Goal: Task Accomplishment & Management: Manage account settings

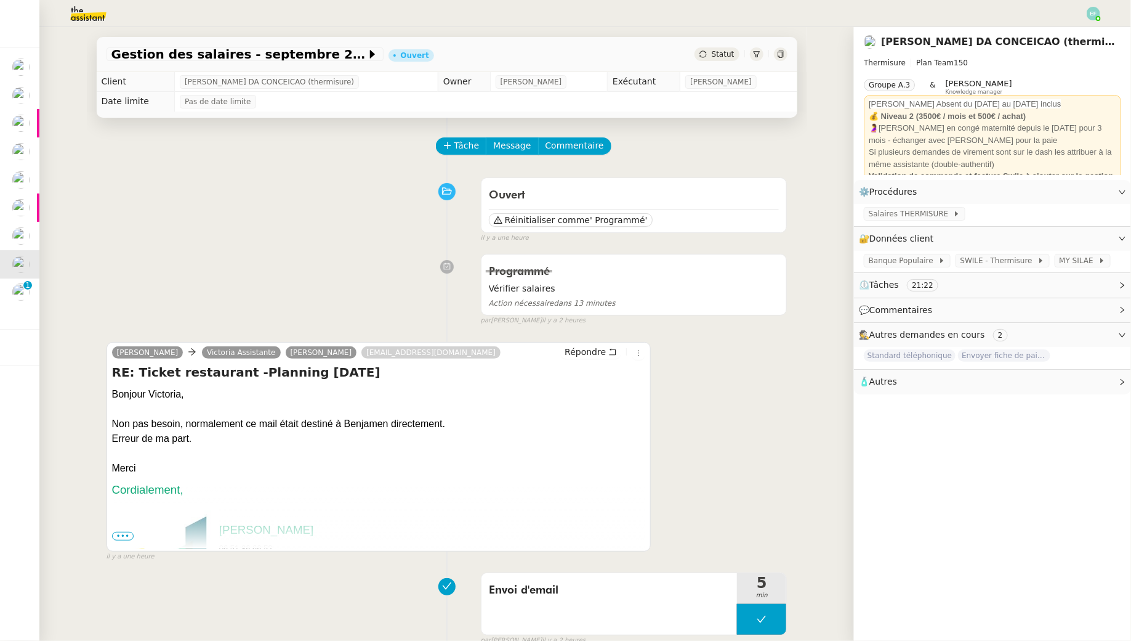
click at [383, 265] on div "Programmé Vérifier salaires Action nécessaire dans 13 minutes false par Emelyne…" at bounding box center [447, 287] width 681 height 78
click at [456, 147] on span "Tâche" at bounding box center [467, 146] width 25 height 14
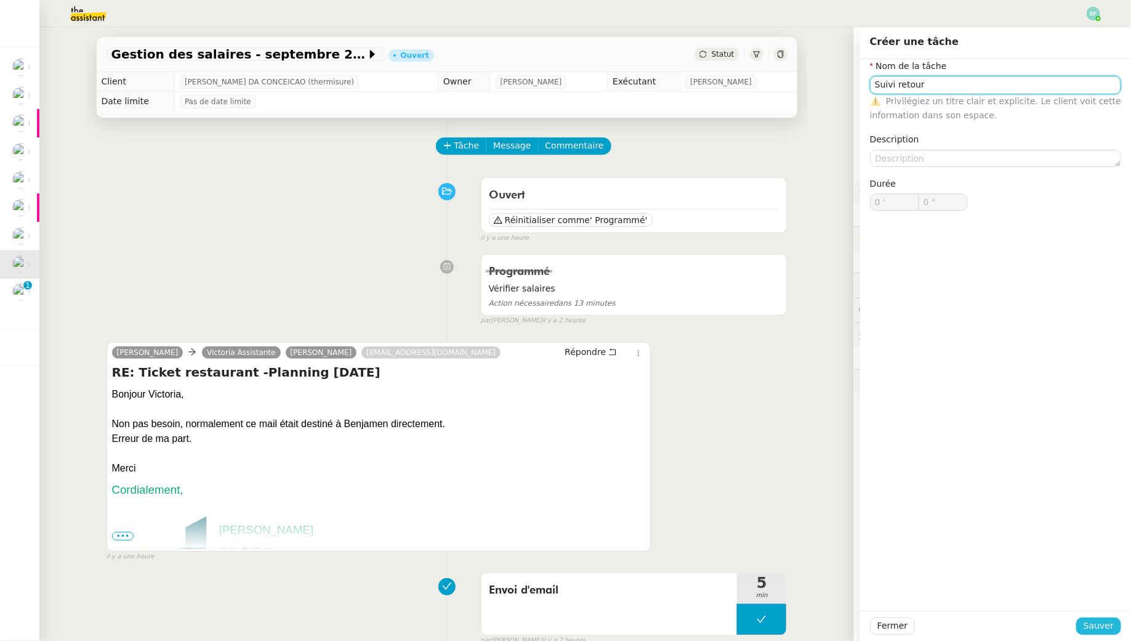
type input "Suivi retour"
click at [1096, 623] on span "Sauver" at bounding box center [1099, 625] width 30 height 14
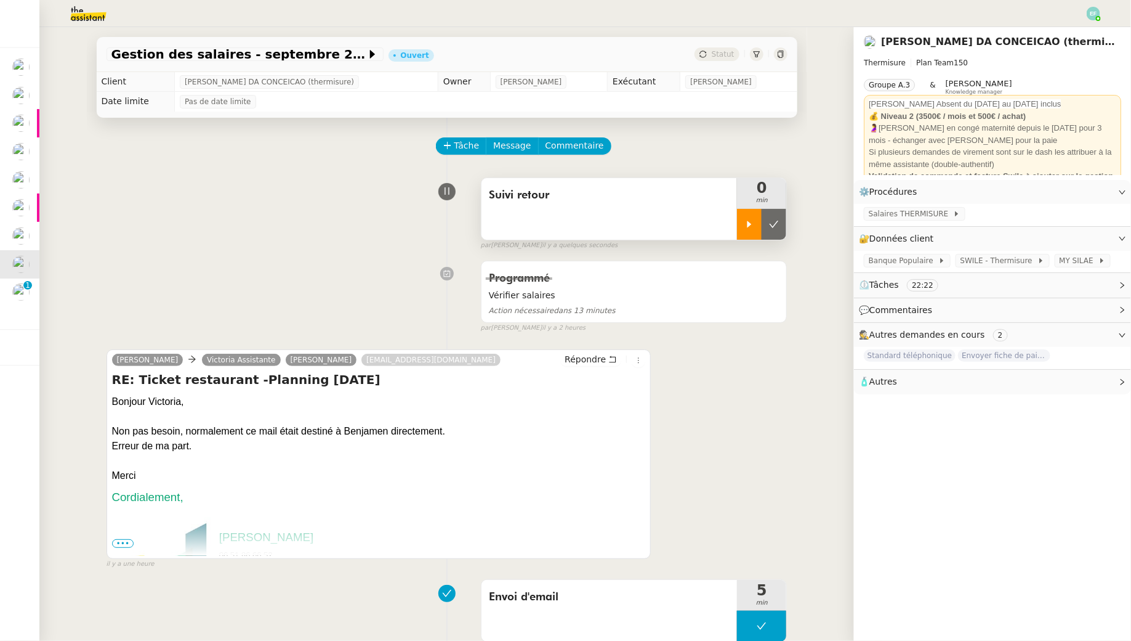
click at [750, 228] on icon at bounding box center [750, 224] width 10 height 10
click at [469, 142] on span "Tâche" at bounding box center [467, 146] width 25 height 14
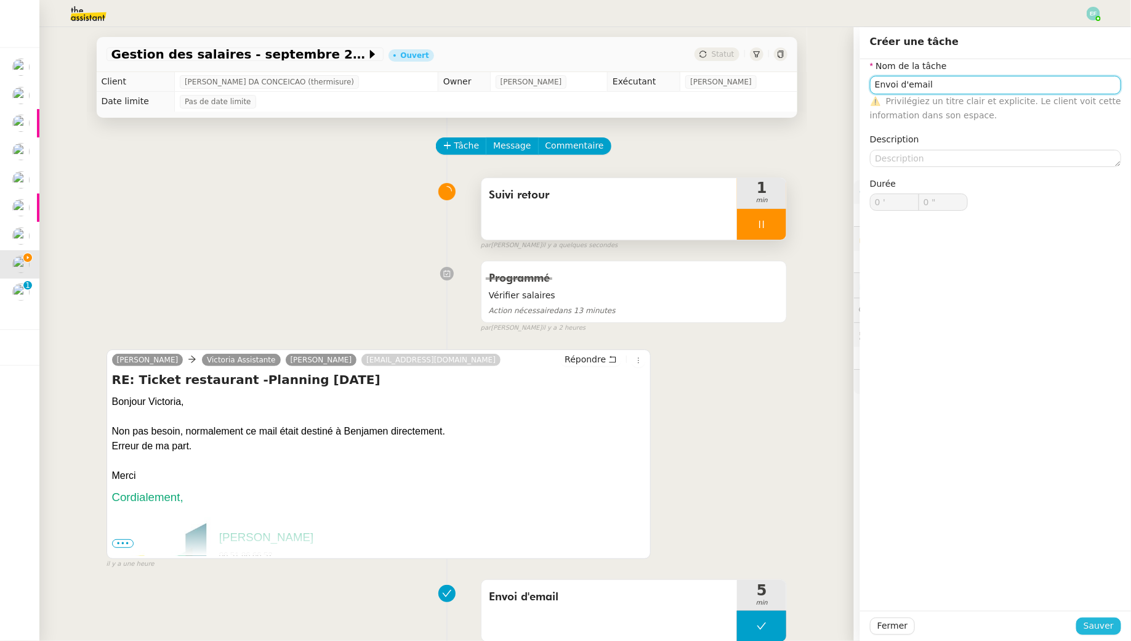
type input "Envoi d'email"
click at [1101, 621] on span "Sauver" at bounding box center [1099, 625] width 30 height 14
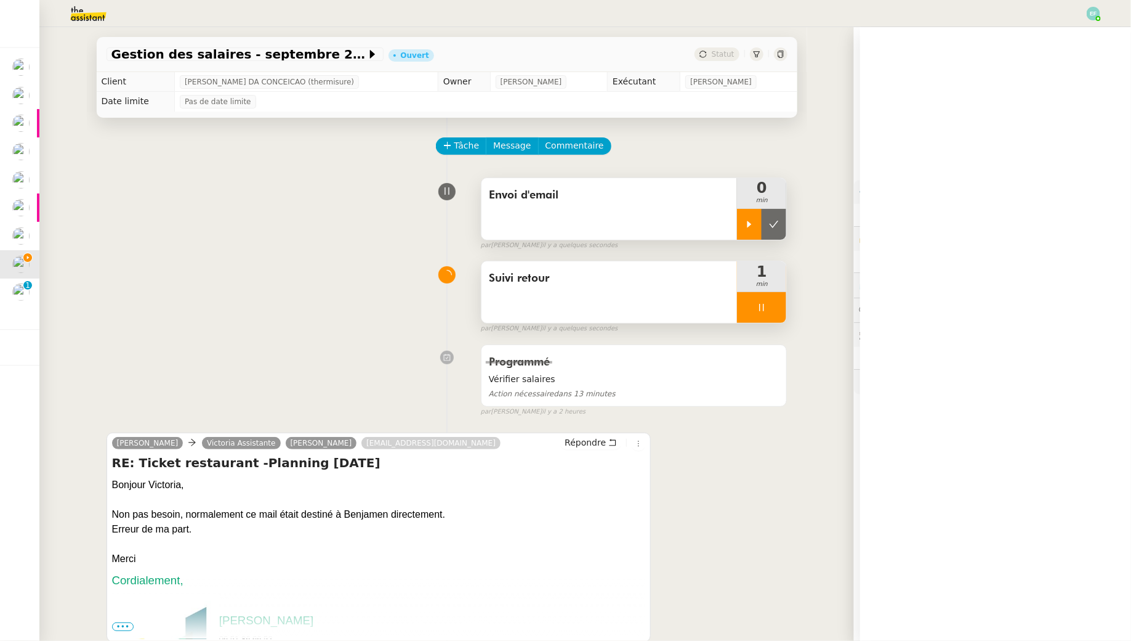
click at [746, 222] on icon at bounding box center [750, 224] width 10 height 10
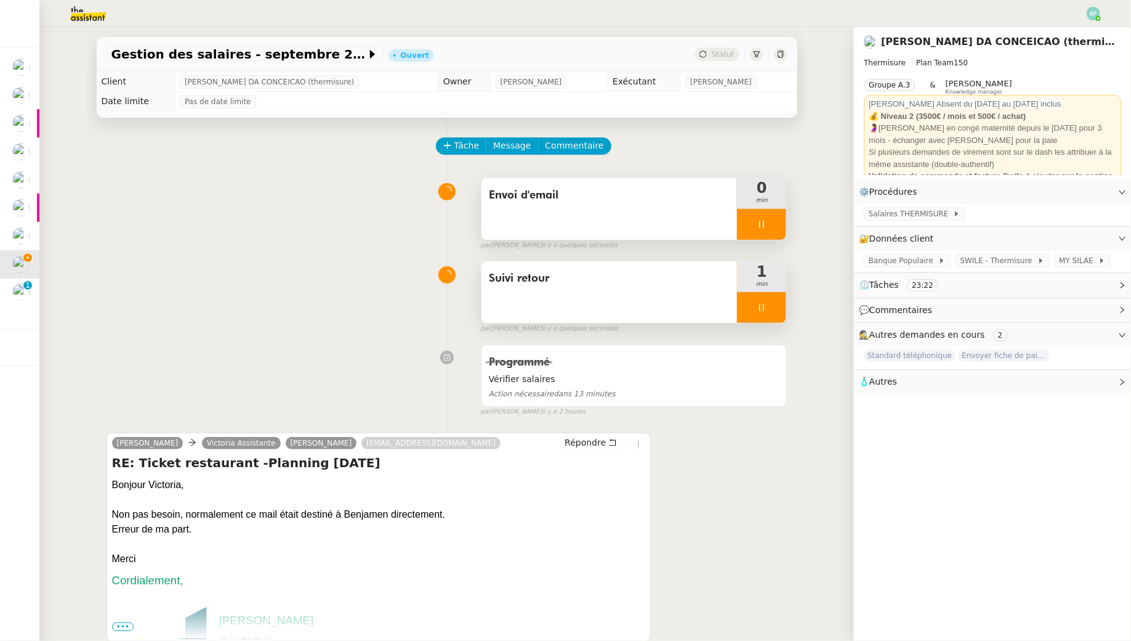
click at [766, 303] on icon at bounding box center [762, 307] width 10 height 10
click at [780, 304] on button at bounding box center [774, 307] width 25 height 31
click at [880, 218] on span "Salaires THERMISURE" at bounding box center [911, 214] width 84 height 12
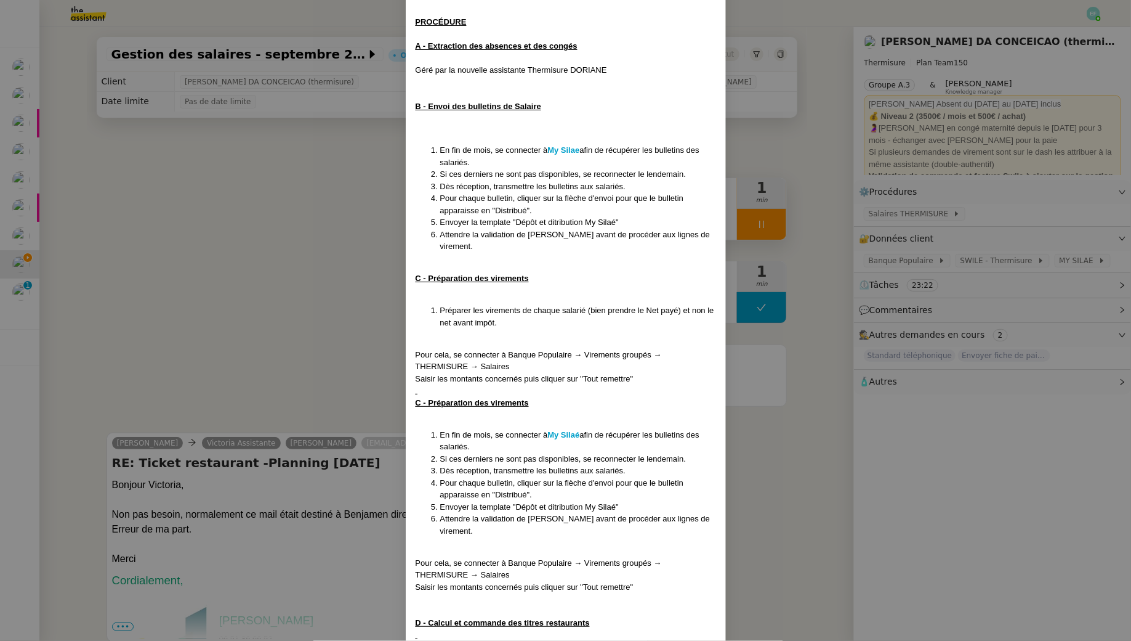
click at [206, 238] on nz-modal-container "Mise à jour : 06/04/2025 MAJ le 21/07/25 Contexte : THERMISURE souhaite que l'o…" at bounding box center [565, 320] width 1131 height 641
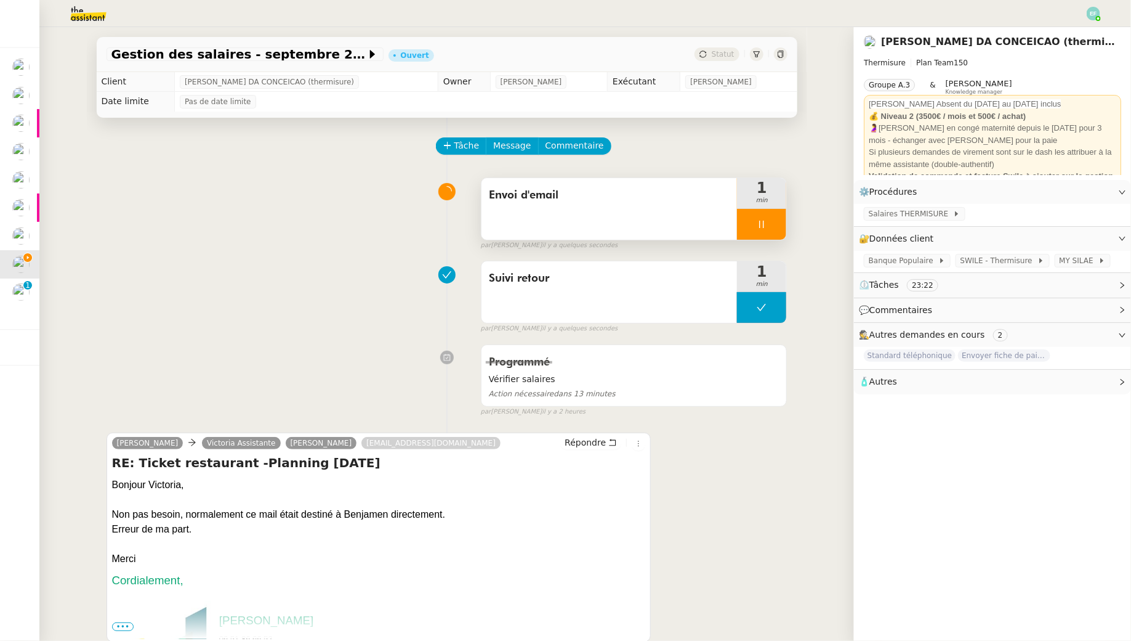
click at [674, 221] on div "Envoi d'email" at bounding box center [610, 209] width 256 height 62
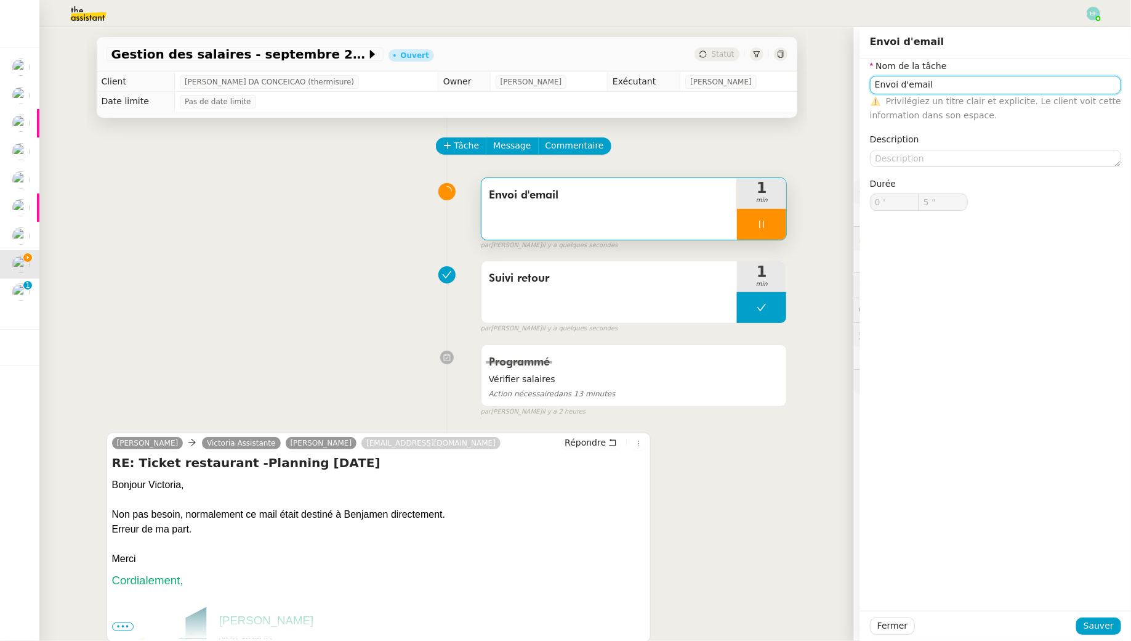
click at [913, 84] on input "Envoi d'email" at bounding box center [995, 85] width 251 height 18
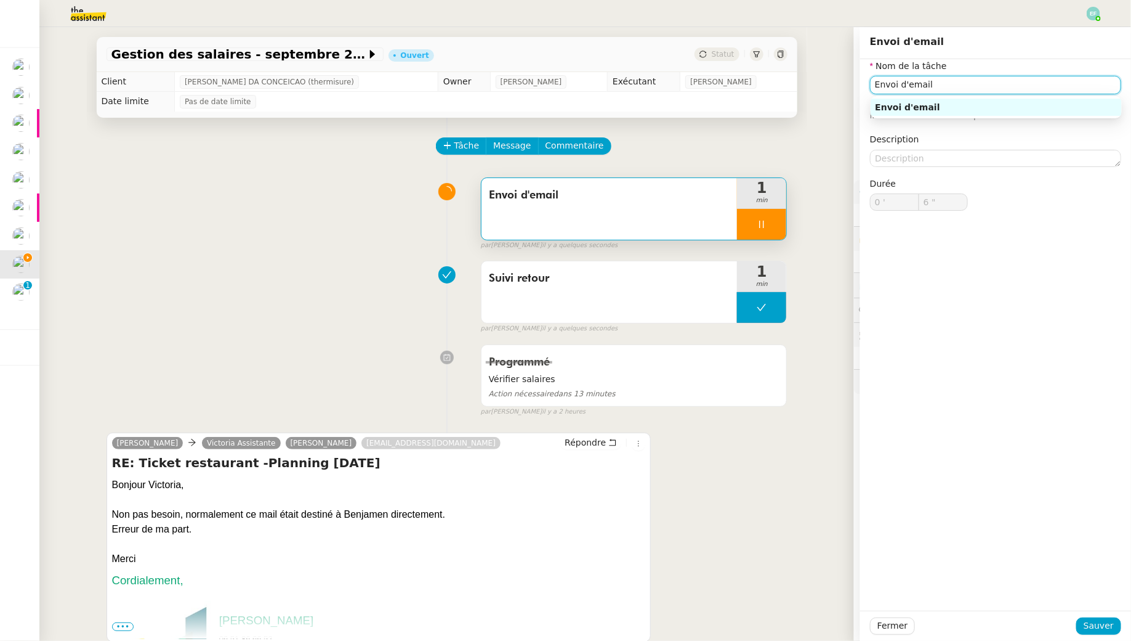
type input "7 ""
click at [913, 84] on input "Envoi d'email" at bounding box center [995, 85] width 251 height 18
type input "Vérifi"
type input "8 ""
type input "Vérification bul"
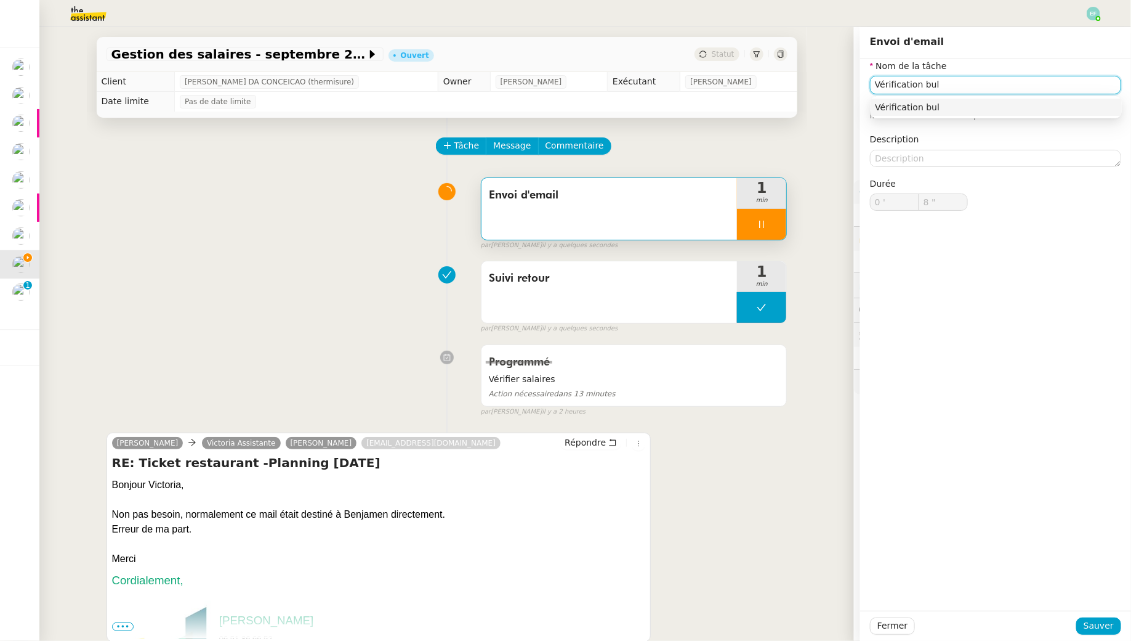
type input "9 ""
type input "Vérification bulletin de"
type input "10 ""
type input "Vérification bulletins"
type input "12 ""
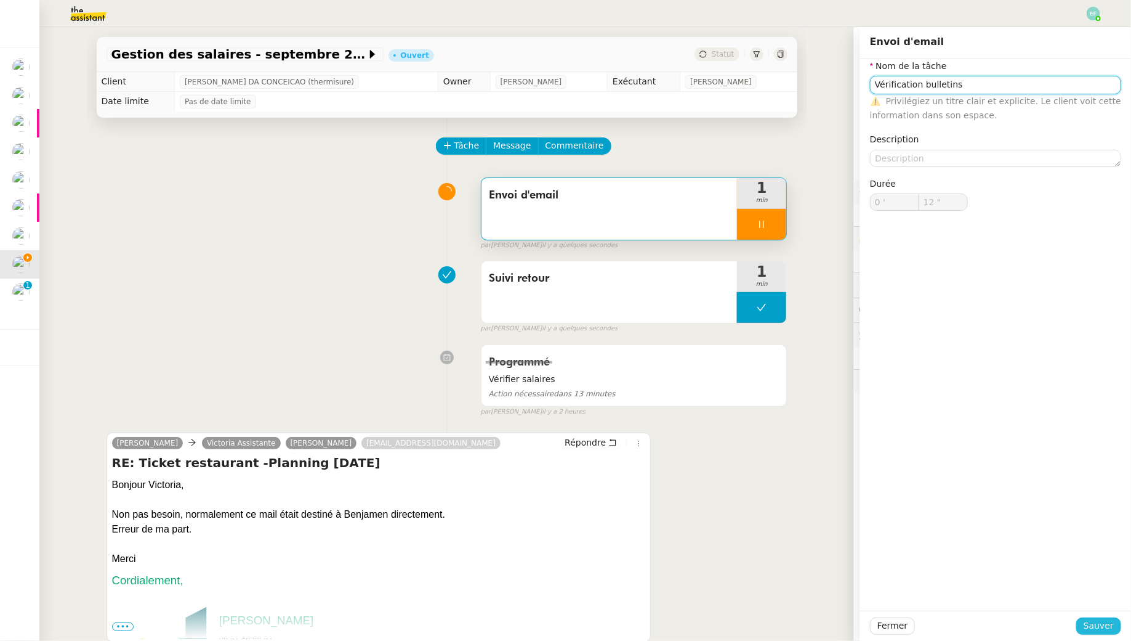
type input "Vérification bulletins"
click at [1091, 628] on span "Sauver" at bounding box center [1099, 625] width 30 height 14
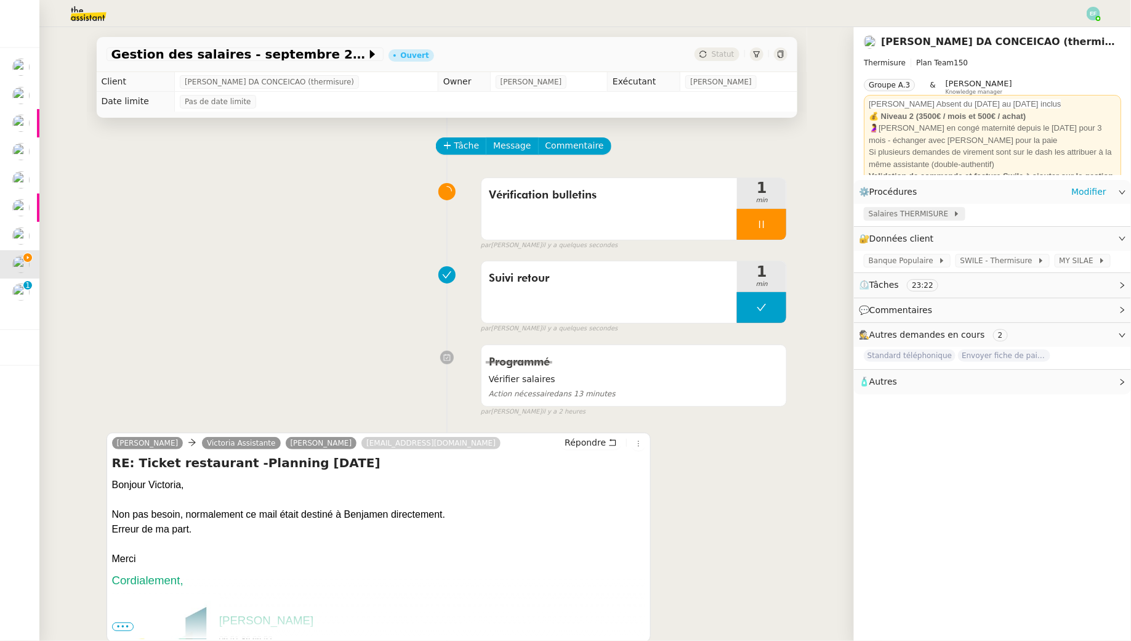
click at [923, 219] on span "Salaires THERMISURE" at bounding box center [911, 214] width 84 height 12
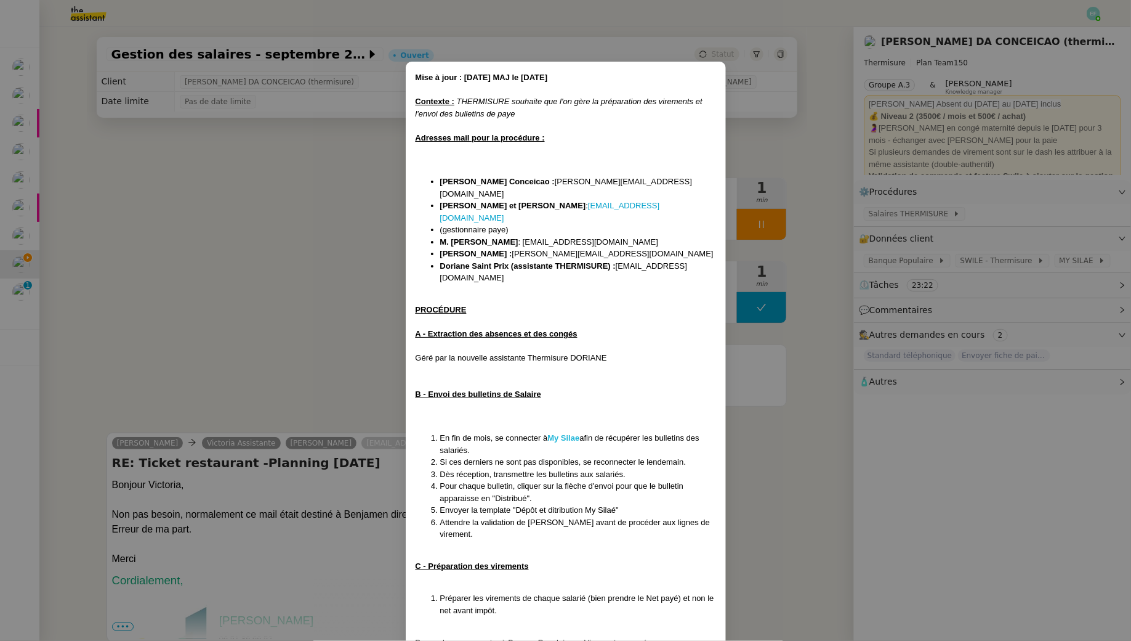
click at [572, 433] on strong "My Silae" at bounding box center [564, 437] width 32 height 9
click at [331, 208] on nz-modal-container "Mise à jour : 06/04/2025 MAJ le 21/07/25 Contexte : THERMISURE souhaite que l'o…" at bounding box center [565, 320] width 1131 height 641
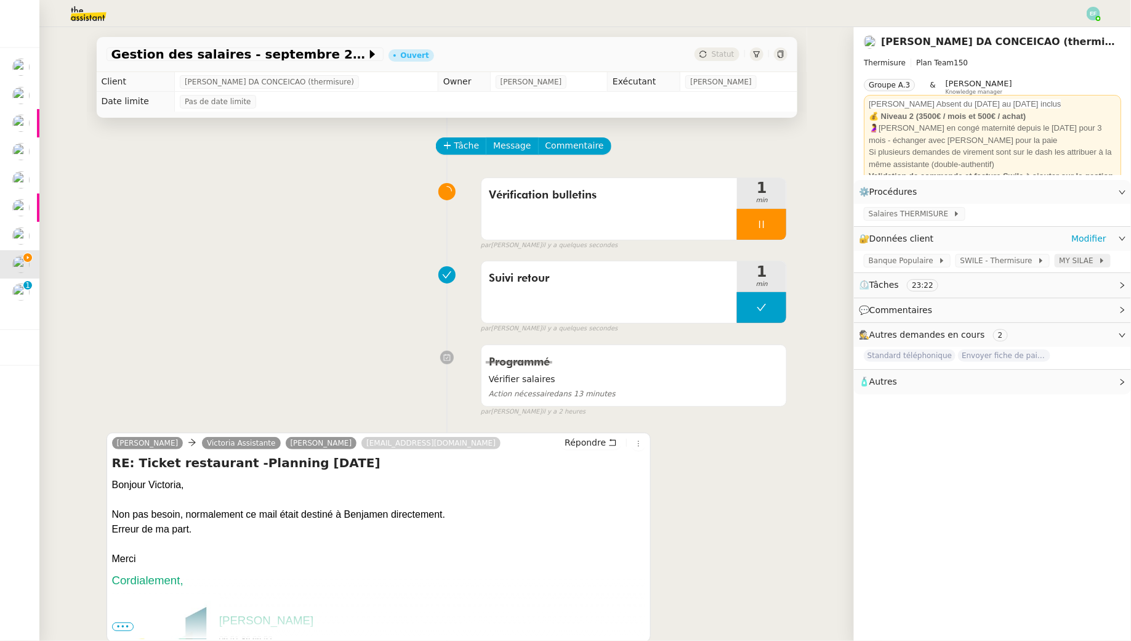
click at [1069, 265] on span "MY SILAE" at bounding box center [1079, 260] width 39 height 12
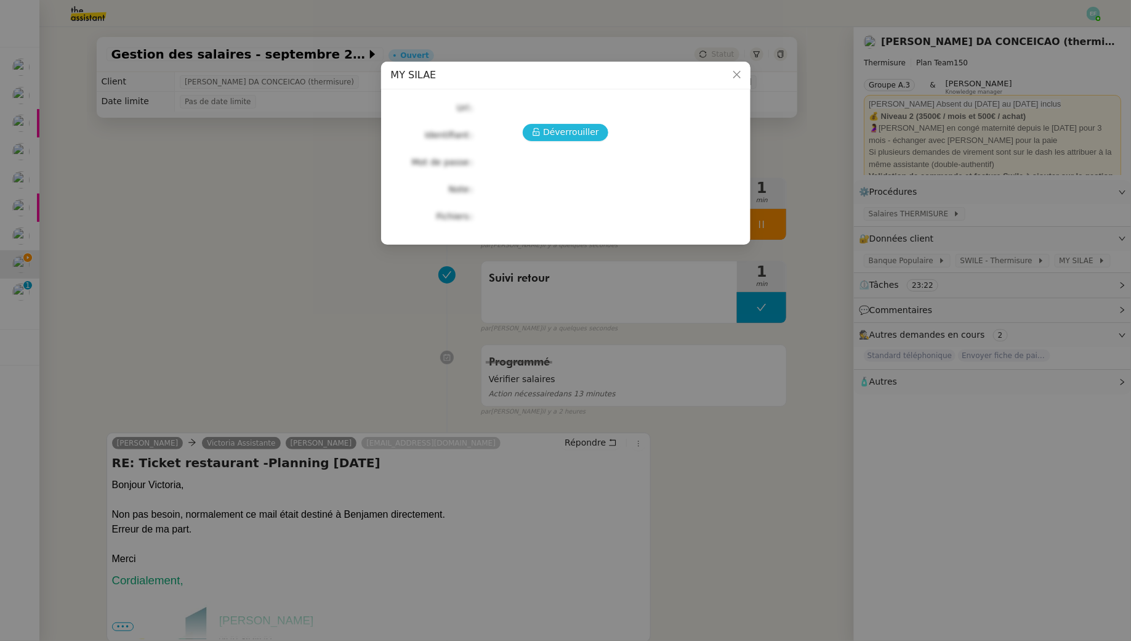
click at [573, 132] on span "Déverrouiller" at bounding box center [571, 132] width 56 height 14
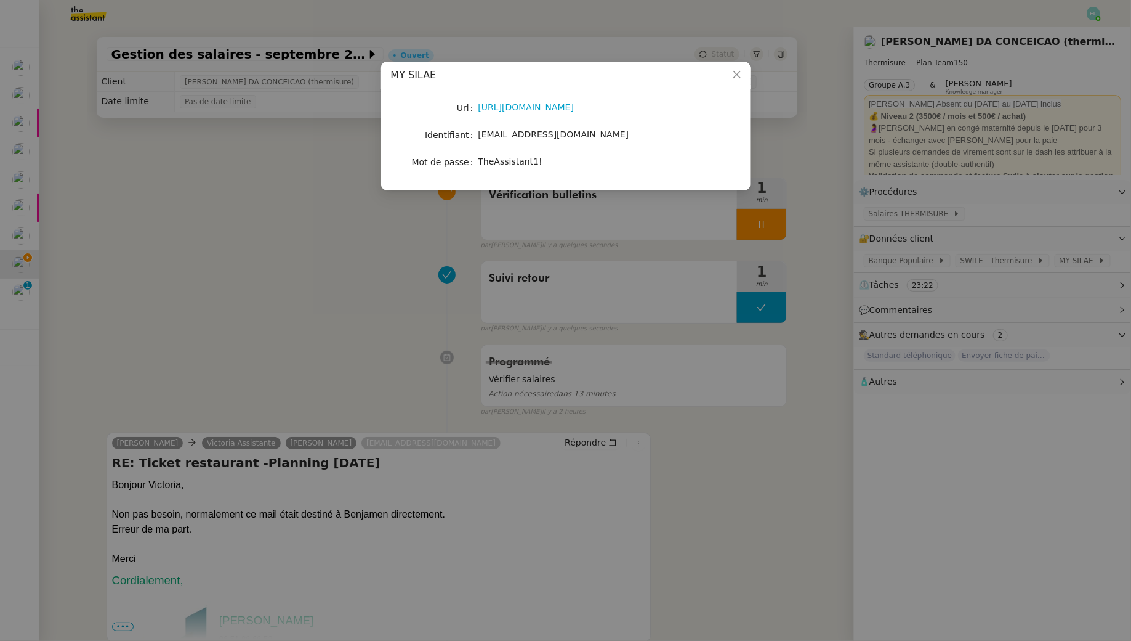
click at [563, 138] on span "[EMAIL_ADDRESS][DOMAIN_NAME]" at bounding box center [554, 134] width 151 height 10
copy span "[EMAIL_ADDRESS][DOMAIN_NAME]"
click at [507, 159] on span "TheAssistant1!" at bounding box center [511, 161] width 64 height 10
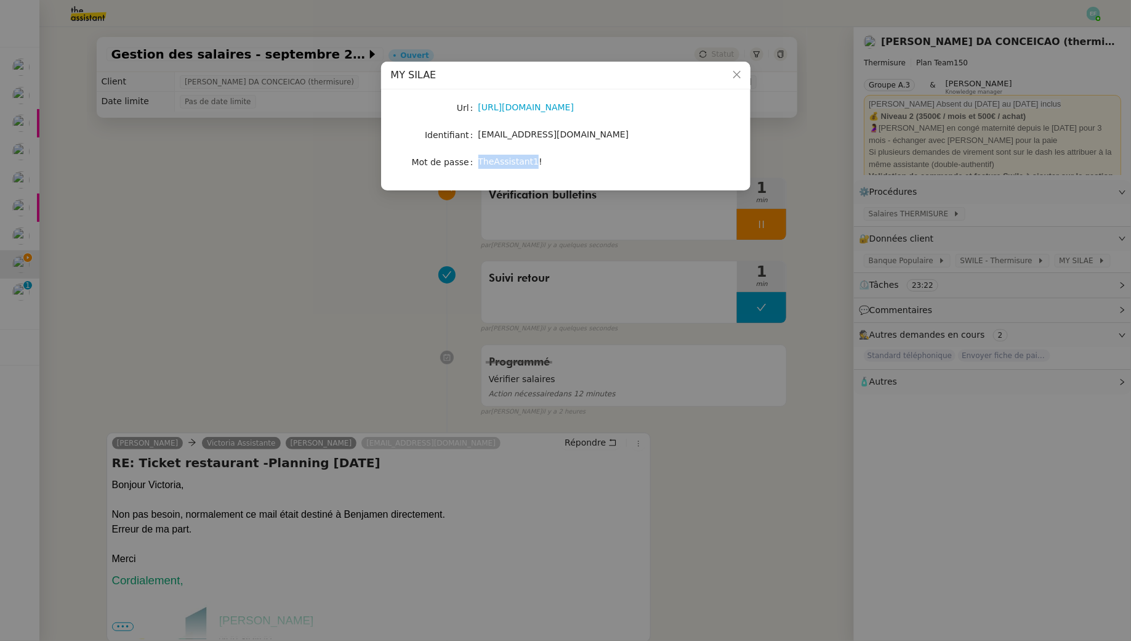
click at [507, 159] on span "TheAssistant1!" at bounding box center [511, 161] width 64 height 10
copy span "TheAssistant1!"
click at [369, 264] on nz-modal-container "MY SILAE Url https://my.silae.fr/sign-in?redirect=/home Identifiant victoria.as…" at bounding box center [565, 320] width 1131 height 641
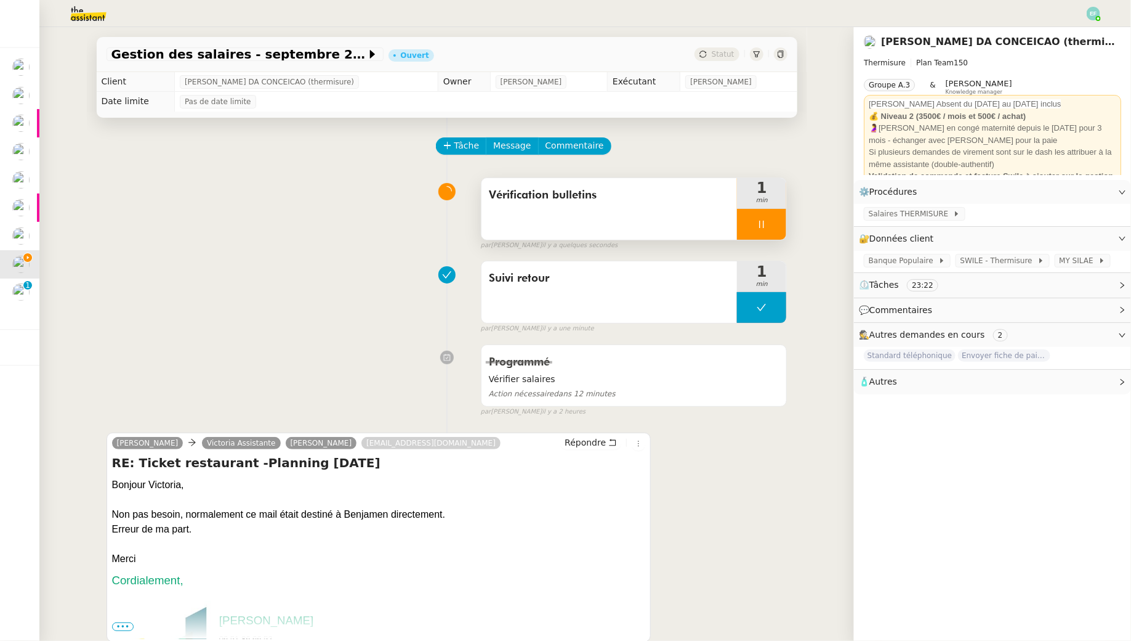
click at [536, 230] on div "Vérification bulletins" at bounding box center [610, 209] width 256 height 62
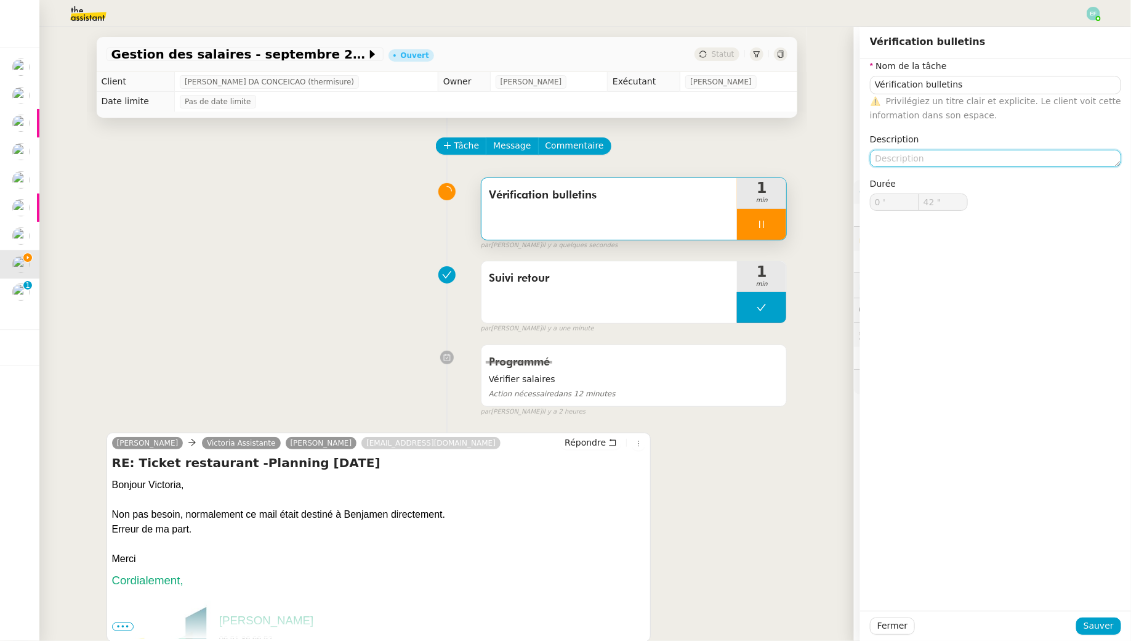
click at [899, 161] on textarea at bounding box center [995, 158] width 251 height 17
type input "43 ""
type textarea "Non dispo"
type input "44 ""
type textarea "Non disponi"
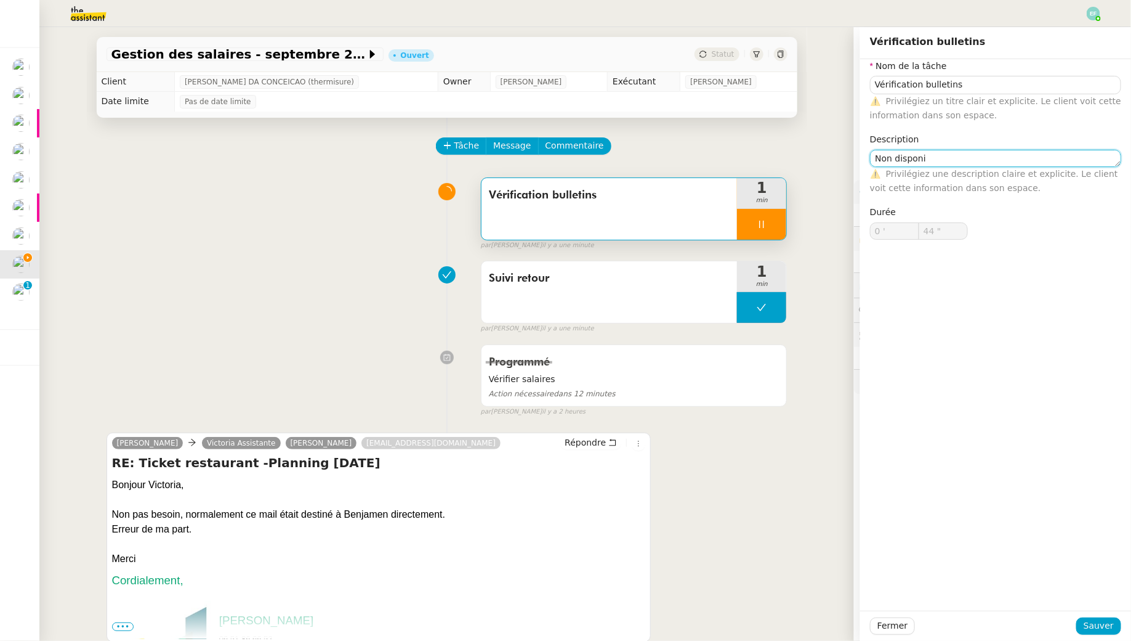
type input "45 ""
type textarea "Non disponibles"
type input "46 ""
type textarea "Non disponibles"
click at [1095, 623] on span "Sauver" at bounding box center [1099, 625] width 30 height 14
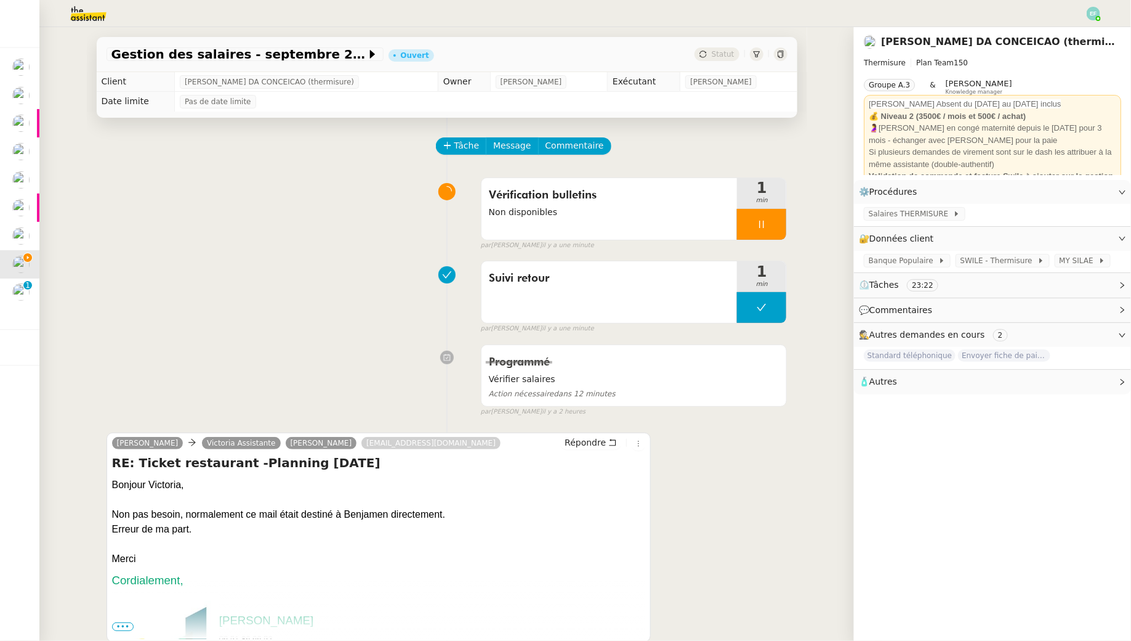
click at [747, 217] on div at bounding box center [761, 224] width 49 height 31
click at [779, 226] on icon at bounding box center [774, 224] width 10 height 10
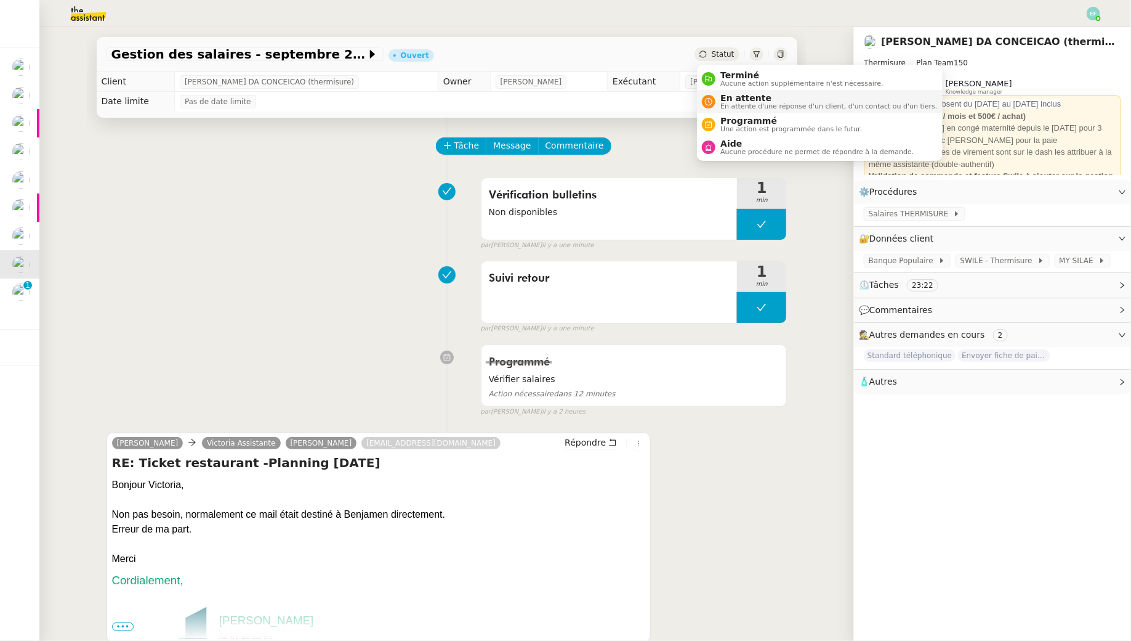
click at [734, 102] on span "En attente" at bounding box center [829, 98] width 217 height 10
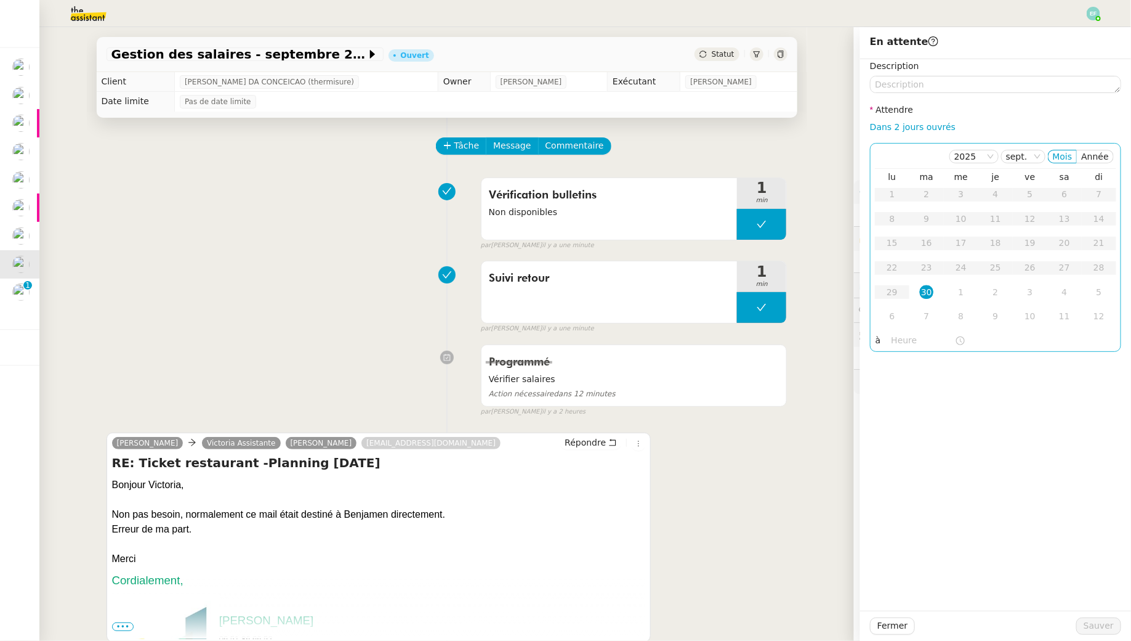
click at [933, 288] on div "30" at bounding box center [927, 292] width 14 height 14
click at [913, 342] on input "text" at bounding box center [923, 340] width 63 height 14
click at [903, 404] on div "15" at bounding box center [902, 404] width 34 height 15
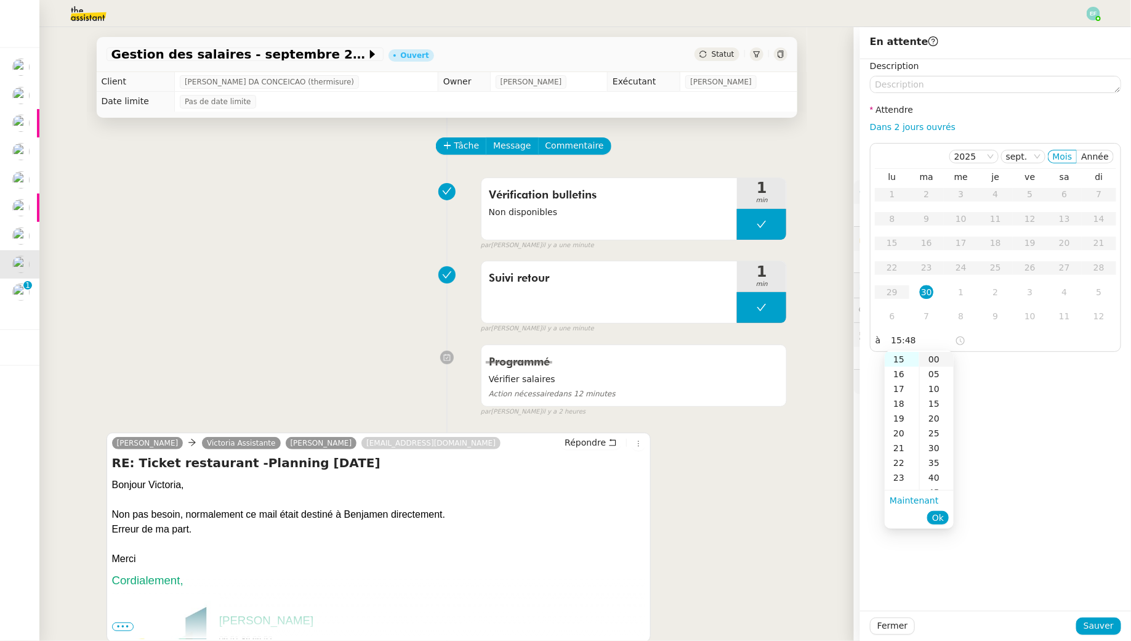
click at [932, 355] on div "00" at bounding box center [937, 359] width 34 height 15
click at [941, 512] on span "Ok" at bounding box center [939, 517] width 12 height 12
type input "15:00"
click at [1097, 627] on span "Sauver" at bounding box center [1099, 625] width 30 height 14
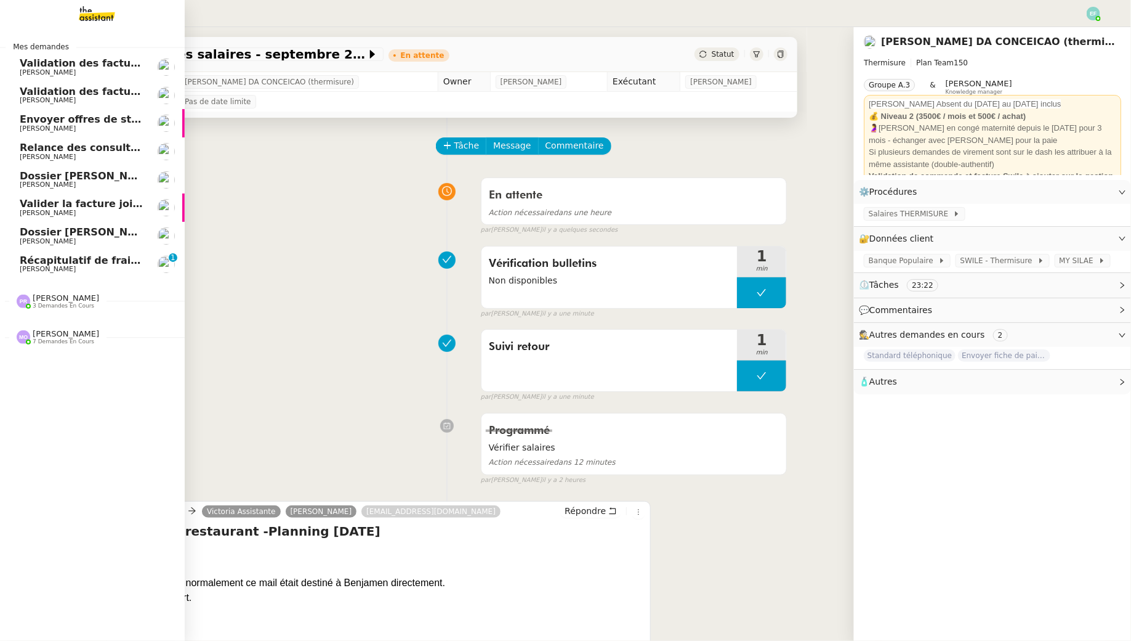
click at [25, 257] on span "Récapitulatif de frais de projet - septembre 2025" at bounding box center [156, 260] width 273 height 12
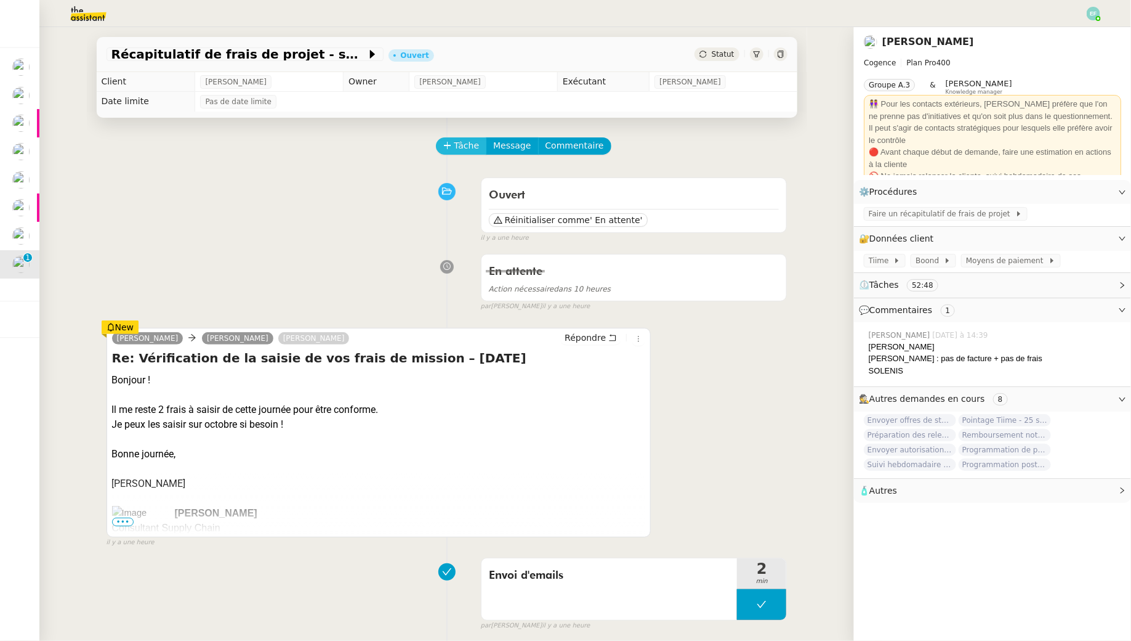
click at [449, 143] on icon at bounding box center [447, 145] width 9 height 9
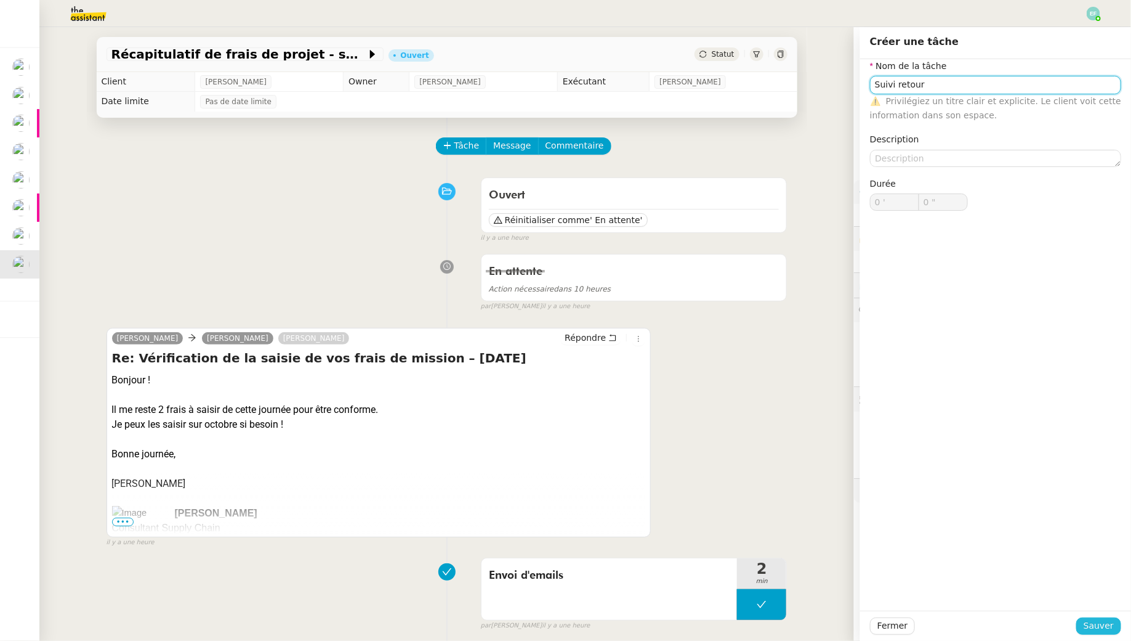
type input "Suivi retour"
click at [1093, 618] on span "Sauver" at bounding box center [1099, 625] width 30 height 14
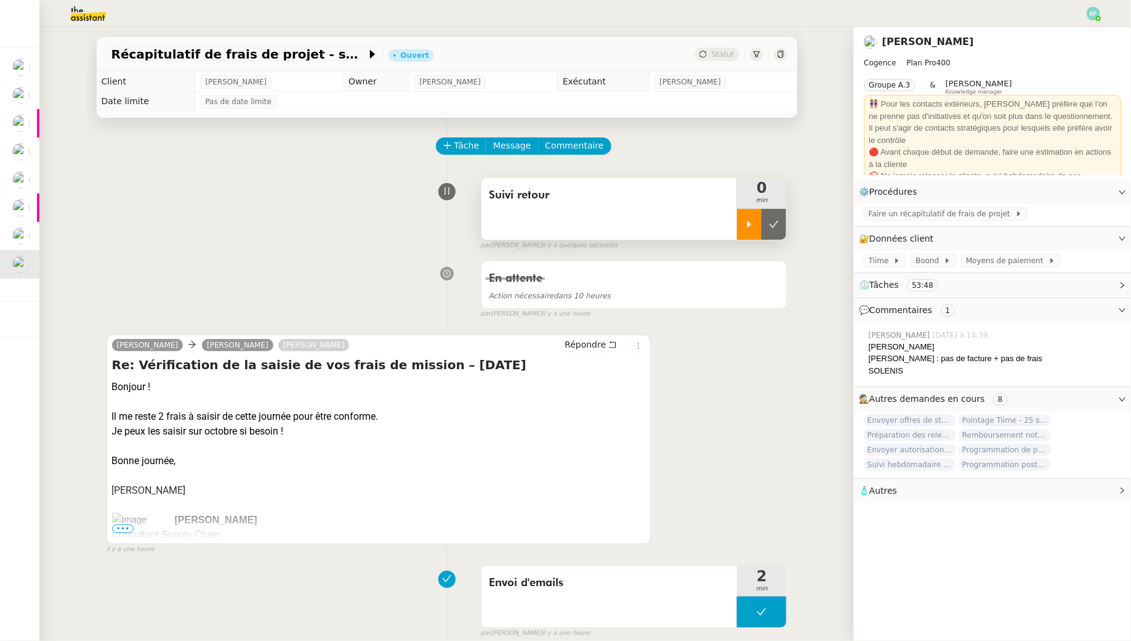
click at [754, 230] on div at bounding box center [749, 224] width 25 height 31
click at [886, 216] on span "Faire un récapitulatif de frais de projet" at bounding box center [942, 214] width 147 height 12
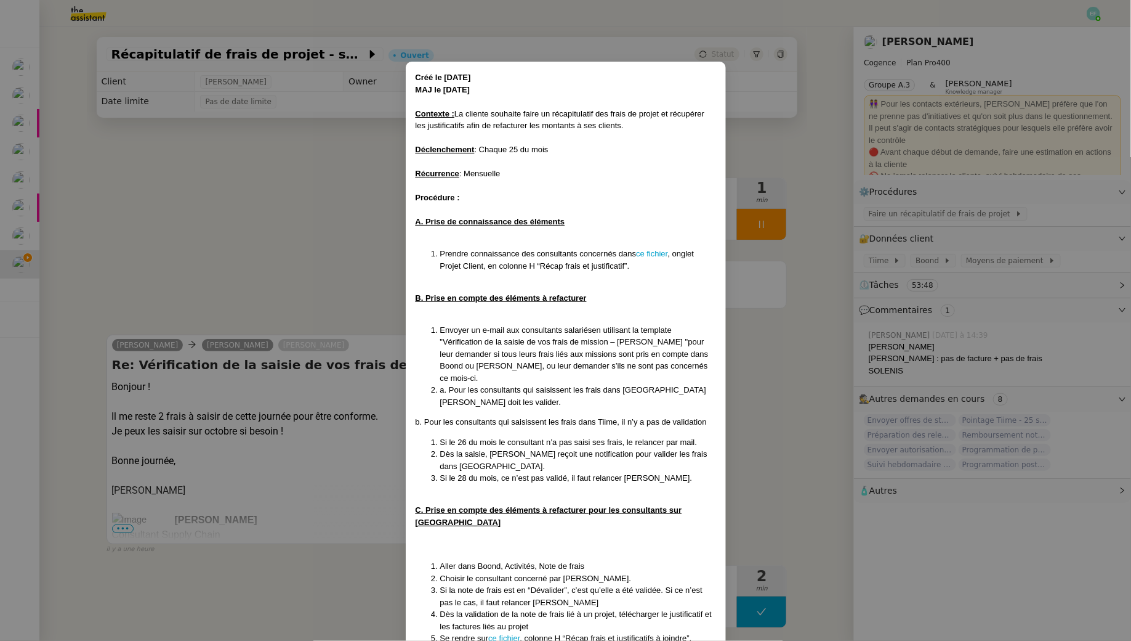
click at [315, 241] on nz-modal-container "Créé le 23/05/25 MAJ le 06/08/25 Contexte : La cliente souhaite faire un récapi…" at bounding box center [565, 320] width 1131 height 641
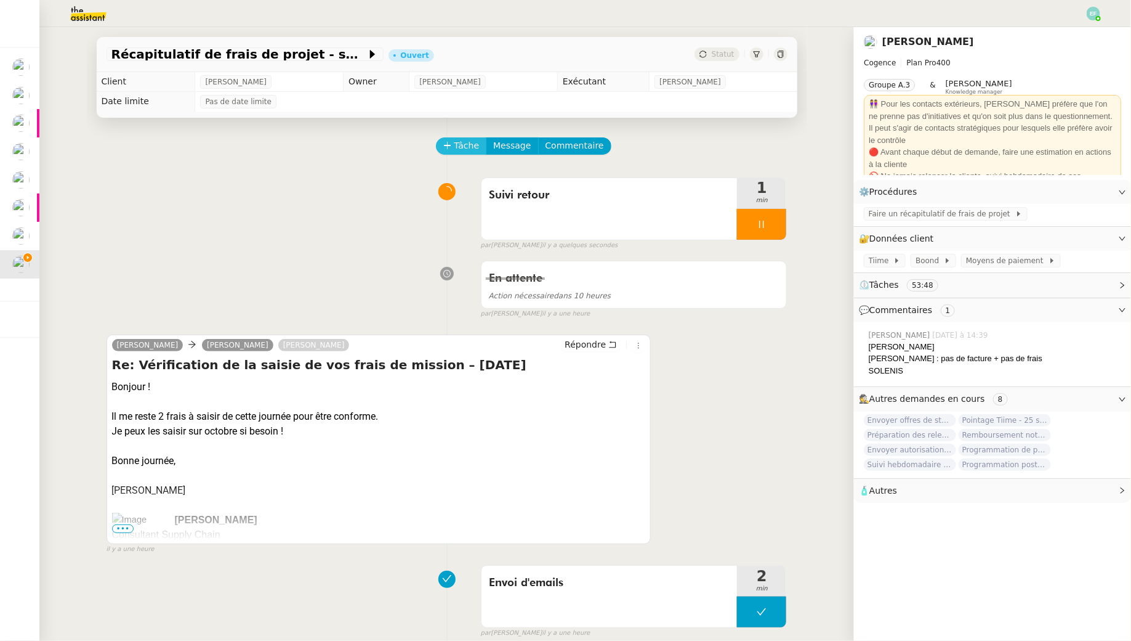
click at [467, 144] on span "Tâche" at bounding box center [467, 146] width 25 height 14
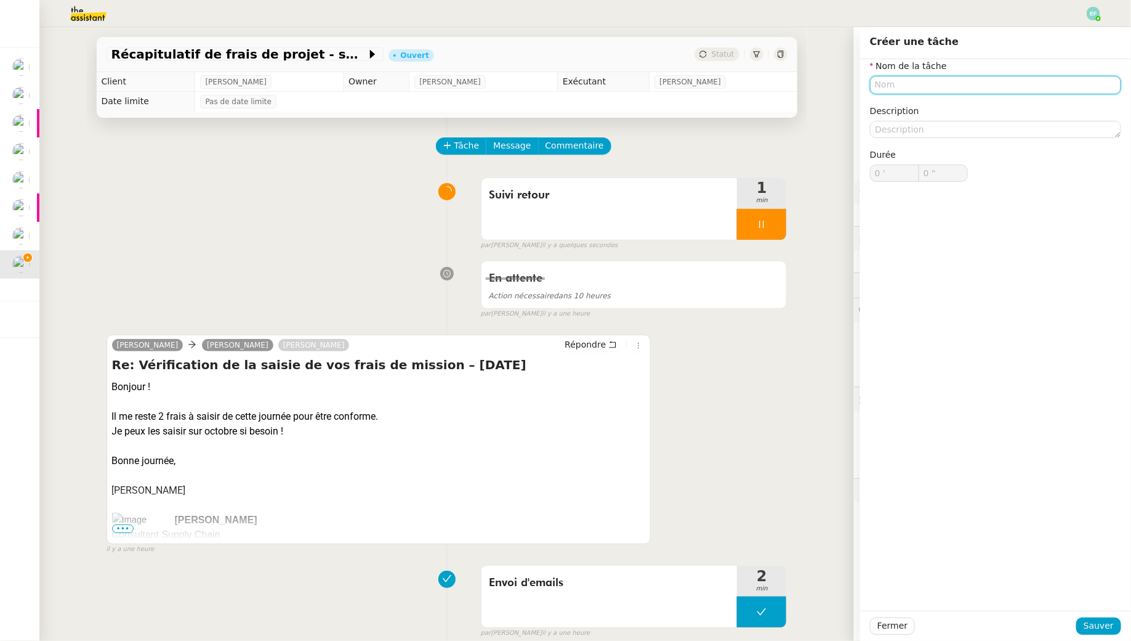
click at [936, 84] on input "text" at bounding box center [995, 85] width 251 height 18
type input "Envoi d'email"
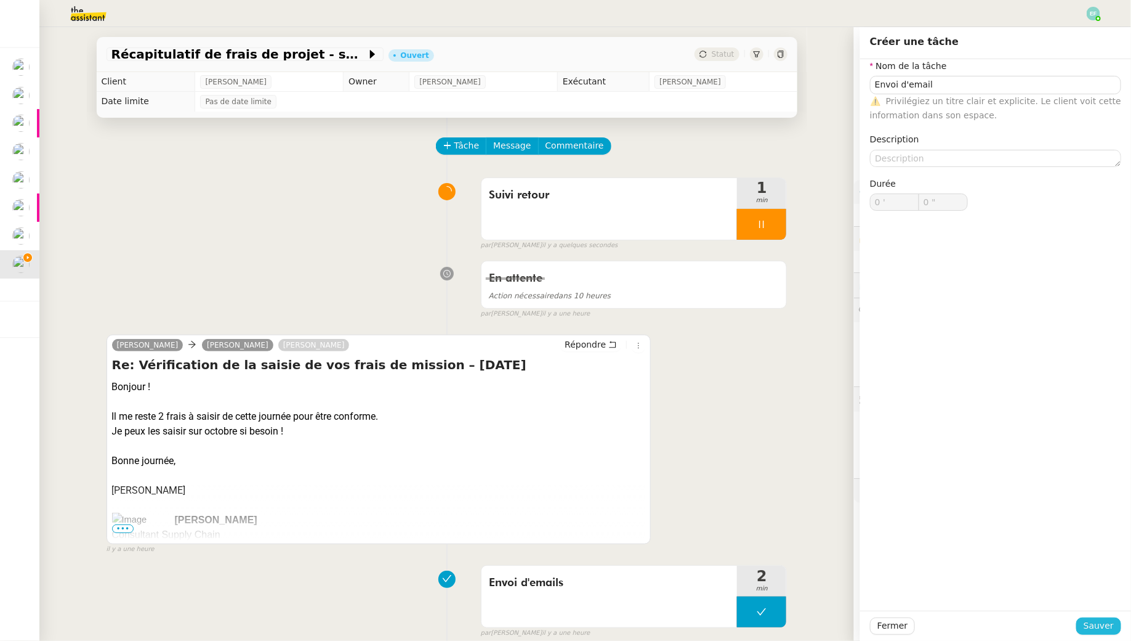
click at [1100, 631] on span "Sauver" at bounding box center [1099, 625] width 30 height 14
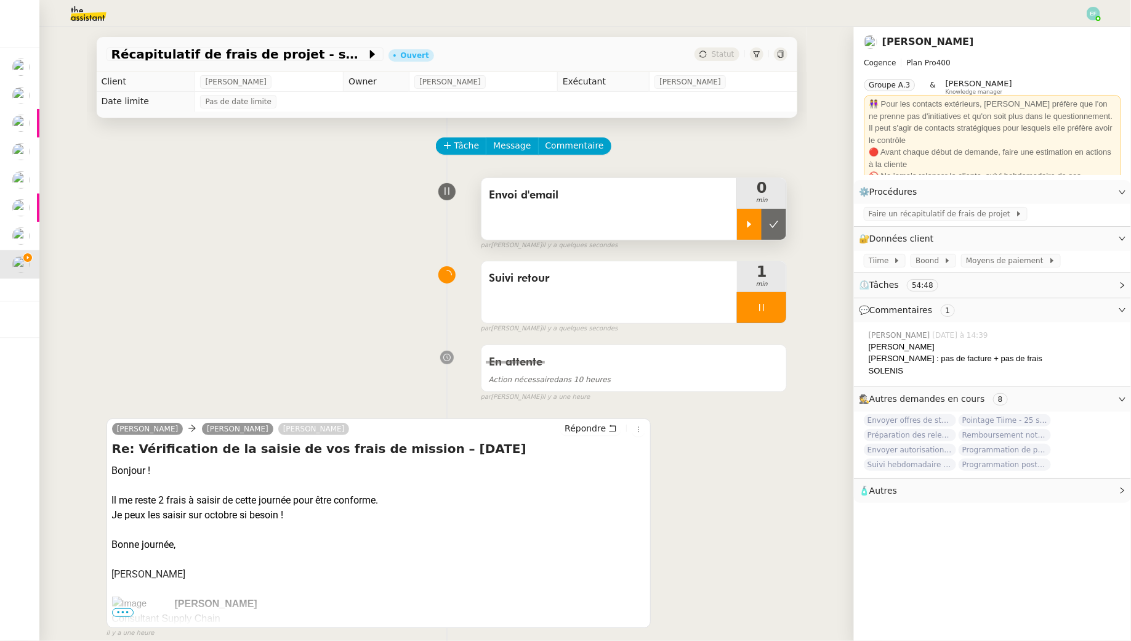
click at [747, 213] on div at bounding box center [749, 224] width 25 height 31
click at [773, 318] on div at bounding box center [761, 307] width 49 height 31
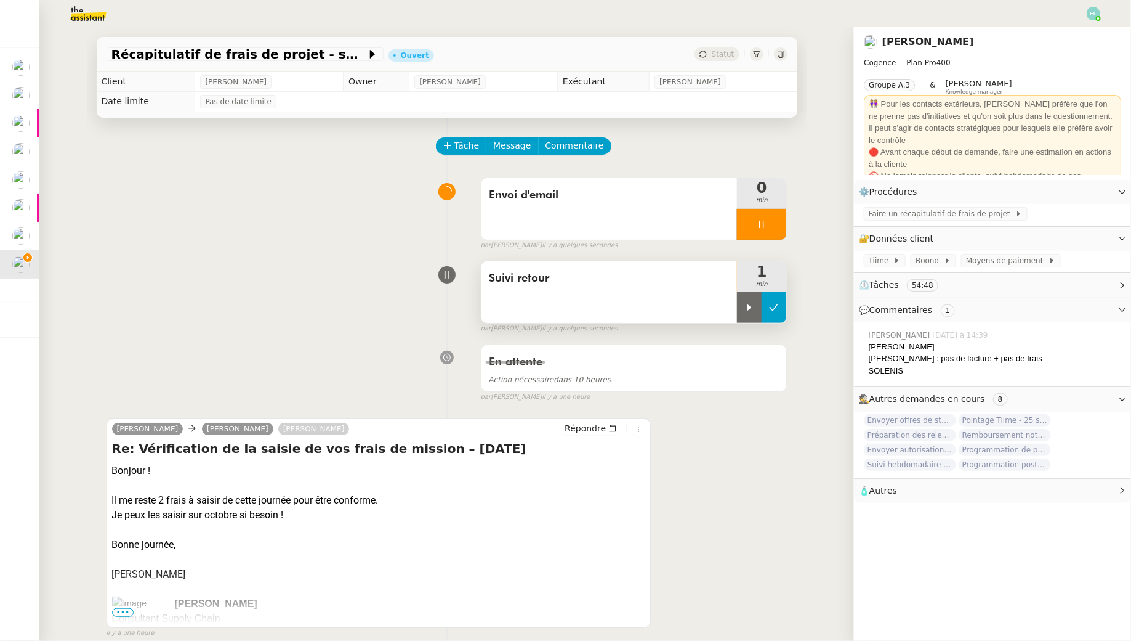
click at [777, 316] on button at bounding box center [774, 307] width 25 height 31
click at [616, 425] on icon at bounding box center [613, 428] width 9 height 9
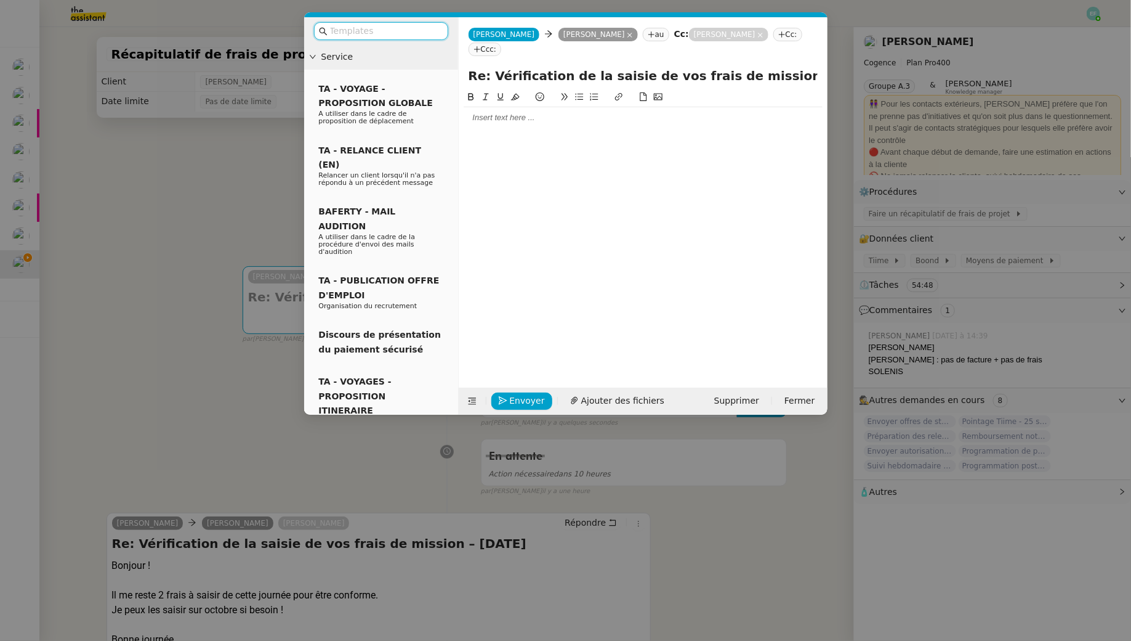
click at [591, 112] on div at bounding box center [643, 117] width 359 height 11
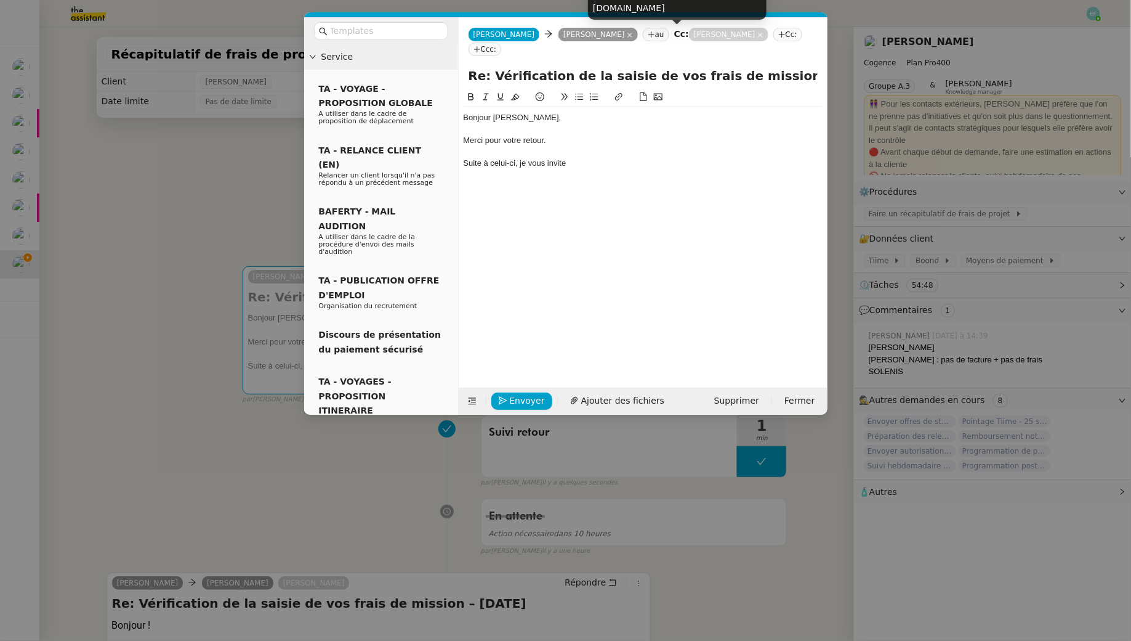
click at [758, 38] on icon at bounding box center [761, 35] width 6 height 6
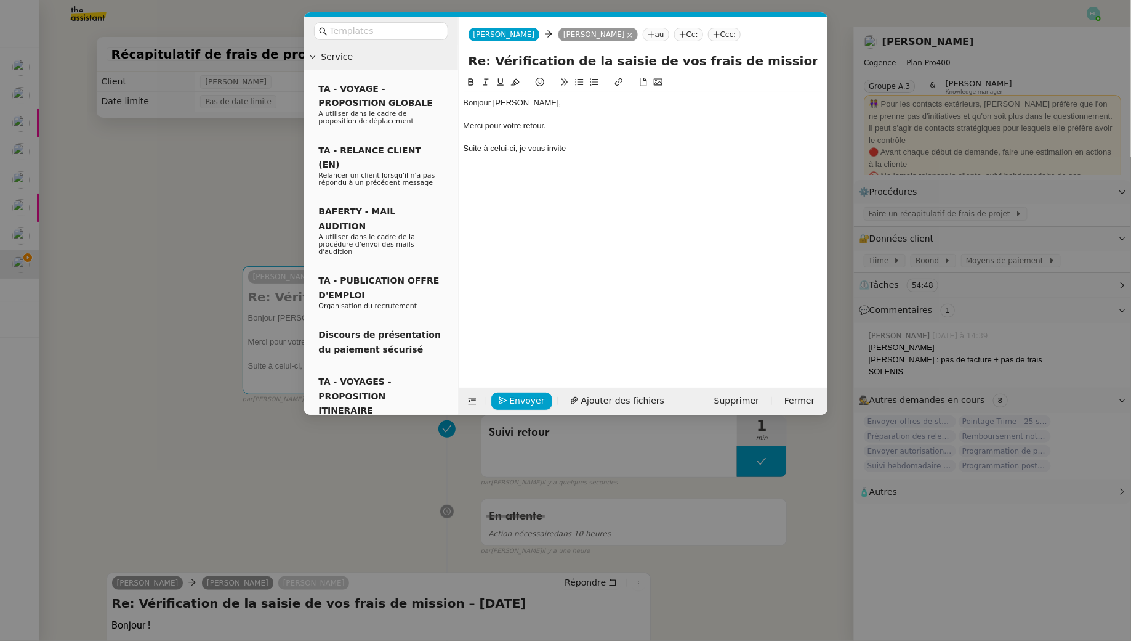
click at [605, 156] on div "Bonjour Antoine, Merci pour votre retour. Suite à celui-ci, je vous invite" at bounding box center [643, 125] width 359 height 67
click at [713, 154] on div "Bonjour Antoine, Merci pour votre retour. Suite à celui-ci, je vous invite à me…" at bounding box center [643, 125] width 359 height 67
click at [713, 147] on div "Suite à celui-ci, je vous invite à me tenir informé dès que tous les frais sont…" at bounding box center [643, 148] width 359 height 11
click at [794, 152] on div "Suite à celui-ci, je vous invite à me tenir informé dès que tous les frais de s…" at bounding box center [643, 148] width 359 height 11
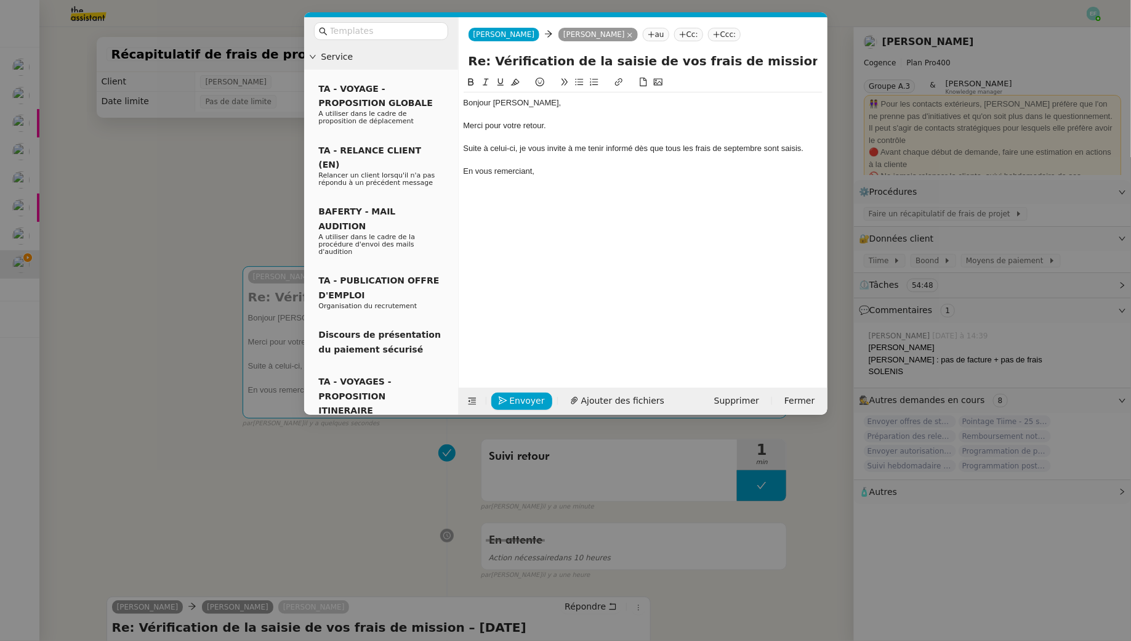
click at [631, 147] on div "Suite à celui-ci, je vous invite à me tenir informé dès que tous les frais de s…" at bounding box center [643, 148] width 359 height 11
click at [620, 168] on div "En vous remerciant," at bounding box center [643, 171] width 359 height 11
click at [690, 148] on div "Suite à celui-ci, je vous invite à me tenir informée dès que tous les frais de …" at bounding box center [643, 148] width 359 height 11
click at [607, 190] on div "Bonjour Antoine, Merci pour votre retour. Suite à celui-ci, je vous invite à me…" at bounding box center [643, 142] width 359 height 101
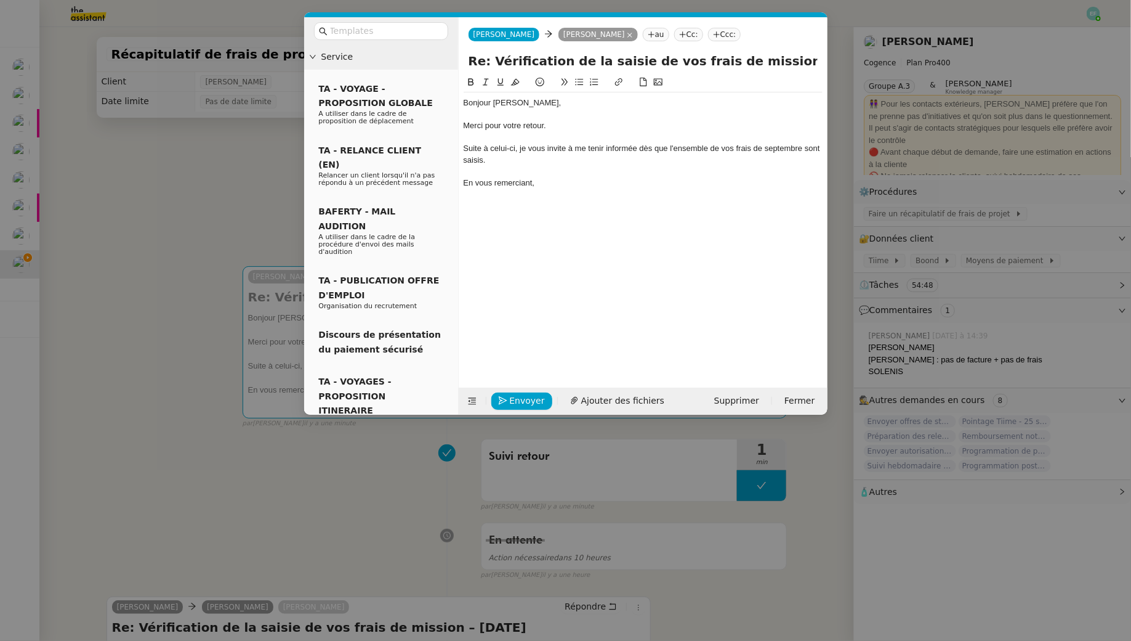
click at [553, 309] on div "Bonjour Antoine, Merci pour votre retour. Suite à celui-ci, je vous invite à me…" at bounding box center [643, 221] width 359 height 293
click at [508, 400] on button "Envoyer" at bounding box center [522, 400] width 61 height 17
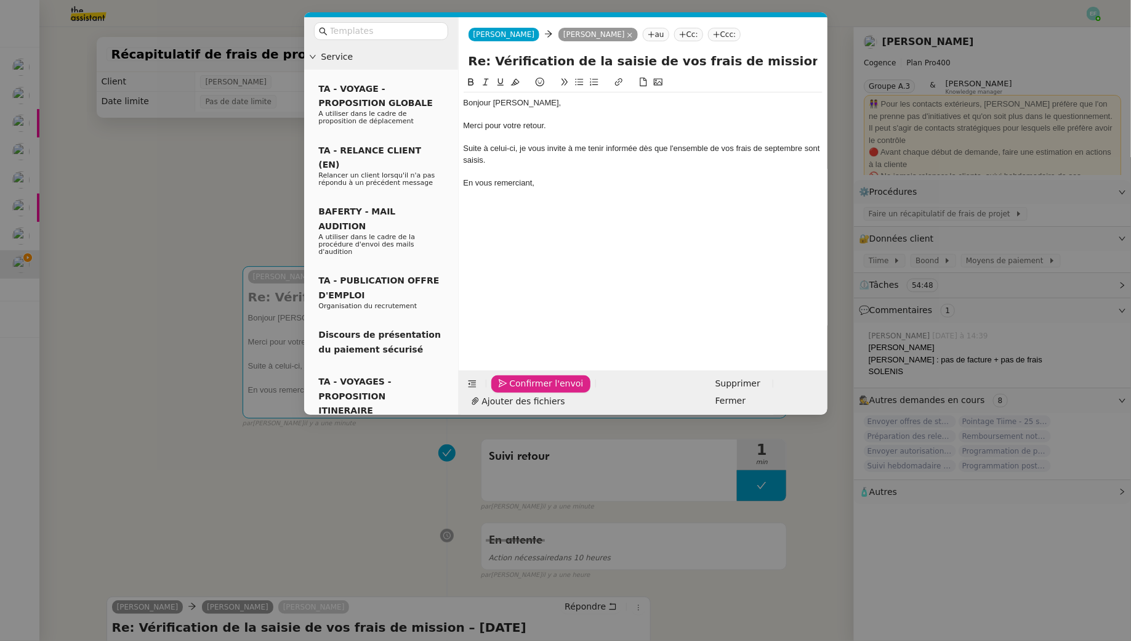
click at [508, 392] on button "Confirmer l'envoi" at bounding box center [542, 383] width 100 height 17
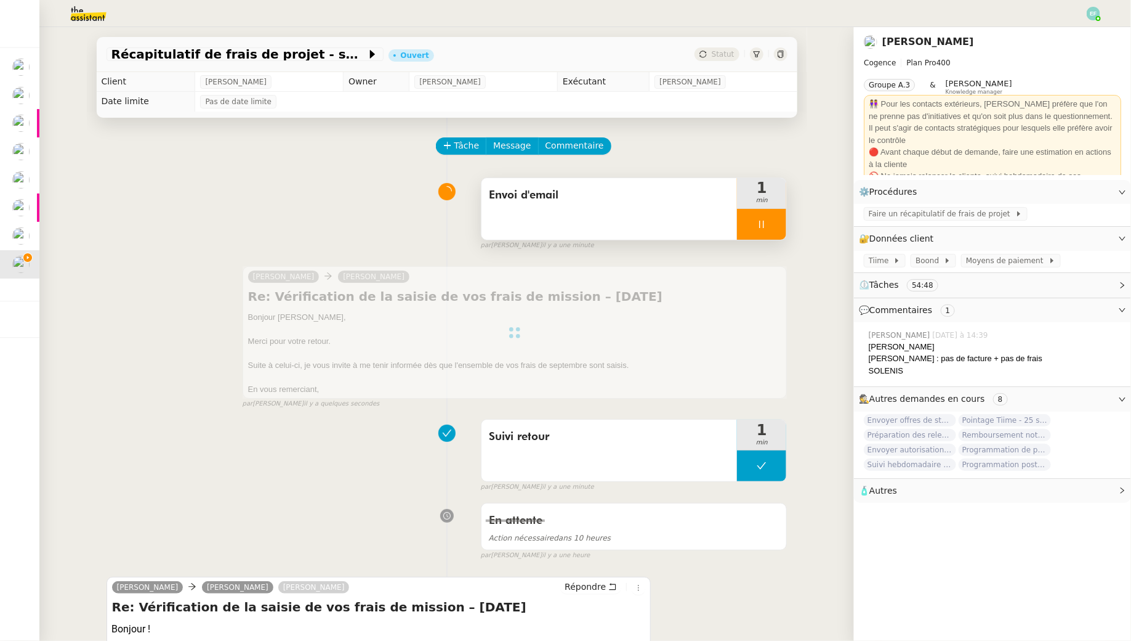
click at [779, 232] on div at bounding box center [761, 224] width 49 height 31
click at [779, 232] on button at bounding box center [774, 224] width 25 height 31
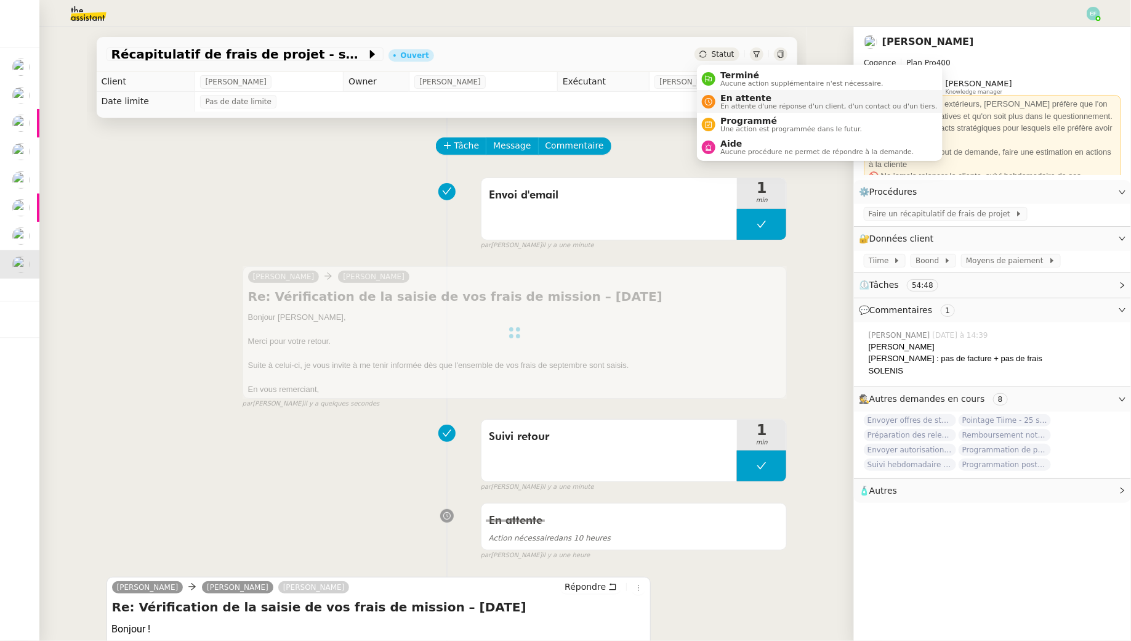
click at [726, 94] on span "En attente" at bounding box center [829, 98] width 217 height 10
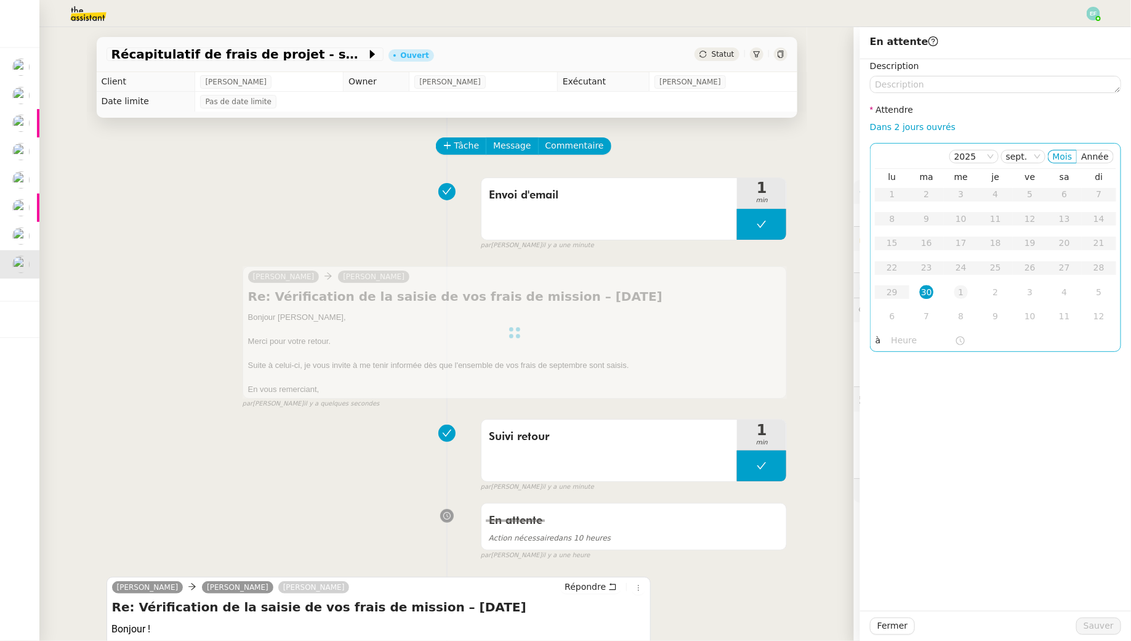
click at [969, 294] on td "1" at bounding box center [961, 292] width 34 height 25
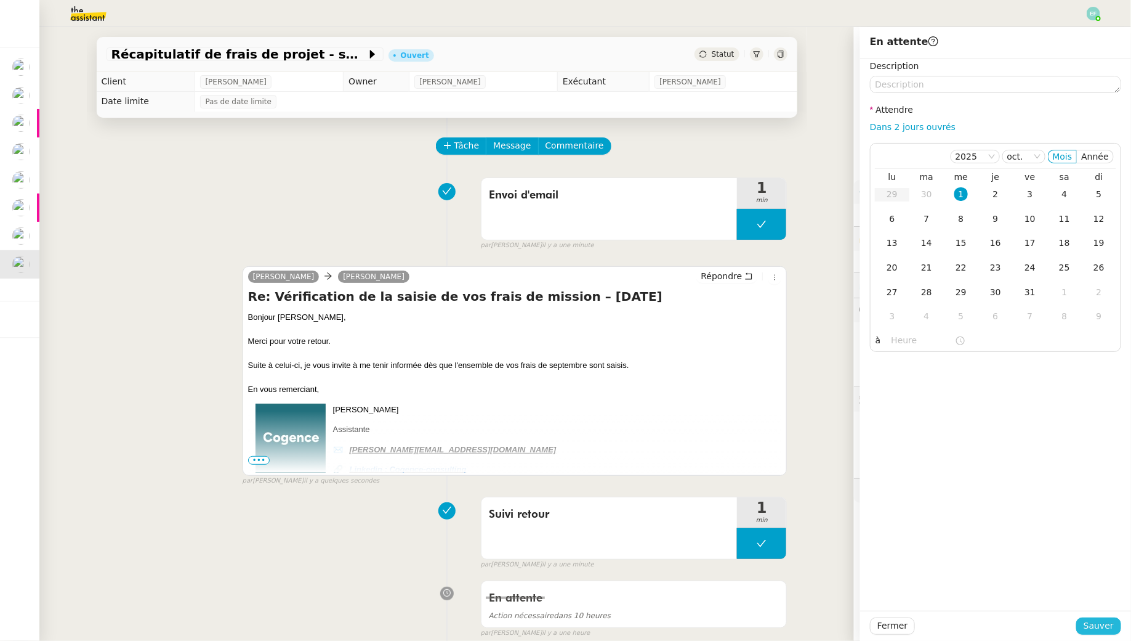
click at [1095, 627] on span "Sauver" at bounding box center [1099, 625] width 30 height 14
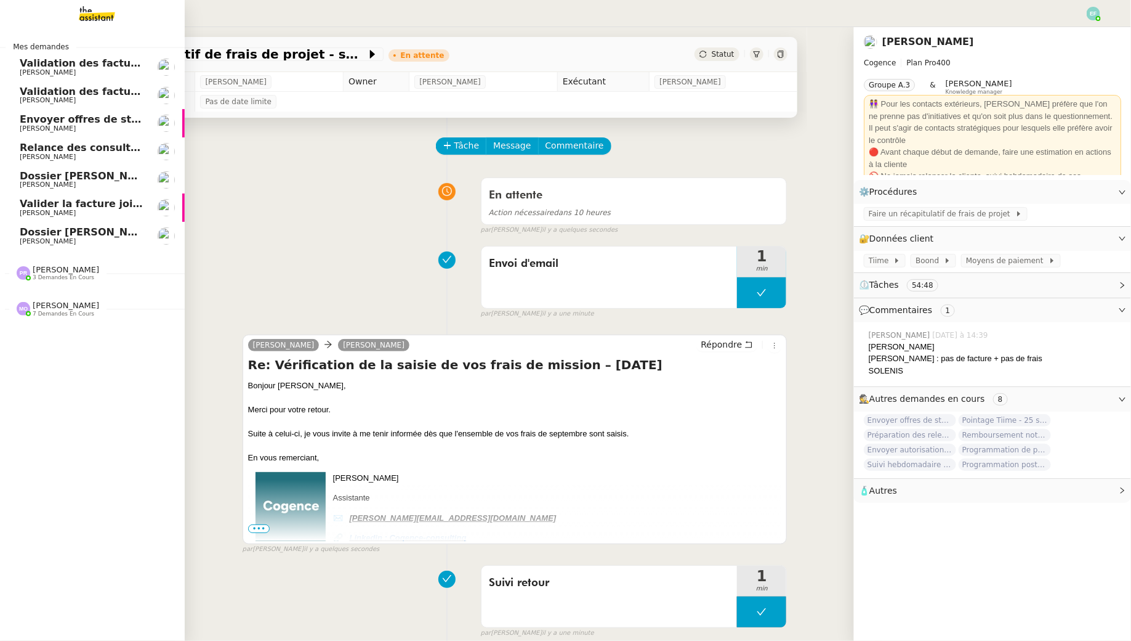
click at [72, 240] on span "[PERSON_NAME]" at bounding box center [82, 241] width 124 height 7
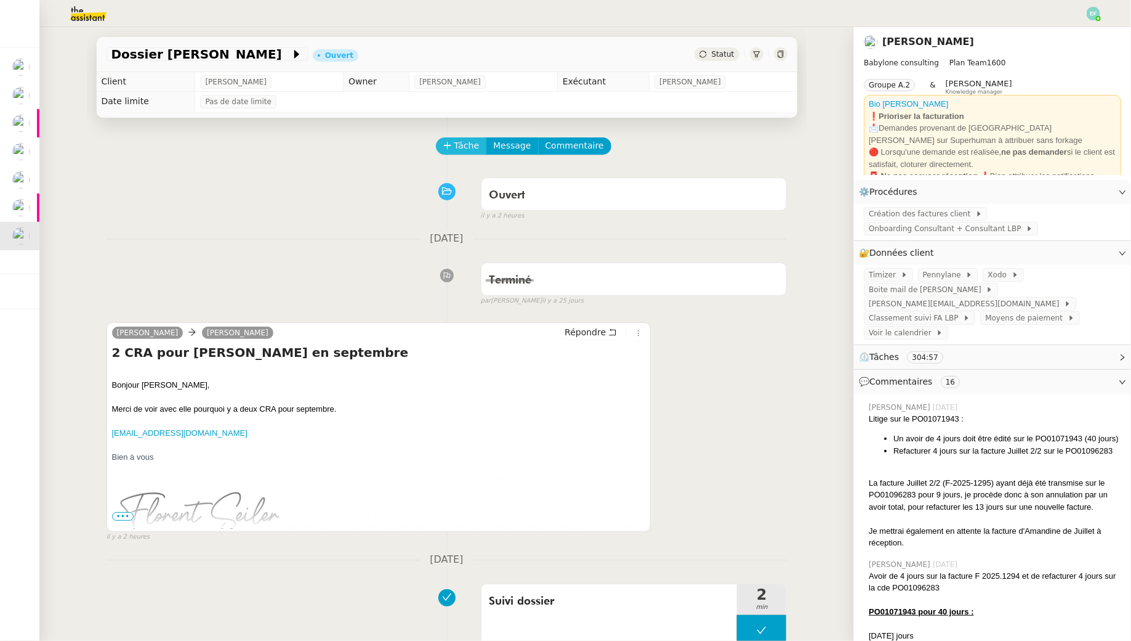
click at [473, 146] on span "Tâche" at bounding box center [467, 146] width 25 height 14
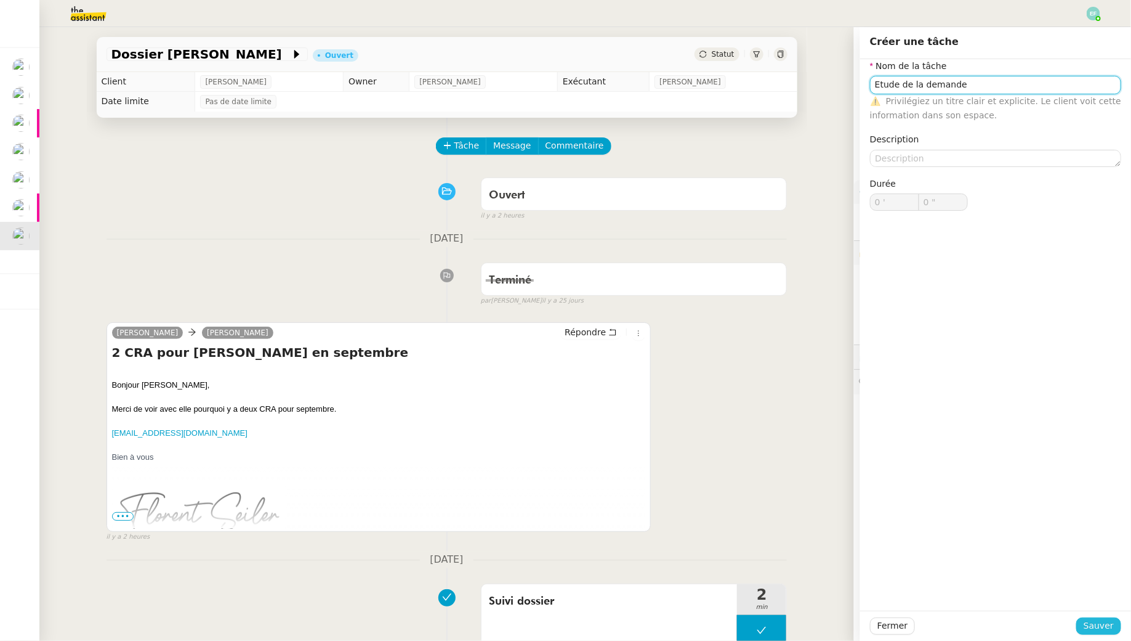
type input "Etude de la demande"
click at [1091, 629] on span "Sauver" at bounding box center [1099, 625] width 30 height 14
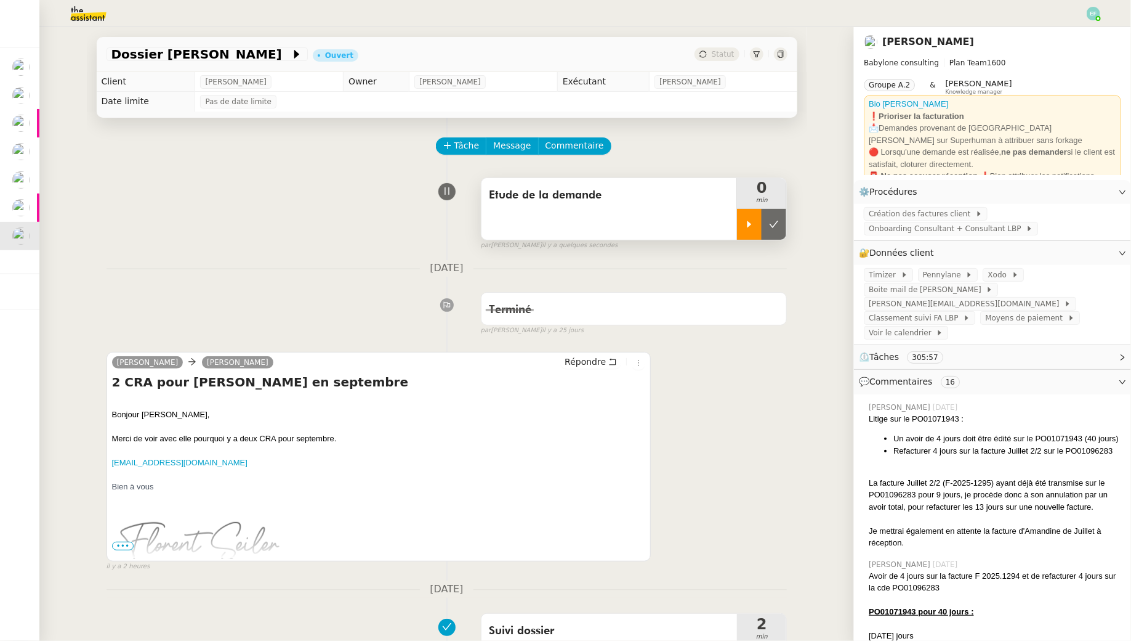
click at [747, 215] on div at bounding box center [749, 224] width 25 height 31
click at [461, 144] on span "Tâche" at bounding box center [467, 146] width 25 height 14
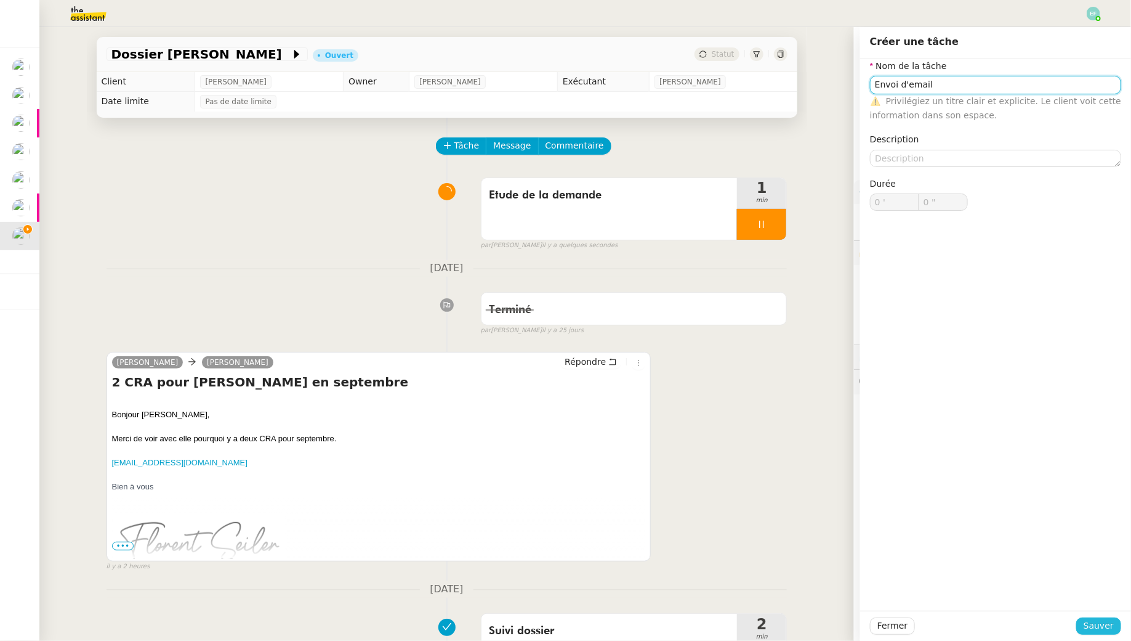
type input "Envoi d'email"
click at [1089, 626] on span "Sauver" at bounding box center [1099, 625] width 30 height 14
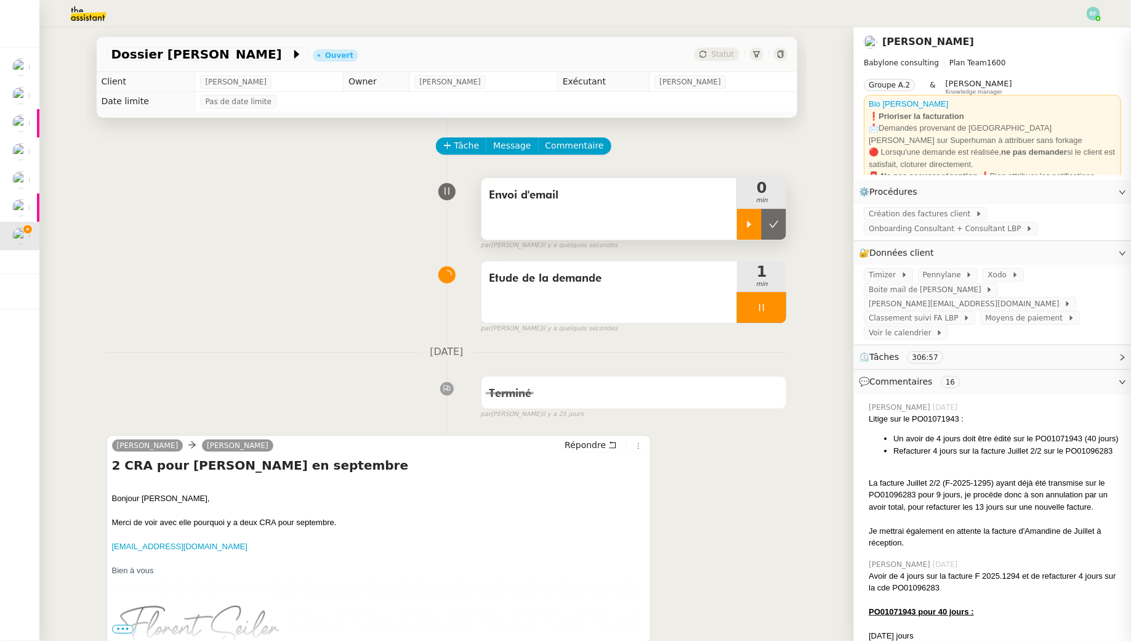
click at [750, 215] on div at bounding box center [749, 224] width 25 height 31
click at [777, 302] on div at bounding box center [761, 307] width 49 height 31
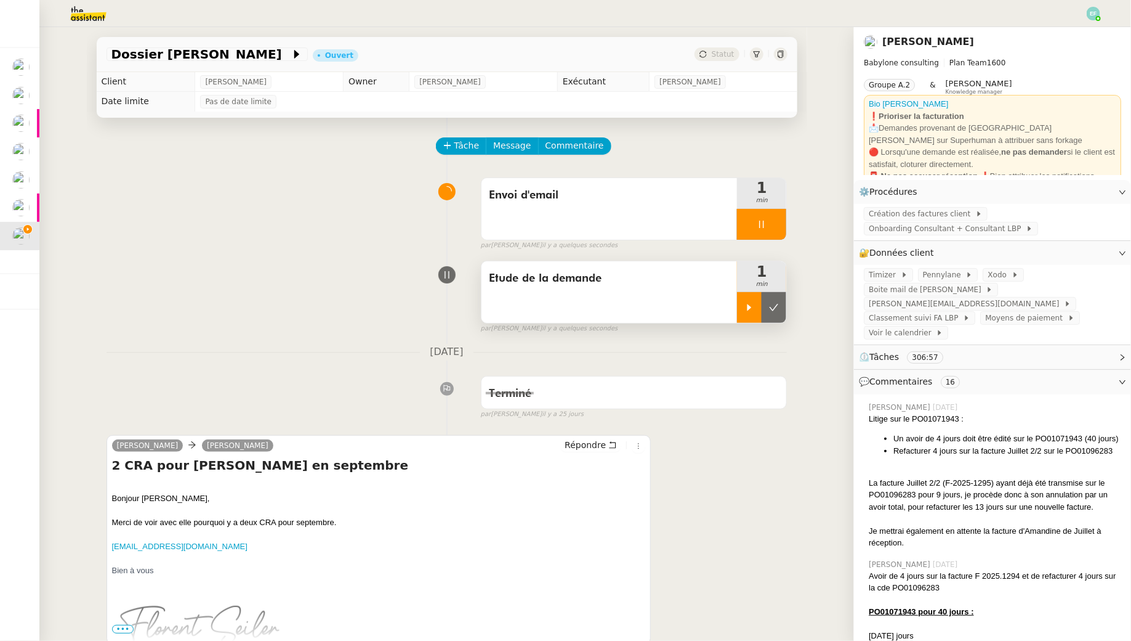
click at [777, 302] on button at bounding box center [774, 307] width 25 height 31
drag, startPoint x: 222, startPoint y: 546, endPoint x: 111, endPoint y: 548, distance: 110.9
click at [111, 548] on div "Florent Seiler Claudine Durand Répondre 2 CRA pour Amandine Machaux en septembr…" at bounding box center [379, 539] width 545 height 209
copy link "amachaux@solutiondata.fr"
click at [515, 144] on span "Message" at bounding box center [512, 146] width 38 height 14
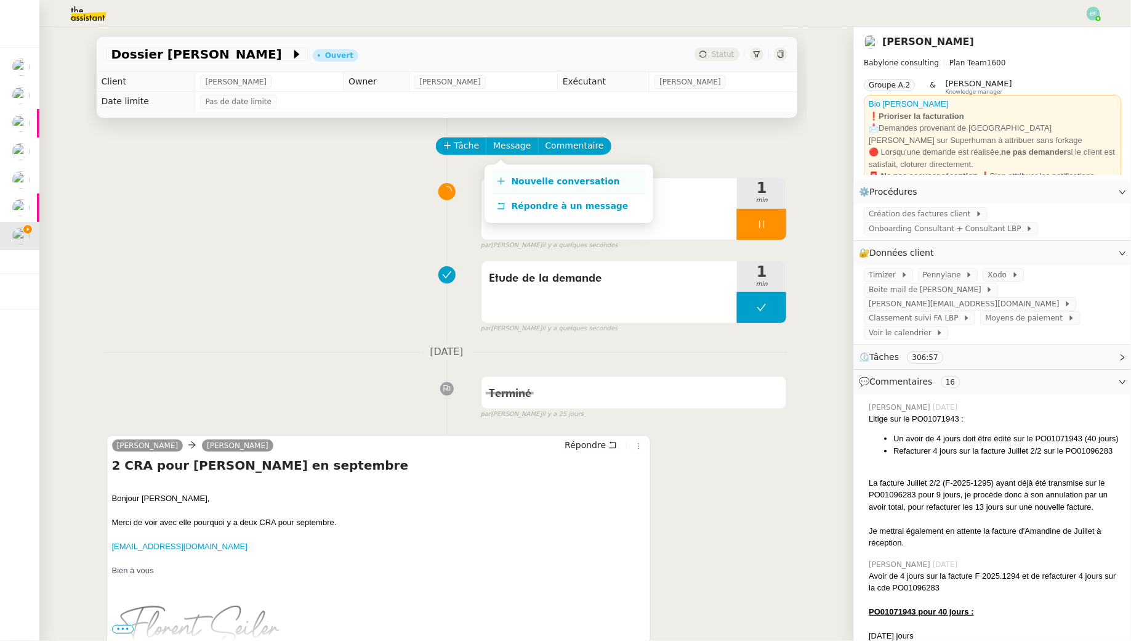
click at [532, 179] on span "Nouvelle conversation" at bounding box center [566, 181] width 108 height 10
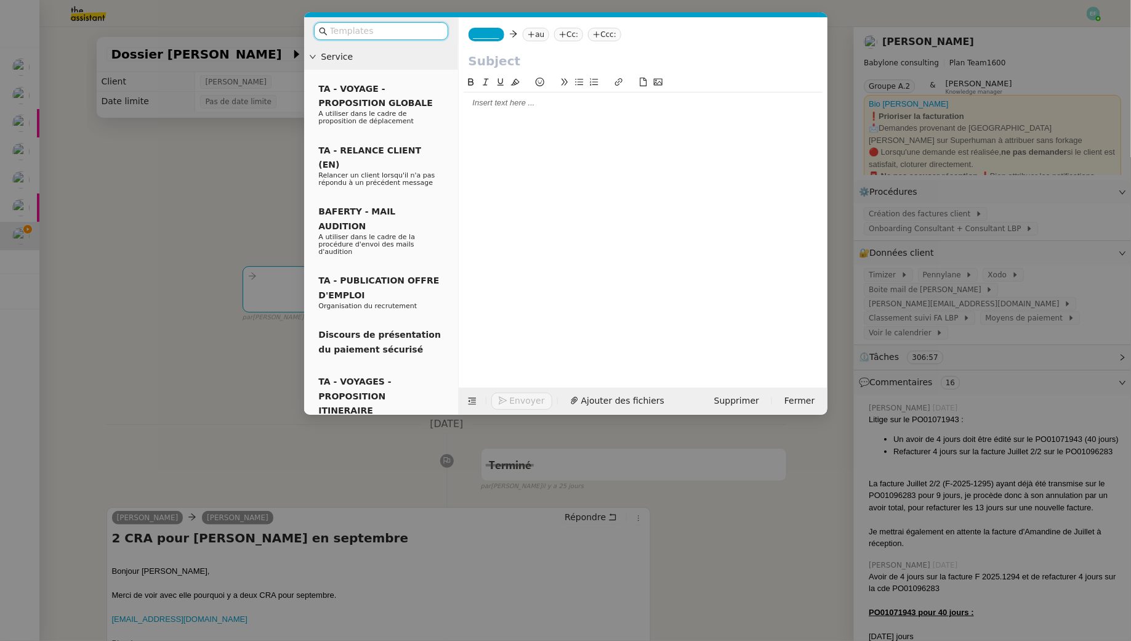
click at [545, 35] on nz-tag "au" at bounding box center [536, 35] width 26 height 14
paste input "amachaux@solutiondata.fr"
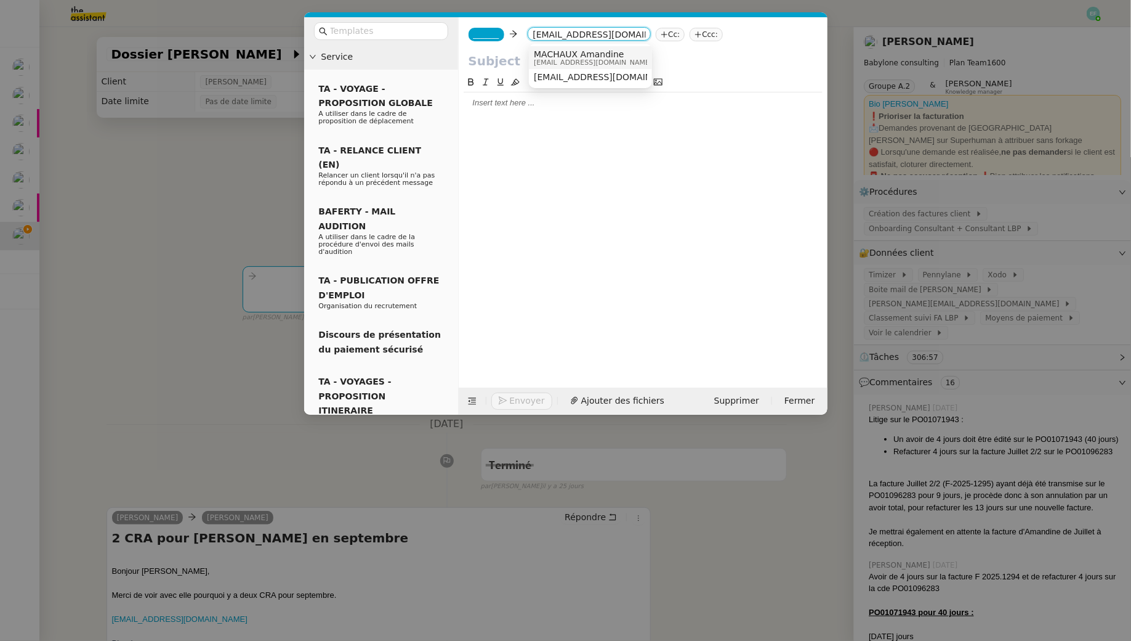
type input "amachaux@solutiondata.fr"
click at [596, 52] on span "MACHAUX Amandine" at bounding box center [593, 54] width 118 height 10
click at [499, 41] on div "_______ MACHAUX Amandine MACHAUX Amandine au Cc: Ccc:" at bounding box center [643, 34] width 369 height 34
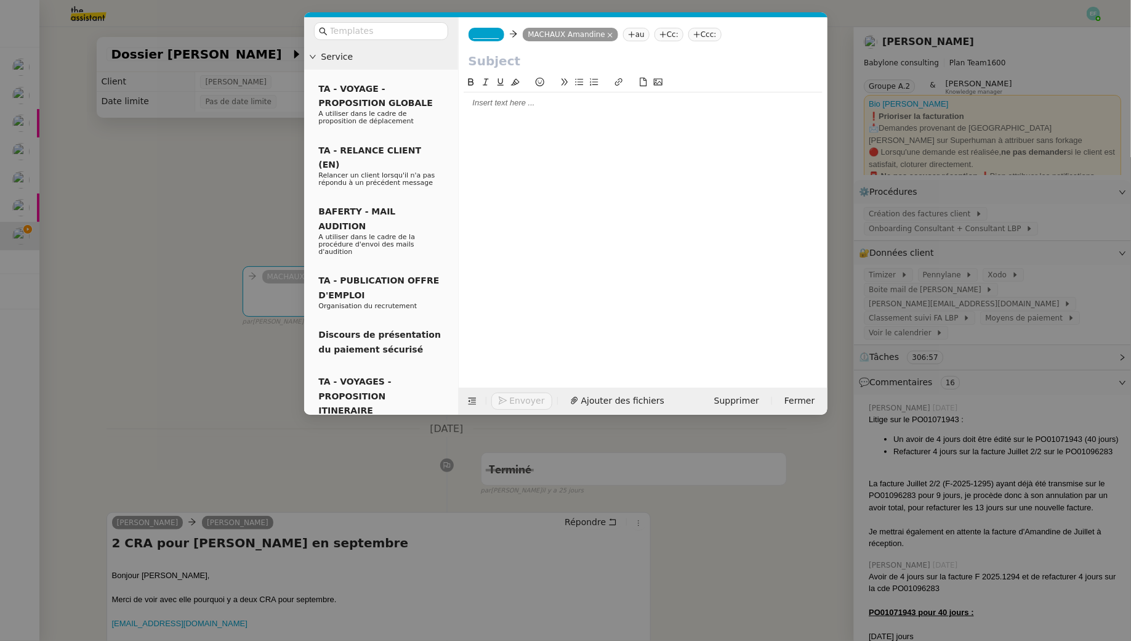
click at [498, 36] on span "_______" at bounding box center [487, 34] width 26 height 9
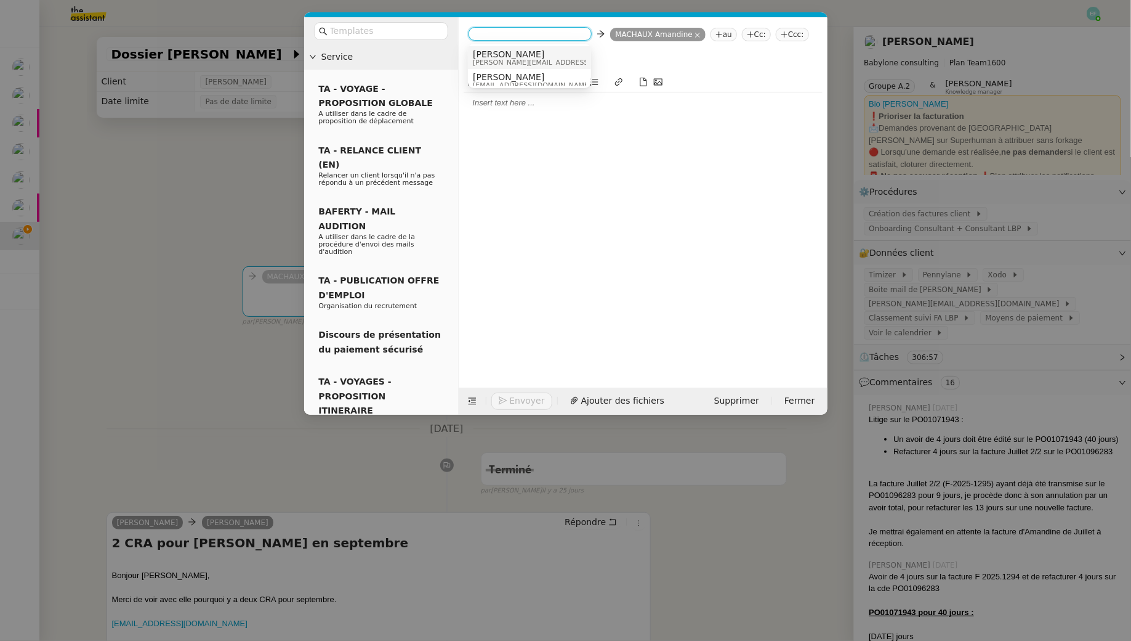
click at [533, 55] on span "[PERSON_NAME]" at bounding box center [560, 54] width 175 height 10
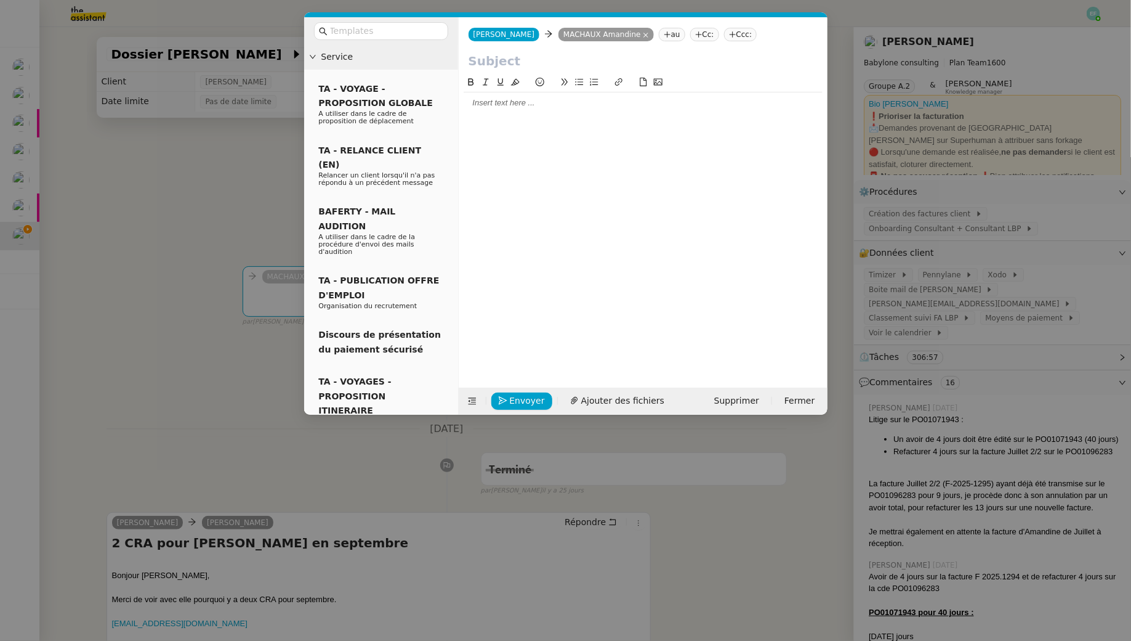
click at [221, 201] on nz-modal-container "Service TA - VOYAGE - PROPOSITION GLOBALE A utiliser dans le cadre de propositi…" at bounding box center [565, 320] width 1131 height 641
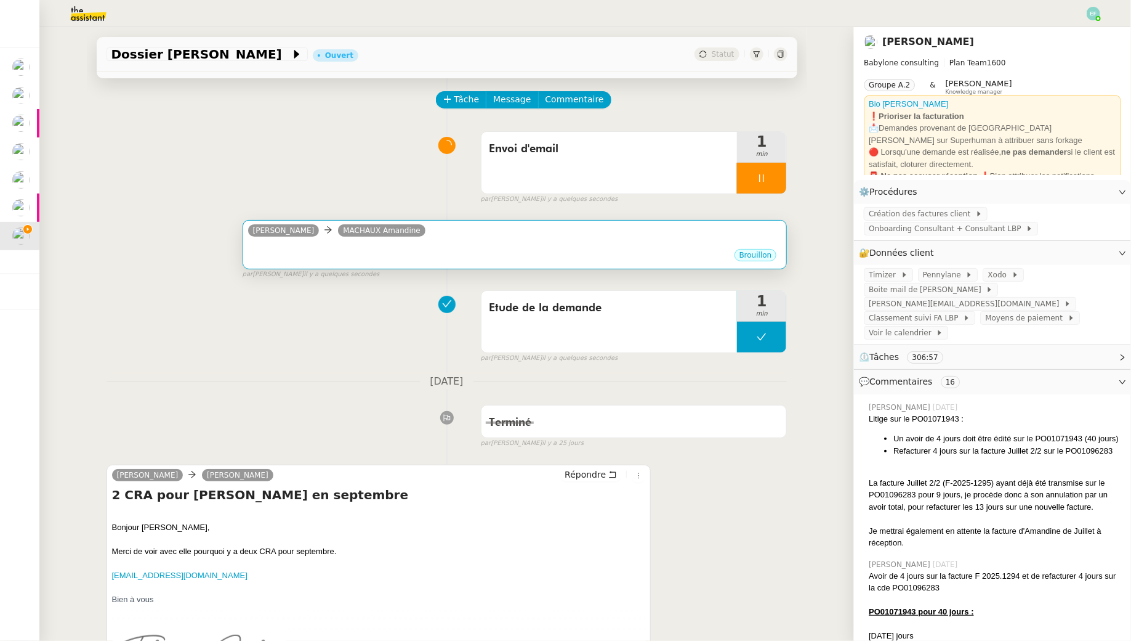
scroll to position [47, 0]
click at [376, 253] on div "Brouillon" at bounding box center [515, 256] width 534 height 18
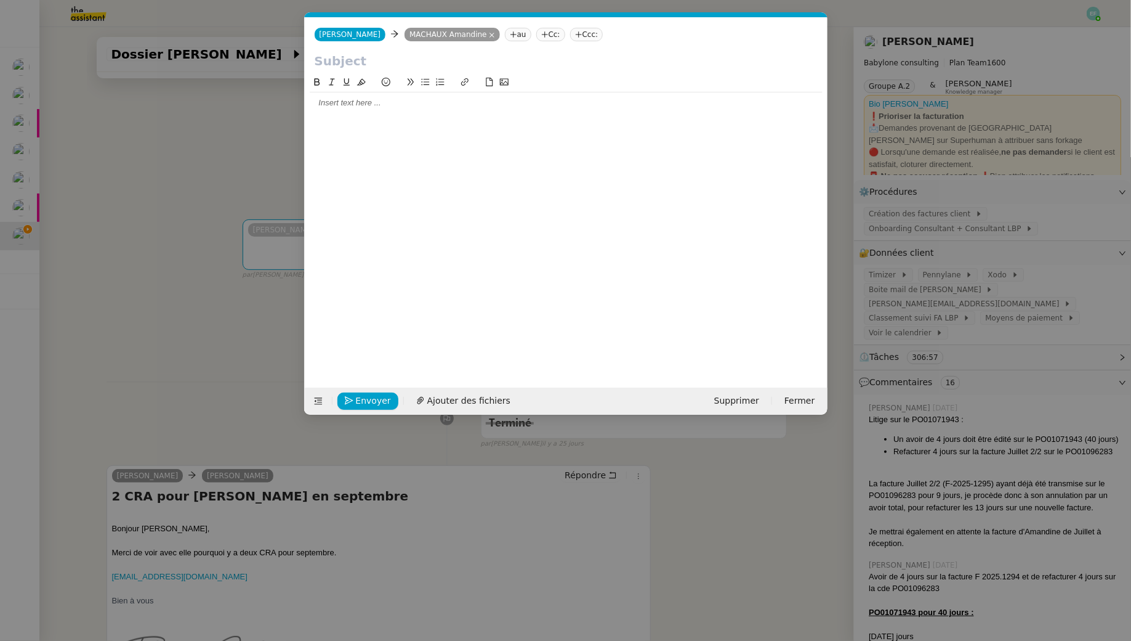
scroll to position [0, 26]
click at [385, 63] on input "text" at bounding box center [566, 61] width 503 height 18
type input "CRA Septembre"
click at [386, 110] on div at bounding box center [566, 102] width 513 height 21
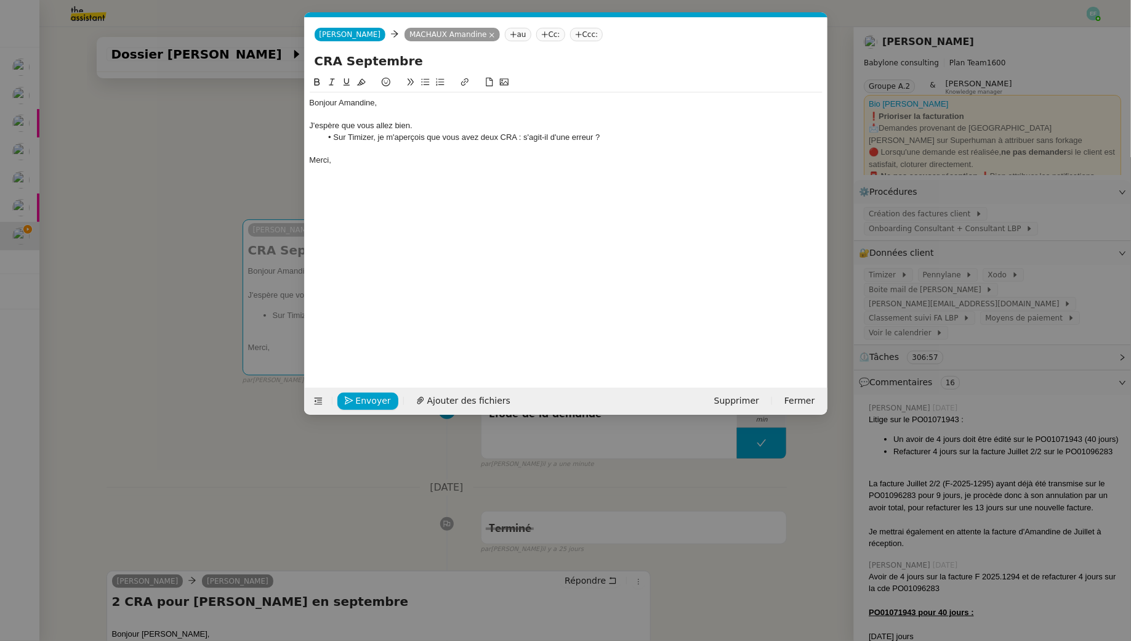
click at [608, 140] on li "Sur Timizer, je m'aperçois que vous avez deux CRA : s'agit-il d'une erreur ?" at bounding box center [572, 137] width 501 height 11
click at [468, 163] on div "Merci," at bounding box center [566, 160] width 513 height 11
click at [617, 139] on li "Sur Timizer, je m'aperçois que vous avez deux CRA : s'agit-il d'une erreur afin…" at bounding box center [572, 137] width 501 height 11
drag, startPoint x: 739, startPoint y: 141, endPoint x: 597, endPoint y: 140, distance: 141.7
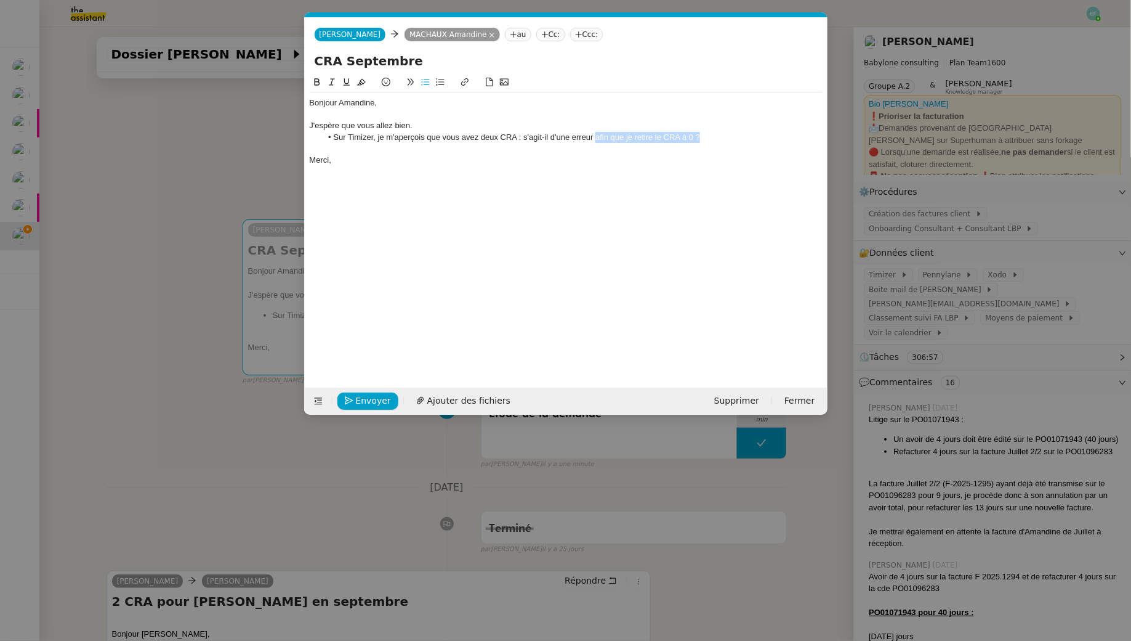
click at [597, 140] on li "Sur Timizer, je m'aperçois que vous avez deux CRA : s'agit-il d'une erreur afin…" at bounding box center [572, 137] width 501 height 11
click at [481, 156] on div "Merci," at bounding box center [566, 160] width 513 height 11
click at [379, 403] on span "Envoyer" at bounding box center [373, 401] width 35 height 14
click at [379, 403] on span "Confirmer l'envoi" at bounding box center [393, 401] width 74 height 14
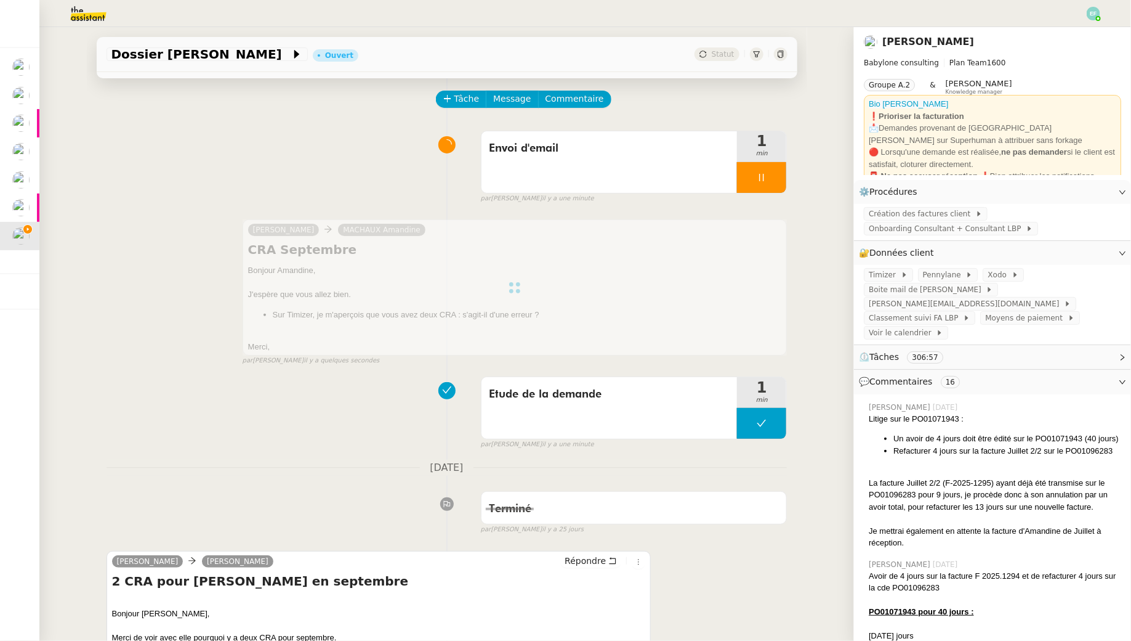
scroll to position [0, 0]
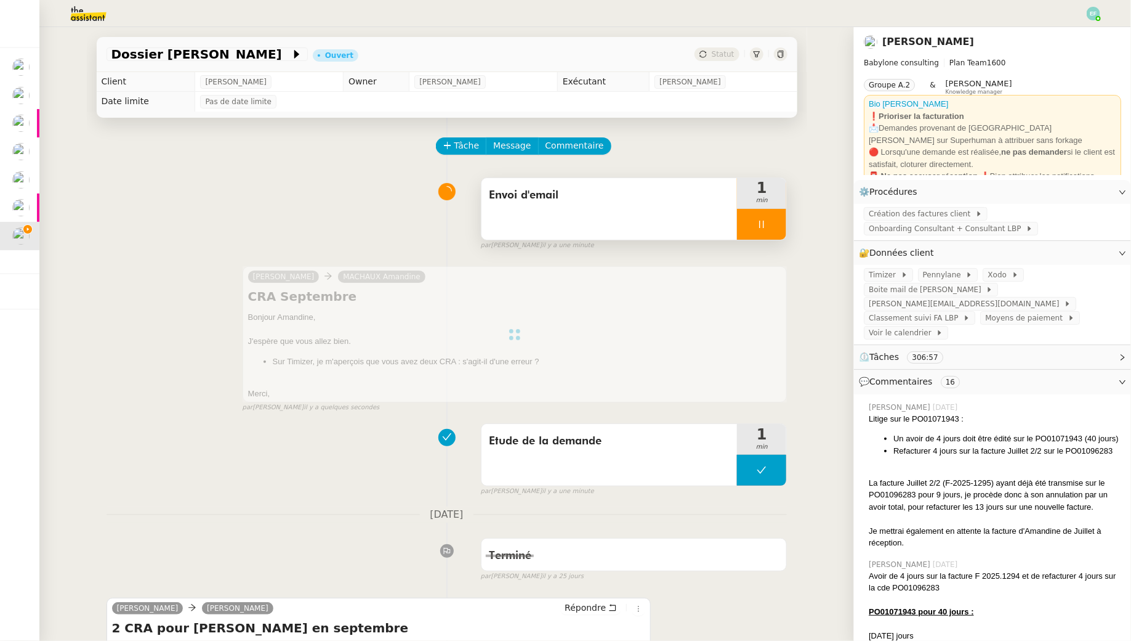
click at [769, 222] on div at bounding box center [761, 224] width 49 height 31
click at [770, 222] on icon at bounding box center [774, 224] width 10 height 10
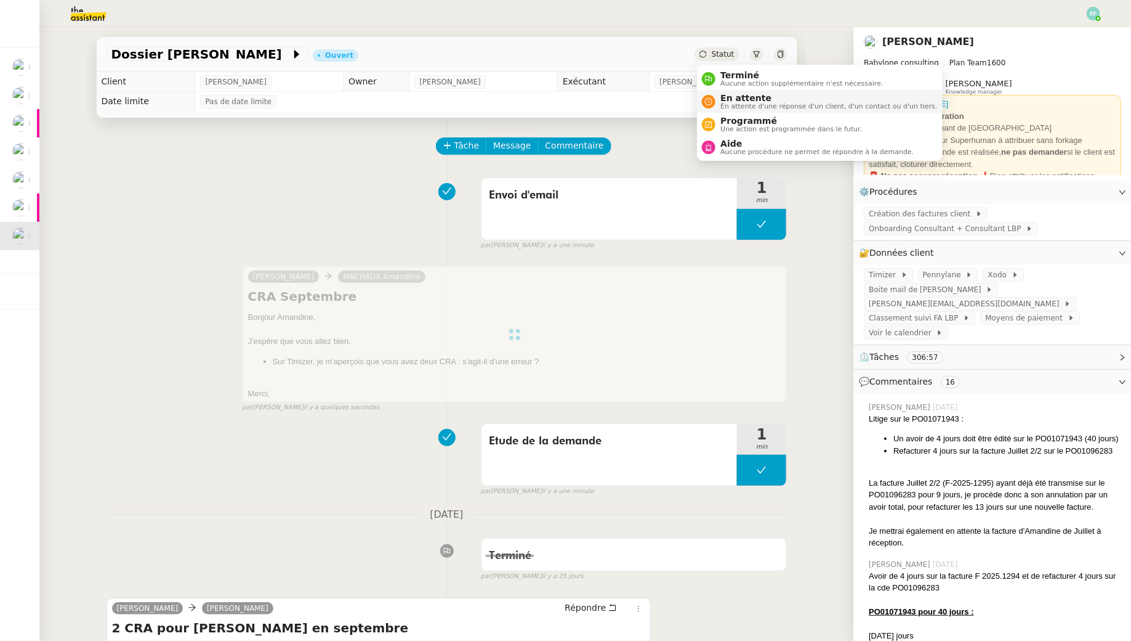
click at [720, 105] on div "En attente En attente d'une réponse d'un client, d'un contact ou d'un tiers." at bounding box center [827, 101] width 222 height 17
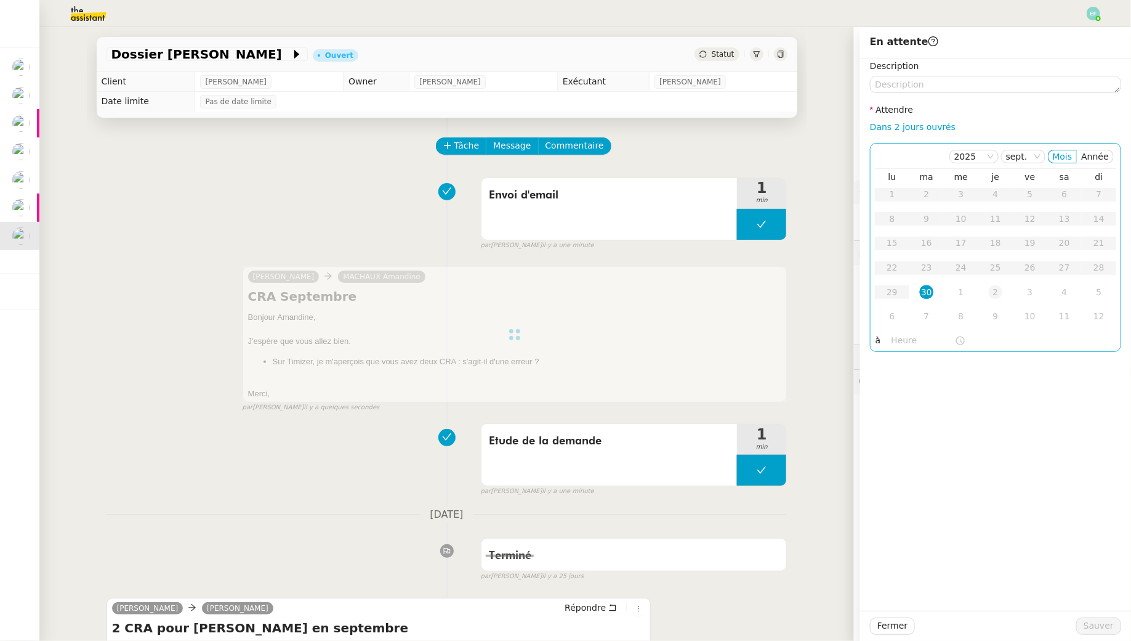
click at [992, 289] on div "2" at bounding box center [996, 292] width 14 height 14
click at [1098, 625] on span "Sauver" at bounding box center [1099, 625] width 30 height 14
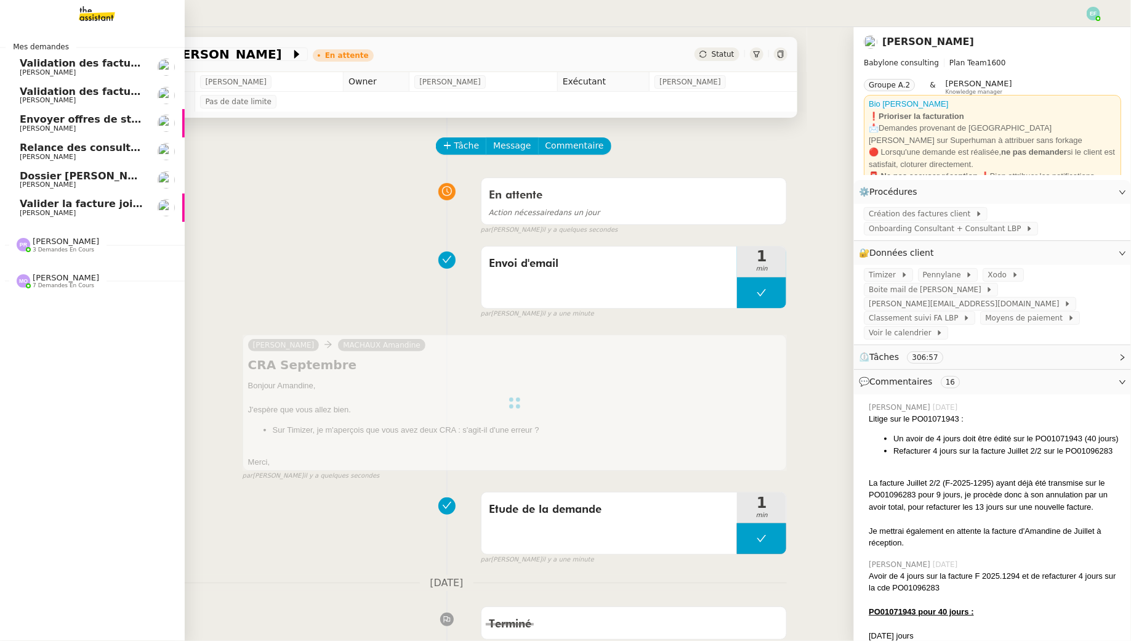
click at [28, 209] on span "[PERSON_NAME]" at bounding box center [48, 213] width 56 height 8
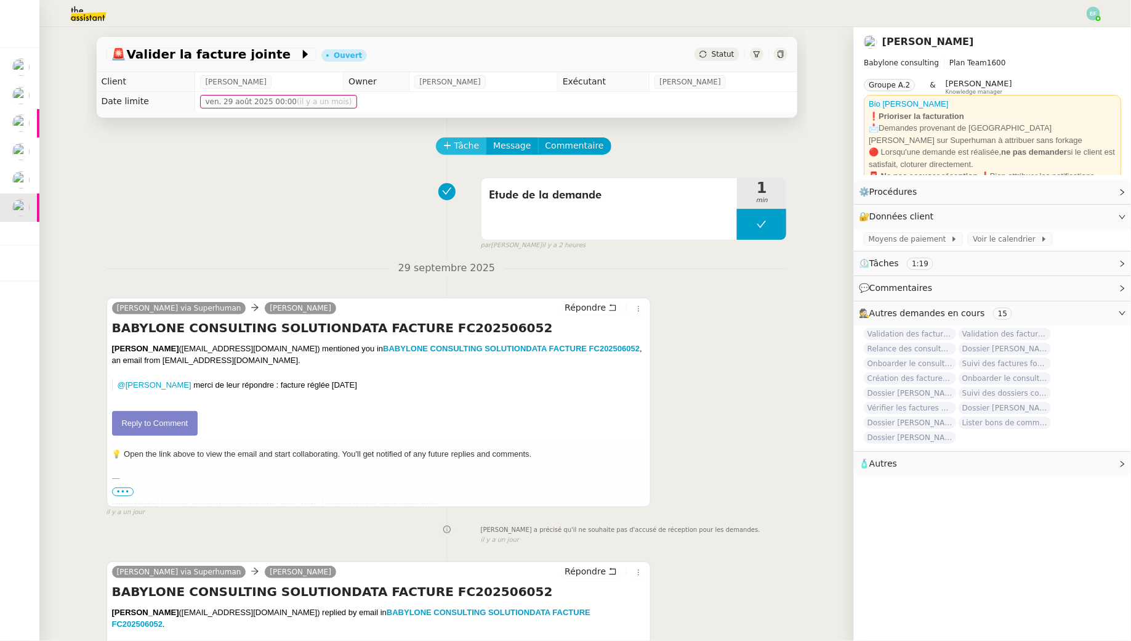
click at [473, 143] on span "Tâche" at bounding box center [467, 146] width 25 height 14
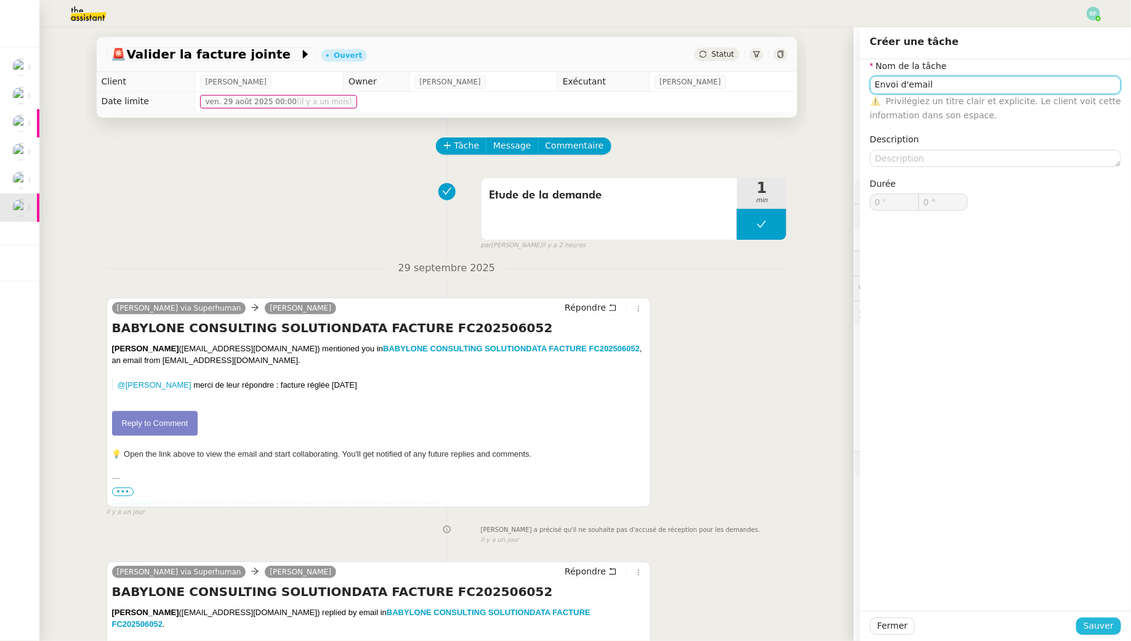
type input "Envoi d'email"
click at [1106, 628] on span "Sauver" at bounding box center [1099, 625] width 30 height 14
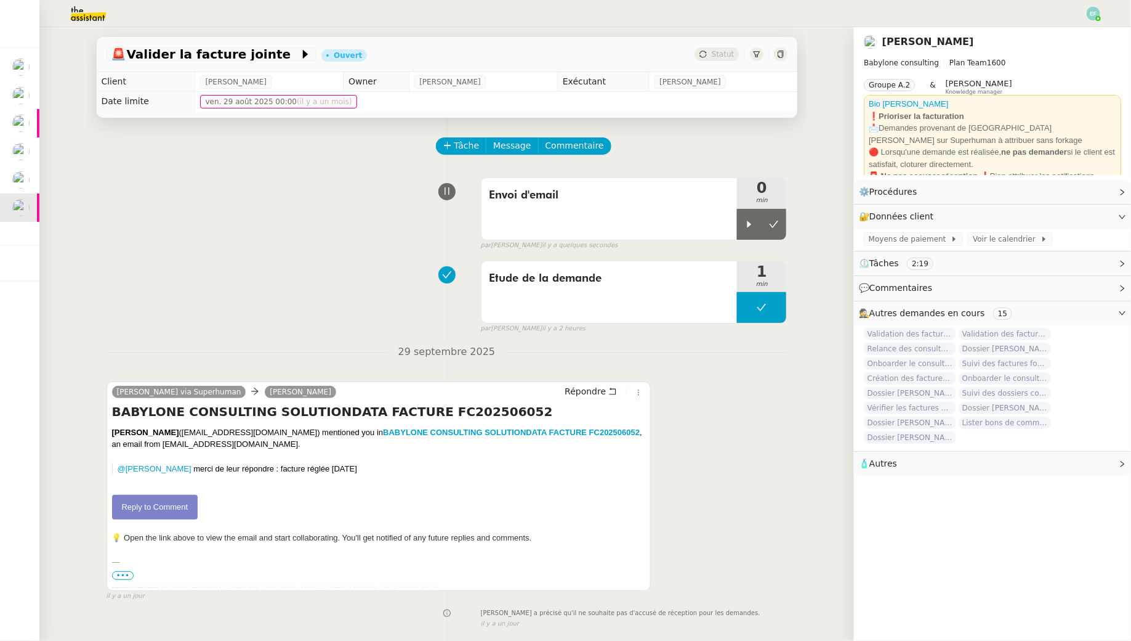
click at [747, 245] on div "par Emelyne F. il y a quelques secondes" at bounding box center [634, 245] width 307 height 10
click at [747, 231] on div at bounding box center [749, 224] width 25 height 31
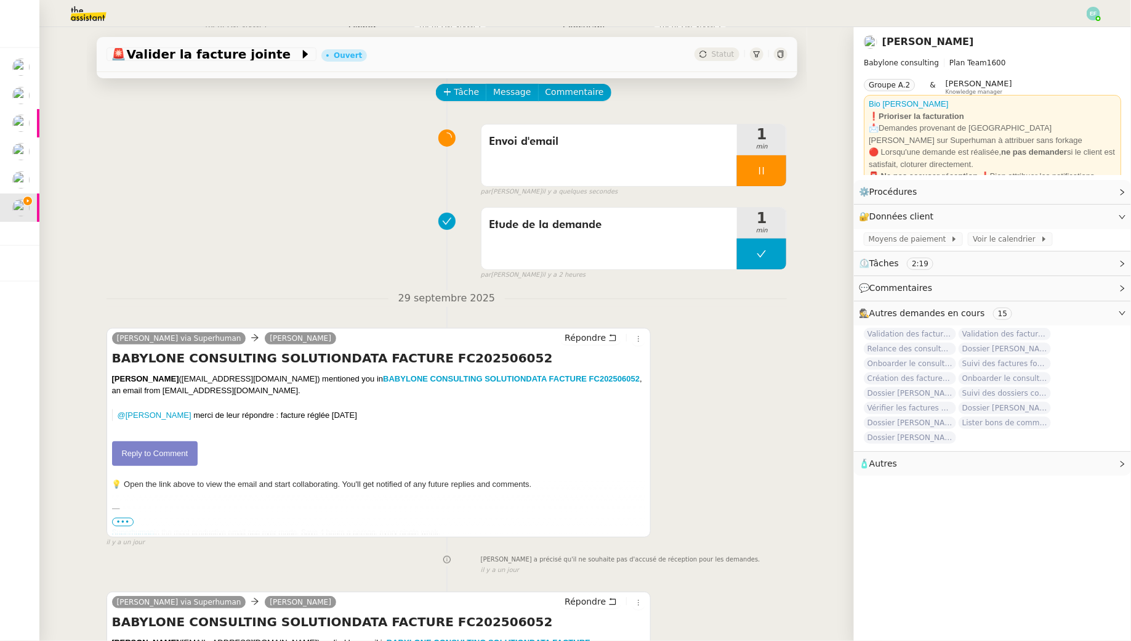
scroll to position [281, 0]
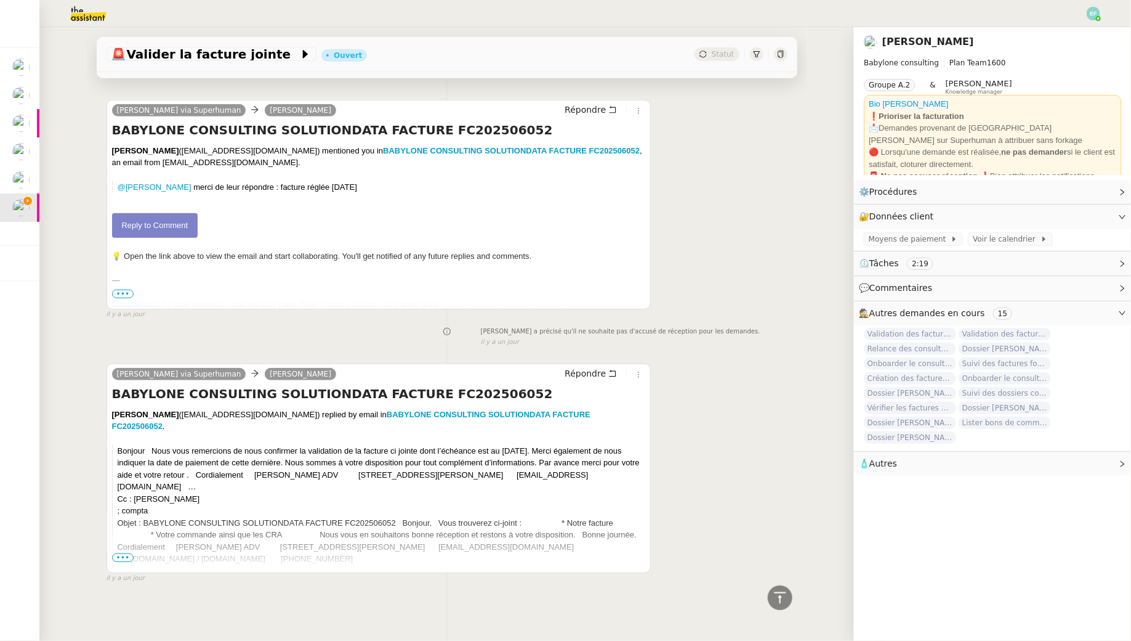
click at [129, 556] on span "•••" at bounding box center [123, 557] width 22 height 9
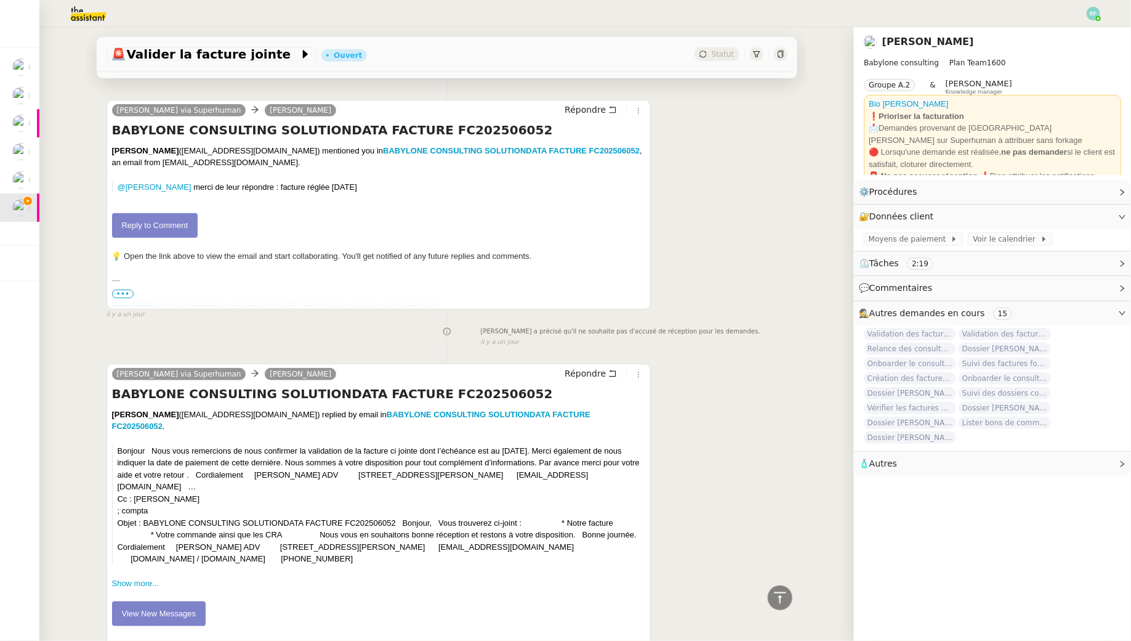
click at [180, 214] on link "Reply to Comment" at bounding box center [155, 225] width 86 height 25
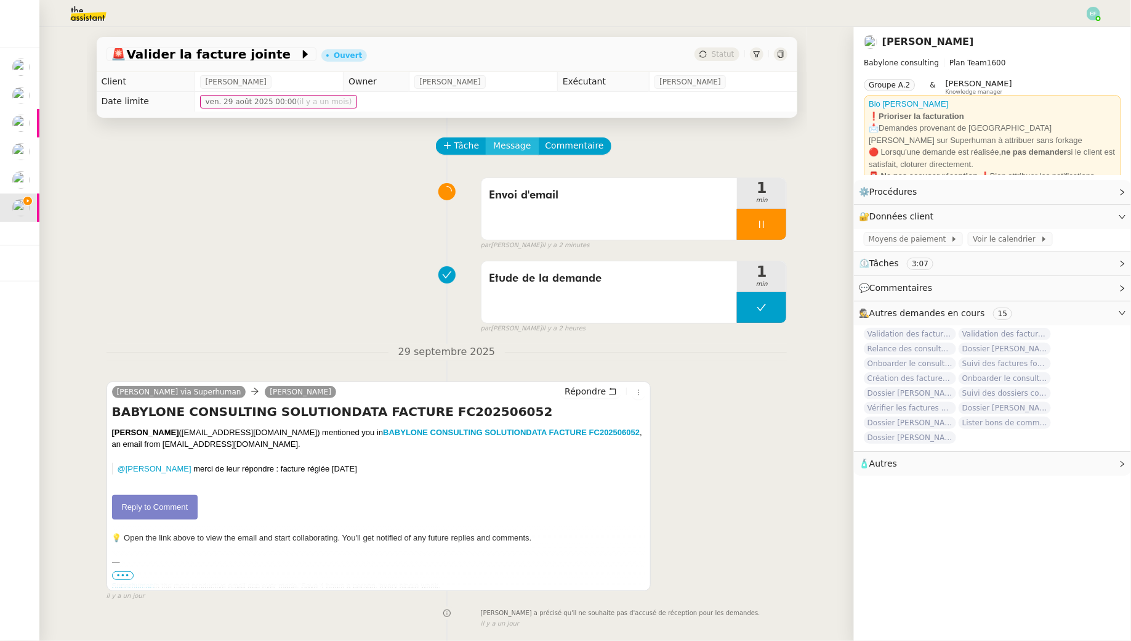
click at [514, 140] on span "Message" at bounding box center [512, 146] width 38 height 14
click at [520, 176] on span "Nouvelle conversation" at bounding box center [566, 181] width 108 height 10
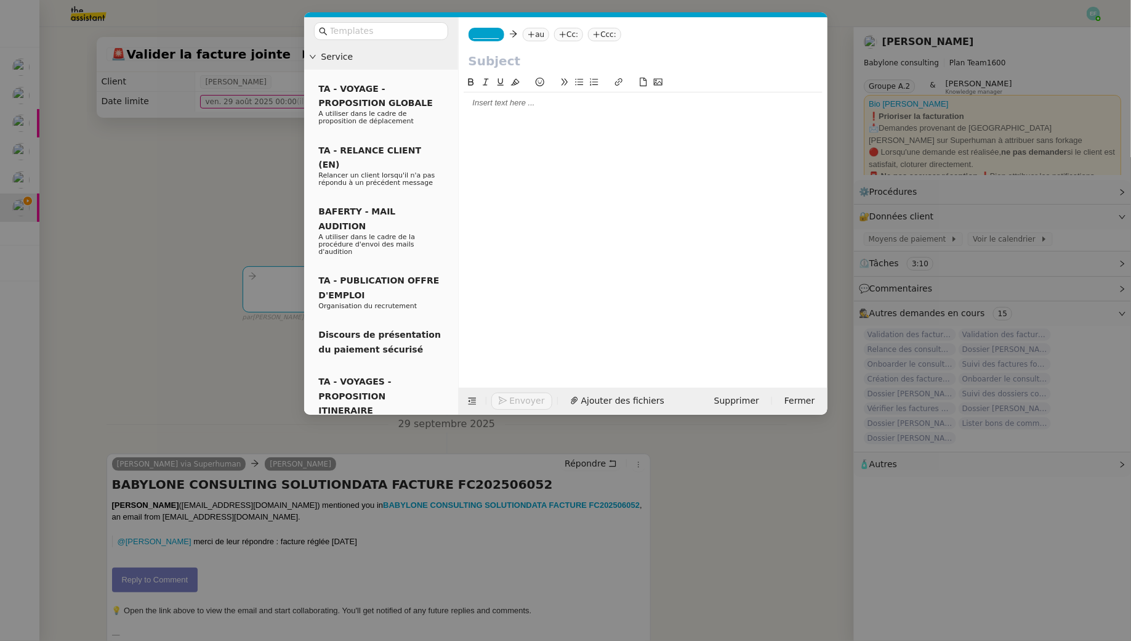
click at [536, 38] on nz-tag "au" at bounding box center [536, 35] width 26 height 14
paste input "FC202506052"
type input "FC202506052"
click at [123, 147] on nz-modal-container "Service TA - VOYAGE - PROPOSITION GLOBALE A utiliser dans le cadre de propositi…" at bounding box center [565, 320] width 1131 height 641
click at [487, 37] on span "_______" at bounding box center [487, 34] width 26 height 9
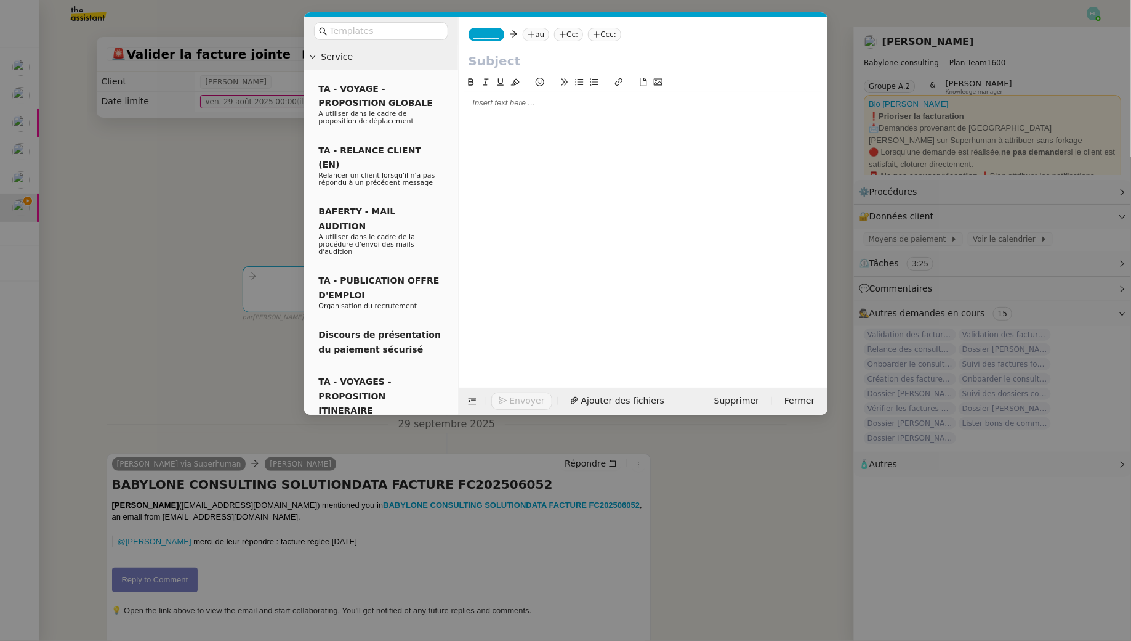
paste input "ematias@solutiondata.fr"
type input "ematias@solutiondata.fr"
click at [545, 52] on span "ematias@solutiondata.fr" at bounding box center [548, 54] width 151 height 10
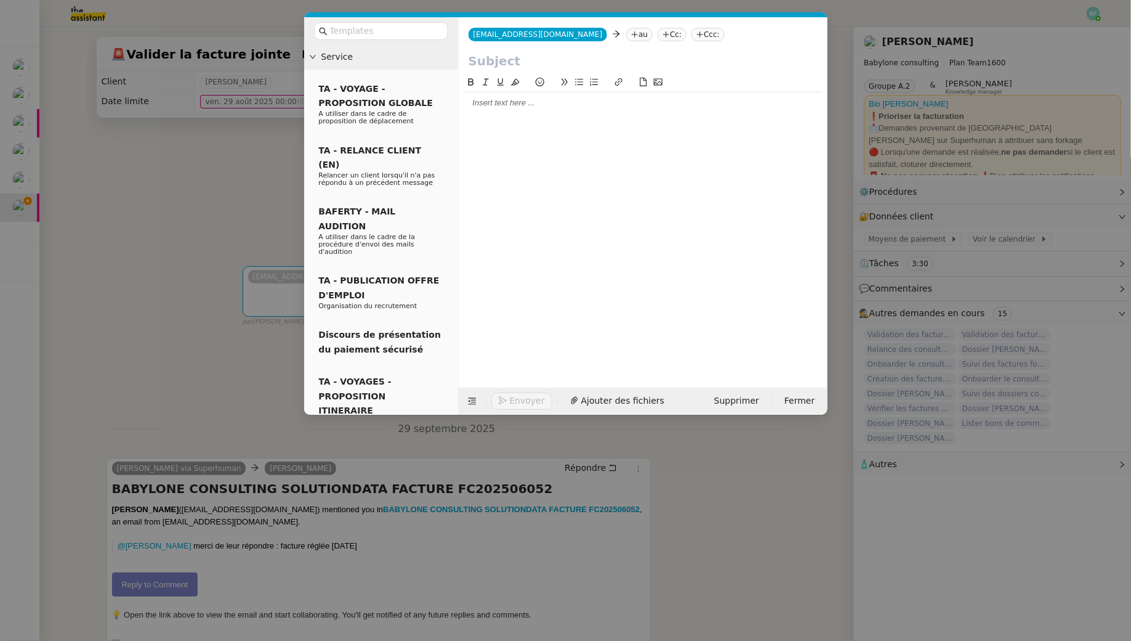
click at [658, 35] on nz-tag "Cc:" at bounding box center [672, 35] width 29 height 14
paste input "facturation@babyloneconsulting.fr"
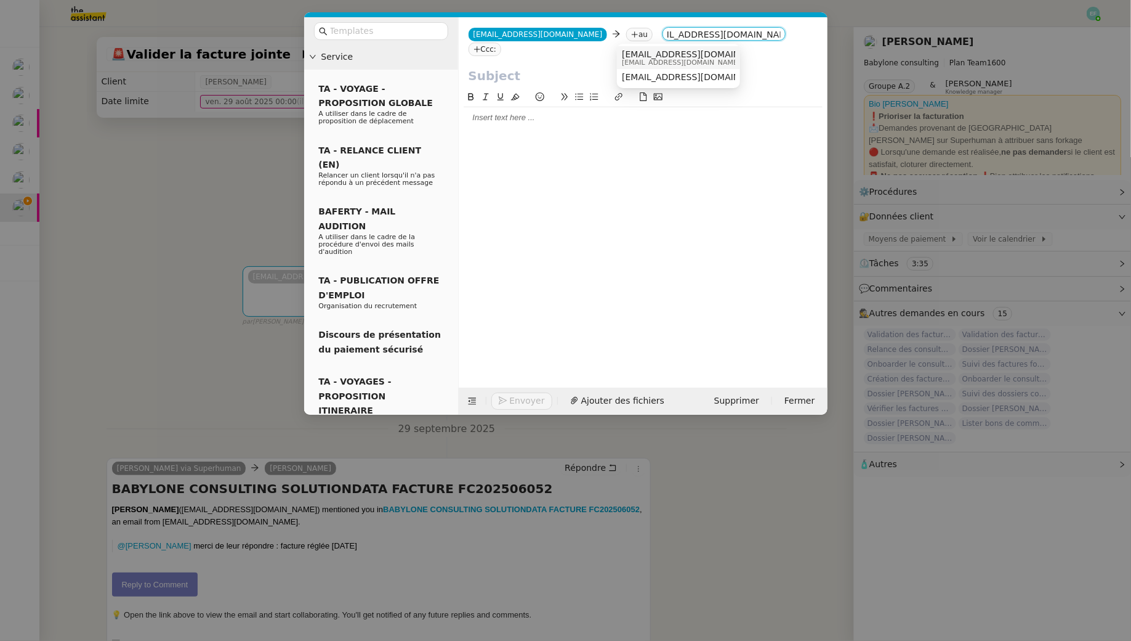
type input "facturation@babyloneconsulting.fr"
click at [679, 62] on span "facturation@babyloneconsulting.fr" at bounding box center [697, 62] width 151 height 7
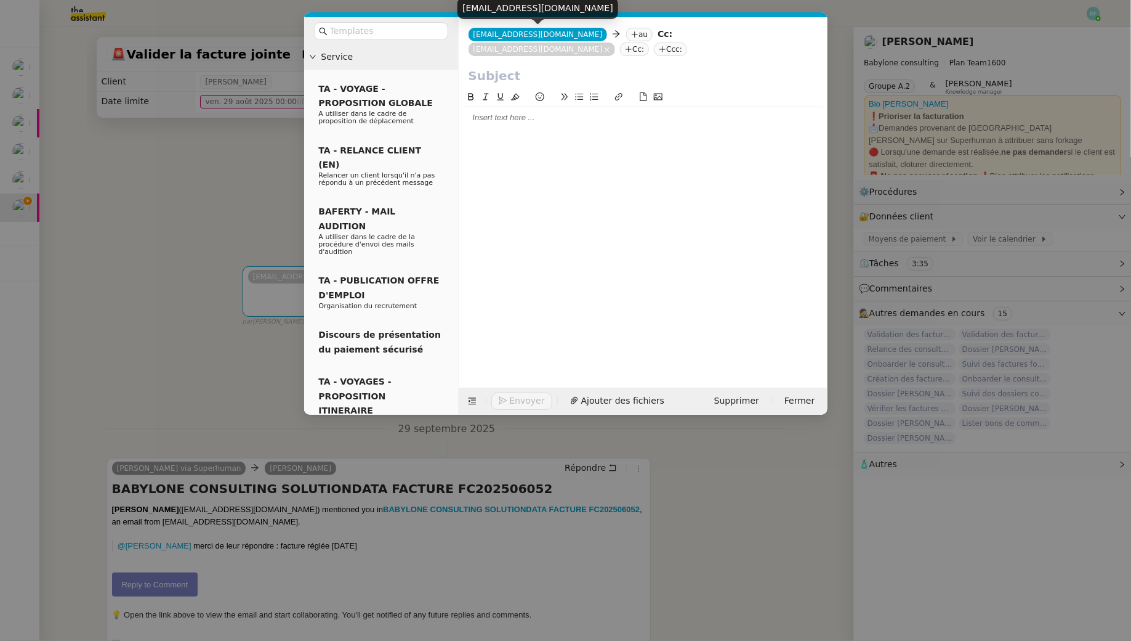
click at [533, 12] on div "ematias@solutiondata.fr" at bounding box center [538, 9] width 161 height 22
copy div "ematias@solutiondata.fr"
click at [626, 34] on nz-tag "au" at bounding box center [639, 35] width 26 height 14
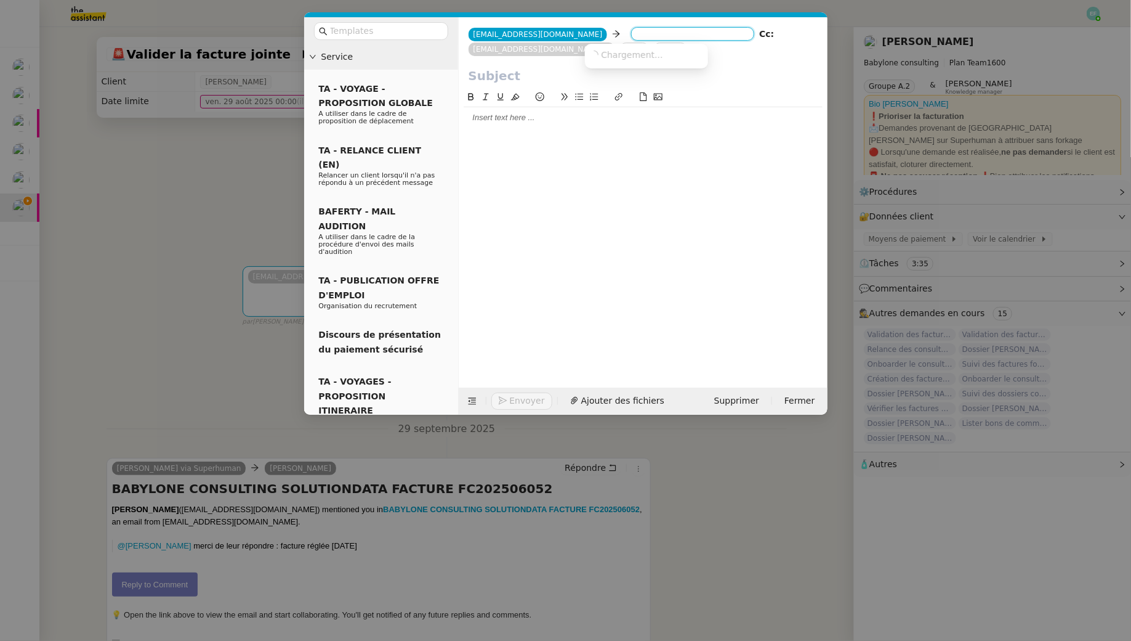
paste input "ematias@solutiondata.fr"
type input "ematias@solutiondata.fr"
click at [650, 54] on span "ematias@solutiondata.fr" at bounding box center [665, 54] width 151 height 10
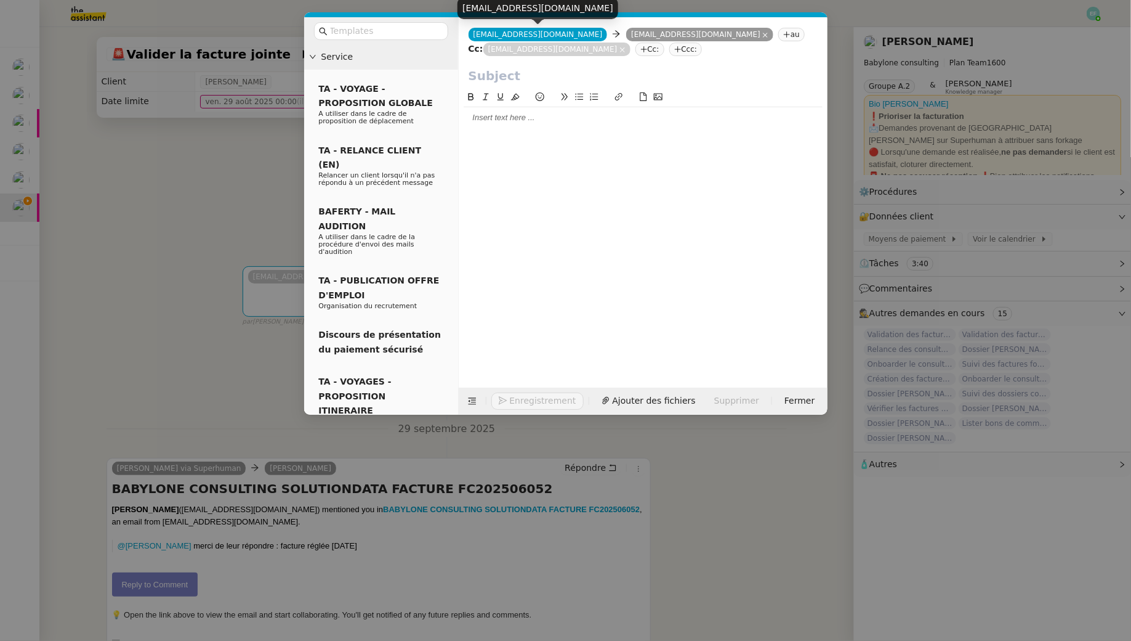
click at [549, 33] on span "ematias@solutiondata.fr" at bounding box center [538, 34] width 129 height 9
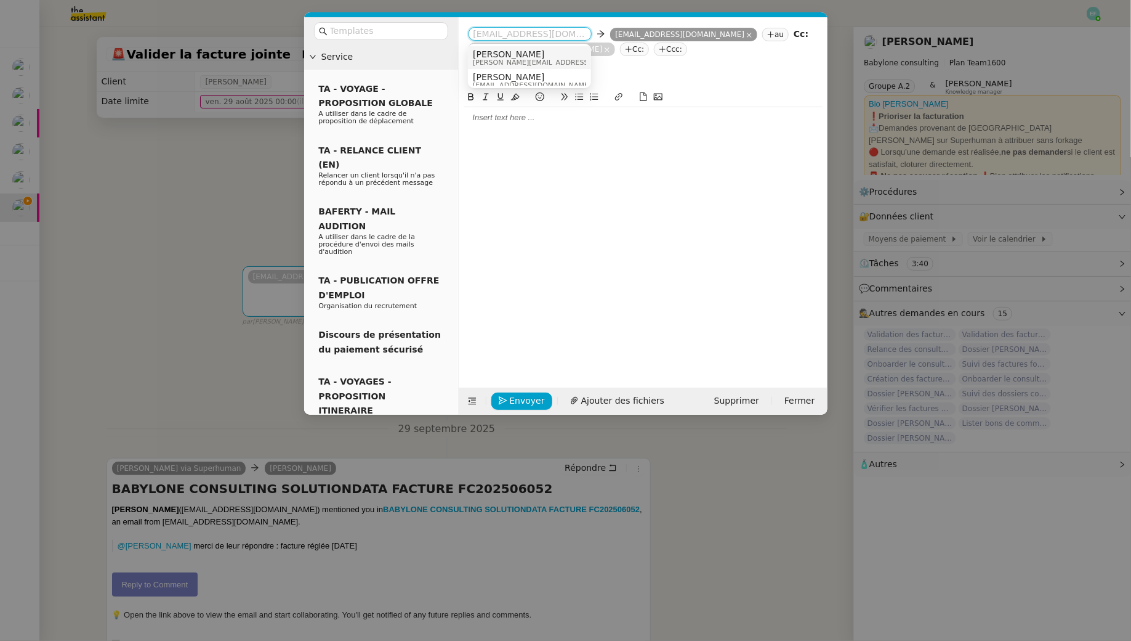
click at [561, 58] on span "[PERSON_NAME]" at bounding box center [560, 54] width 175 height 10
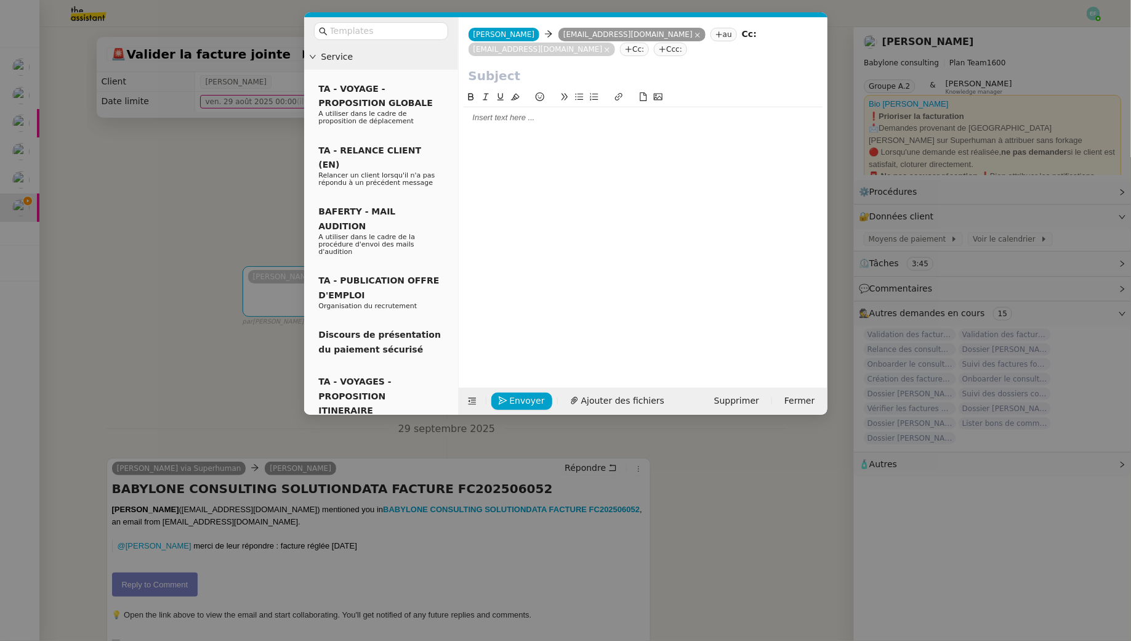
click at [630, 52] on nz-tag "Cc:" at bounding box center [634, 49] width 29 height 14
paste input "compta@solutiondata.fr"
click at [699, 72] on span "compta@solutiondata.fr" at bounding box center [698, 69] width 151 height 10
click at [772, 44] on nz-tag "Cc:" at bounding box center [786, 49] width 29 height 14
paste input "lmarques@solutiondata.fr"
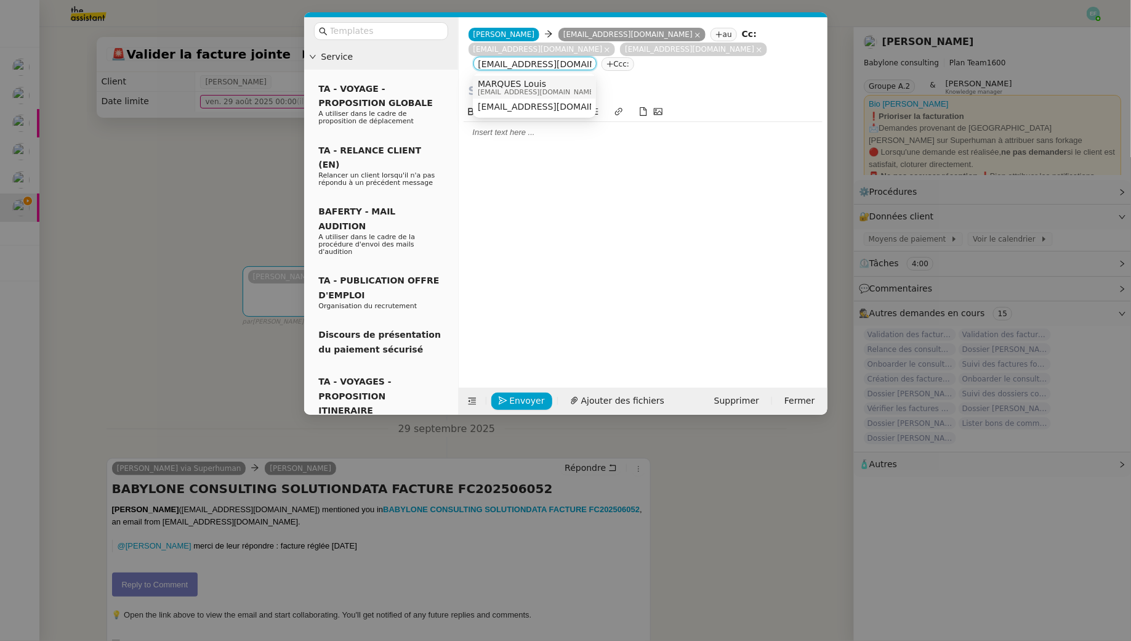
type input "lmarques@solutiondata.fr"
click at [542, 90] on span "lmarques@solutiondata.fr" at bounding box center [537, 92] width 118 height 7
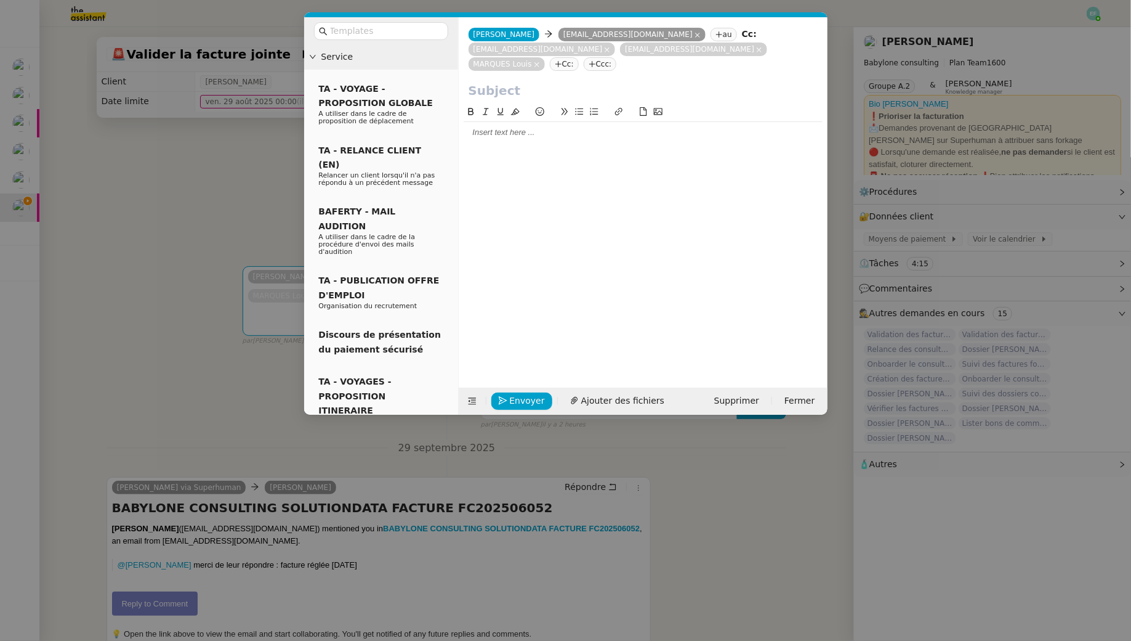
click at [493, 90] on input "text" at bounding box center [643, 90] width 349 height 18
paste input "FC202506052"
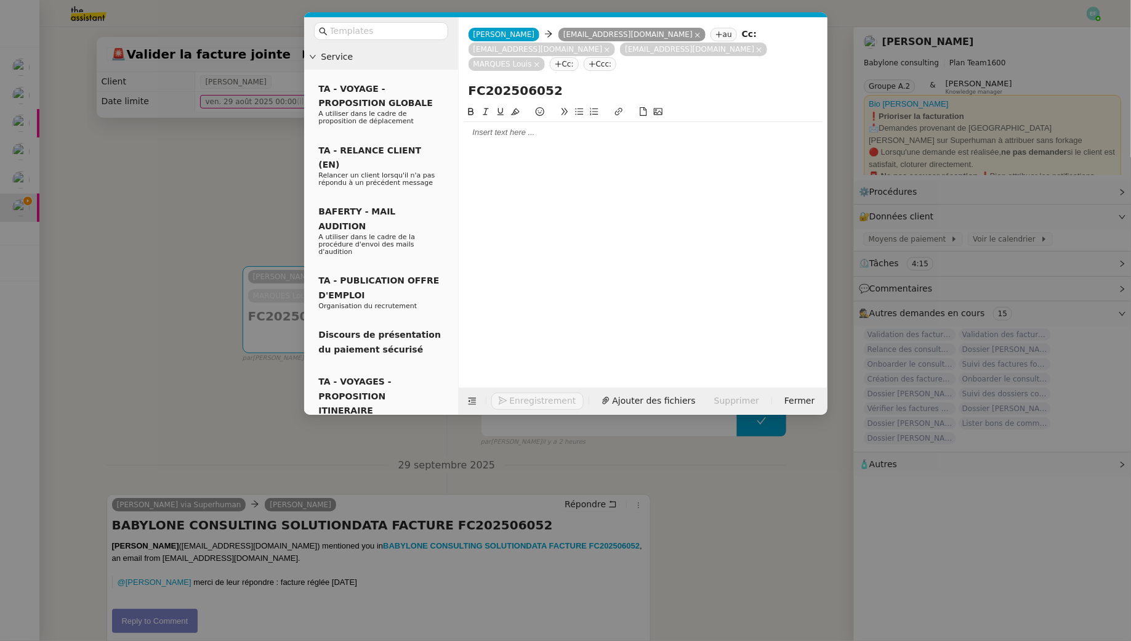
click at [473, 94] on input "FC202506052" at bounding box center [643, 90] width 349 height 18
type input "Facture FC202506052"
click at [674, 151] on div at bounding box center [643, 237] width 359 height 264
click at [668, 141] on div at bounding box center [643, 132] width 359 height 21
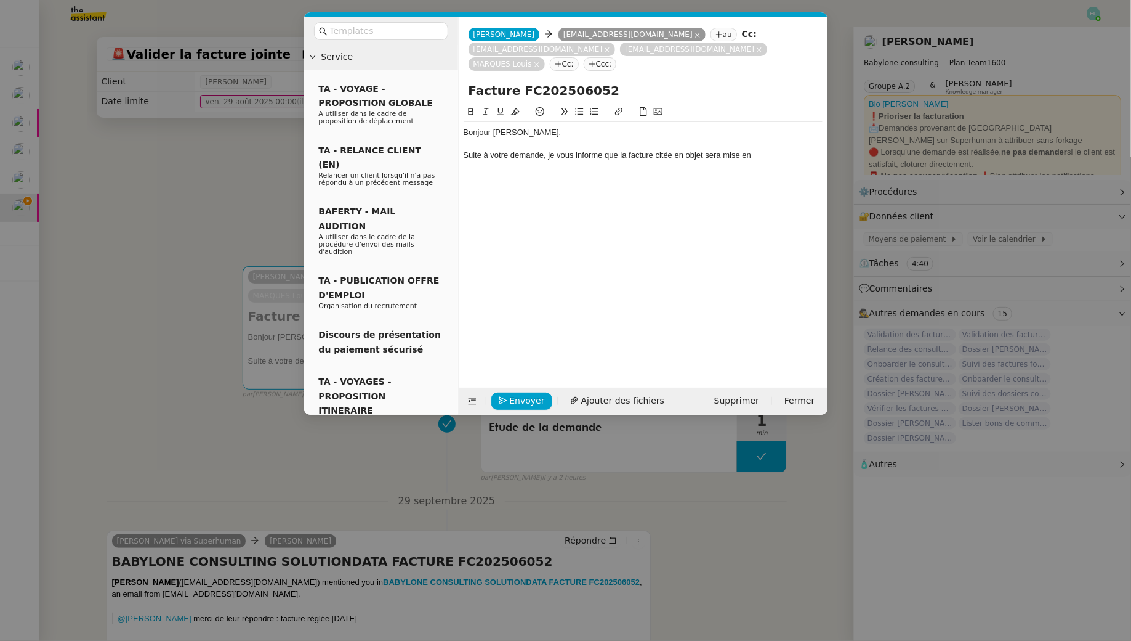
click at [103, 266] on nz-modal-container "Service TA - VOYAGE - PROPOSITION GLOBALE A utiliser dans le cadre de propositi…" at bounding box center [565, 320] width 1131 height 641
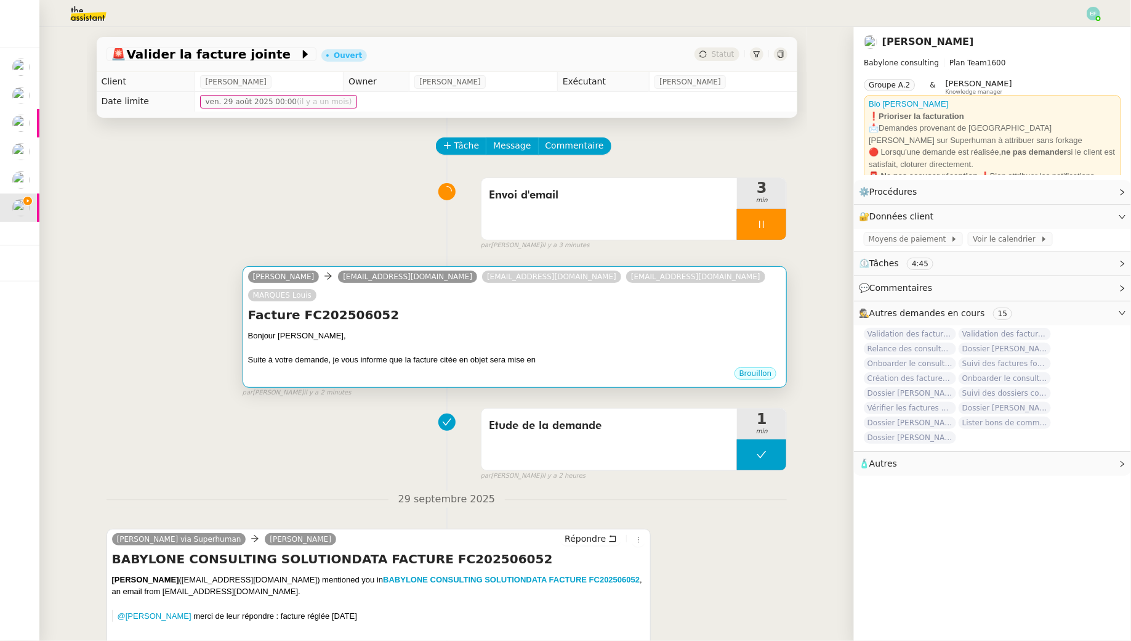
click at [479, 306] on h4 "Facture FC202506052" at bounding box center [515, 314] width 534 height 17
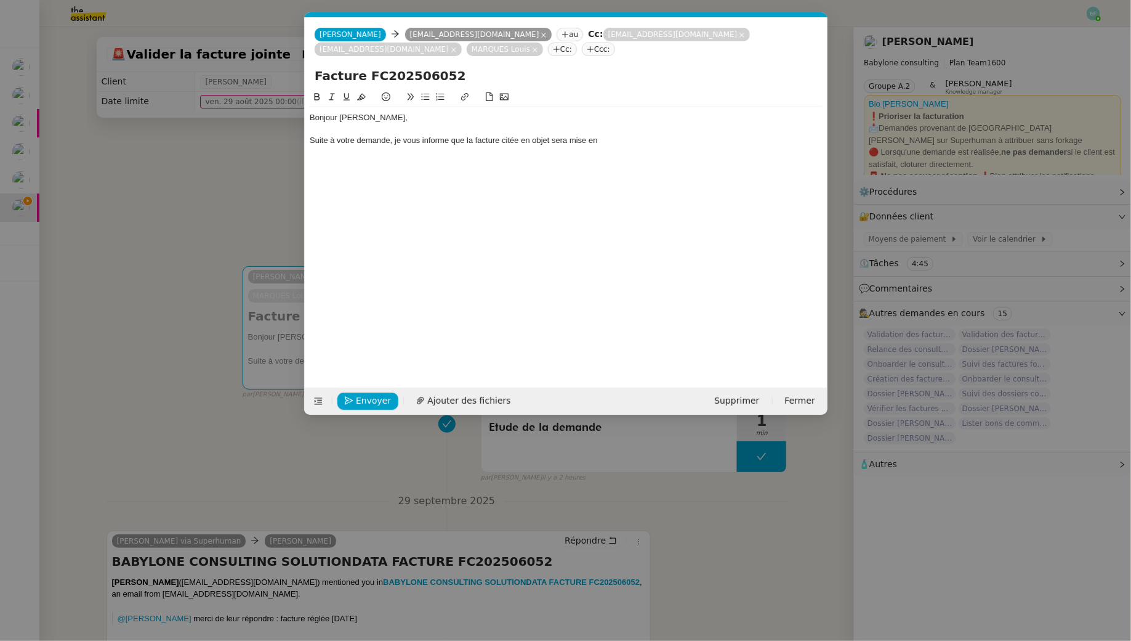
scroll to position [0, 26]
click at [621, 138] on div "Suite à votre demande, je vous informe que la facture citée en objet sera mise …" at bounding box center [566, 140] width 513 height 11
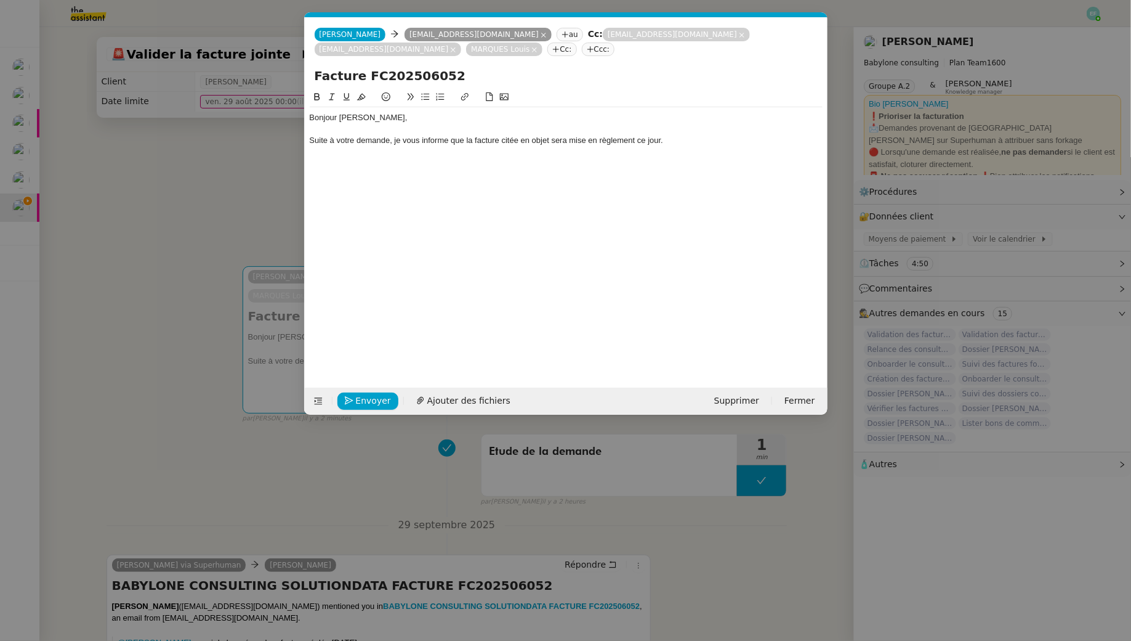
click at [355, 122] on div "Bonjour Elodie," at bounding box center [566, 117] width 513 height 11
click at [0, 0] on lt-span "Élodie" at bounding box center [0, 0] width 0 height 0
click at [681, 147] on div at bounding box center [566, 152] width 513 height 11
click at [681, 144] on div "Suite à votre demande, je vous informe que la facture citée en objet sera mise …" at bounding box center [566, 140] width 513 height 11
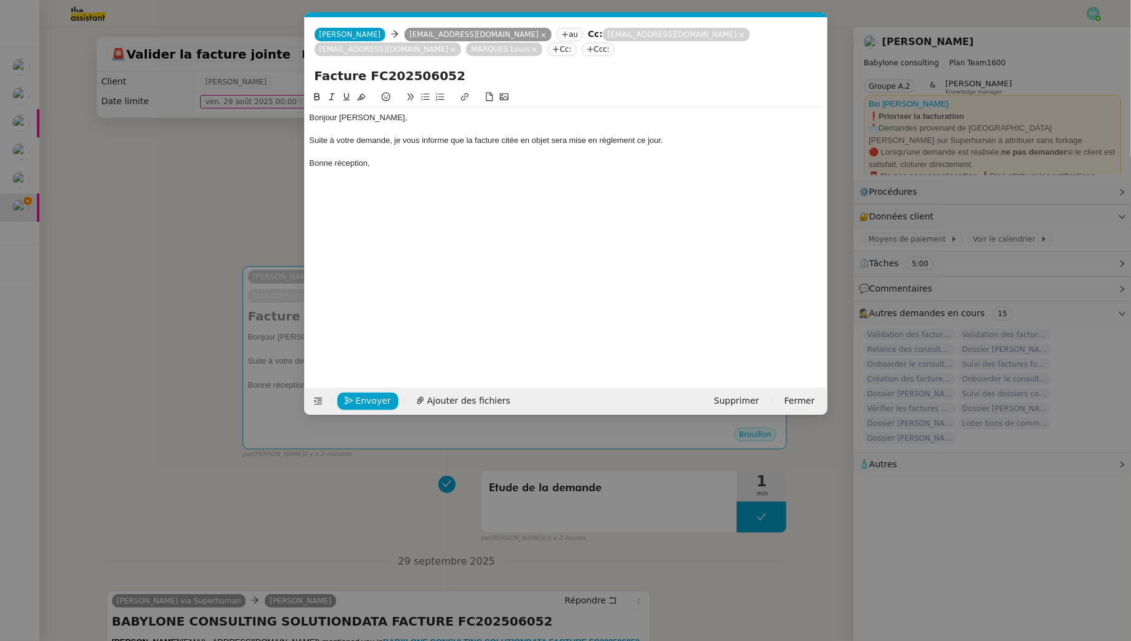
click at [317, 409] on div "Envoyer Ajouter des fichiers Supprimer Fermer" at bounding box center [566, 400] width 523 height 27
click at [268, 438] on nz-modal-container "Service TA - VOYAGE - PROPOSITION GLOBALE A utiliser dans le cadre de propositi…" at bounding box center [565, 320] width 1131 height 641
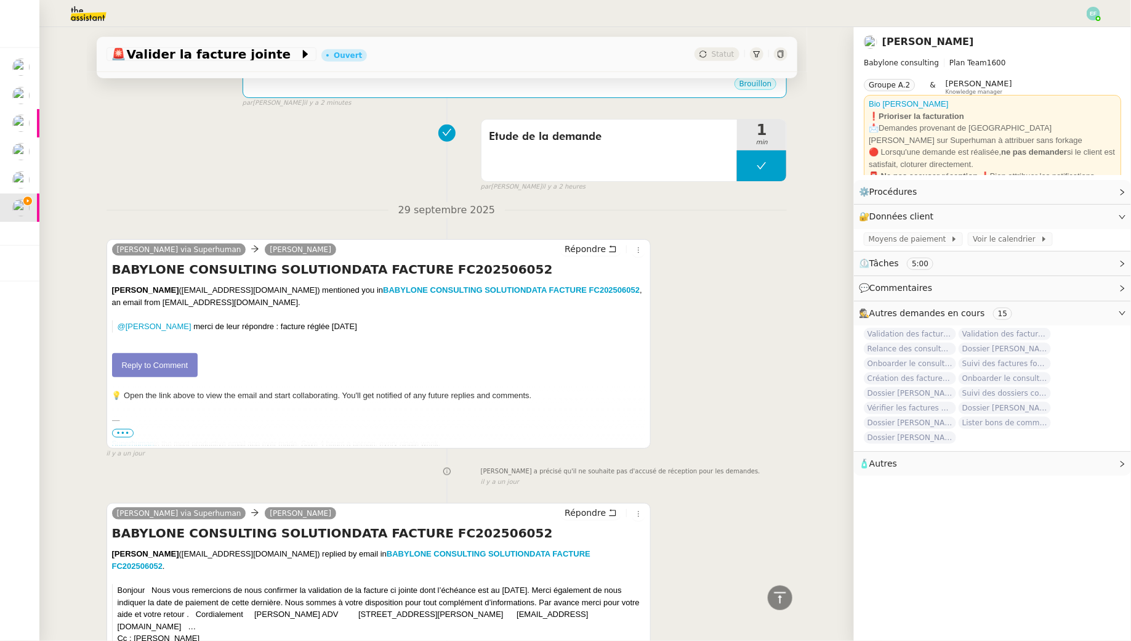
scroll to position [0, 0]
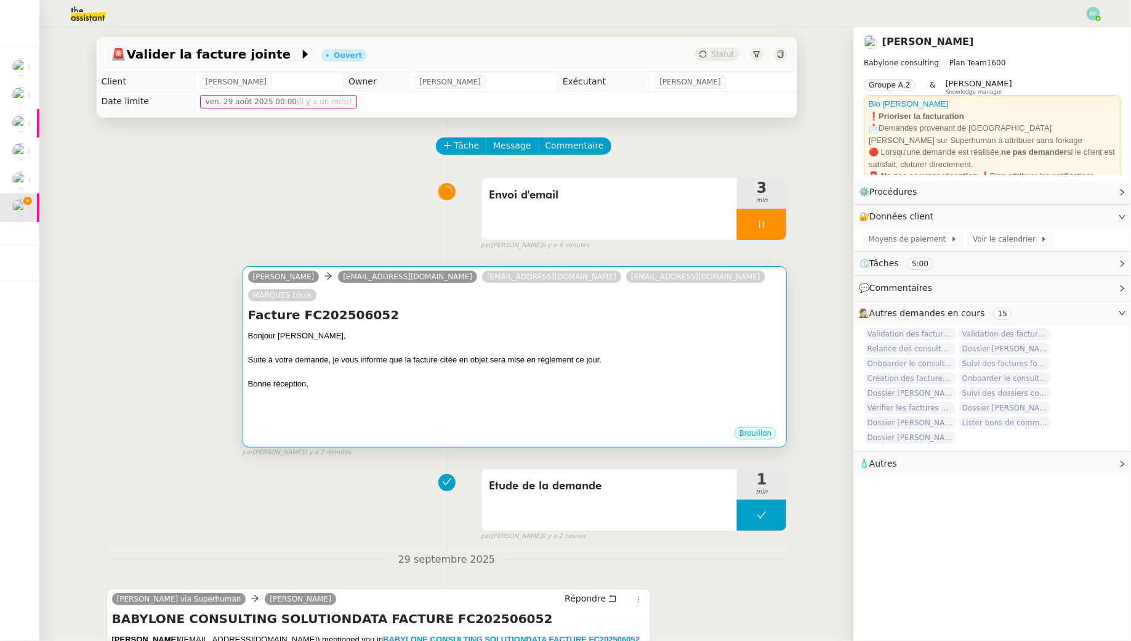
click at [385, 390] on div at bounding box center [515, 396] width 534 height 12
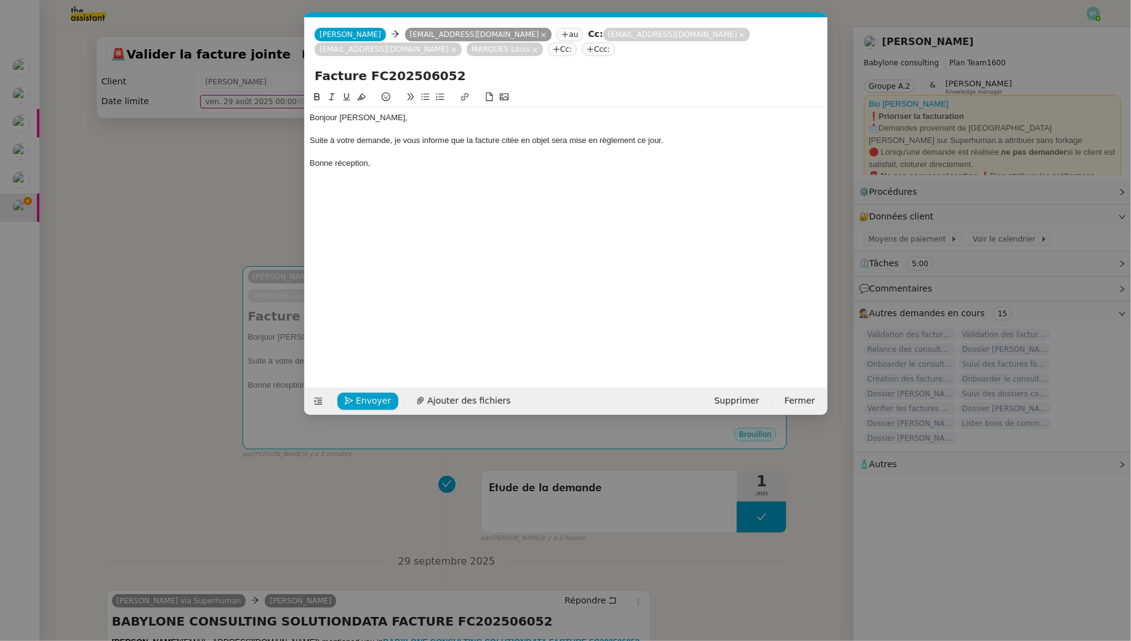
scroll to position [0, 26]
click at [380, 130] on div at bounding box center [566, 129] width 513 height 11
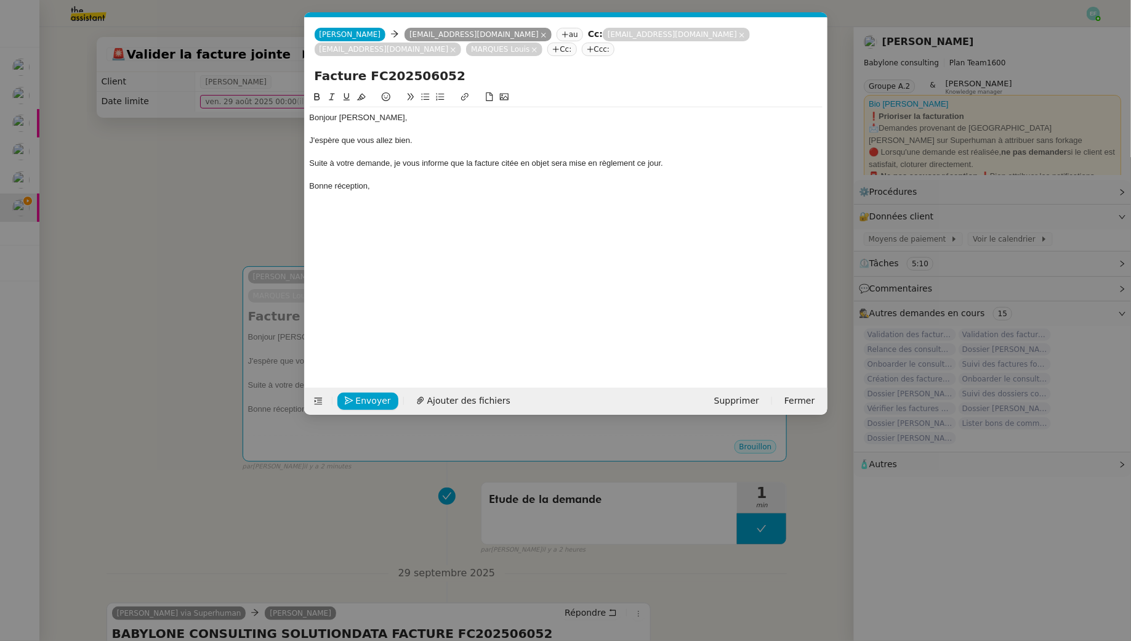
click at [418, 163] on div "Suite à votre demande, je vous informe que la facture citée en objet sera mise …" at bounding box center [566, 163] width 513 height 11
click at [373, 404] on span "Envoyer" at bounding box center [373, 401] width 35 height 14
click at [373, 404] on span "Confirmer l'envoi" at bounding box center [393, 401] width 74 height 14
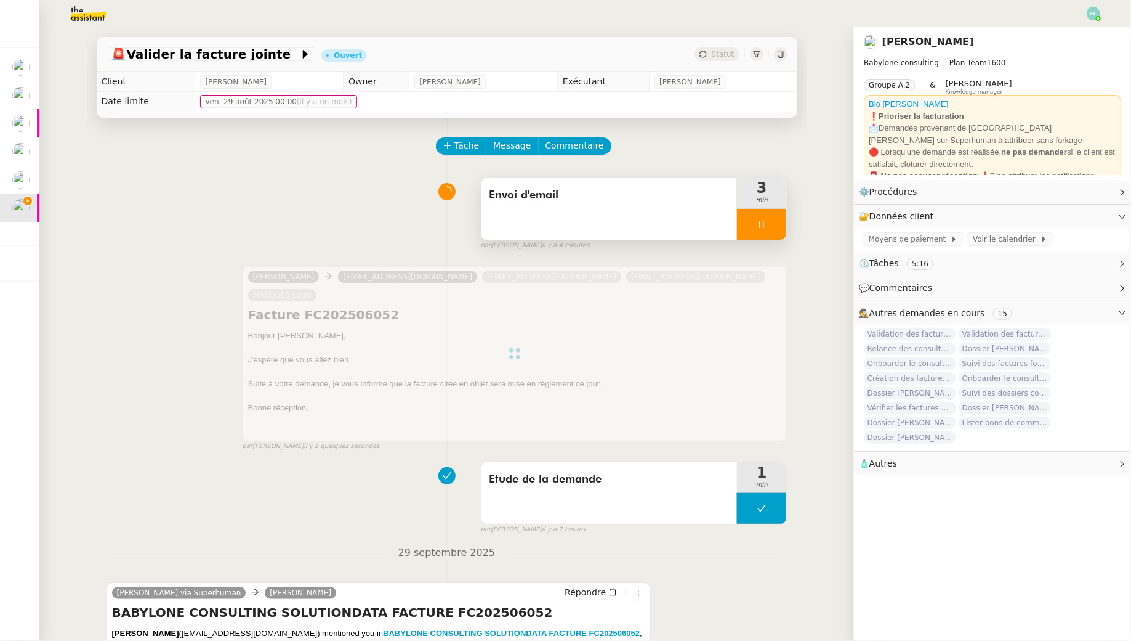
click at [776, 227] on div at bounding box center [761, 224] width 49 height 31
click at [776, 227] on icon at bounding box center [774, 224] width 10 height 10
click at [682, 206] on div "Envoi d'email" at bounding box center [610, 209] width 256 height 62
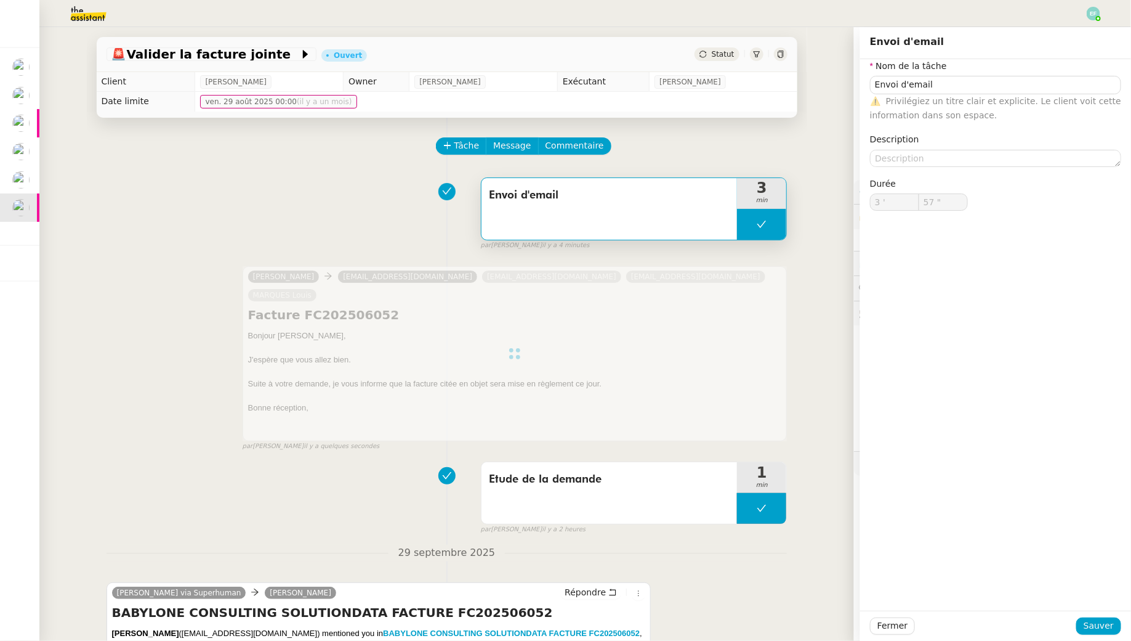
type input "Envoi d'email"
type input "3 '"
type input "57 ""
click at [947, 84] on input "Envoi d'email" at bounding box center [995, 85] width 251 height 18
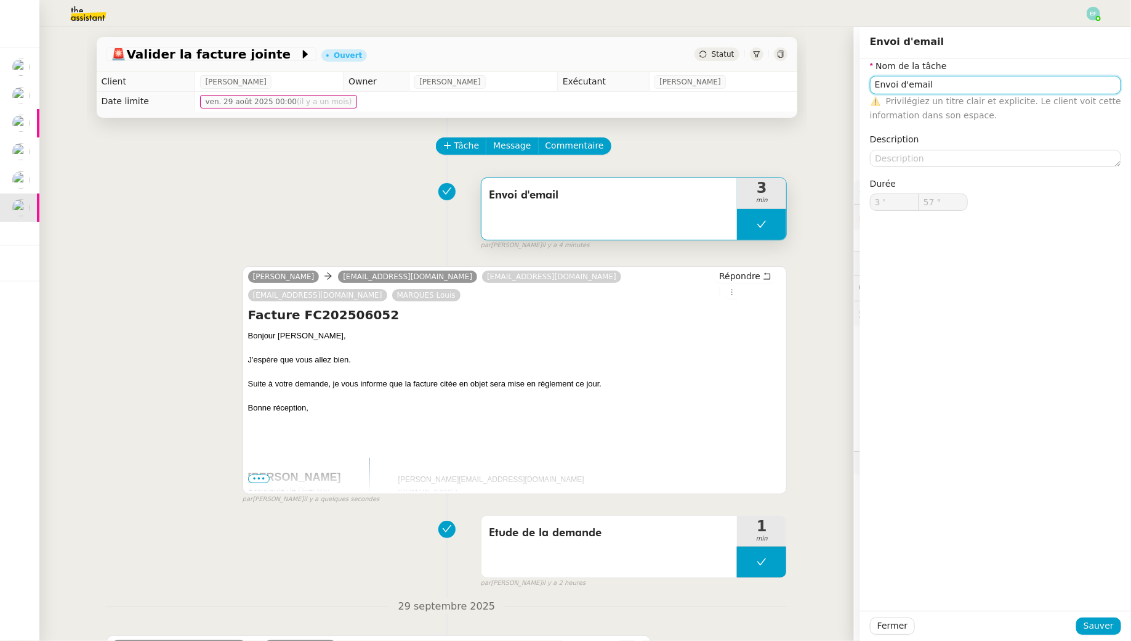
type input "Envoi d'email"
type input "3 '"
type input "57 ""
type input "Envoi d'email"
type input "3 '"
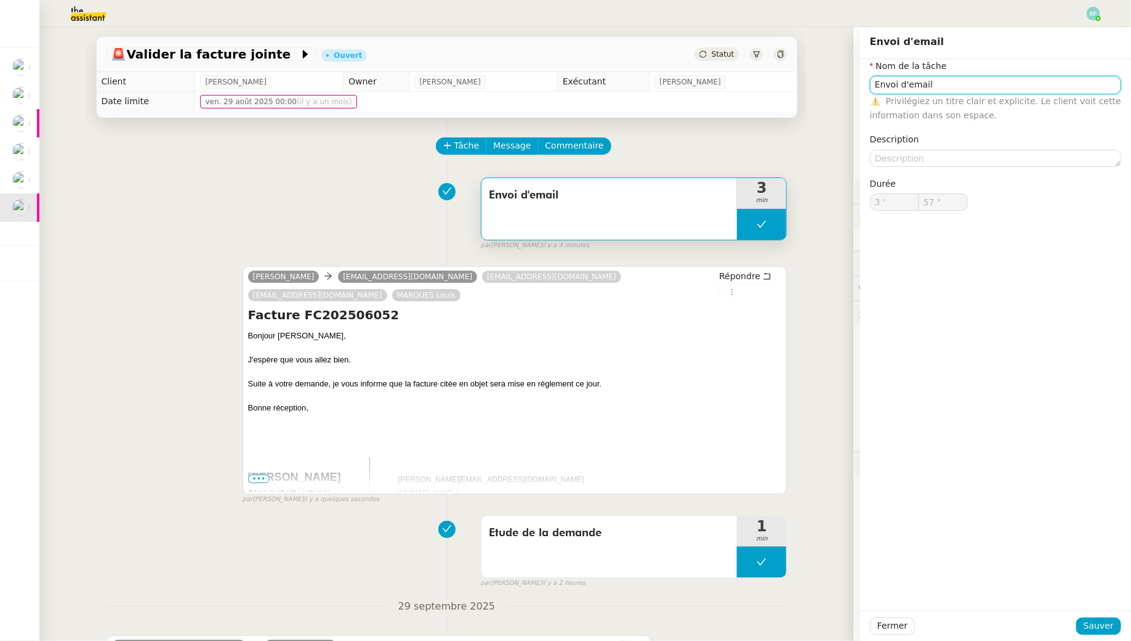
type input "57 ""
type input "Envoi d'email"
type input "3 '"
type input "57 ""
type input "Envoi d'email + récupération adresses"
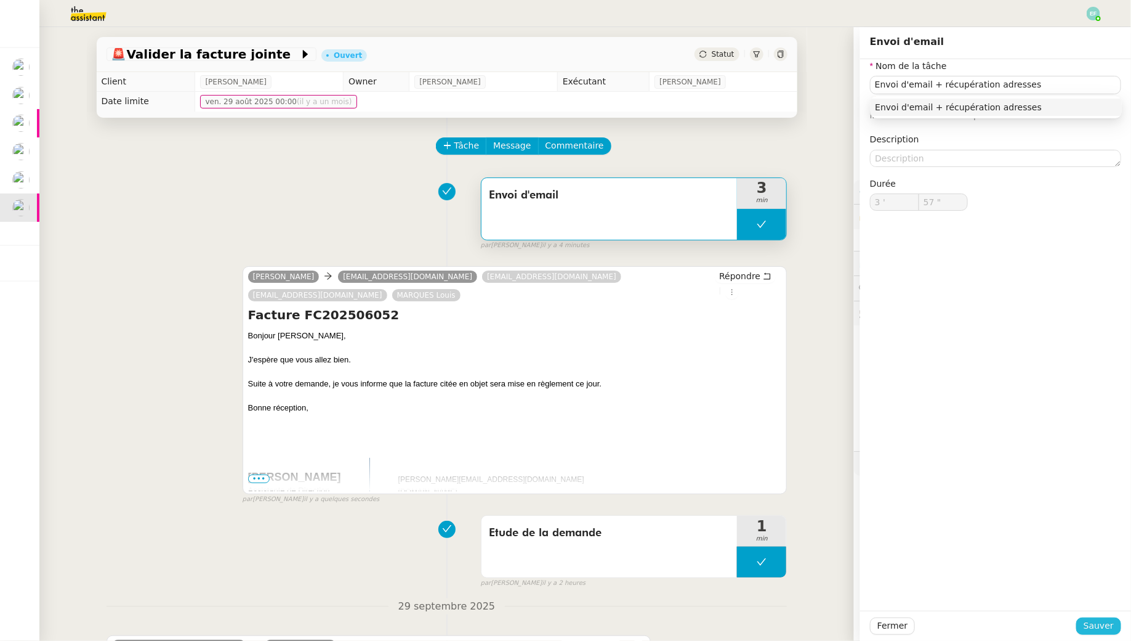
click at [1090, 622] on span "Sauver" at bounding box center [1099, 625] width 30 height 14
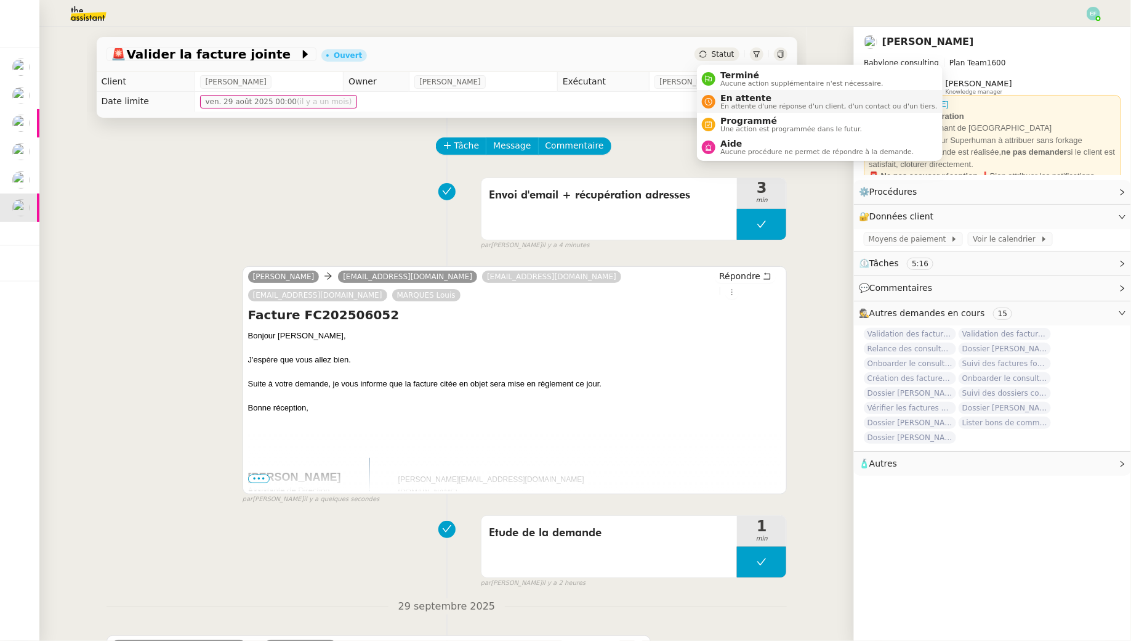
click at [730, 103] on span "En attente d'une réponse d'un client, d'un contact ou d'un tiers." at bounding box center [829, 106] width 217 height 7
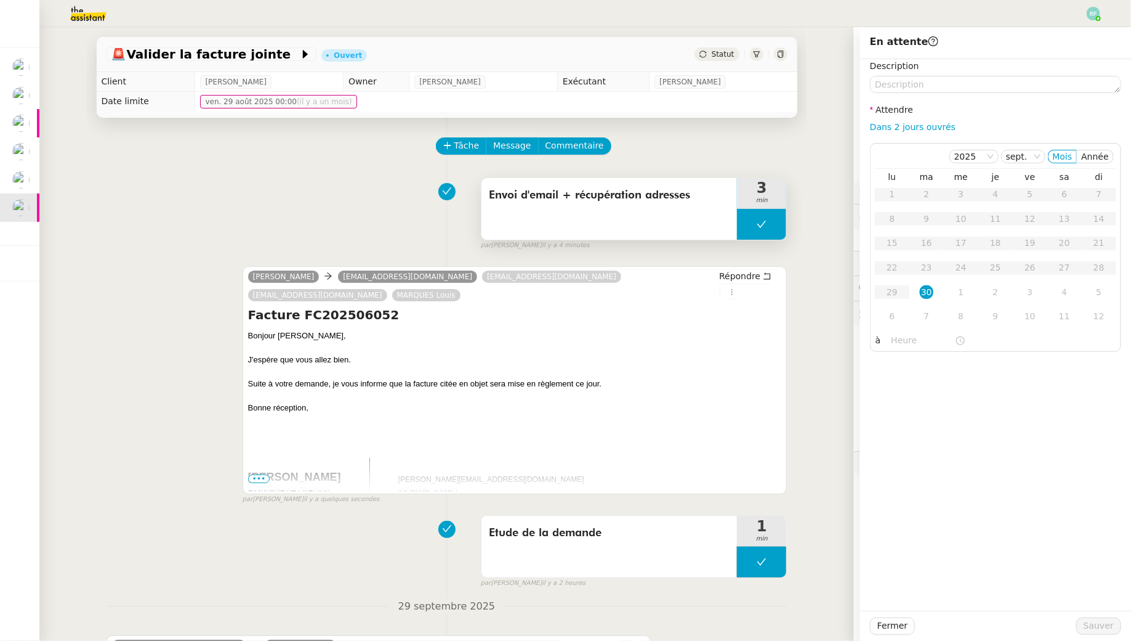
click at [669, 200] on span "Envoi d'email + récupération adresses" at bounding box center [609, 195] width 241 height 18
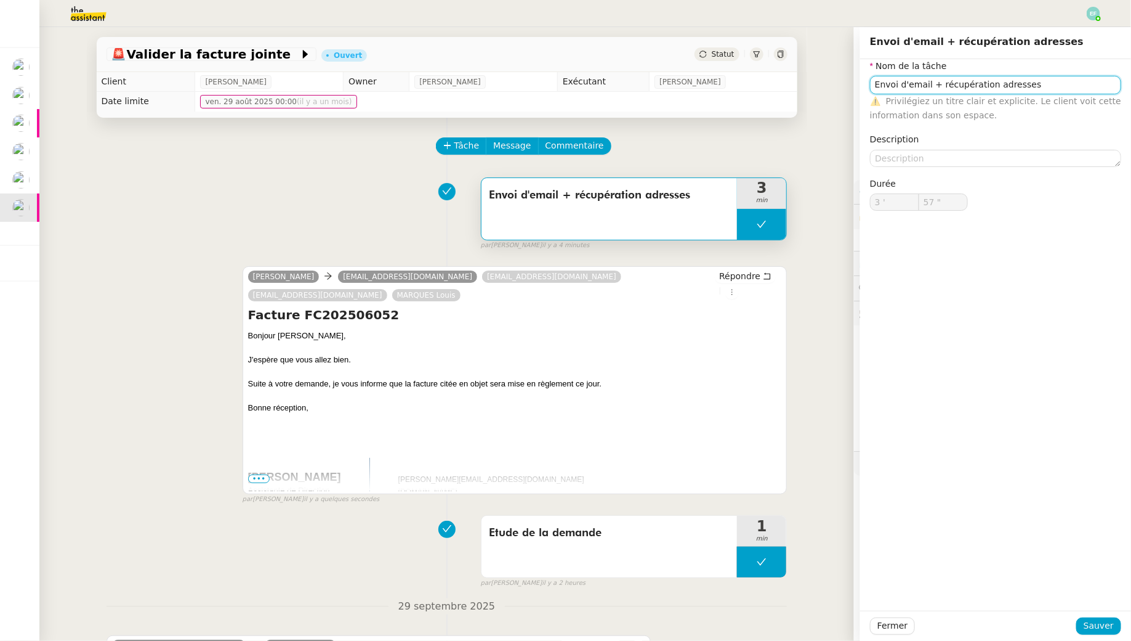
click at [1053, 82] on input "Envoi d'email + récupération adresses" at bounding box center [995, 85] width 251 height 18
type input "Envoi d'email + récupération adresses e-mail cc"
click at [1095, 621] on span "Sauver" at bounding box center [1099, 625] width 30 height 14
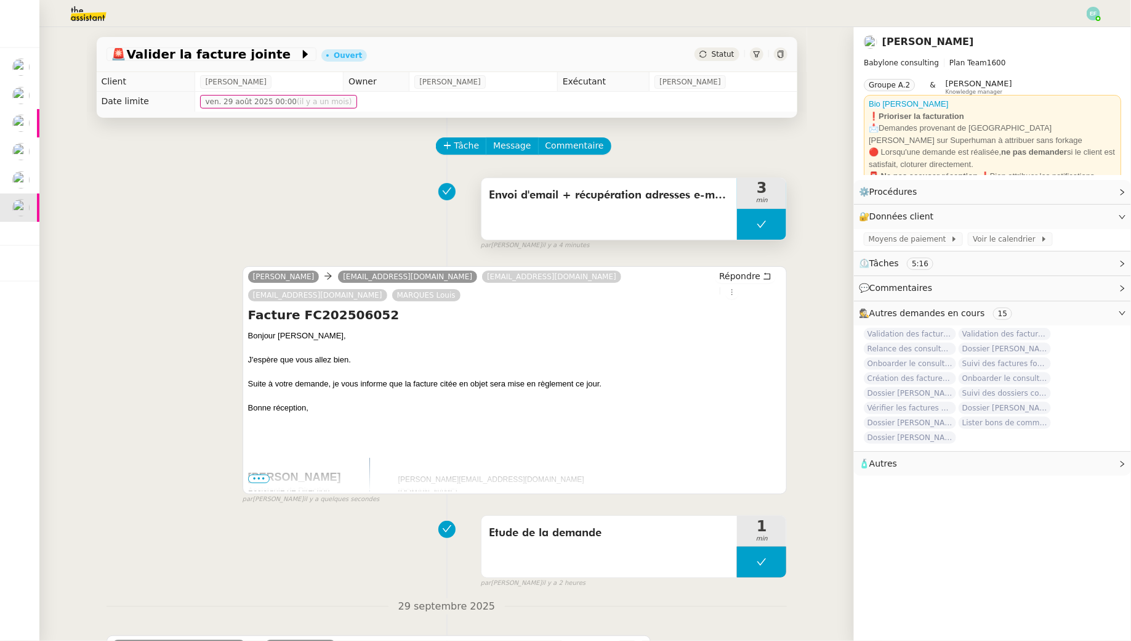
click at [666, 219] on div "Envoi d'email + récupération adresses e-mail cc" at bounding box center [610, 209] width 256 height 62
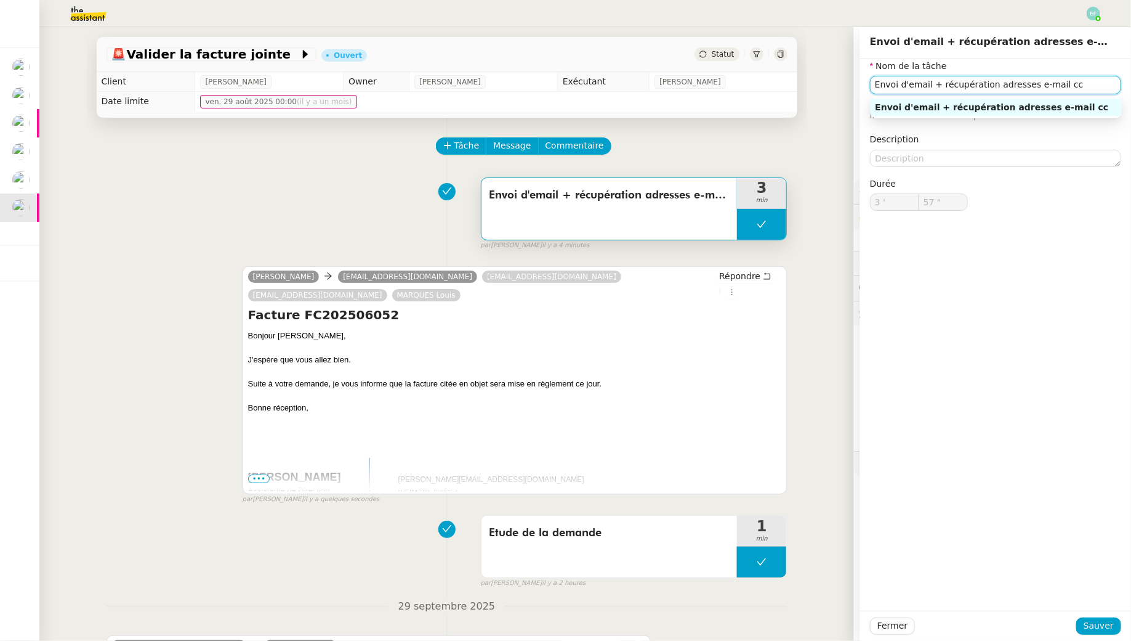
click at [879, 84] on input "Envoi d'email + récupération adresses e-mail cc" at bounding box center [995, 85] width 251 height 18
click at [1024, 80] on input "Vérification règlement Pennylane (non réglé) + envoi d'email + récupération adr…" at bounding box center [995, 85] width 251 height 18
click at [1019, 80] on input "Vérification règlement Pennylane (non réglé) + envoi d'email + récupération adr…" at bounding box center [995, 85] width 251 height 18
type input "Vérification règlement Pennylane (non réglé) + envoi d'email + récupération adr…"
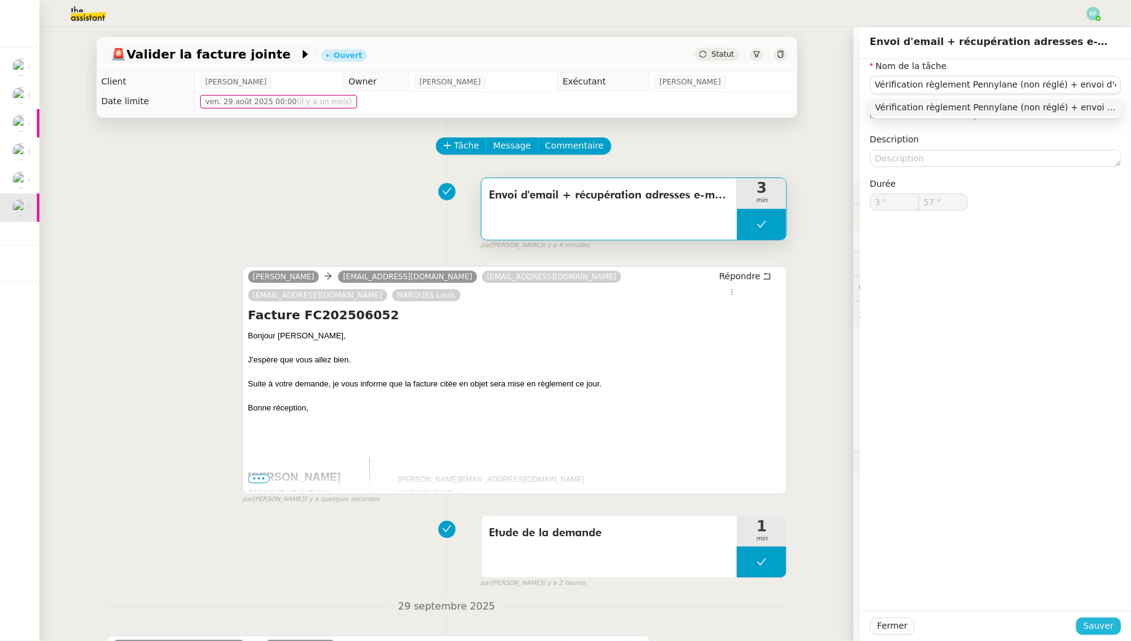
click at [1099, 626] on span "Sauver" at bounding box center [1099, 625] width 30 height 14
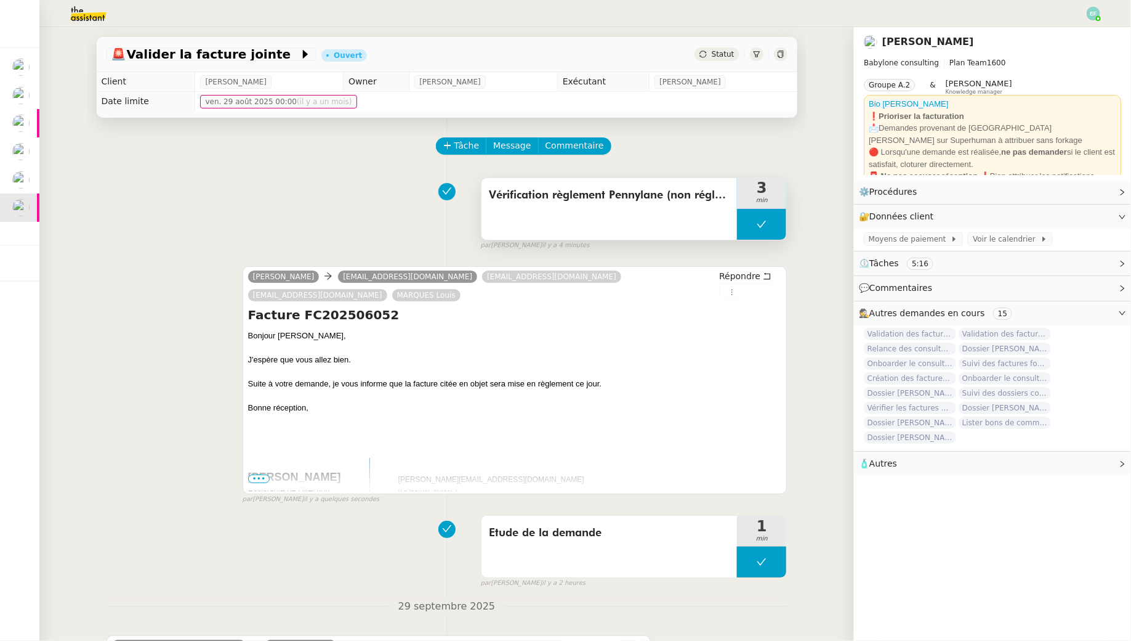
click at [677, 204] on span "Vérification règlement Pennylane (non réglé) + envoi d'email + récupération adr…" at bounding box center [609, 195] width 241 height 18
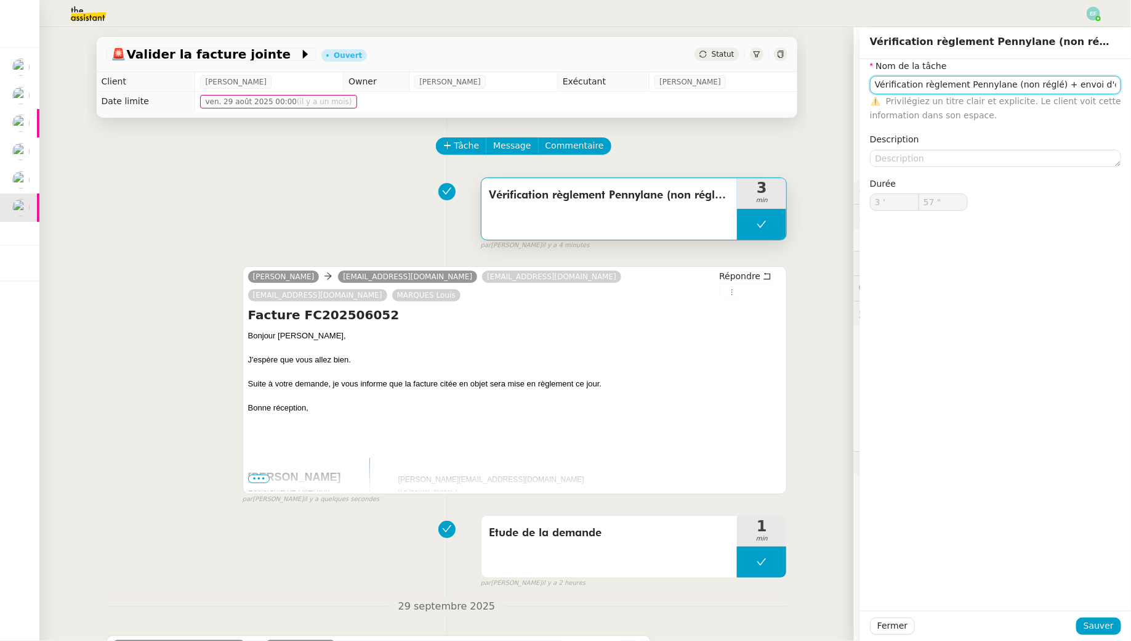
click at [1027, 86] on input "Vérification règlement Pennylane (non réglé) + envoi d'email + récupération adr…" at bounding box center [995, 85] width 251 height 18
click at [1087, 79] on input "Vérification règlement Pennylane (non réglé) + envoi d'email + récupération adr…" at bounding box center [995, 85] width 251 height 18
click at [1038, 81] on input "Vérification règlement Pennylane (non réglé) + envoi d'email + récupération adr…" at bounding box center [995, 85] width 251 height 18
type input "Vérification règlement Pennylane (statut à payer) + envoi d'email + récupératio…"
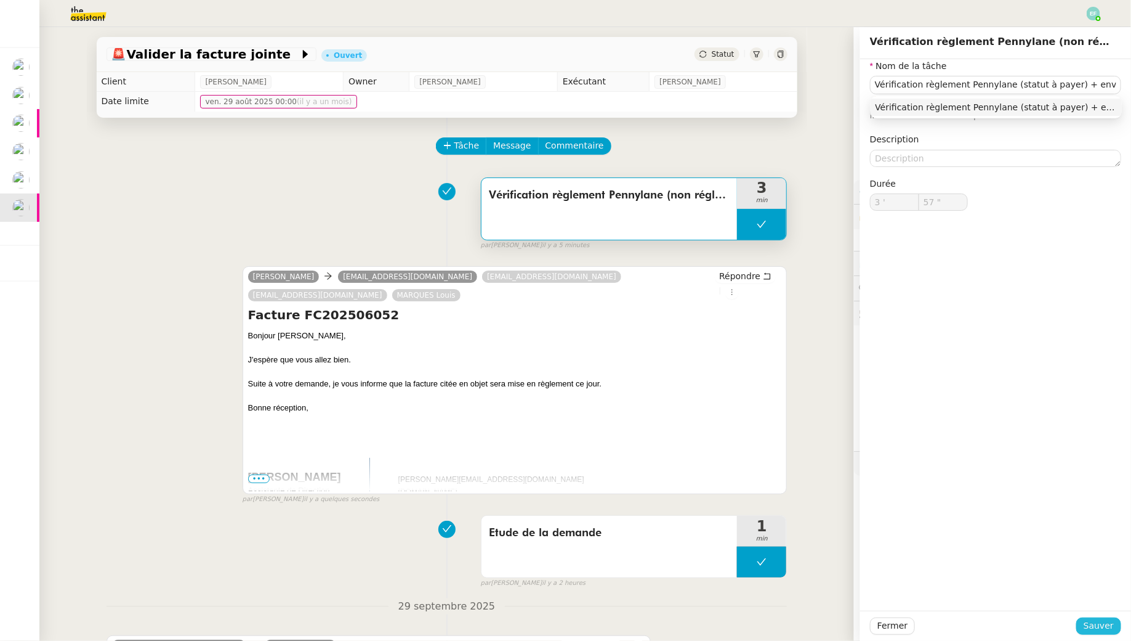
click at [1107, 626] on span "Sauver" at bounding box center [1099, 625] width 30 height 14
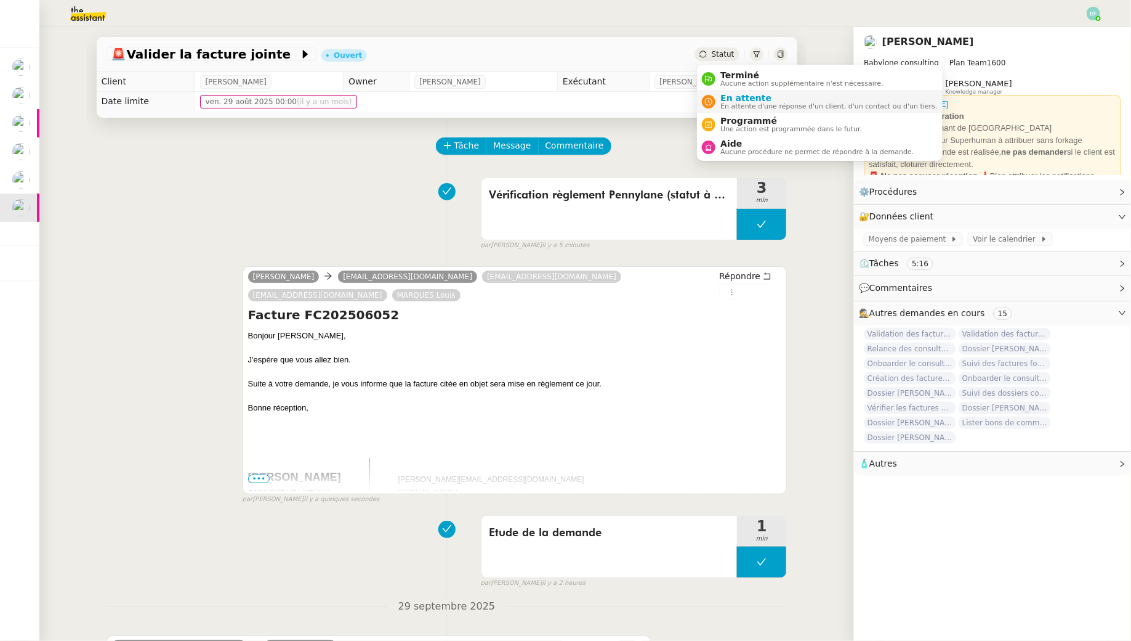
click at [716, 108] on div "En attente En attente d'une réponse d'un client, d'un contact ou d'un tiers." at bounding box center [827, 101] width 222 height 17
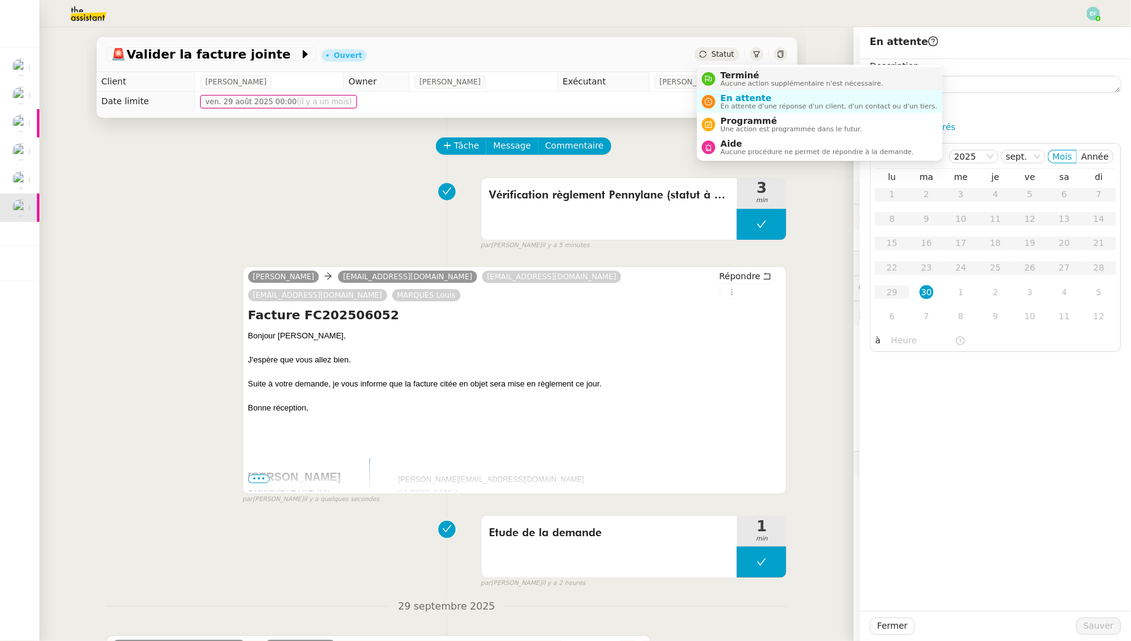
click at [727, 76] on span "Terminé" at bounding box center [802, 75] width 163 height 10
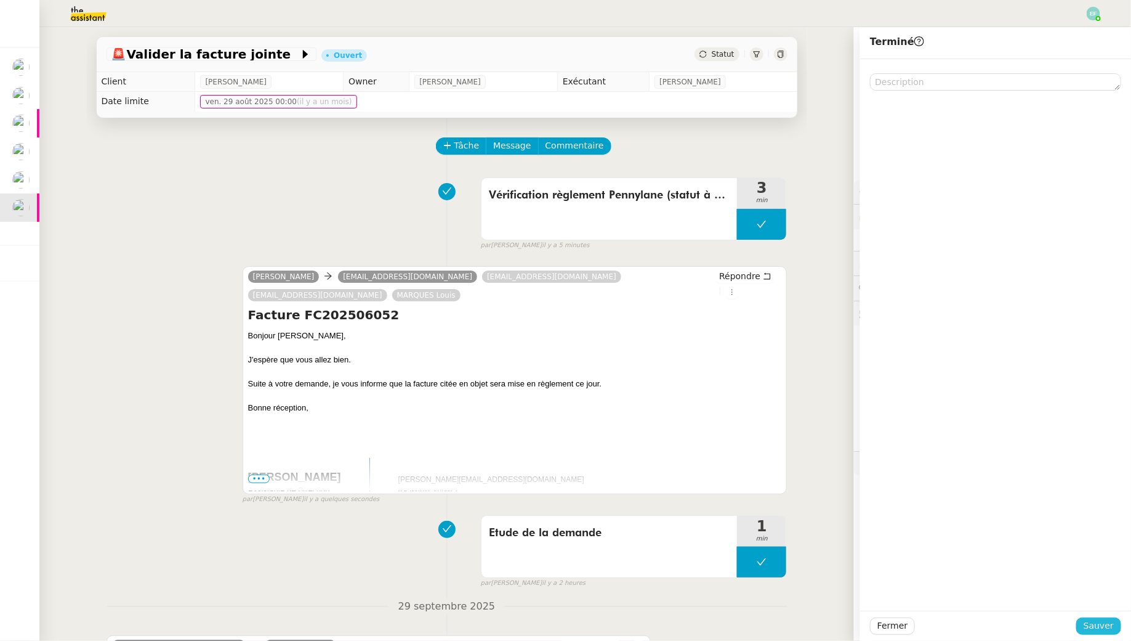
click at [1098, 625] on span "Sauver" at bounding box center [1099, 625] width 30 height 14
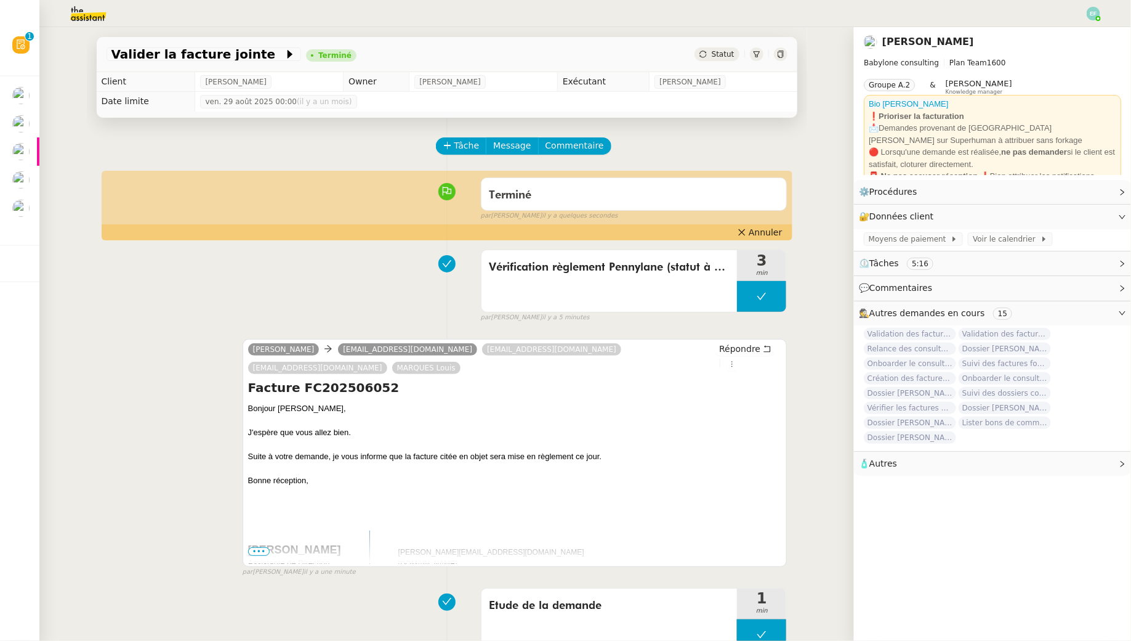
scroll to position [316, 0]
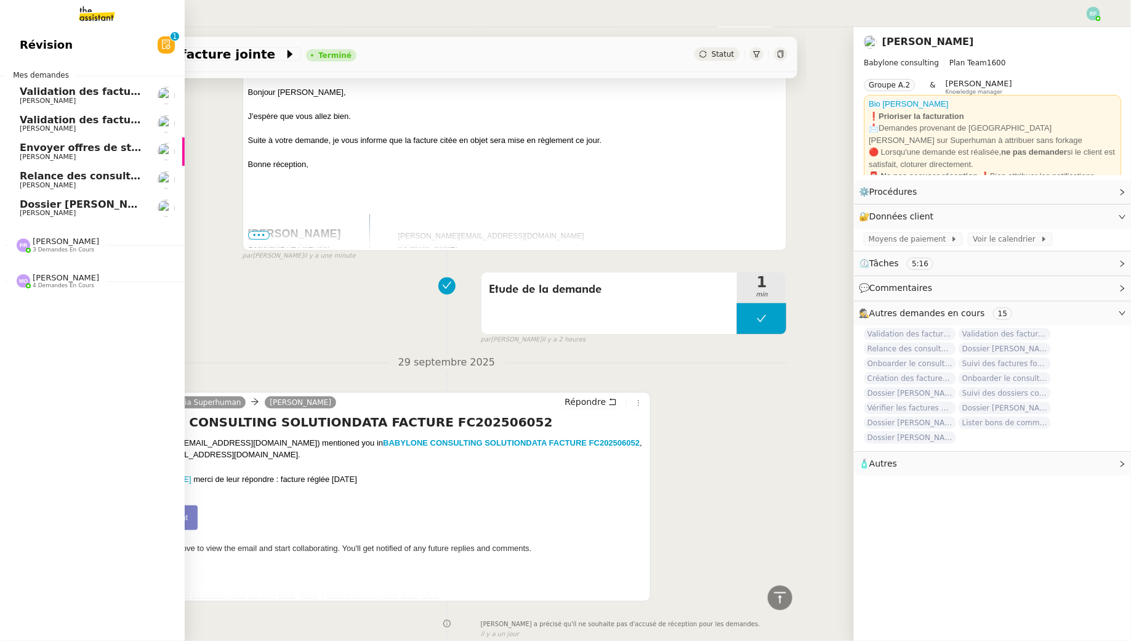
click at [26, 84] on link "Validation des factures consultants - septembre 2025 Florent Seiler" at bounding box center [92, 95] width 185 height 28
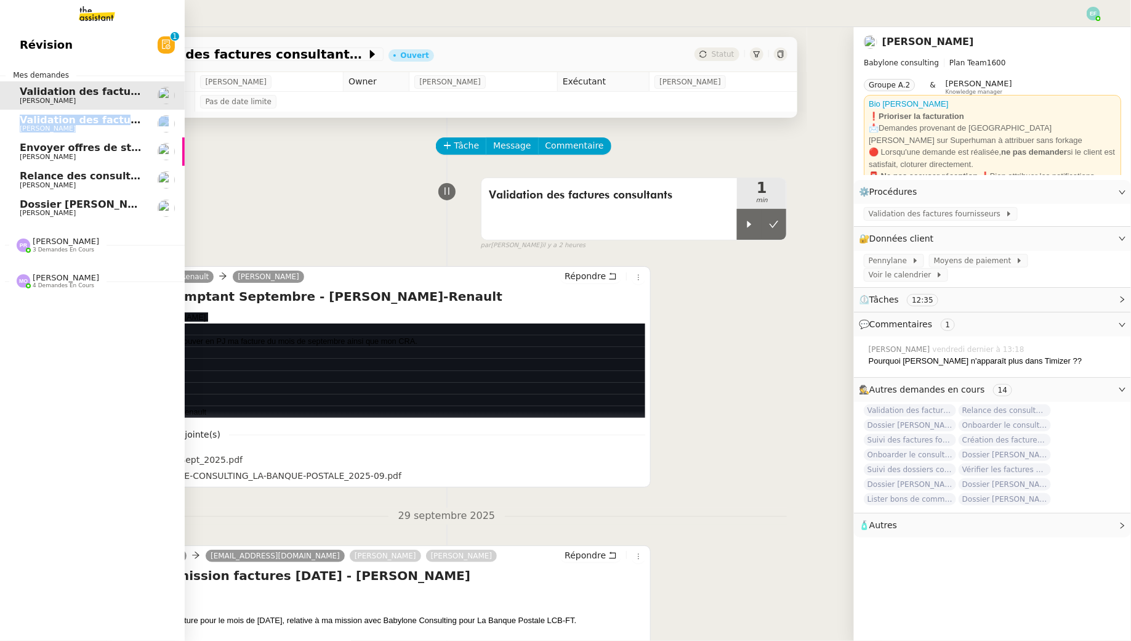
click at [33, 116] on span "Validation des factures consultants - juillet 2025" at bounding box center [155, 120] width 270 height 12
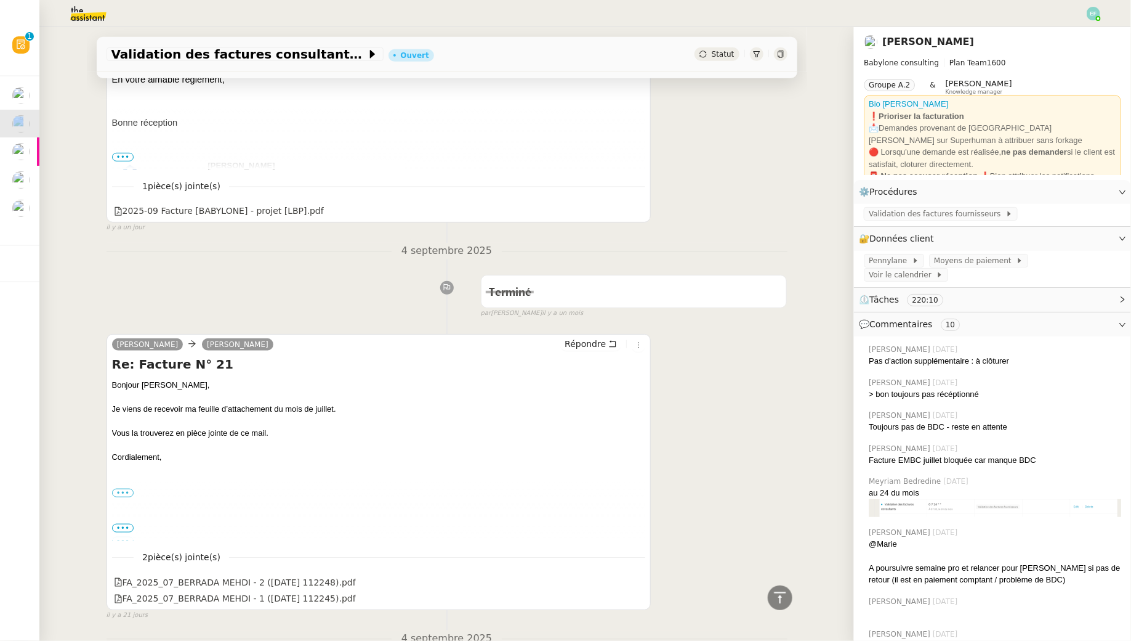
scroll to position [128, 0]
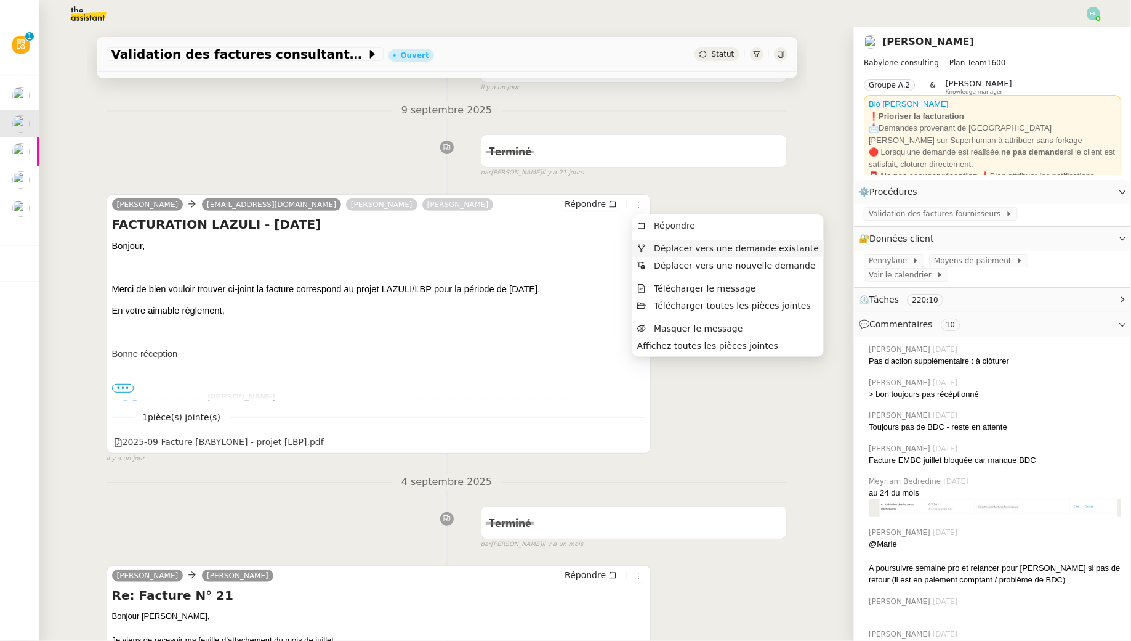
click at [661, 249] on span "Déplacer vers une demande existante" at bounding box center [736, 248] width 165 height 10
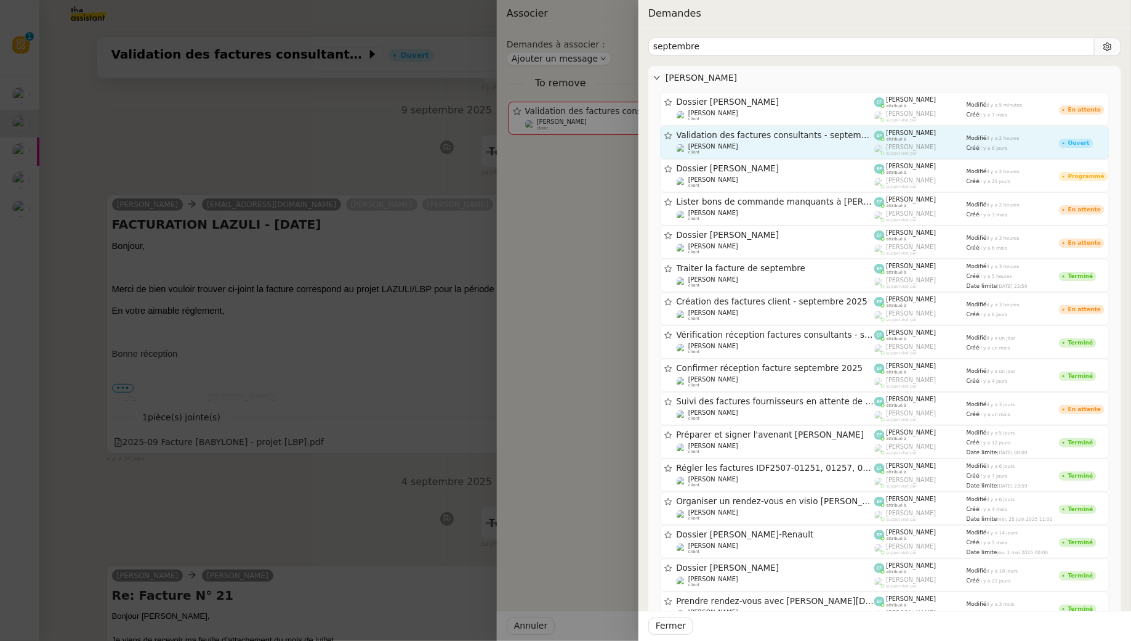
type input "septembre"
click at [799, 126] on link "Validation des factures consultants - septembre 2025 Florent Seiler client Emel…" at bounding box center [885, 142] width 450 height 33
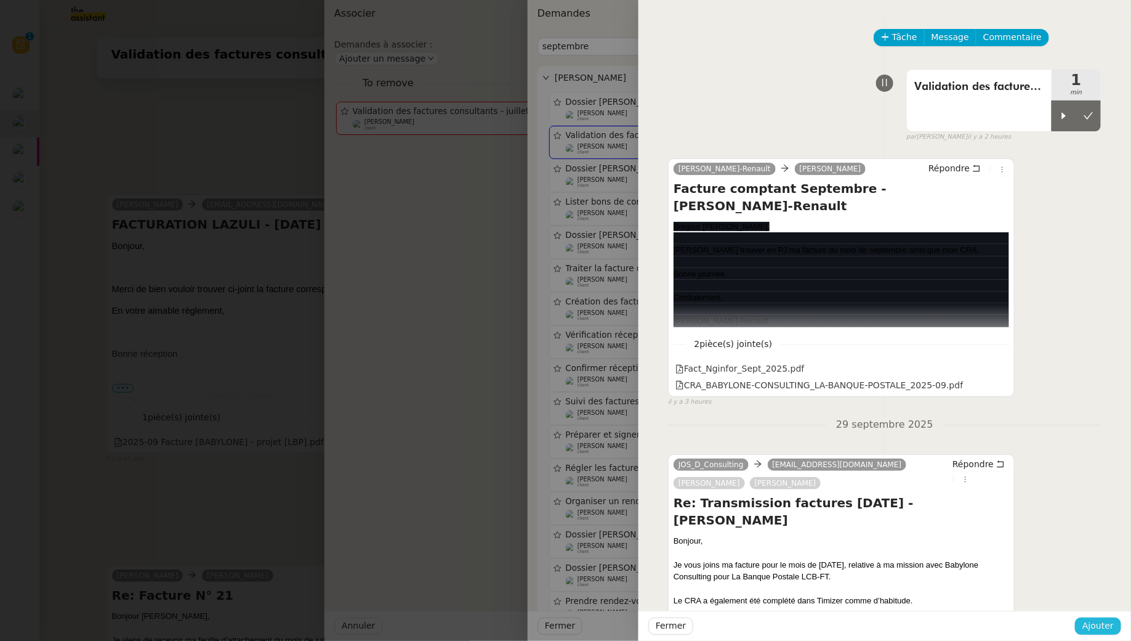
click at [1103, 624] on span "Ajouter" at bounding box center [1098, 625] width 31 height 14
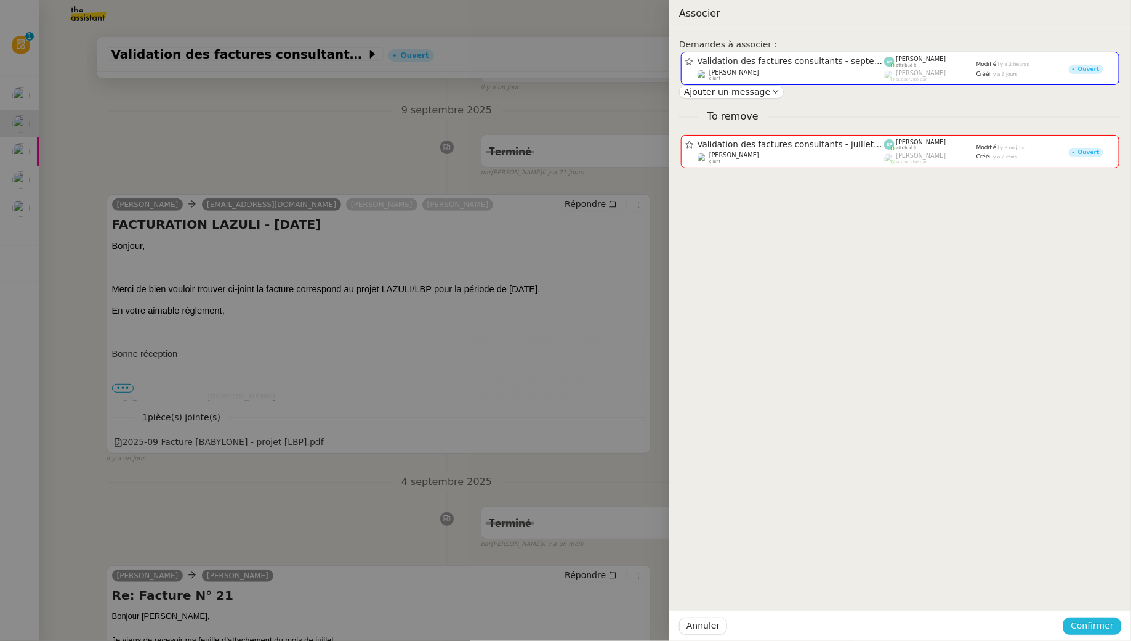
click at [1099, 620] on span "Confirmer" at bounding box center [1092, 625] width 43 height 14
click at [1103, 594] on span "Ajouter" at bounding box center [1093, 592] width 31 height 12
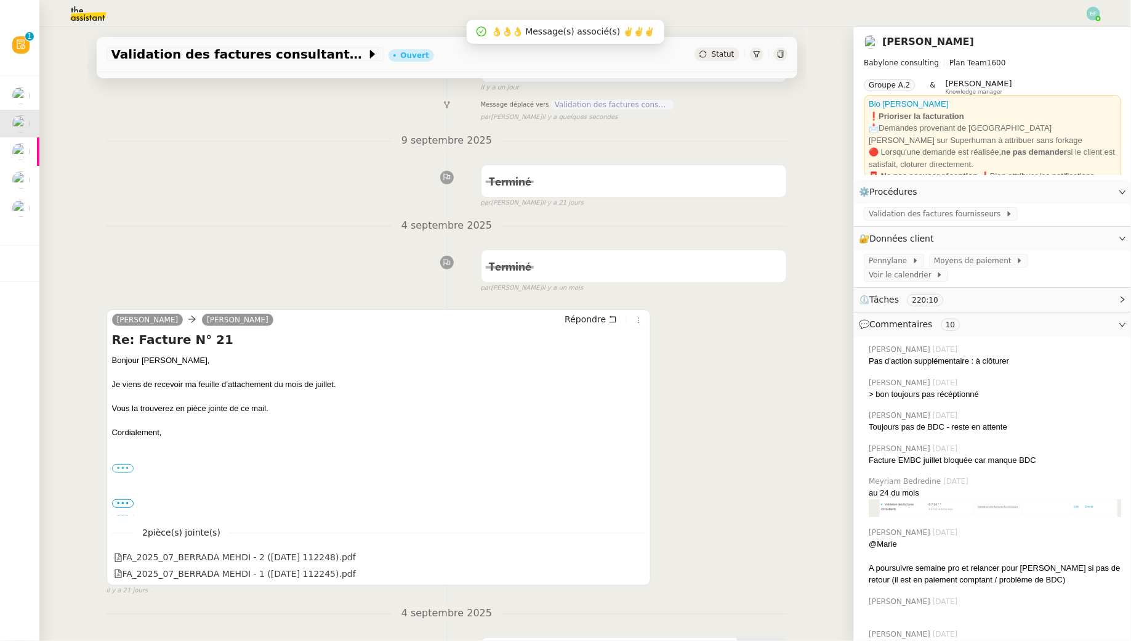
scroll to position [0, 0]
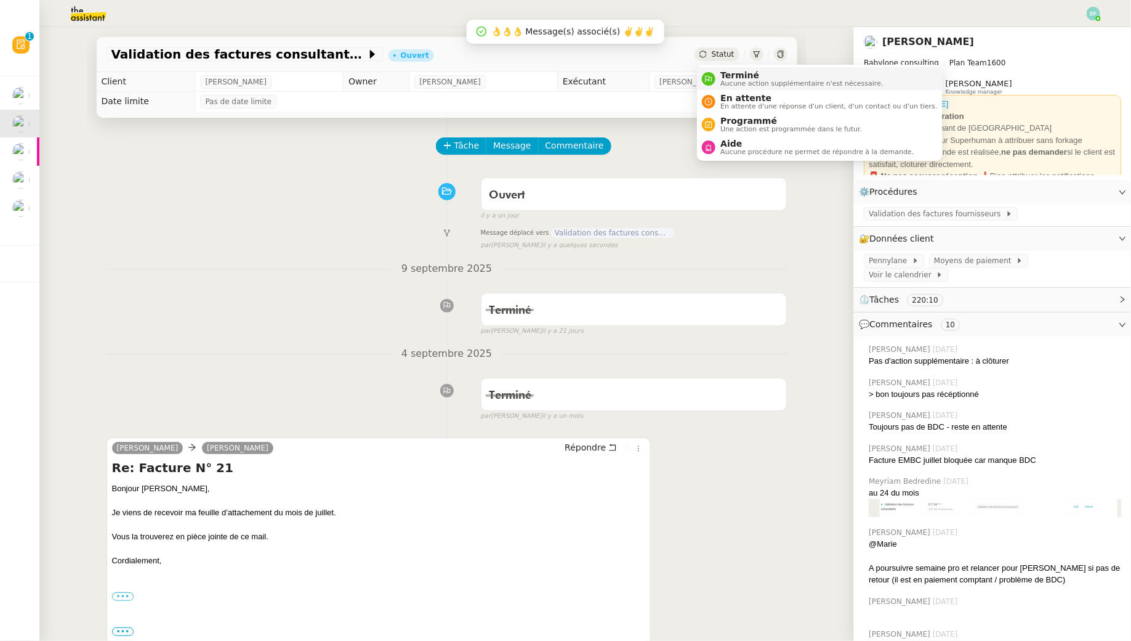
click at [718, 75] on div "Terminé Aucune action supplémentaire n'est nécessaire." at bounding box center [800, 78] width 168 height 17
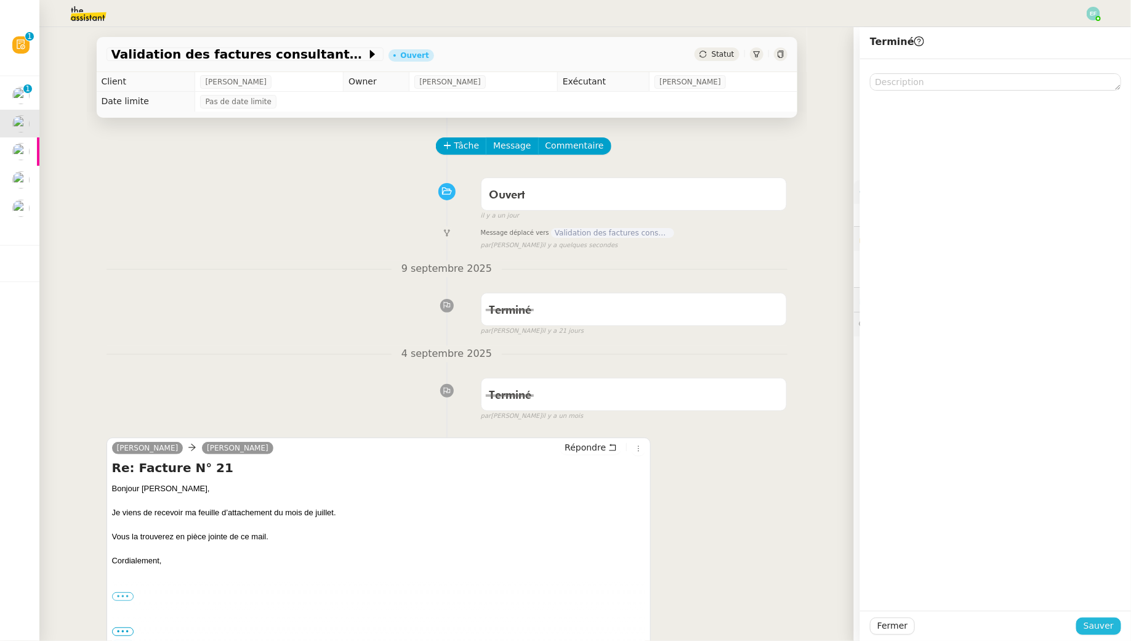
click at [1089, 621] on span "Sauver" at bounding box center [1099, 625] width 30 height 14
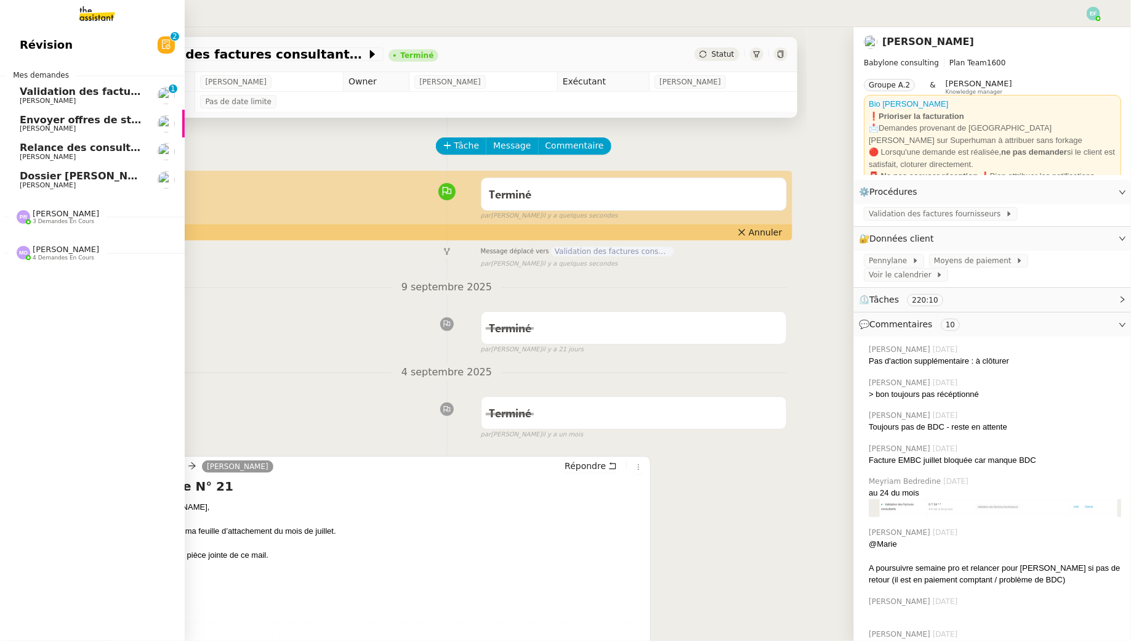
click at [30, 99] on span "[PERSON_NAME]" at bounding box center [48, 101] width 56 height 8
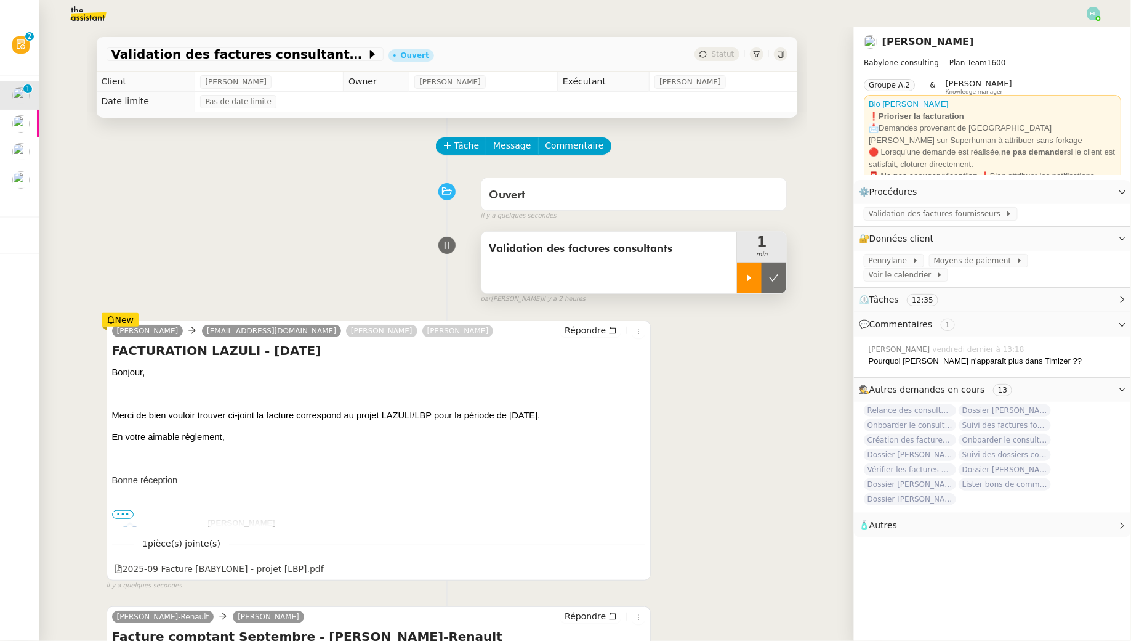
click at [747, 285] on div at bounding box center [749, 277] width 25 height 31
click at [1102, 11] on nz-header at bounding box center [565, 13] width 1131 height 27
click at [1098, 11] on img at bounding box center [1094, 14] width 14 height 14
click at [1080, 30] on li "Suivi" at bounding box center [1061, 34] width 80 height 17
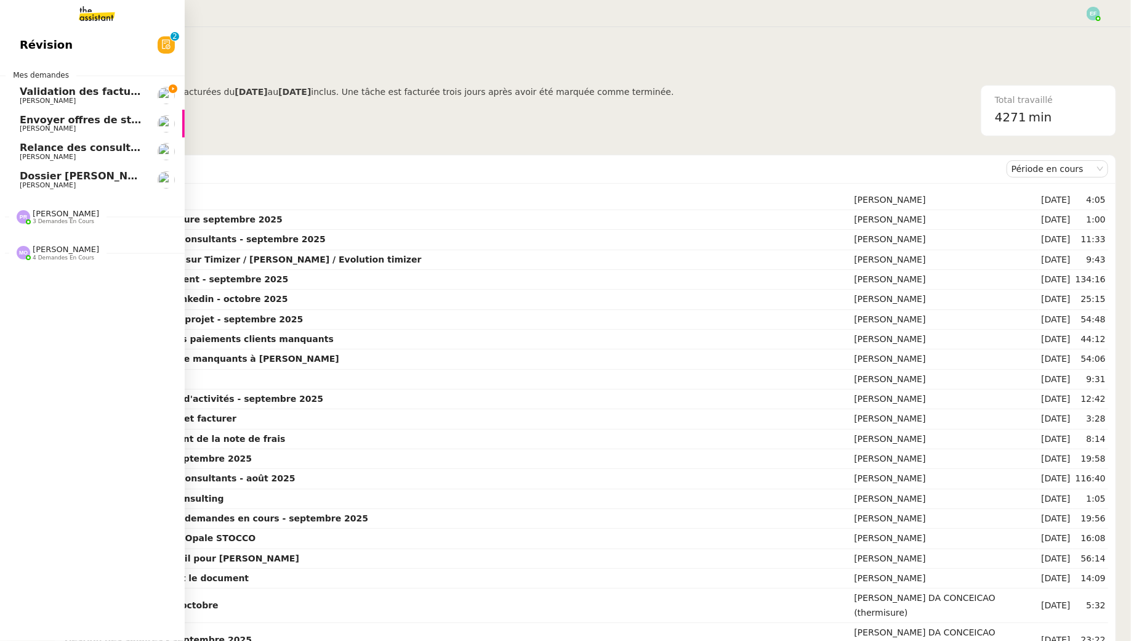
click at [36, 156] on span "[PERSON_NAME]" at bounding box center [48, 157] width 56 height 8
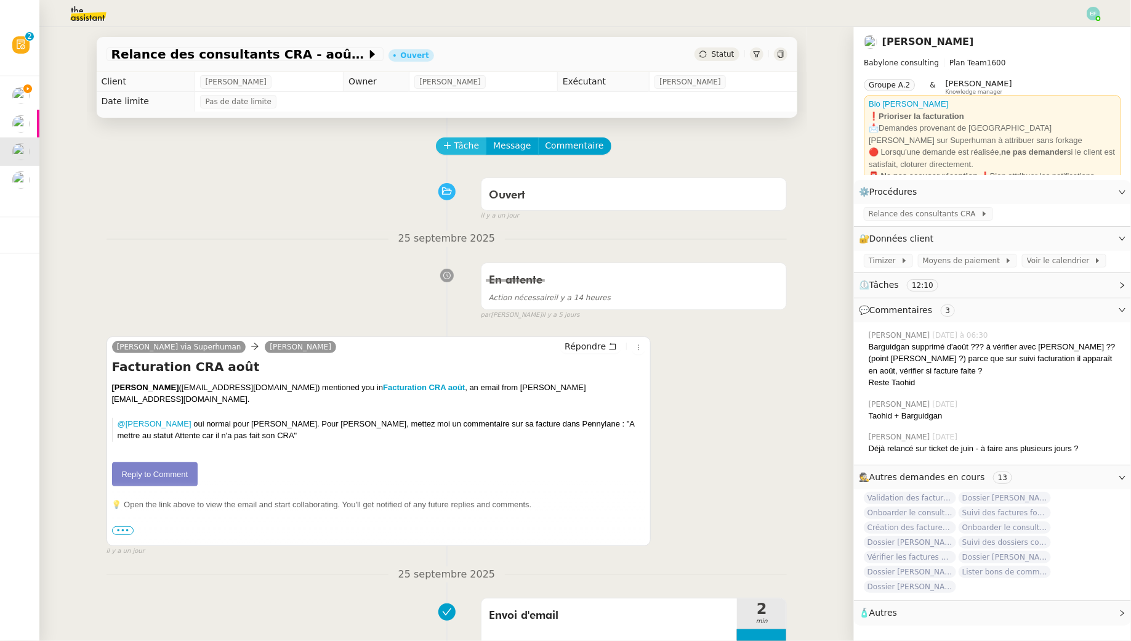
click at [464, 139] on span "Tâche" at bounding box center [467, 146] width 25 height 14
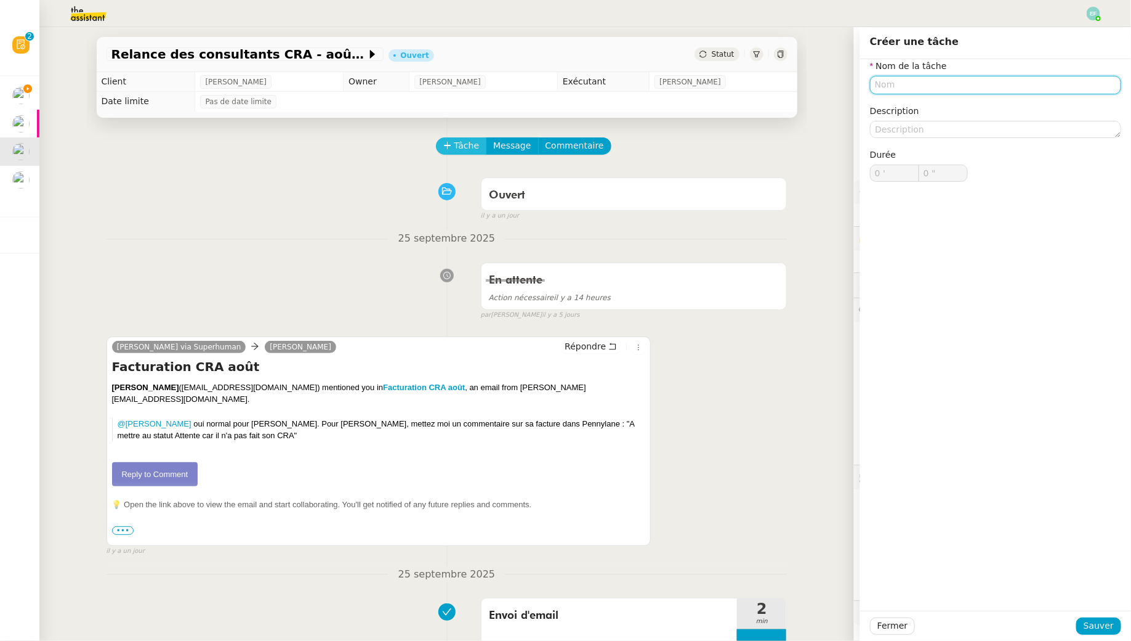
type input "E"
type input "Suivi retour"
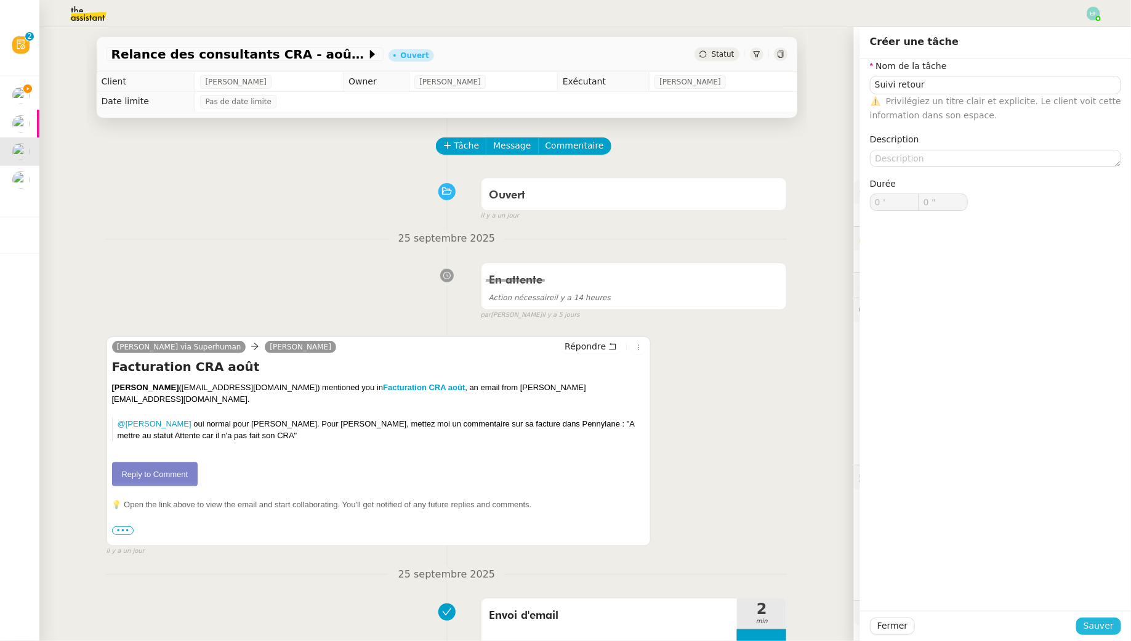
click at [1087, 623] on button "Sauver" at bounding box center [1099, 625] width 45 height 17
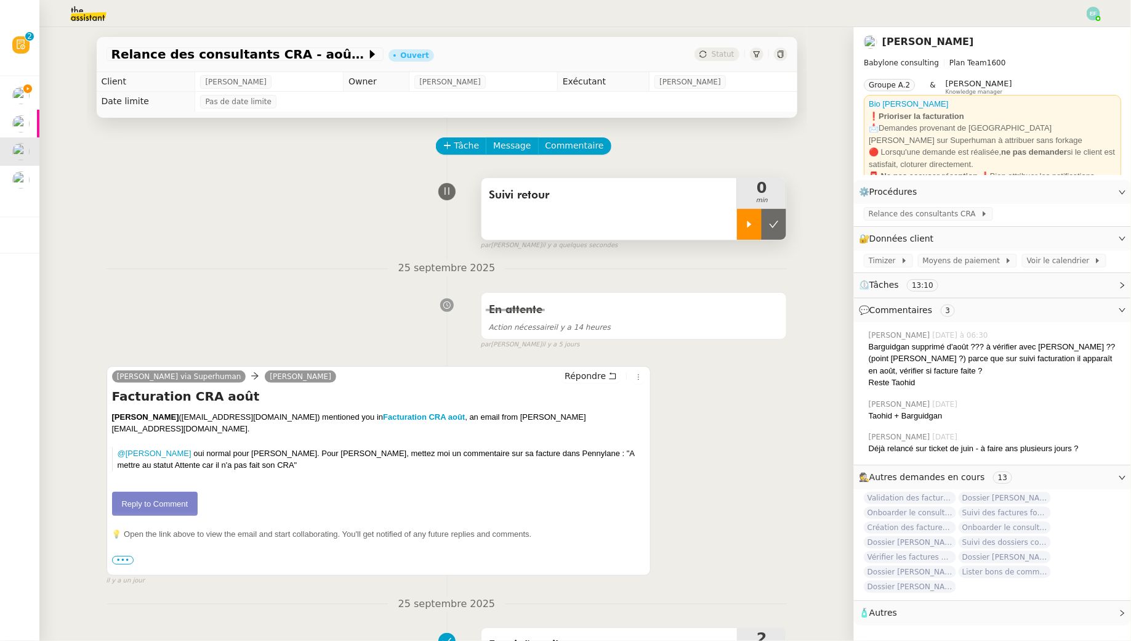
click at [749, 216] on div at bounding box center [749, 224] width 25 height 31
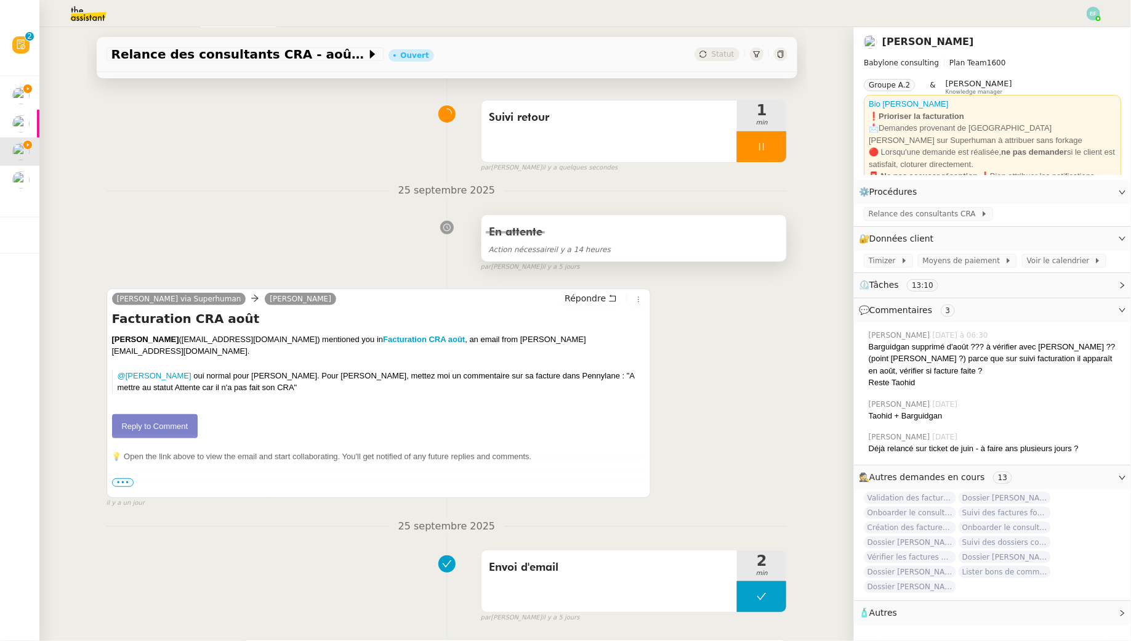
scroll to position [73, 0]
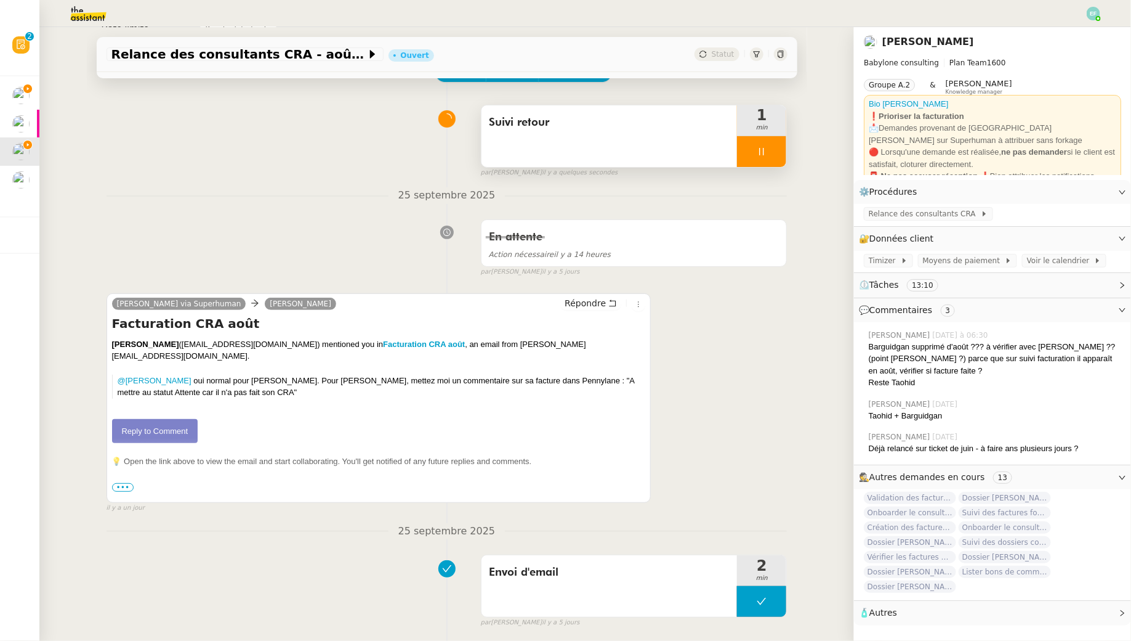
click at [774, 155] on div at bounding box center [761, 151] width 49 height 31
click at [778, 153] on icon at bounding box center [774, 152] width 10 height 10
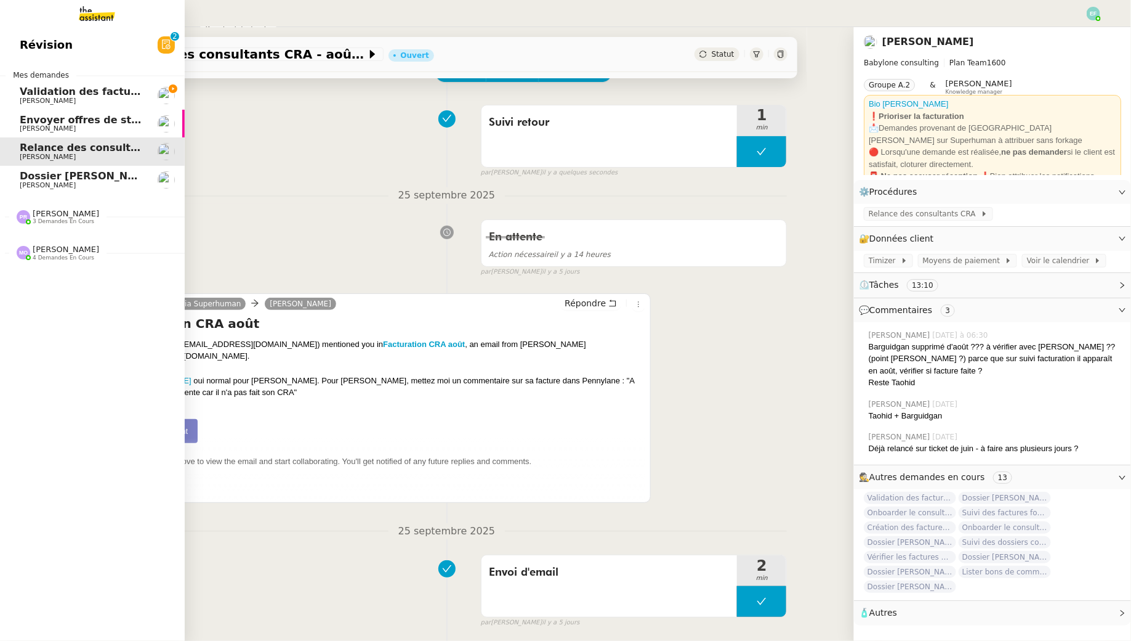
click at [44, 180] on span "Dossier [PERSON_NAME]" at bounding box center [88, 176] width 137 height 12
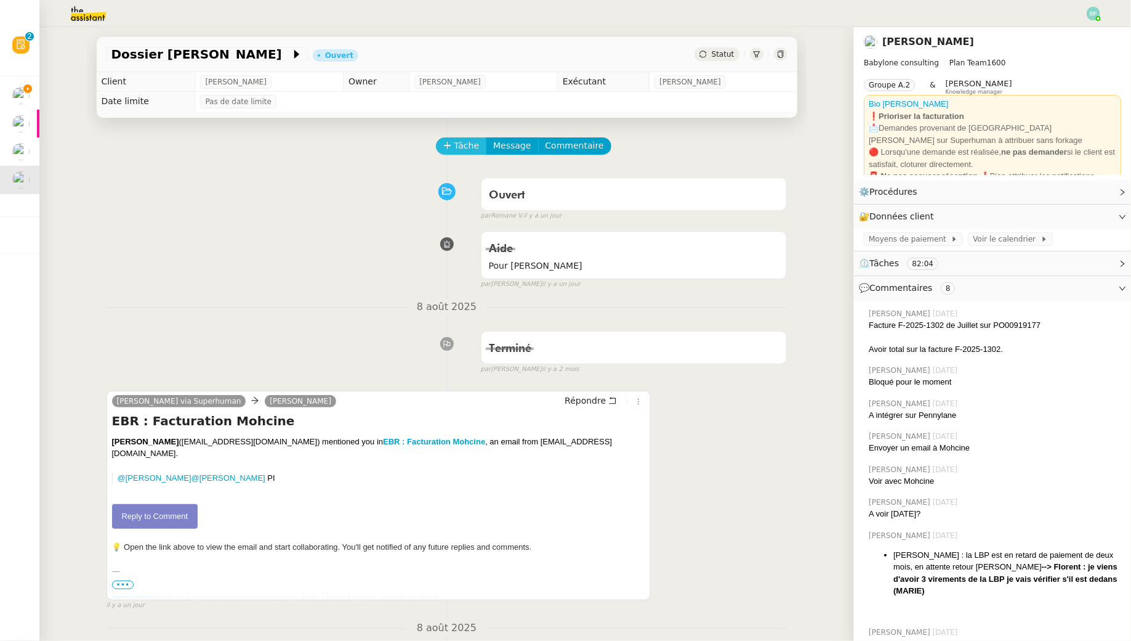
click at [462, 144] on span "Tâche" at bounding box center [467, 146] width 25 height 14
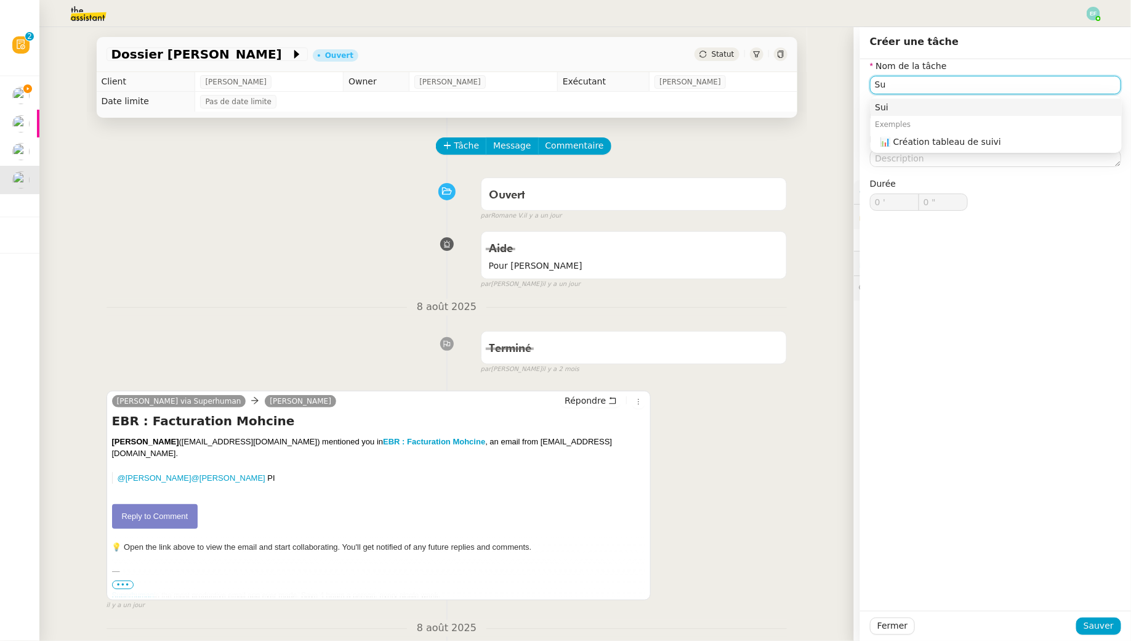
type input "S"
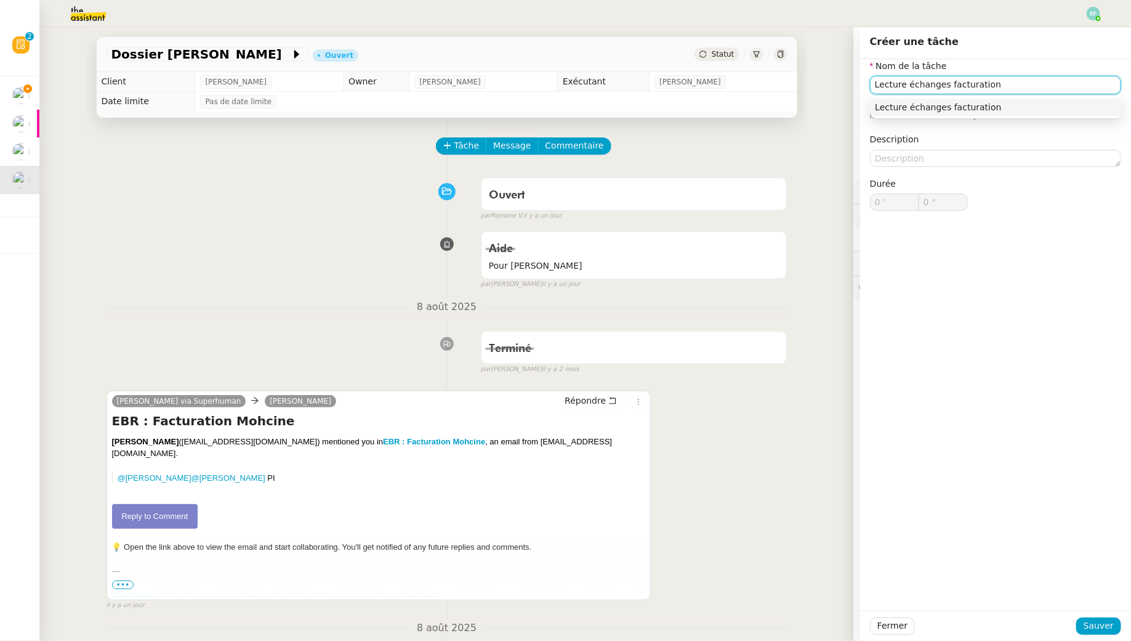
drag, startPoint x: 1021, startPoint y: 86, endPoint x: 834, endPoint y: 76, distance: 187.5
click at [846, 79] on app-ticket "Dossier Mohcine BOUCHAR Ouvert Statut Client Florent Seiler Owner Romane Vachon…" at bounding box center [585, 333] width 1092 height 613
type input "Suivi retour"
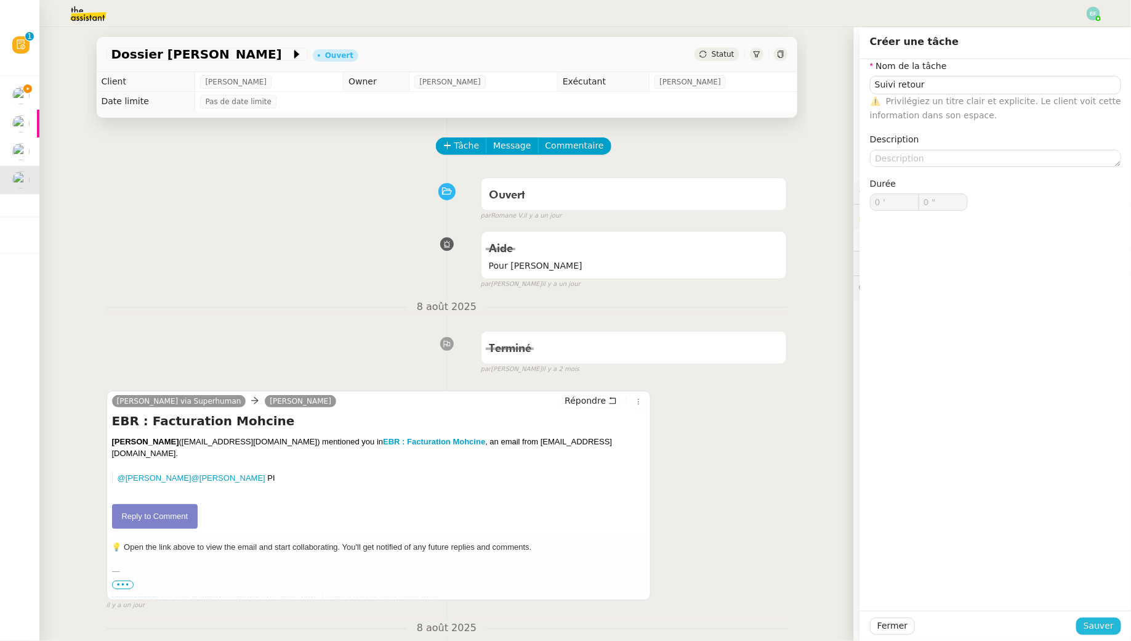
click at [1099, 628] on span "Sauver" at bounding box center [1099, 625] width 30 height 14
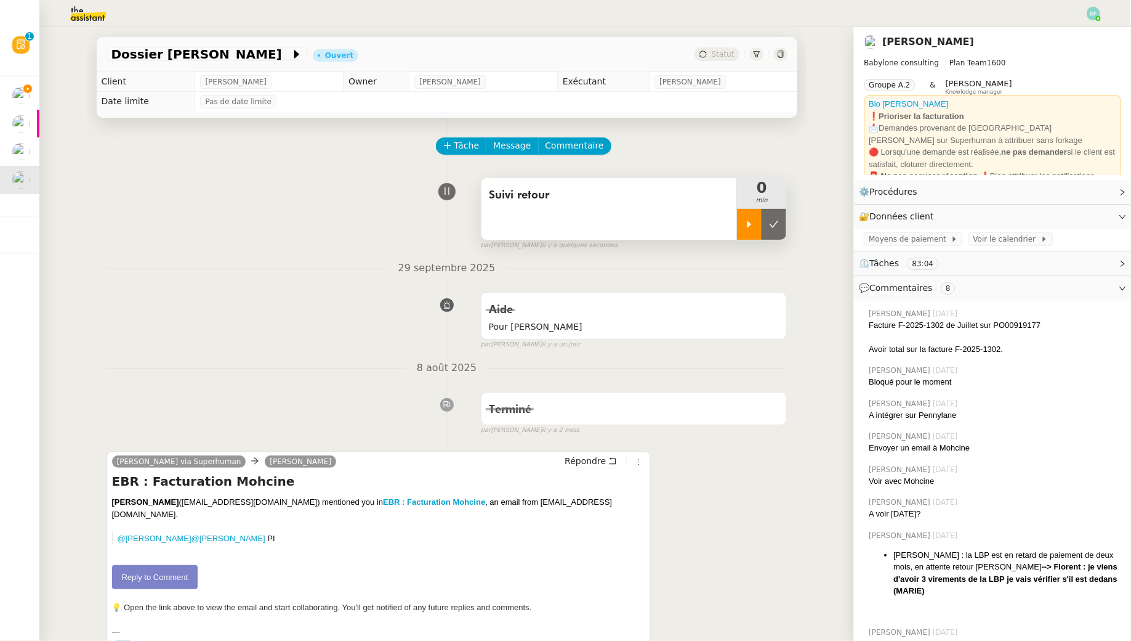
click at [747, 225] on icon at bounding box center [750, 224] width 10 height 10
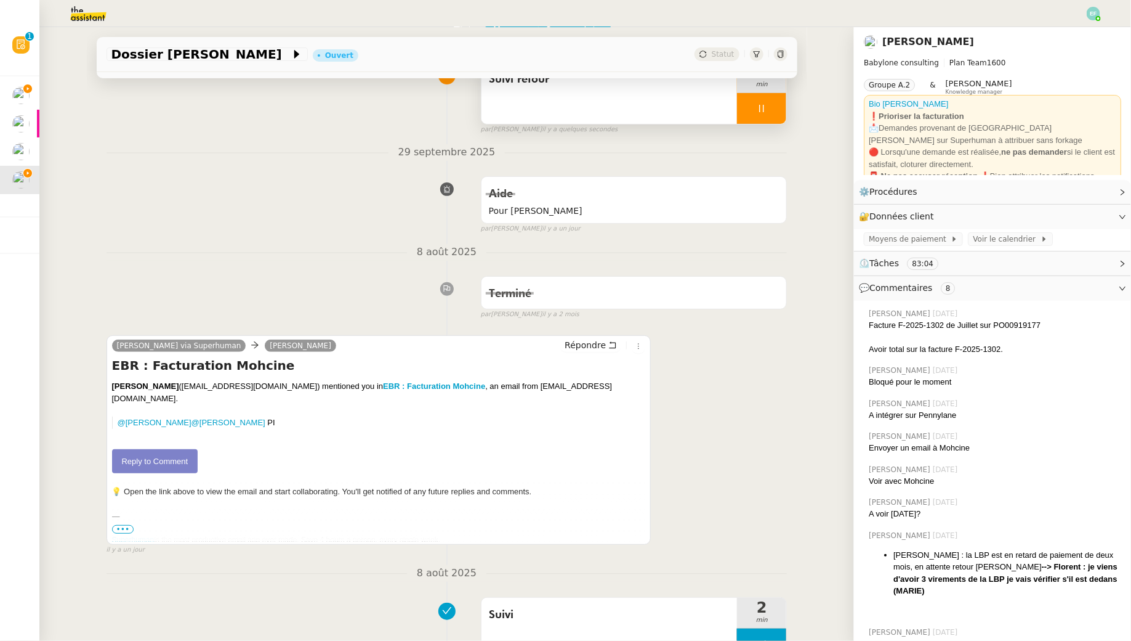
scroll to position [117, 0]
click at [175, 448] on link "Reply to Comment" at bounding box center [155, 460] width 86 height 25
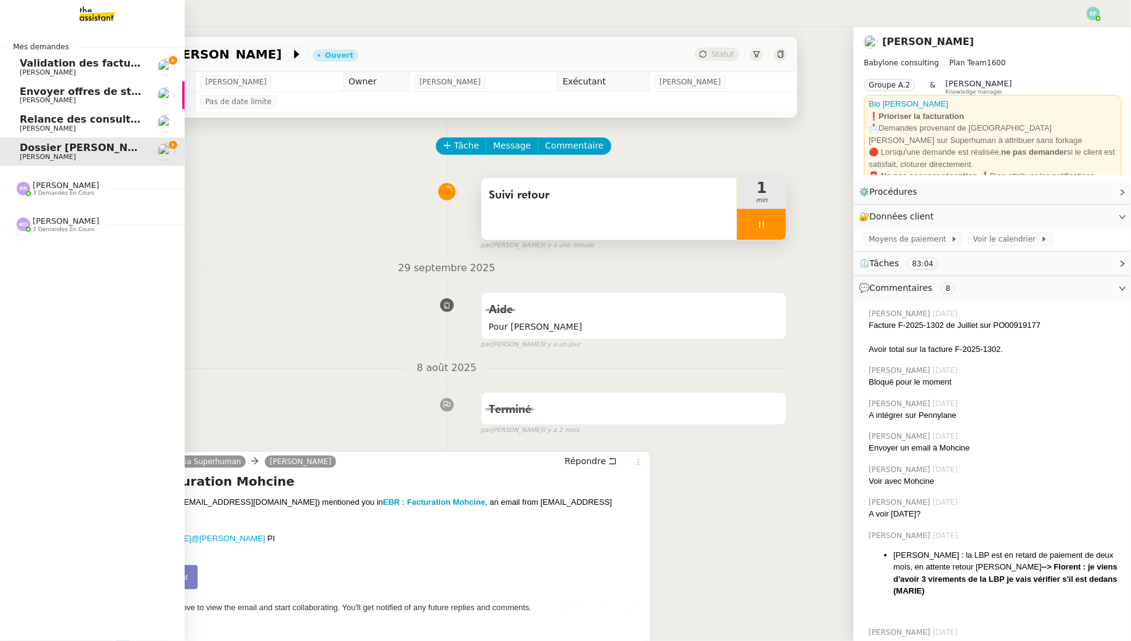
click at [30, 60] on span "Validation des factures consultants - septembre 2025" at bounding box center [169, 63] width 298 height 12
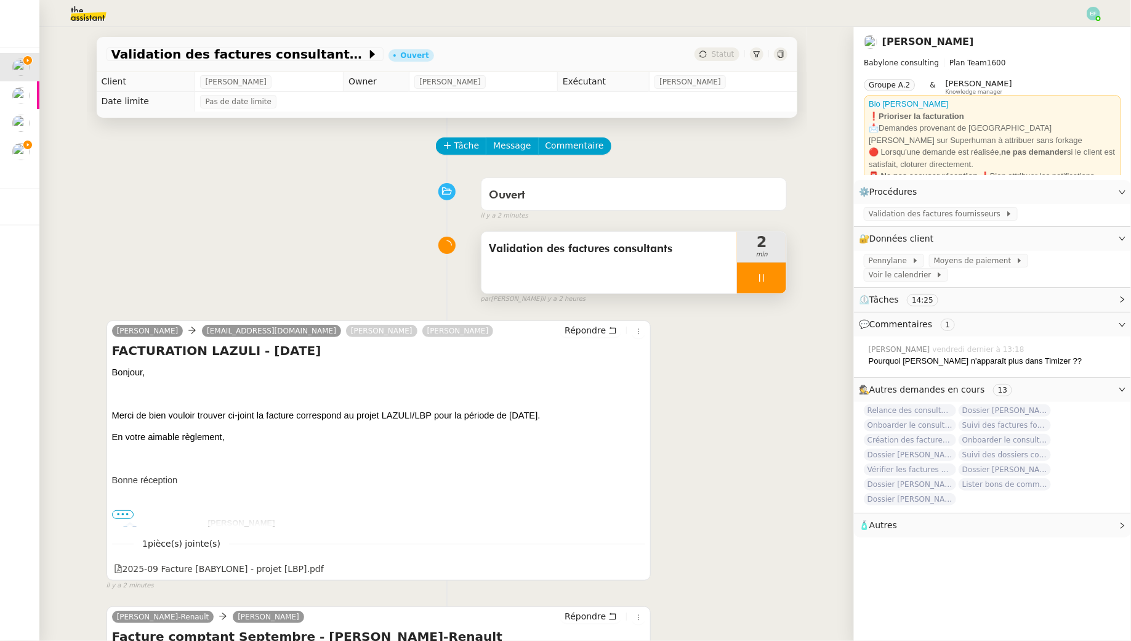
click at [766, 281] on icon at bounding box center [762, 278] width 10 height 10
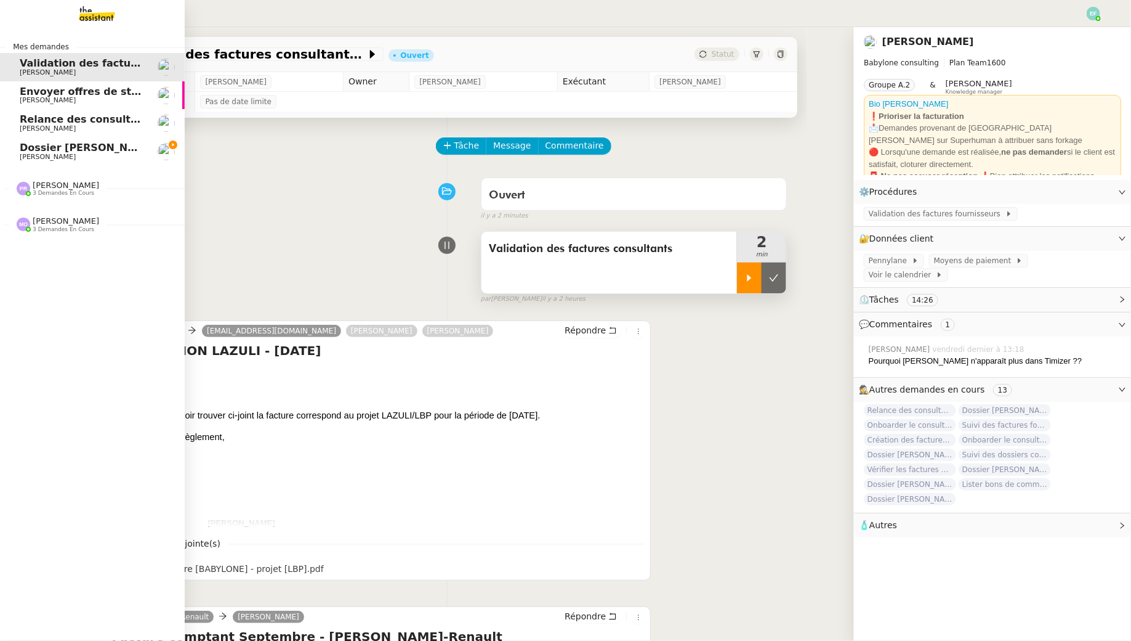
click at [28, 151] on span "Dossier [PERSON_NAME]" at bounding box center [88, 148] width 137 height 12
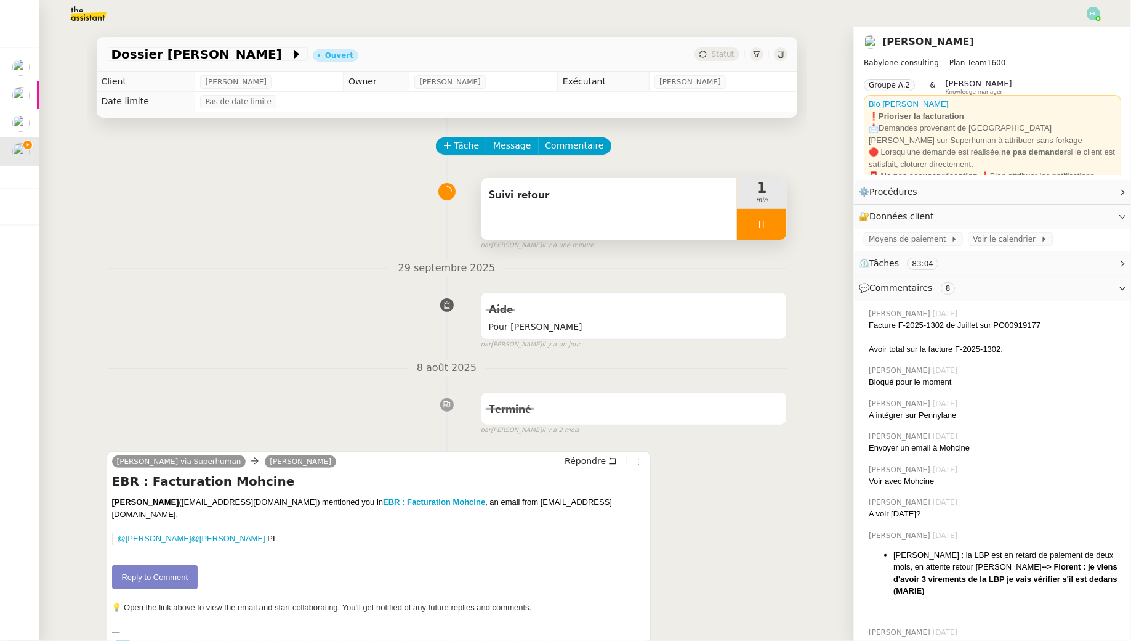
click at [629, 186] on span "Suivi retour" at bounding box center [609, 195] width 241 height 18
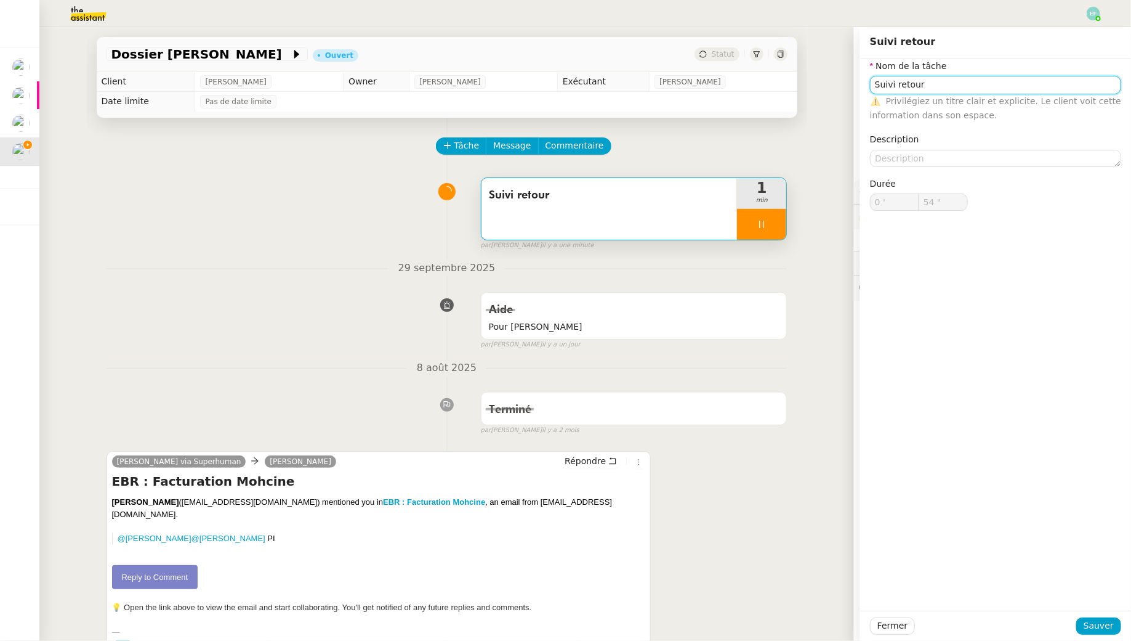
click at [976, 84] on input "Suivi retour" at bounding box center [995, 85] width 251 height 18
type input "Suivi retour"
type input "56 ""
type input "Suivi retour"
click at [333, 244] on div "Suivi retour 1 min false par Emelyne F. il y a une minute" at bounding box center [447, 211] width 681 height 79
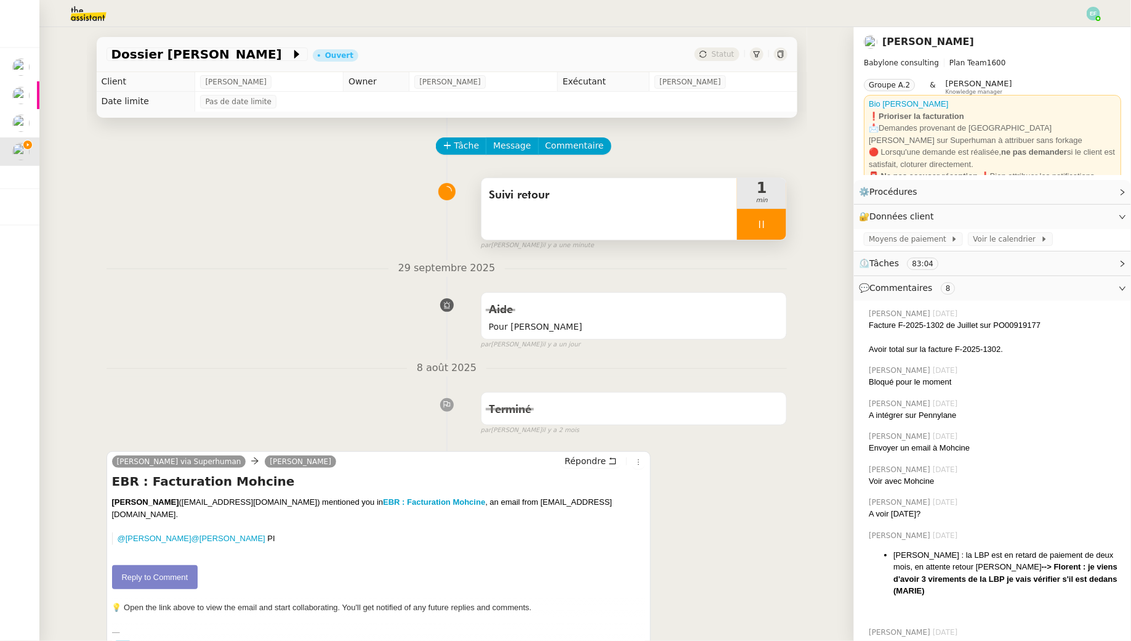
click at [628, 198] on span "Suivi retour" at bounding box center [609, 195] width 241 height 18
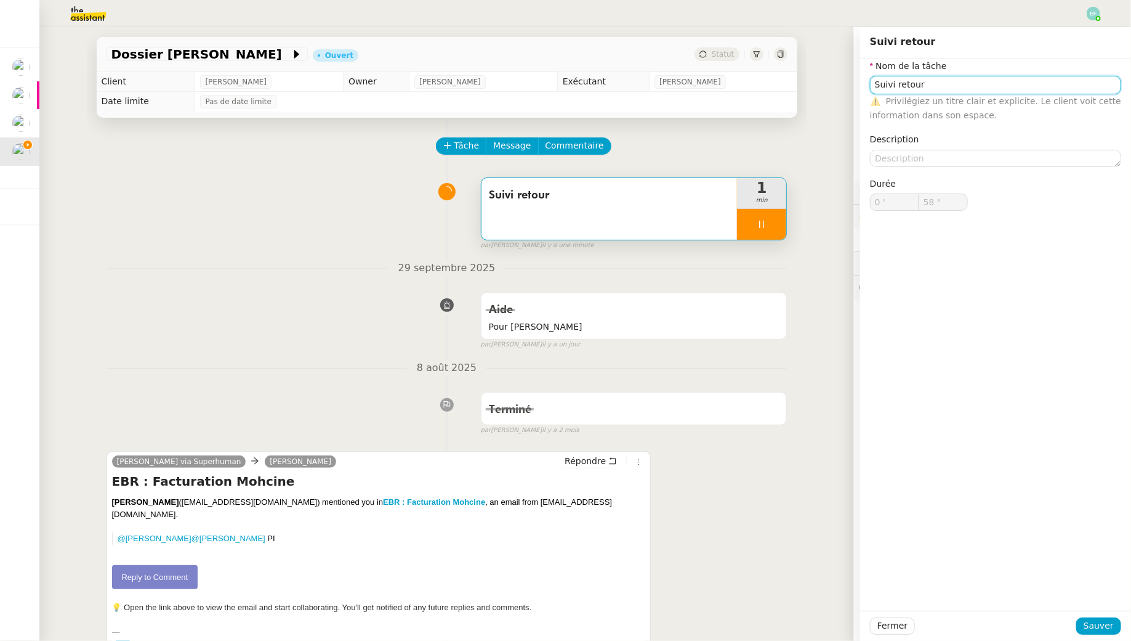
click at [904, 86] on input "Suivi retour" at bounding box center [995, 85] width 251 height 18
click at [904, 84] on input "Suivi retour" at bounding box center [995, 85] width 251 height 18
type input "59 ""
type input "Etude"
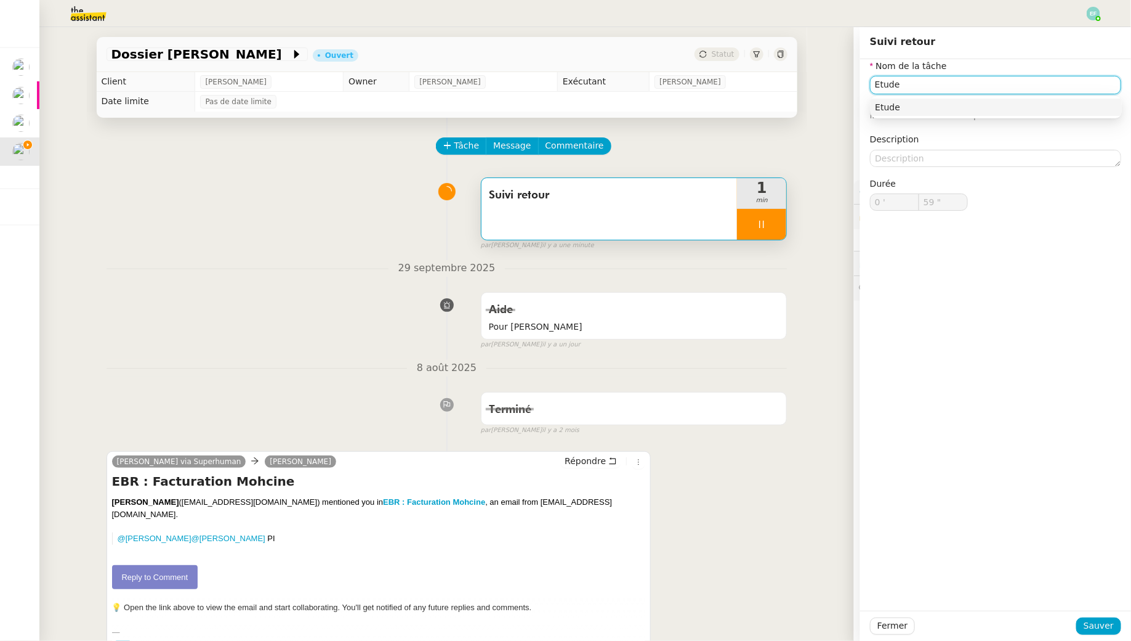
type input "1 '"
type input "0 ""
type input "Etude de la deman"
type input "1 ""
type input "Etude de la demande"
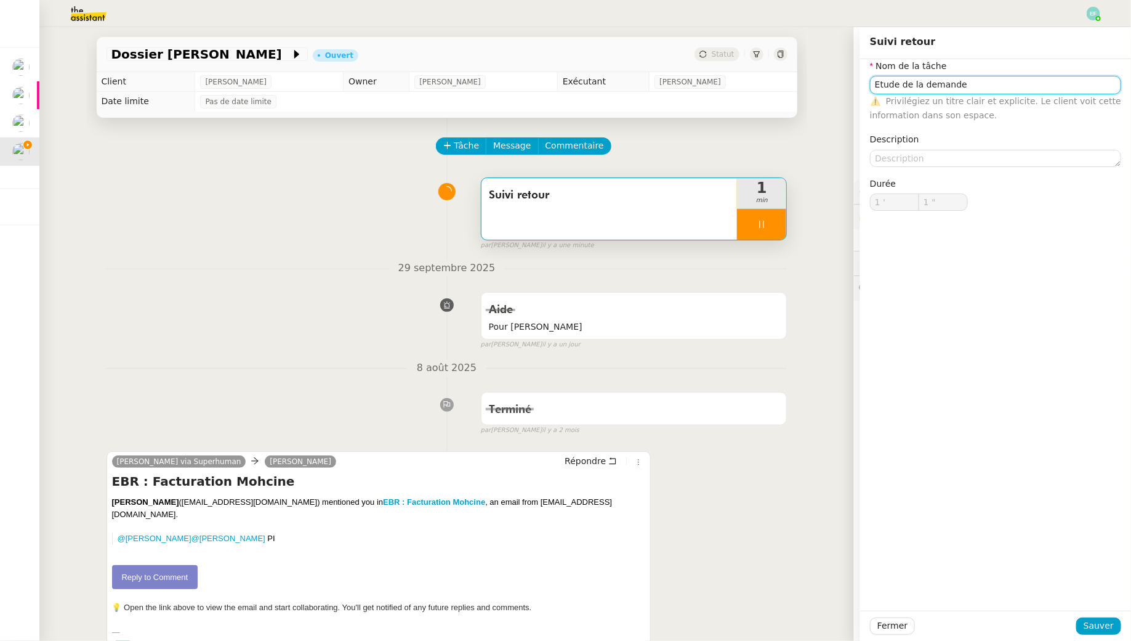
type input "2 ""
type input "Etude de la demande"
click at [1090, 631] on span "Sauver" at bounding box center [1099, 625] width 30 height 14
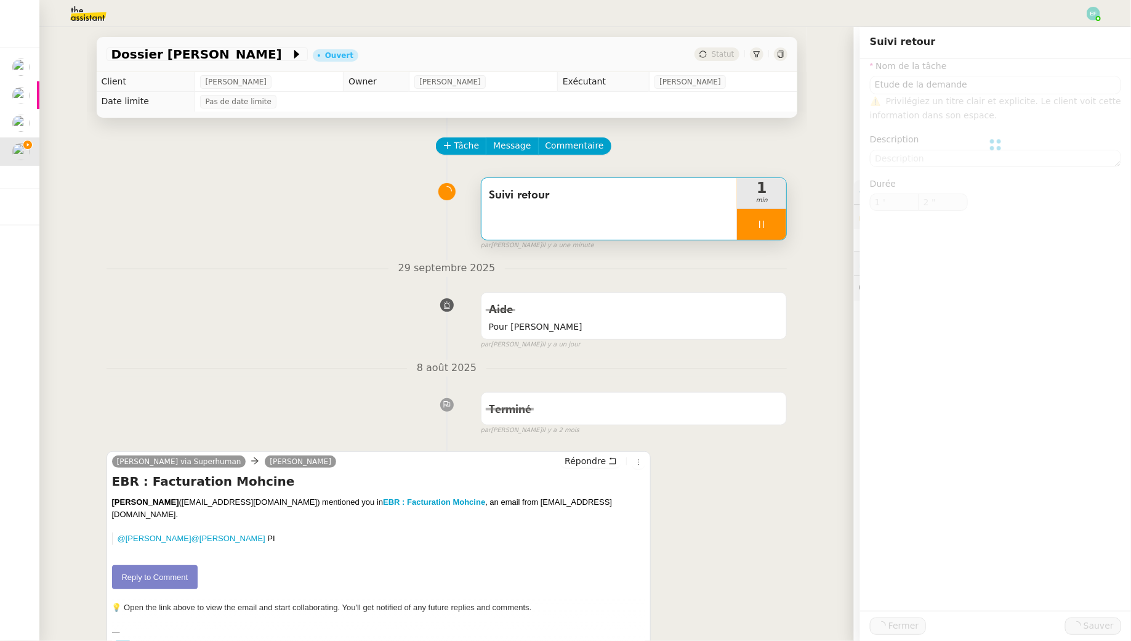
type input "3 ""
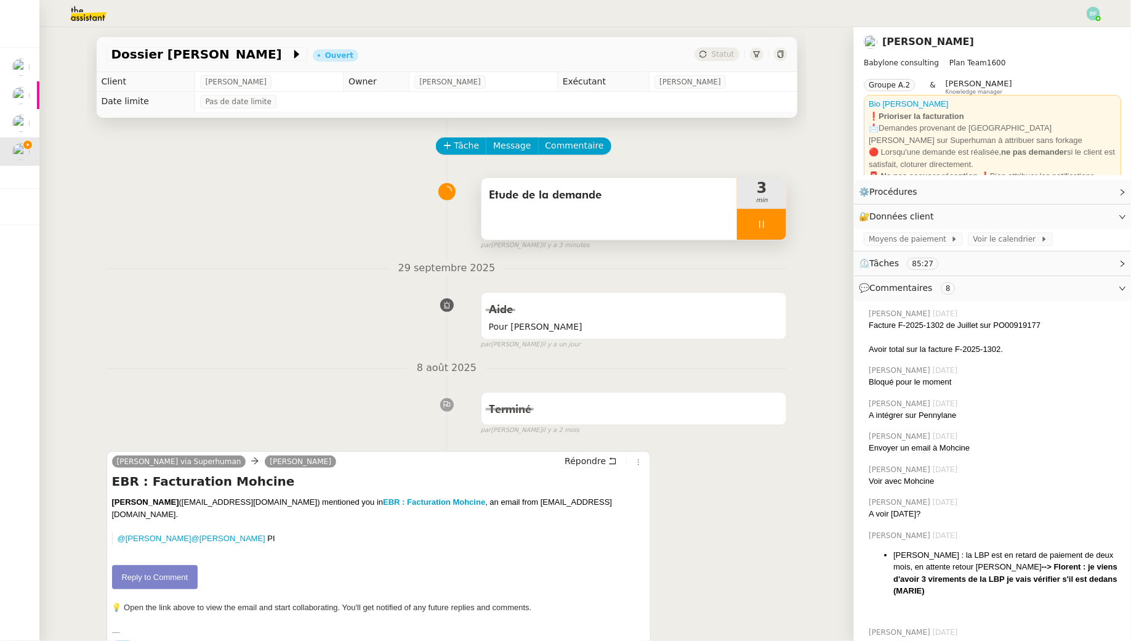
click at [573, 230] on div "Etude de la demande" at bounding box center [610, 209] width 256 height 62
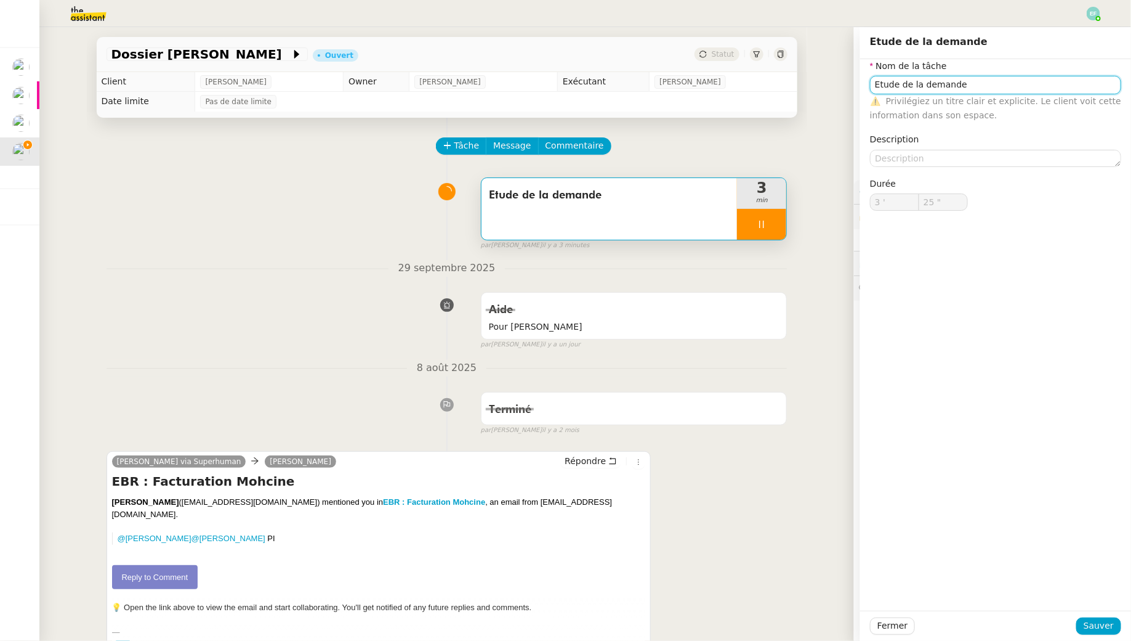
click at [973, 91] on input "Etude de la demande" at bounding box center [995, 85] width 251 height 18
type input "Etude de la demande"
type input "26 ""
type input "Etude de la demande + mod"
type input "27 ""
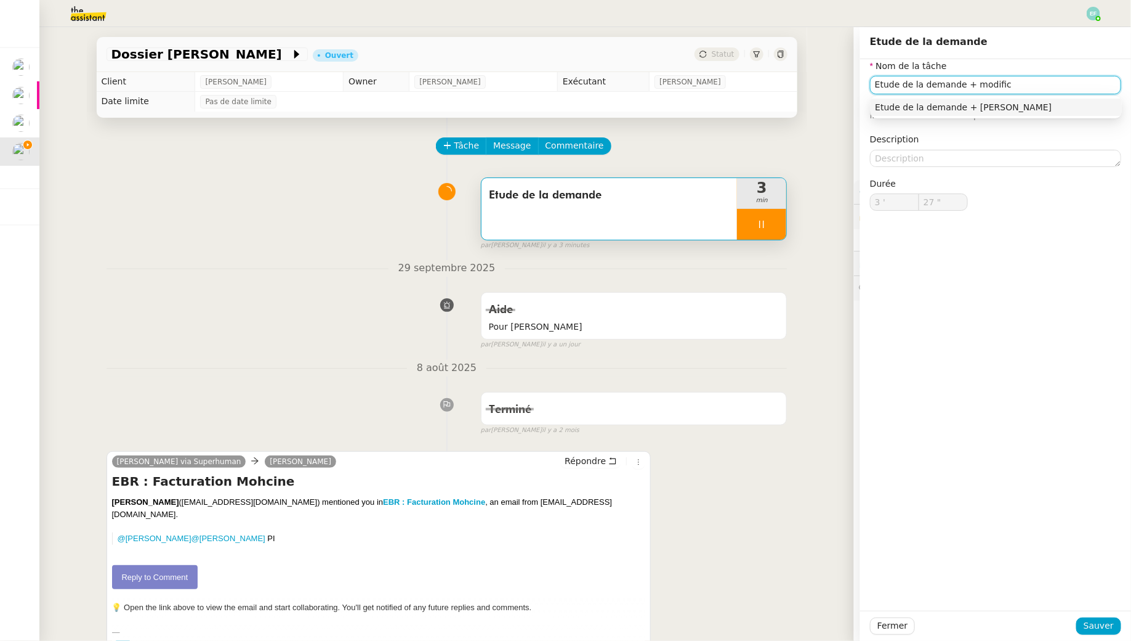
type input "Etude de la demande + modifica"
type input "28 ""
type input "Etude de la demande + modification"
type input "29 ""
type input "Etude de la demande + modification n"
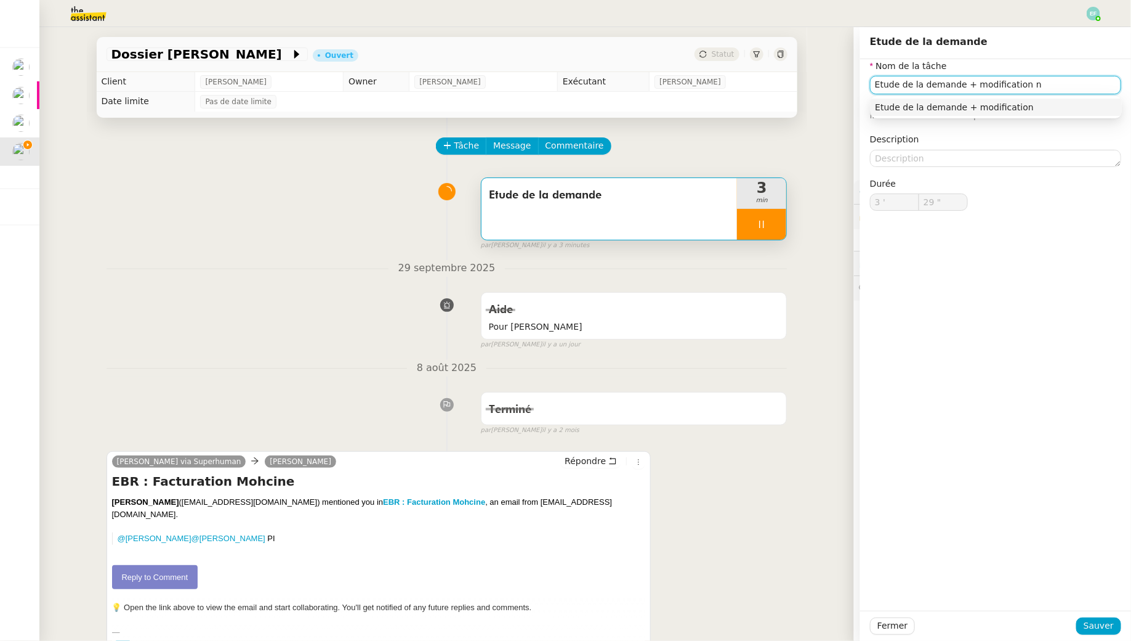
type input "30 ""
type input "Etude de la demande + modification numéro"
type input "31 ""
type input "Etude de la demande + modification numéro de bon d"
type input "32 ""
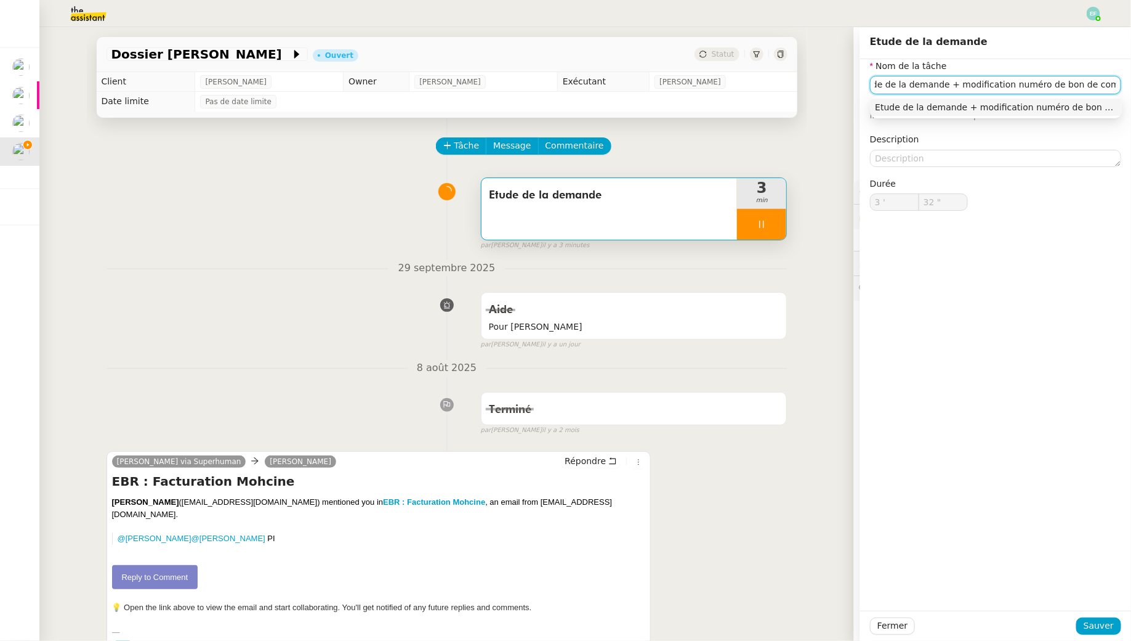
type input "Etude de la demande + modification numéro de bon de commande"
type input "33 ""
type input "Etude de la demande + modification numéro de bon de commande factu"
type input "34 ""
type input "Etude de la demande + modification numéro de bon de commande facture"
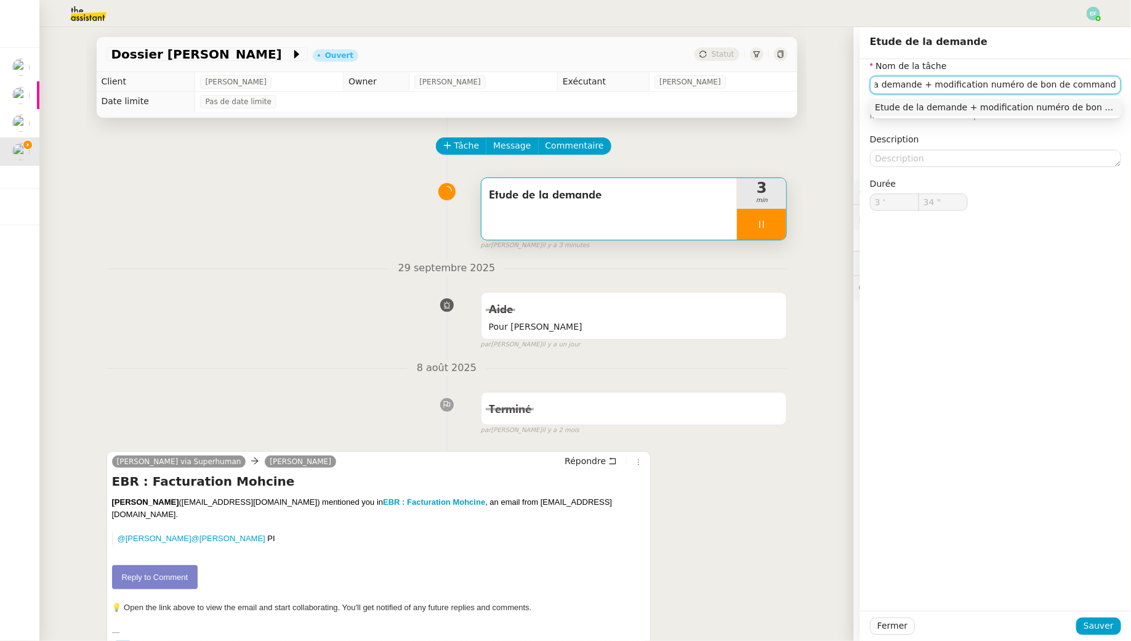
scroll to position [0, 53]
type input "35 ""
type input "Etude de la demande + modification numéro de bon de commande facture"
click at [1086, 624] on button "Sauver" at bounding box center [1099, 625] width 45 height 17
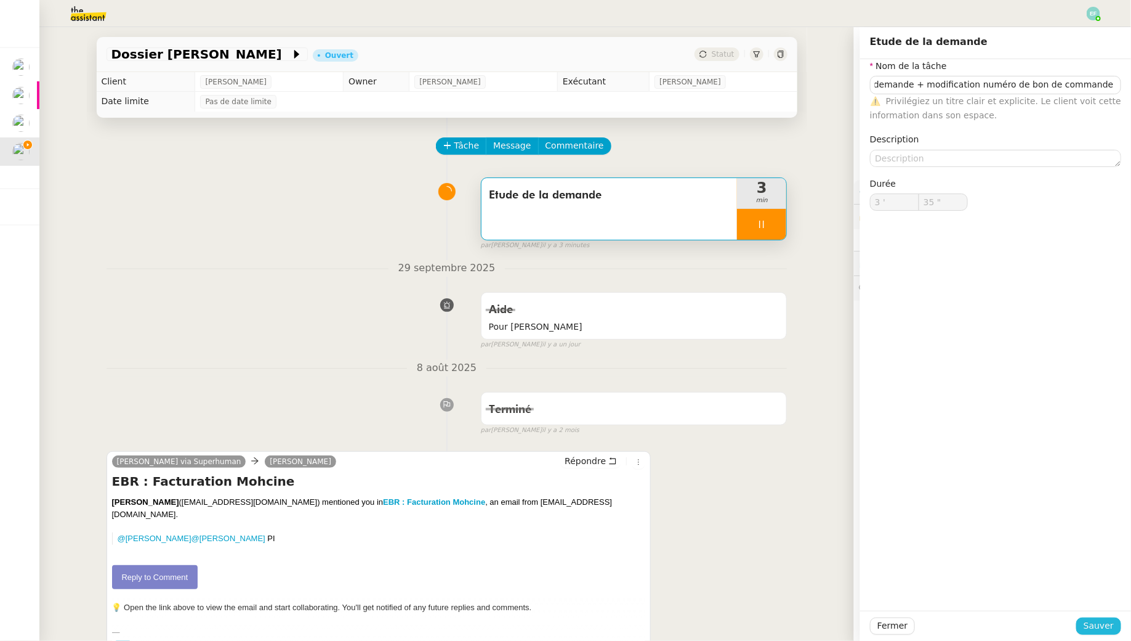
scroll to position [0, 0]
type input "36 ""
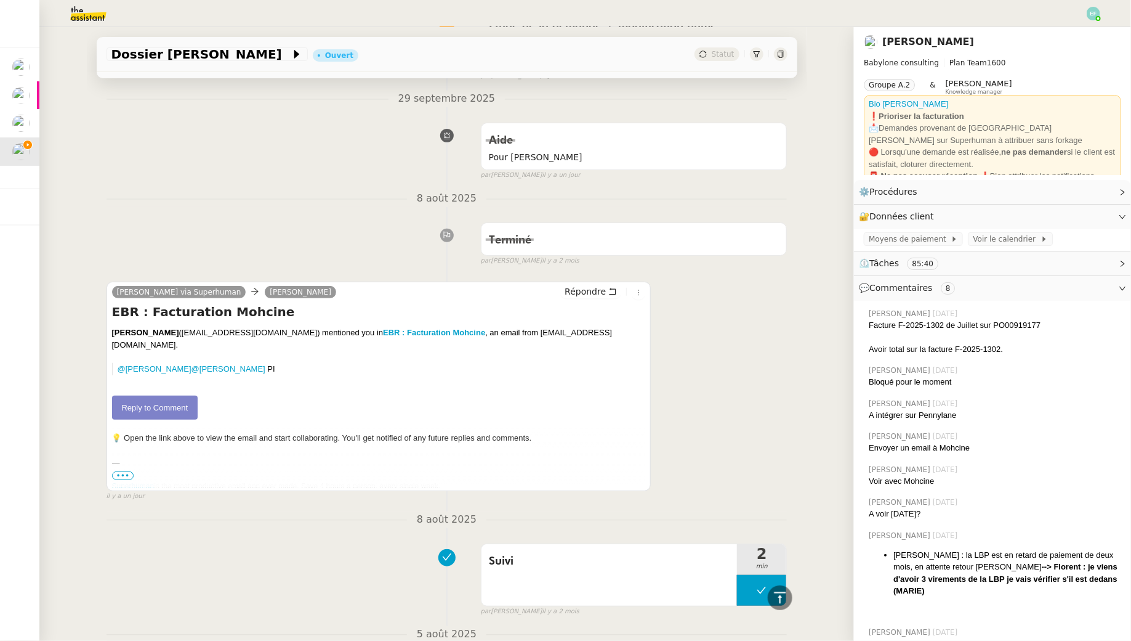
scroll to position [102, 0]
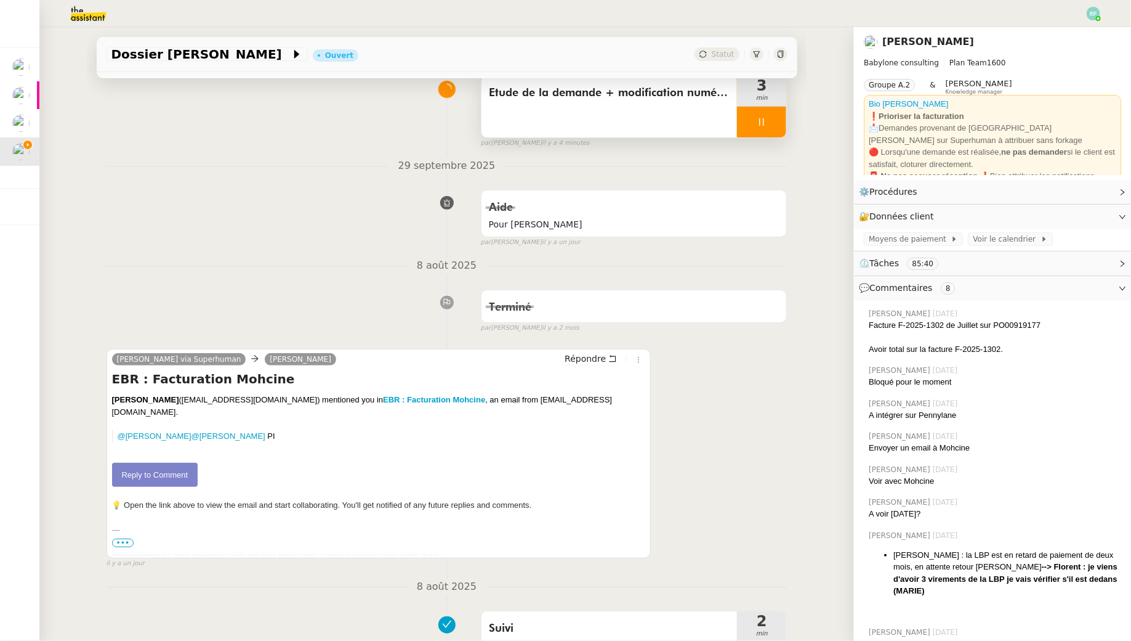
click at [679, 103] on div "Etude de la demande + modification numéro de bon de commande facture" at bounding box center [610, 107] width 256 height 62
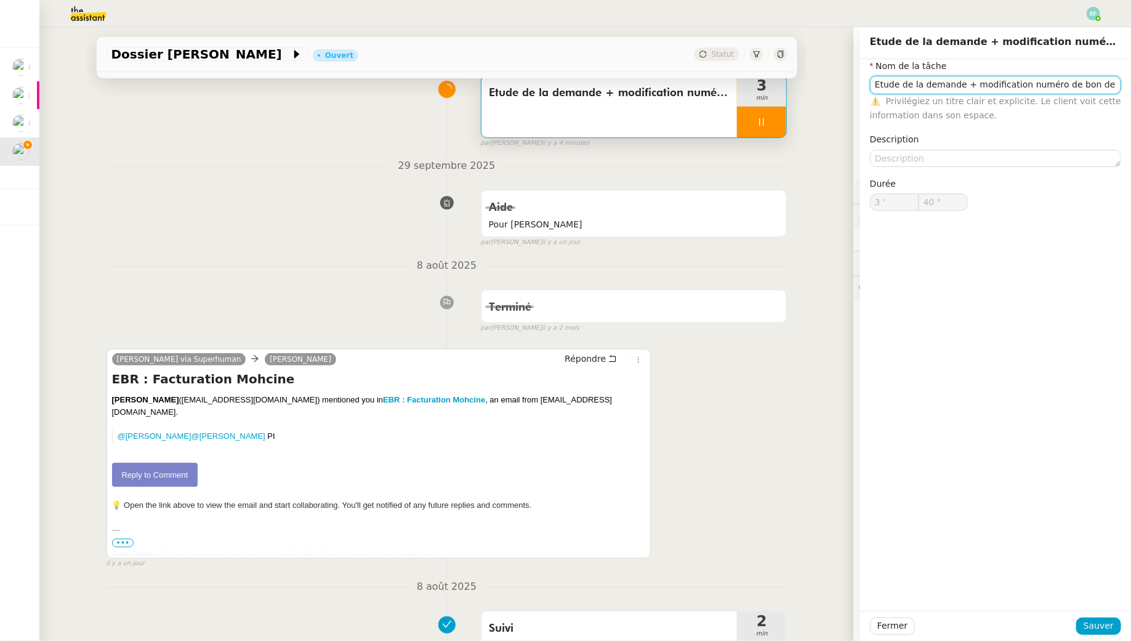
click at [1112, 89] on input "Etude de la demande + modification numéro de bon de commande facture" at bounding box center [995, 85] width 251 height 18
drag, startPoint x: 1112, startPoint y: 89, endPoint x: 1130, endPoint y: 89, distance: 17.2
click at [1130, 89] on div "Nom de la tâche Etude de la demande + modification numéro de bon de commande fa…" at bounding box center [995, 144] width 271 height 171
click at [1115, 84] on input "Etude de la demande + modification numéro de bon de commande facture" at bounding box center [995, 85] width 251 height 18
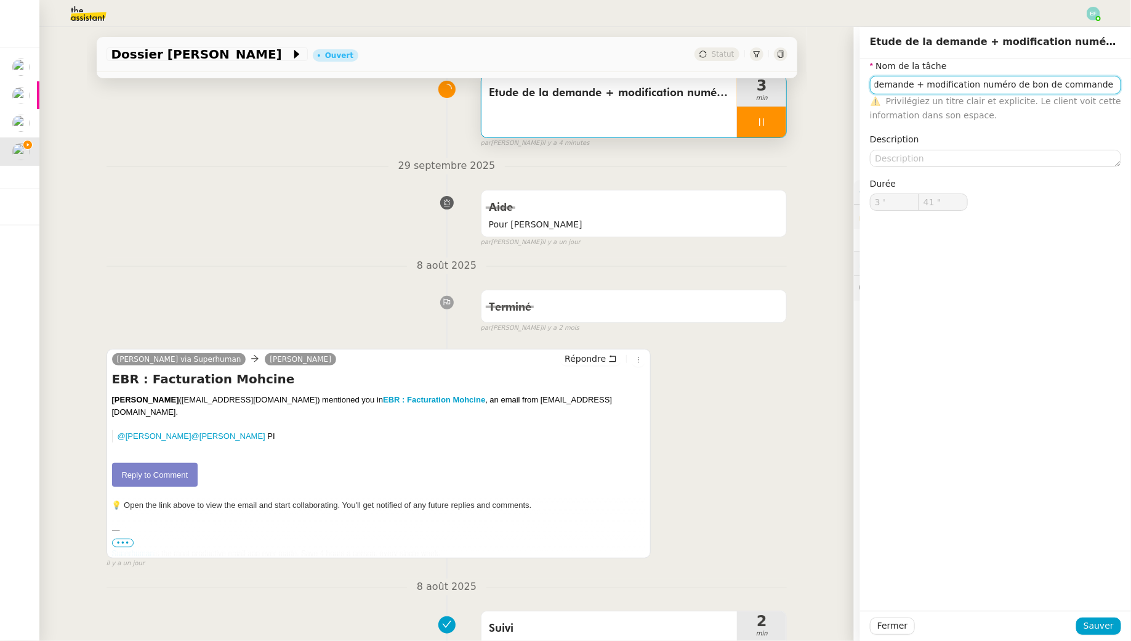
type input "42 ""
type input "Etude de la demande + modification numéro de bon de commande facture septe"
type input "43 ""
type input "Etude de la demande + modification numéro de bon de commande facture septembre"
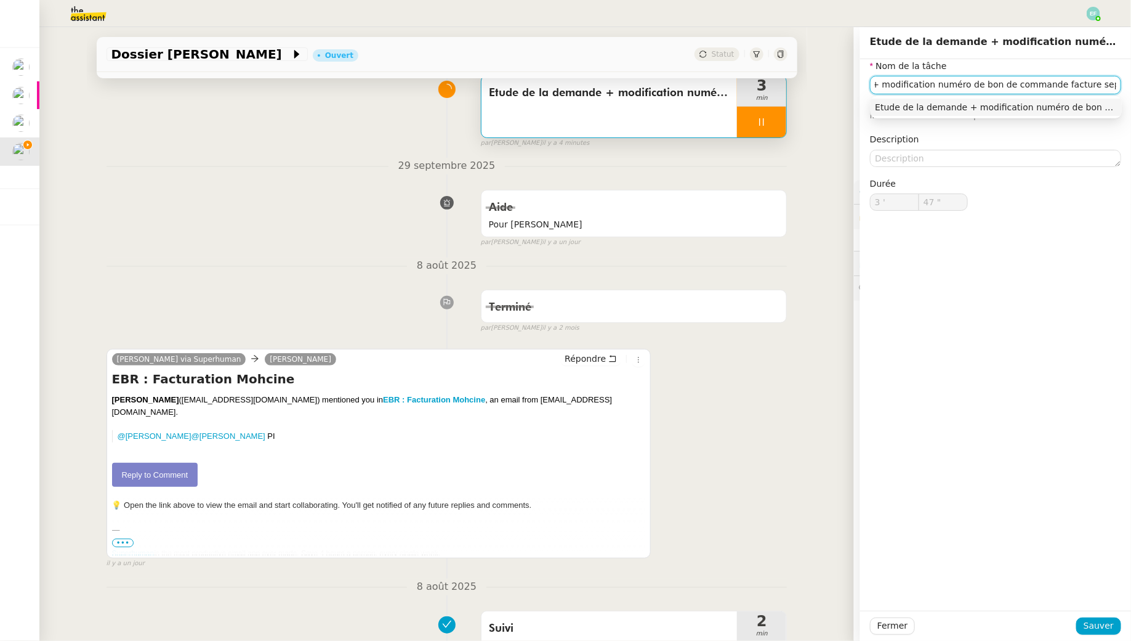
type input "48 ""
type input "Etude de la demande + modification numéro de bon de commande facture septembre"
click at [1089, 626] on span "Sauver" at bounding box center [1099, 625] width 30 height 14
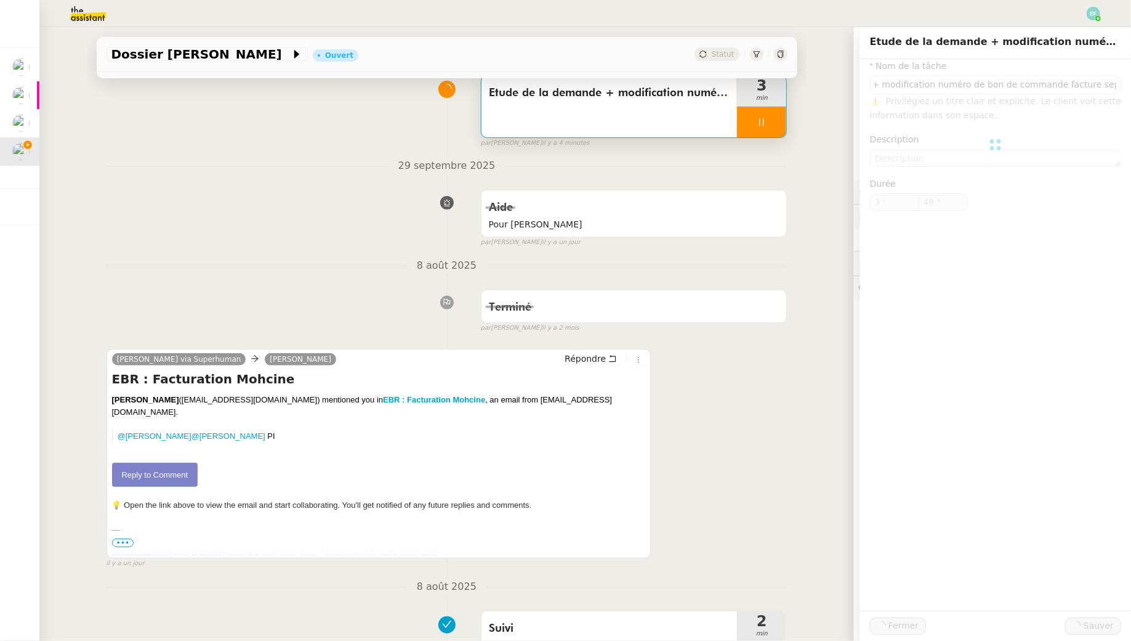
scroll to position [0, 0]
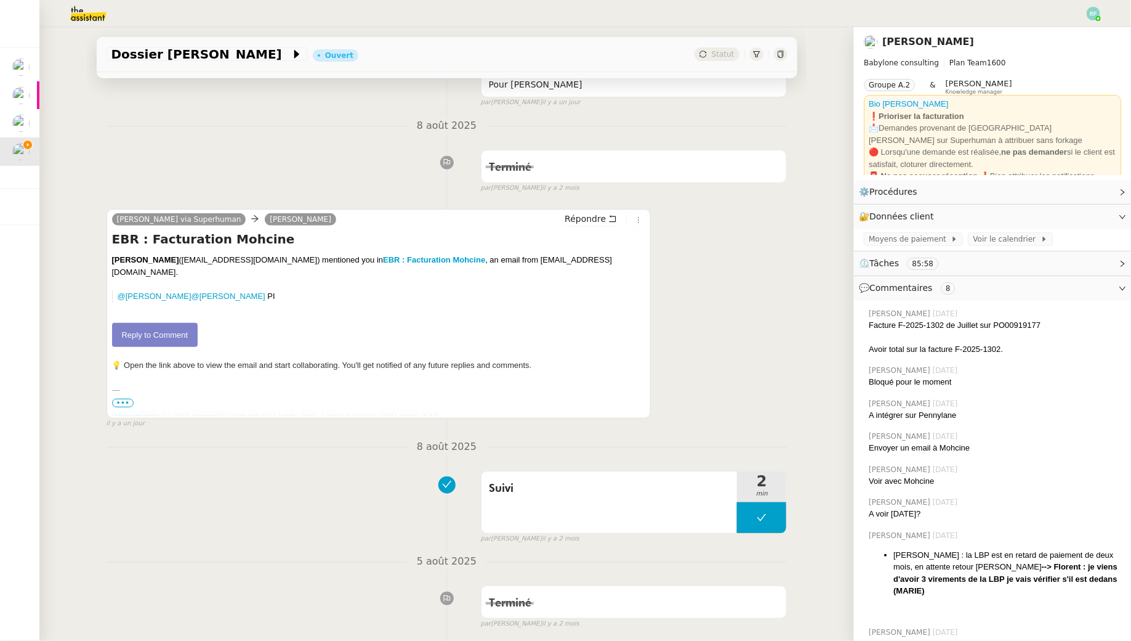
scroll to position [228, 0]
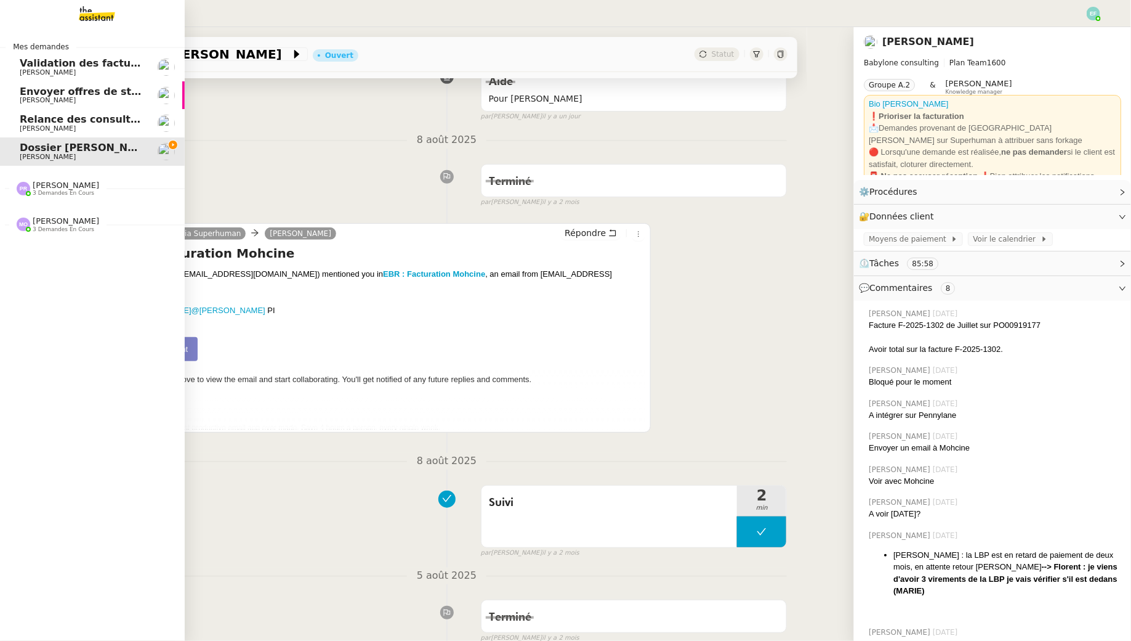
click at [41, 127] on span "[PERSON_NAME]" at bounding box center [48, 128] width 56 height 8
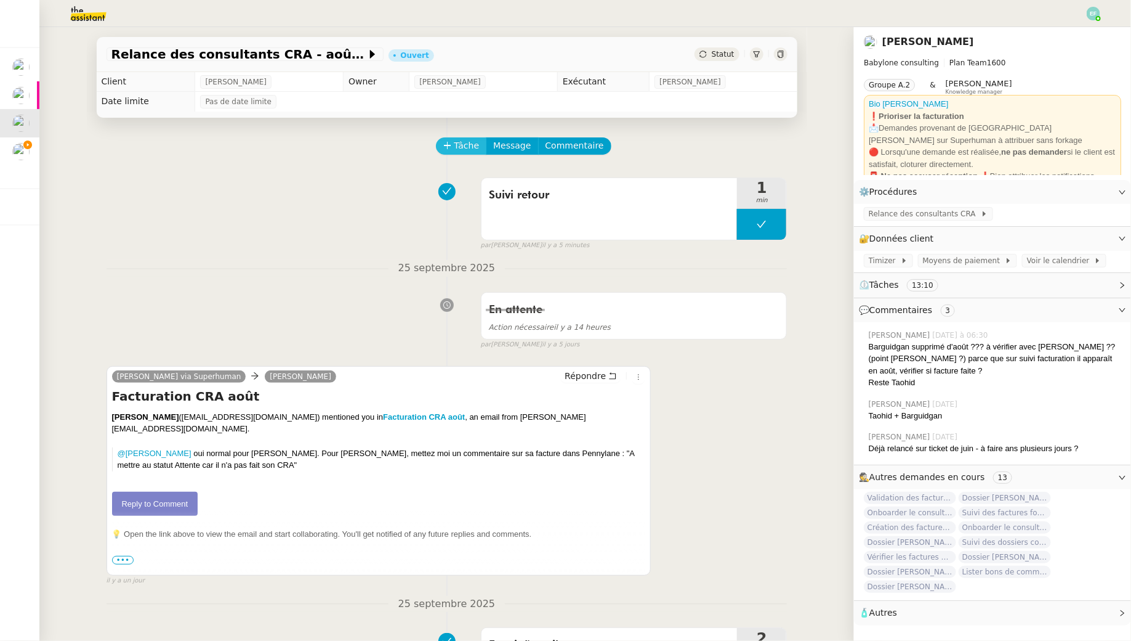
click at [471, 144] on span "Tâche" at bounding box center [467, 146] width 25 height 14
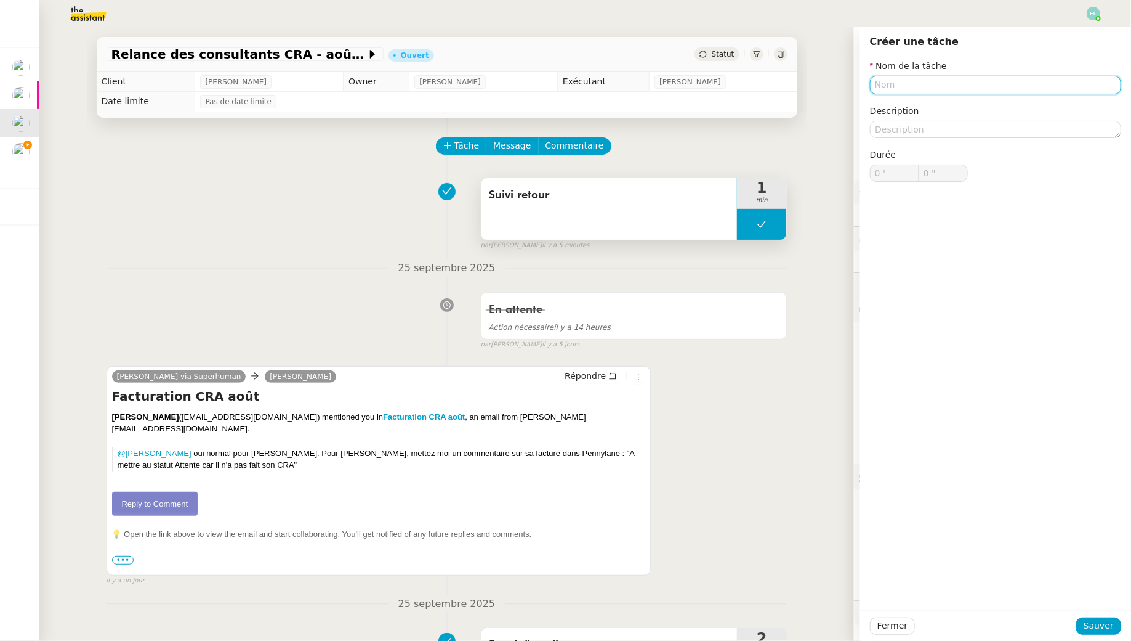
type input "I"
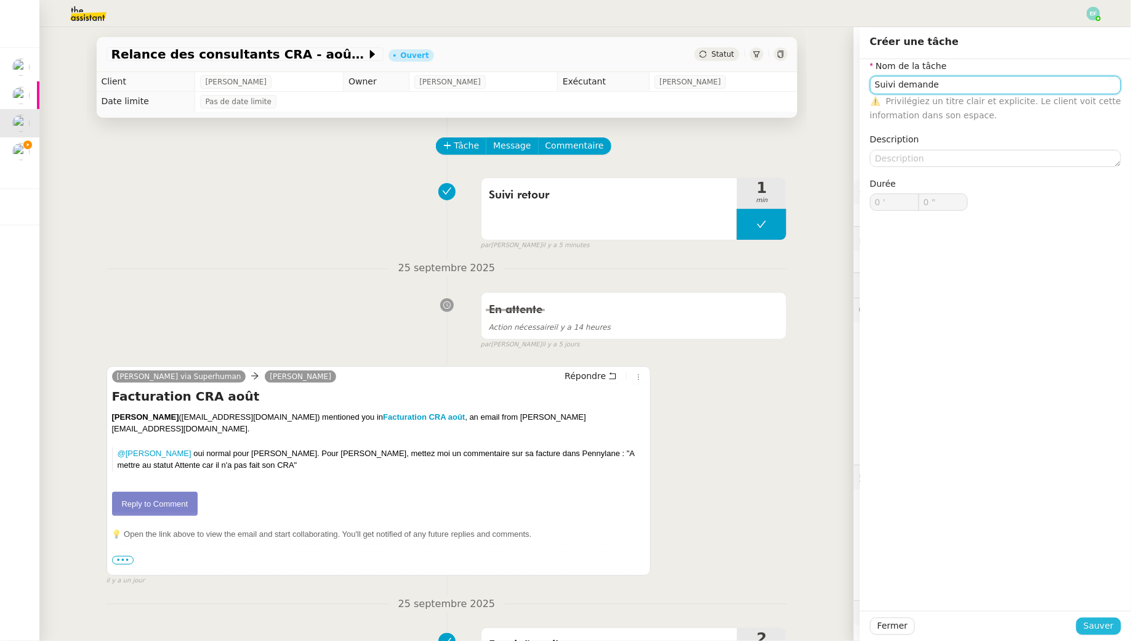
type input "Suivi demande"
click at [1094, 622] on span "Sauver" at bounding box center [1099, 625] width 30 height 14
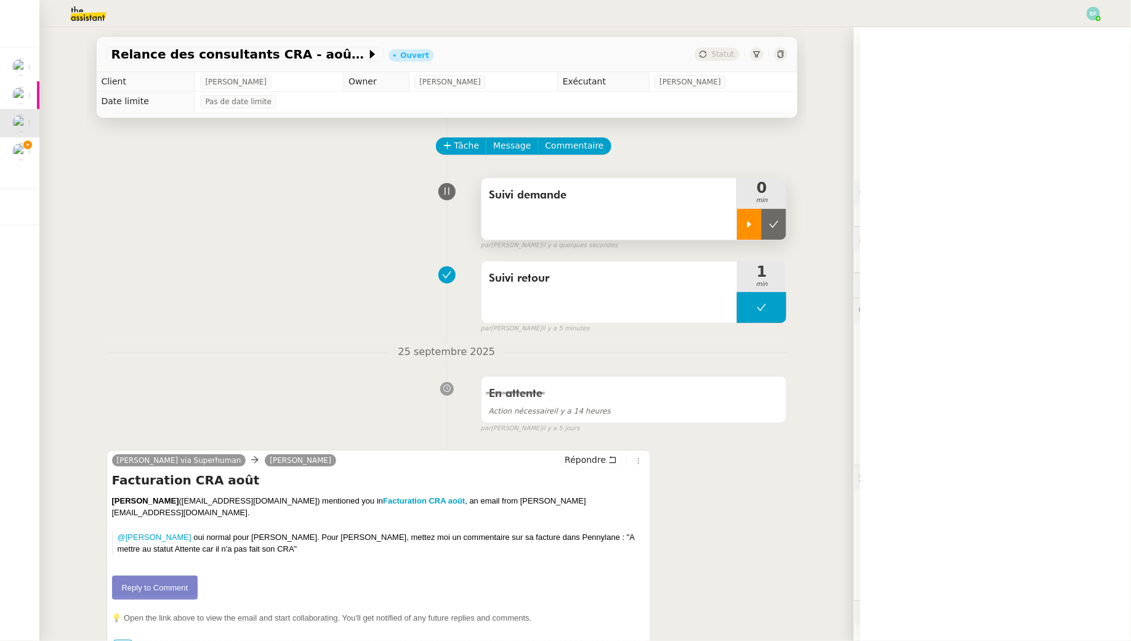
click at [748, 226] on icon at bounding box center [750, 224] width 4 height 7
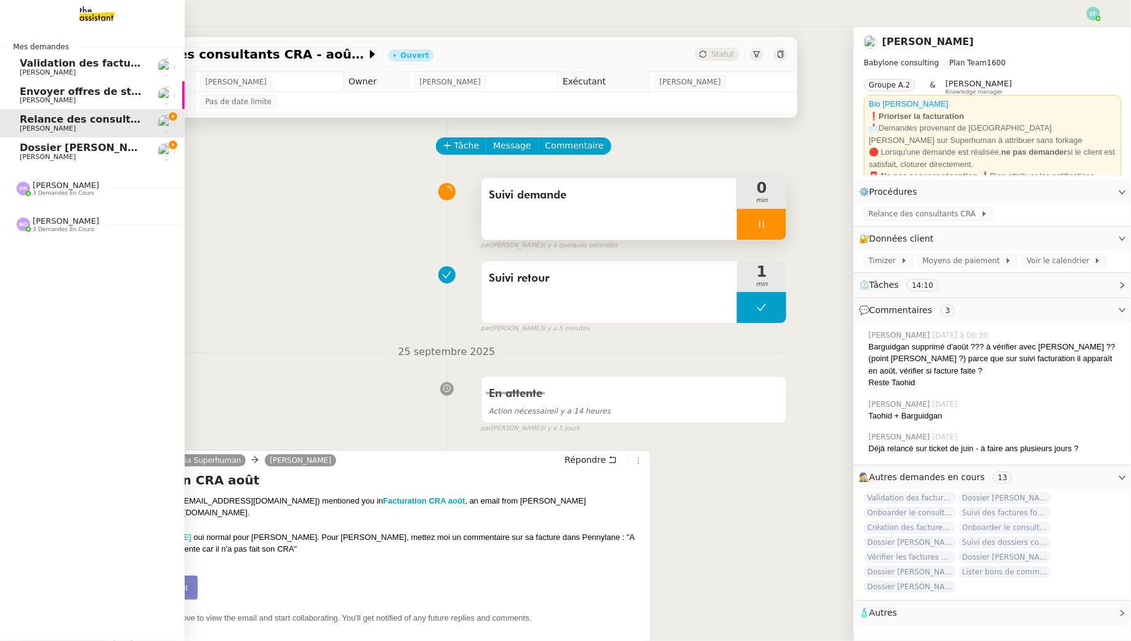
click at [33, 156] on span "[PERSON_NAME]" at bounding box center [48, 157] width 56 height 8
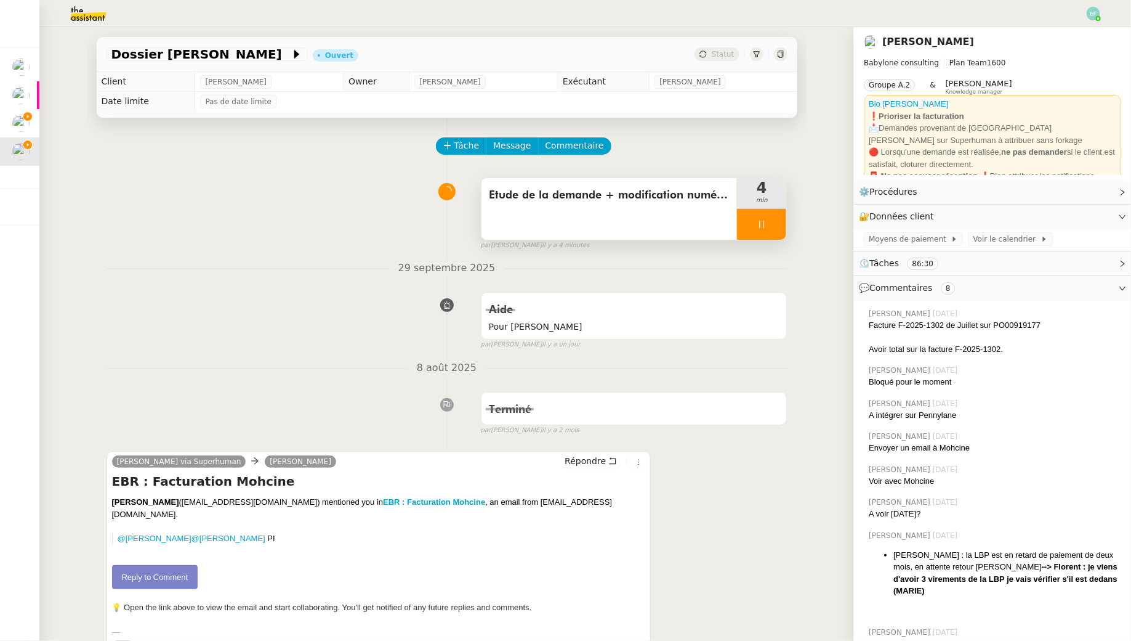
click at [779, 222] on div at bounding box center [761, 224] width 49 height 31
click at [779, 222] on icon at bounding box center [774, 224] width 10 height 10
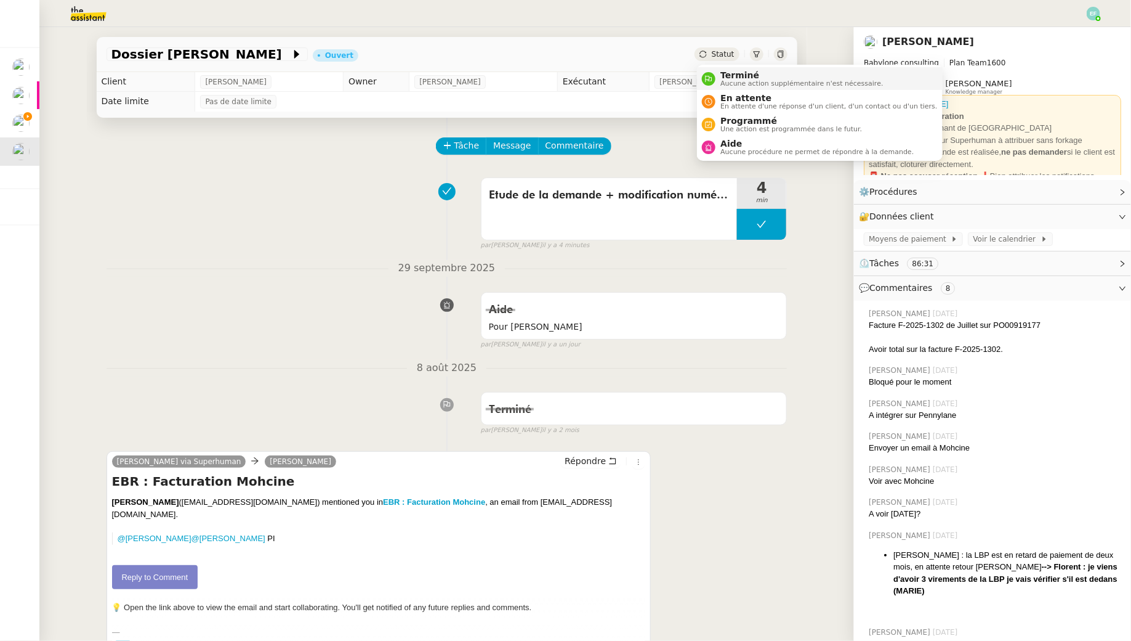
click at [722, 75] on span "Terminé" at bounding box center [802, 75] width 163 height 10
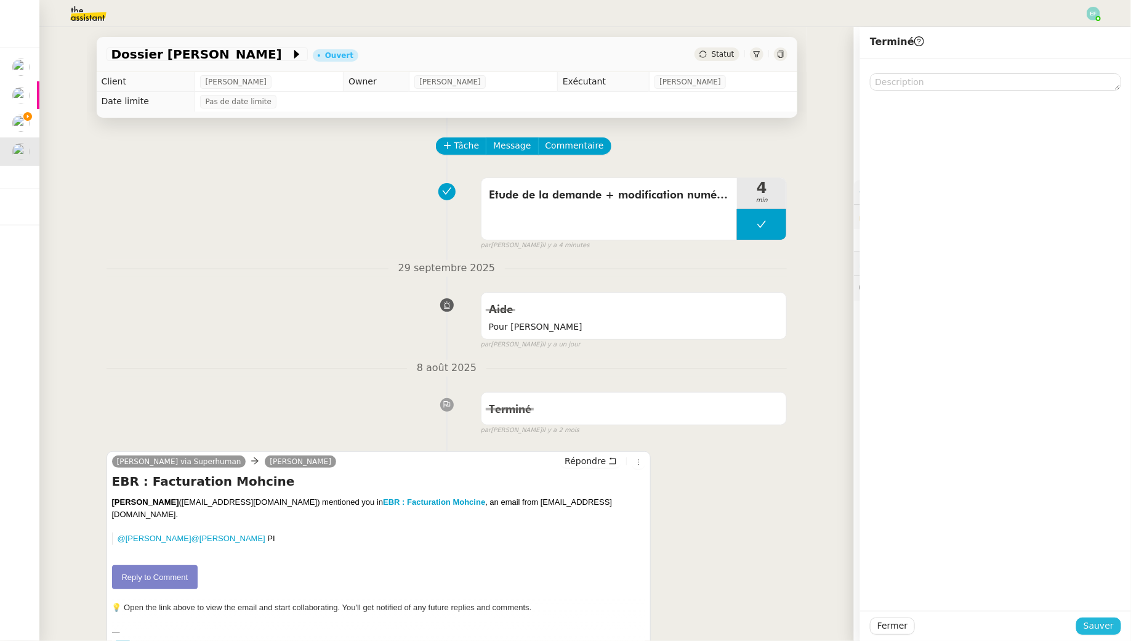
click at [1096, 626] on span "Sauver" at bounding box center [1099, 625] width 30 height 14
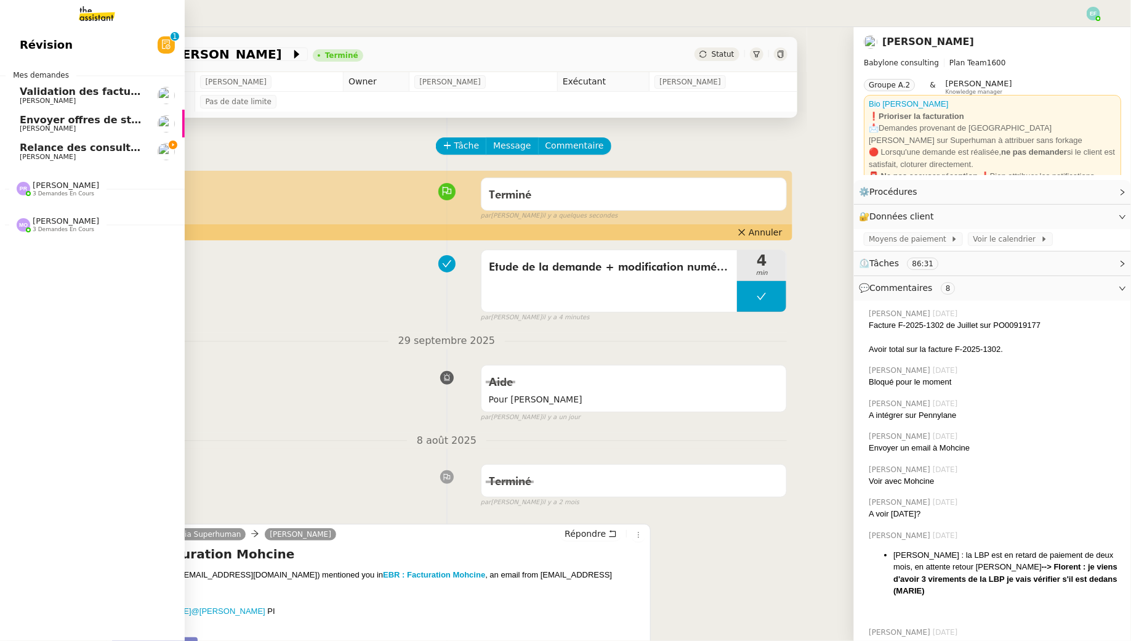
click at [28, 161] on link "Relance des consultants CRA - août 2025 Florent Seiler" at bounding box center [92, 151] width 185 height 28
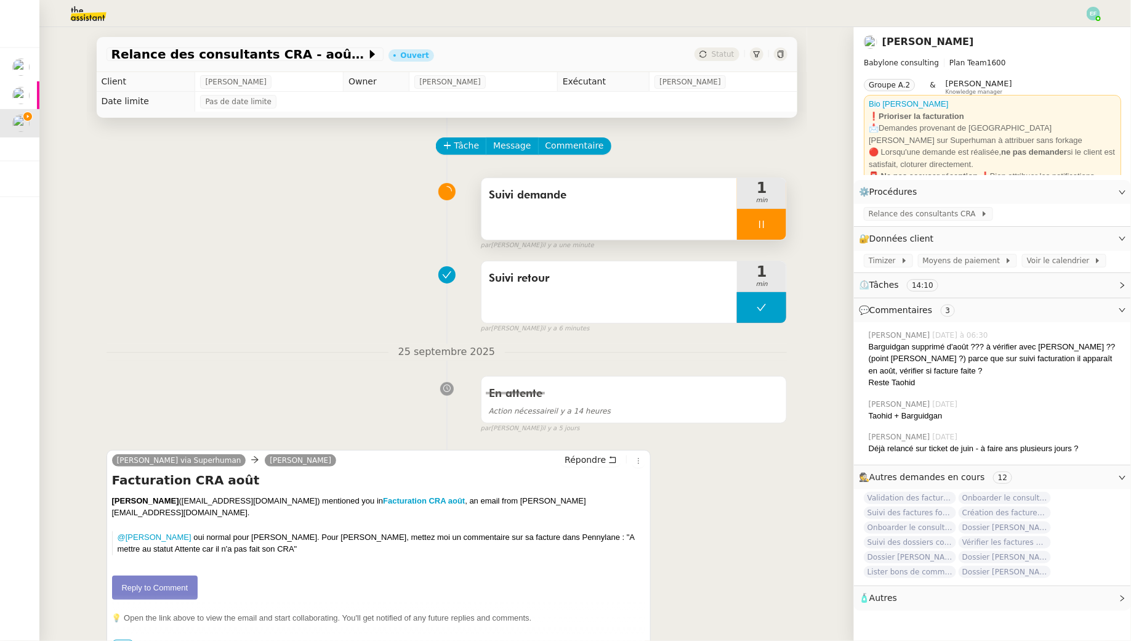
click at [608, 214] on div "Suivi demande" at bounding box center [610, 209] width 256 height 62
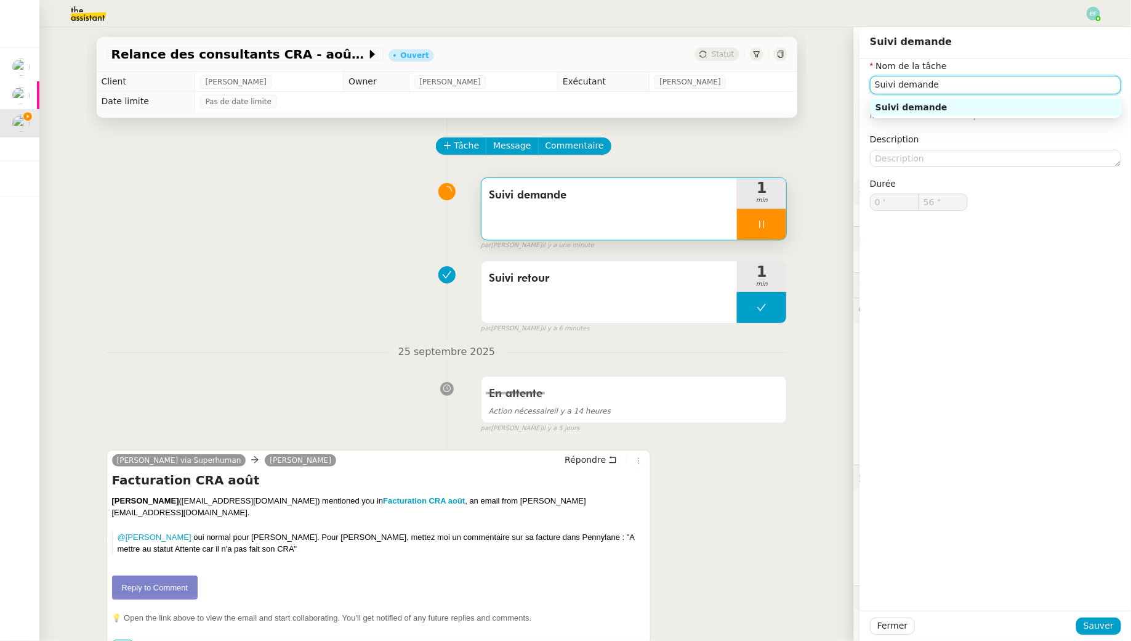
click at [921, 85] on input "Suivi demande" at bounding box center [995, 85] width 251 height 18
type input "57 ""
type input "Vérifica"
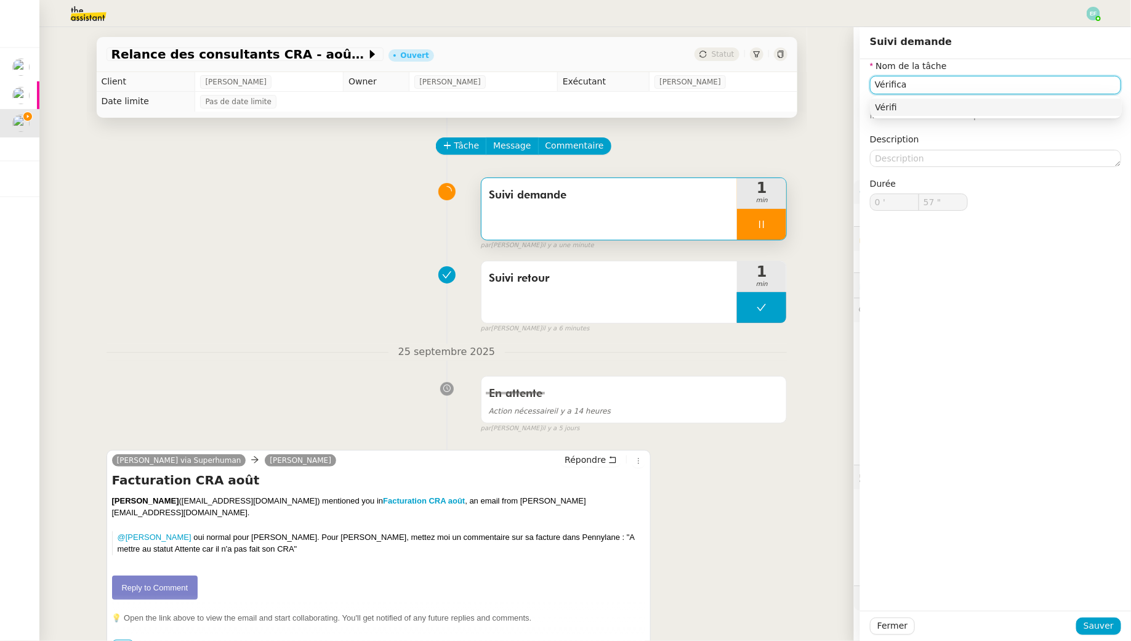
type input "58 ""
type input "Vérification r"
type input "59 ""
type input "Vérification réceptio"
type input "1 '"
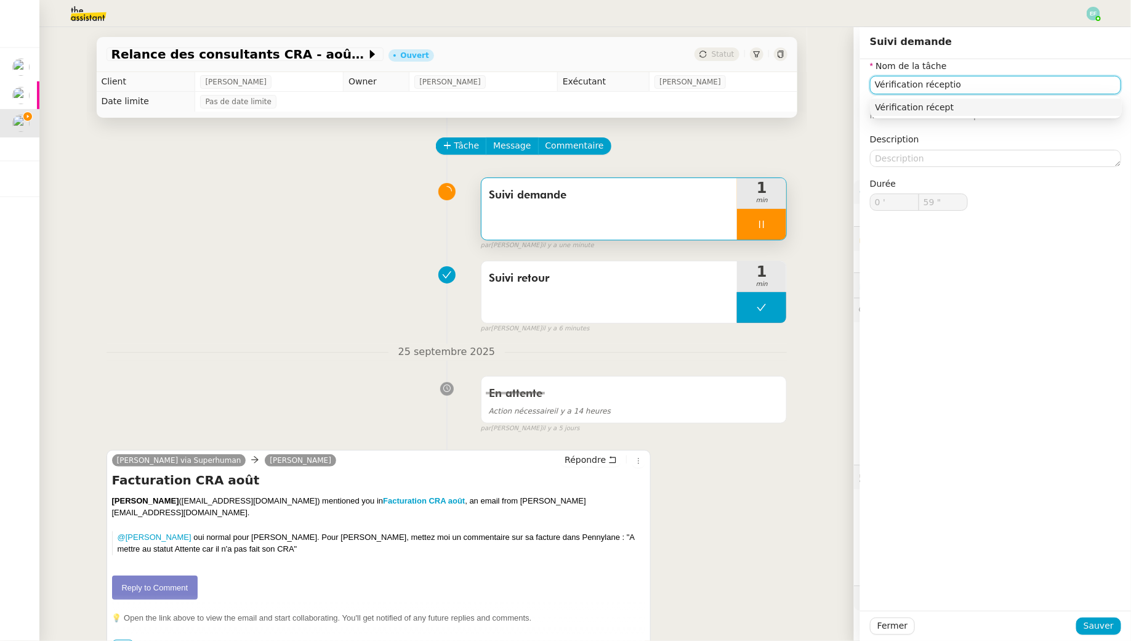
type input "0 ""
type input "Vérification réception facture"
type input "1 ""
type input "Vérification réception facture"
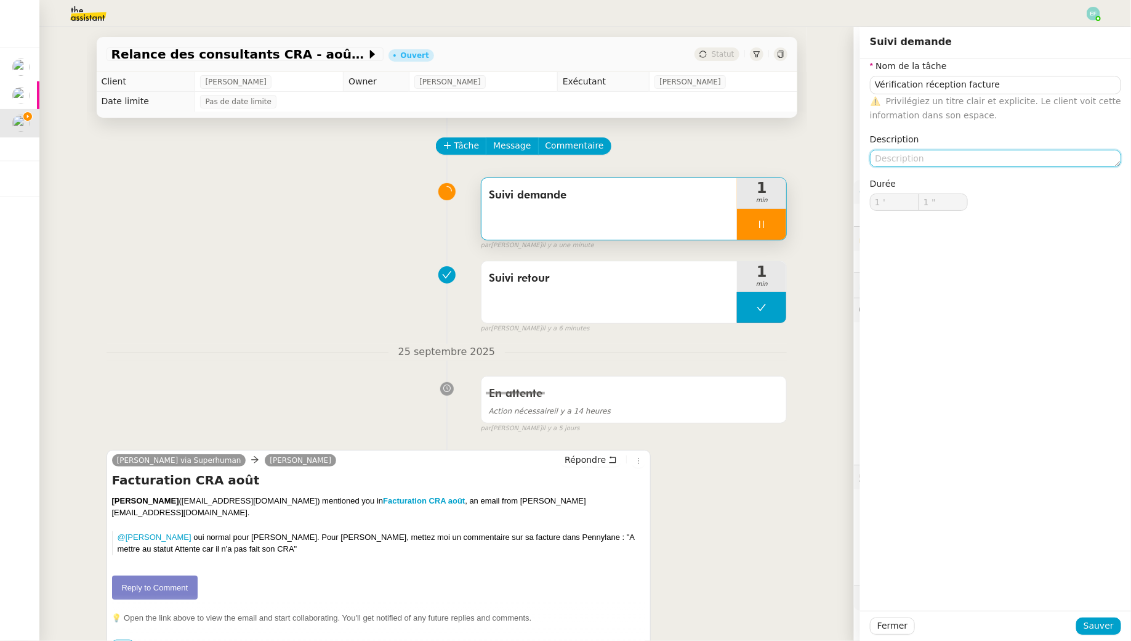
click at [1026, 160] on textarea at bounding box center [995, 158] width 251 height 17
type textarea "N"
type input "2 ""
type textarea "Non réceptio"
type input "3 ""
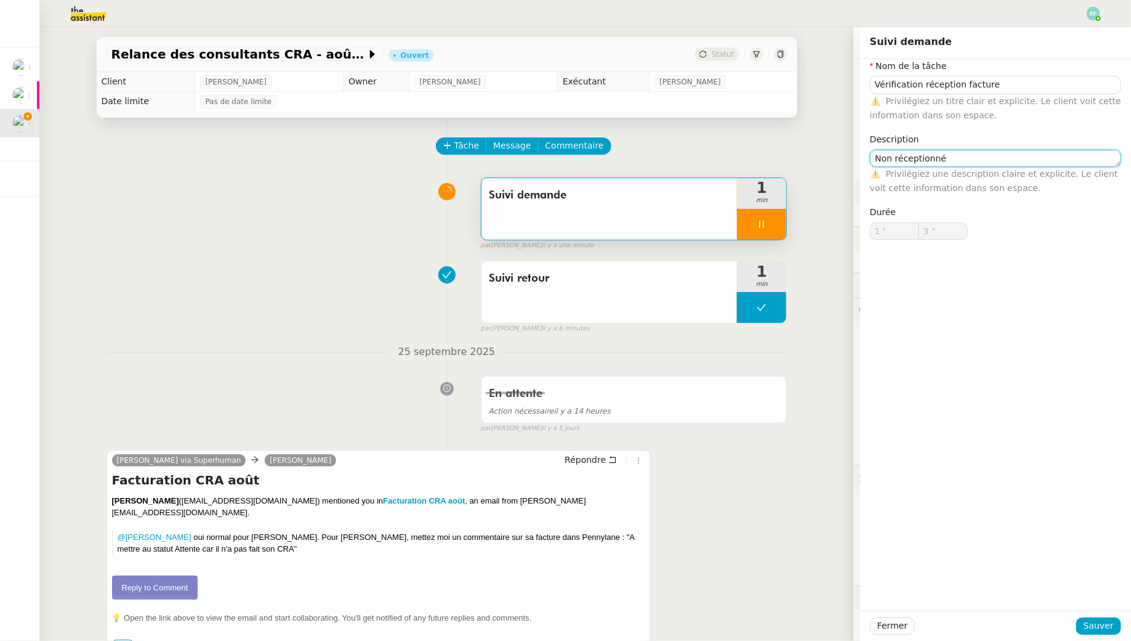
type textarea "Non réceptionnée"
type input "7 ""
type textarea "Non réceptionnée"
click at [1109, 624] on span "Sauver" at bounding box center [1099, 625] width 30 height 14
type input "8 ""
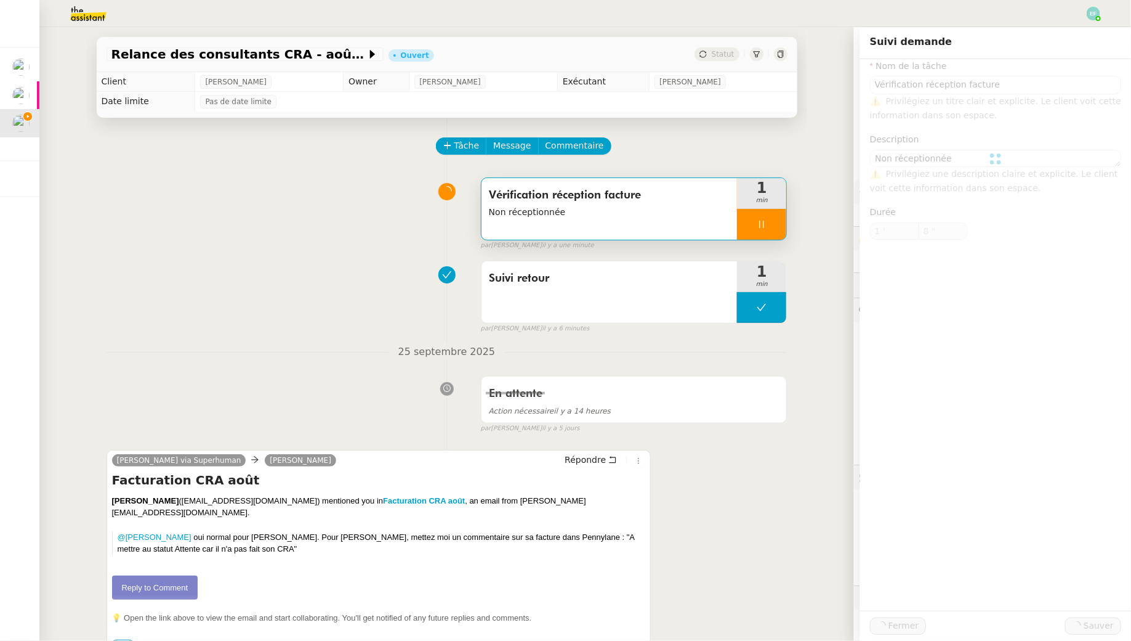
type input "Vérification réception facture"
type textarea "Non réceptionnée"
type input "1 '"
type input "8 ""
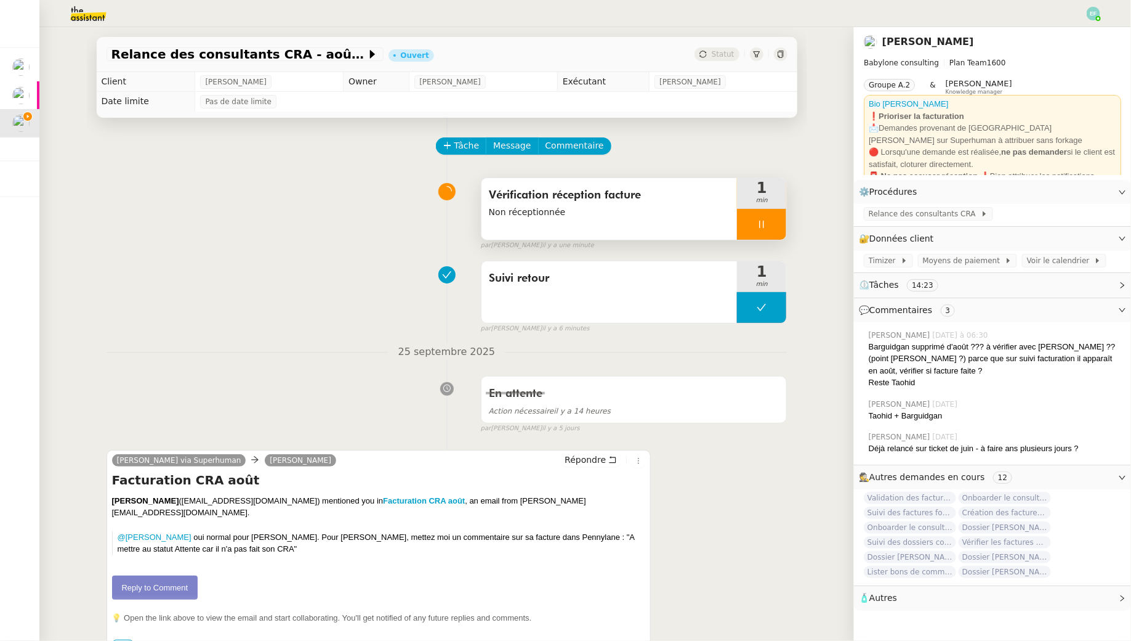
click at [670, 219] on div "Vérification réception facture Non réceptionnée" at bounding box center [610, 209] width 256 height 62
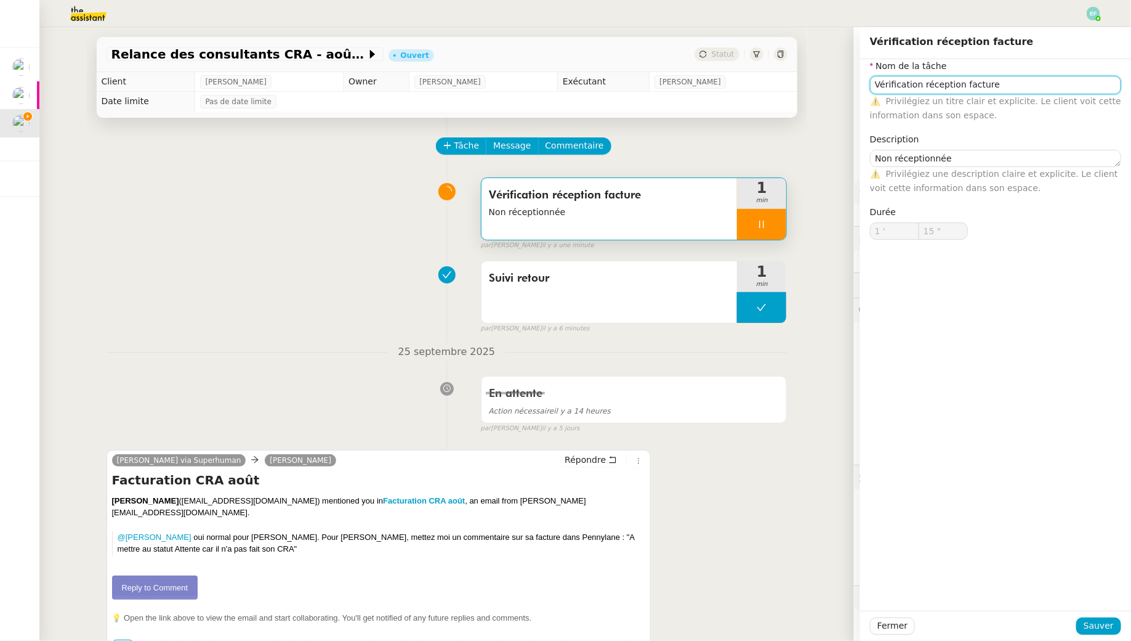
click at [1037, 83] on input "Vérification réception facture" at bounding box center [995, 85] width 251 height 18
type input "Vérification réception facture"
type input "16 ""
type input "Vérification réception facture août Mo"
type input "17 ""
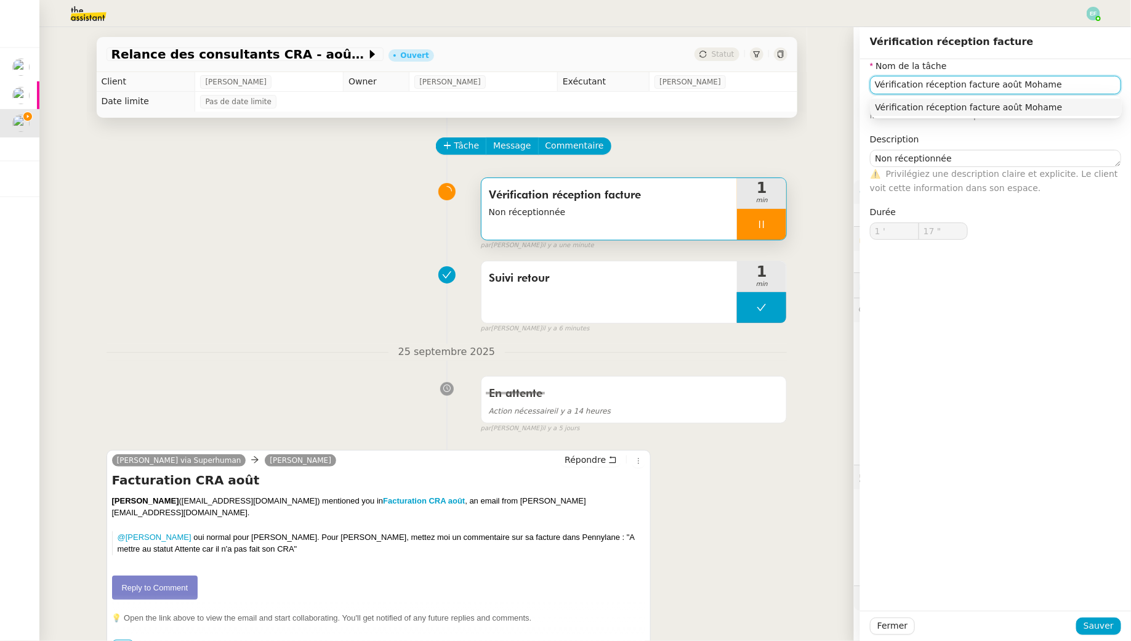
type input "Vérification réception facture août Mohamed"
type input "18 ""
type input "Vérification réception facture août Mohamed T"
type input "19 ""
type input "Vérification réception facture août Mohamed Taohid"
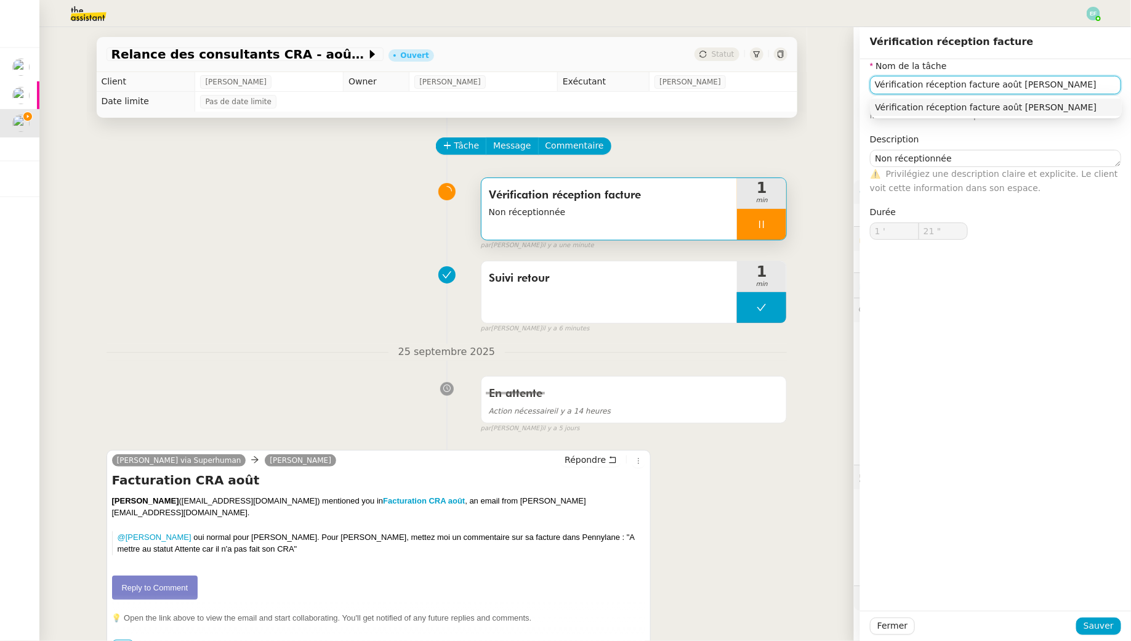
type input "22 ""
type input "Vérification réception facture août Mohamed Taohid"
click at [1102, 618] on span "Sauver" at bounding box center [1099, 625] width 30 height 14
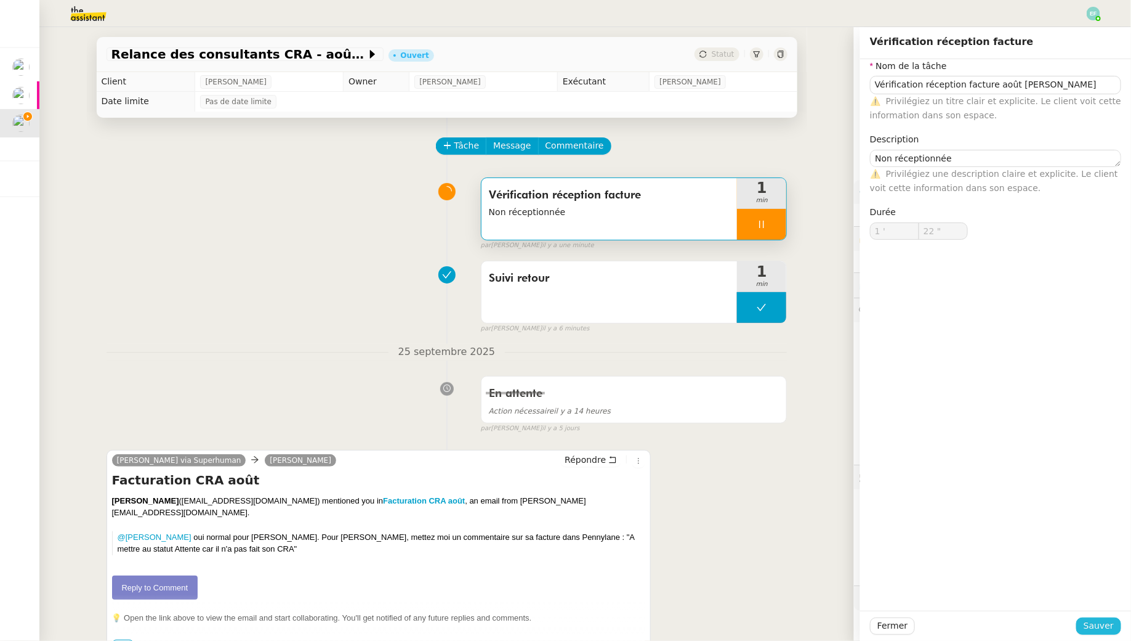
type input "23 ""
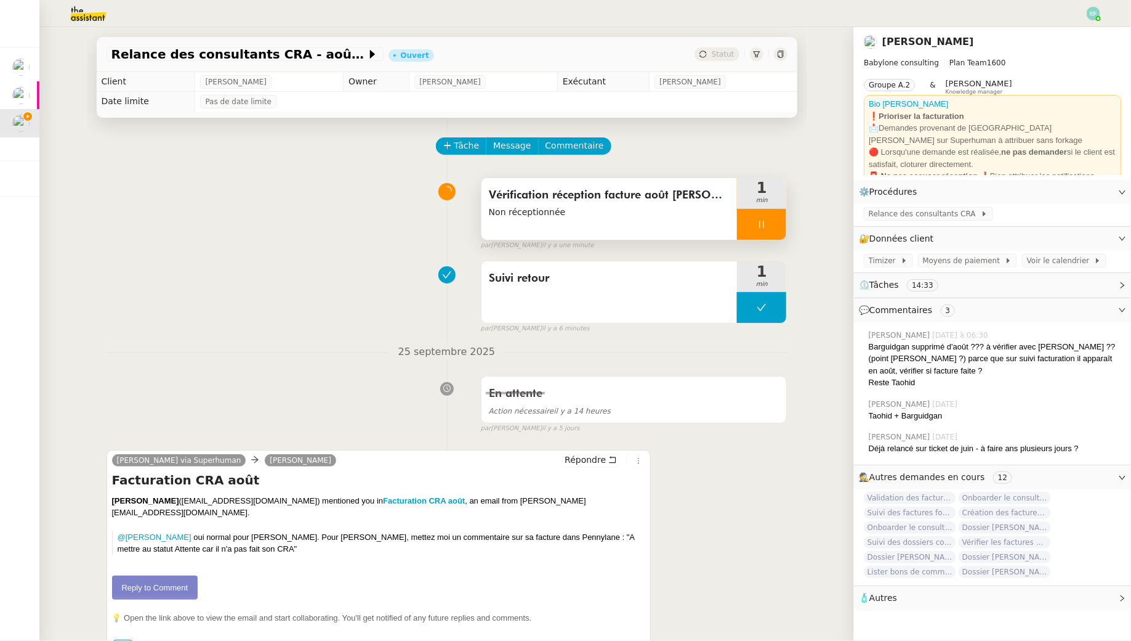
click at [775, 225] on div at bounding box center [761, 224] width 49 height 31
click at [775, 225] on icon at bounding box center [774, 224] width 10 height 10
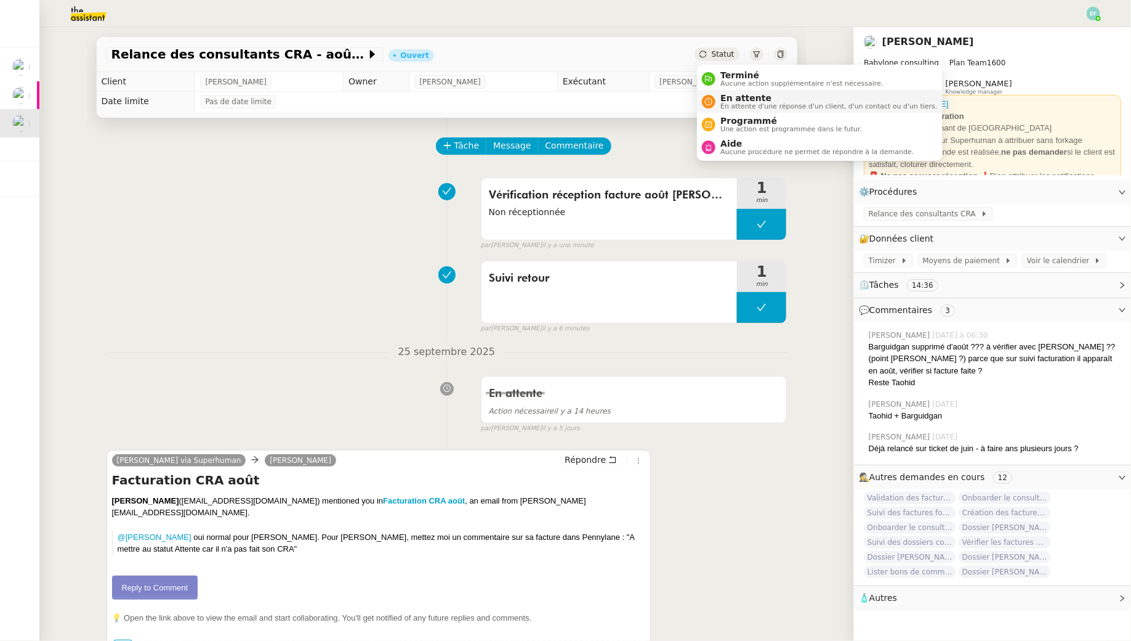
click at [720, 104] on div "En attente En attente d'une réponse d'un client, d'un contact ou d'un tiers." at bounding box center [827, 101] width 222 height 17
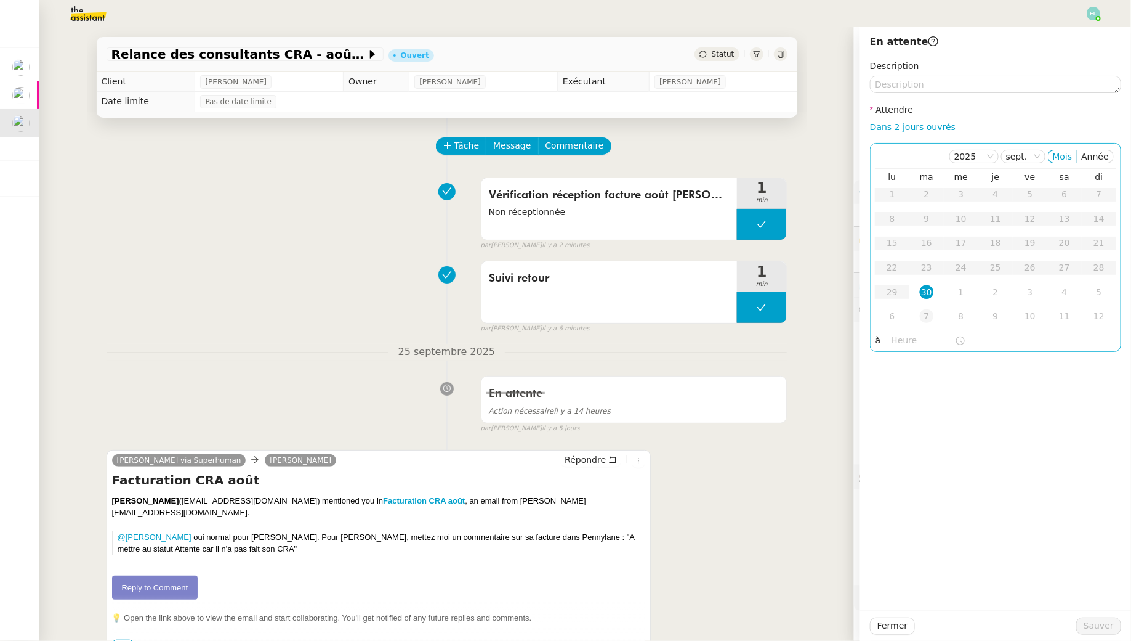
click at [933, 320] on div "7" at bounding box center [927, 316] width 14 height 14
click at [1098, 633] on span "Sauver" at bounding box center [1099, 625] width 30 height 14
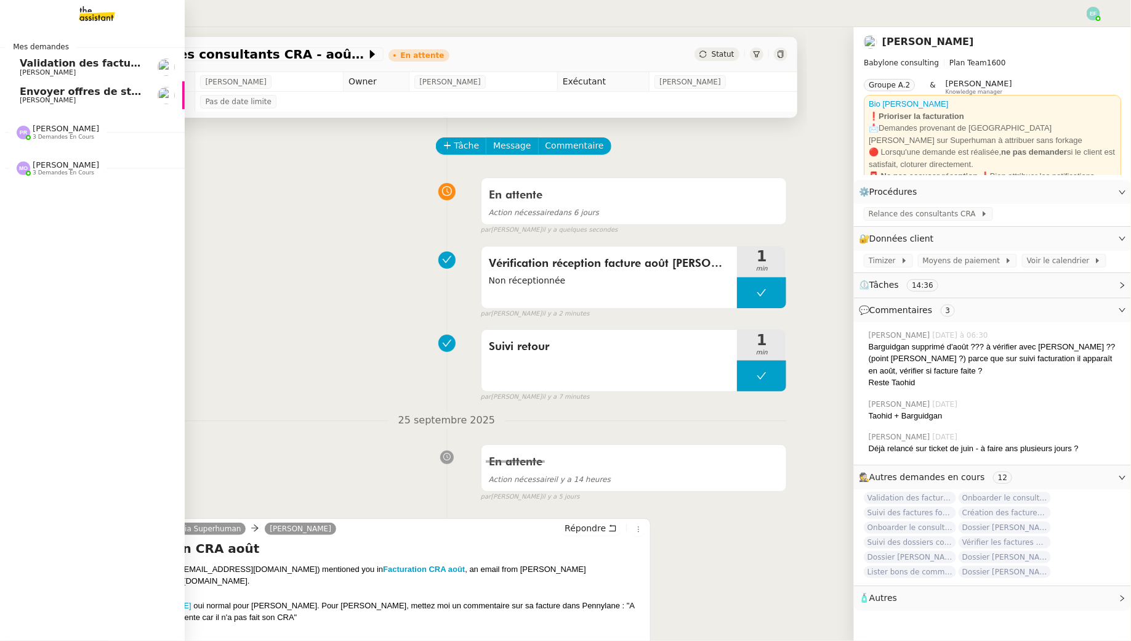
click at [33, 100] on span "[PERSON_NAME]" at bounding box center [48, 100] width 56 height 8
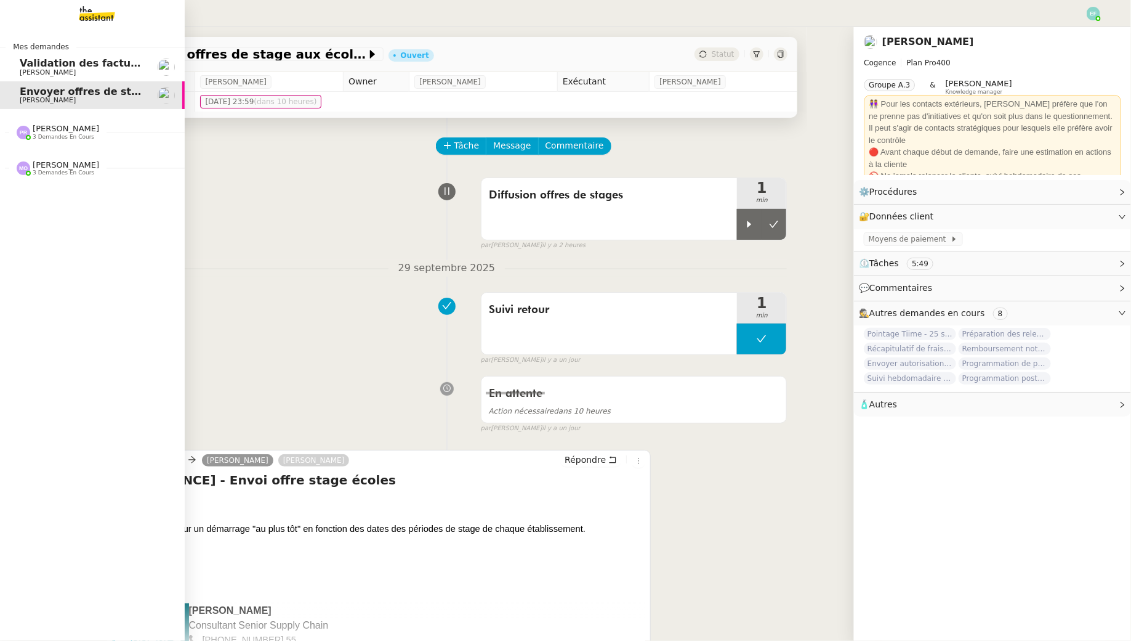
click at [26, 70] on span "[PERSON_NAME]" at bounding box center [48, 72] width 56 height 8
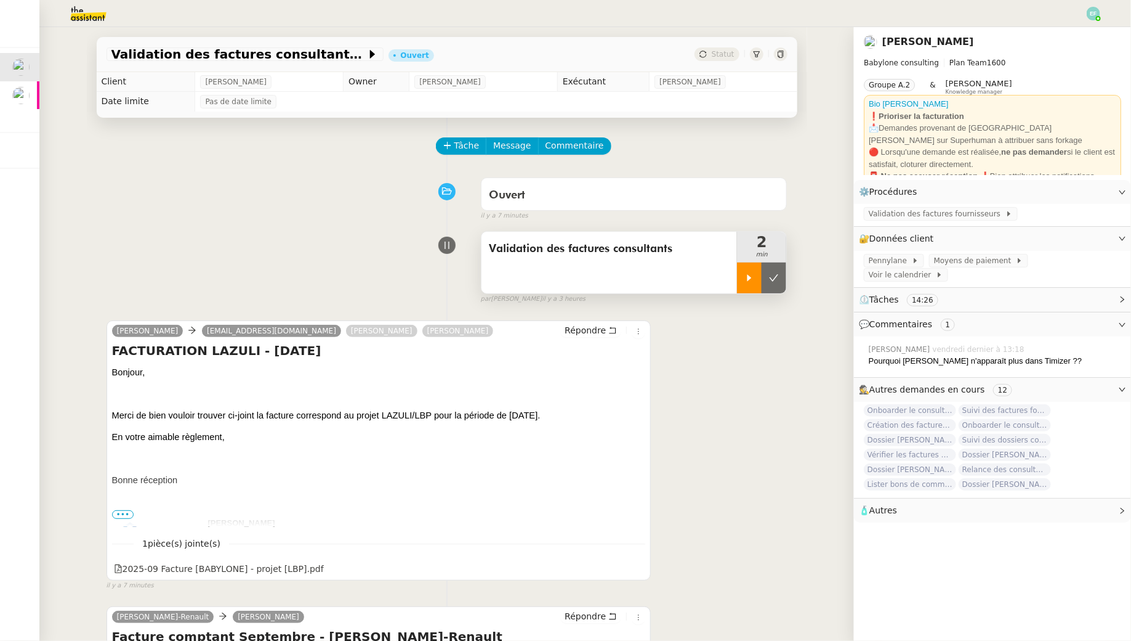
click at [752, 279] on icon at bounding box center [750, 278] width 10 height 10
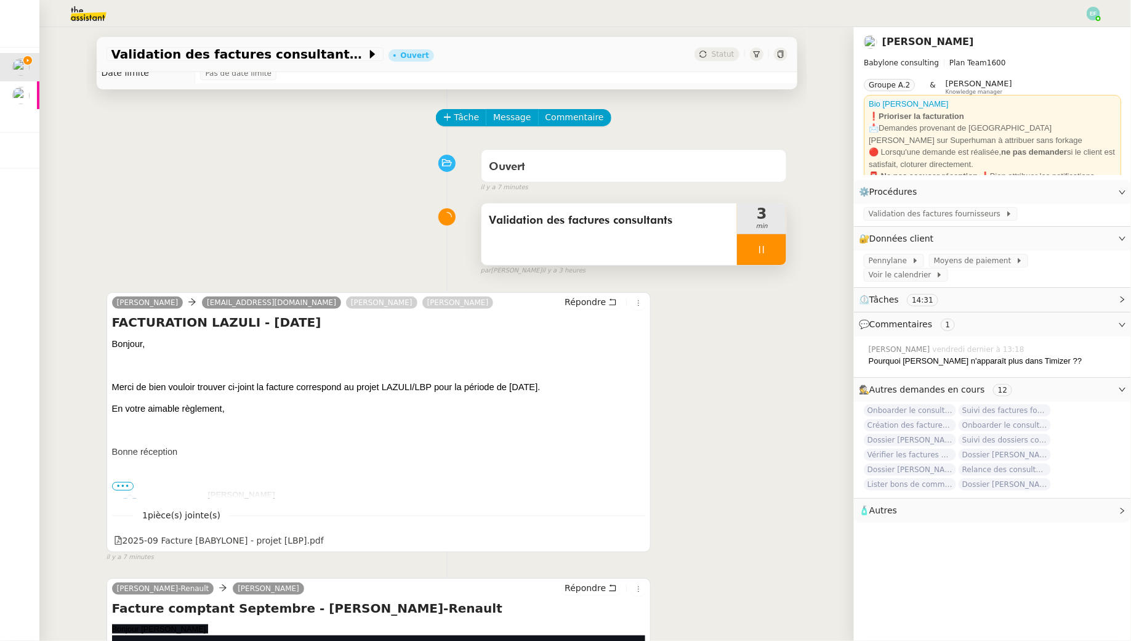
scroll to position [31, 0]
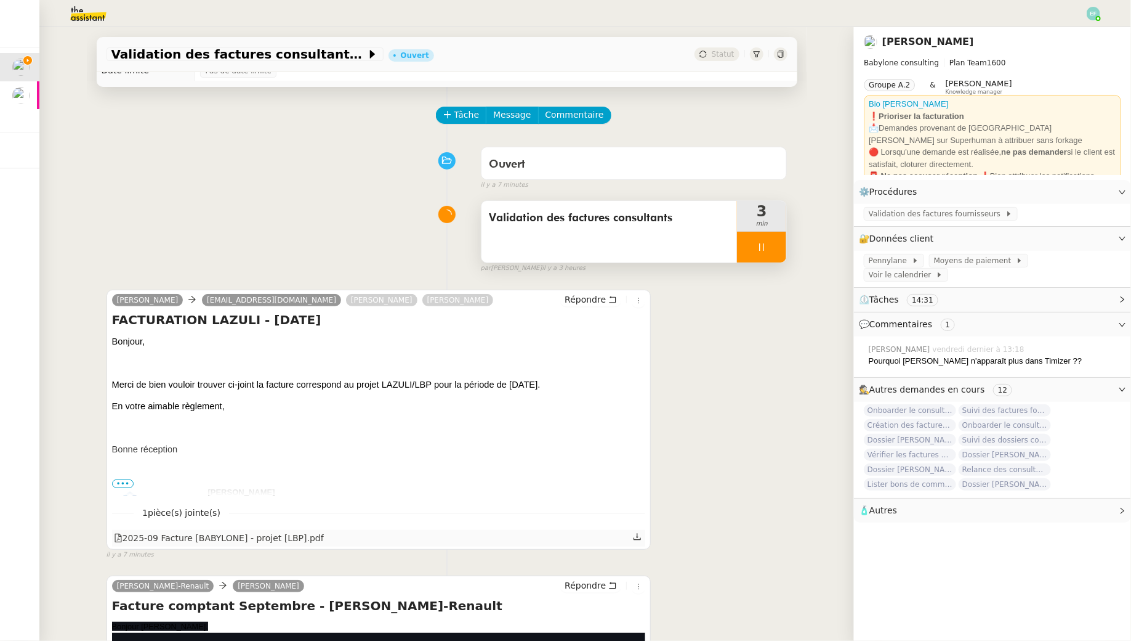
click at [644, 540] on div "2025-09 Facture [BABYLONE] - projet [LBP].pdf" at bounding box center [379, 538] width 534 height 16
click at [637, 536] on icon at bounding box center [637, 536] width 7 height 7
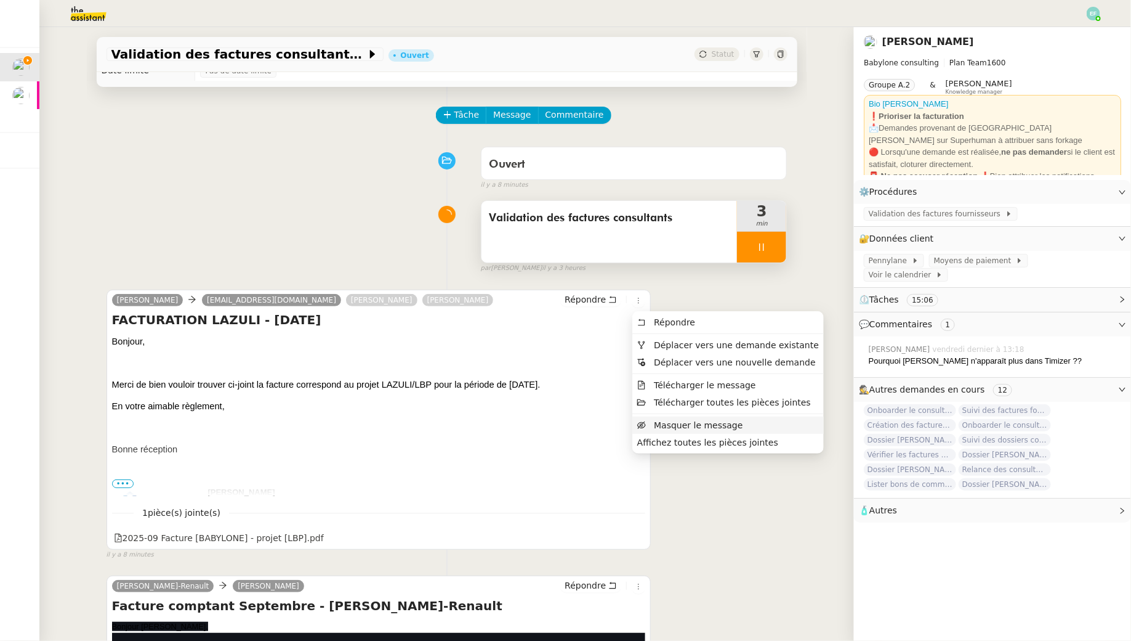
click at [680, 425] on span "Masquer le message" at bounding box center [698, 425] width 89 height 10
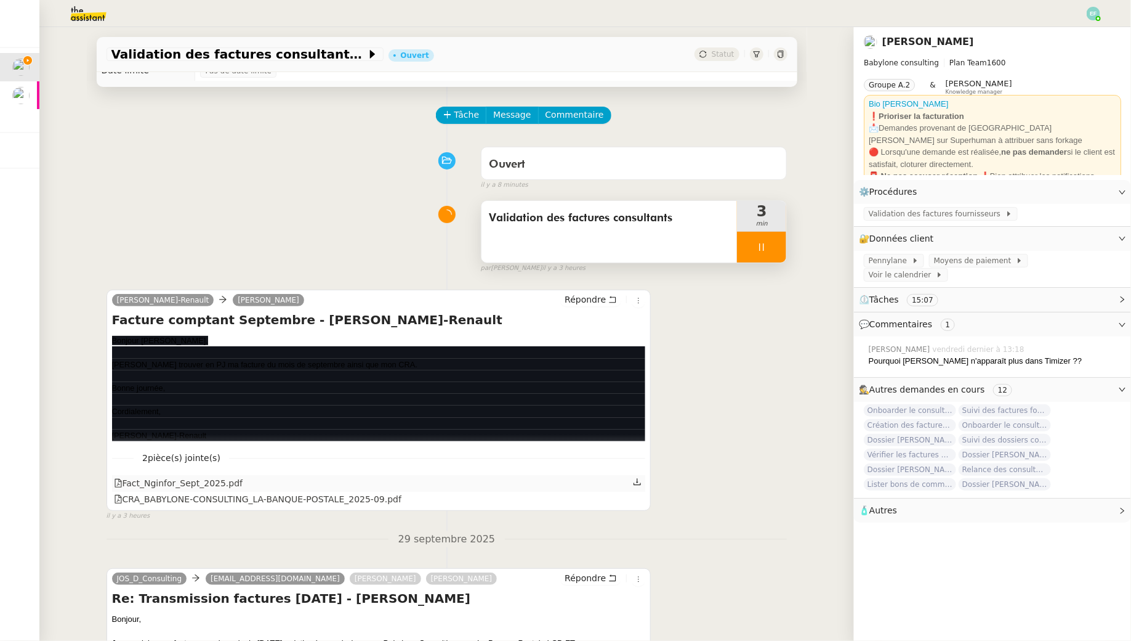
click at [641, 479] on icon at bounding box center [637, 481] width 9 height 9
click at [581, 239] on div "Validation des factures consultants" at bounding box center [610, 232] width 256 height 62
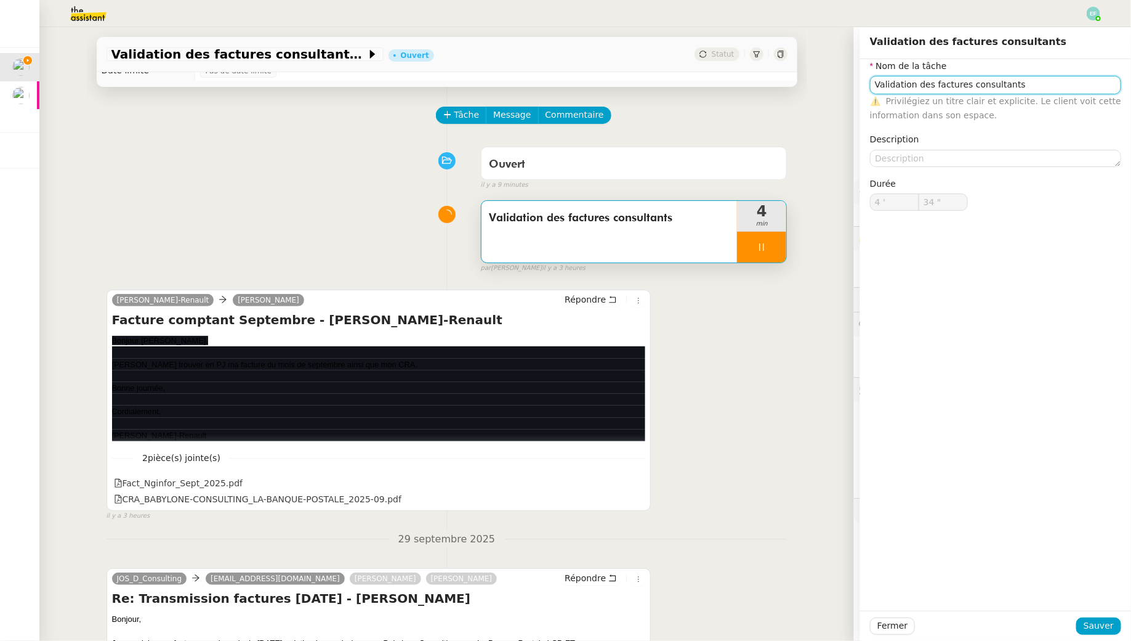
click at [1051, 78] on input "Validation des factures consultants" at bounding box center [995, 85] width 251 height 18
type input "35 ""
type input "Validation des factures consultants"
type input "36 ""
type input "Validation des factures consultants + import"
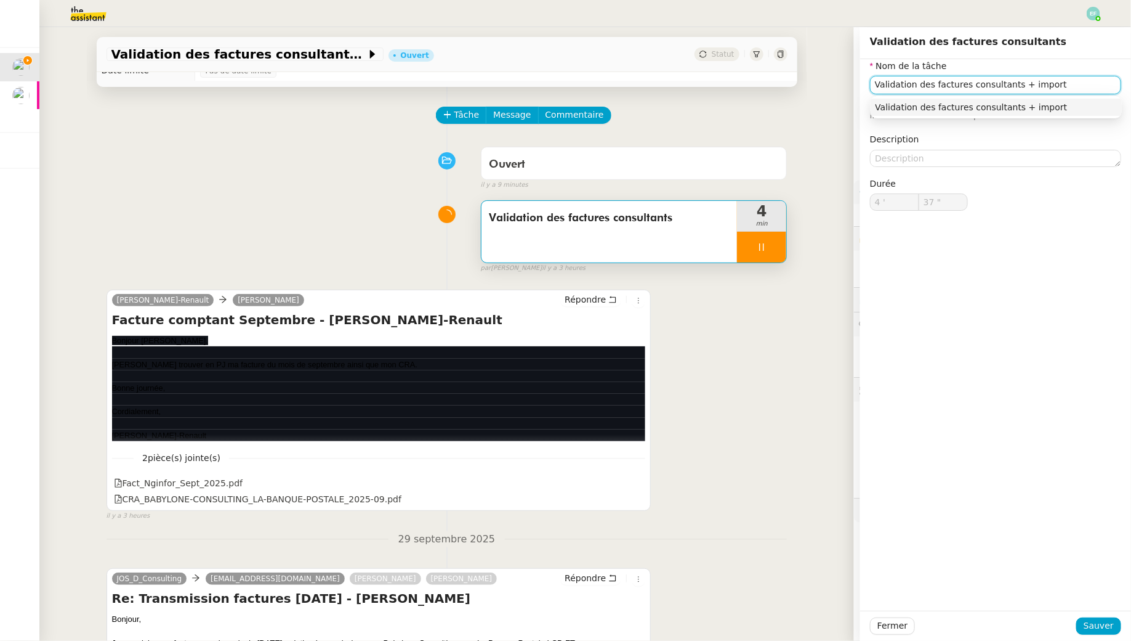
type input "38 ""
type input "Validation des factures consultants + import"
click at [1109, 640] on div "Fermer Sauver" at bounding box center [995, 625] width 271 height 30
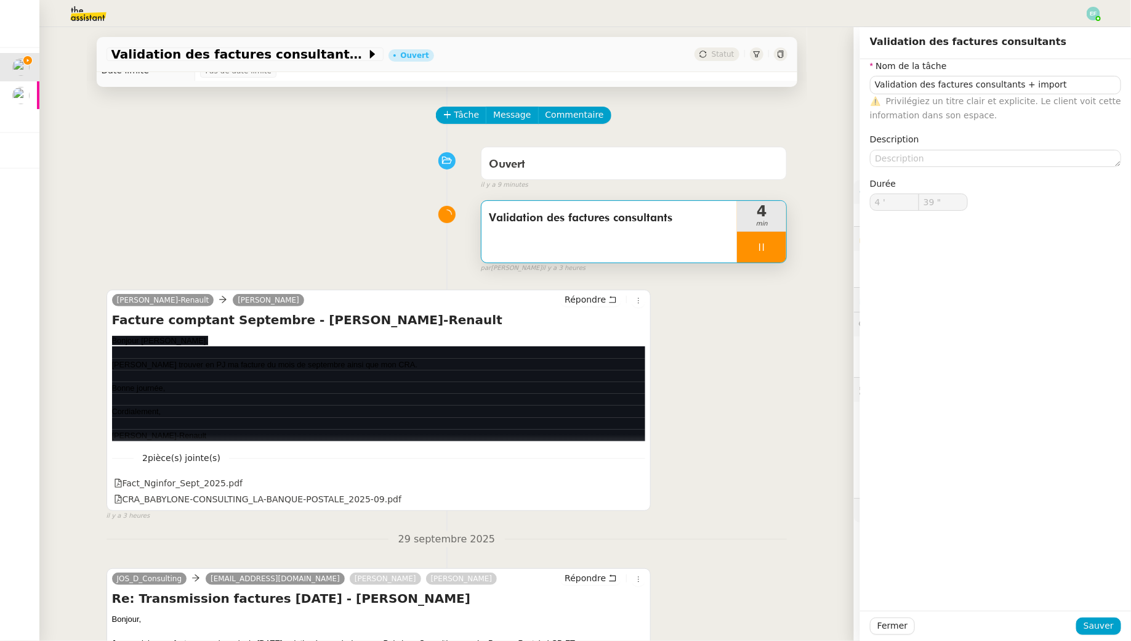
type input "40 ""
click at [1111, 618] on span "Sauver" at bounding box center [1099, 625] width 30 height 14
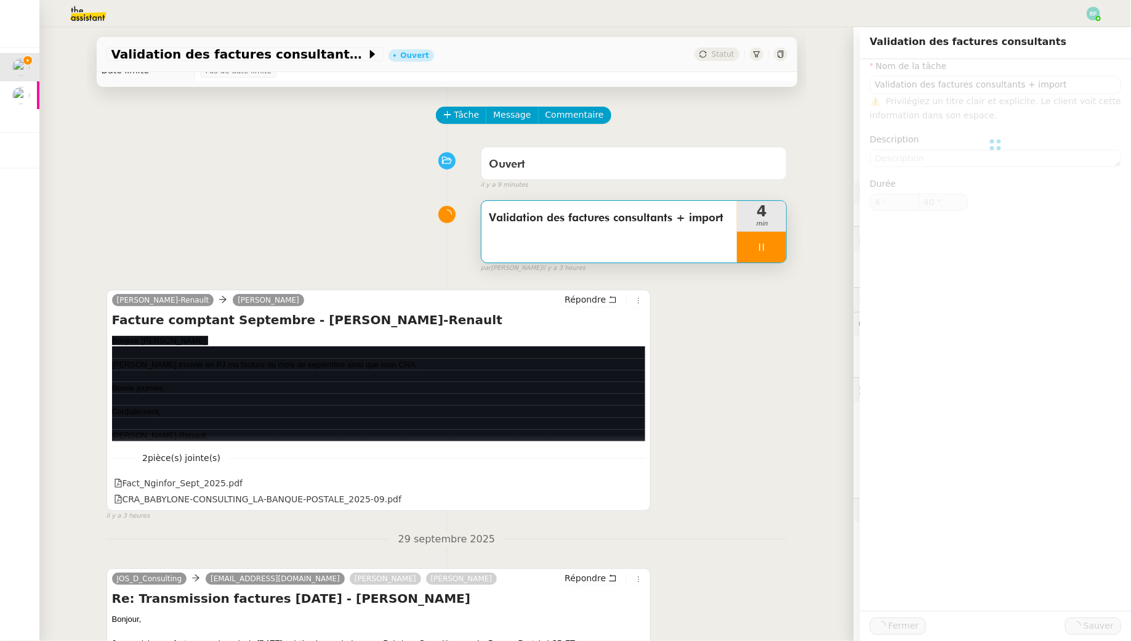
type input "Validation des factures consultants + import"
type input "4 '"
type input "41 ""
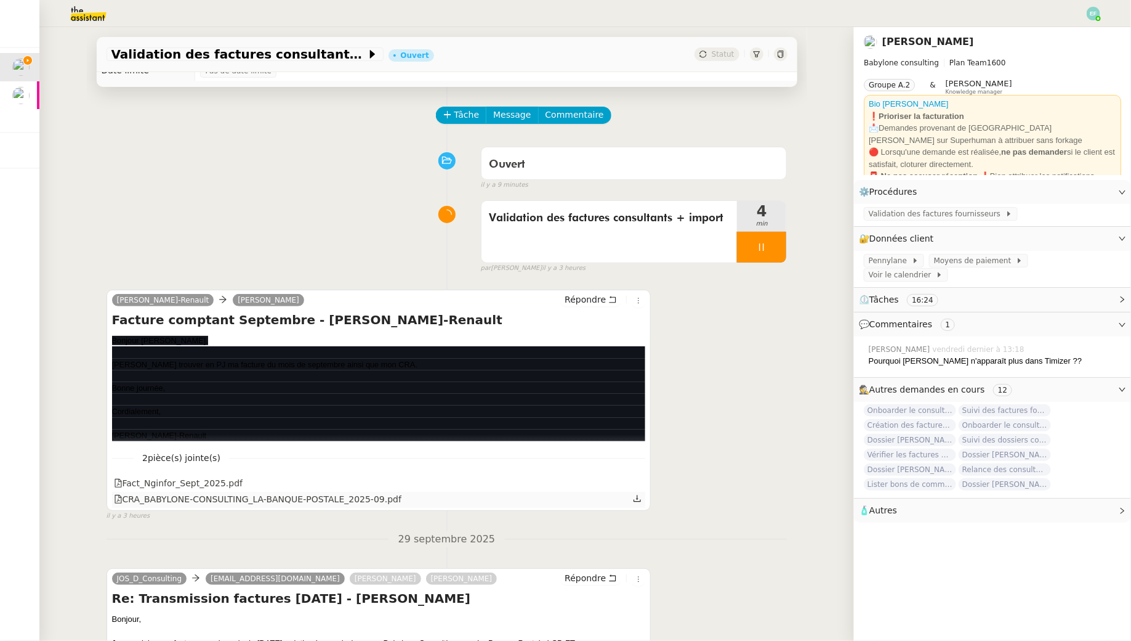
click at [638, 499] on icon at bounding box center [637, 498] width 7 height 7
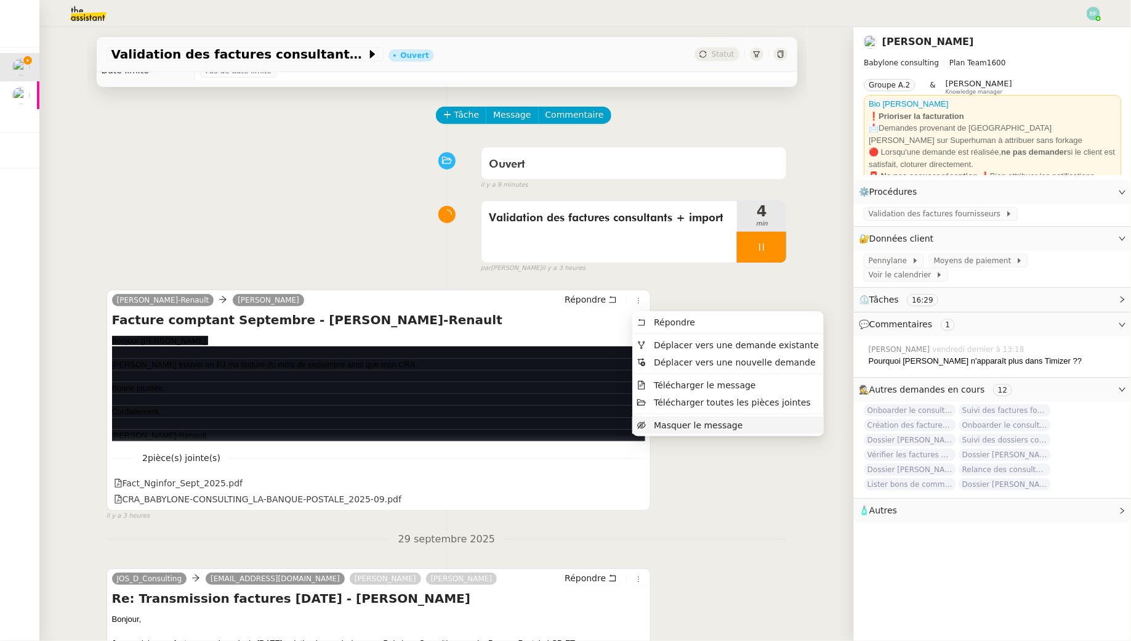
click at [662, 428] on span "Masquer le message" at bounding box center [698, 425] width 89 height 10
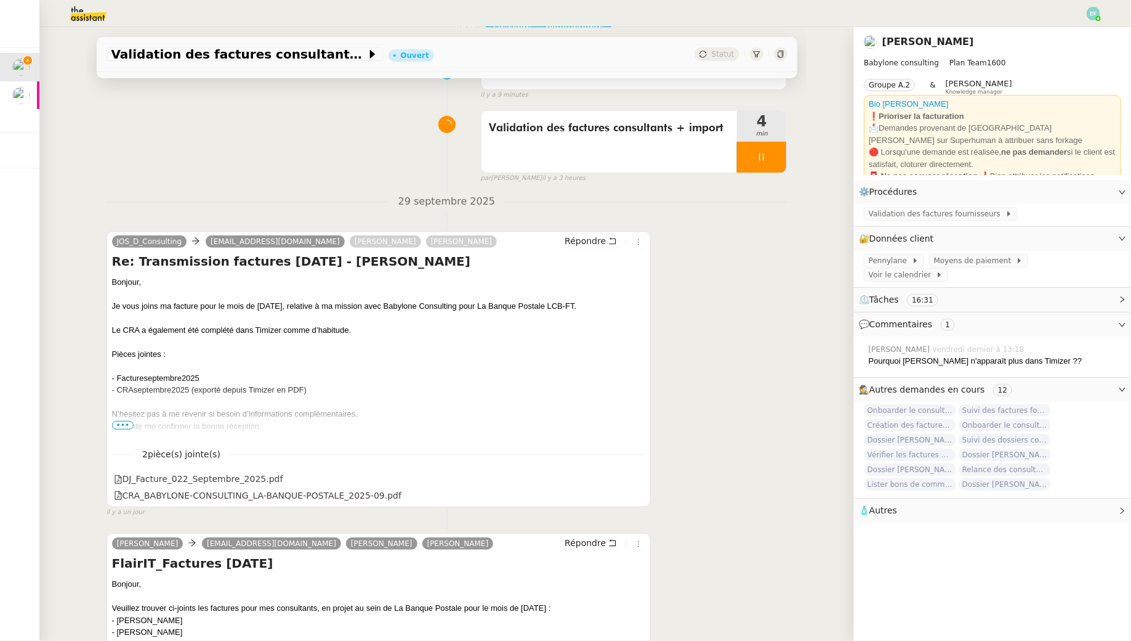
scroll to position [121, 0]
click at [641, 476] on icon at bounding box center [637, 477] width 9 height 9
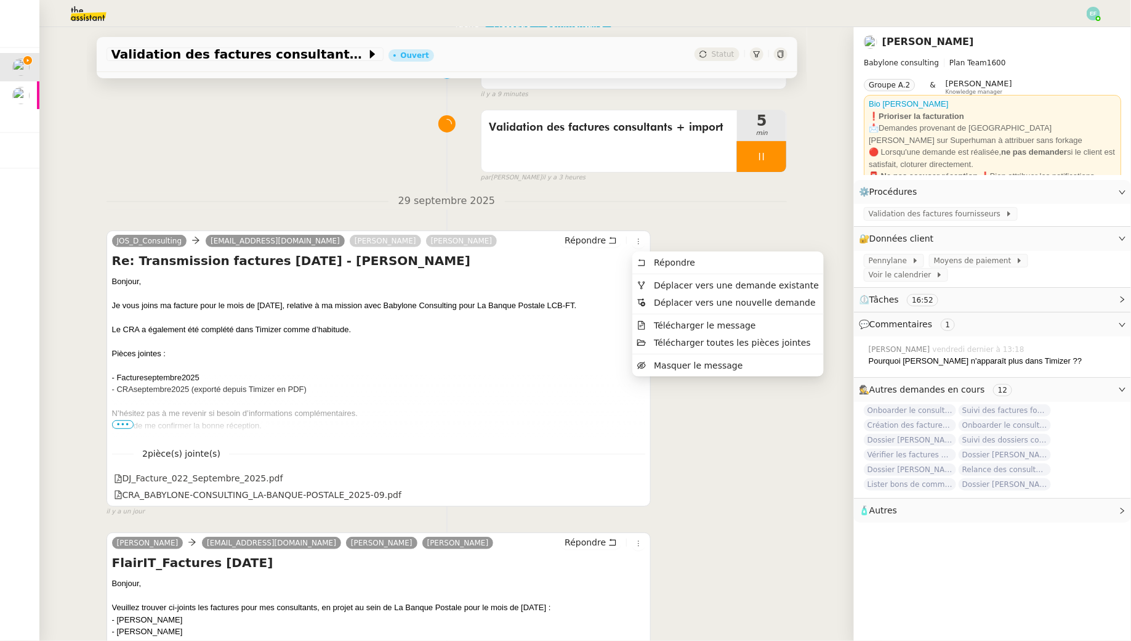
click at [653, 365] on div "JOS_D_Consulting facturation@babyloneconsulting.fr Claudine Durand Florent Seil…" at bounding box center [447, 367] width 681 height 297
click at [660, 368] on span "Masquer le message" at bounding box center [698, 365] width 89 height 10
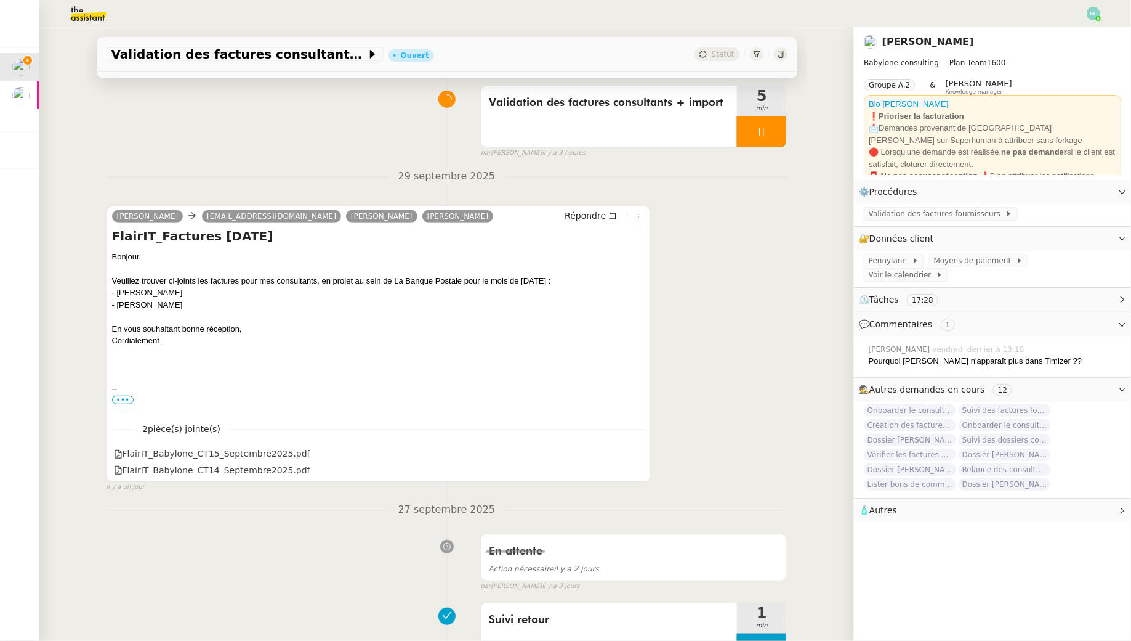
scroll to position [0, 0]
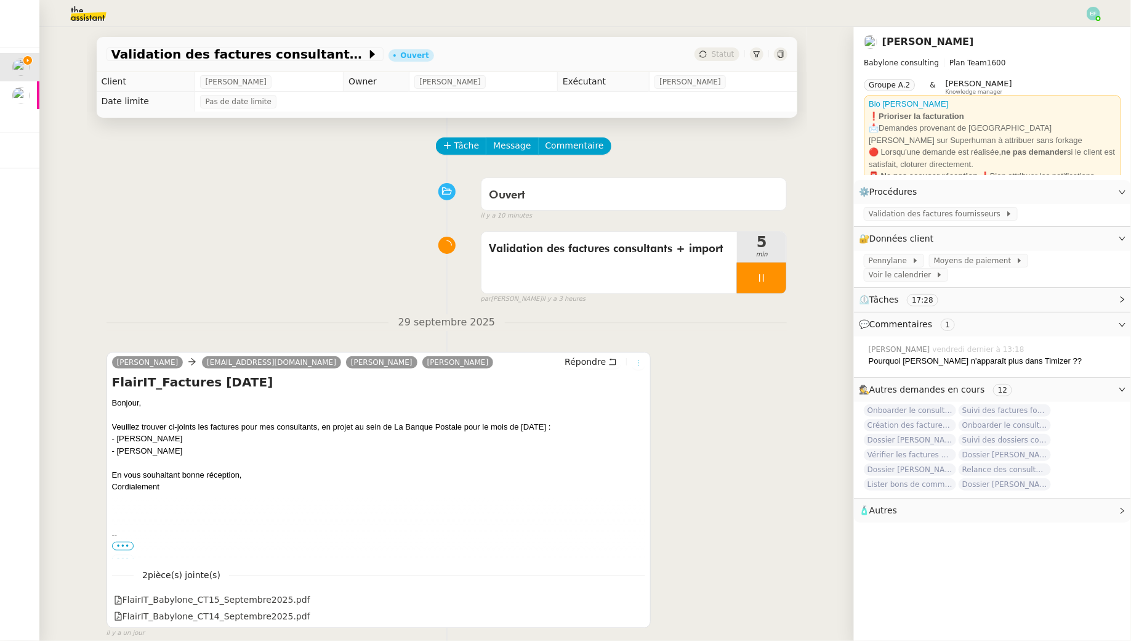
click at [640, 362] on icon at bounding box center [638, 362] width 7 height 7
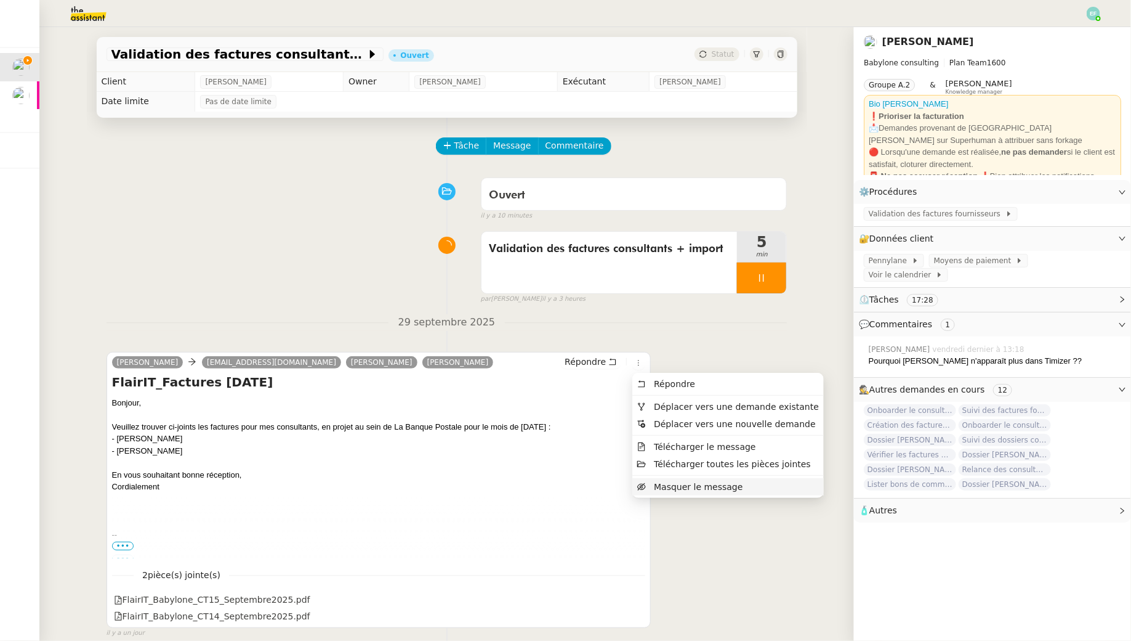
click at [665, 487] on span "Masquer le message" at bounding box center [698, 487] width 89 height 10
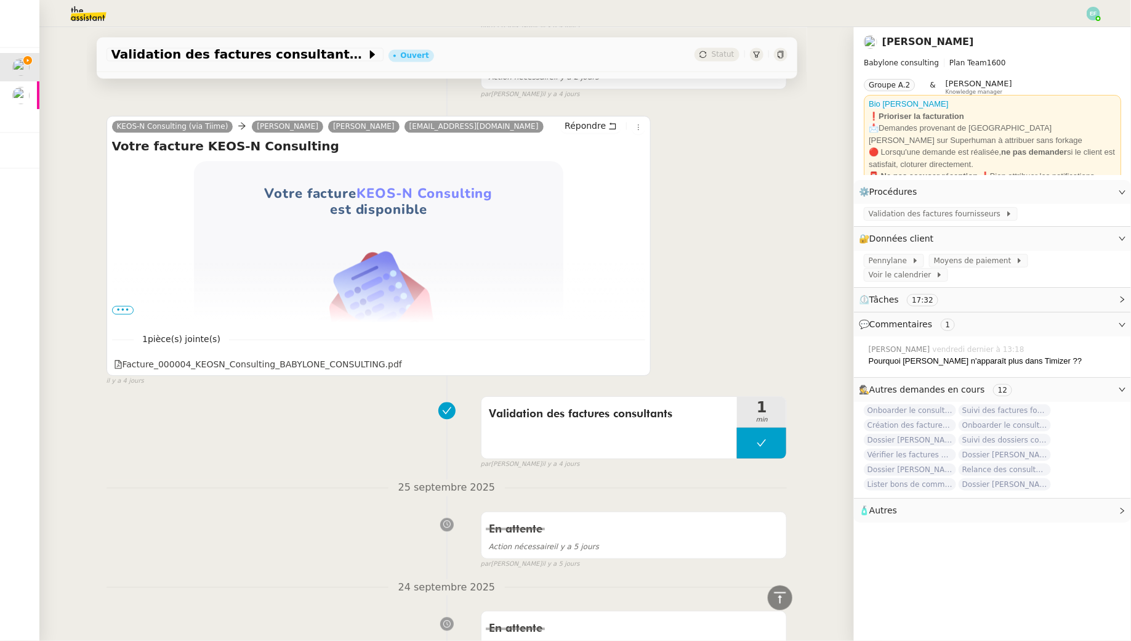
scroll to position [1217, 0]
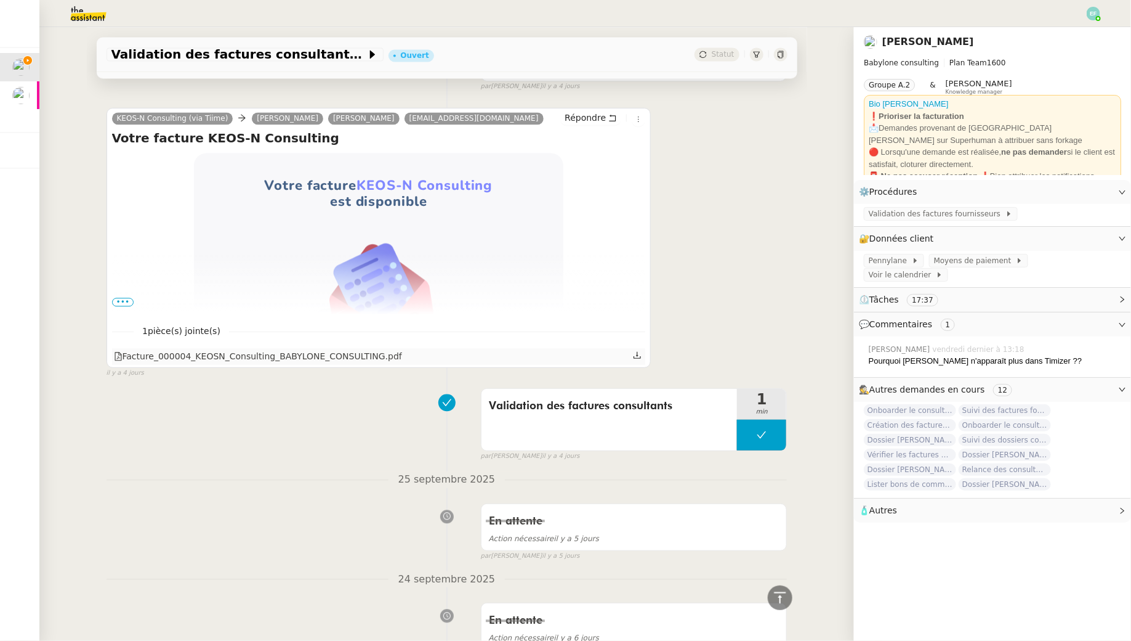
click at [641, 354] on icon at bounding box center [637, 354] width 9 height 9
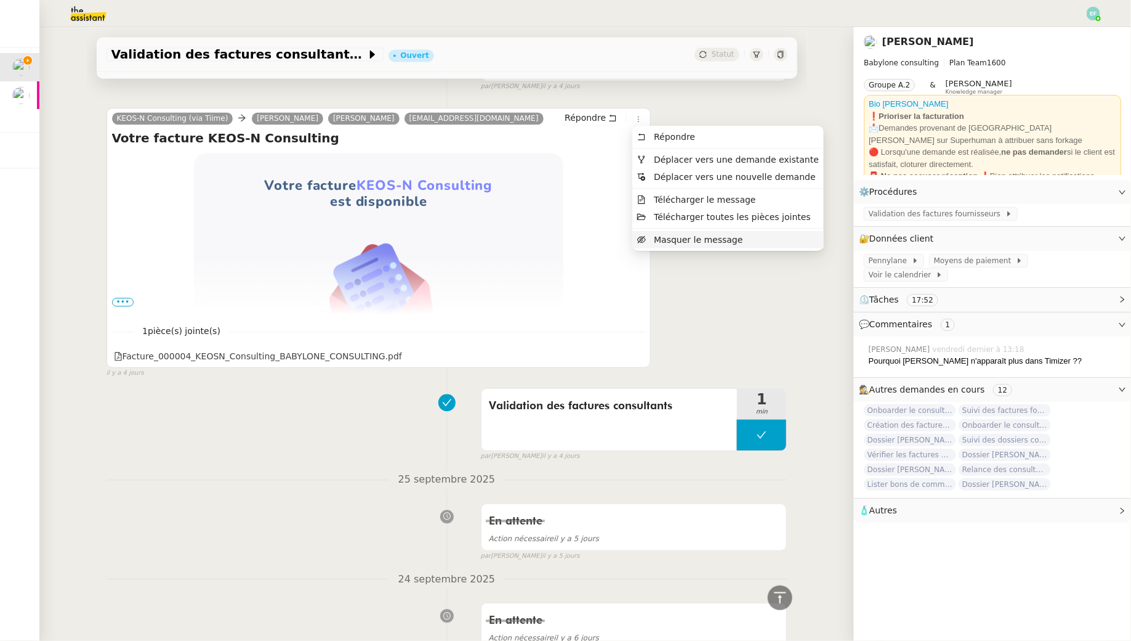
click at [646, 243] on span "Masquer le message" at bounding box center [690, 240] width 106 height 10
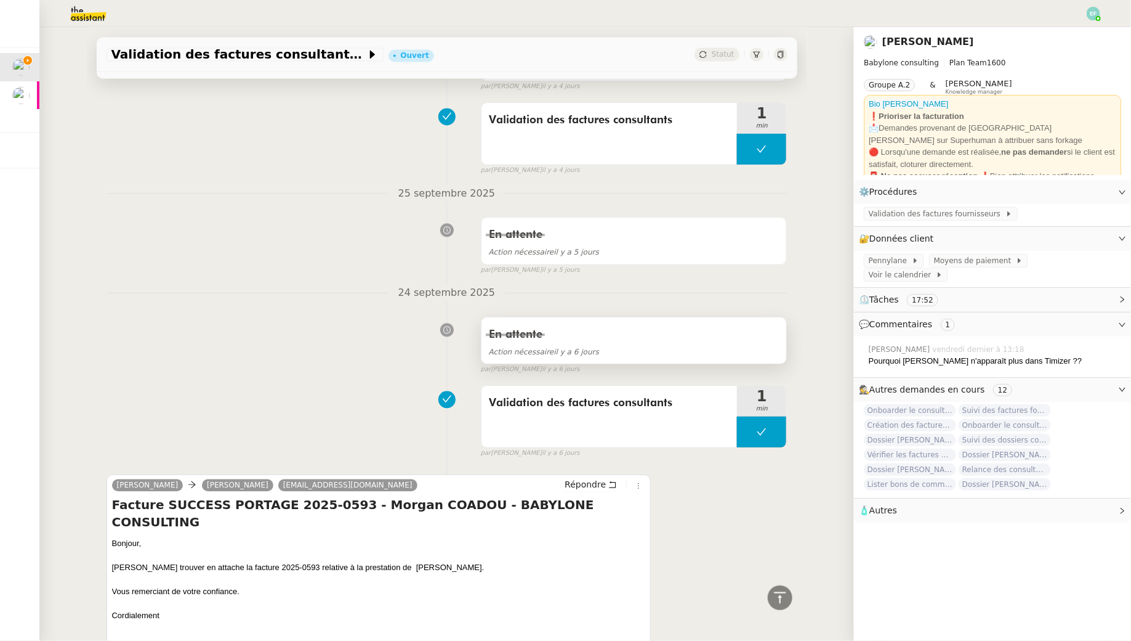
scroll to position [1374, 0]
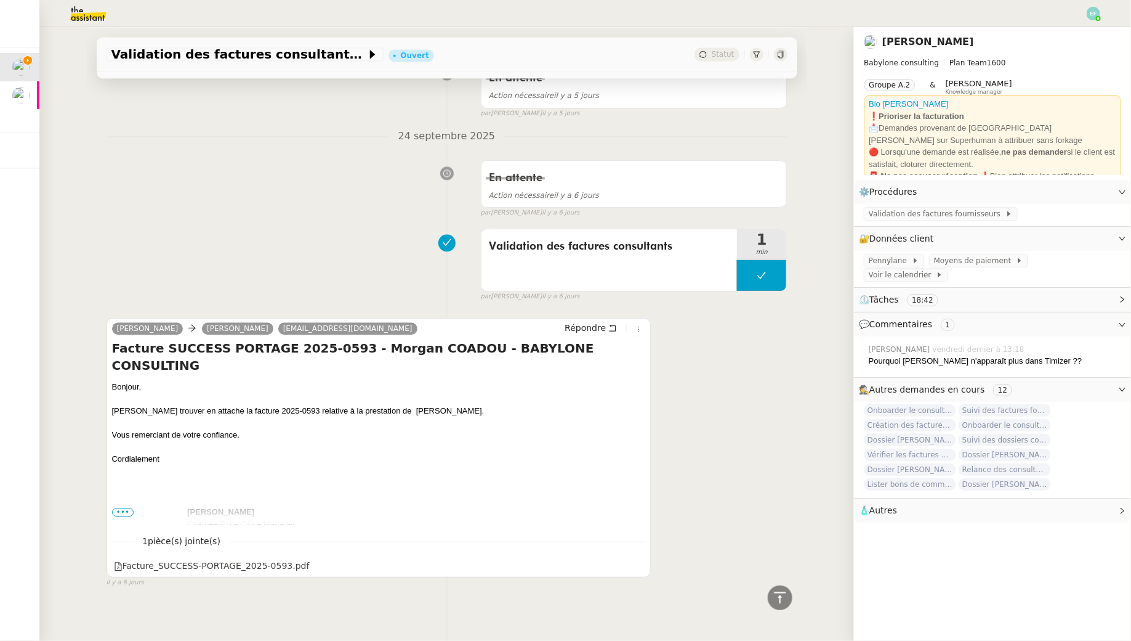
click at [670, 317] on div "Lydie GIRAUD Claudine Durand facturation@babyloneconsulting.fr Répondre Facture…" at bounding box center [447, 447] width 681 height 281
click at [638, 562] on icon at bounding box center [637, 564] width 9 height 9
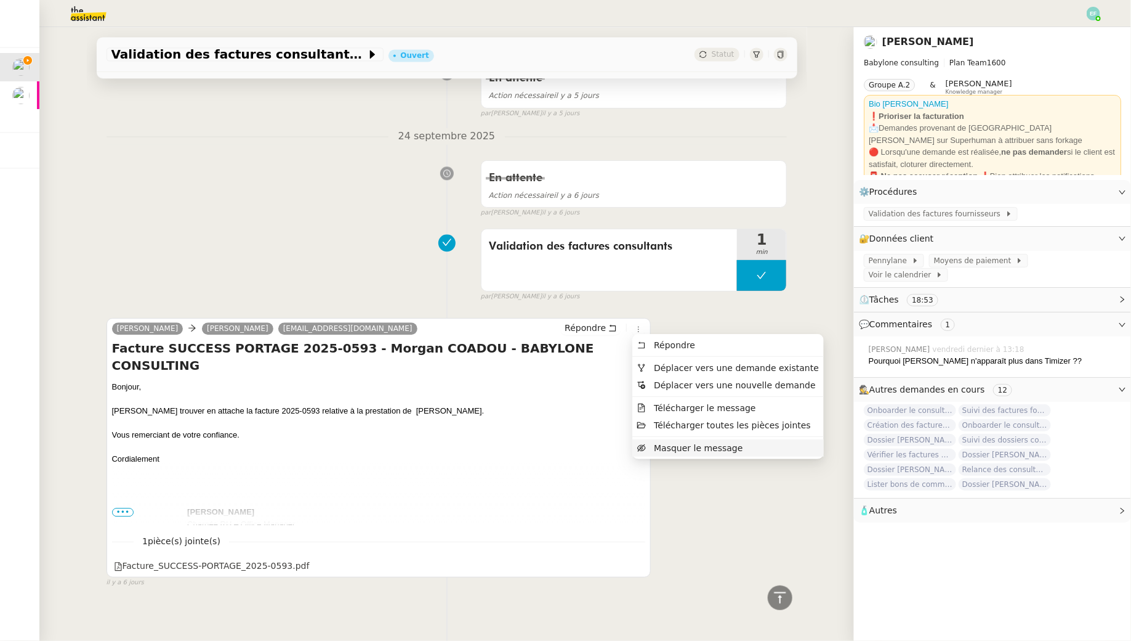
click at [665, 455] on li "Masquer le message" at bounding box center [729, 447] width 192 height 17
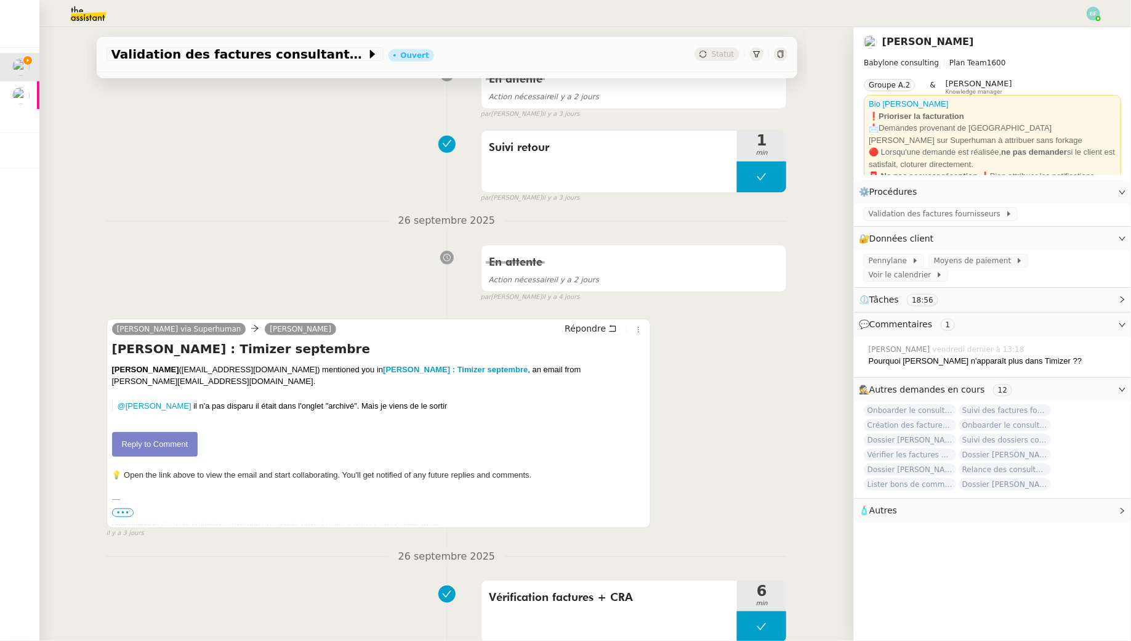
scroll to position [0, 0]
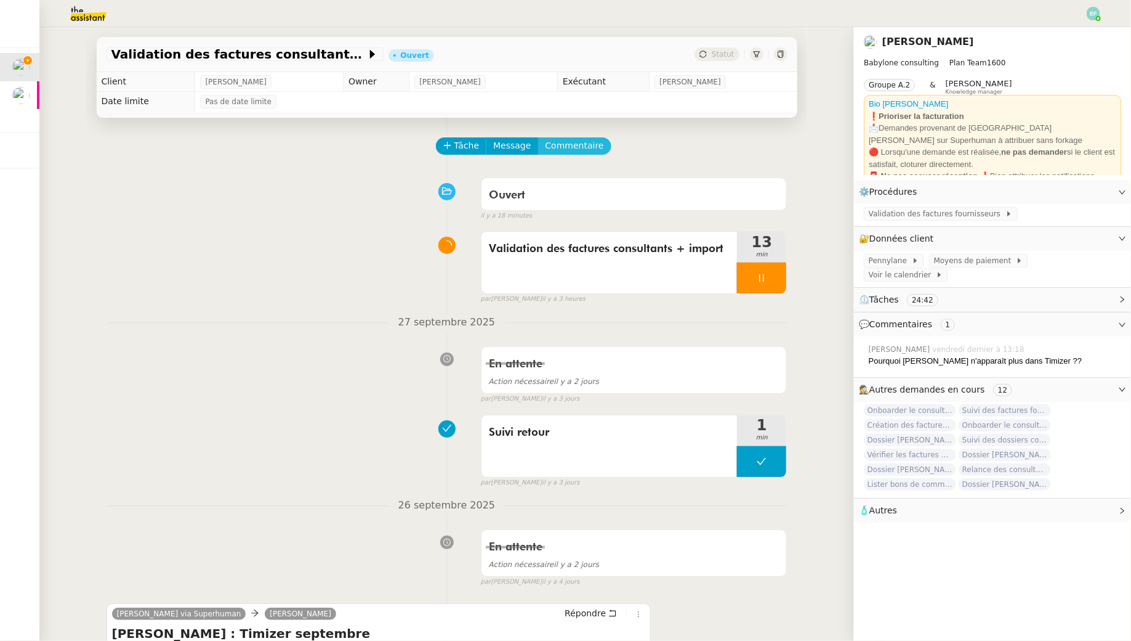
click at [563, 143] on span "Commentaire" at bounding box center [575, 146] width 59 height 14
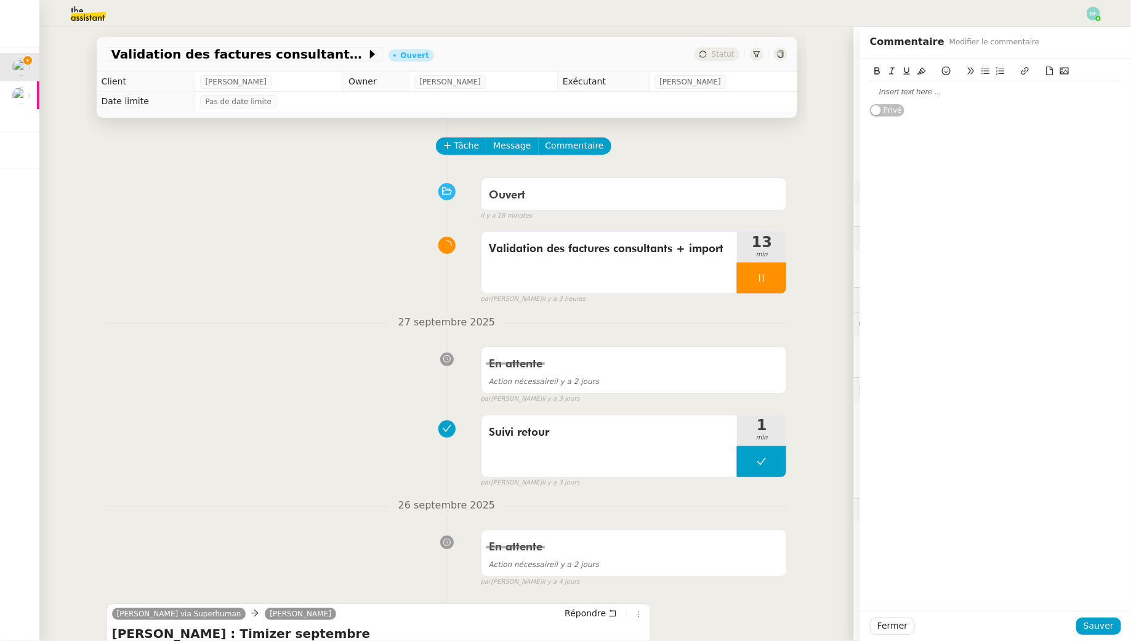
click at [950, 95] on div at bounding box center [995, 91] width 251 height 11
click at [1102, 623] on span "Sauver" at bounding box center [1099, 625] width 30 height 14
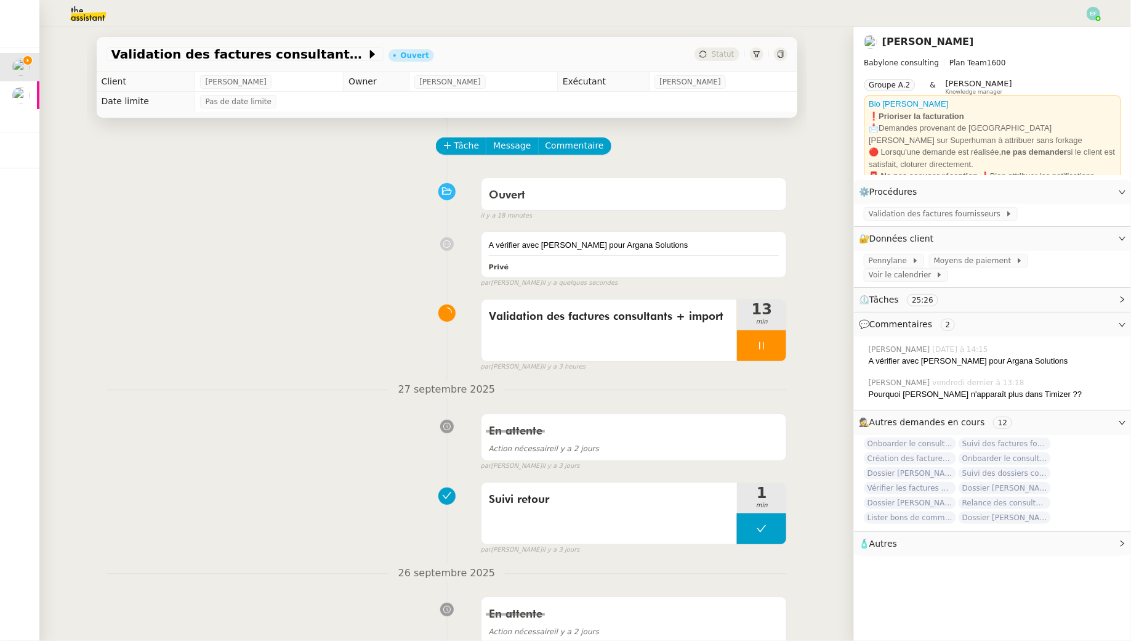
click at [80, 18] on img at bounding box center [78, 13] width 95 height 27
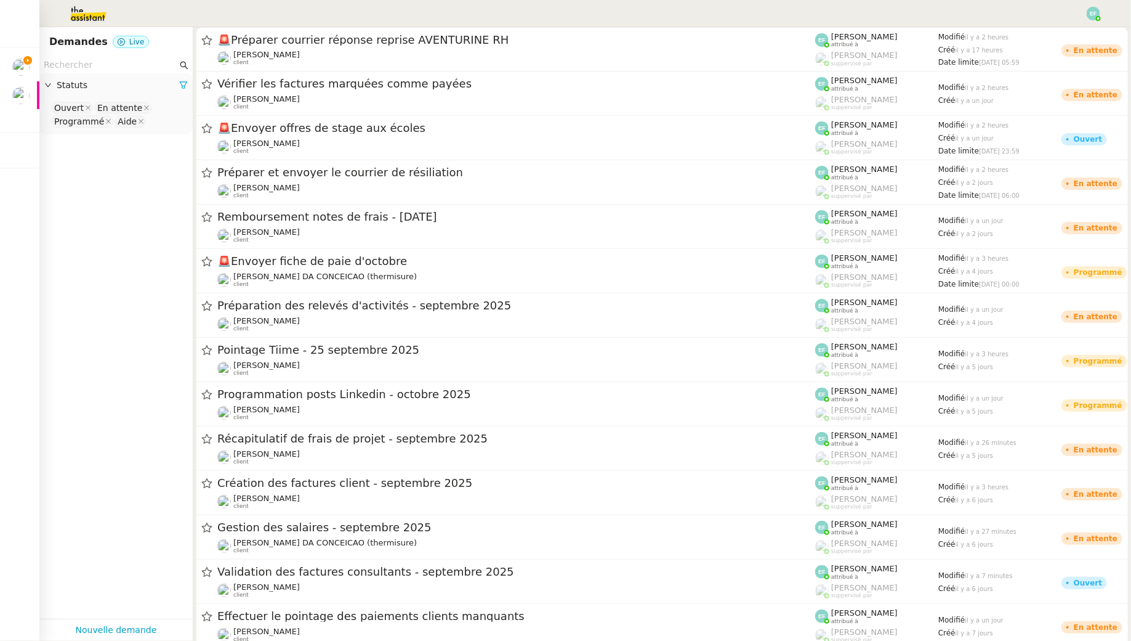
click at [103, 67] on input "text" at bounding box center [111, 65] width 134 height 14
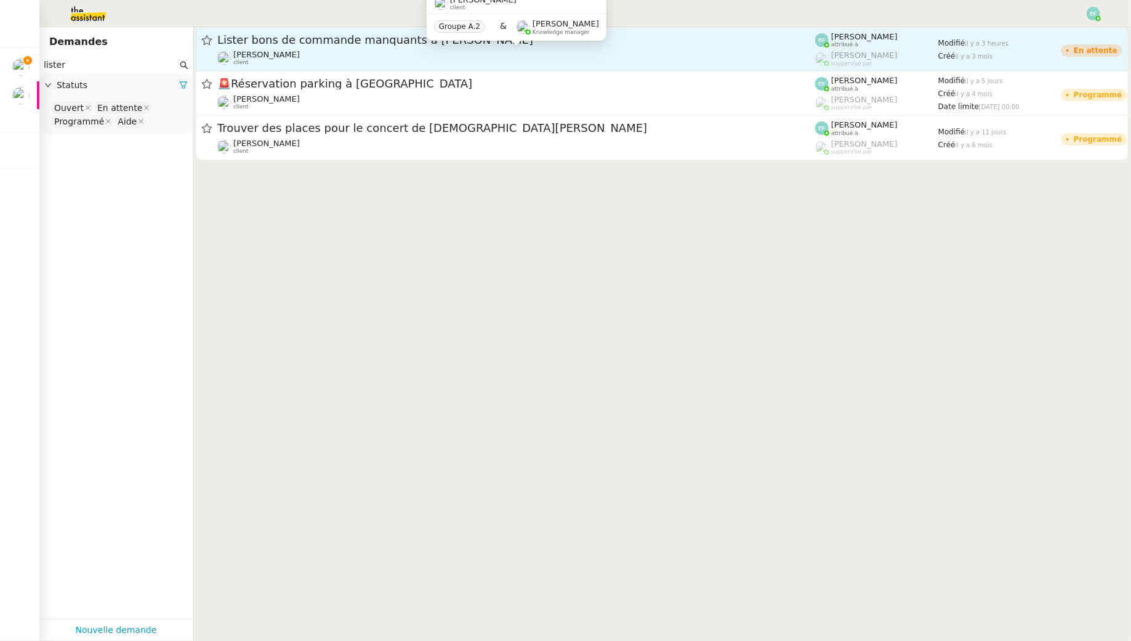
type input "lister"
click at [366, 59] on div "Florent Seiler client" at bounding box center [516, 58] width 598 height 16
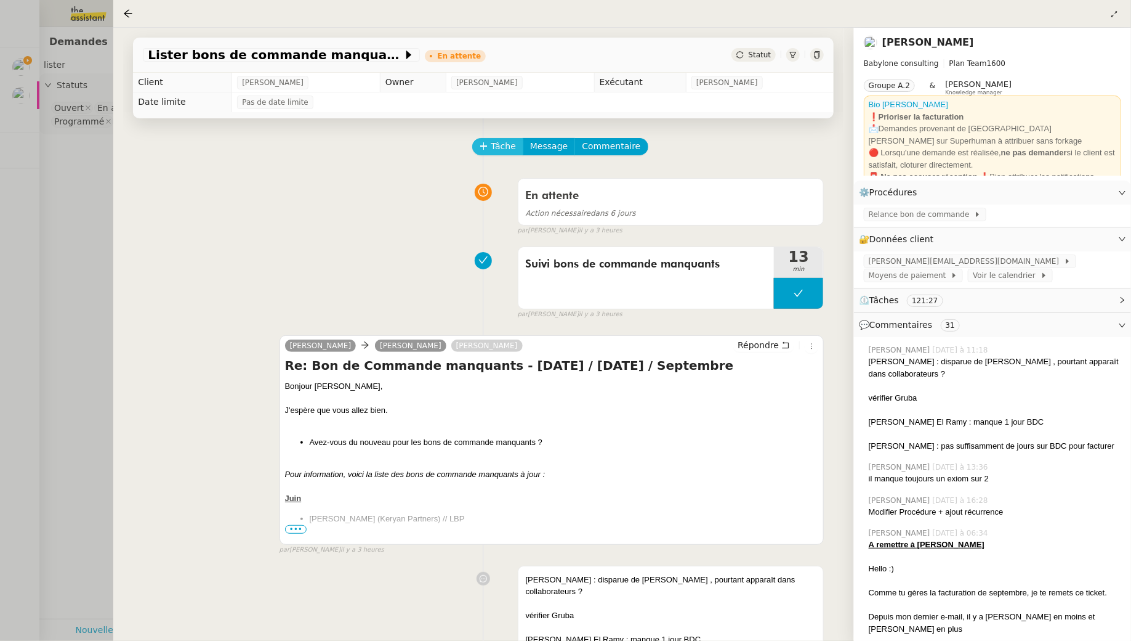
click at [488, 142] on button "Tâche" at bounding box center [497, 146] width 51 height 17
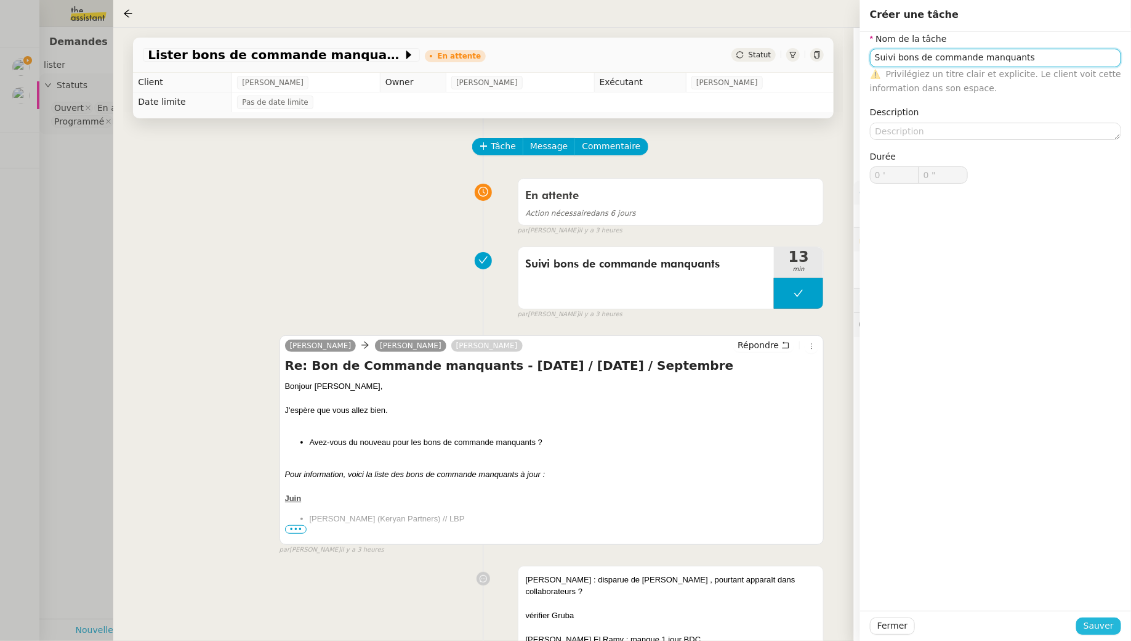
type input "Suivi bons de commande manquants"
click at [1095, 625] on span "Sauver" at bounding box center [1099, 625] width 30 height 14
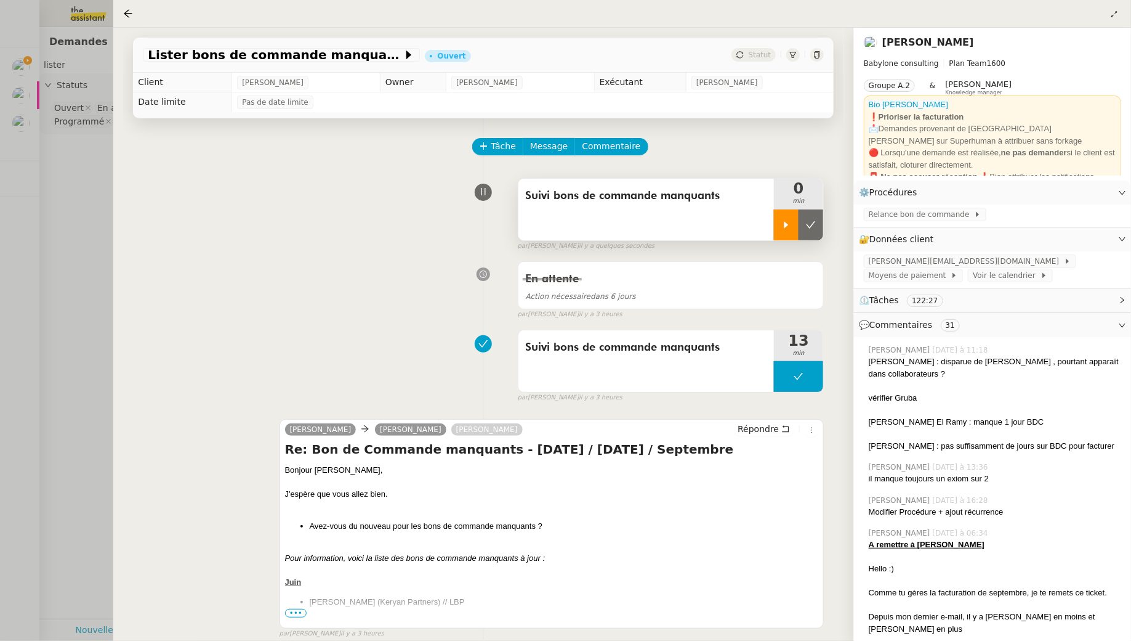
click at [779, 230] on div at bounding box center [786, 224] width 25 height 31
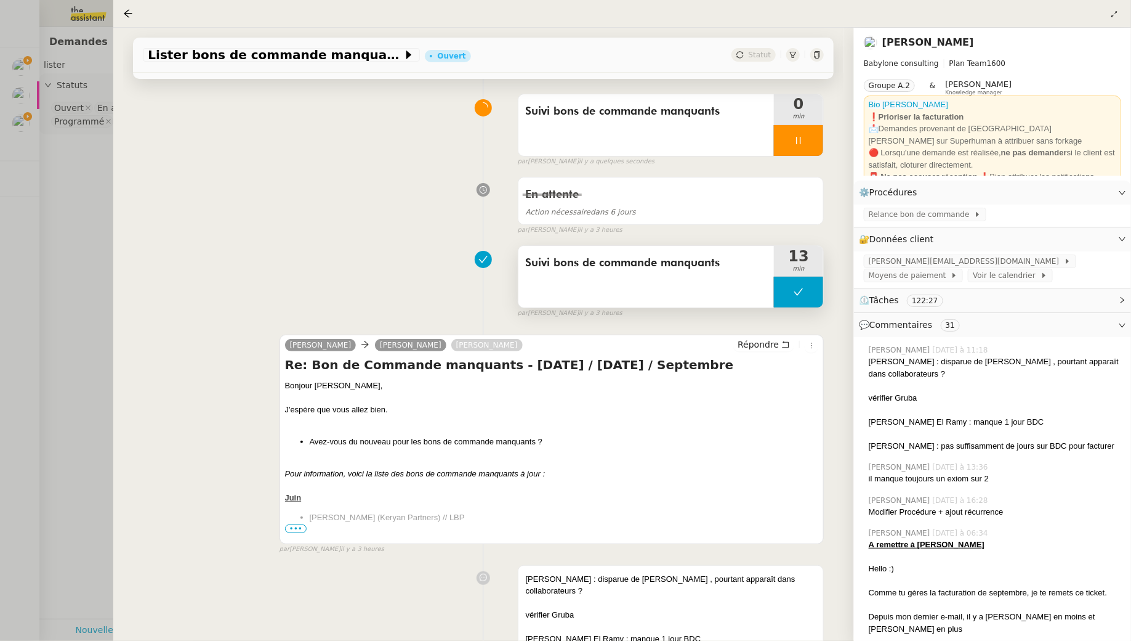
scroll to position [85, 0]
click at [788, 341] on icon at bounding box center [786, 343] width 9 height 9
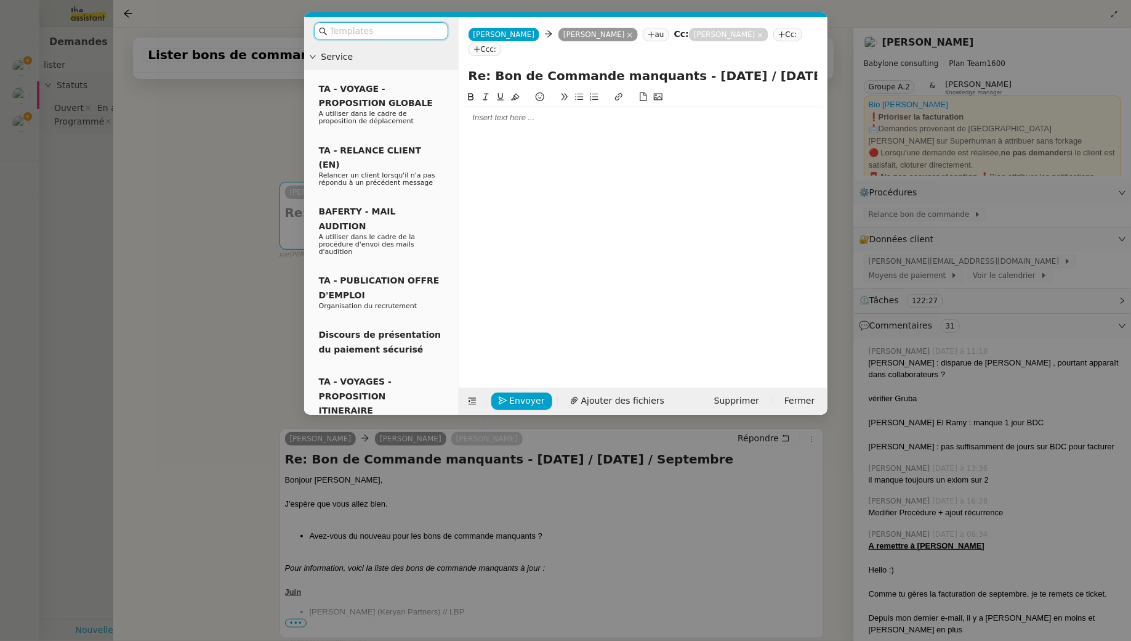
click at [222, 226] on nz-modal-container "Service TA - VOYAGE - PROPOSITION GLOBALE A utiliser dans le cadre de propositi…" at bounding box center [565, 320] width 1131 height 641
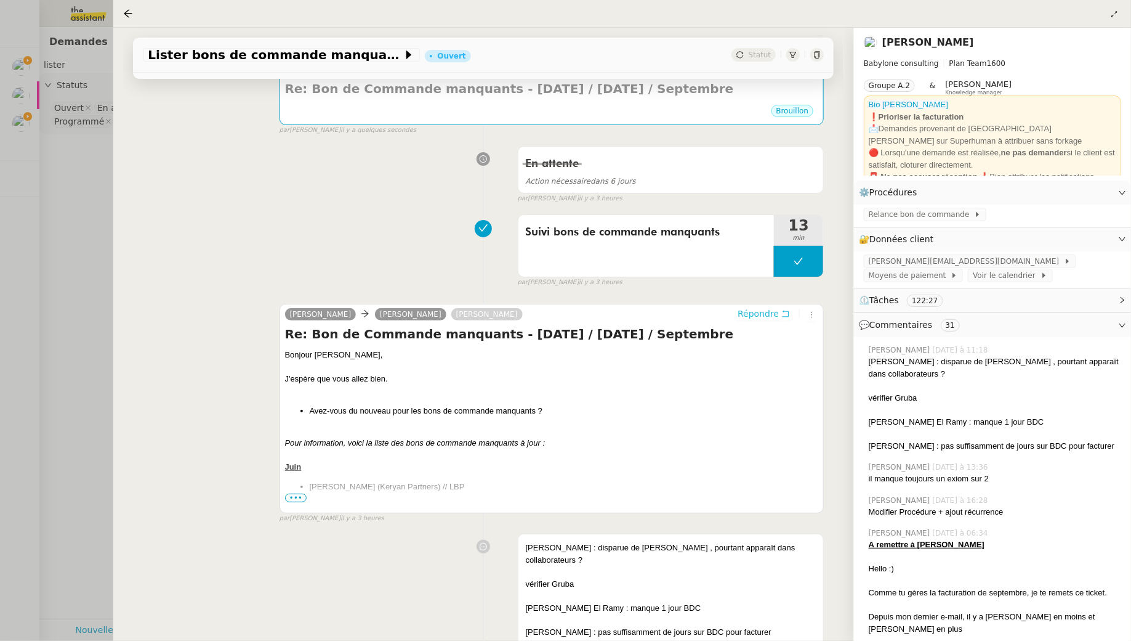
scroll to position [225, 0]
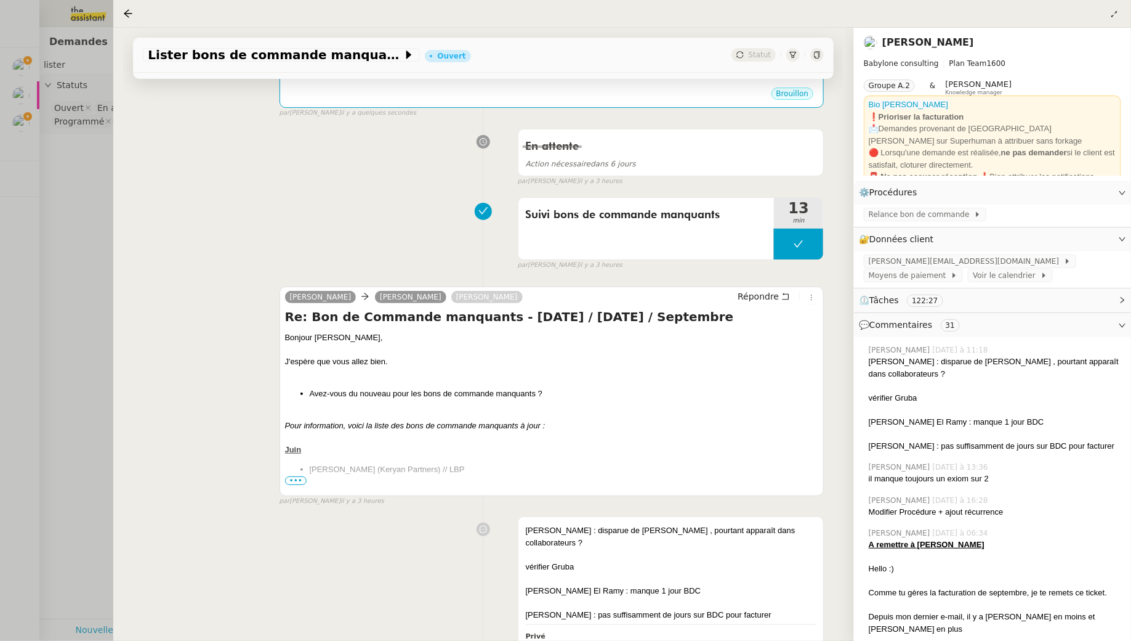
click at [293, 485] on div at bounding box center [552, 490] width 534 height 12
click at [298, 479] on span "•••" at bounding box center [296, 480] width 22 height 9
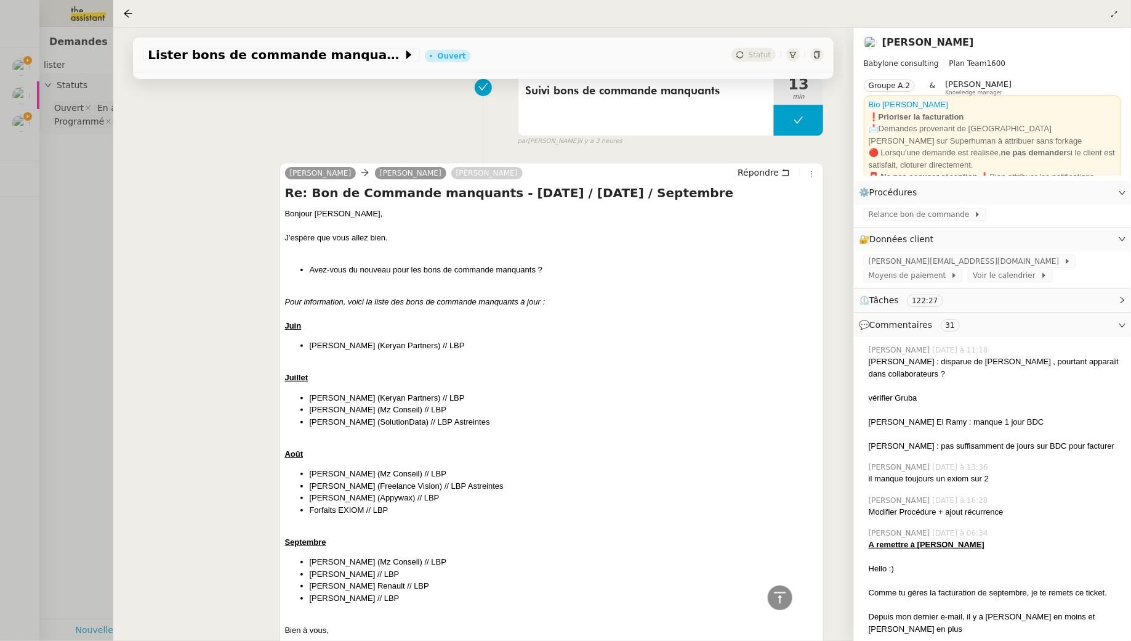
scroll to position [0, 0]
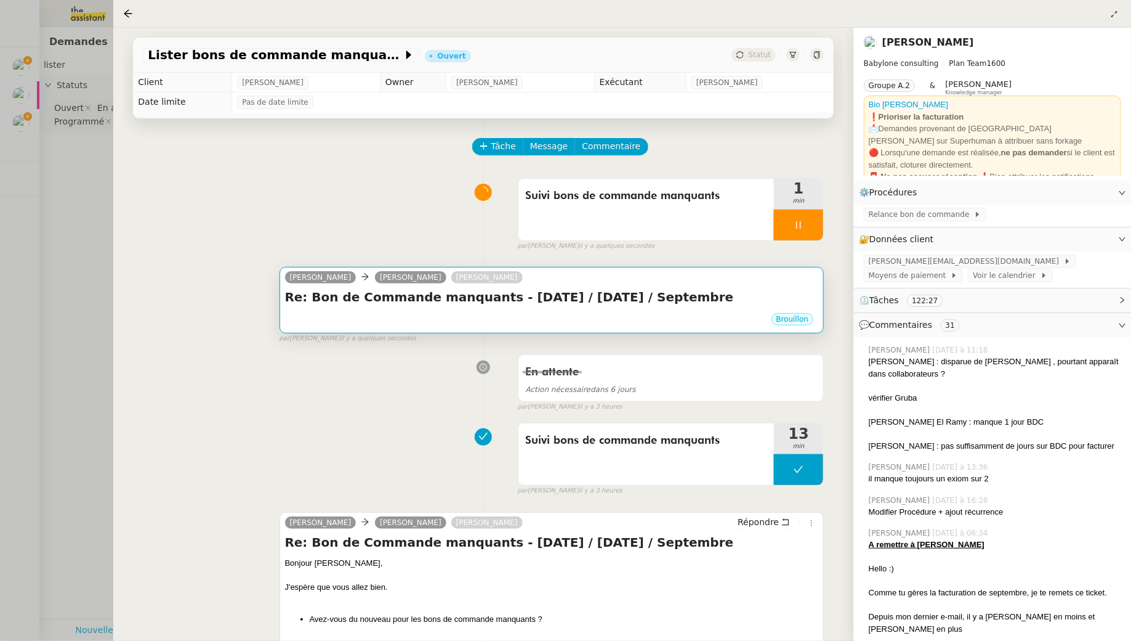
click at [546, 285] on div "Claudine Durand Vincent Mougey Florent Seiler" at bounding box center [552, 279] width 534 height 18
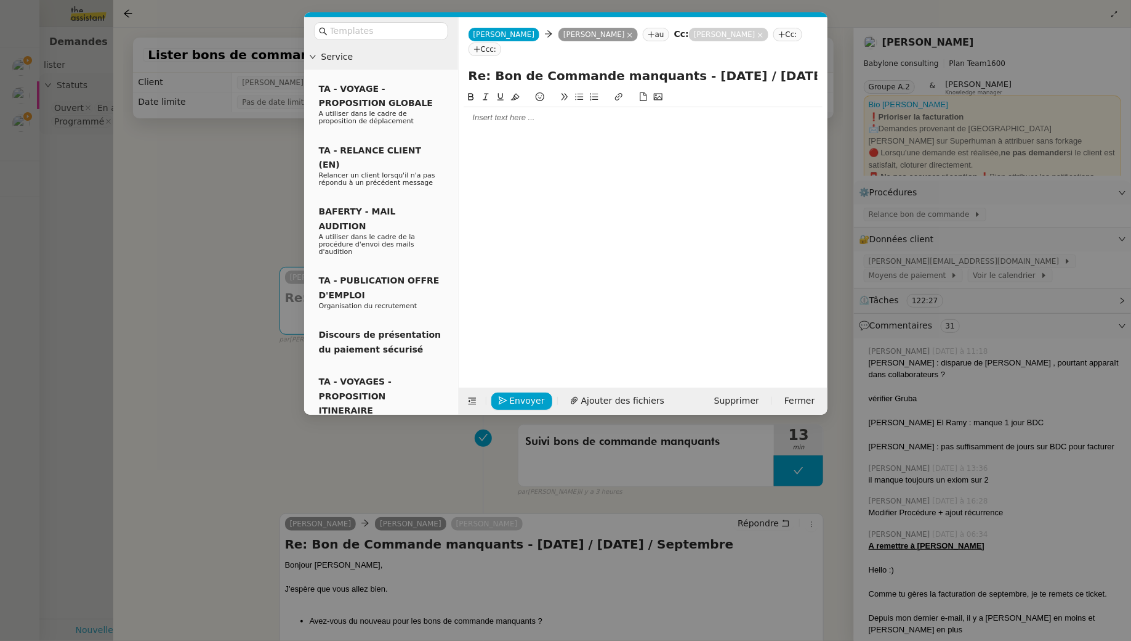
click at [518, 125] on div at bounding box center [643, 117] width 359 height 21
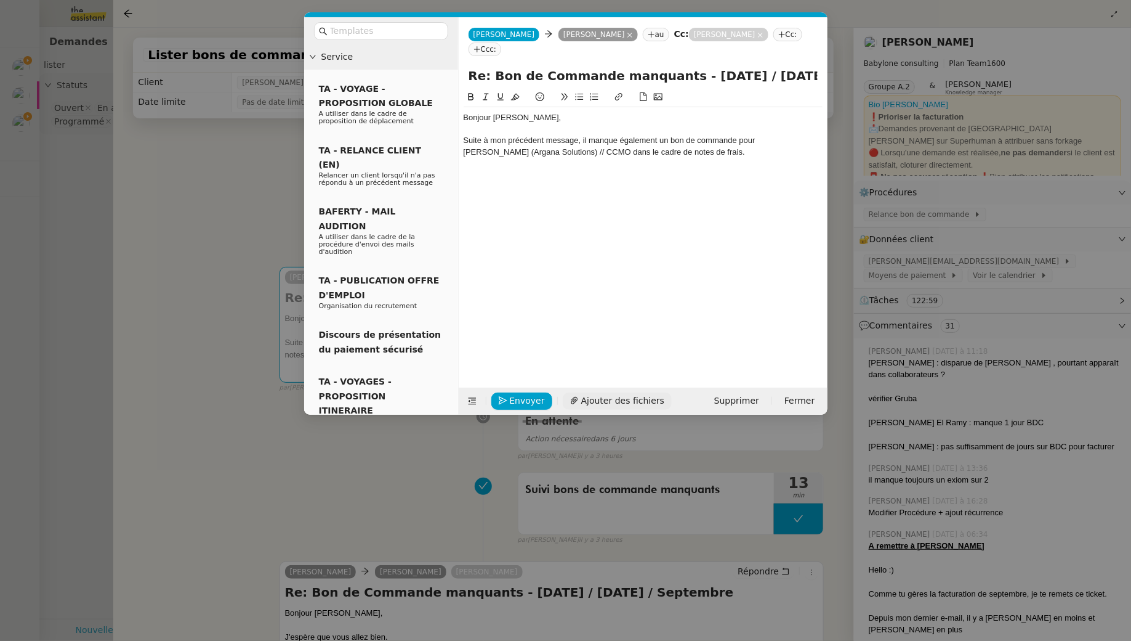
click at [615, 394] on span "Ajouter des fichiers" at bounding box center [622, 401] width 83 height 14
click at [629, 376] on link "FACTURE-N-07574_BABYLONE_CONSULTING.pdf" at bounding box center [633, 380] width 333 height 14
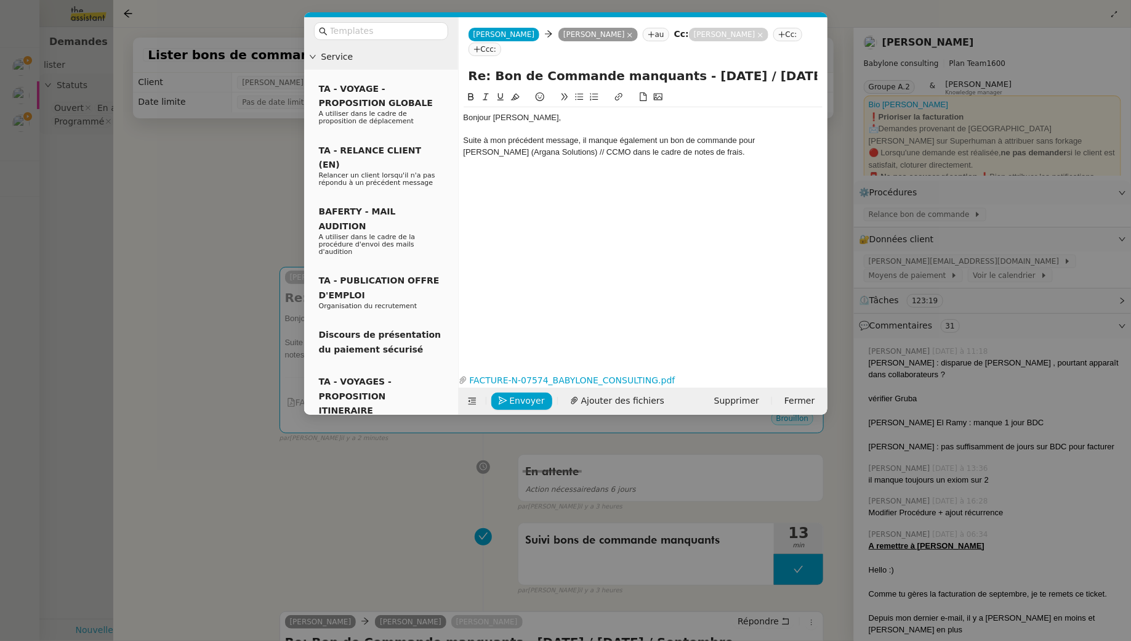
click at [535, 140] on div "Suite à mon précédent message, il manque également un bon de commande pour Fion…" at bounding box center [643, 146] width 359 height 23
click at [757, 138] on div "Suite à mon précédent message, il manque également un bon de commande pour Fion…" at bounding box center [643, 146] width 359 height 23
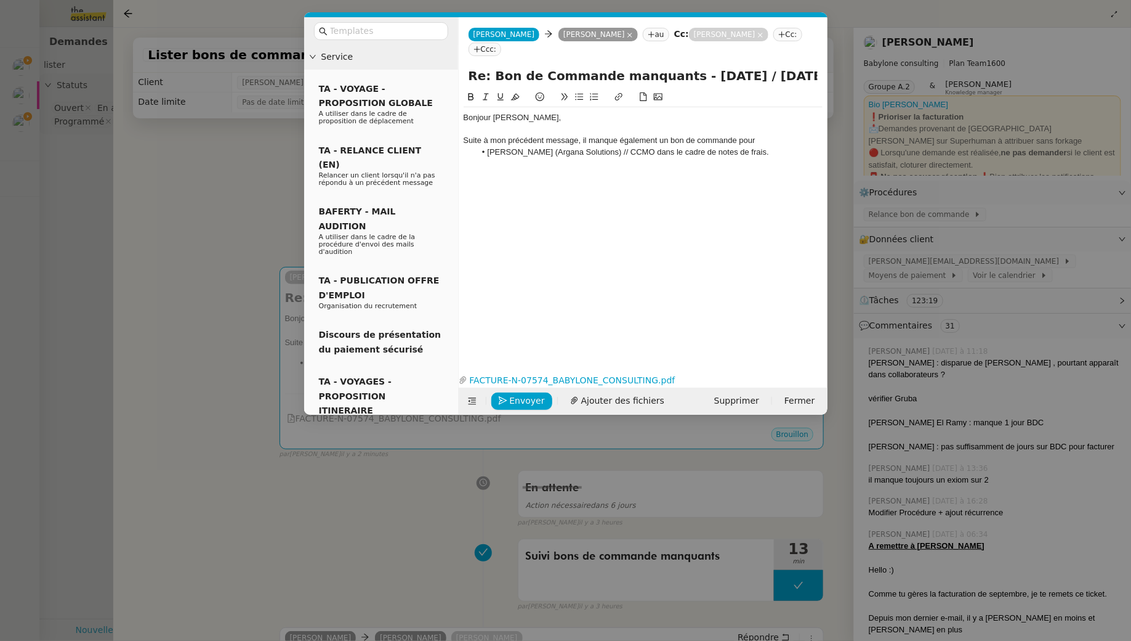
click at [777, 138] on div "Suite à mon précédent message, il manque également un bon de commande pour" at bounding box center [643, 140] width 359 height 11
click at [735, 139] on div "Suite à mon précédent message, il manque également un bon de commande pour" at bounding box center [643, 140] width 359 height 11
click at [647, 163] on li "Fiona Bouderia (Argana Solutions) // CCMO dans le cadre de notes de frais." at bounding box center [649, 163] width 347 height 11
click at [740, 140] on div "Suite à mon précédent message, il manque également un bon de commande sur le mo…" at bounding box center [643, 146] width 359 height 23
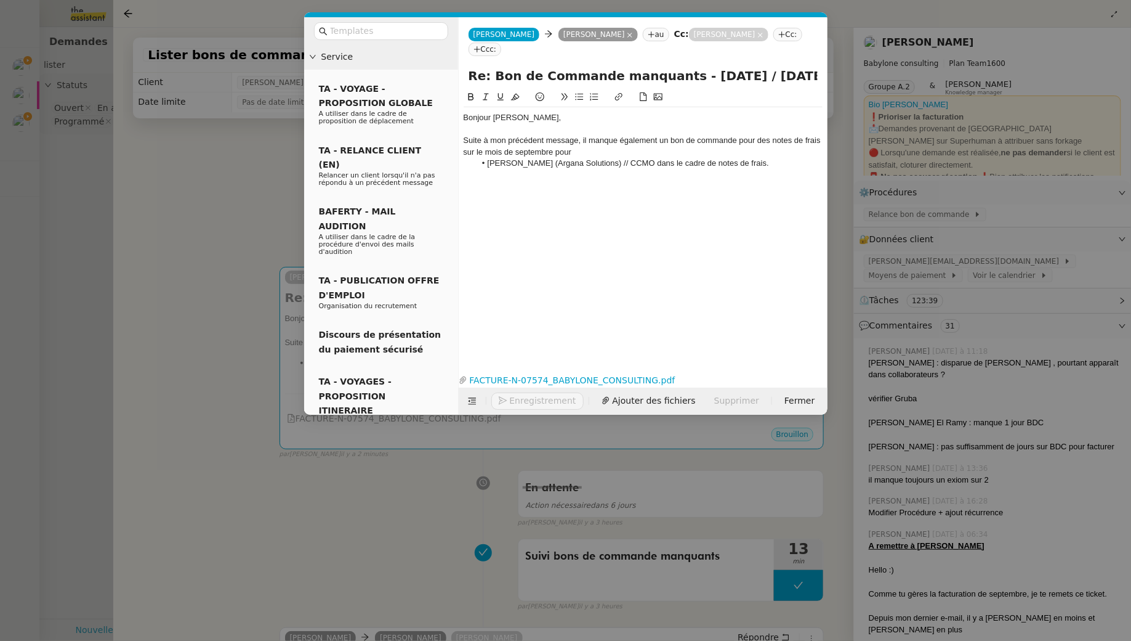
click at [628, 148] on div "Suite à mon précédent message, il manque également un bon de commande pour des …" at bounding box center [643, 146] width 359 height 23
drag, startPoint x: 759, startPoint y: 166, endPoint x: 649, endPoint y: 163, distance: 110.3
click at [649, 163] on li "Fiona Bouderia (Argana Solutions) // CCMO dans le cadre de notes de frais." at bounding box center [649, 163] width 347 height 11
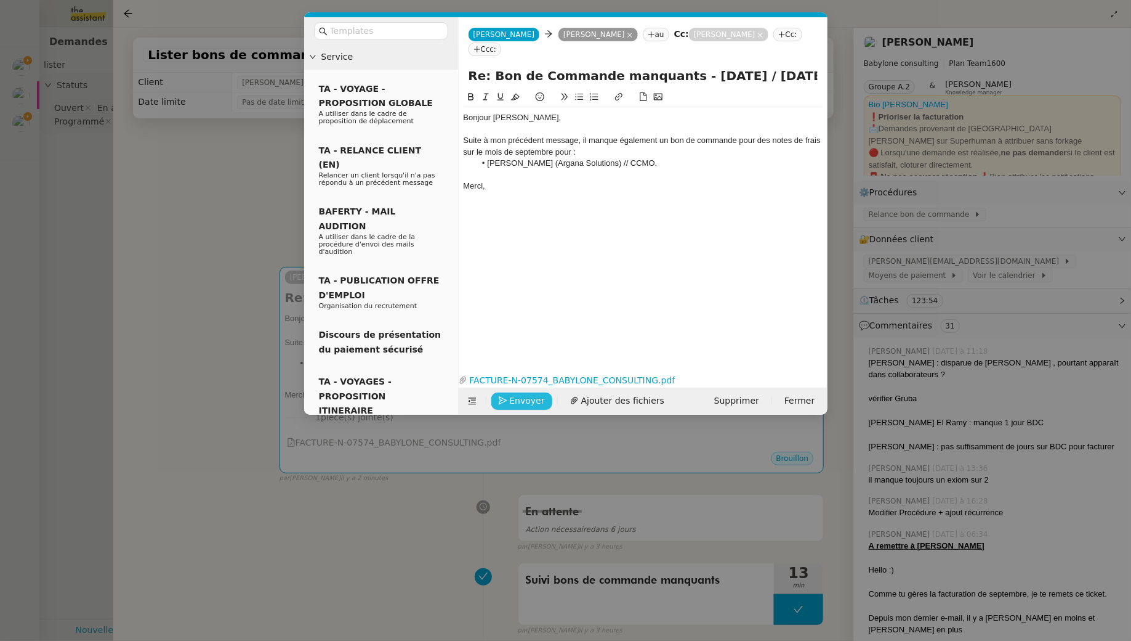
click at [531, 401] on span "Envoyer" at bounding box center [527, 401] width 35 height 14
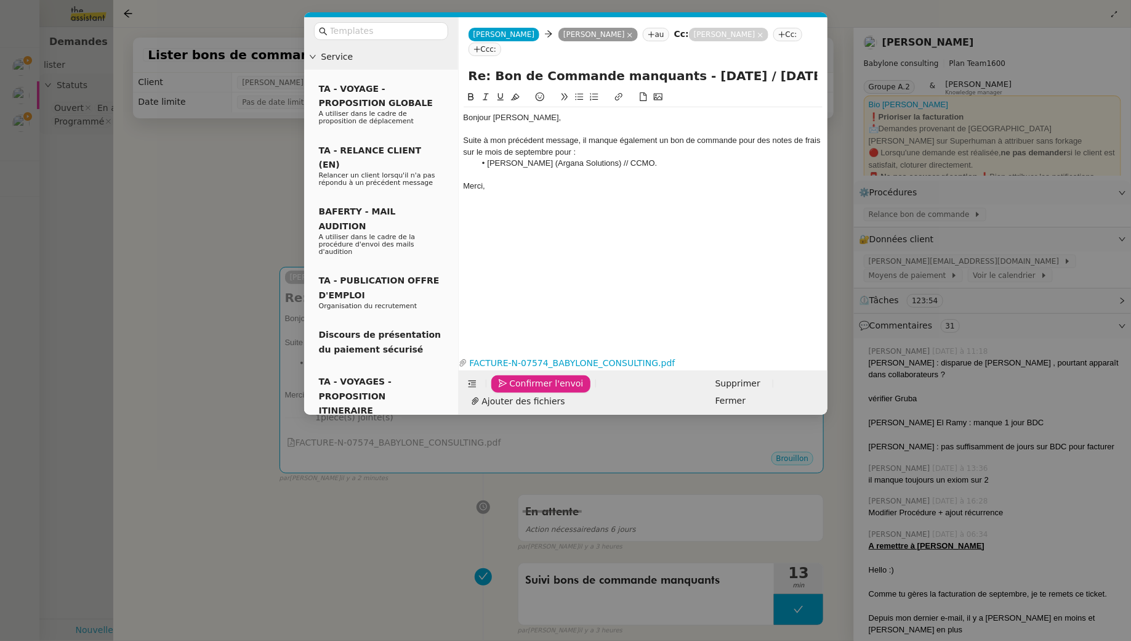
click at [531, 391] on span "Confirmer l'envoi" at bounding box center [547, 383] width 74 height 14
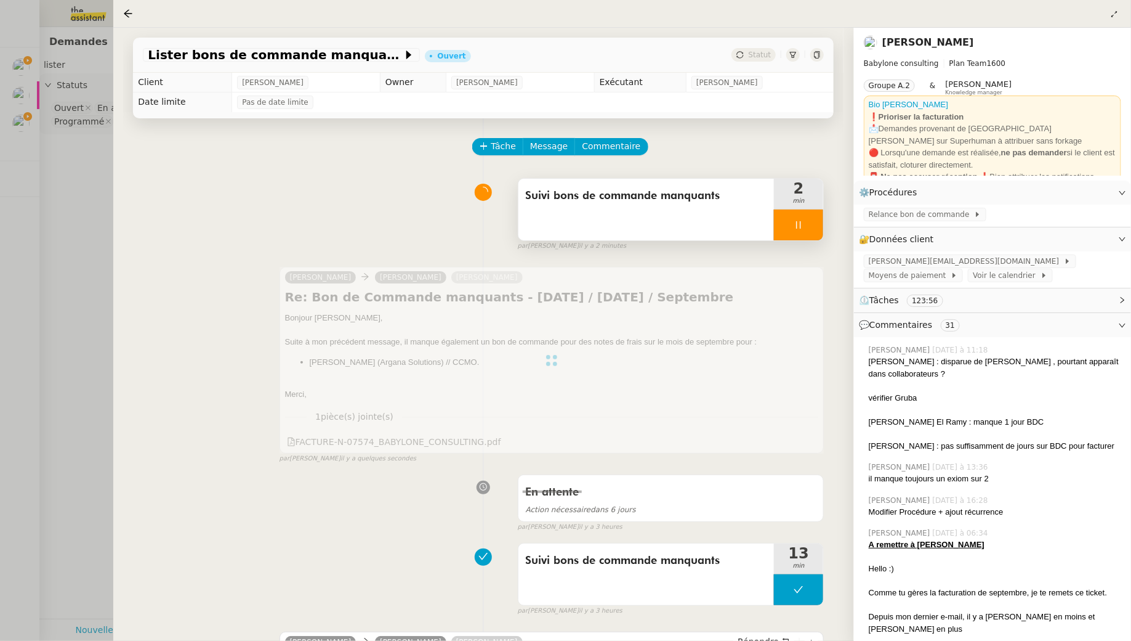
click at [812, 230] on div at bounding box center [798, 224] width 49 height 31
click at [812, 230] on button at bounding box center [811, 224] width 25 height 31
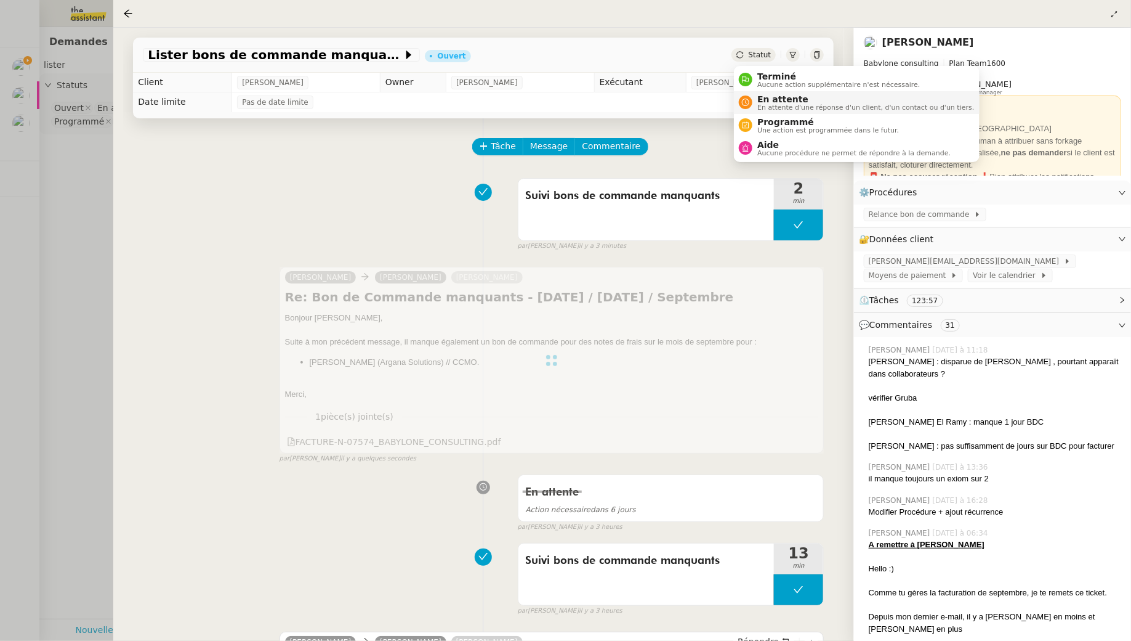
click at [764, 106] on span "En attente d'une réponse d'un client, d'un contact ou d'un tiers." at bounding box center [866, 107] width 217 height 7
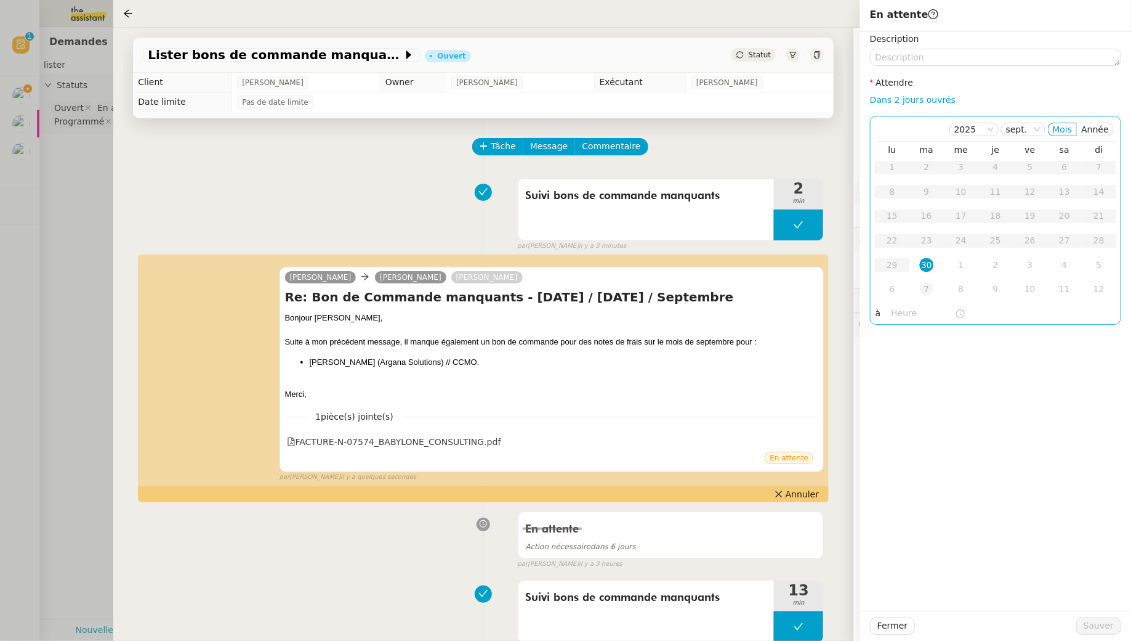
click at [931, 291] on div "7" at bounding box center [927, 289] width 14 height 14
click at [1113, 618] on span "Sauver" at bounding box center [1099, 625] width 30 height 14
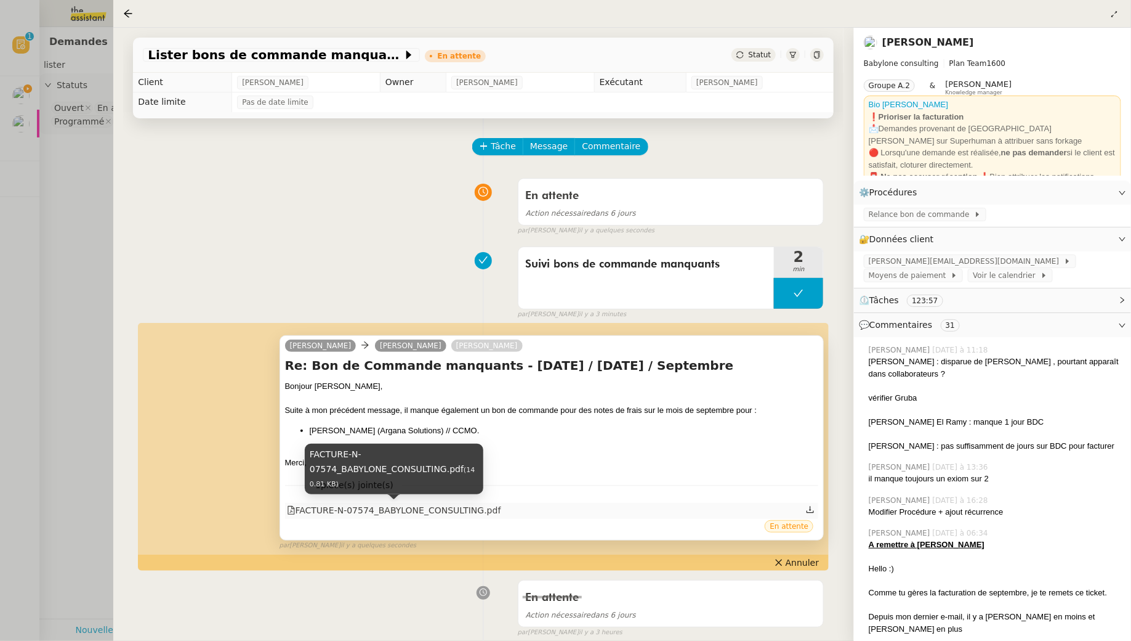
click at [379, 504] on div "FACTURE-N-07574_BABYLONE_CONSULTING.pdf" at bounding box center [394, 510] width 214 height 14
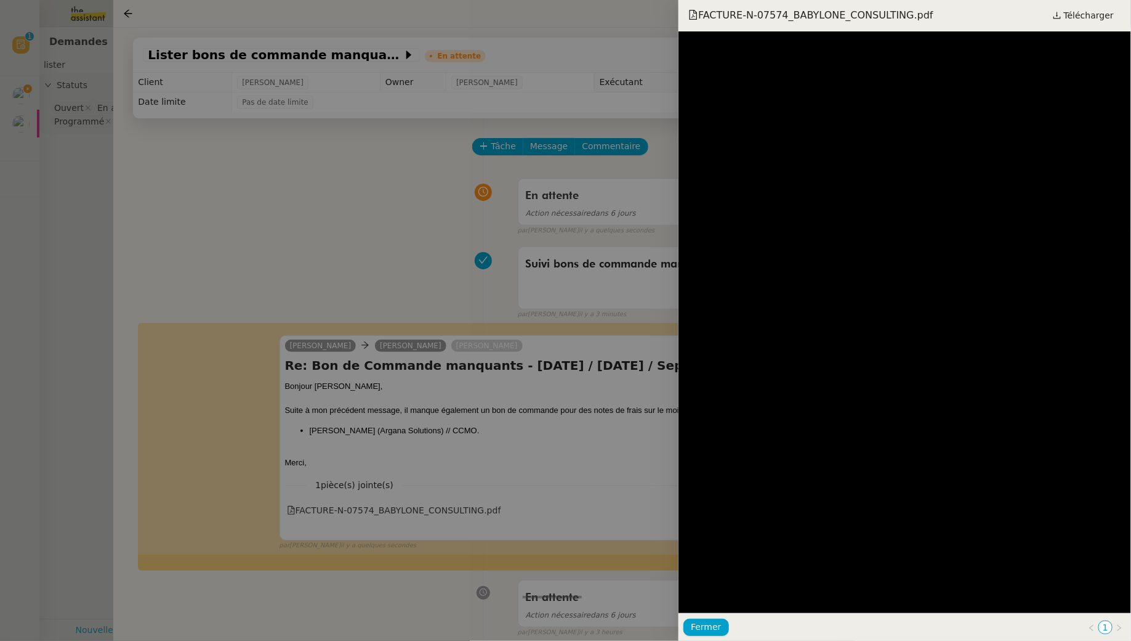
click at [372, 266] on div at bounding box center [565, 320] width 1131 height 641
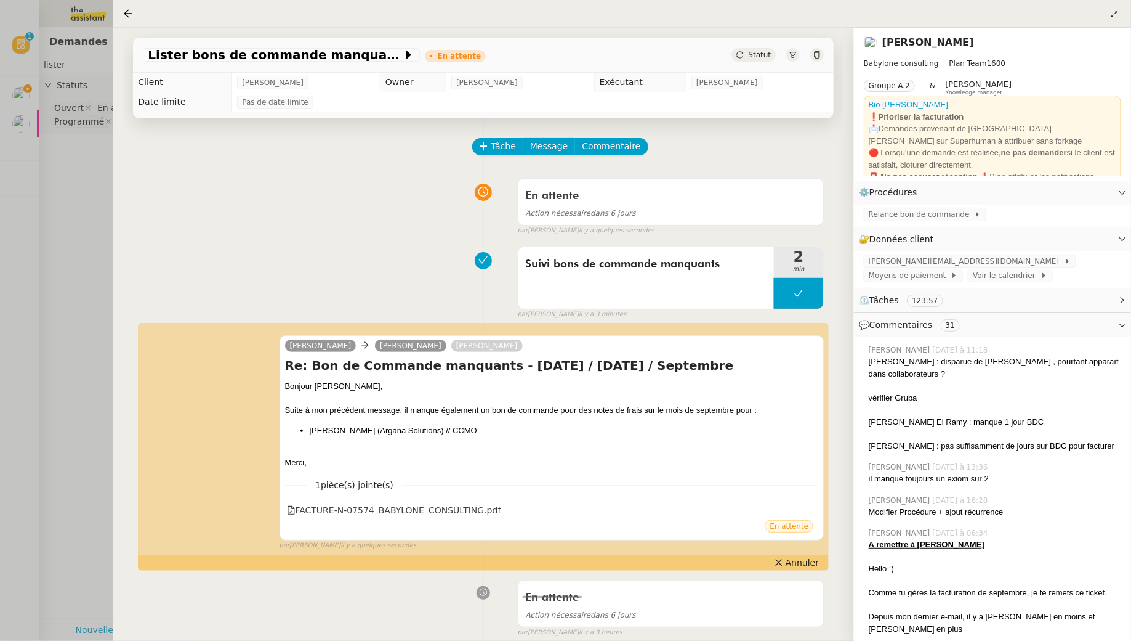
click at [97, 240] on div at bounding box center [565, 320] width 1131 height 641
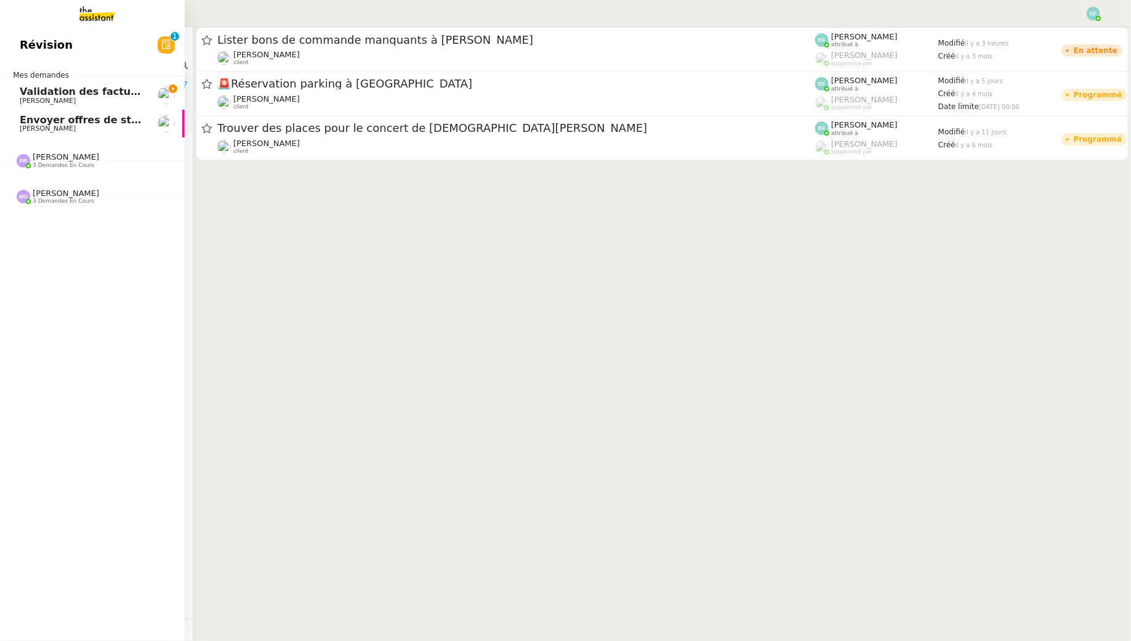
click at [36, 91] on span "Validation des factures consultants - septembre 2025" at bounding box center [169, 92] width 298 height 12
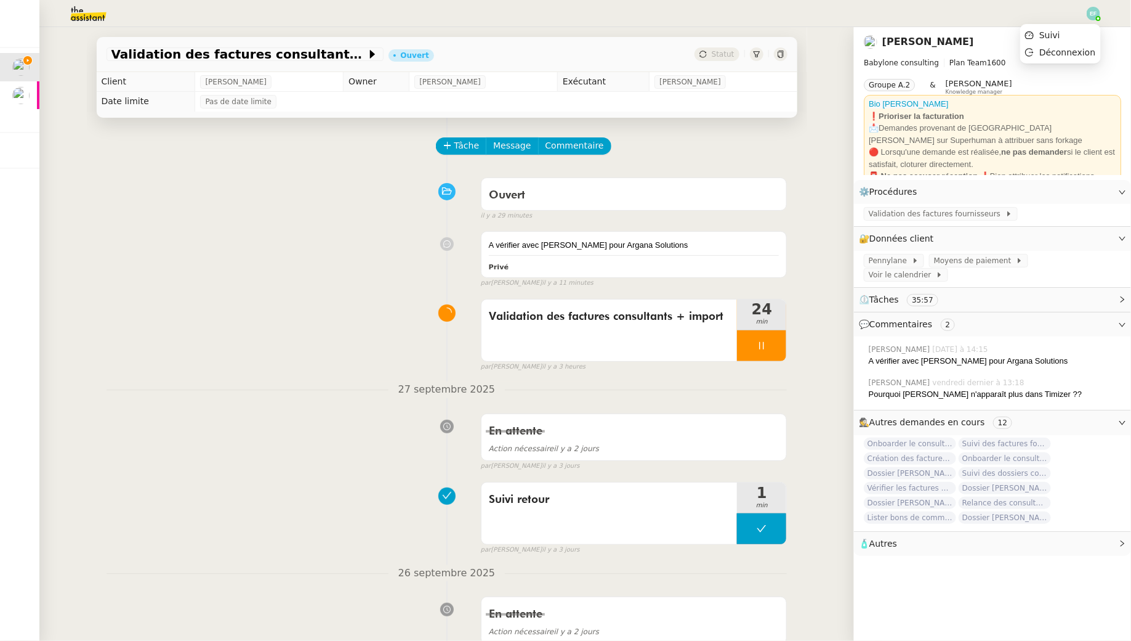
click at [1091, 12] on img at bounding box center [1094, 14] width 14 height 14
click at [1069, 38] on li "Suivi" at bounding box center [1061, 34] width 80 height 17
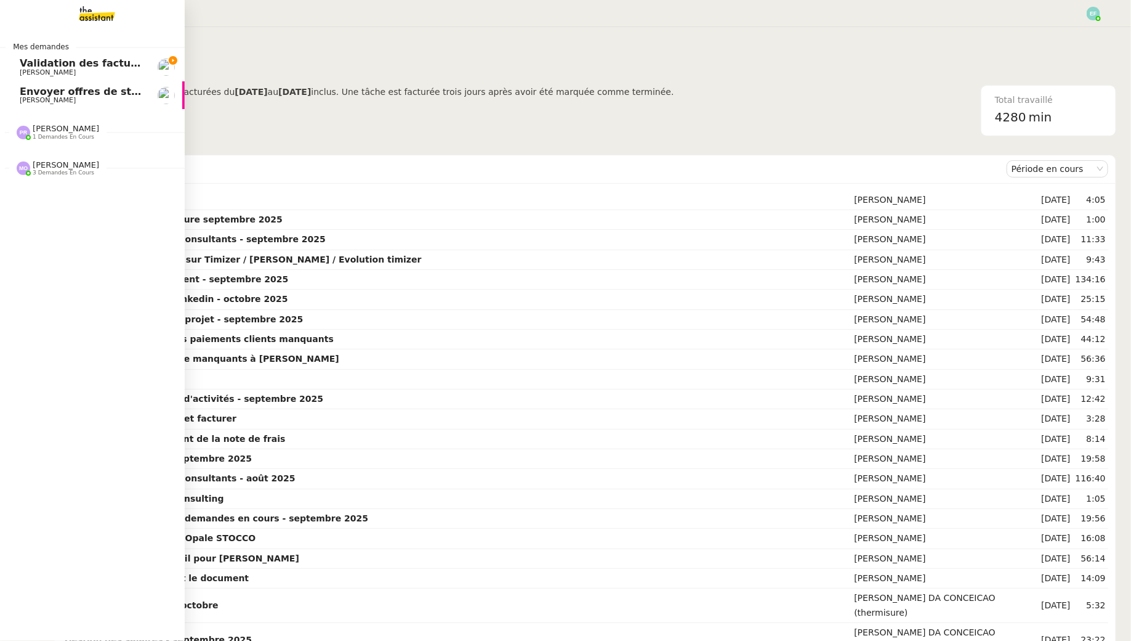
click at [31, 67] on span "Validation des factures consultants - septembre 2025" at bounding box center [169, 63] width 298 height 12
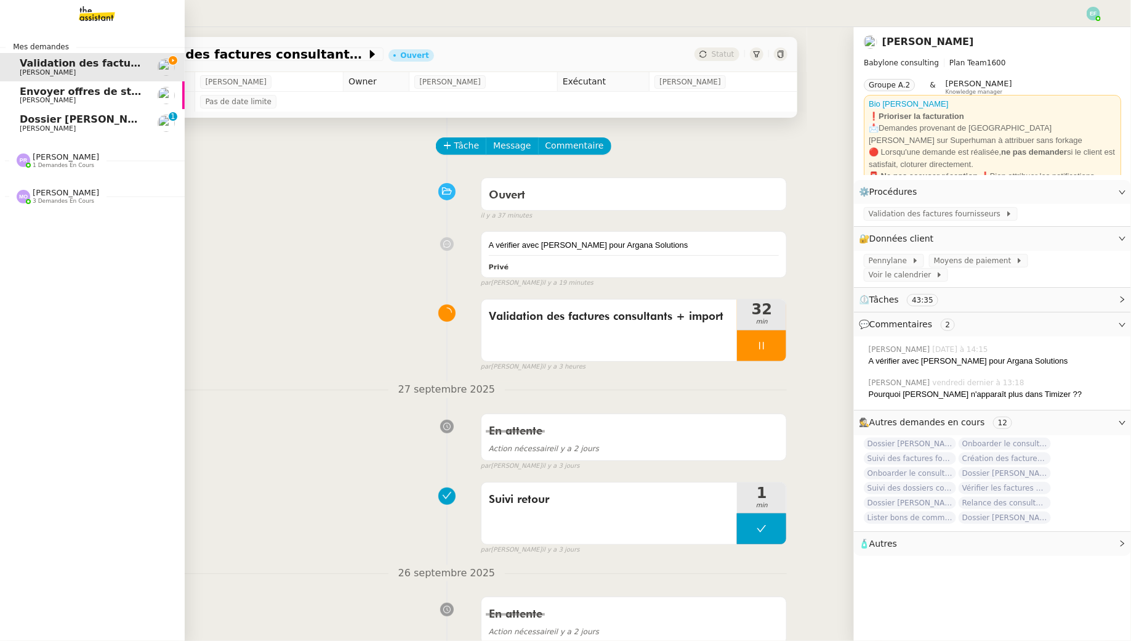
click at [35, 124] on span "[PERSON_NAME]" at bounding box center [48, 128] width 56 height 8
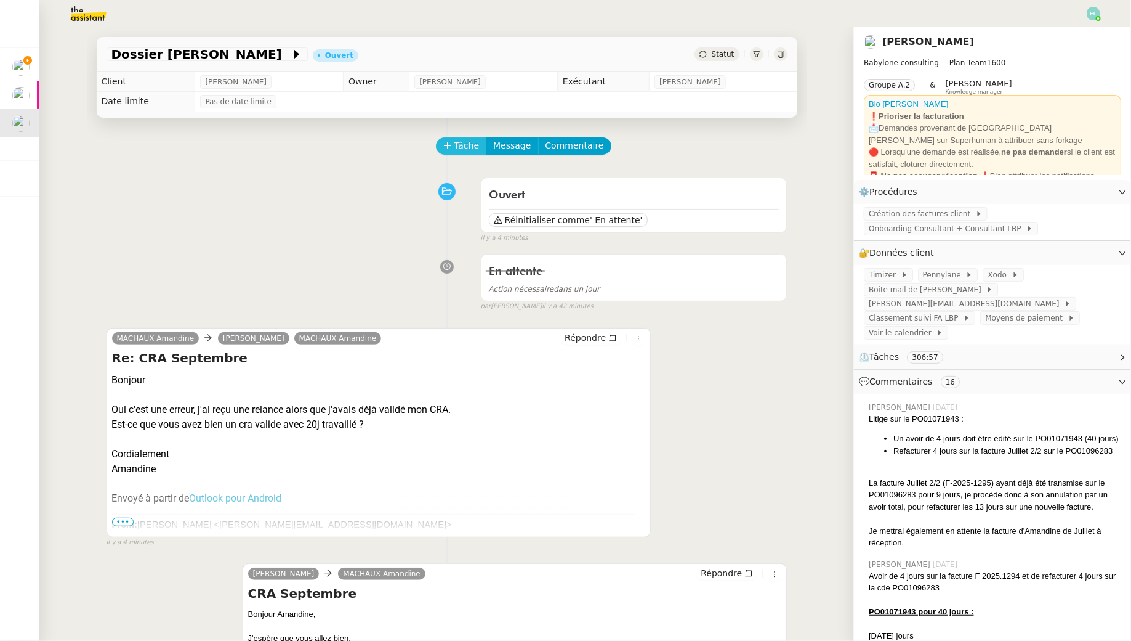
click at [469, 143] on span "Tâche" at bounding box center [467, 146] width 25 height 14
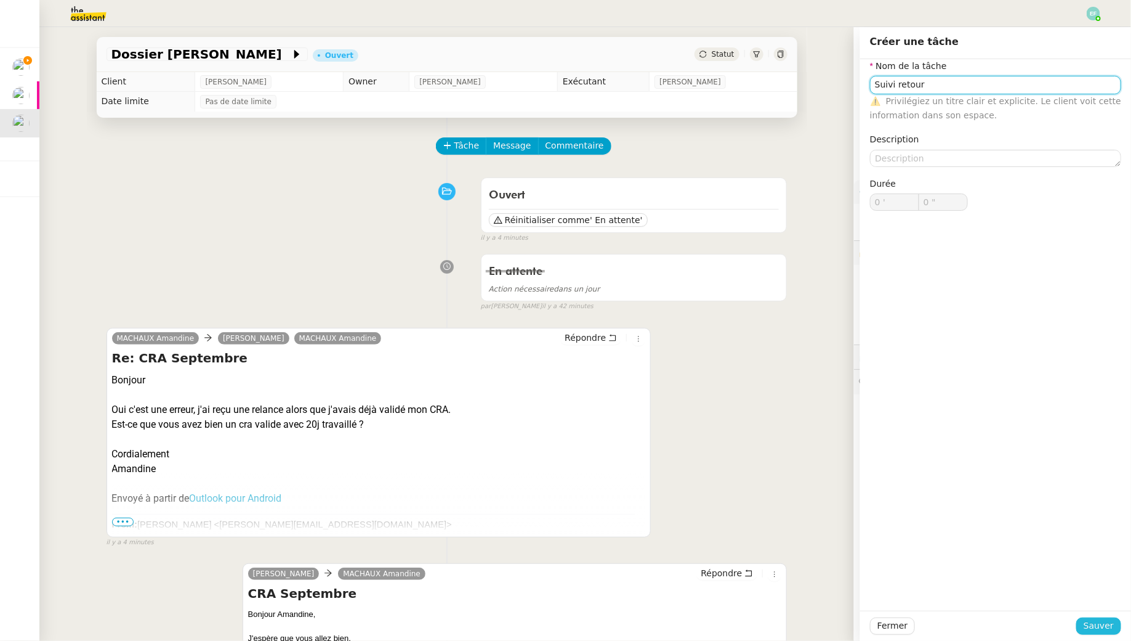
type input "Suivi retour"
click at [1107, 633] on button "Sauver" at bounding box center [1099, 625] width 45 height 17
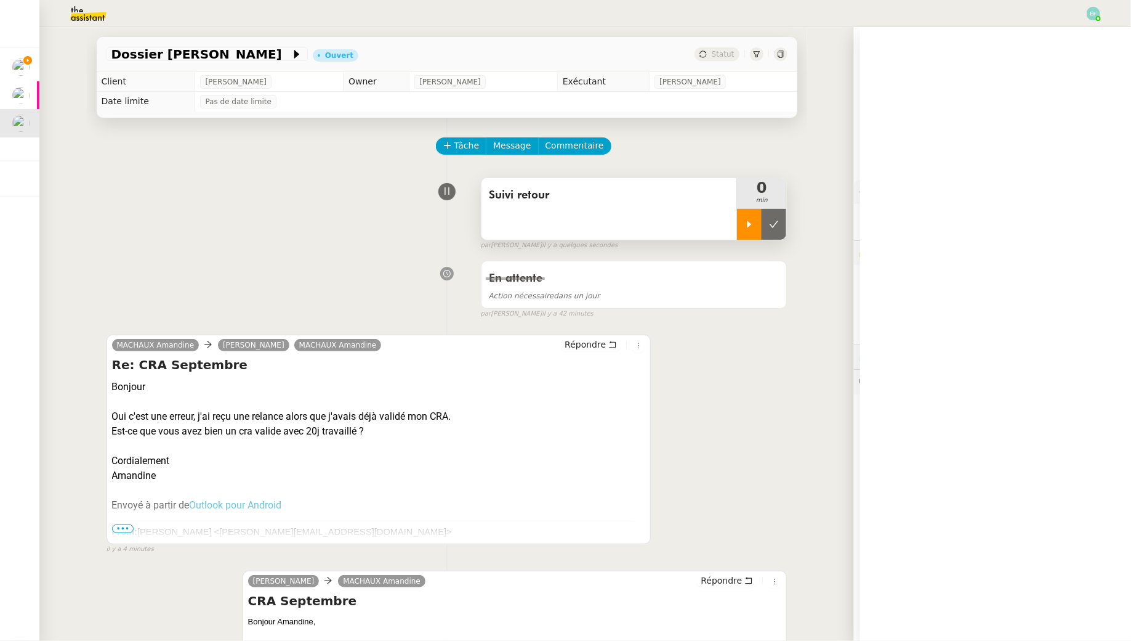
click at [741, 221] on div at bounding box center [749, 224] width 25 height 31
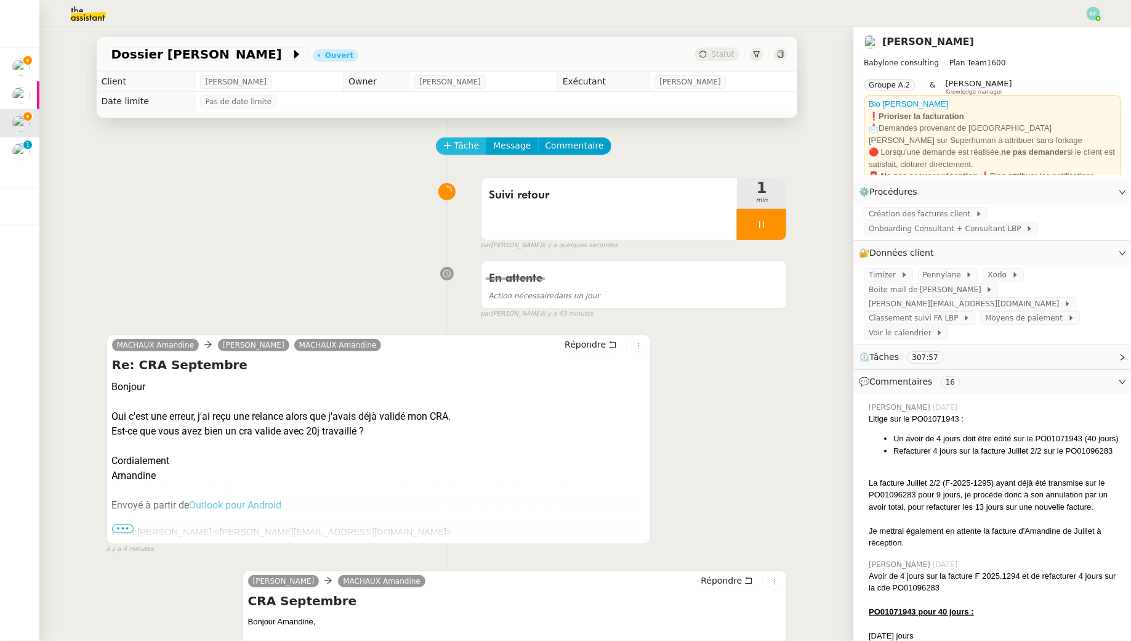
click at [459, 145] on span "Tâche" at bounding box center [467, 146] width 25 height 14
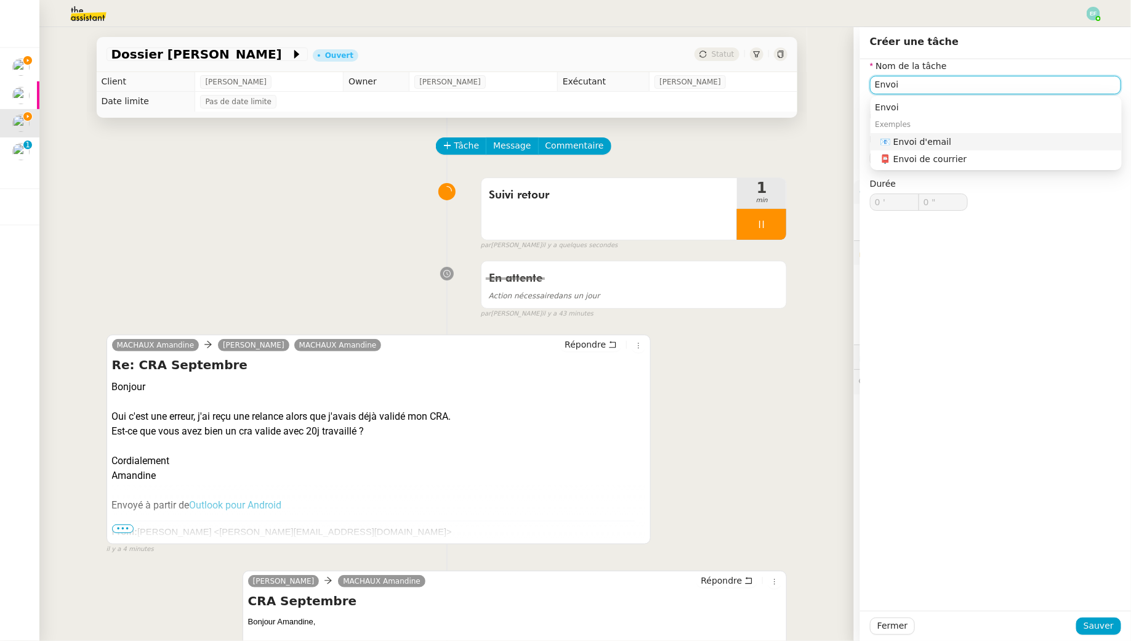
click at [900, 142] on div "📧 Envoi d'email" at bounding box center [999, 141] width 237 height 11
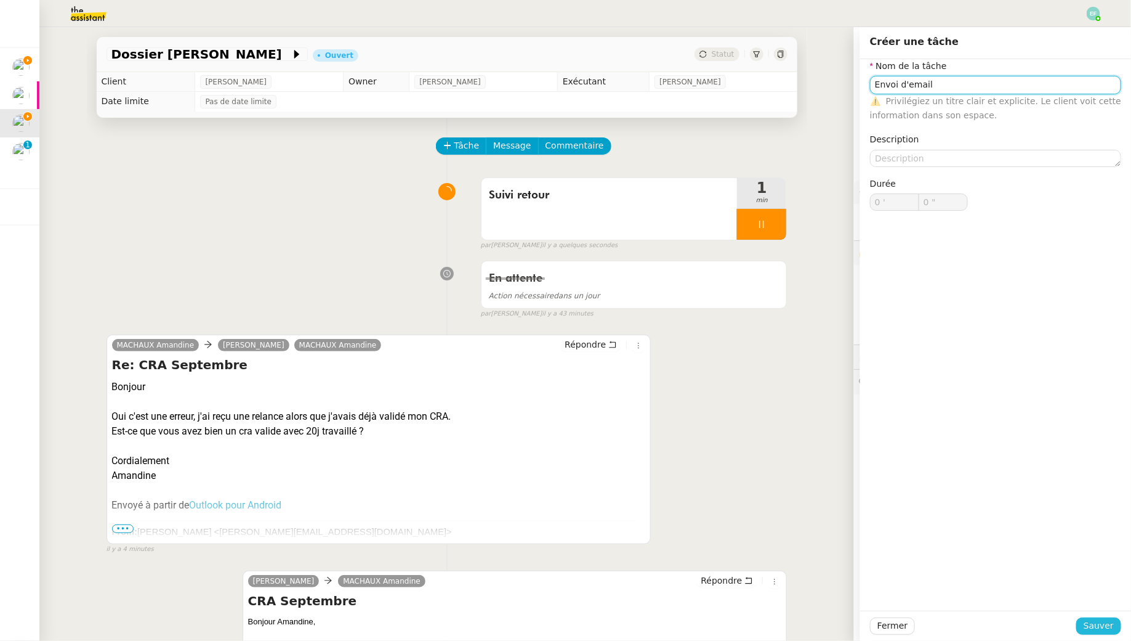
type input "Envoi d'email"
click at [1107, 624] on span "Sauver" at bounding box center [1099, 625] width 30 height 14
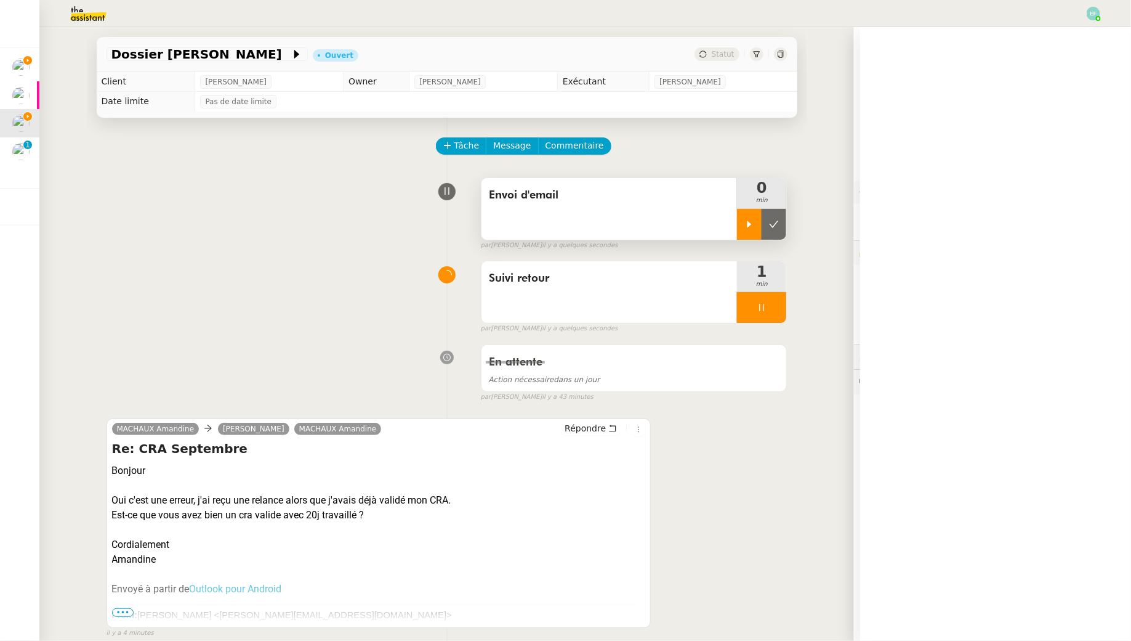
click at [750, 217] on div at bounding box center [749, 224] width 25 height 31
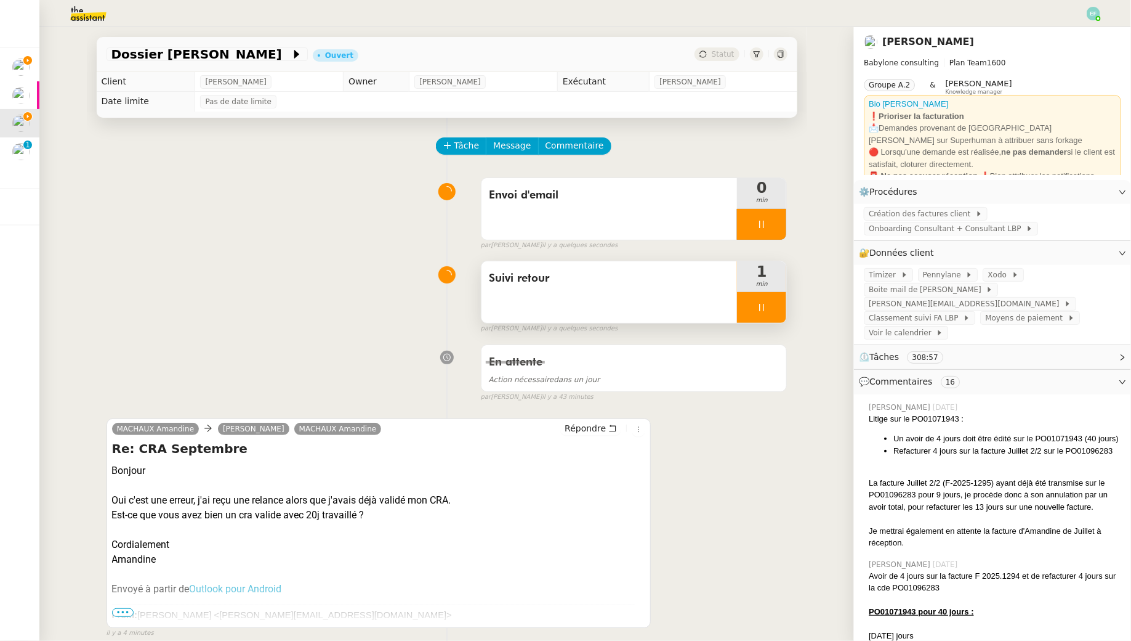
click at [769, 313] on div at bounding box center [761, 307] width 49 height 31
click at [782, 308] on button at bounding box center [774, 307] width 25 height 31
click at [612, 428] on icon at bounding box center [613, 428] width 9 height 9
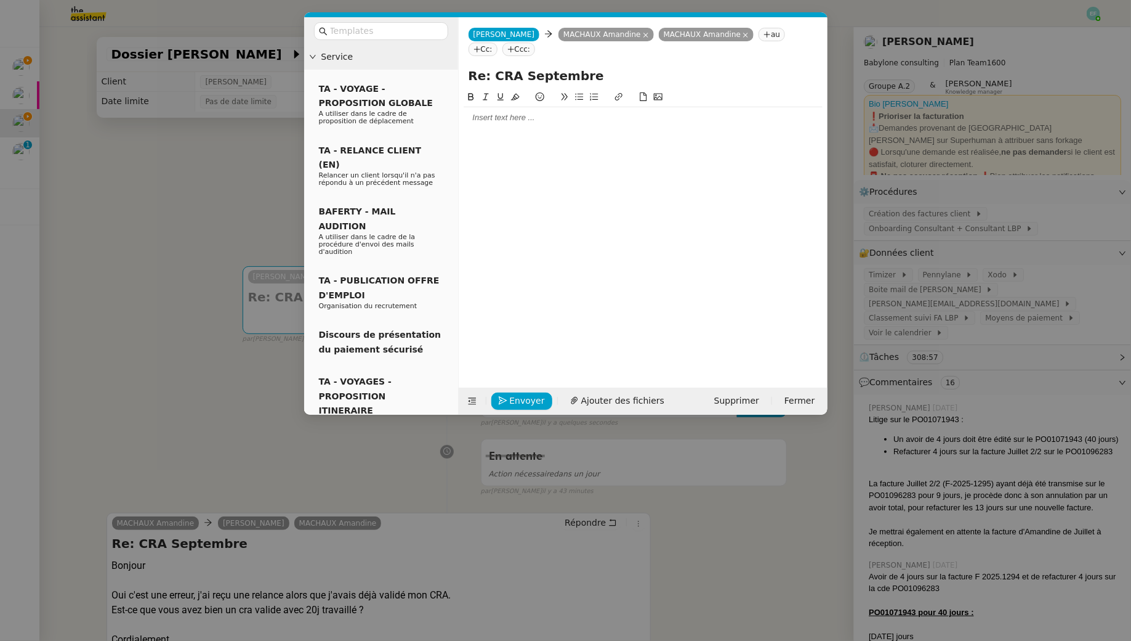
click at [562, 116] on div at bounding box center [643, 117] width 359 height 11
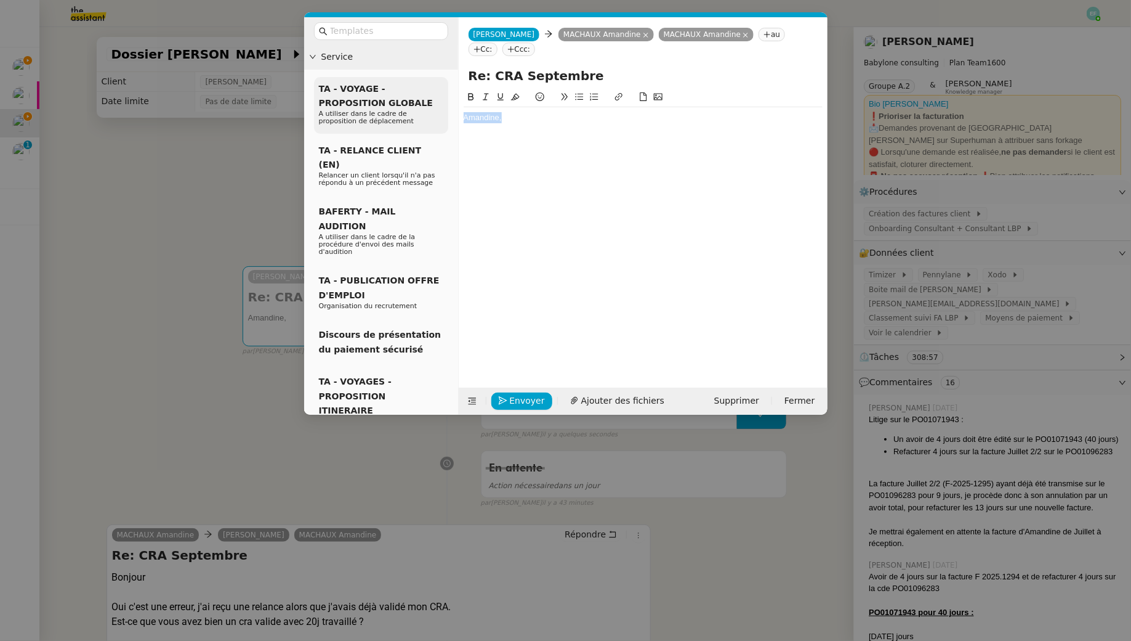
drag, startPoint x: 532, startPoint y: 118, endPoint x: 400, endPoint y: 111, distance: 132.0
click at [400, 111] on nz-layout "Service TA - VOYAGE - PROPOSITION GLOBALE A utiliser dans le cadre de propositi…" at bounding box center [566, 215] width 524 height 397
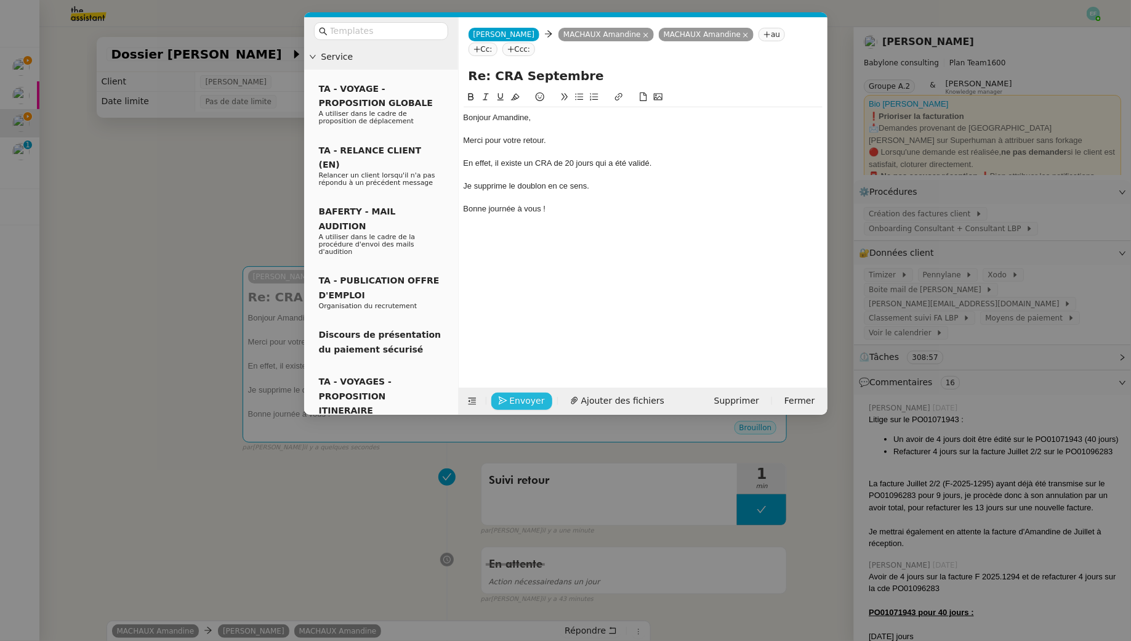
click at [523, 407] on span "Envoyer" at bounding box center [527, 401] width 35 height 14
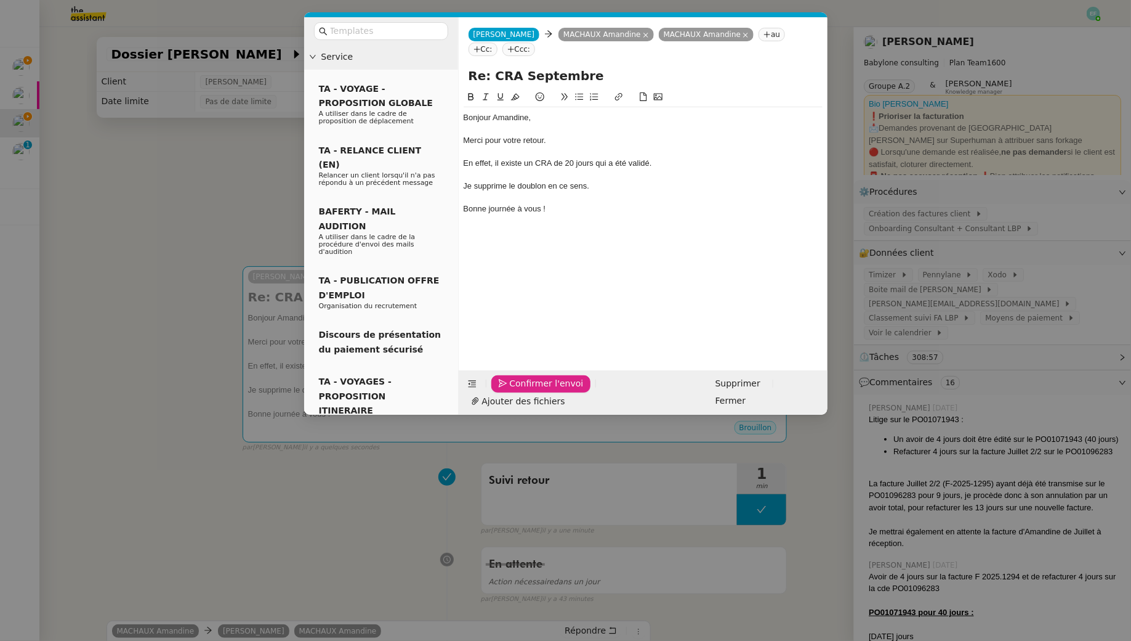
click at [523, 391] on span "Confirmer l'envoi" at bounding box center [547, 383] width 74 height 14
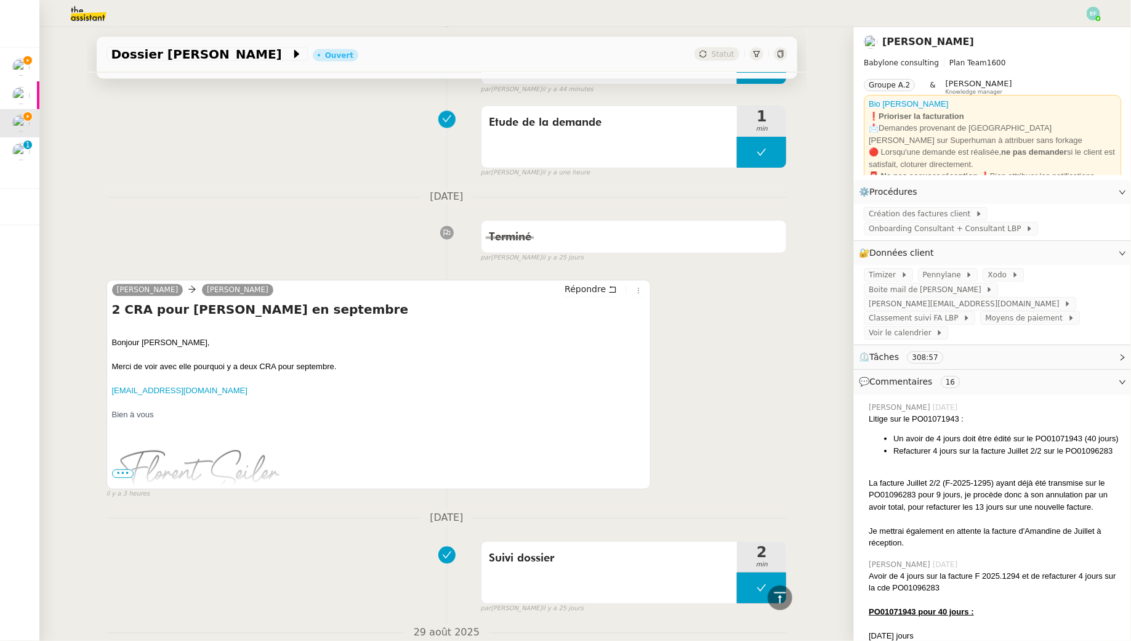
scroll to position [1032, 0]
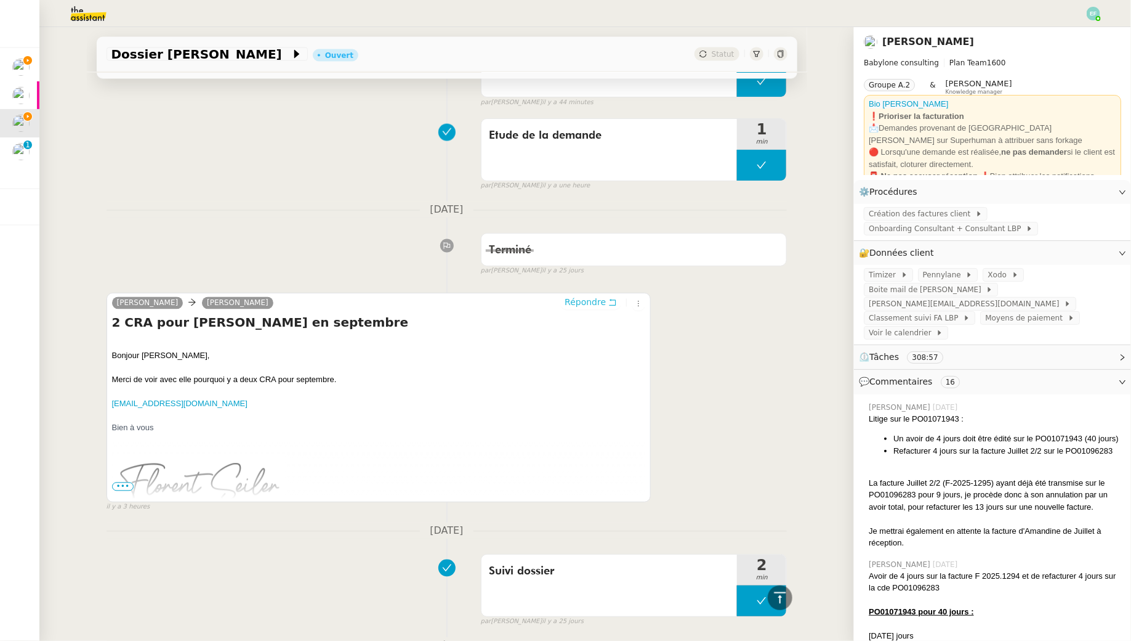
click at [620, 298] on button "Répondre" at bounding box center [590, 303] width 61 height 14
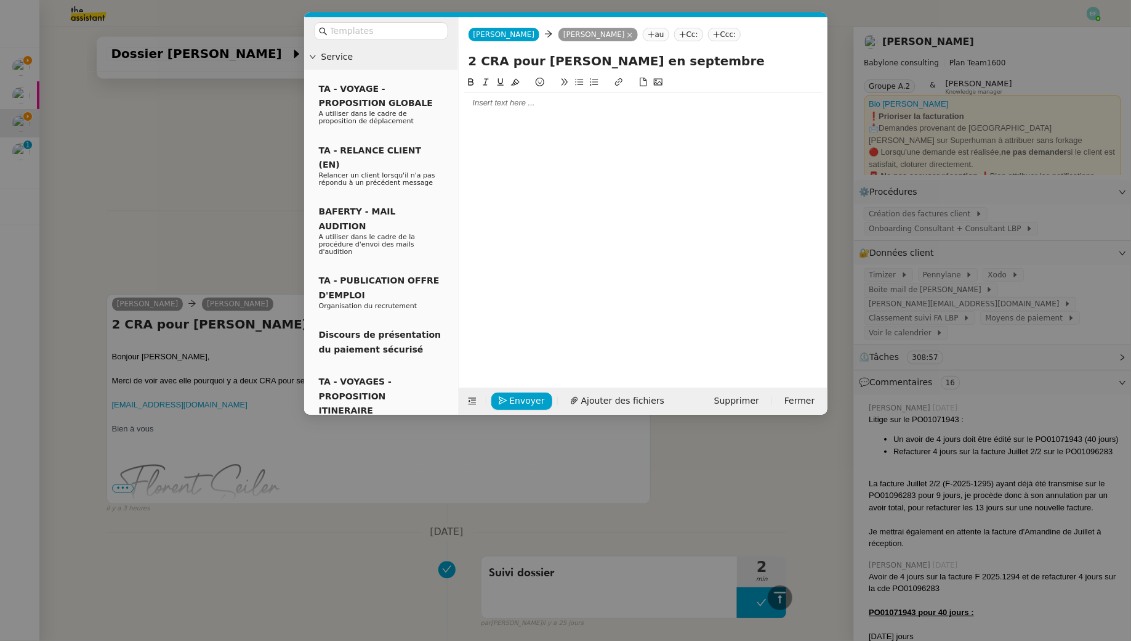
scroll to position [1127, 0]
click at [503, 113] on div at bounding box center [643, 102] width 359 height 21
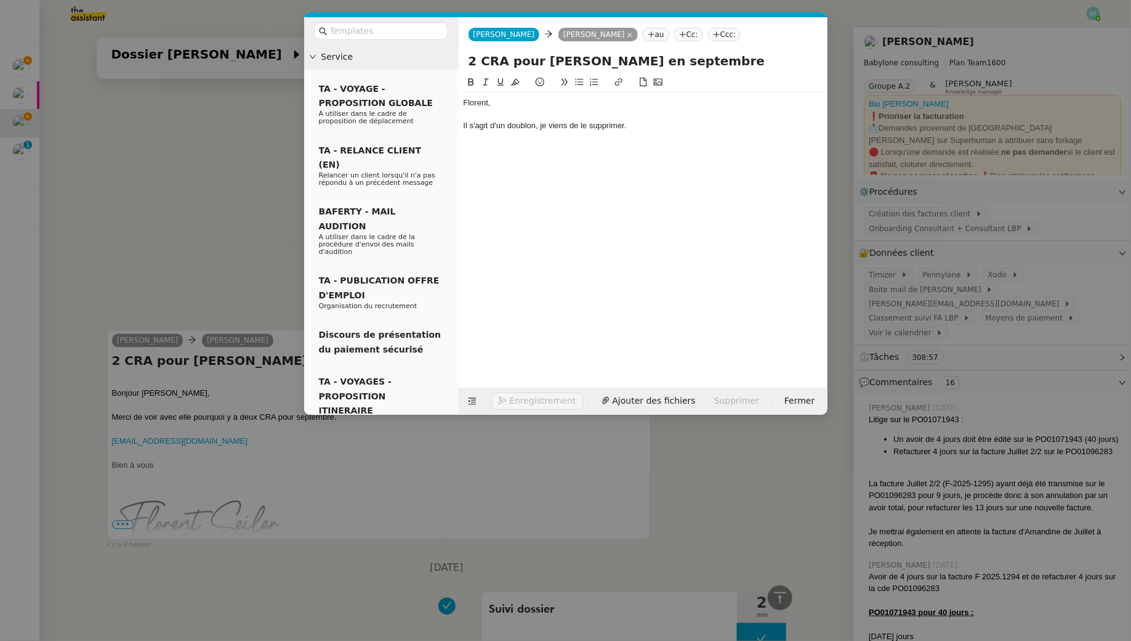
scroll to position [1216, 0]
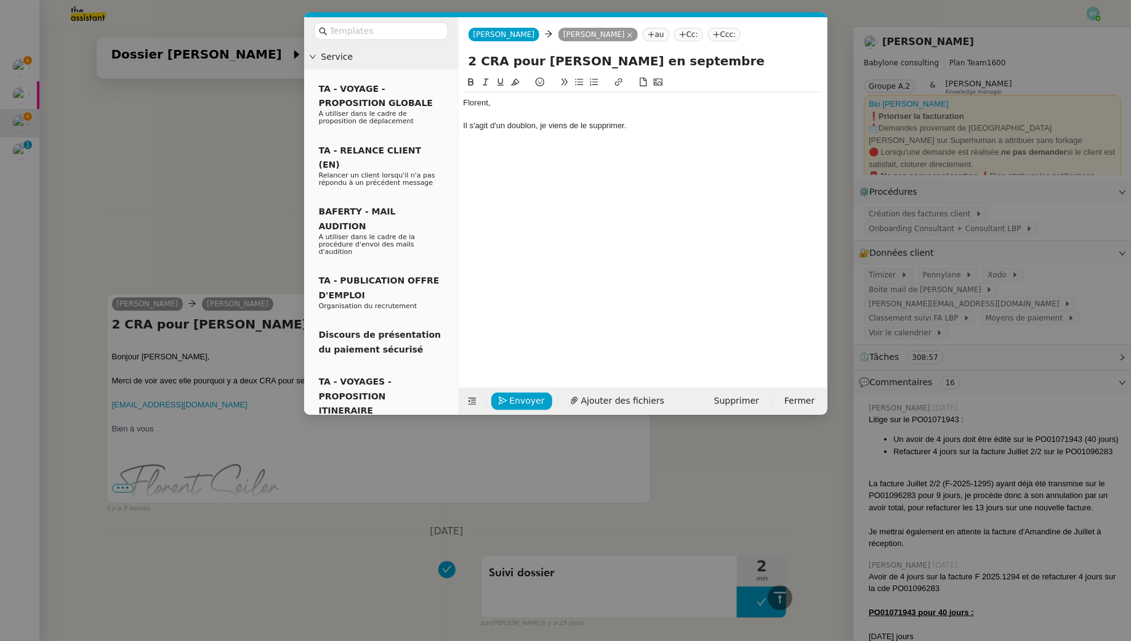
click at [464, 126] on div "Il s'agit d'un doublon, je viens de le supprimer." at bounding box center [643, 125] width 359 height 11
click at [707, 126] on div "J'ai pu échanger avec elle, elle me confirme qu'il s'agit d'un doublon, je vien…" at bounding box center [643, 125] width 359 height 11
click at [770, 126] on div "J'ai pu échanger avec elle, elle me confirme qu'il s'agit d'un doublon, que je …" at bounding box center [643, 125] width 359 height 11
click at [803, 126] on div "J'ai pu échanger avec elle, elle me confirme qu'il s'agit d'un doublon, que je …" at bounding box center [643, 125] width 359 height 11
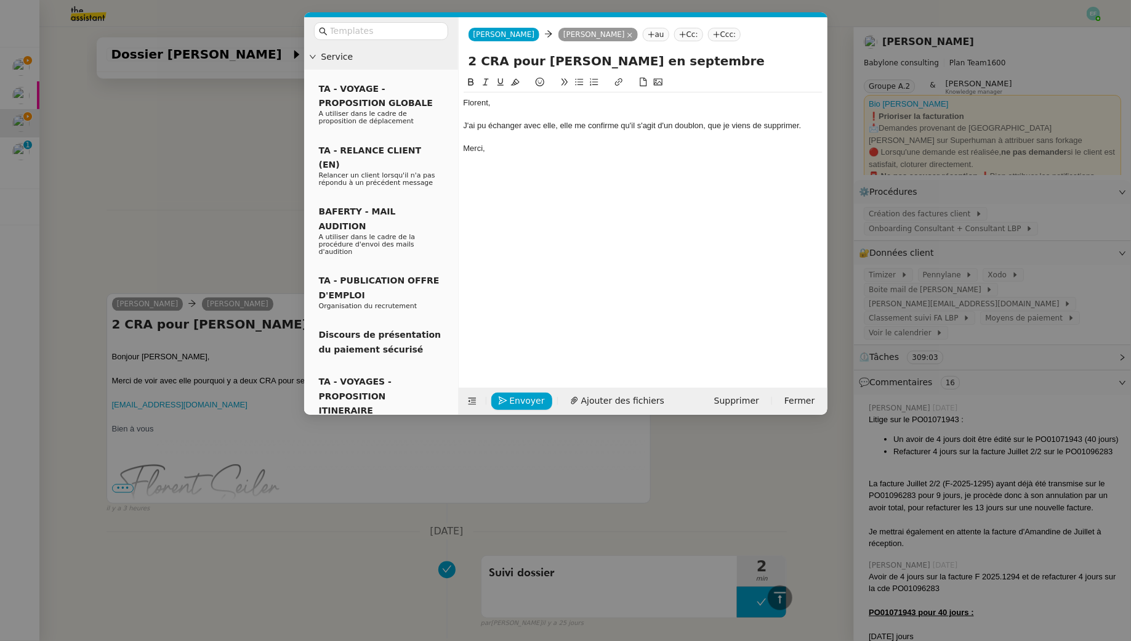
scroll to position [1240, 0]
click at [514, 399] on span "Envoyer" at bounding box center [527, 401] width 35 height 14
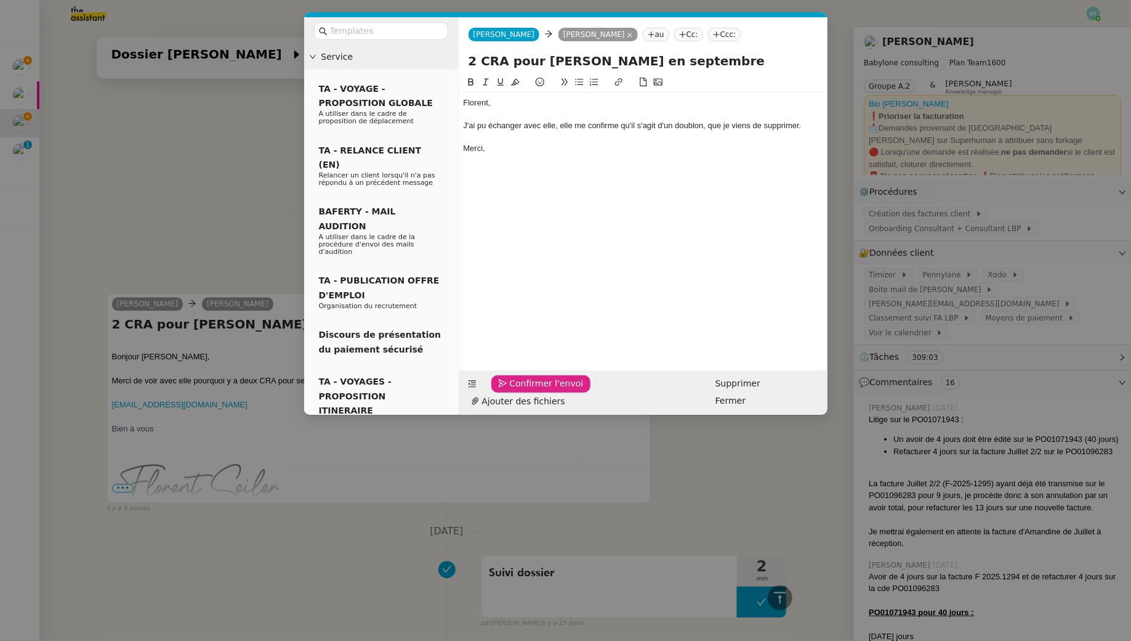
click at [514, 391] on span "Confirmer l'envoi" at bounding box center [547, 383] width 74 height 14
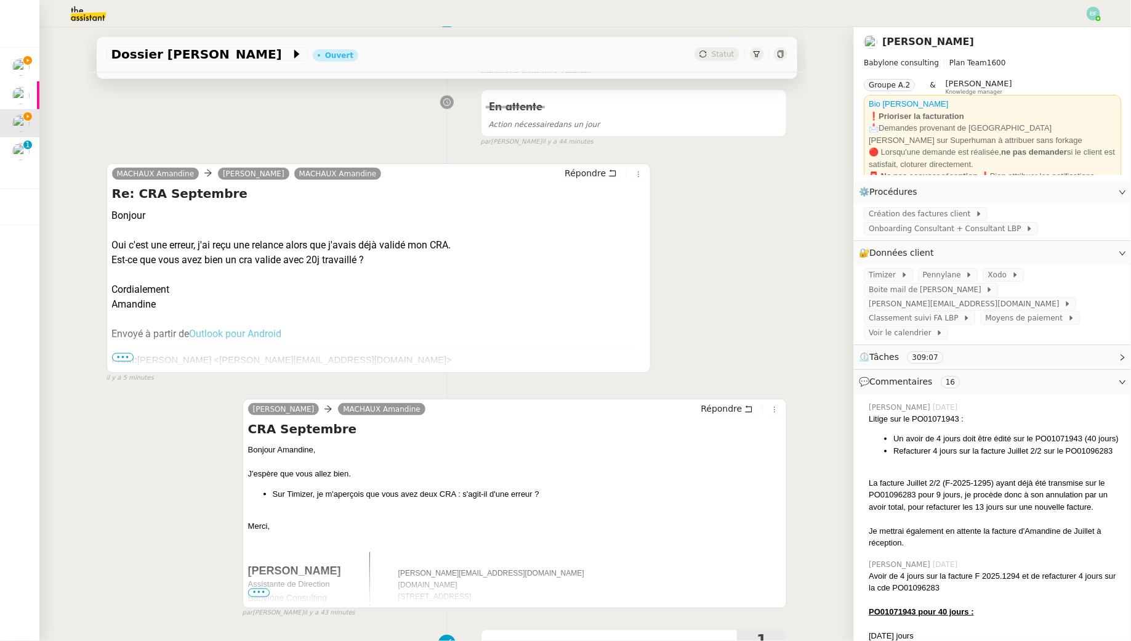
scroll to position [0, 0]
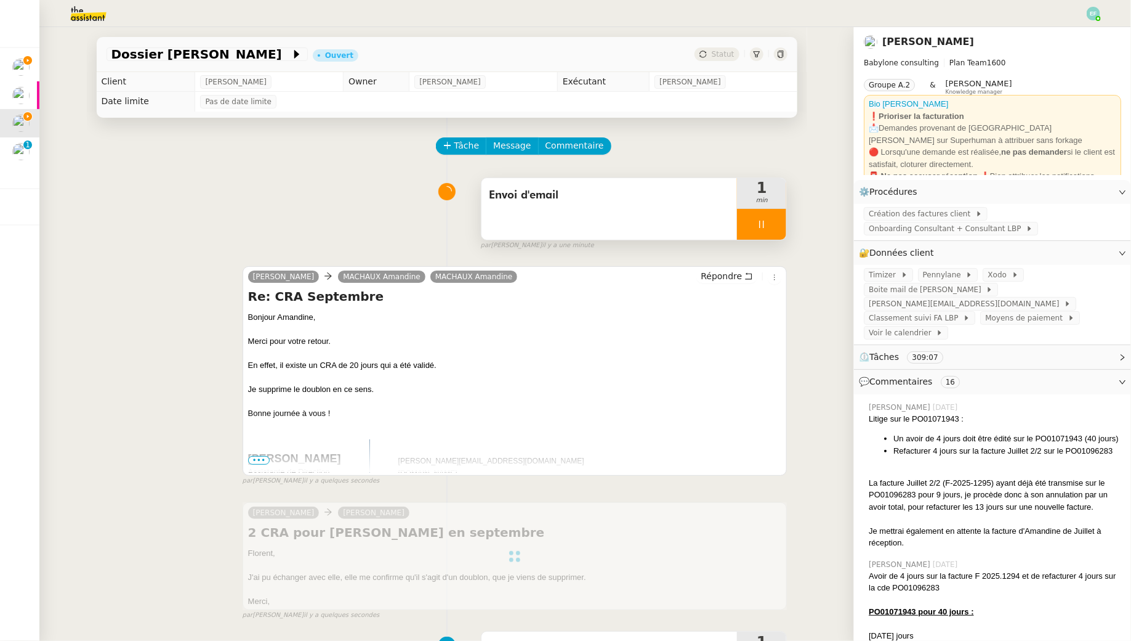
click at [765, 225] on icon at bounding box center [762, 224] width 10 height 10
click at [775, 225] on icon at bounding box center [774, 224] width 10 height 10
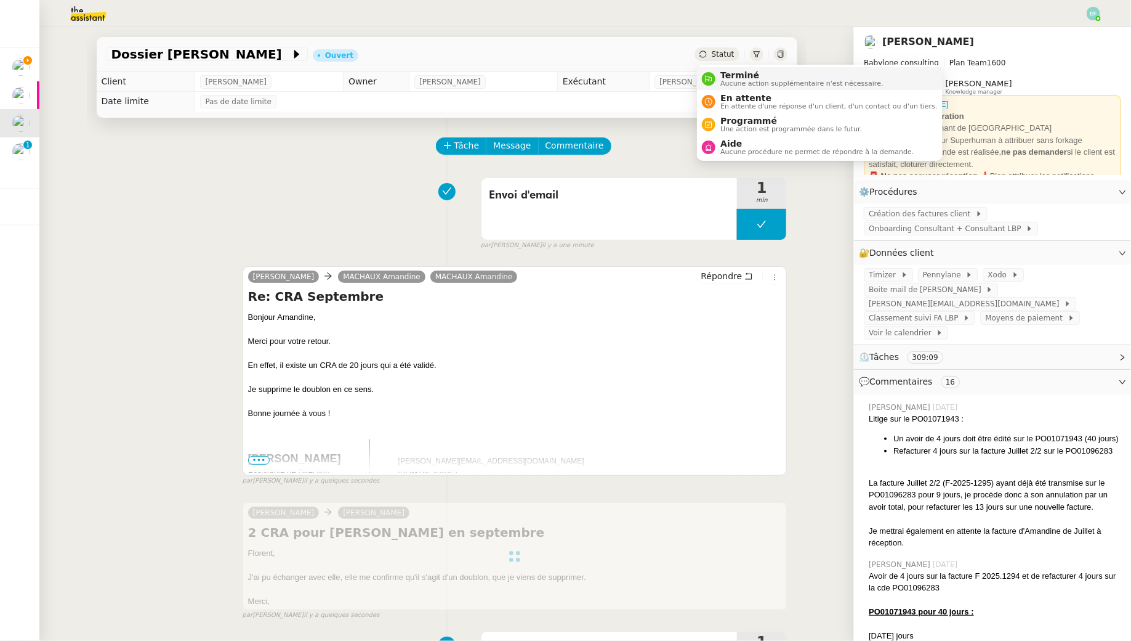
click at [730, 82] on span "Aucune action supplémentaire n'est nécessaire." at bounding box center [802, 83] width 163 height 7
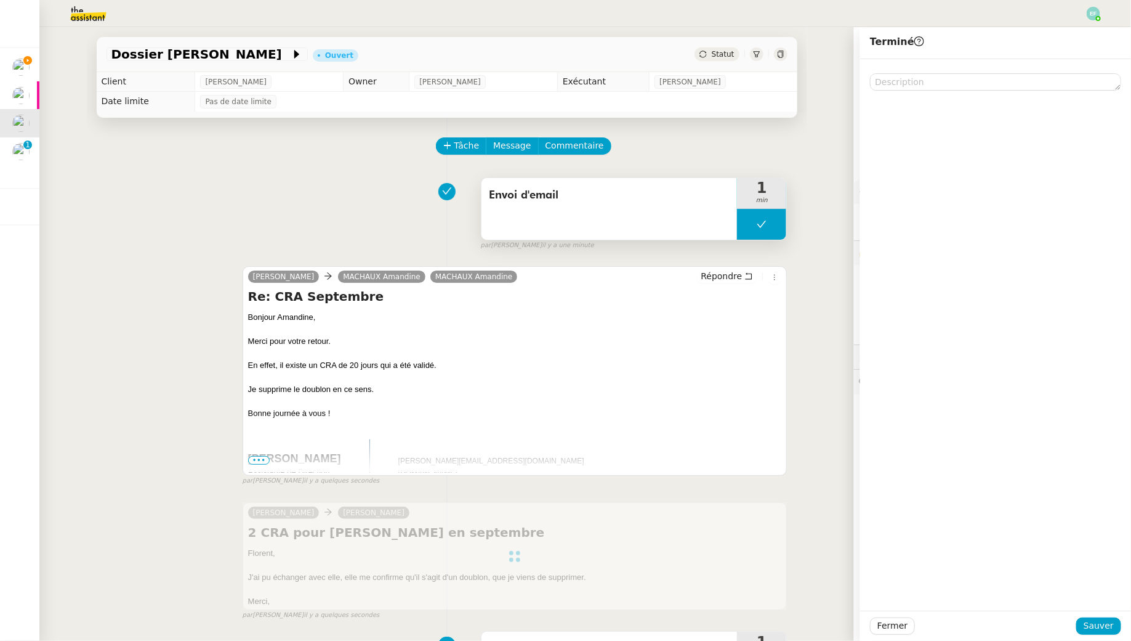
click at [748, 221] on button at bounding box center [761, 224] width 49 height 31
click at [748, 221] on icon at bounding box center [750, 224] width 10 height 10
click at [668, 209] on div "Envoi d'email" at bounding box center [610, 209] width 256 height 62
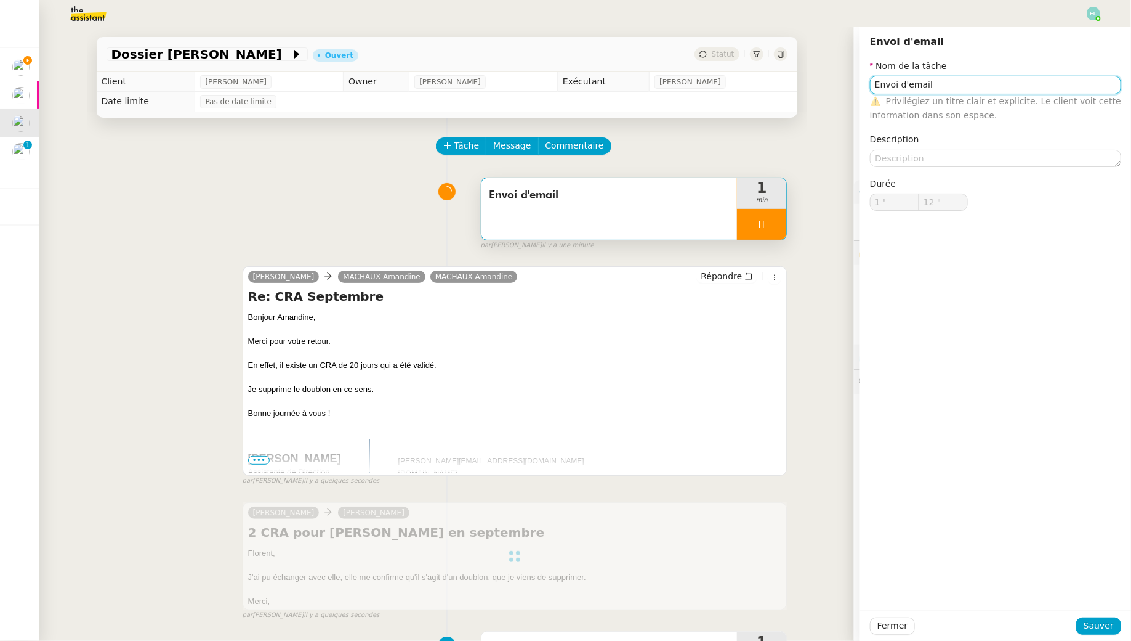
click at [979, 86] on input "Envoi d'email" at bounding box center [995, 85] width 251 height 18
type input "13 ""
type input "Envoi d'emails"
click at [949, 85] on input "Envoi d'email" at bounding box center [995, 85] width 251 height 18
type input "Envoi d'emails"
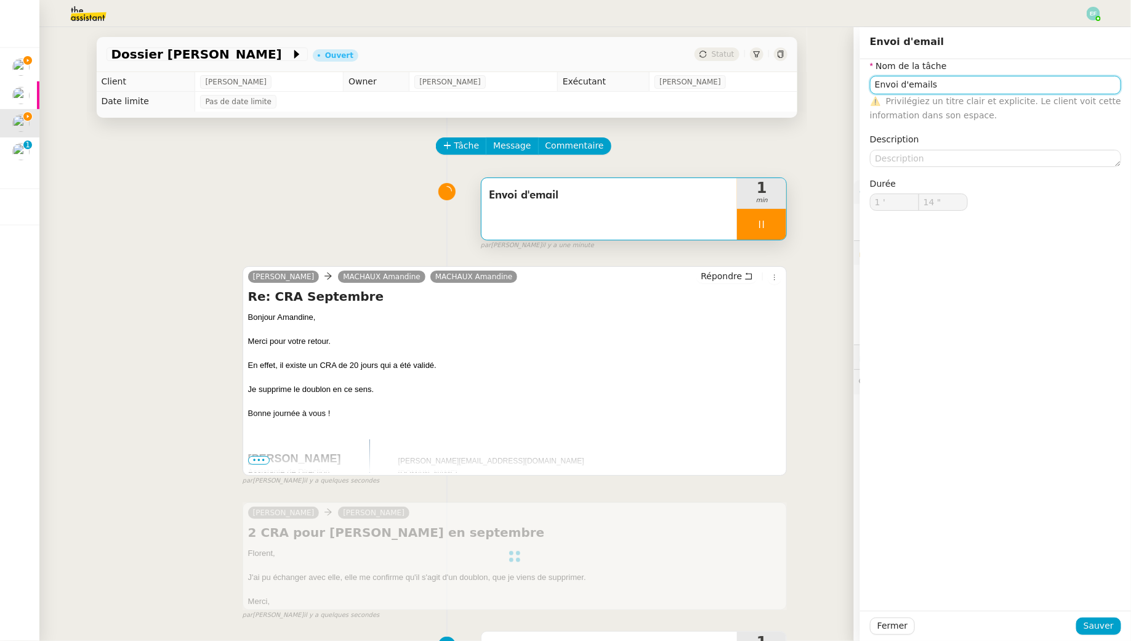
type input "15 ""
type input "Envoi d'email"
type input "1 '"
type input "15 ""
type input "Envoi d'emails"
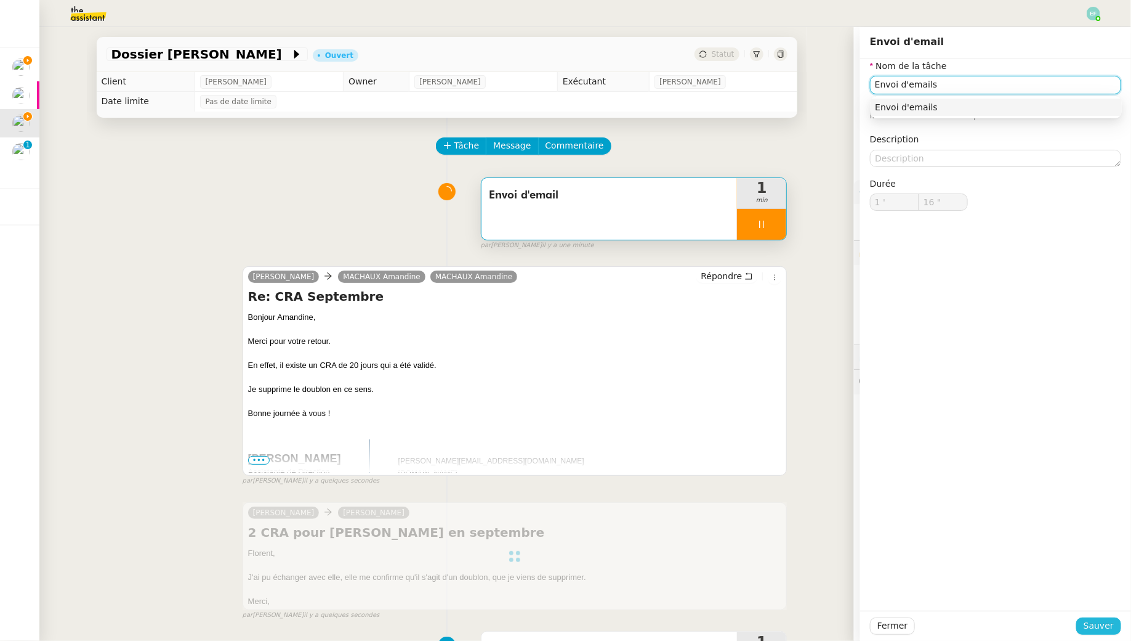
type input "17 ""
type input "Envoi d'emails"
click at [1105, 633] on span "Sauver" at bounding box center [1099, 625] width 30 height 14
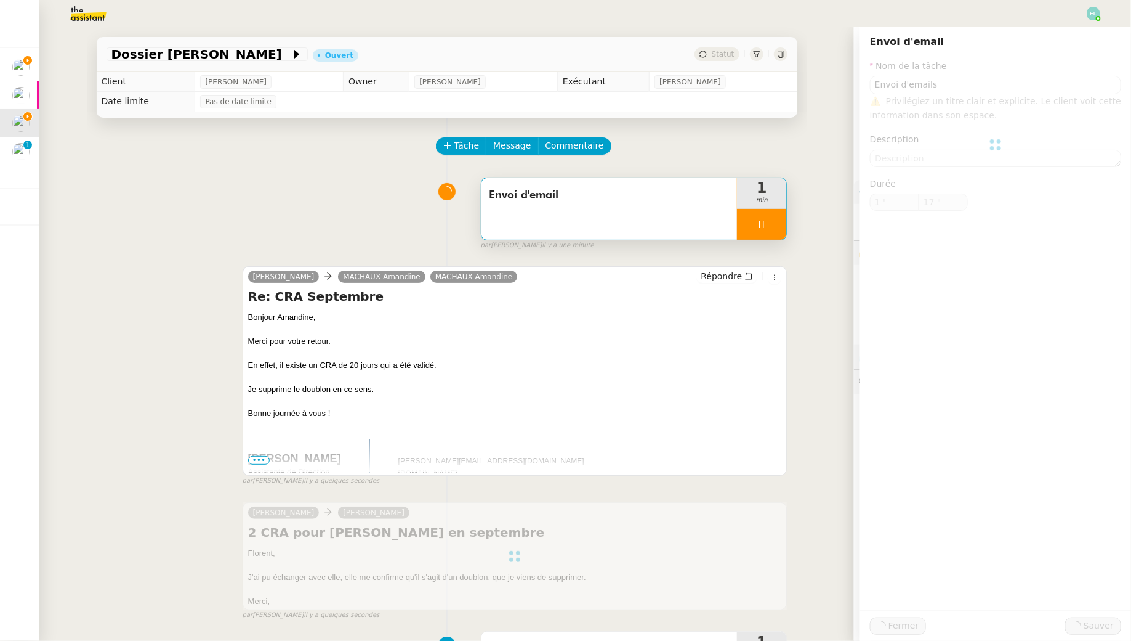
type input "18 ""
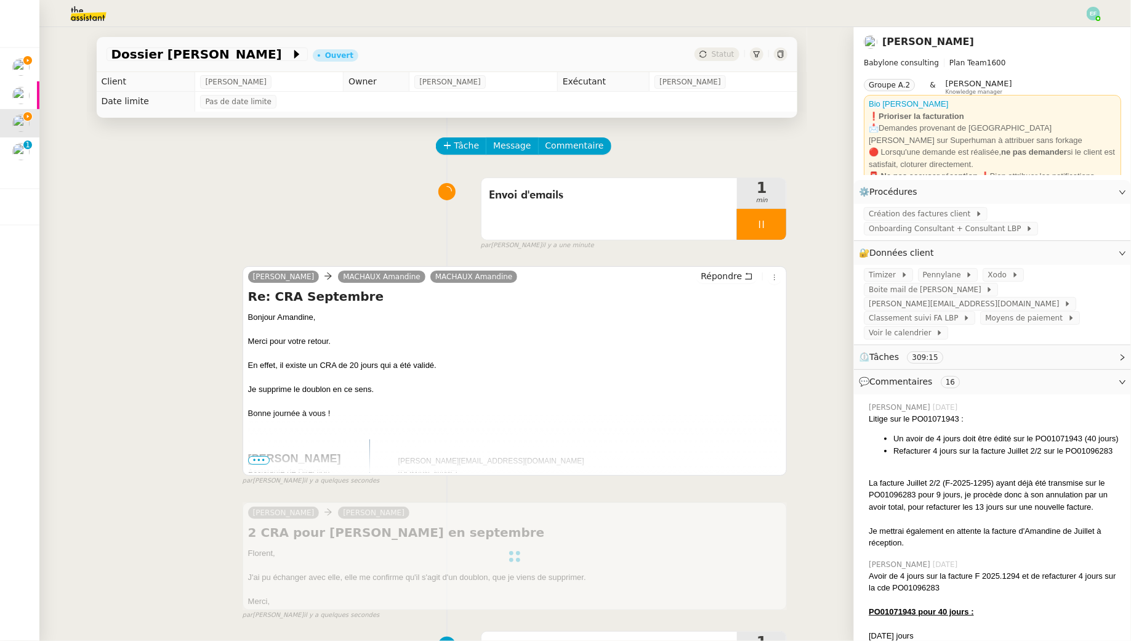
click at [779, 216] on div at bounding box center [761, 224] width 49 height 31
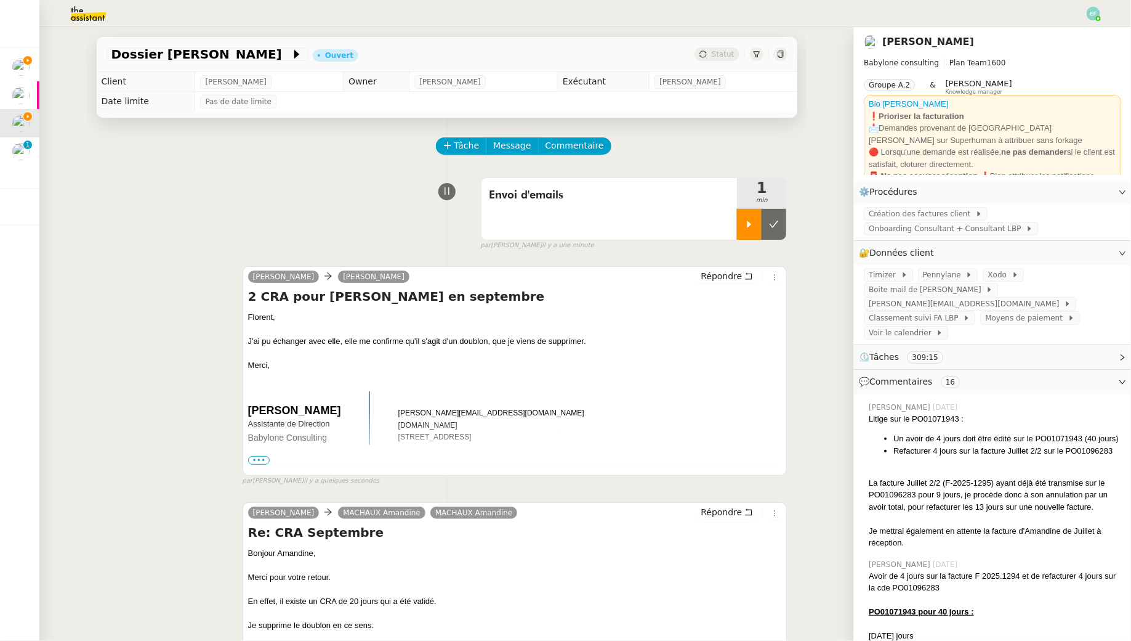
click at [779, 216] on button at bounding box center [774, 224] width 25 height 31
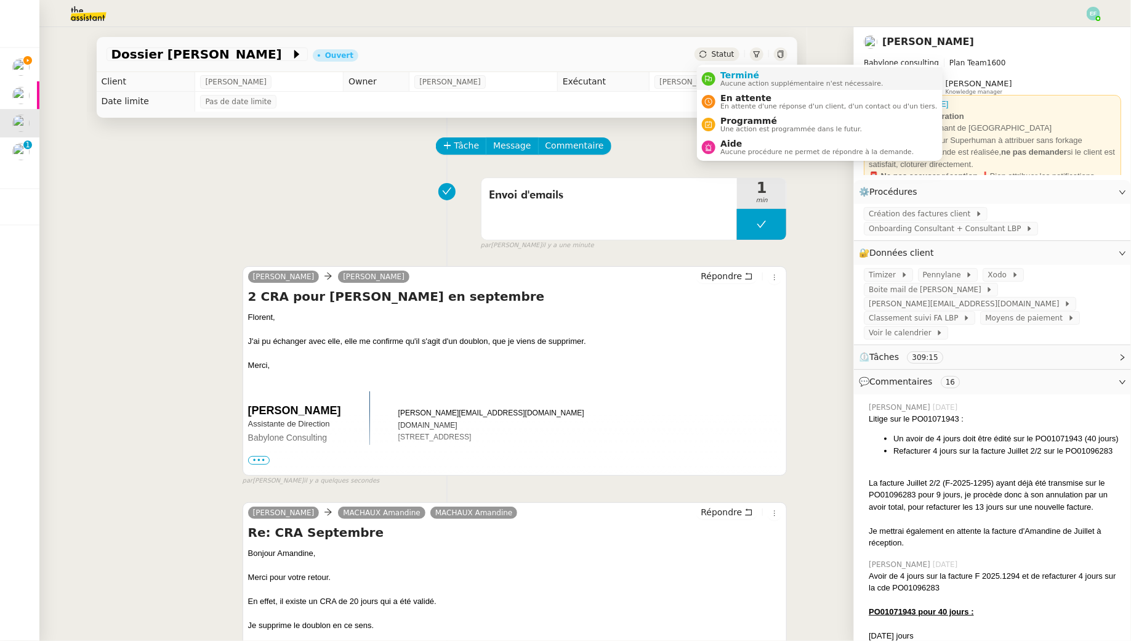
click at [729, 75] on span "Terminé" at bounding box center [802, 75] width 163 height 10
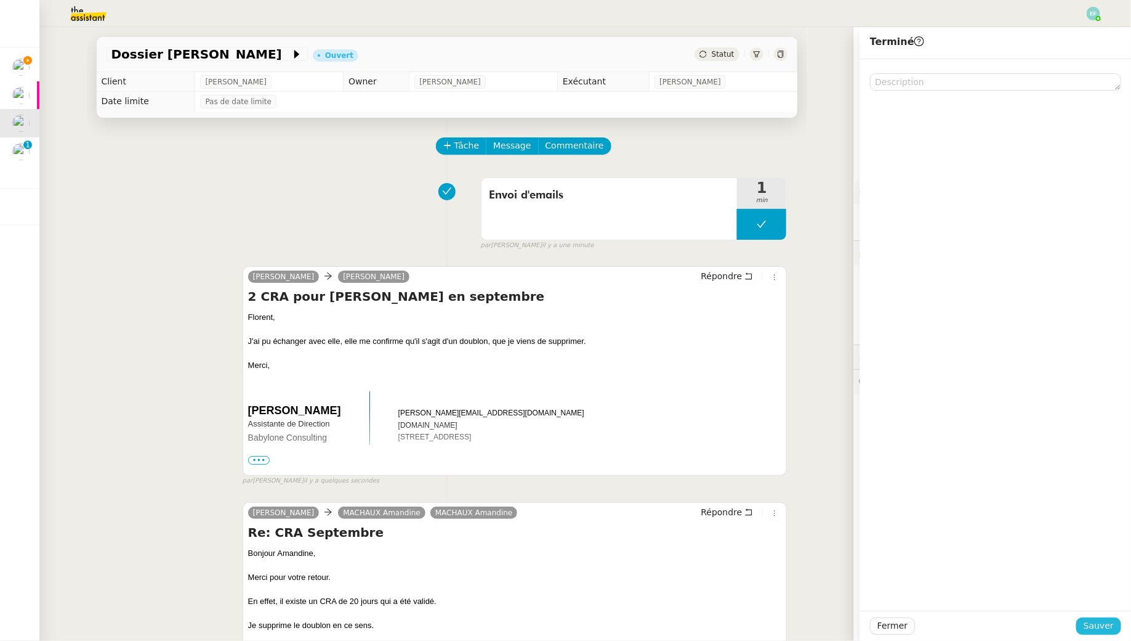
click at [1110, 631] on span "Sauver" at bounding box center [1099, 625] width 30 height 14
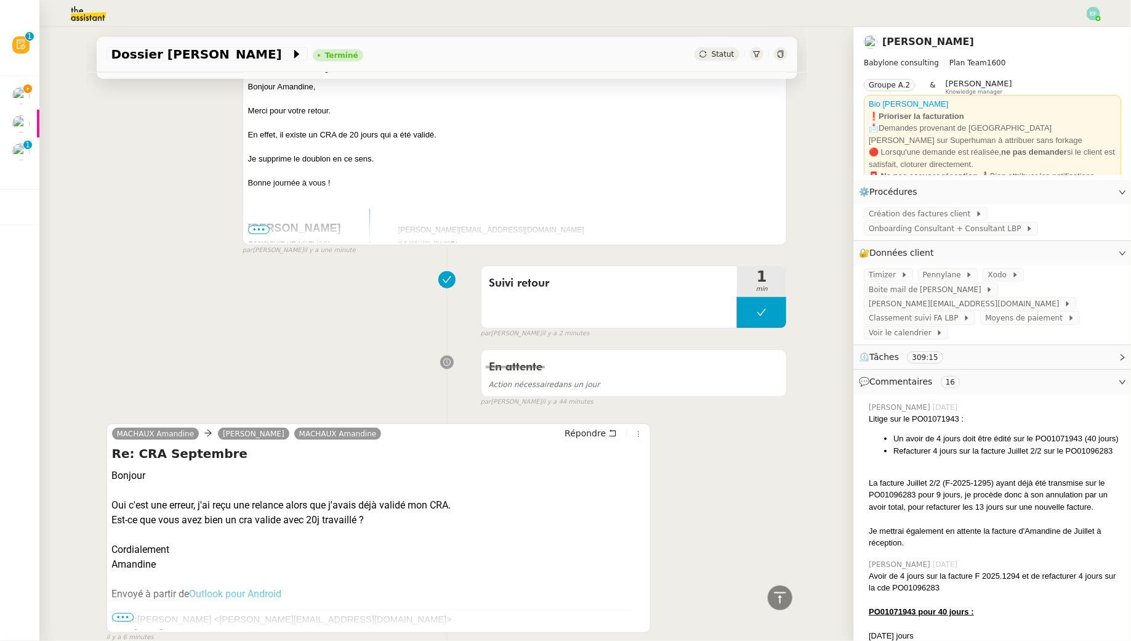
scroll to position [38, 0]
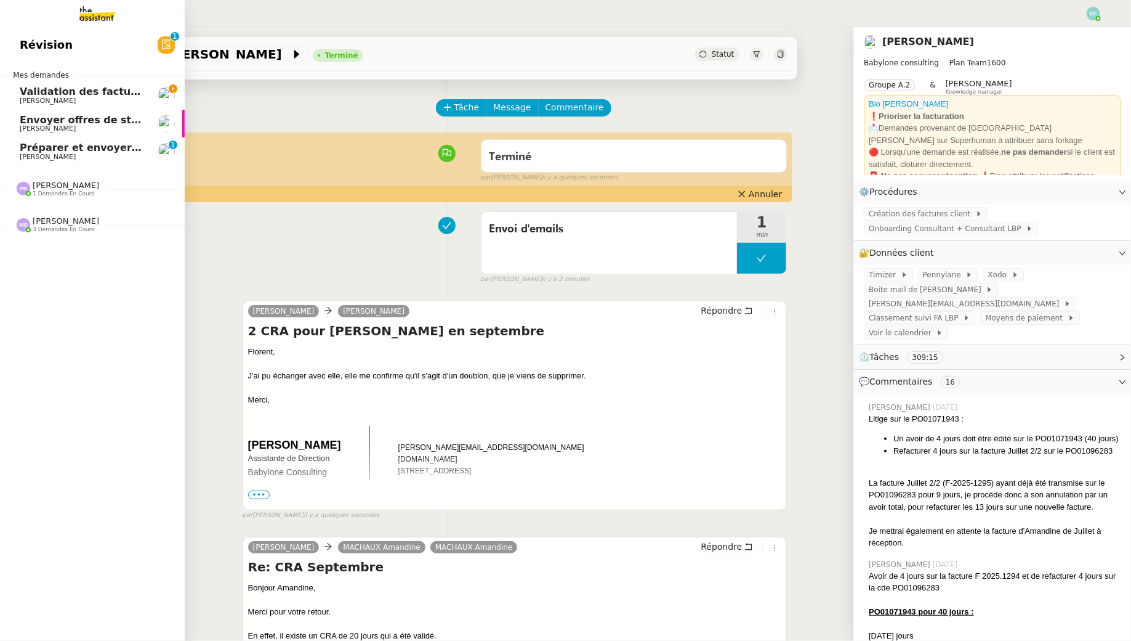
click at [68, 156] on span "[PERSON_NAME]" at bounding box center [48, 157] width 56 height 8
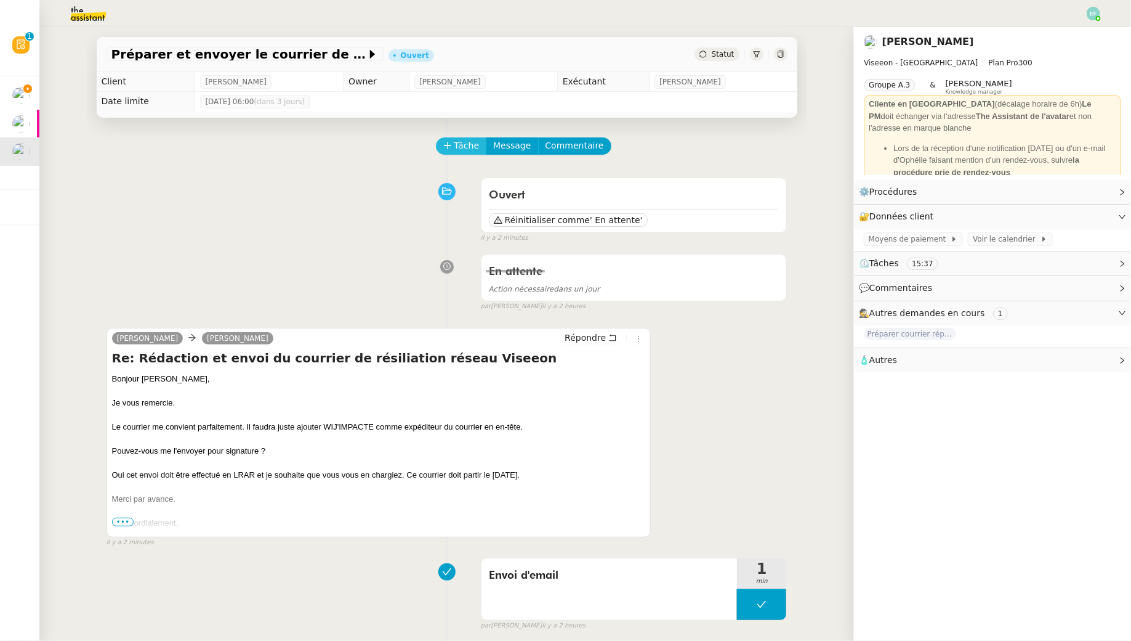
click at [473, 148] on span "Tâche" at bounding box center [467, 146] width 25 height 14
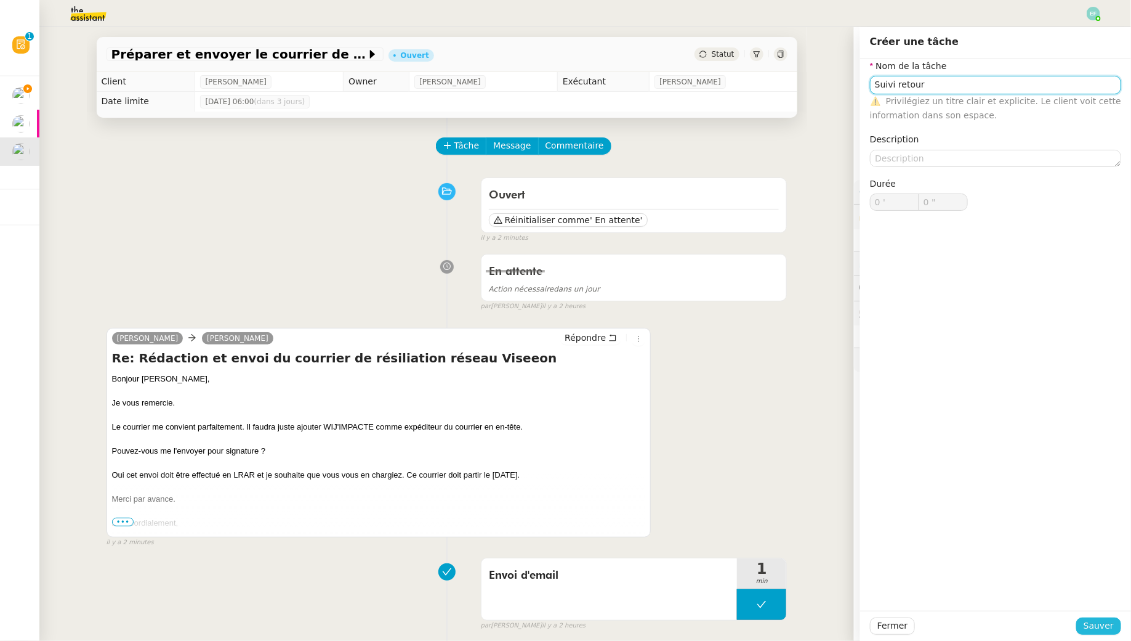
type input "Suivi retour"
click at [1107, 625] on span "Sauver" at bounding box center [1099, 625] width 30 height 14
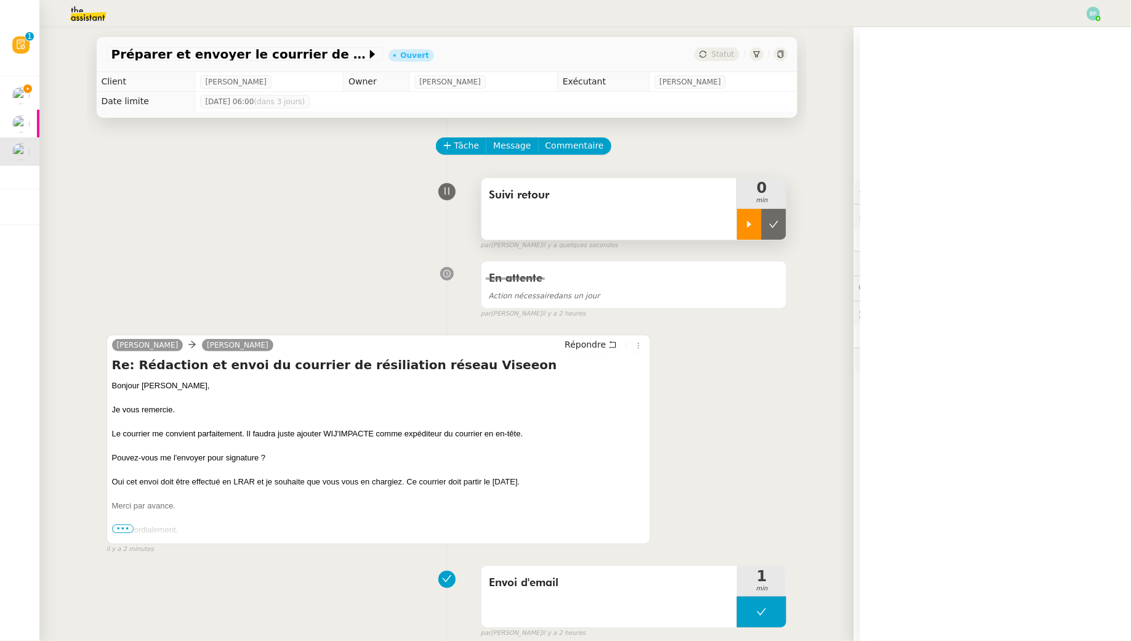
click at [747, 230] on div at bounding box center [749, 224] width 25 height 31
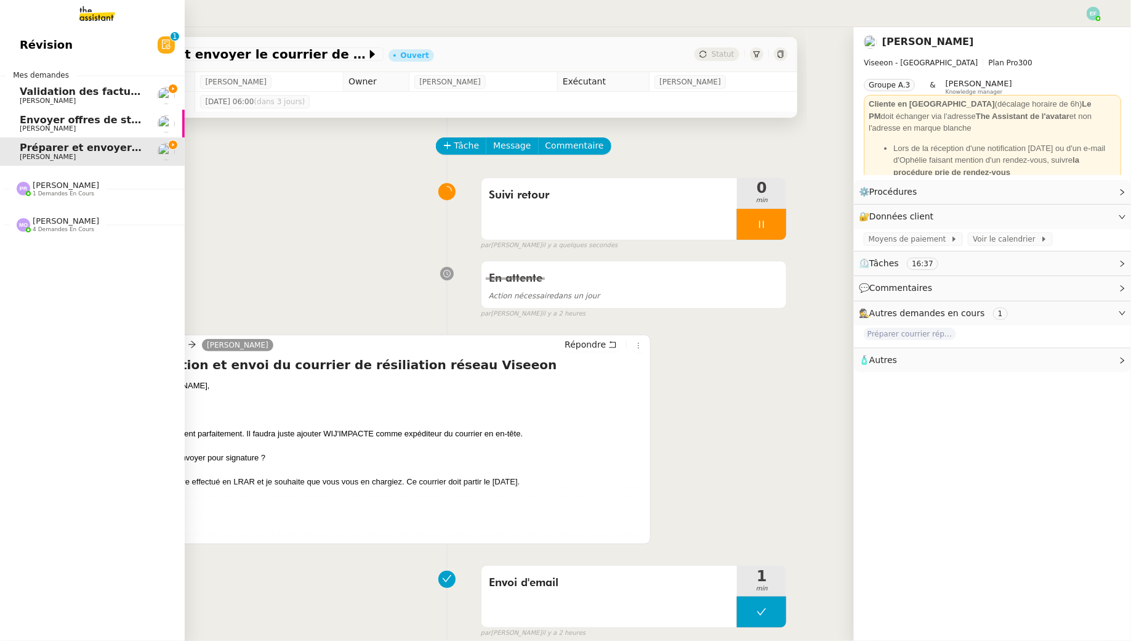
click at [45, 94] on span "Validation des factures consultants - septembre 2025" at bounding box center [169, 92] width 298 height 12
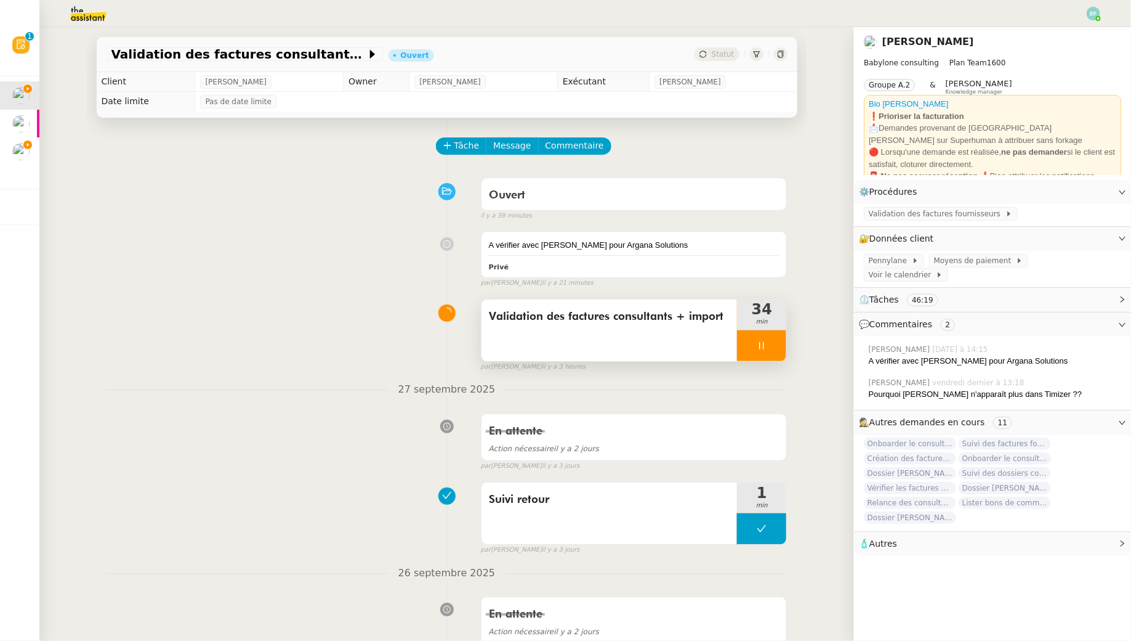
click at [763, 342] on icon at bounding box center [762, 346] width 10 height 10
click at [781, 344] on button at bounding box center [774, 345] width 25 height 31
click at [770, 346] on button at bounding box center [761, 345] width 49 height 31
click at [751, 346] on icon at bounding box center [750, 346] width 10 height 10
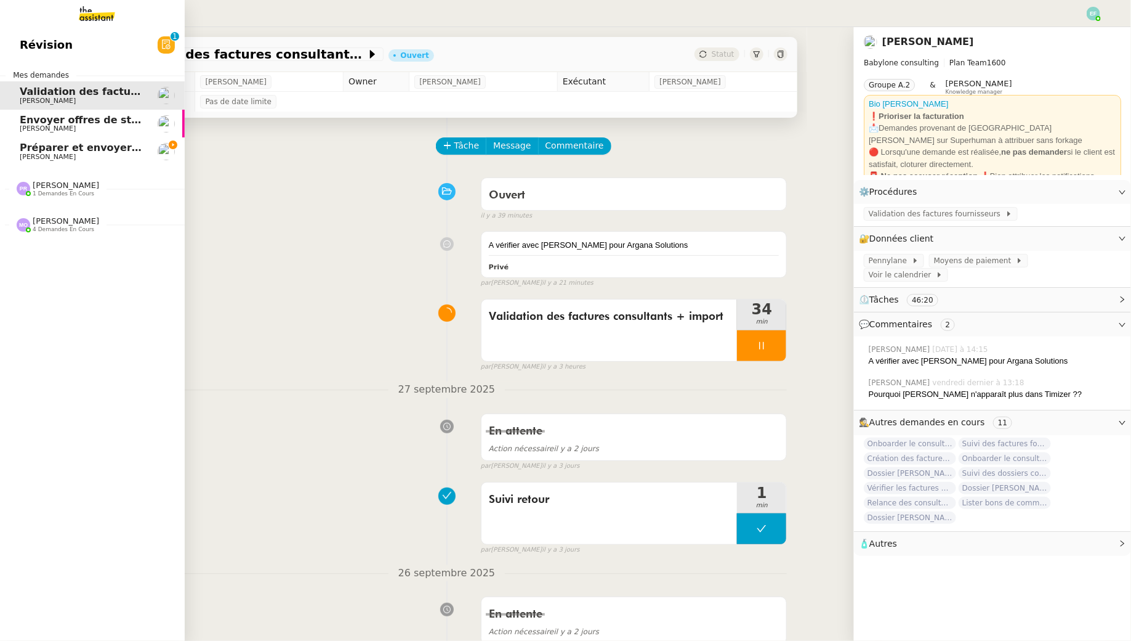
click at [29, 164] on link "Préparer et envoyer le courrier de résiliation Ophélie DIONY" at bounding box center [92, 151] width 185 height 28
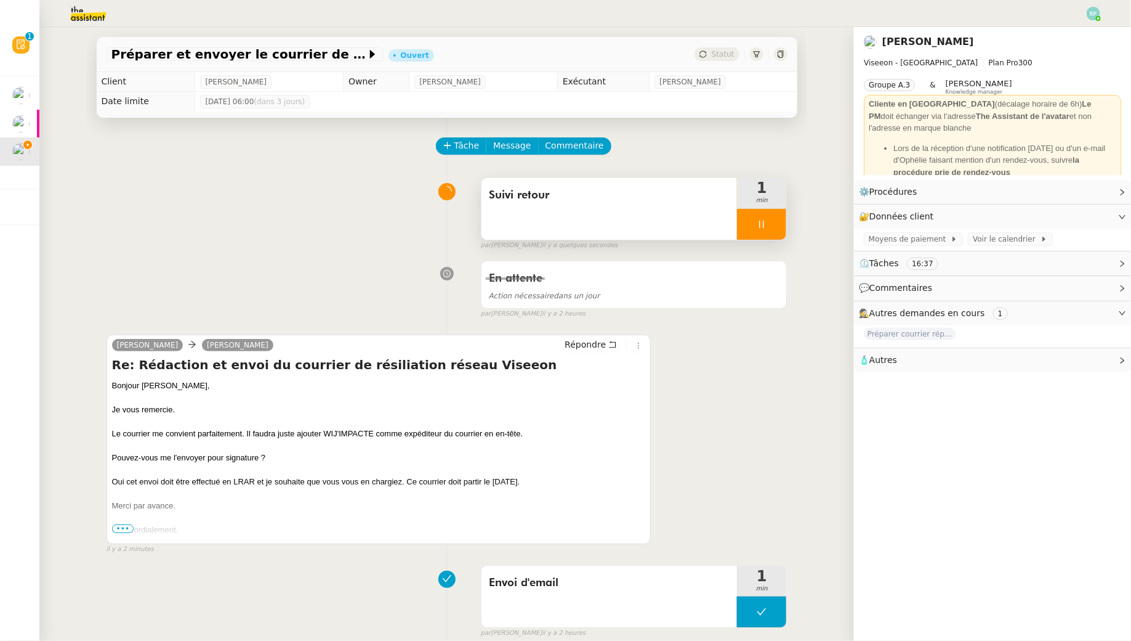
click at [767, 216] on div at bounding box center [761, 224] width 49 height 31
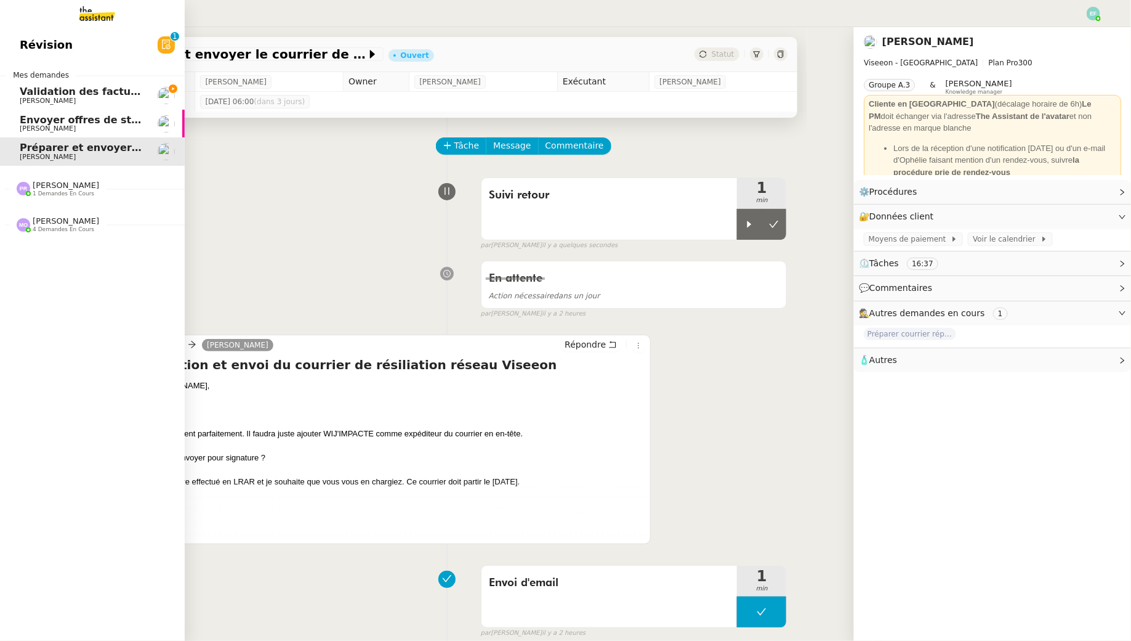
click at [33, 92] on span "Validation des factures consultants - septembre 2025" at bounding box center [169, 92] width 298 height 12
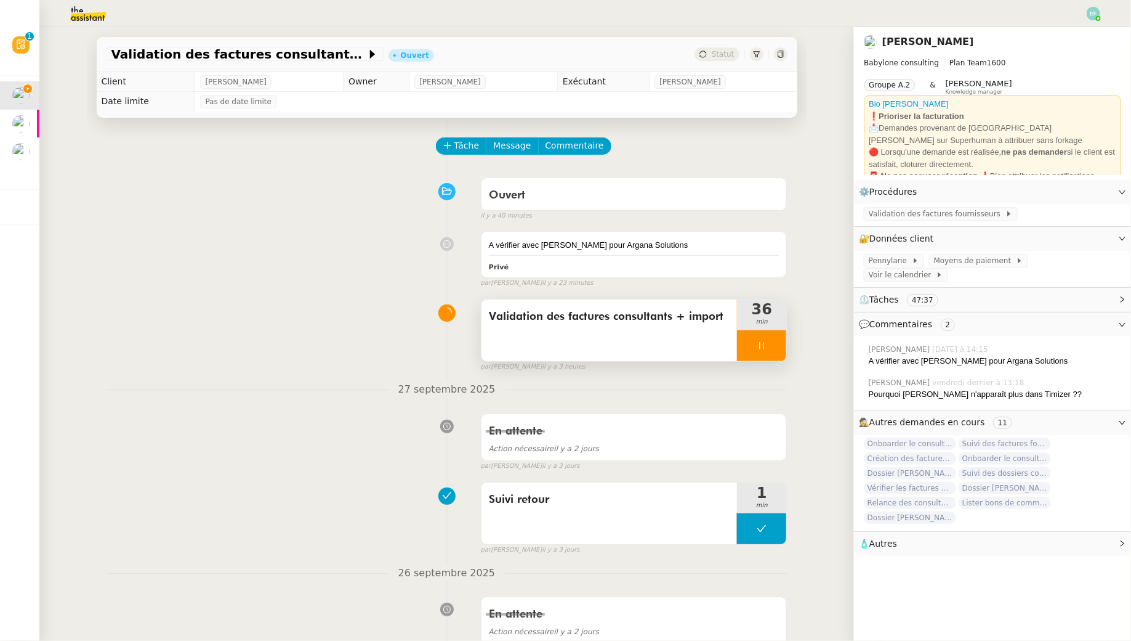
click at [774, 336] on div at bounding box center [761, 345] width 49 height 31
click at [755, 348] on div at bounding box center [749, 345] width 25 height 31
click at [765, 342] on icon at bounding box center [762, 346] width 10 height 10
click at [753, 334] on div at bounding box center [749, 345] width 25 height 31
click at [603, 331] on div "Validation des factures consultants + import" at bounding box center [610, 330] width 256 height 62
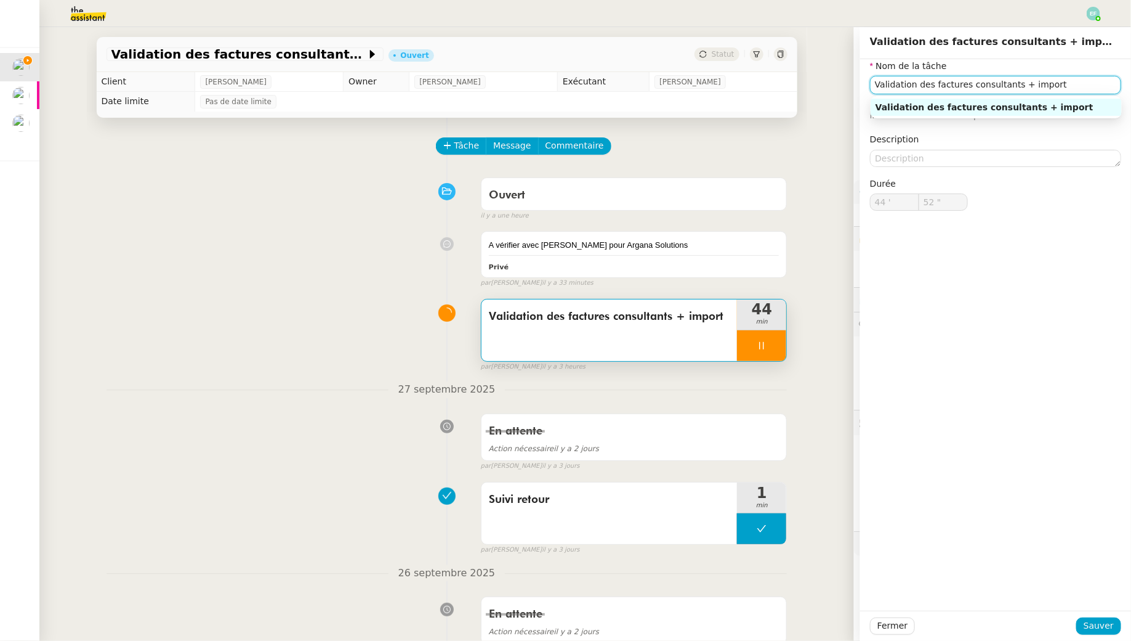
click at [1085, 84] on input "Validation des factures consultants + import" at bounding box center [995, 85] width 251 height 18
type input "Validation des factures consultants + import"
type input "53 ""
type input "Validation des factures consultants + import + mise à"
type input "54 ""
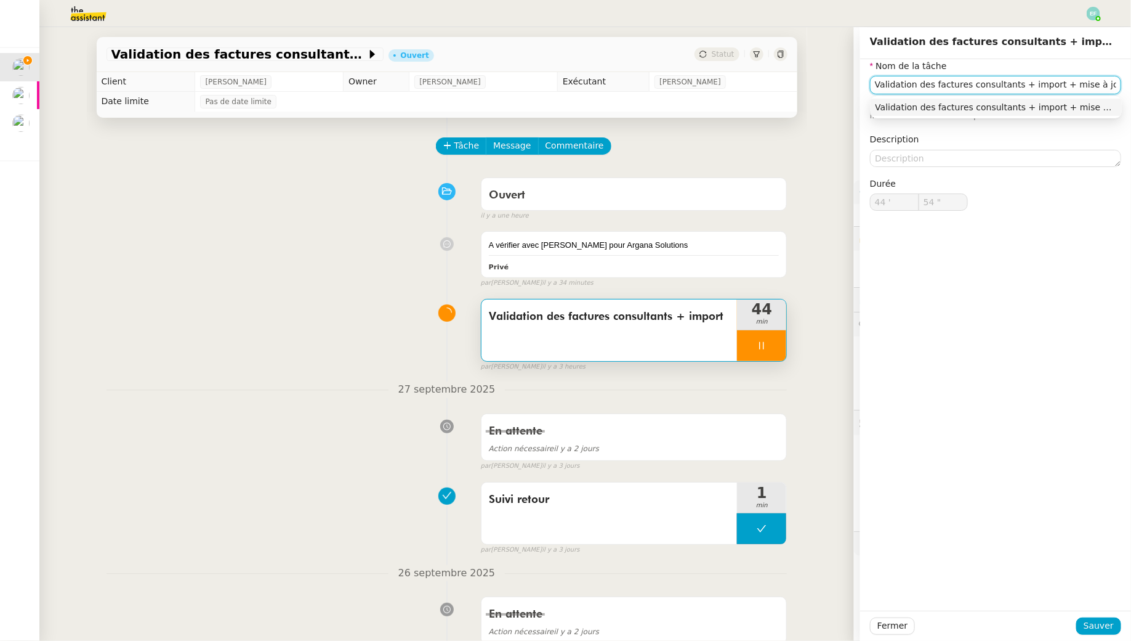
type input "Validation des factures consultants + import + mise à jour tabl"
type input "55 ""
type input "Validation des factures consultants + import + mise à jour tableau de fac"
type input "56 ""
type input "Validation des factures consultants + import + mise à jour tableau de facturati…"
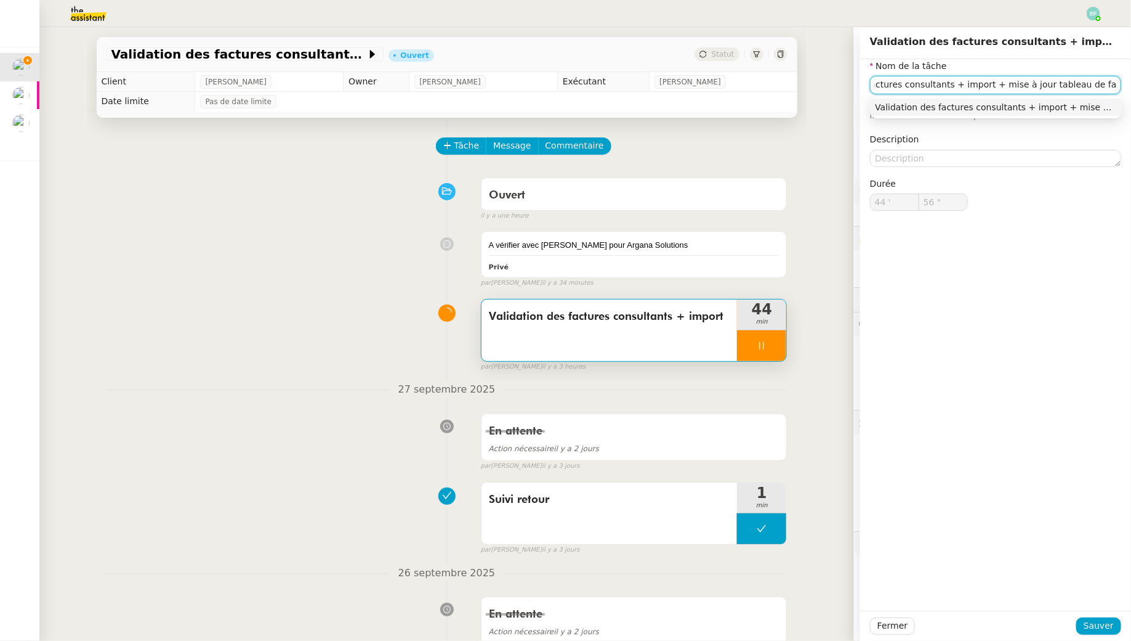
type input "57 ""
type input "Validation des factures consultants + import + mise à jour tableau de facturati…"
type input "58 ""
type input "Validation des factures consultants + import + mise à jour tableau de facturati…"
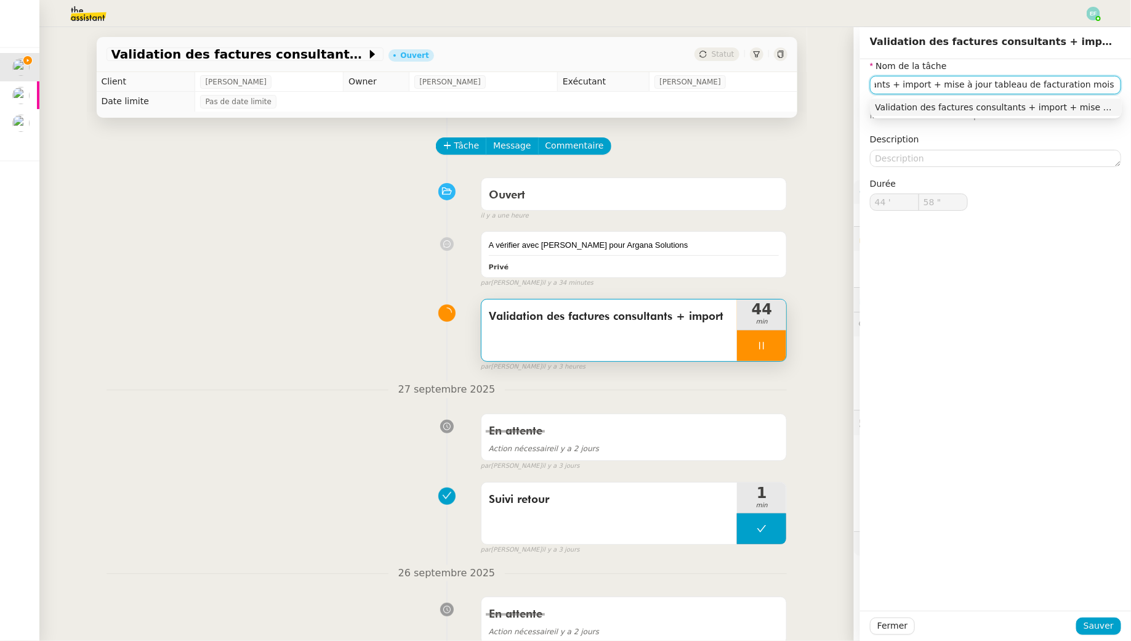
type input "59 ""
type input "Validation des factures consultants + import + mise à jour tableau de facturati…"
click at [1105, 621] on span "Sauver" at bounding box center [1099, 625] width 30 height 14
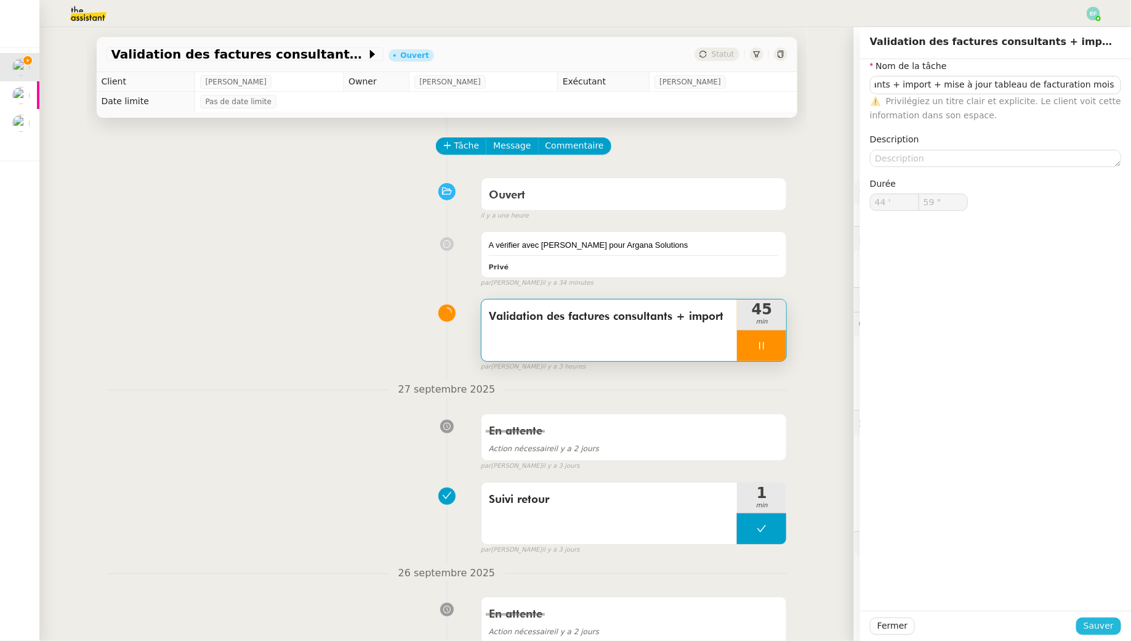
scroll to position [0, 0]
type input "45 '"
type input "0 ""
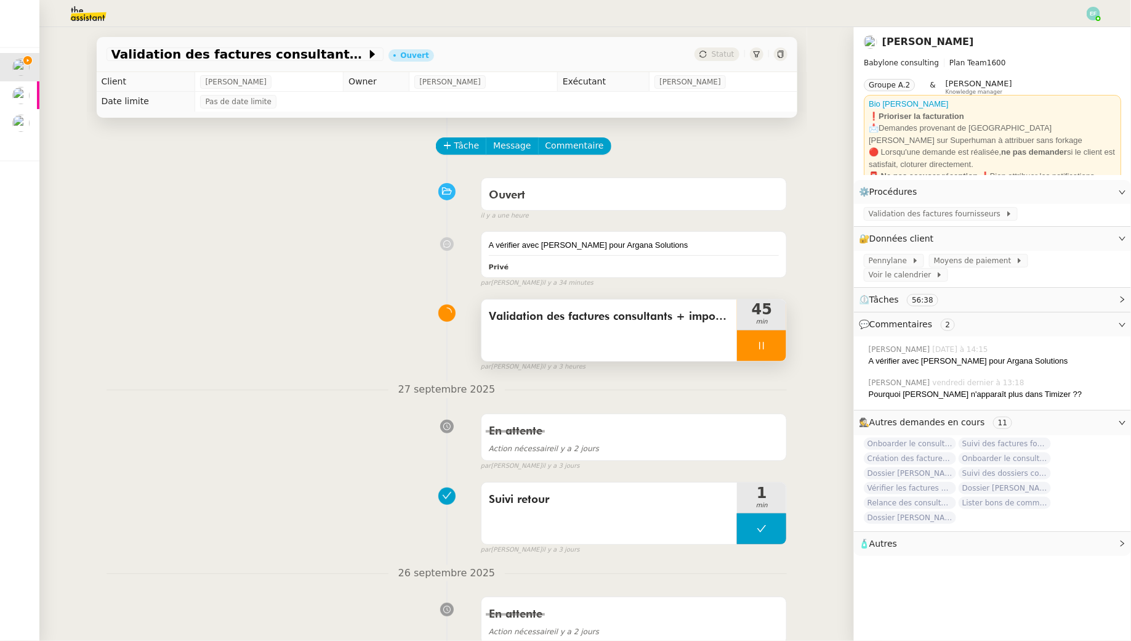
click at [650, 333] on div "Validation des factures consultants + import + mise à jour tableau de facturati…" at bounding box center [610, 330] width 256 height 62
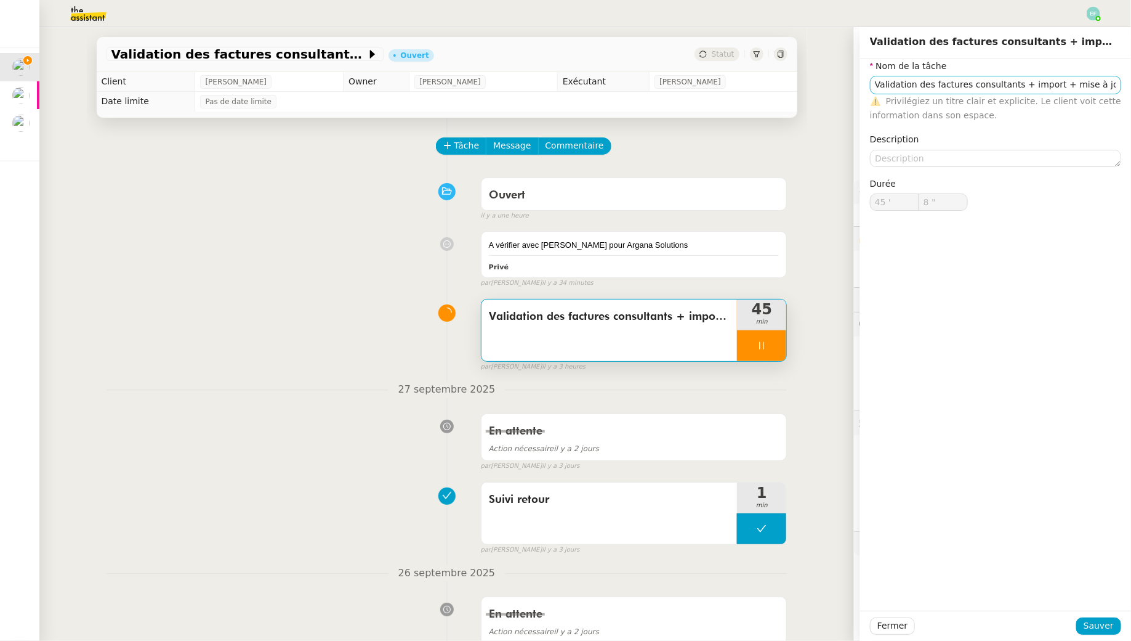
type input "9 ""
click at [1024, 86] on input "Validation des factures consultants + import + mise à jour tableau de facturati…" at bounding box center [995, 85] width 251 height 18
type input "Validation des factures consultants + véimport + mise à jour tableau de factura…"
type input "10 ""
type input "Validation des factures consultants + vérification import + mise à jour tableau…"
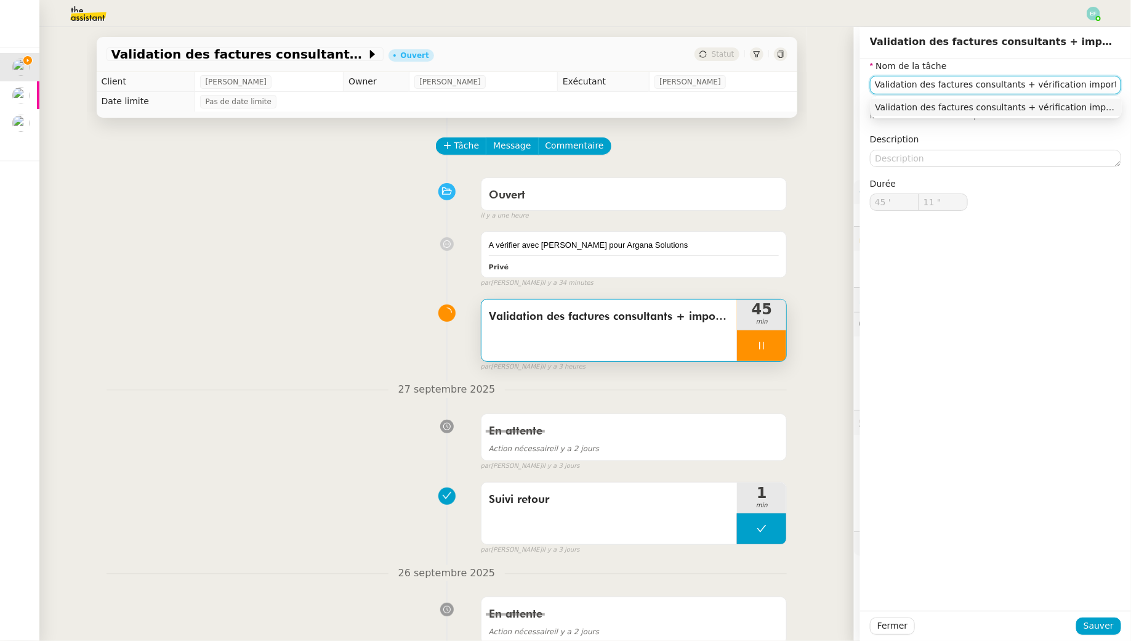
type input "12 ""
type input "Validation des factures consultants + vérification fimport + mise à jour tablea…"
type input "13 ""
type input "Validation des factures consultants + vérification import + mise à jour tableau…"
type input "15 ""
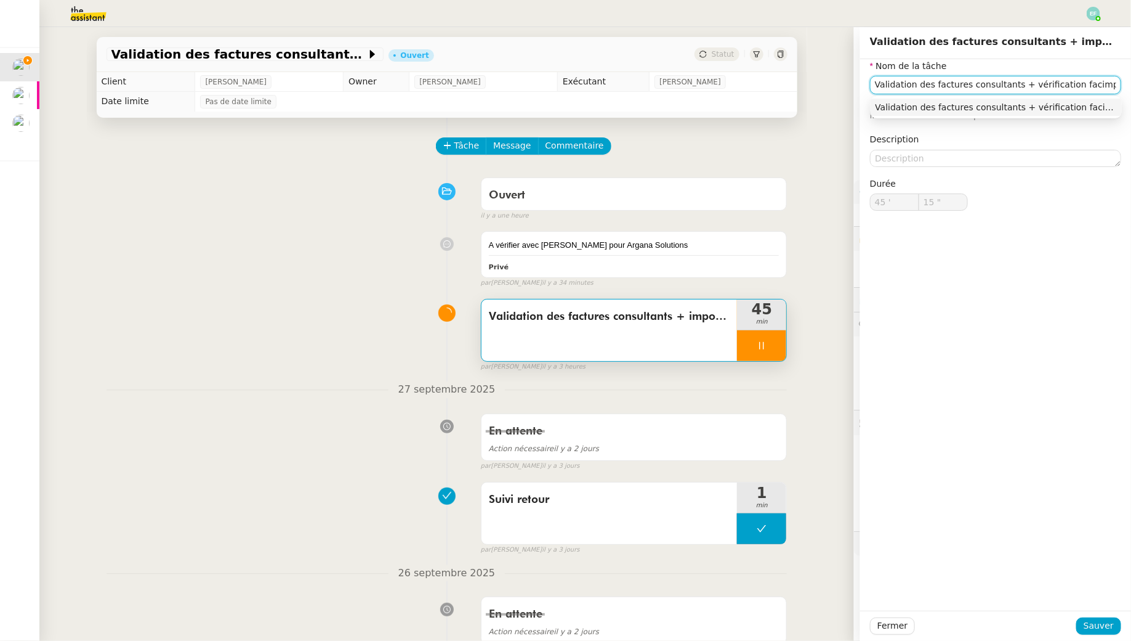
type input "Validation des factures consultants + vérification factimport + mise à jour tab…"
type input "16 ""
type input "Validation des factures consultants + vérification facimport + mise à jour tabl…"
type input "17 ""
type input "Validation des factures consultants + vérification +import + mise à jour tablea…"
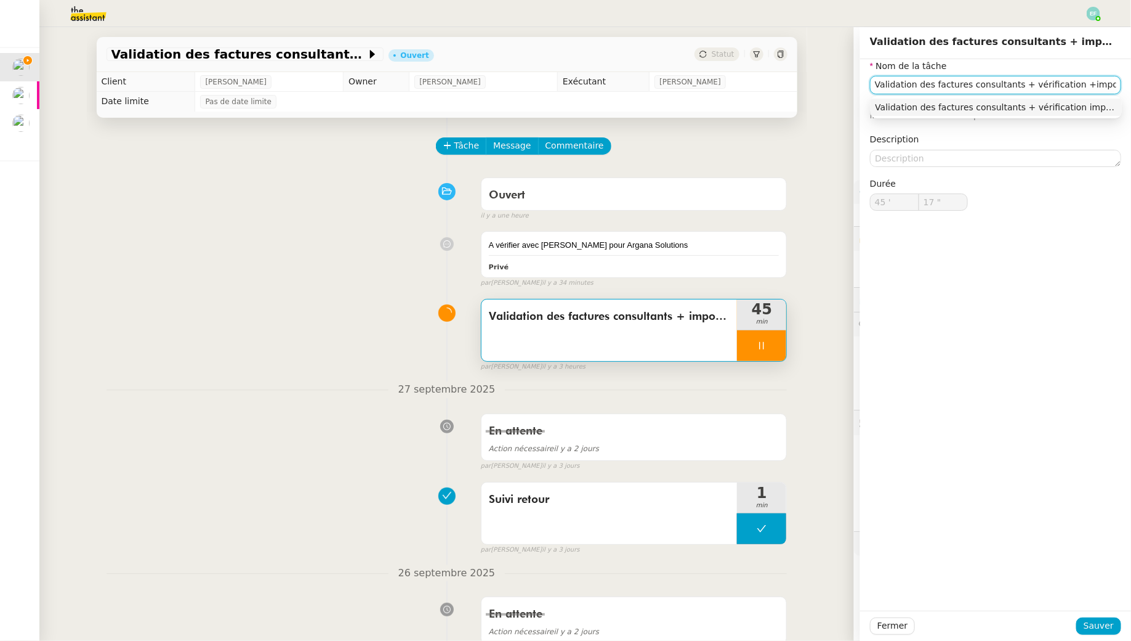
type input "18 ""
type input "Validation des factures consultants + vérification + import + mise à jour table…"
type input "19 ""
type input "Validation des factures consultants + vérification + import + mise à jour table…"
click at [1102, 625] on span "Sauver" at bounding box center [1099, 625] width 30 height 14
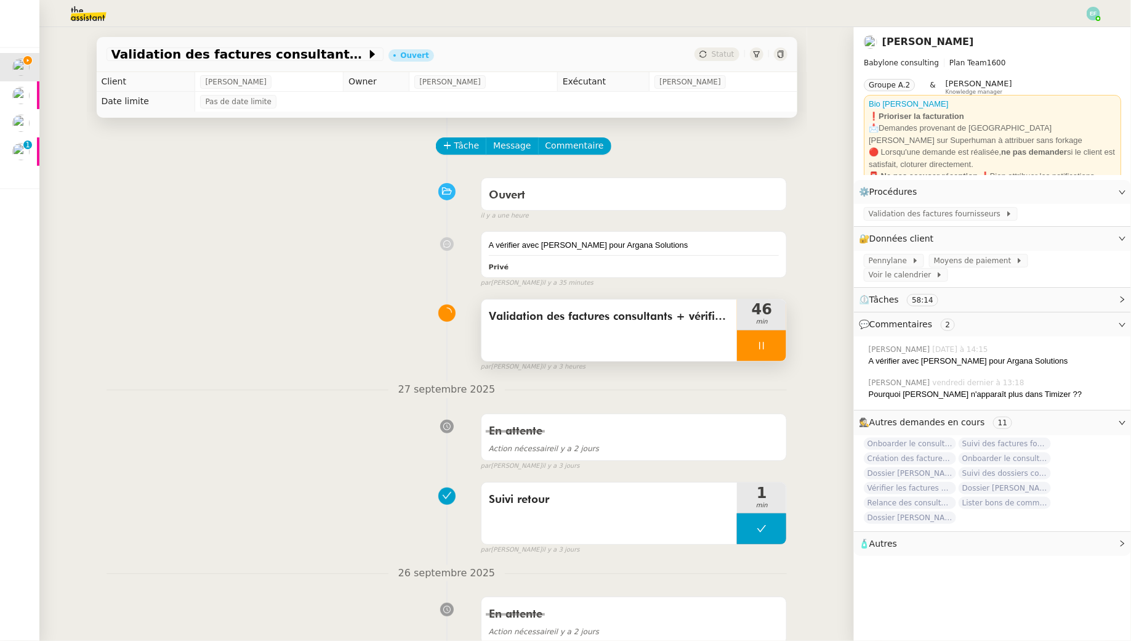
click at [769, 340] on div at bounding box center [761, 345] width 49 height 31
click at [782, 344] on button at bounding box center [774, 345] width 25 height 31
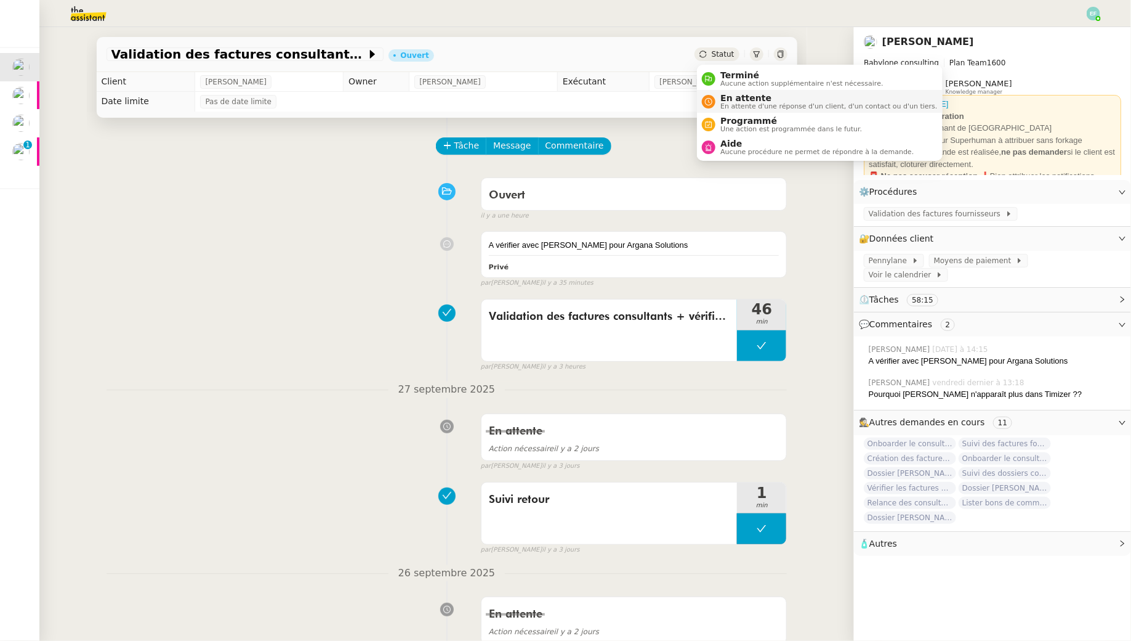
click at [721, 93] on span "En attente" at bounding box center [829, 98] width 217 height 10
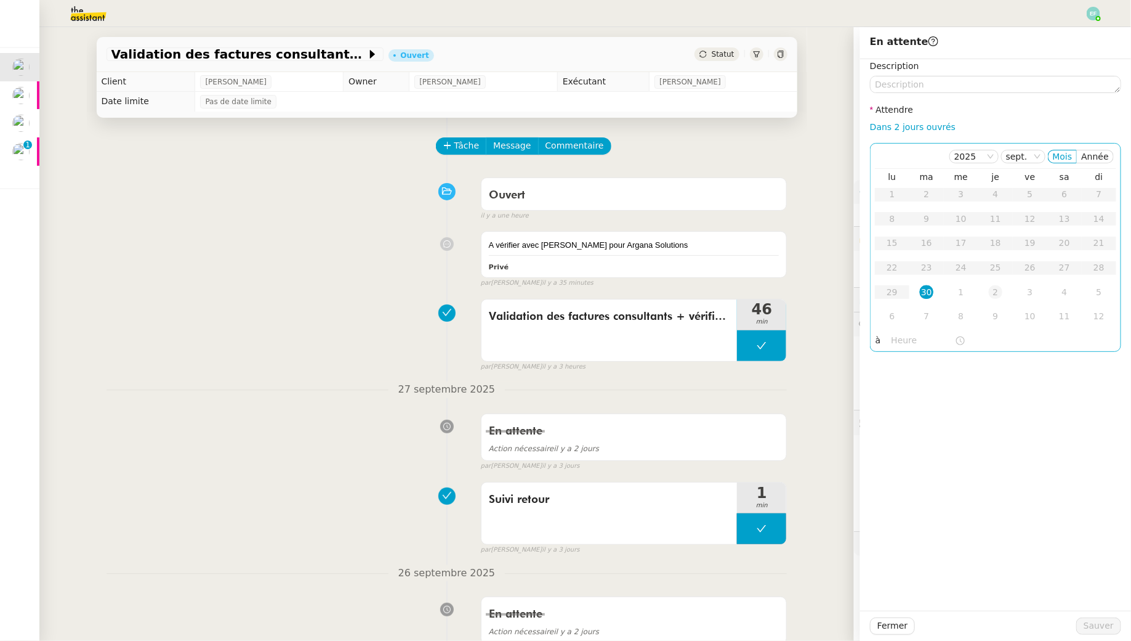
click at [998, 295] on div "2" at bounding box center [996, 292] width 14 height 14
click at [1095, 631] on span "Sauver" at bounding box center [1099, 625] width 30 height 14
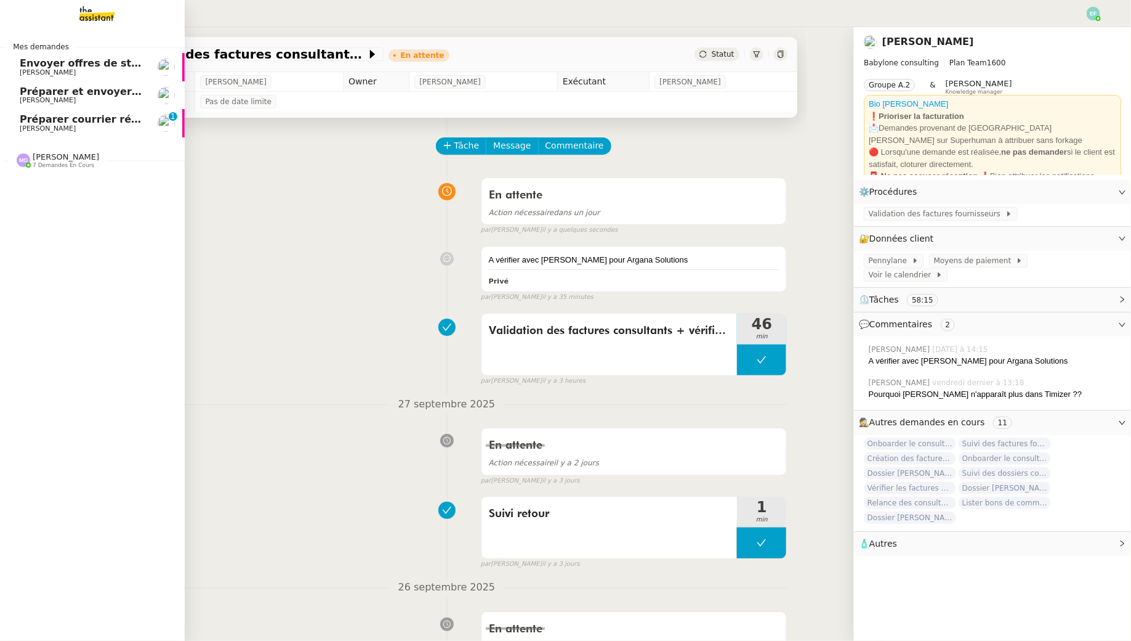
click at [46, 68] on span "Envoyer offres de stage aux écoles" at bounding box center [117, 63] width 194 height 12
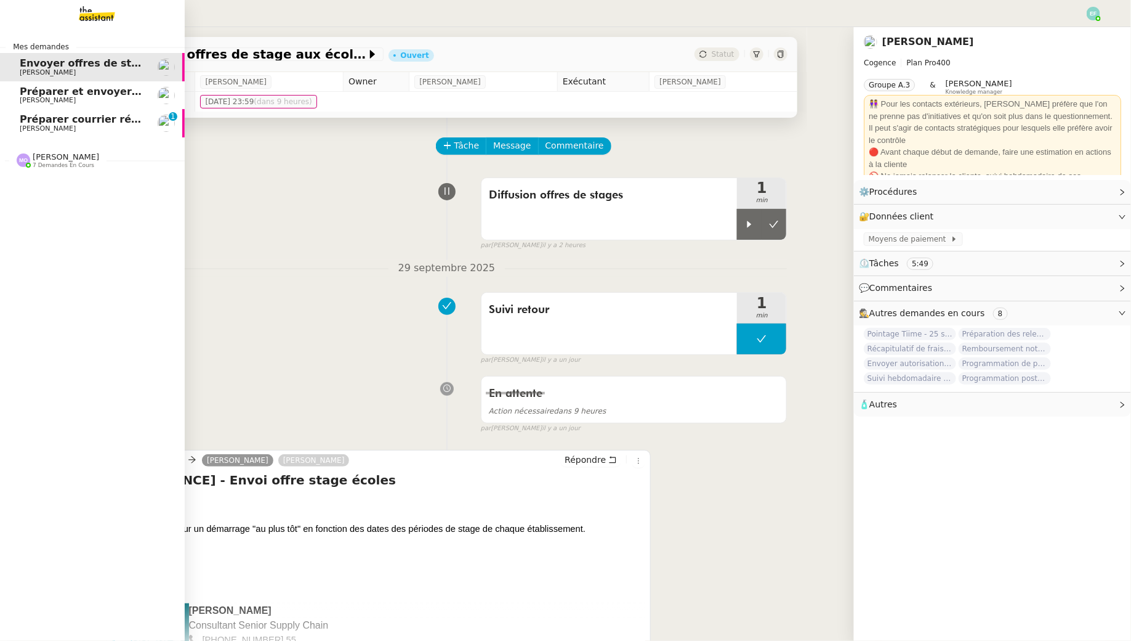
click at [90, 93] on span "Préparer et envoyer le courrier de résiliation" at bounding box center [145, 92] width 250 height 12
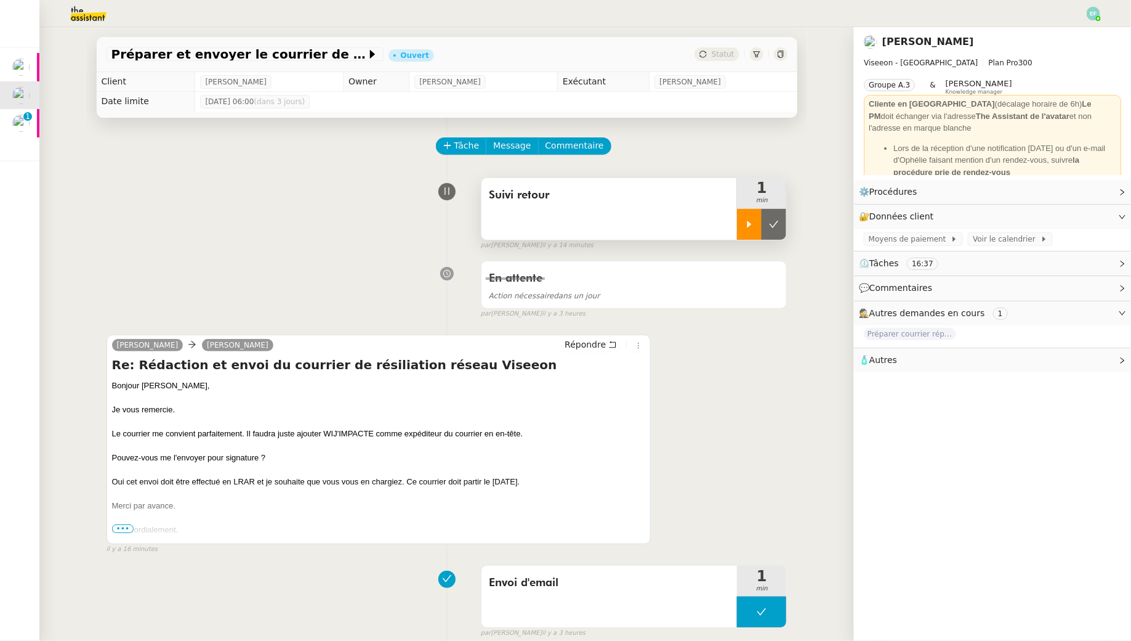
click at [749, 230] on div at bounding box center [749, 224] width 25 height 31
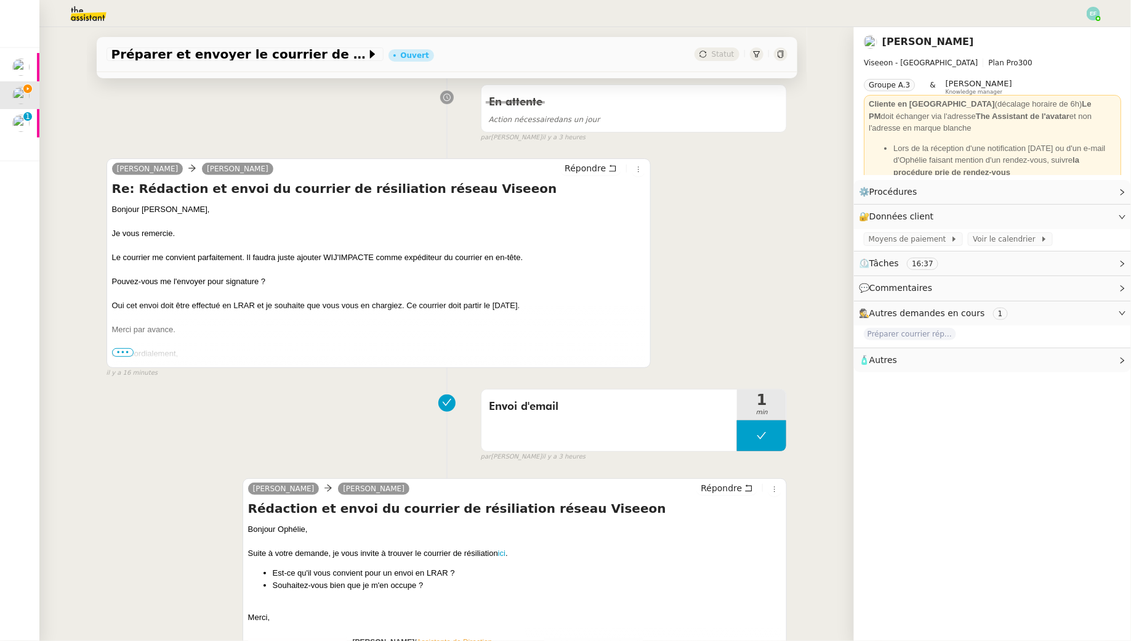
scroll to position [183, 0]
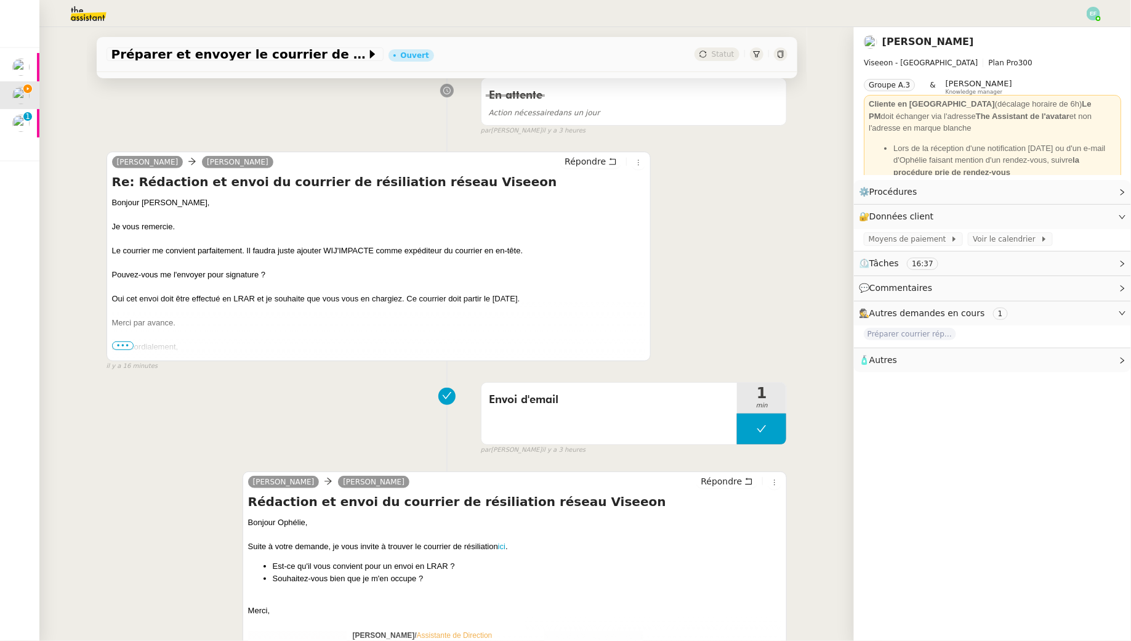
click at [352, 249] on div "Le courrier me convient parfaitement. Il faudra juste ajouter WIJ'IMPACTE comme…" at bounding box center [379, 251] width 534 height 12
click at [354, 249] on div "Le courrier me convient parfaitement. Il faudra juste ajouter WIJ'IMPACTE comme…" at bounding box center [379, 251] width 534 height 12
drag, startPoint x: 323, startPoint y: 248, endPoint x: 371, endPoint y: 245, distance: 48.1
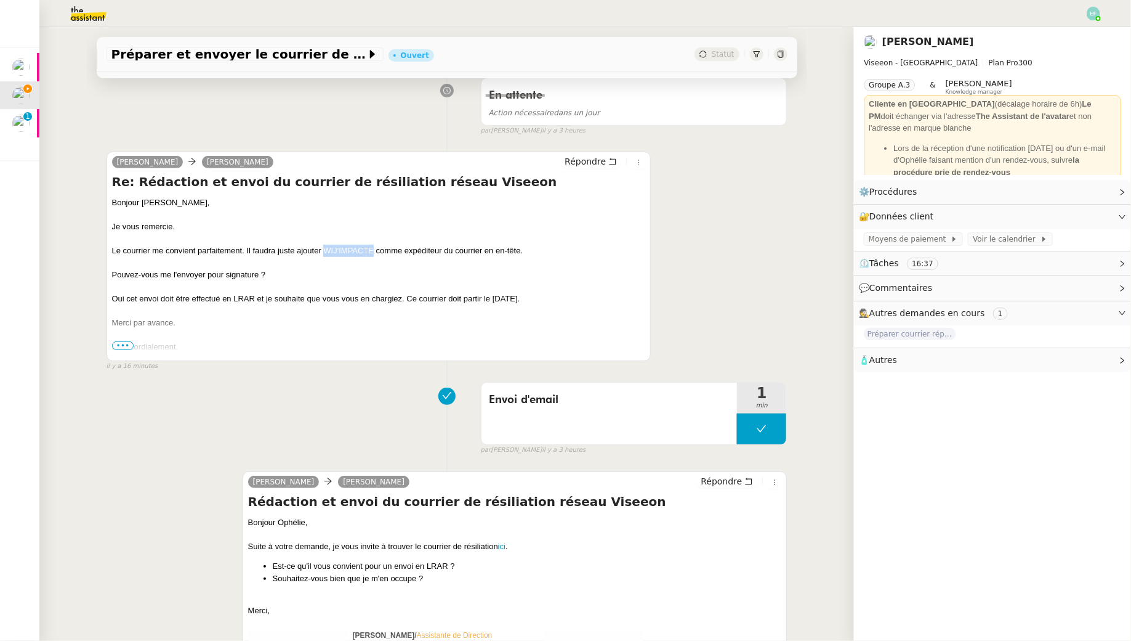
click at [371, 245] on div "Le courrier me convient parfaitement. Il faudra juste ajouter WIJ'IMPACTE comme…" at bounding box center [379, 251] width 534 height 12
copy div "WIJ'IMPACTE"
click at [504, 545] on link "ici" at bounding box center [501, 545] width 7 height 9
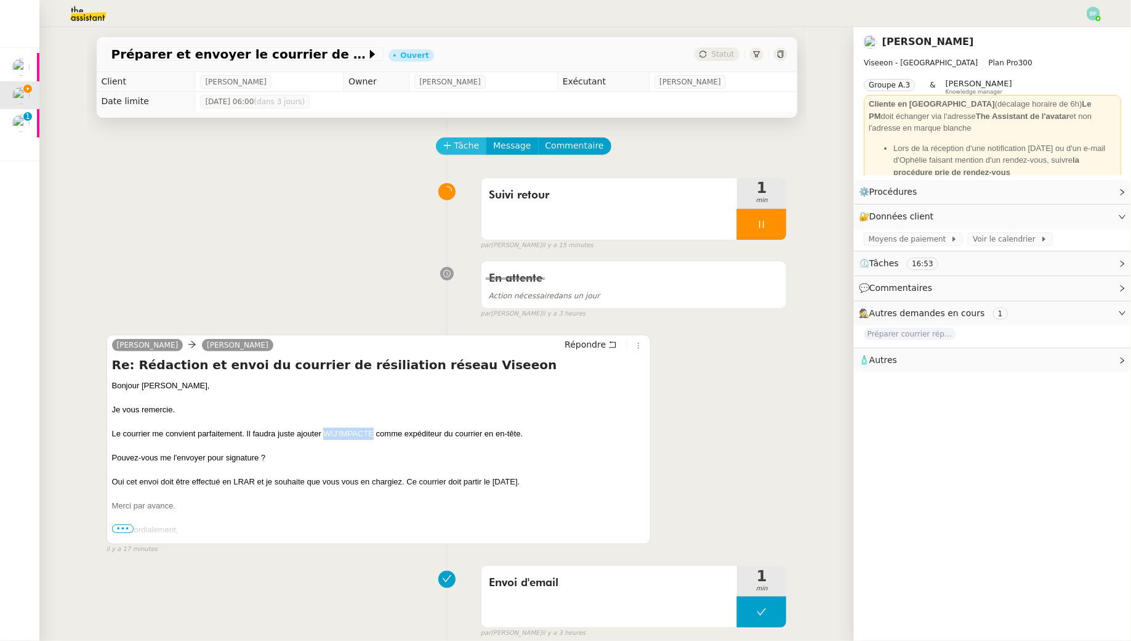
click at [466, 147] on span "Tâche" at bounding box center [467, 146] width 25 height 14
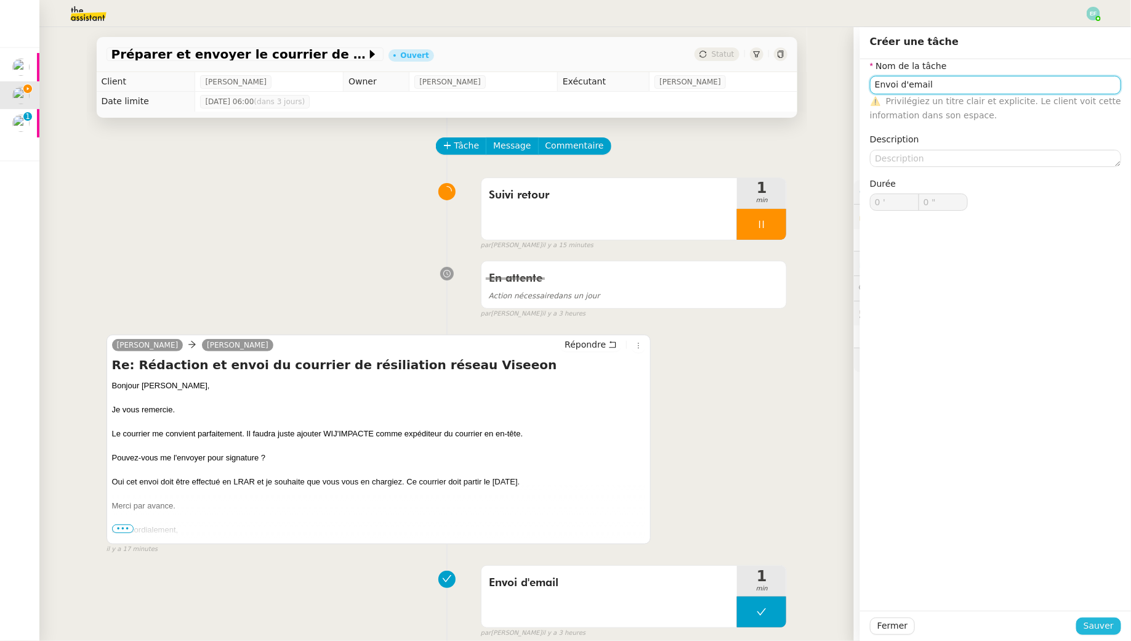
type input "Envoi d'email"
click at [1107, 621] on span "Sauver" at bounding box center [1099, 625] width 30 height 14
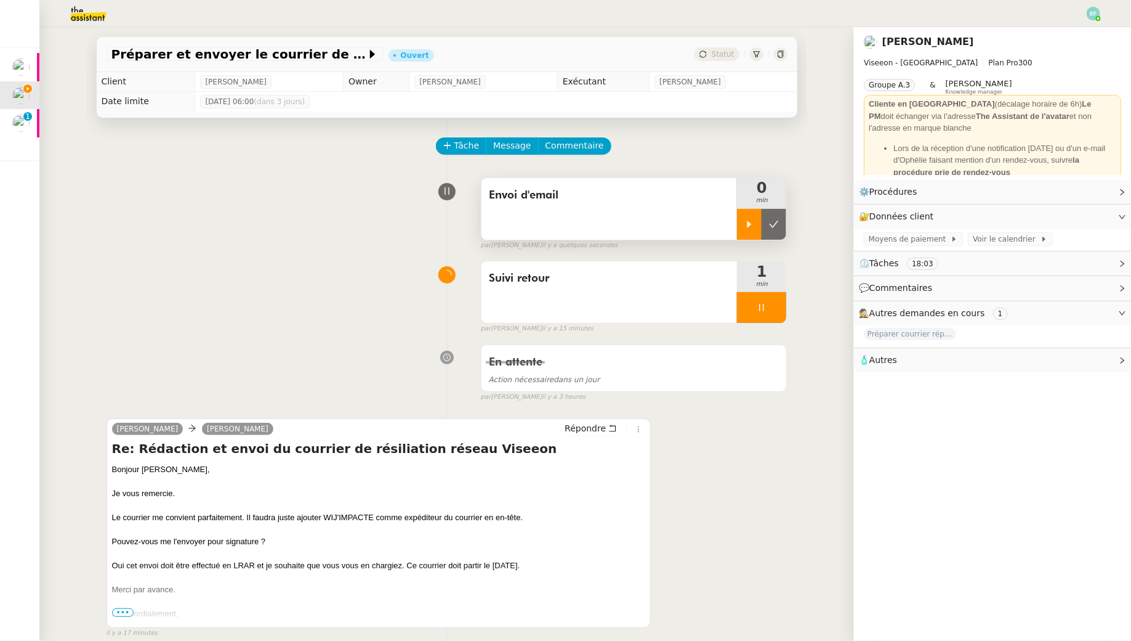
click at [750, 219] on icon at bounding box center [750, 224] width 10 height 10
click at [771, 304] on div at bounding box center [761, 307] width 49 height 31
click at [771, 304] on icon at bounding box center [774, 307] width 10 height 10
click at [615, 425] on icon at bounding box center [613, 428] width 7 height 7
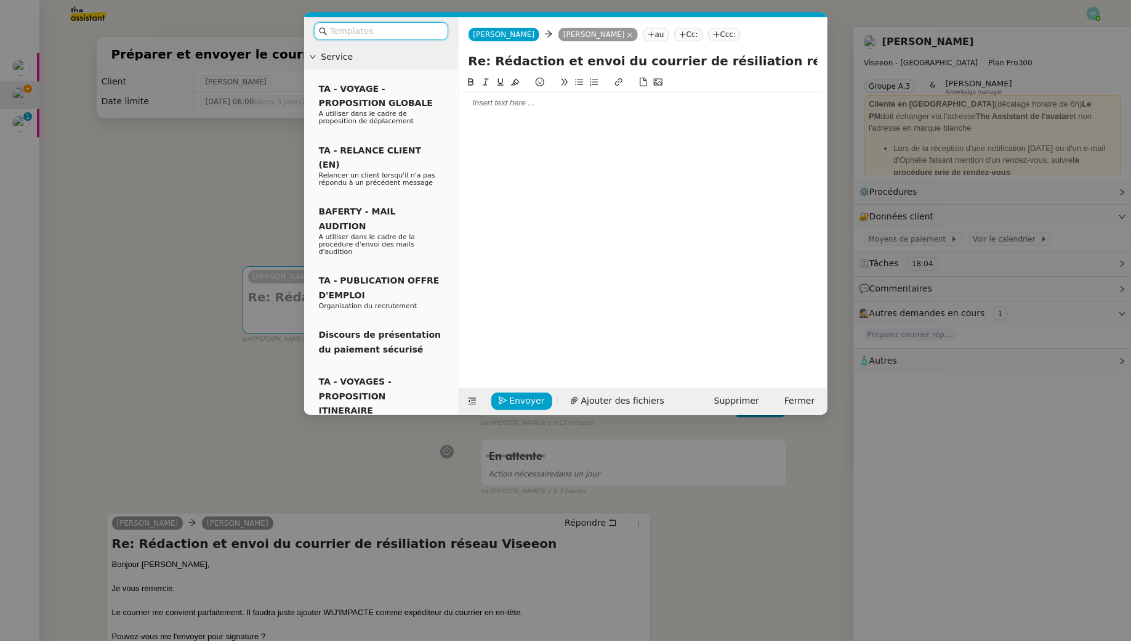
click at [474, 105] on div at bounding box center [643, 102] width 359 height 11
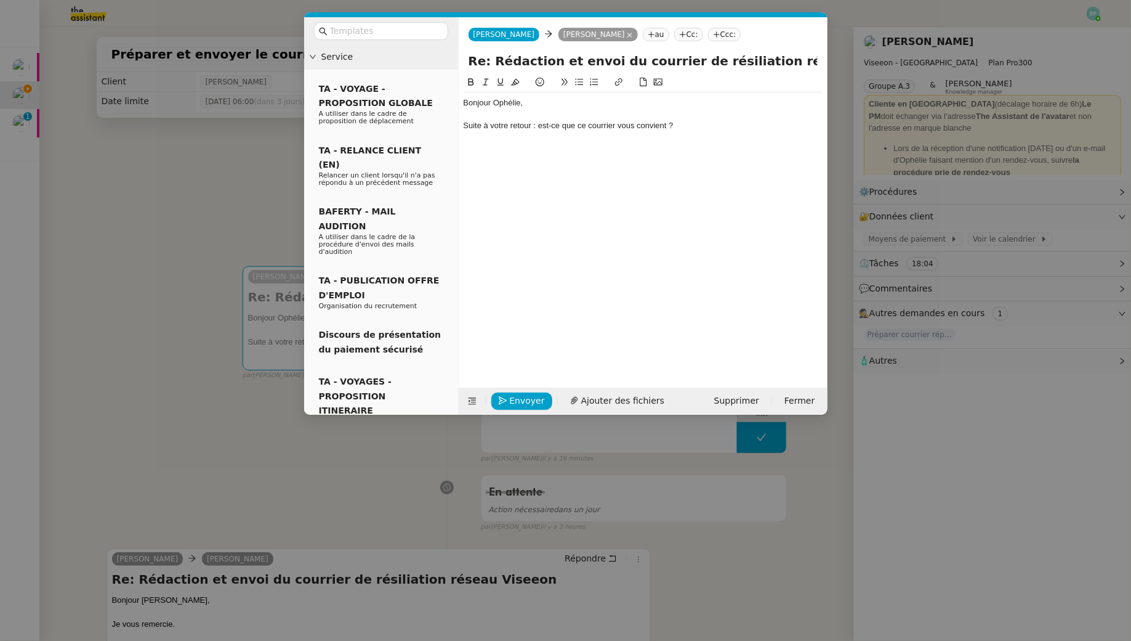
click at [671, 129] on div "Suite à votre retour : est-ce que ce courrier vous convient ?" at bounding box center [643, 125] width 359 height 11
click at [792, 124] on div "Suite à votre retour : est-ce que ce courrier vous convient ou faut-il retirer …" at bounding box center [643, 125] width 359 height 11
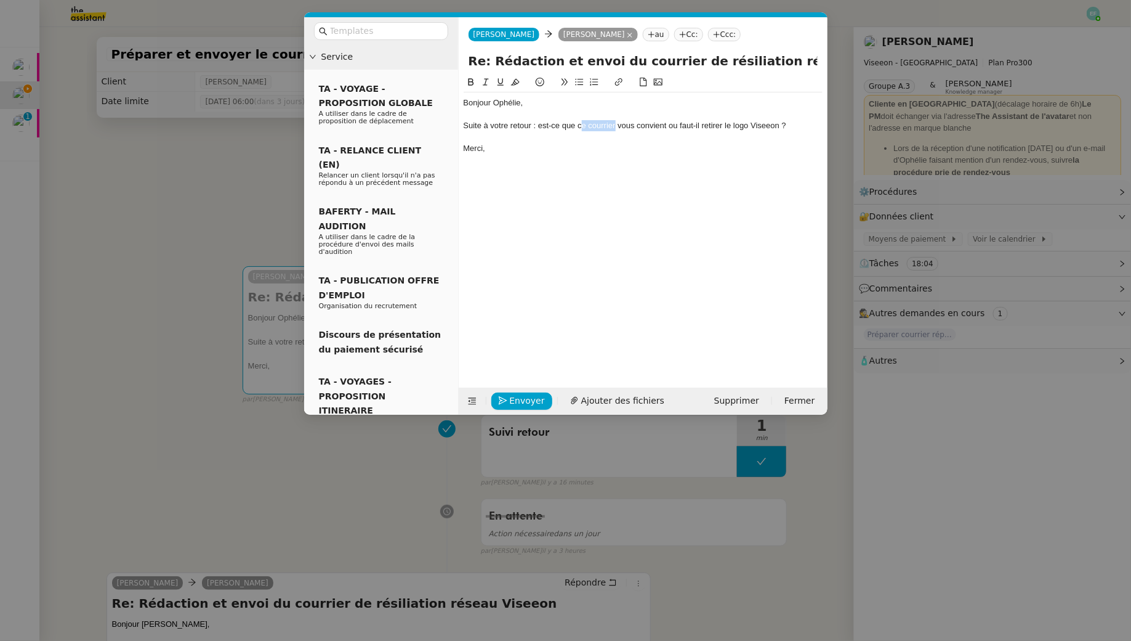
drag, startPoint x: 615, startPoint y: 125, endPoint x: 581, endPoint y: 125, distance: 34.5
click at [581, 125] on div "Suite à votre retour : est-ce que ce courrier vous convient ou faut-il retirer …" at bounding box center [643, 125] width 359 height 11
drag, startPoint x: 579, startPoint y: 125, endPoint x: 615, endPoint y: 126, distance: 36.4
click at [615, 126] on div "Suite à votre retour : est-ce que ce courrier vous convient ou faut-il retirer …" at bounding box center [643, 125] width 359 height 11
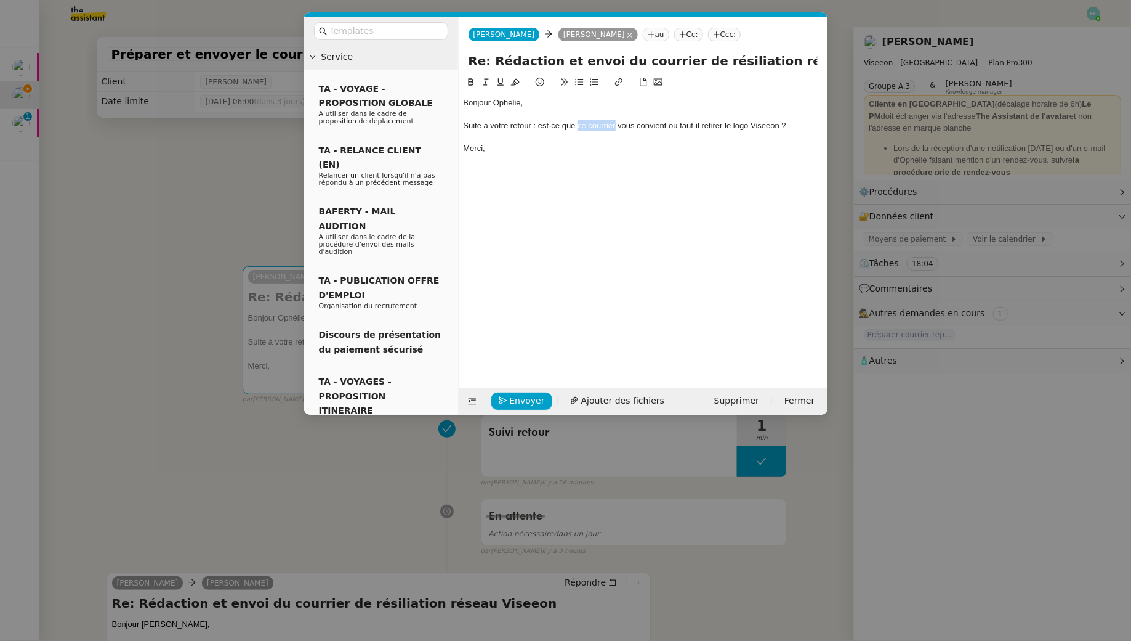
click at [620, 79] on icon at bounding box center [619, 82] width 9 height 9
paste input "https://docs.google.com/document/d/1oBZVsTI6z__F2trJAq6fEvcES646Ei-x9LP7kiXGpfs…"
type input "https://docs.google.com/document/d/1oBZVsTI6z__F2trJAq6fEvcES646Ei-x9LP7kiXGpfs…"
click at [606, 122] on link "ce courrier" at bounding box center [595, 125] width 38 height 9
click at [593, 150] on link "https://docs.google.com/document/d/1oBZVsTI6z__F2trJAq6fEvcES646Ei-x9LP7kiXGpfs…" at bounding box center [566, 148] width 84 height 16
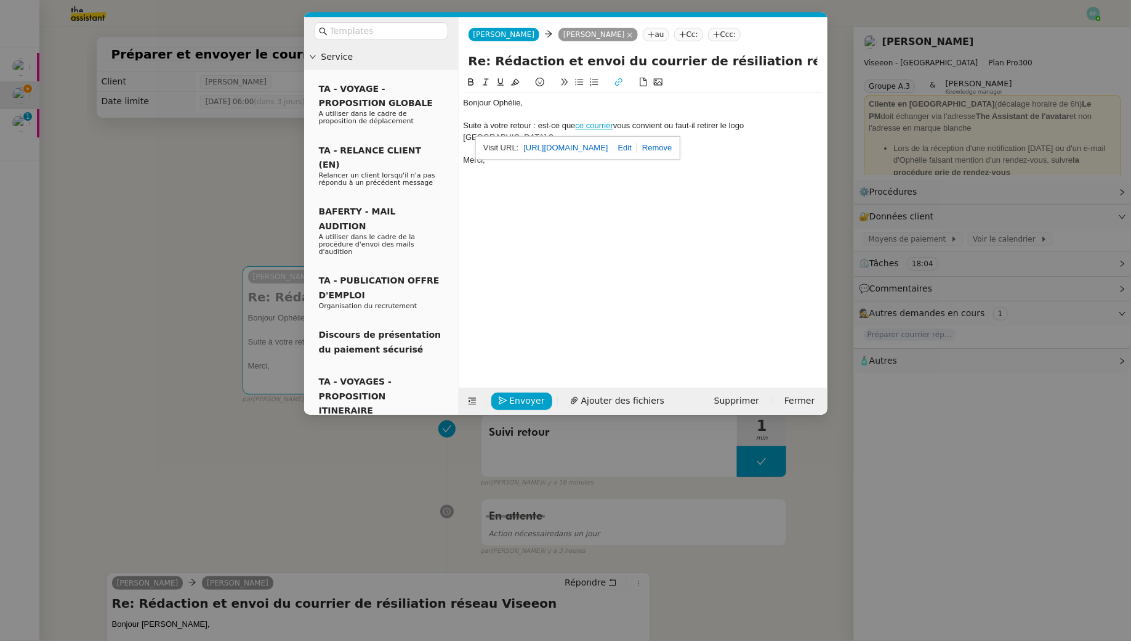
click at [521, 200] on div "Bonjour Ophélie, Suite à votre retour : est-ce que ce courrier vous convient ou…" at bounding box center [643, 221] width 359 height 293
click at [520, 396] on span "Envoyer" at bounding box center [527, 401] width 35 height 14
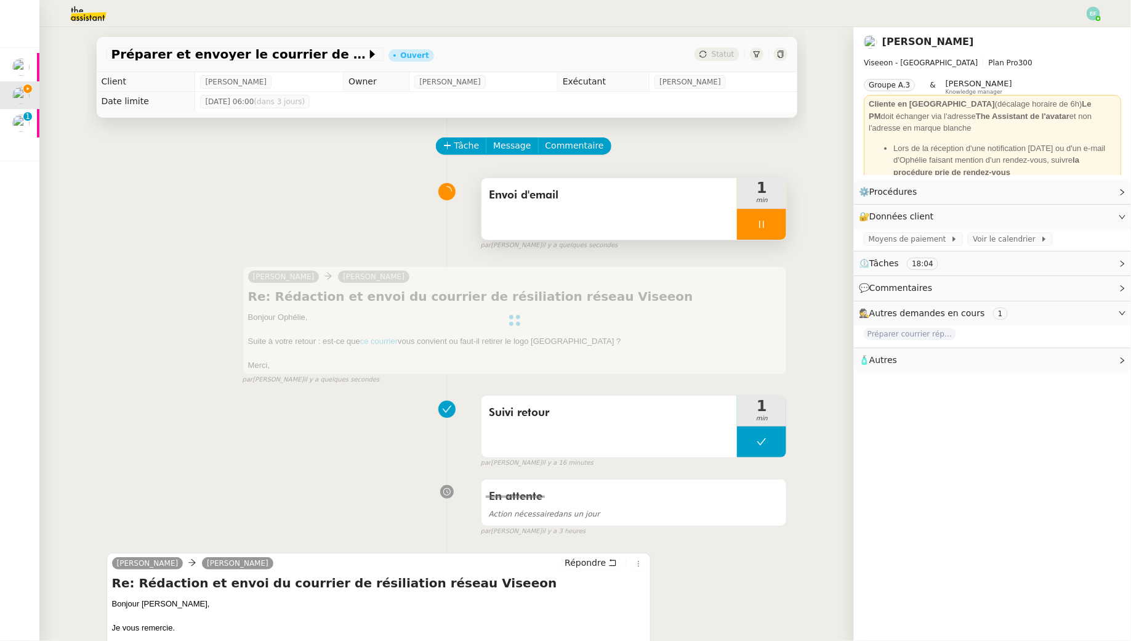
click at [759, 221] on icon at bounding box center [762, 224] width 10 height 10
click at [769, 224] on button at bounding box center [774, 224] width 25 height 31
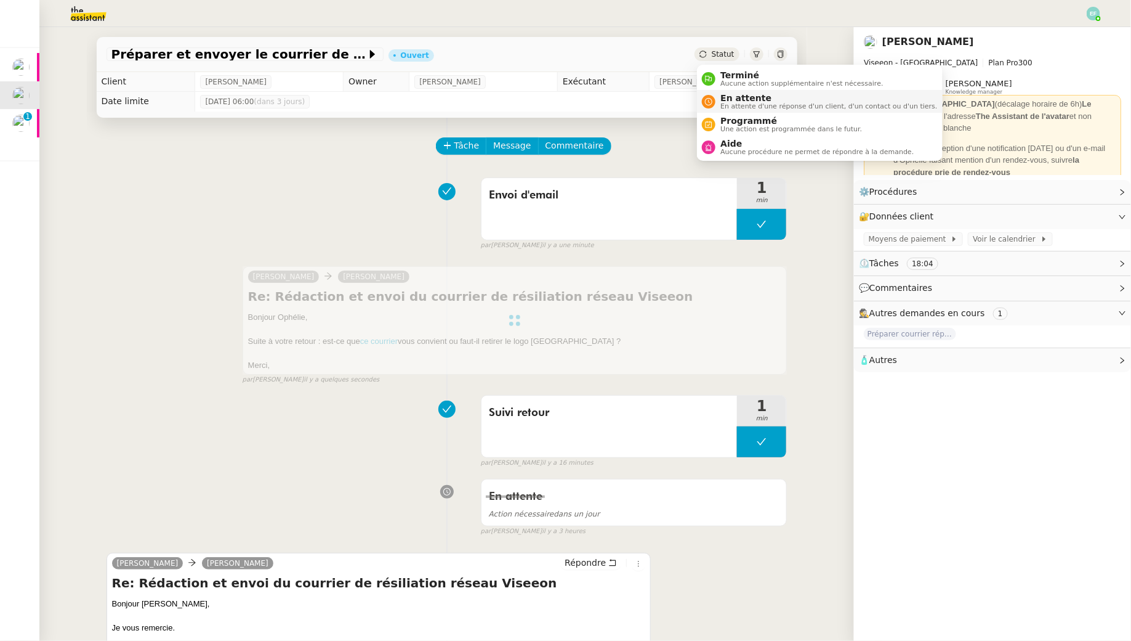
click at [730, 107] on span "En attente d'une réponse d'un client, d'un contact ou d'un tiers." at bounding box center [829, 106] width 217 height 7
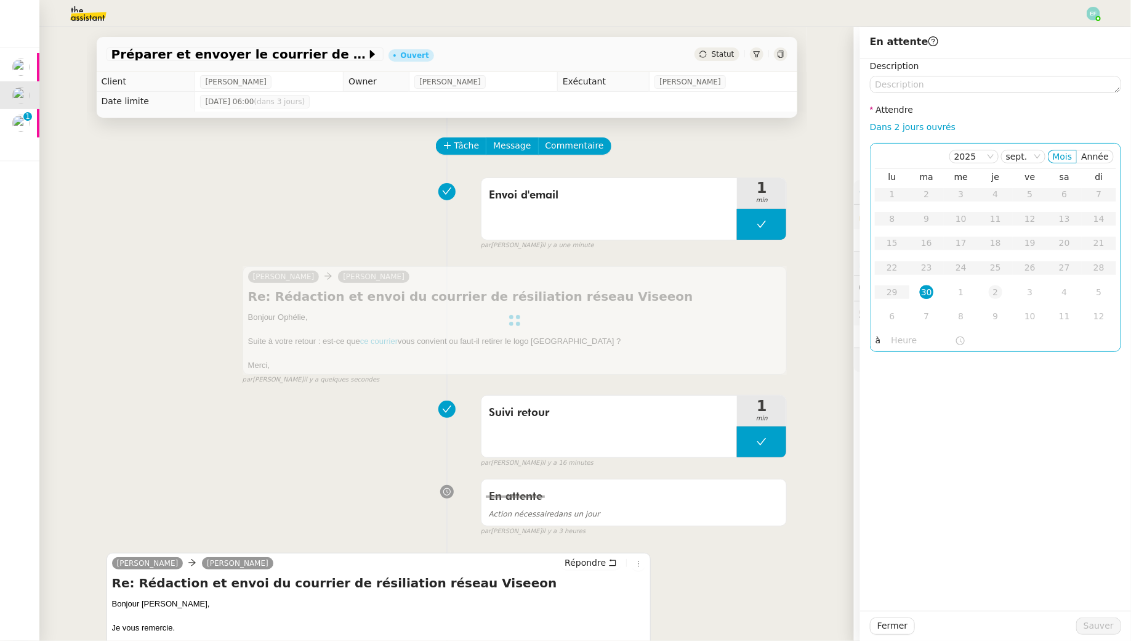
click at [998, 291] on div "2" at bounding box center [996, 292] width 14 height 14
click at [966, 188] on div "1" at bounding box center [962, 194] width 14 height 14
click at [1101, 627] on span "Sauver" at bounding box center [1099, 625] width 30 height 14
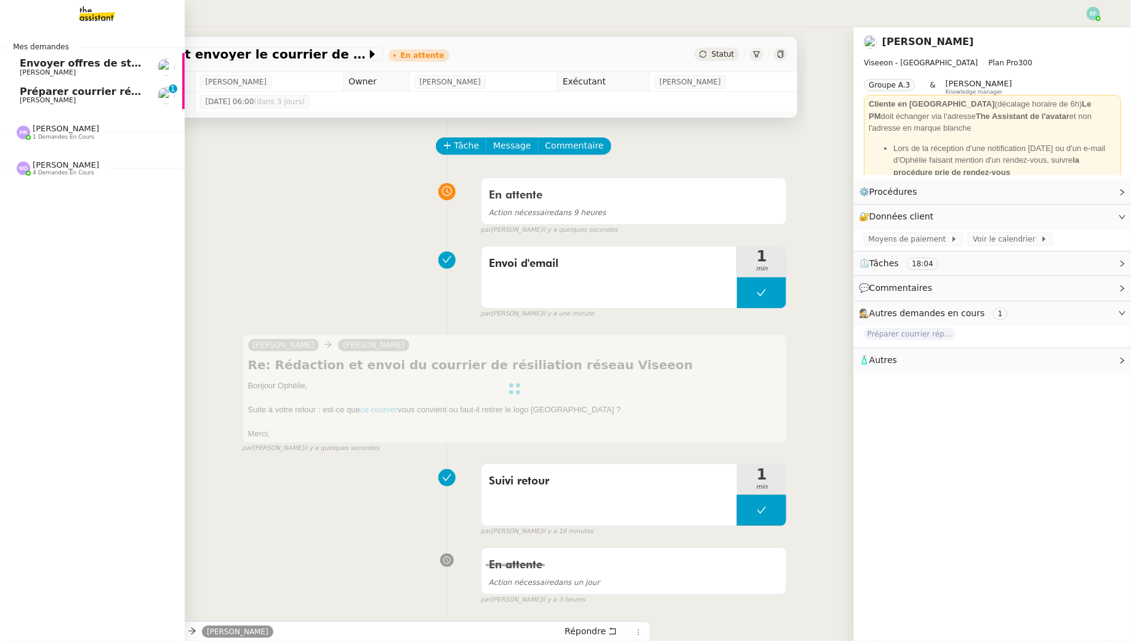
click at [22, 94] on span "Préparer courrier réponse reprise AVENTURINE RH" at bounding box center [160, 92] width 281 height 12
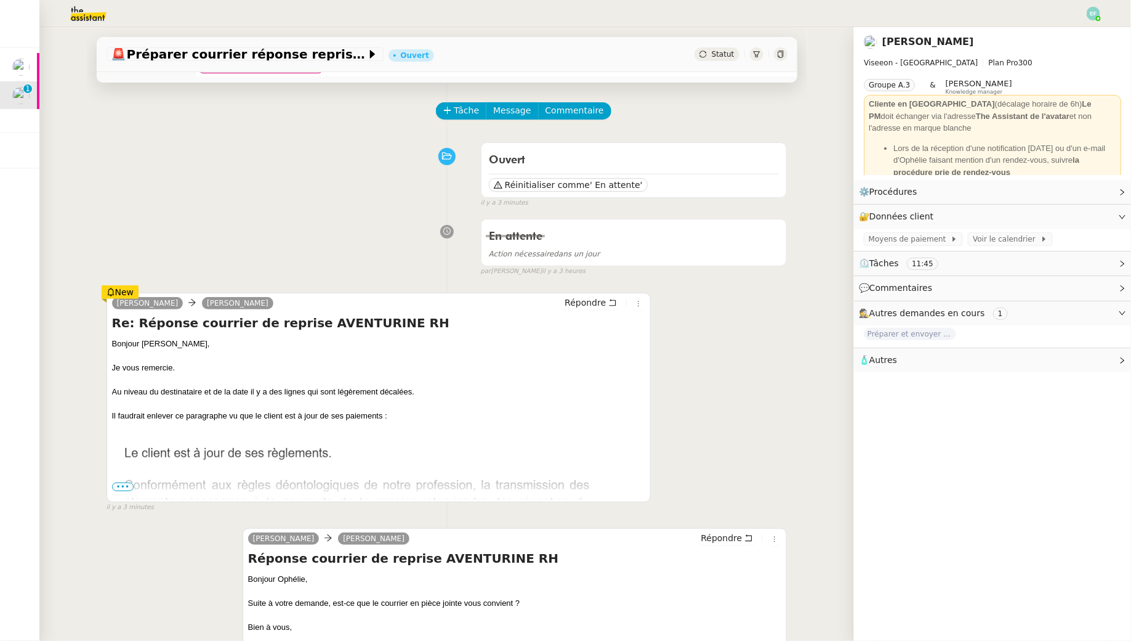
scroll to position [41, 0]
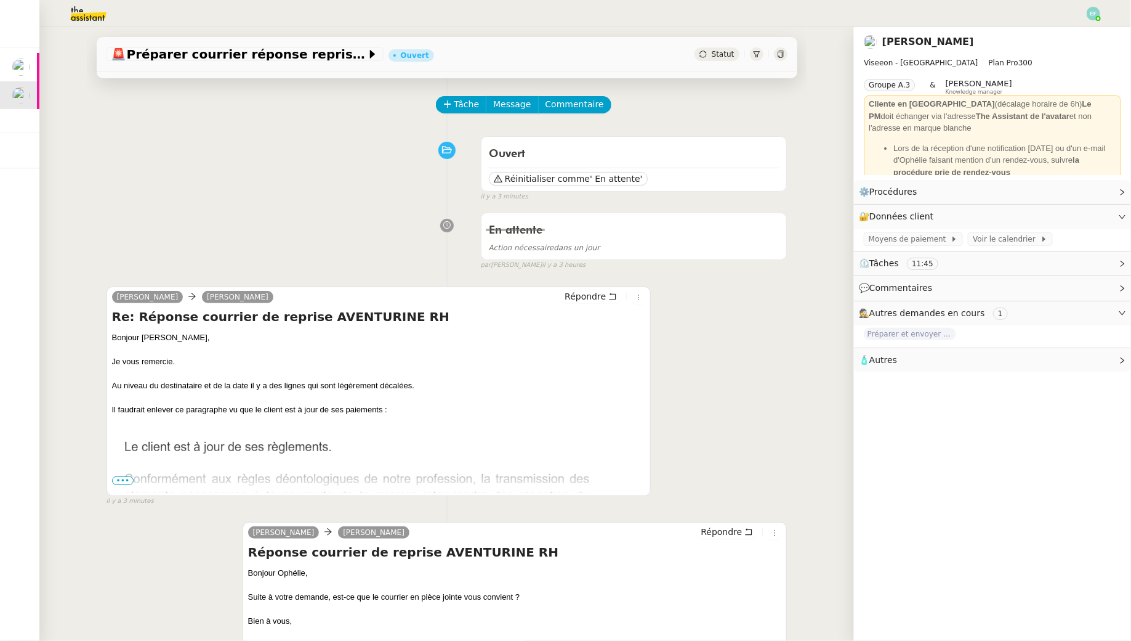
click at [123, 479] on span "•••" at bounding box center [123, 480] width 22 height 9
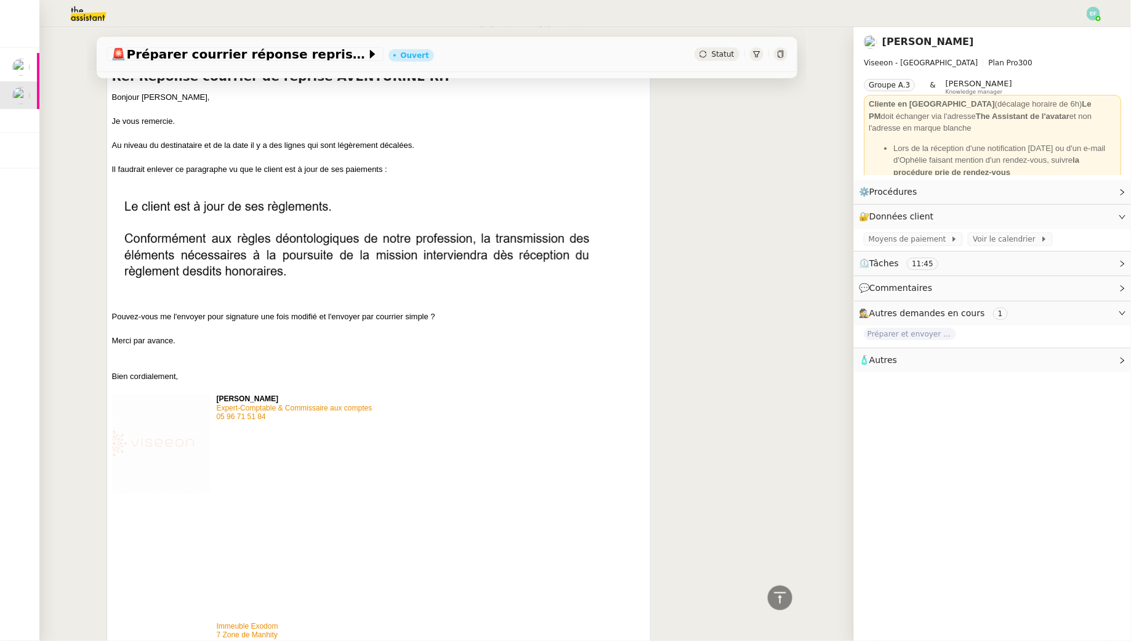
scroll to position [0, 0]
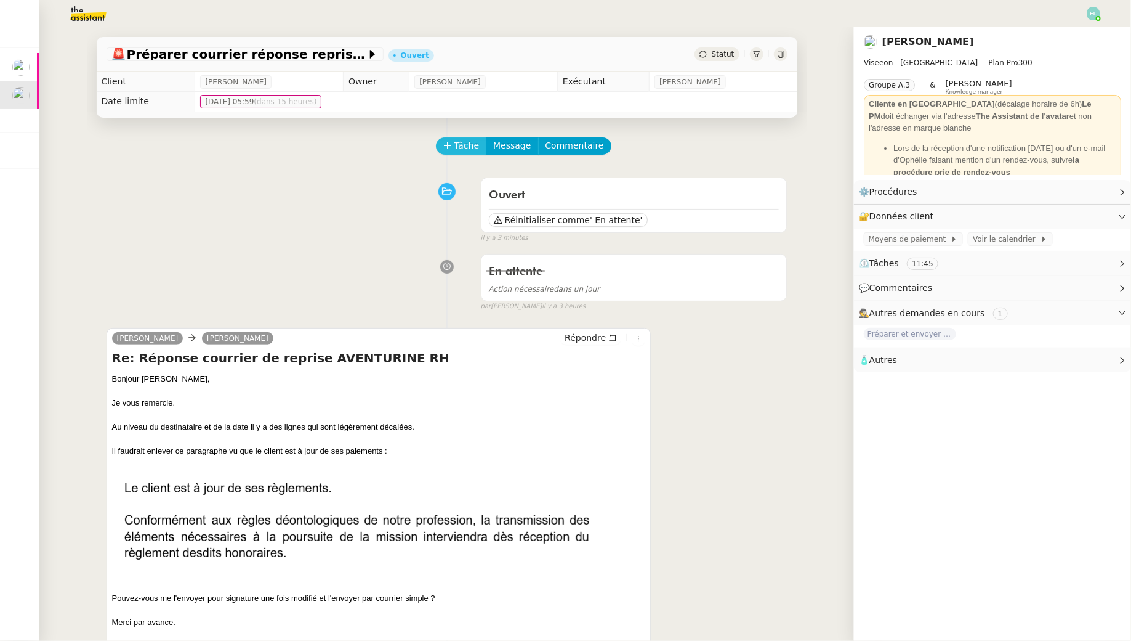
click at [467, 147] on span "Tâche" at bounding box center [467, 146] width 25 height 14
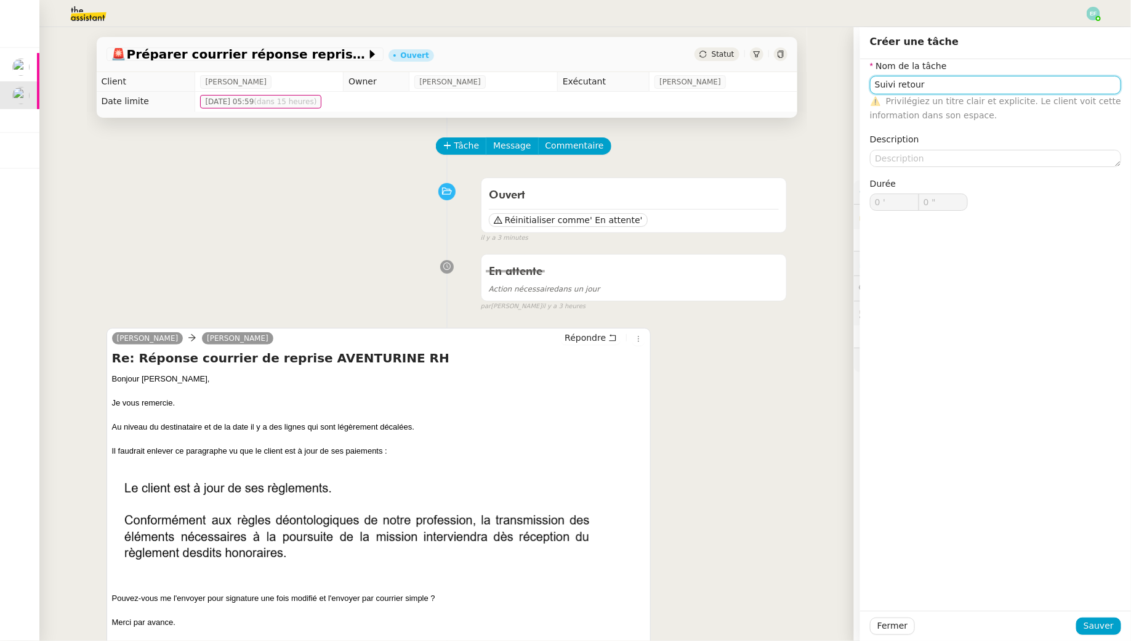
type input "Suivi retour"
click at [1100, 616] on div "Fermer Sauver" at bounding box center [995, 625] width 271 height 30
click at [1100, 628] on span "Sauver" at bounding box center [1099, 625] width 30 height 14
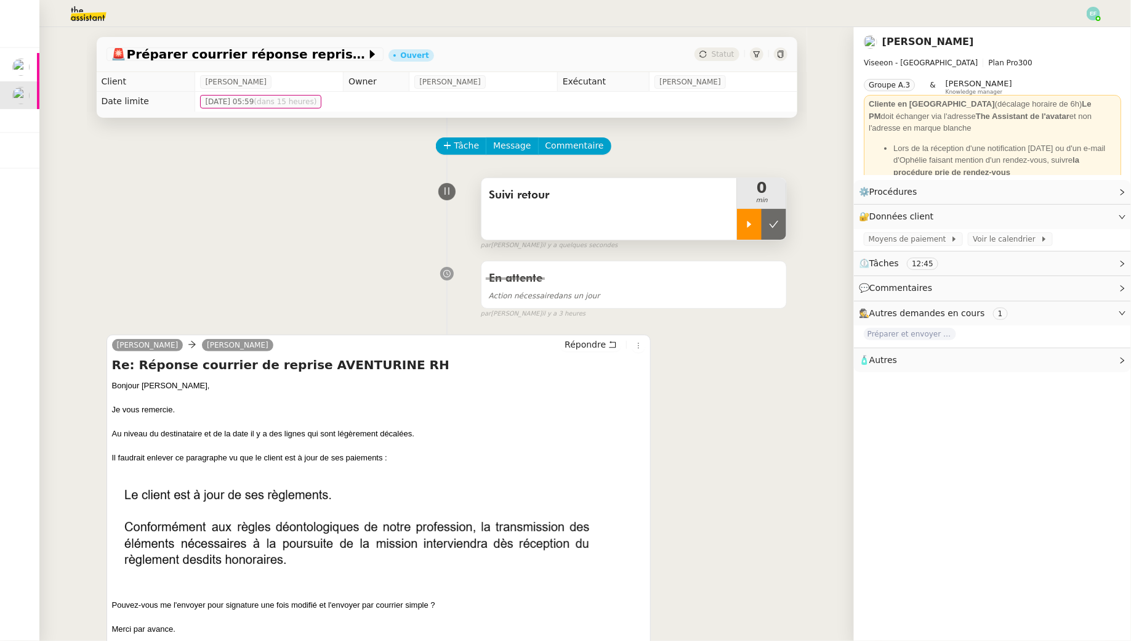
click at [750, 224] on icon at bounding box center [750, 224] width 4 height 7
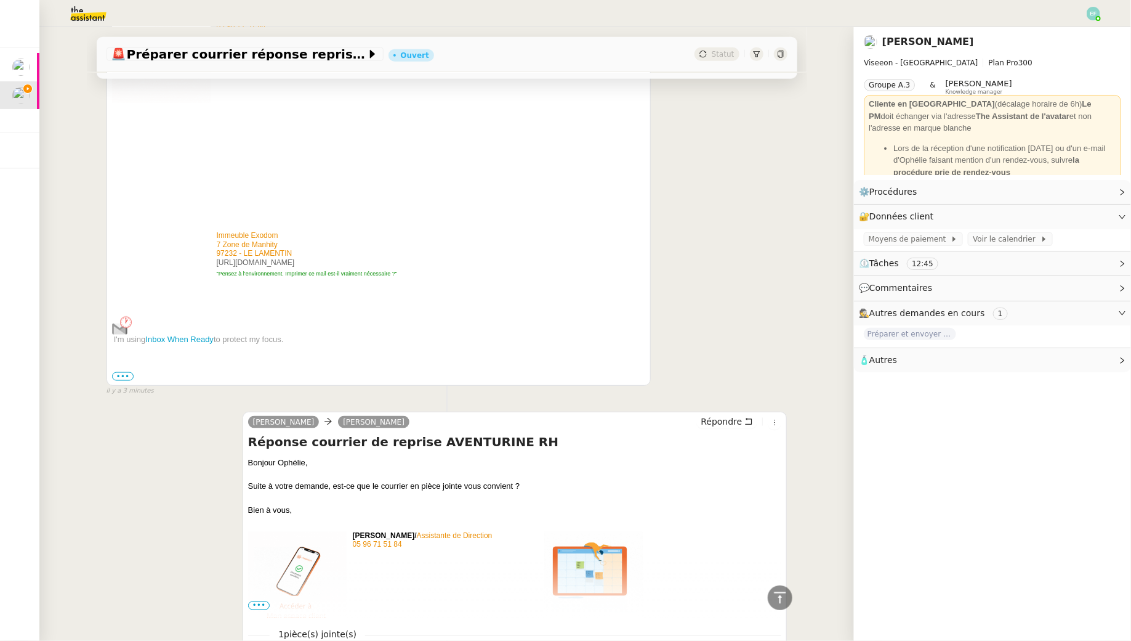
scroll to position [758, 0]
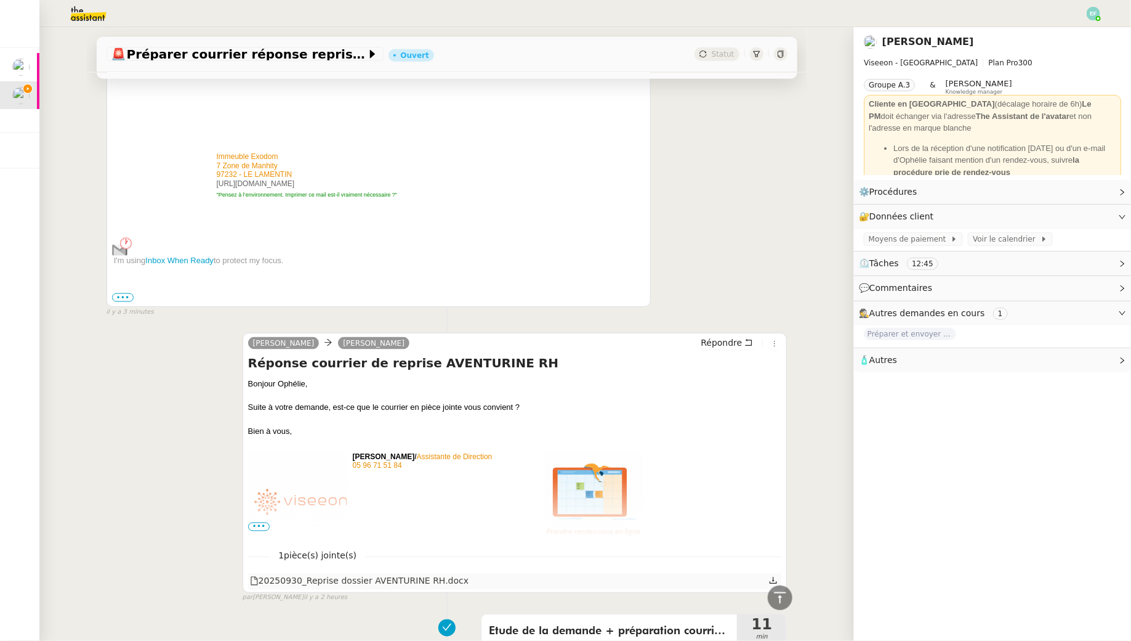
click at [772, 576] on icon at bounding box center [773, 580] width 9 height 9
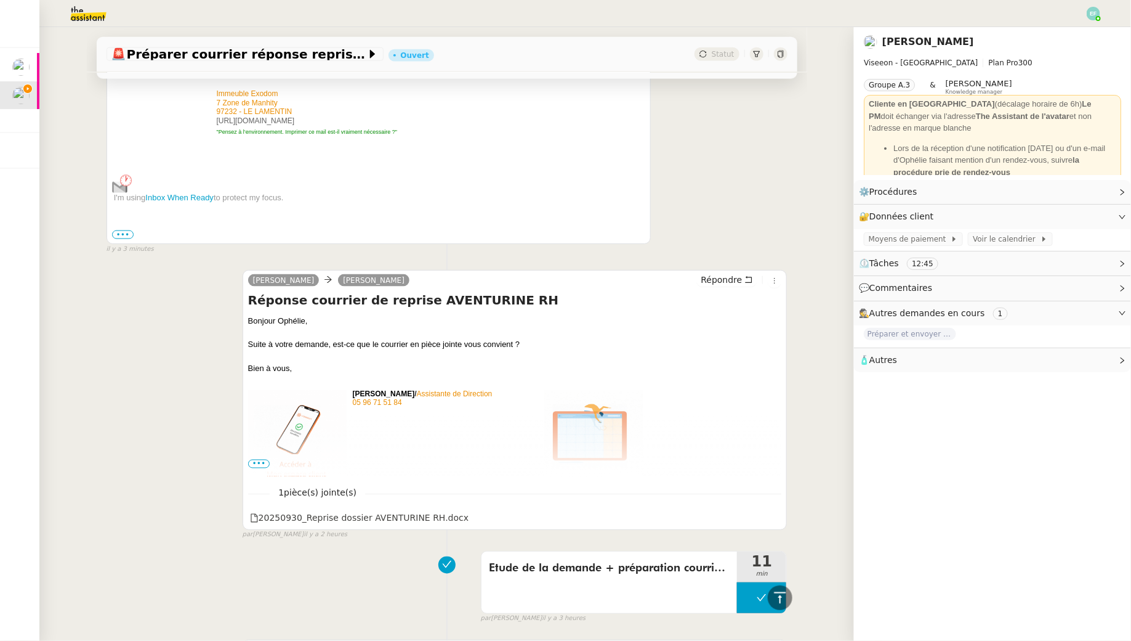
scroll to position [839, 0]
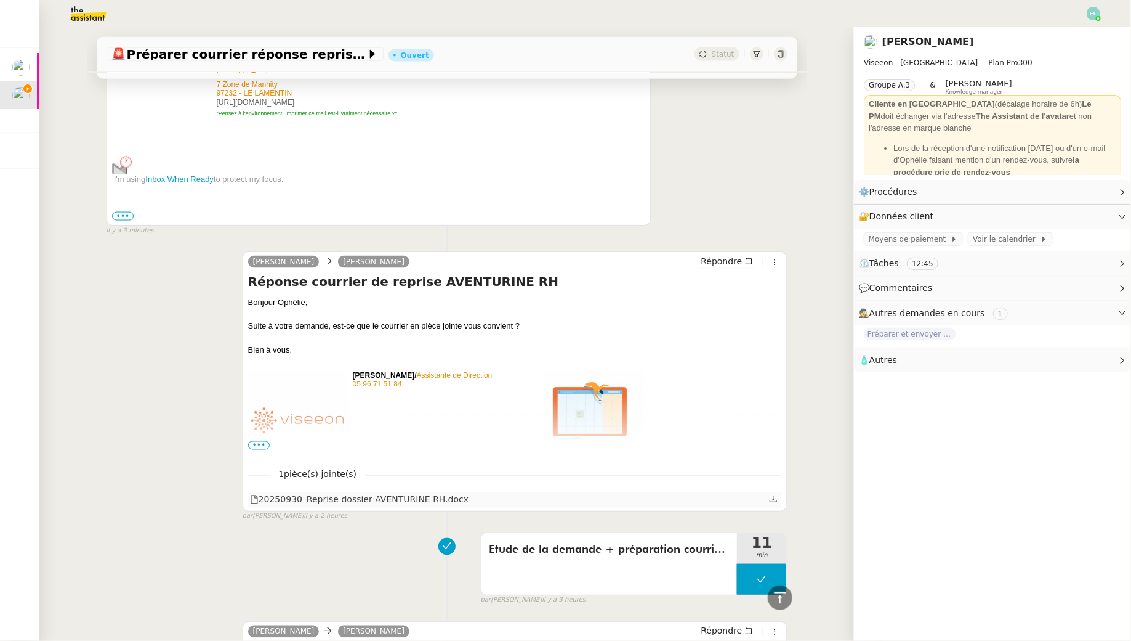
click at [775, 495] on icon at bounding box center [773, 499] width 9 height 9
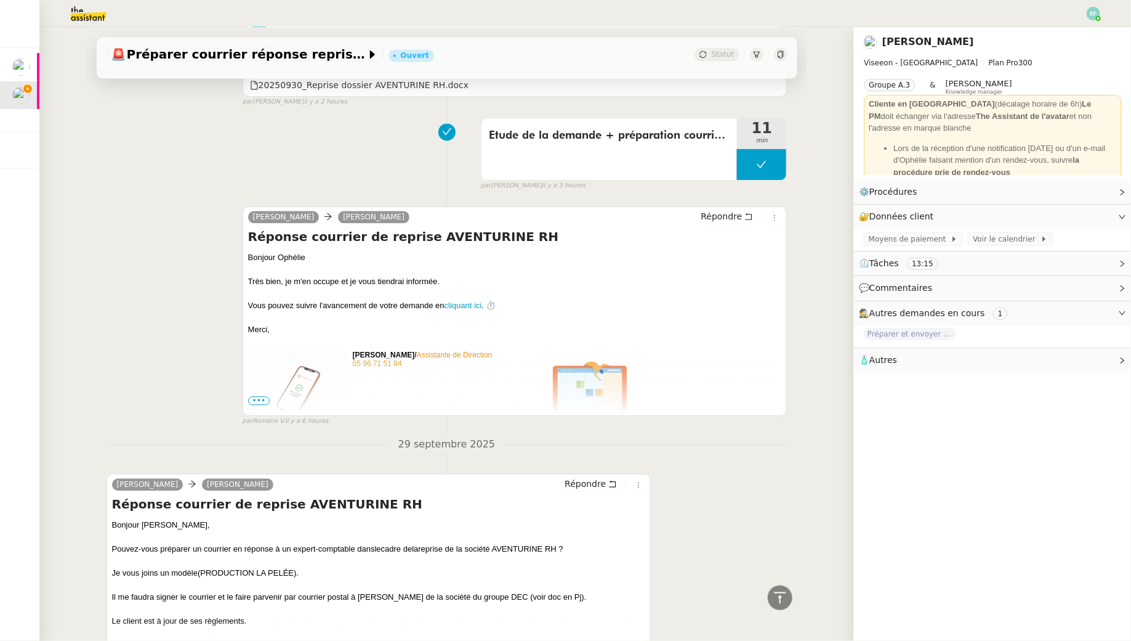
scroll to position [1001, 0]
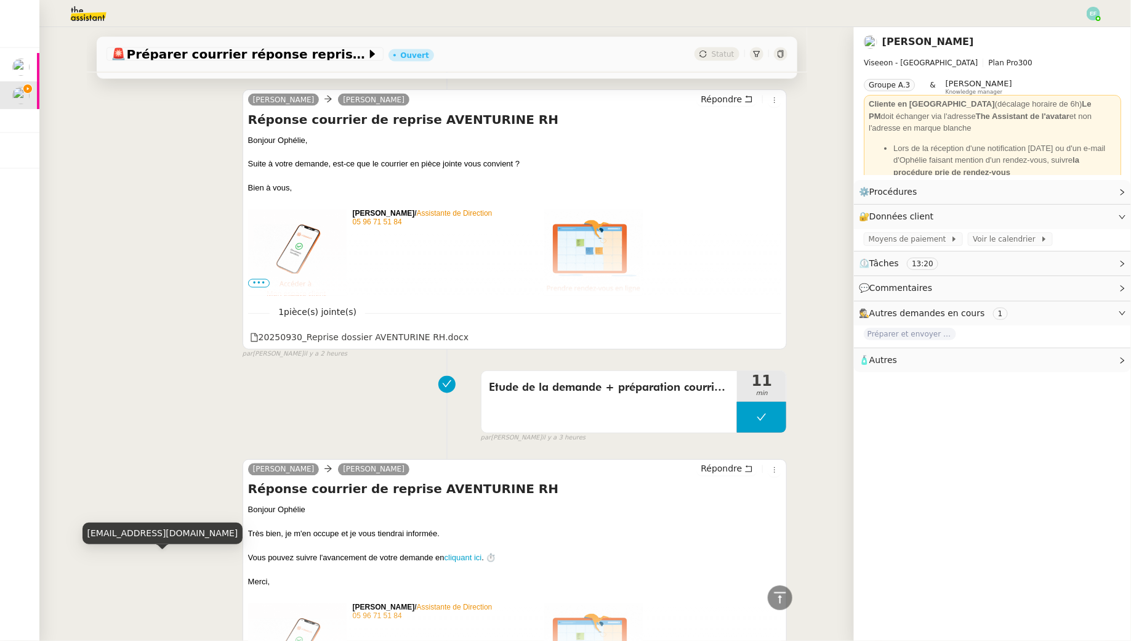
click at [158, 530] on div "ophelie.diony@viseeon.com" at bounding box center [163, 533] width 161 height 22
copy div "ophelie.diony@viseeon.com"
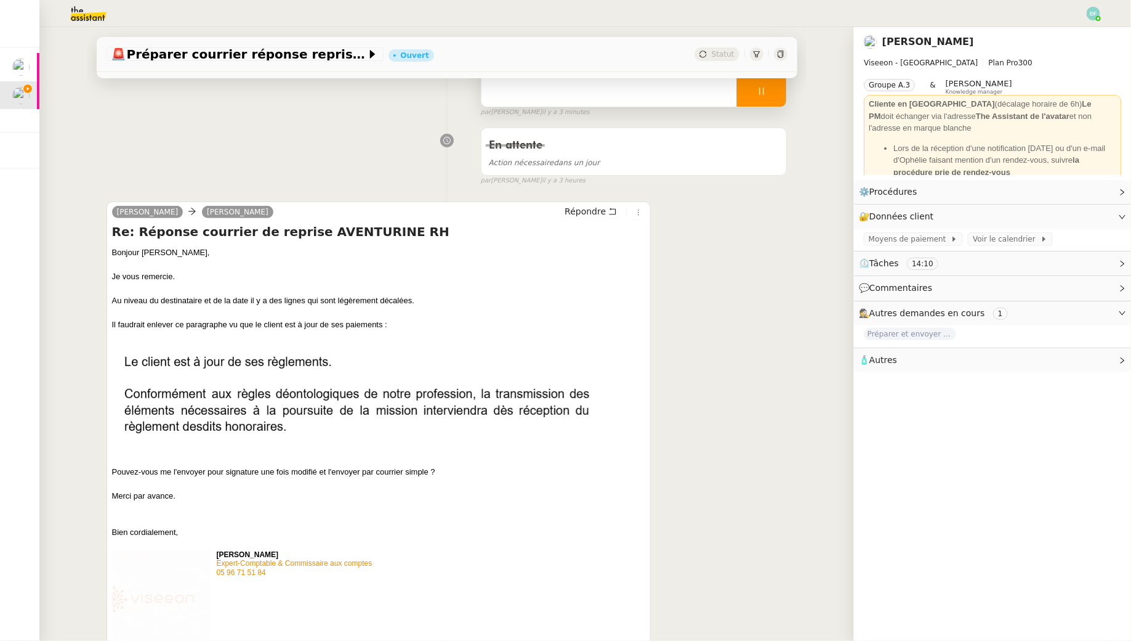
scroll to position [0, 0]
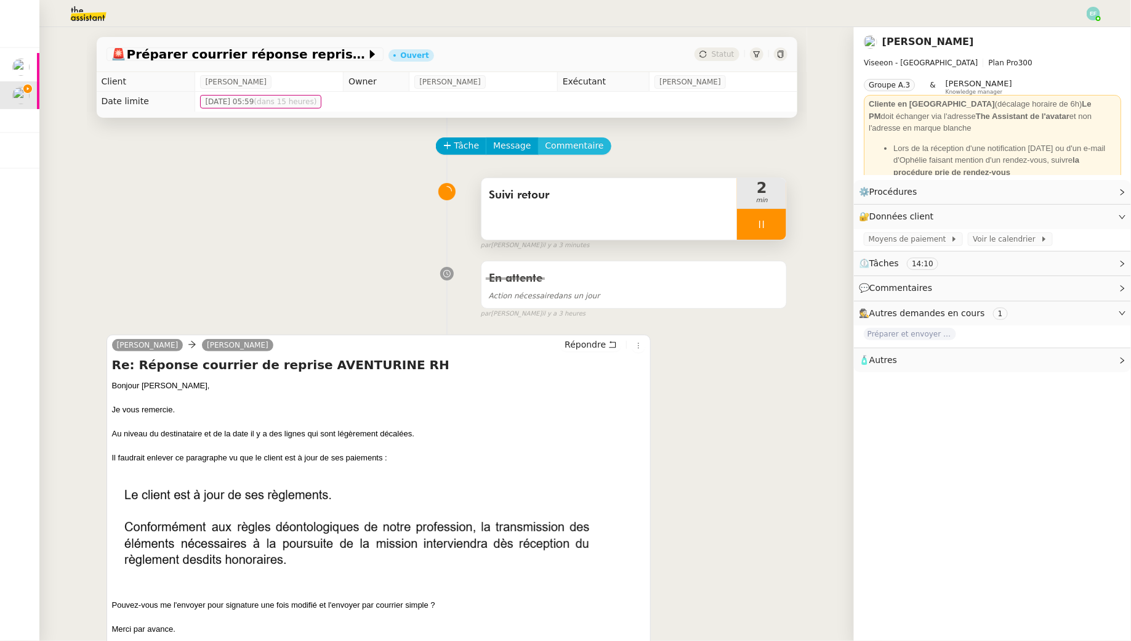
click at [575, 144] on span "Commentaire" at bounding box center [575, 146] width 59 height 14
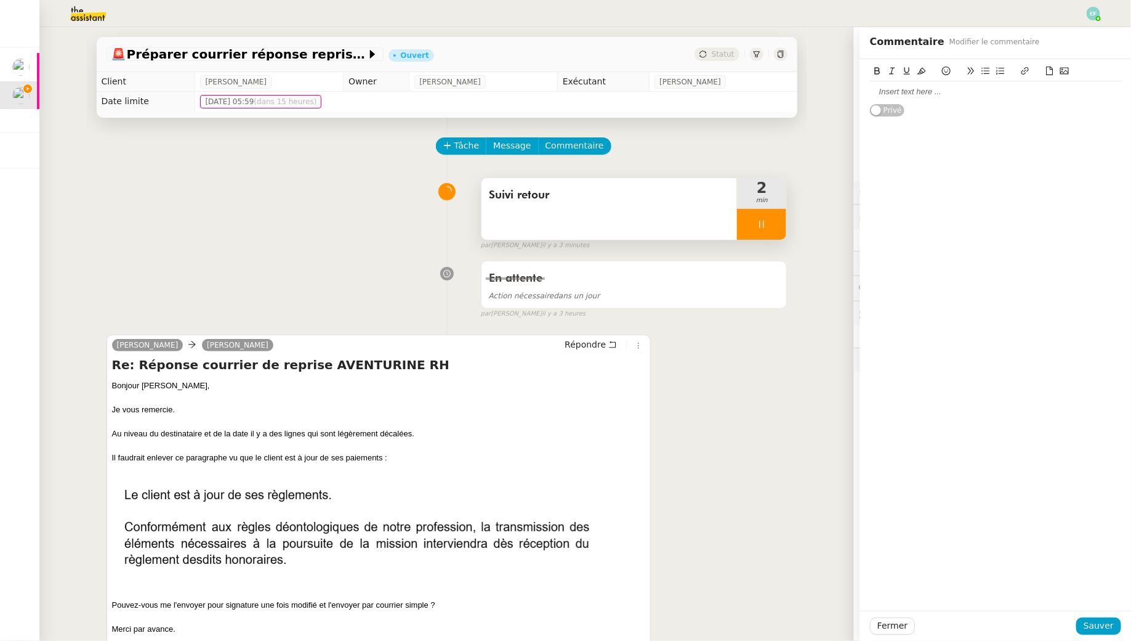
click at [874, 97] on div at bounding box center [995, 91] width 251 height 21
click at [1101, 623] on span "Sauver" at bounding box center [1099, 625] width 30 height 14
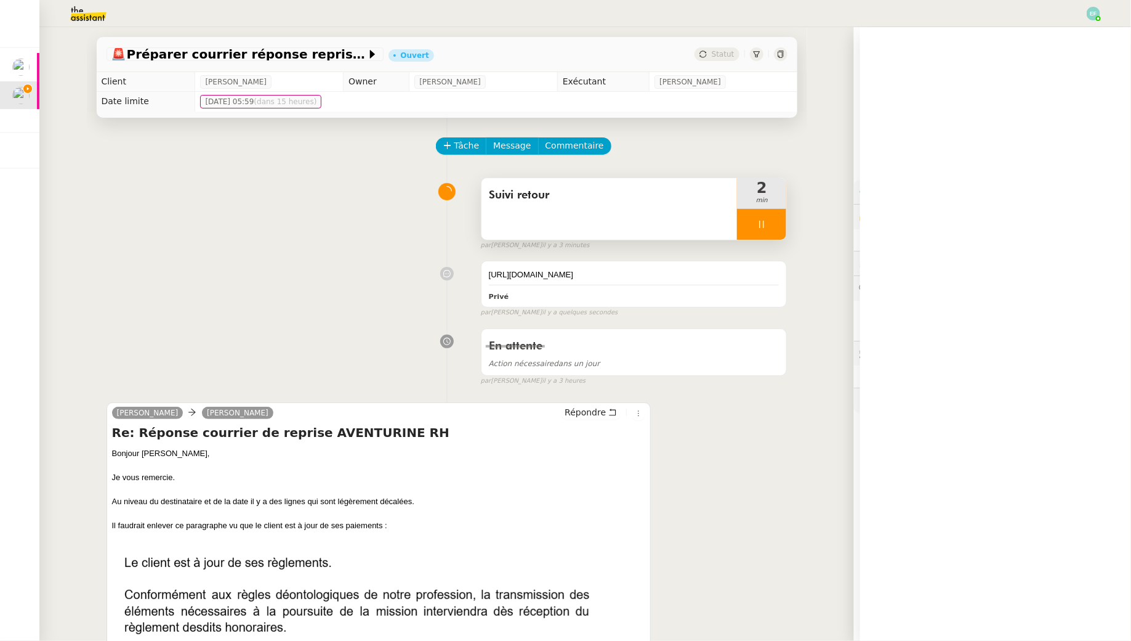
click at [650, 211] on div "Suivi retour" at bounding box center [610, 209] width 256 height 62
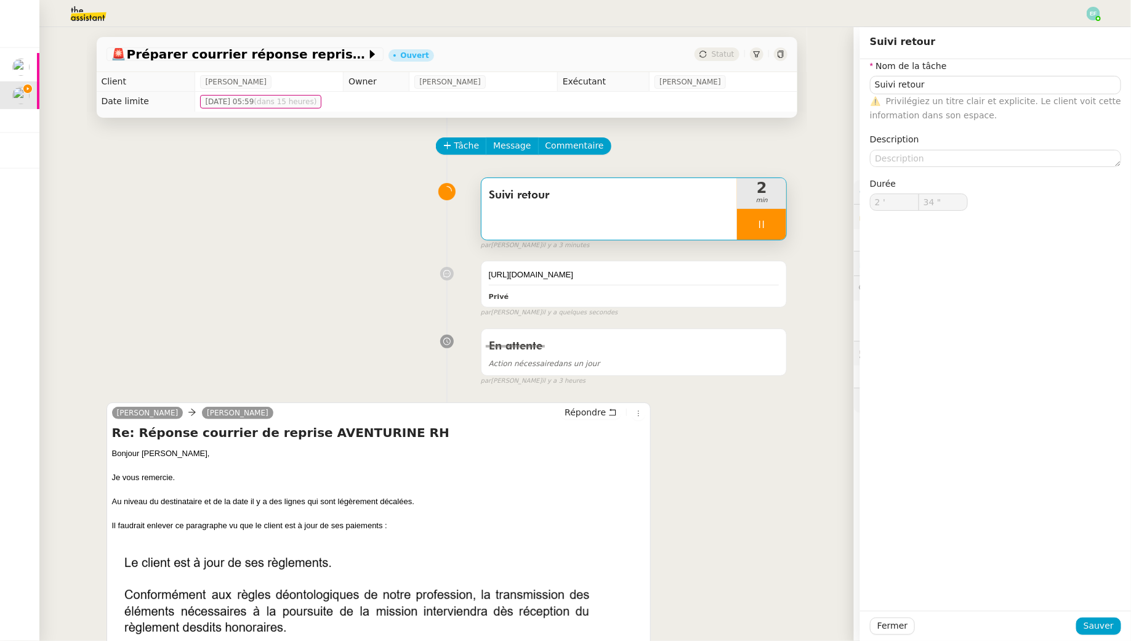
click at [971, 94] on div "⚠️ Privilégiez un titre clair et explicite. Le client voit cette information da…" at bounding box center [995, 108] width 251 height 29
type input "35 ""
click at [965, 84] on input "Suivi retour" at bounding box center [995, 85] width 251 height 18
type input "Suivi retour + e"
type input "36 ""
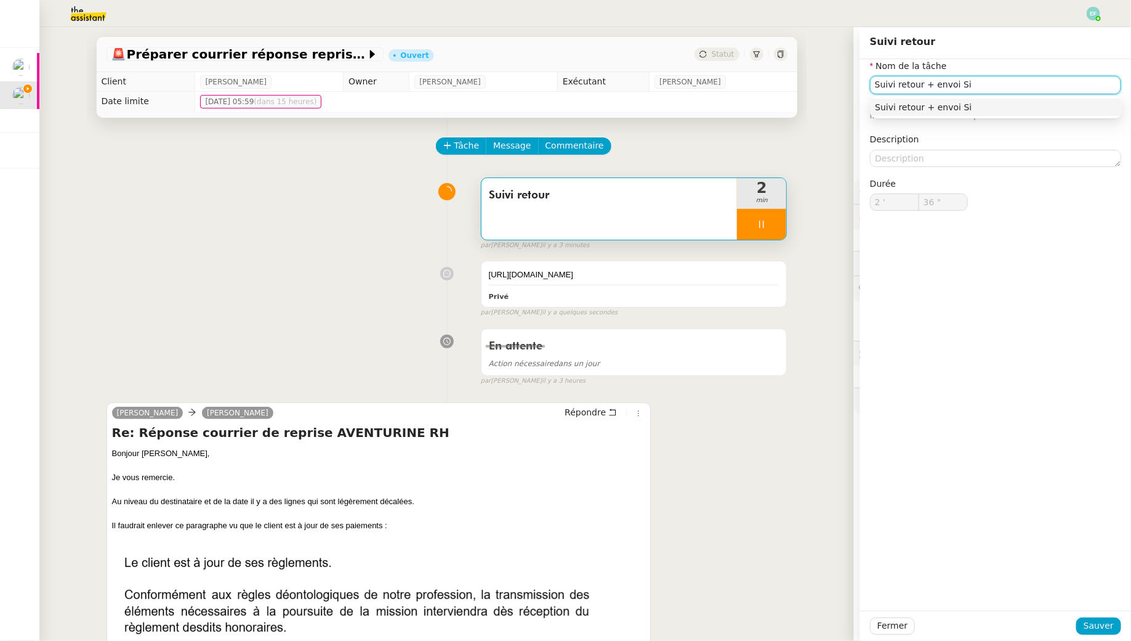
type input "Suivi retour + envoi Sig"
type input "37 ""
type input "Suivi retour + envoi SignRe"
type input "38 ""
type input "Suivi retour + envoi SignRequest"
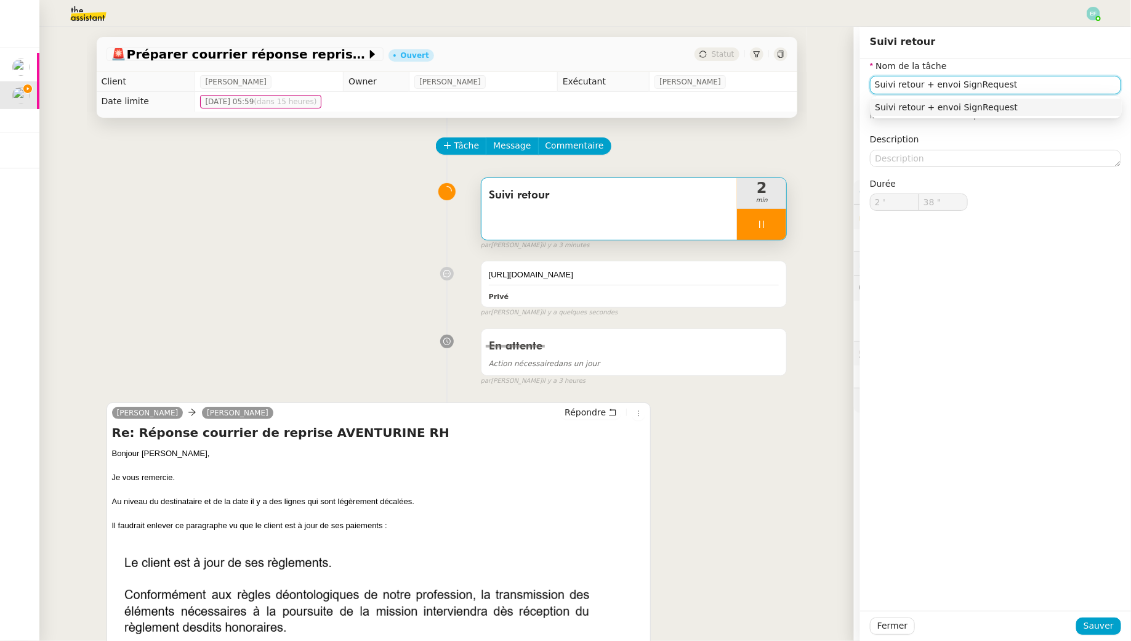
type input "39 ""
type input "Suivi retour + envoi SignRequest + envoi"
type input "40 ""
type input "Suivi retour + envoi SignRequest + envoi d'email"
type input "41 ""
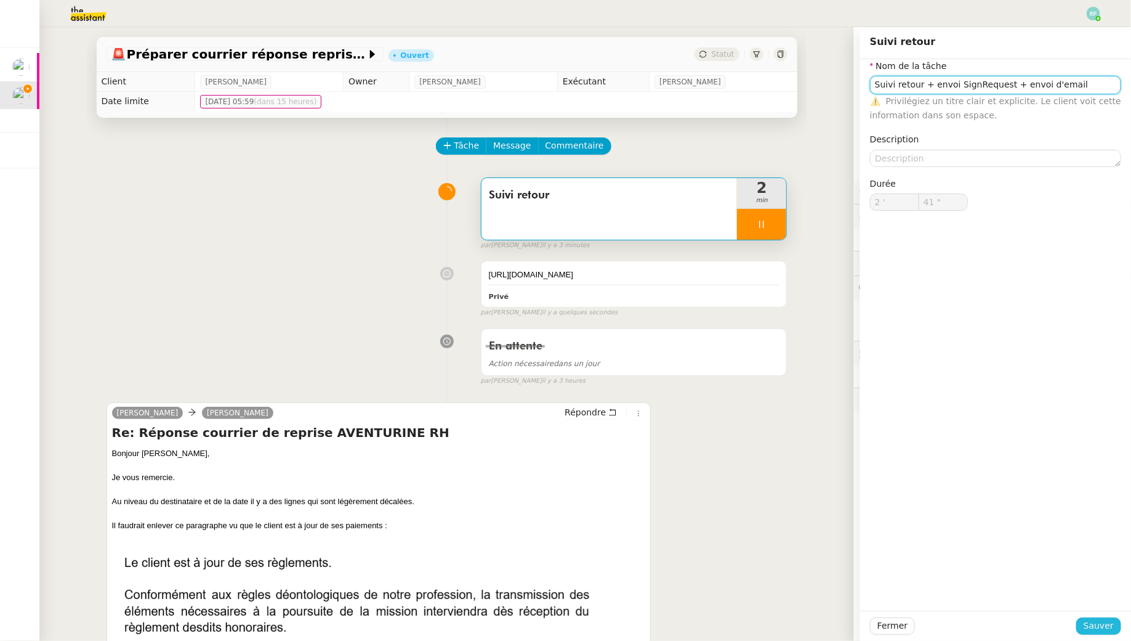
type input "Suivi retour + envoi SignRequest + envoi d'email"
type input "42 ""
click at [1090, 624] on span "Sauver" at bounding box center [1099, 625] width 30 height 14
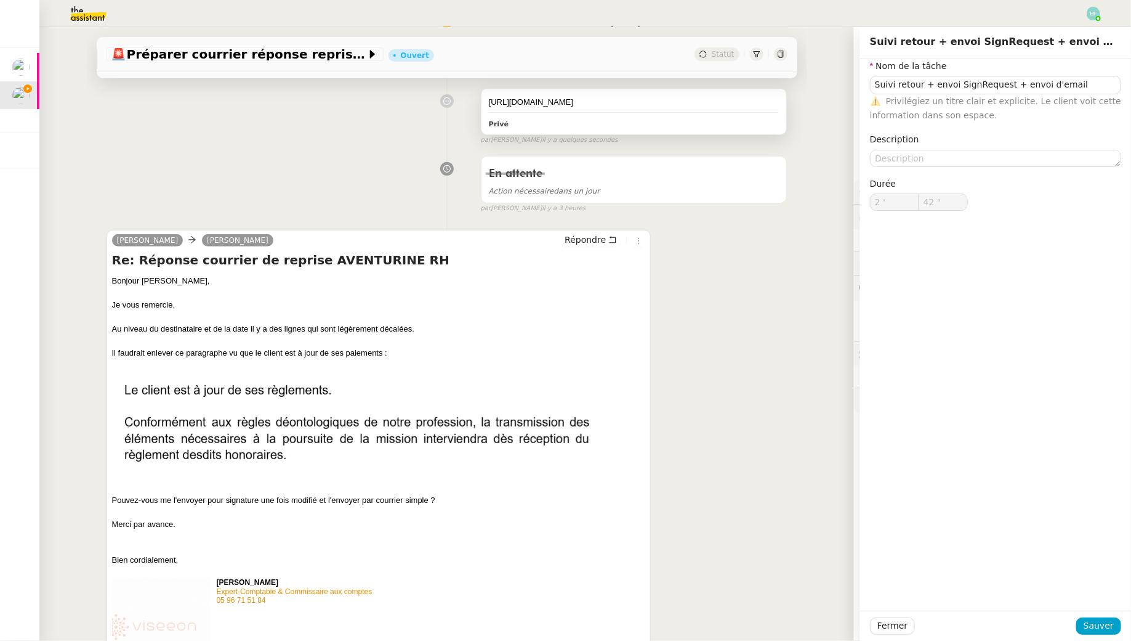
scroll to position [206, 0]
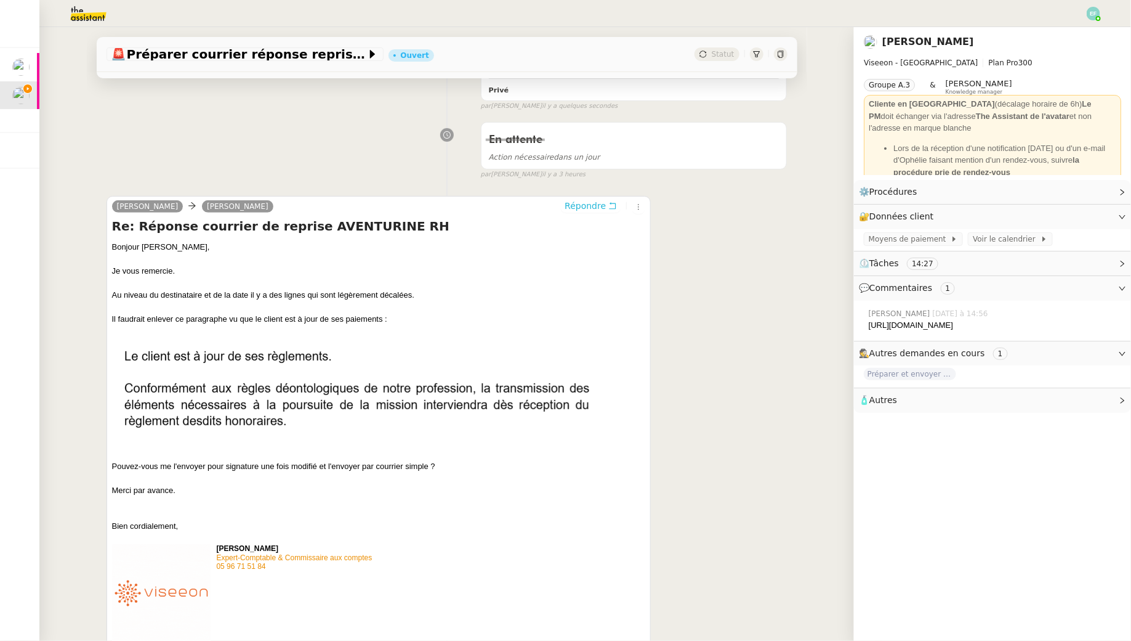
click at [610, 210] on icon at bounding box center [613, 205] width 9 height 9
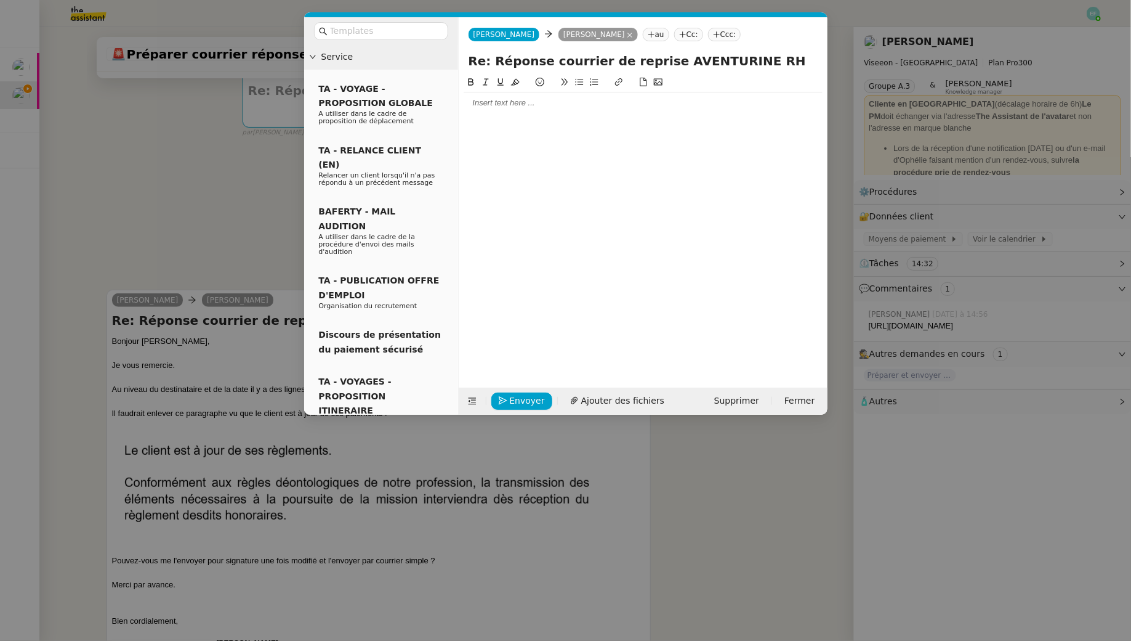
click at [520, 109] on div at bounding box center [643, 102] width 359 height 21
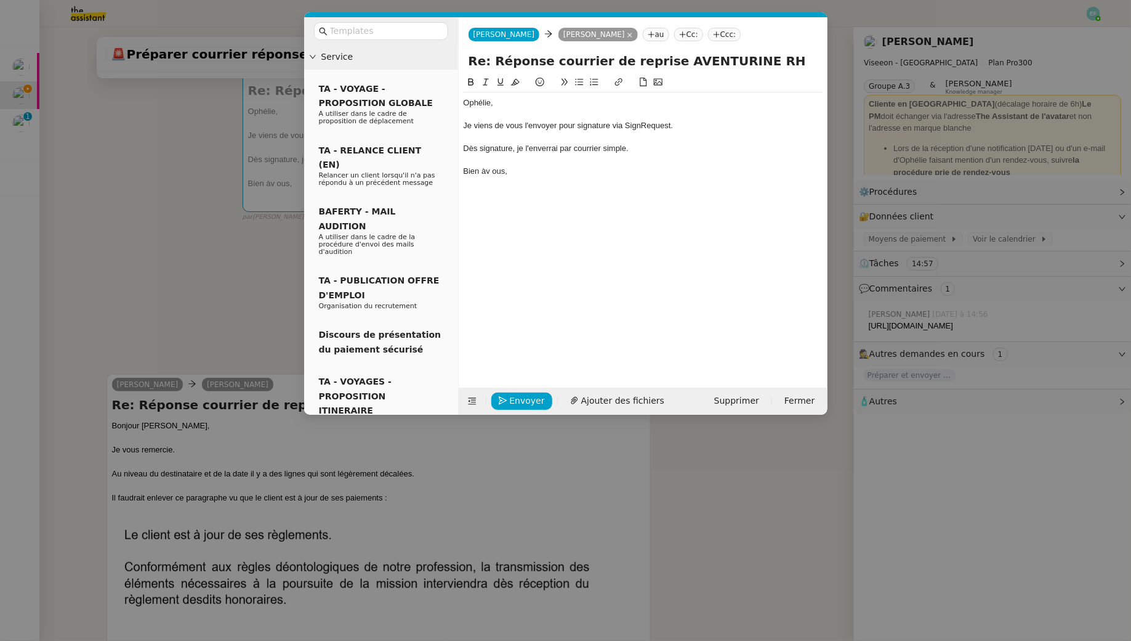
click at [487, 172] on div "Bien àv ous," at bounding box center [643, 171] width 359 height 11
click at [528, 400] on span "Envoyer" at bounding box center [527, 401] width 35 height 14
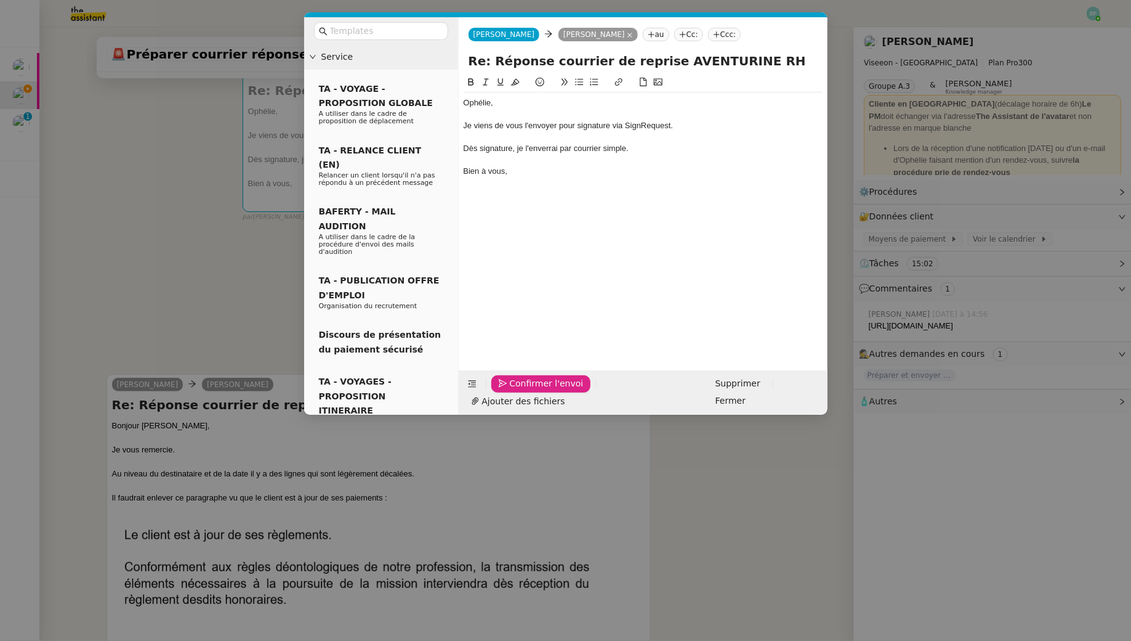
click at [528, 391] on span "Confirmer l'envoi" at bounding box center [547, 383] width 74 height 14
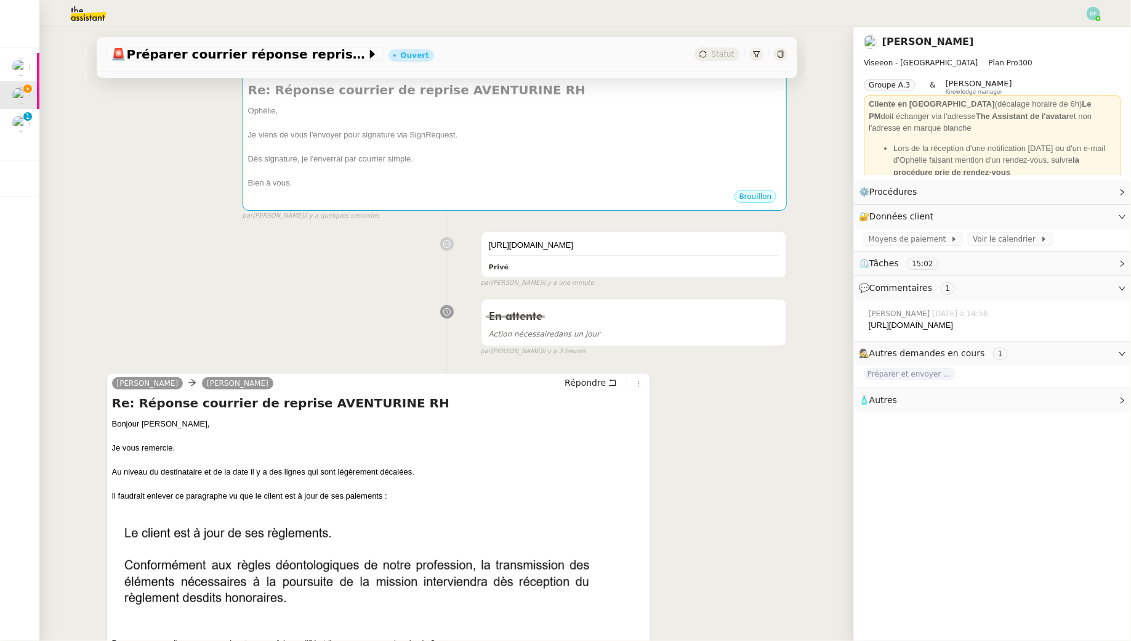
click at [528, 394] on div "Ophélie DIONY Alicia Répondre" at bounding box center [379, 385] width 534 height 18
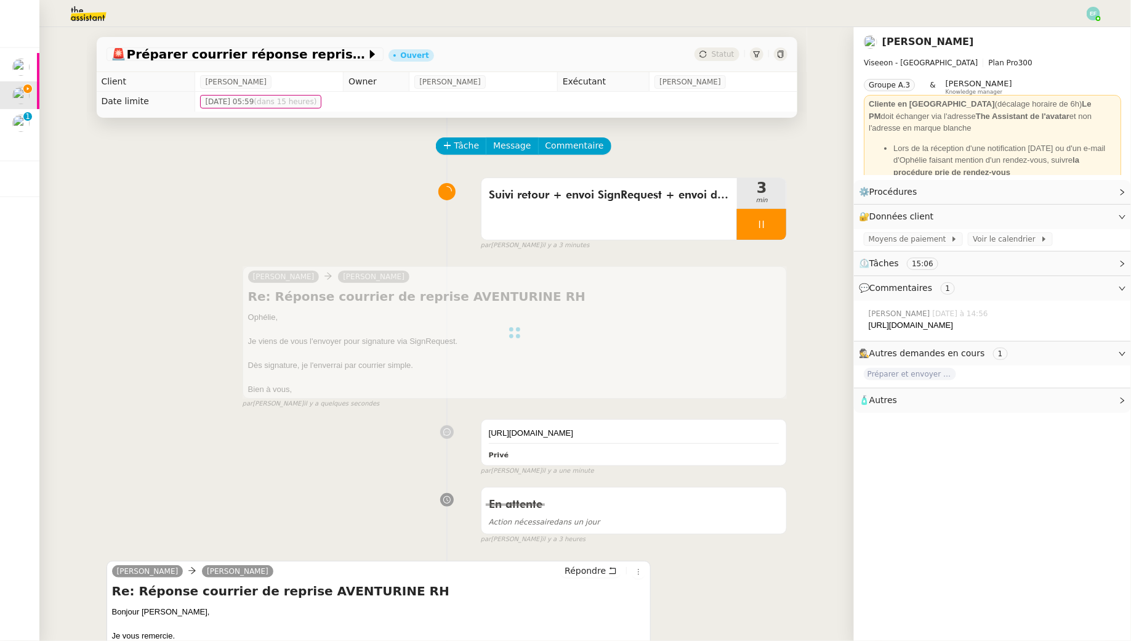
click at [753, 237] on div at bounding box center [761, 224] width 49 height 31
click at [771, 232] on button at bounding box center [774, 224] width 25 height 31
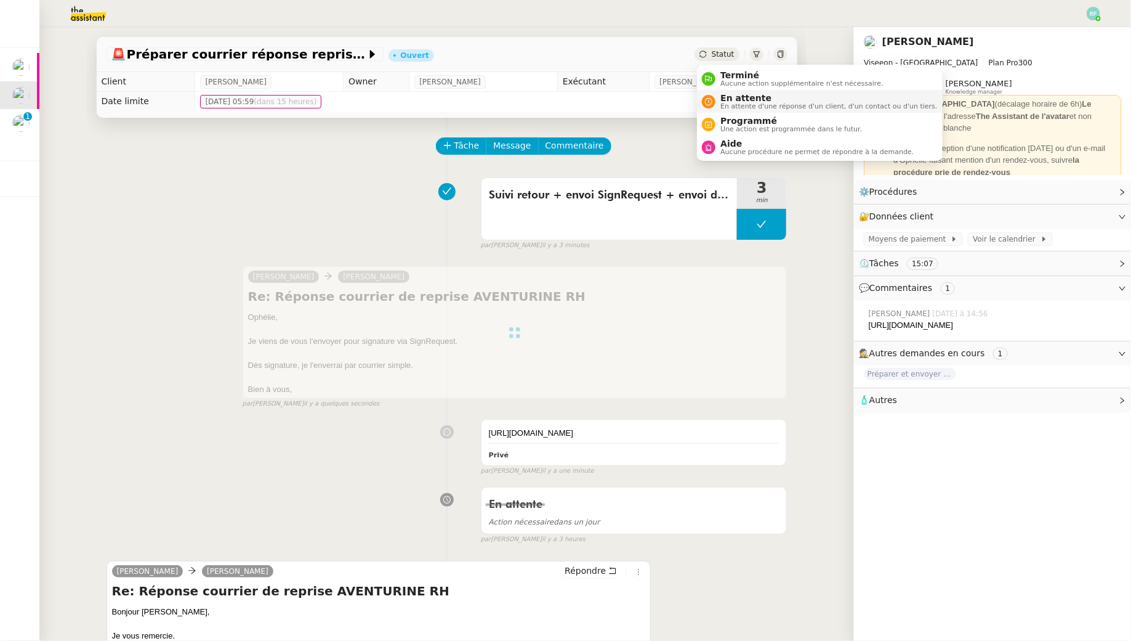
click at [718, 99] on div "En attente En attente d'une réponse d'un client, d'un contact ou d'un tiers." at bounding box center [827, 101] width 222 height 17
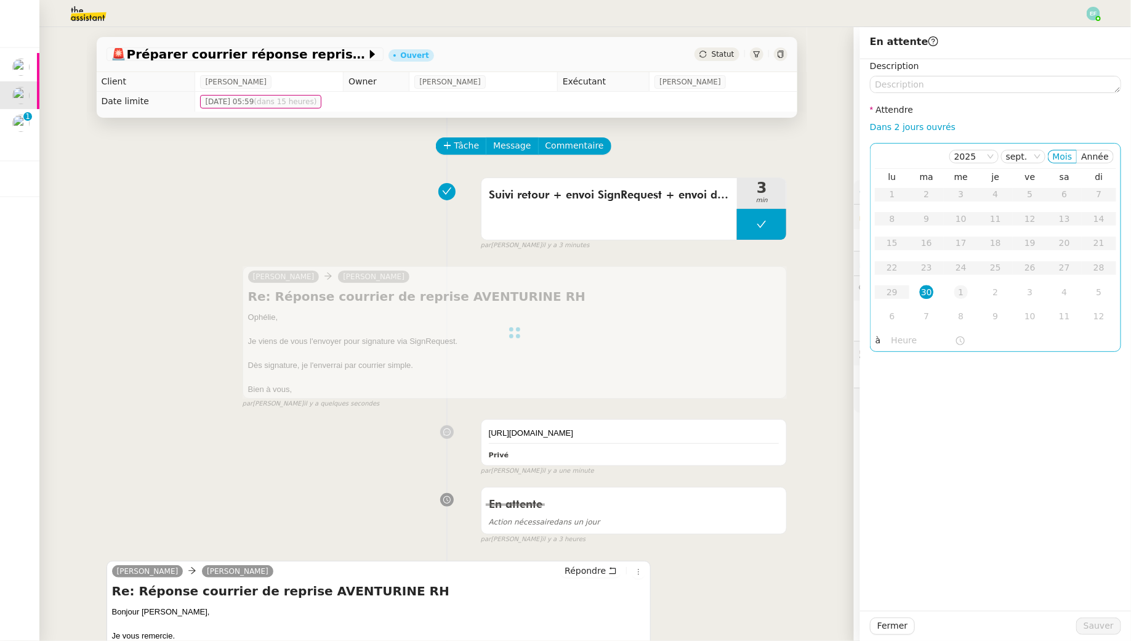
click at [960, 288] on div "1" at bounding box center [962, 292] width 14 height 14
click at [921, 84] on textarea at bounding box center [995, 84] width 251 height 17
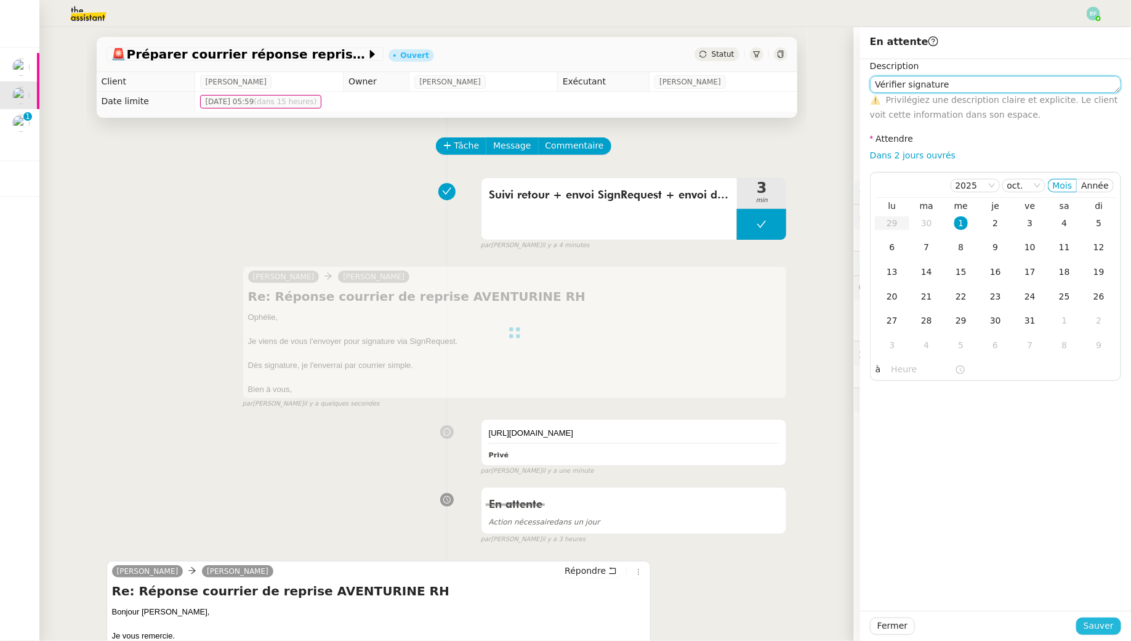
type textarea "Vérifier signature"
click at [1100, 631] on span "Sauver" at bounding box center [1099, 625] width 30 height 14
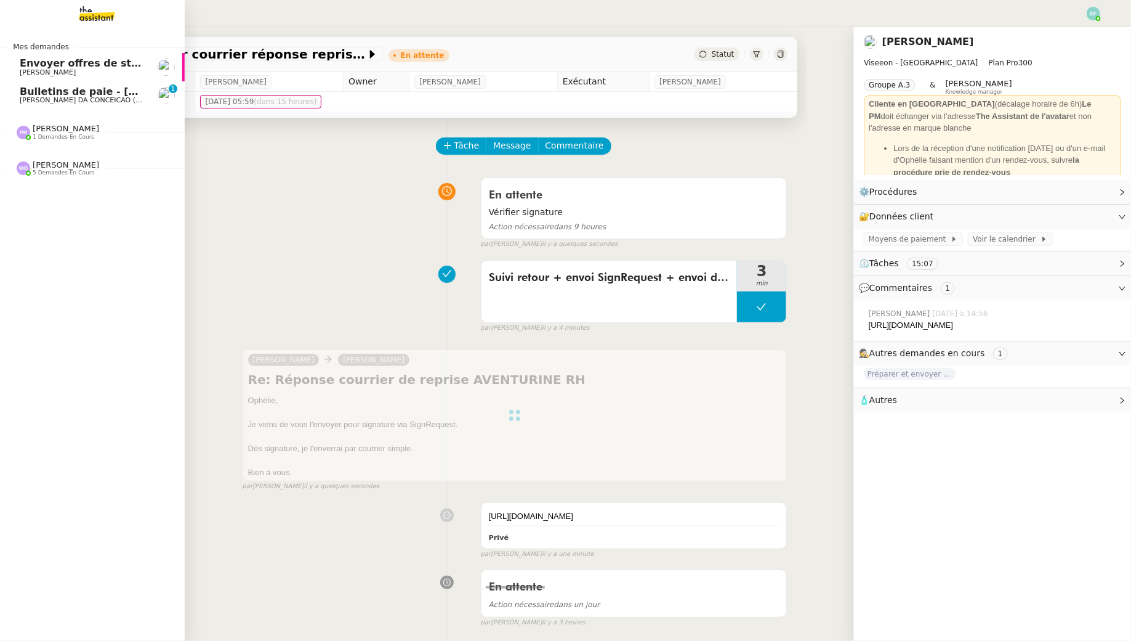
click at [57, 101] on span "[PERSON_NAME] DA CONCEICAO (thermisure)" at bounding box center [97, 100] width 155 height 8
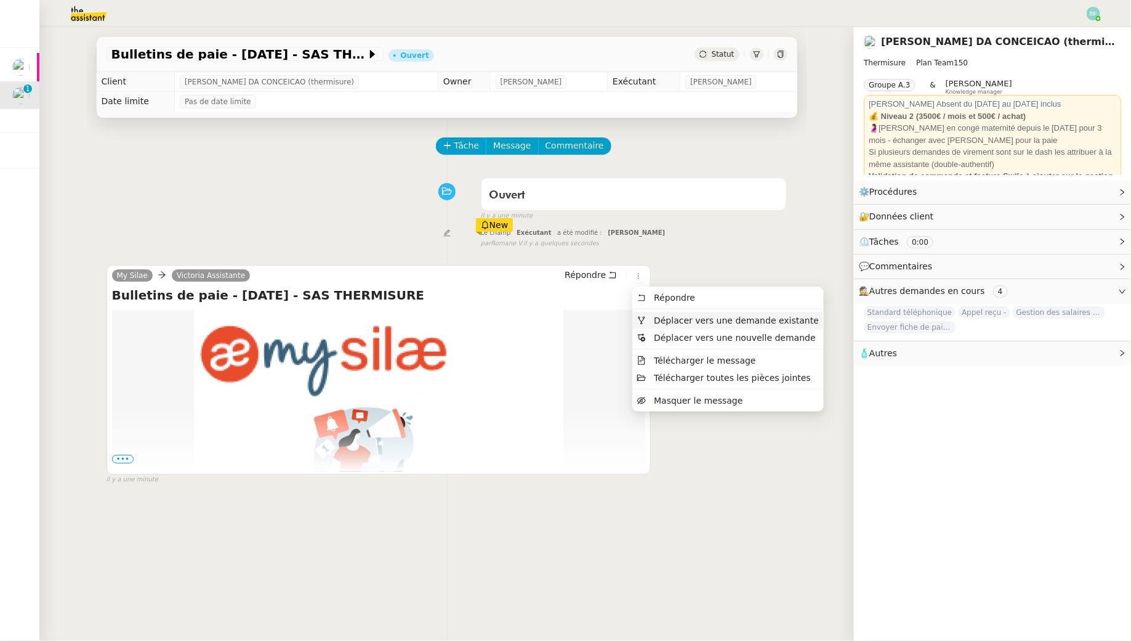
click at [654, 318] on span "Déplacer vers une demande existante" at bounding box center [736, 320] width 165 height 10
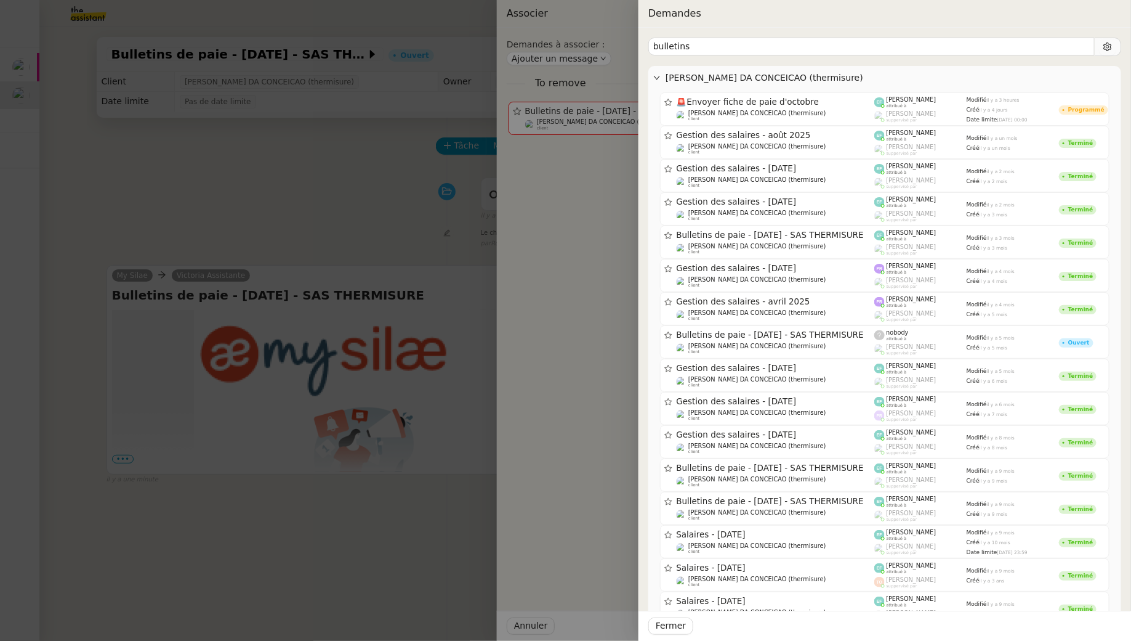
drag, startPoint x: 726, startPoint y: 49, endPoint x: 614, endPoint y: 30, distance: 113.6
click at [614, 30] on div "Demandes bulletins Charles DA CONCEICAO (thermisure) 🚨 Envoyer fiche de paie d'…" at bounding box center [565, 320] width 1131 height 641
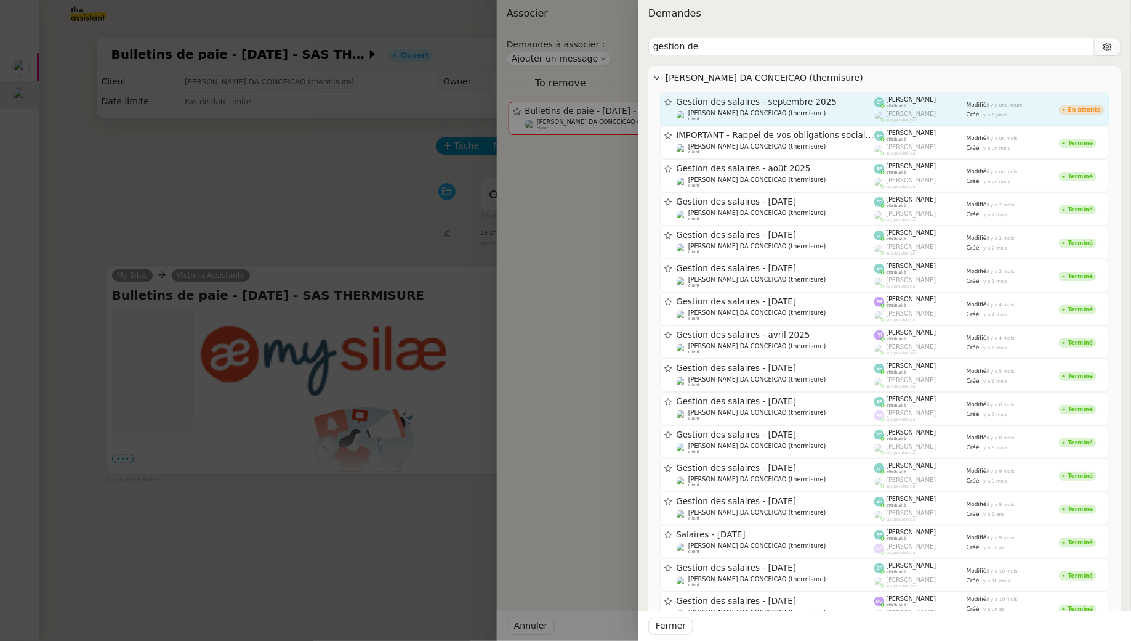
type input "gestion de"
click at [729, 101] on span "Gestion des salaires - septembre 2025" at bounding box center [776, 102] width 198 height 9
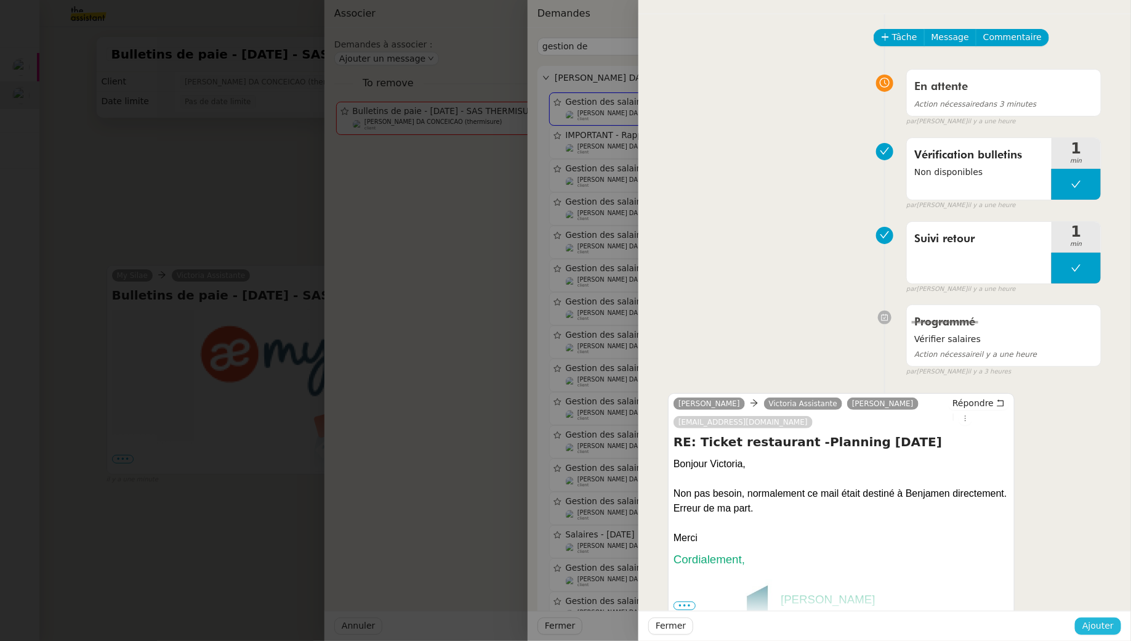
click at [1112, 623] on span "Ajouter" at bounding box center [1098, 625] width 31 height 14
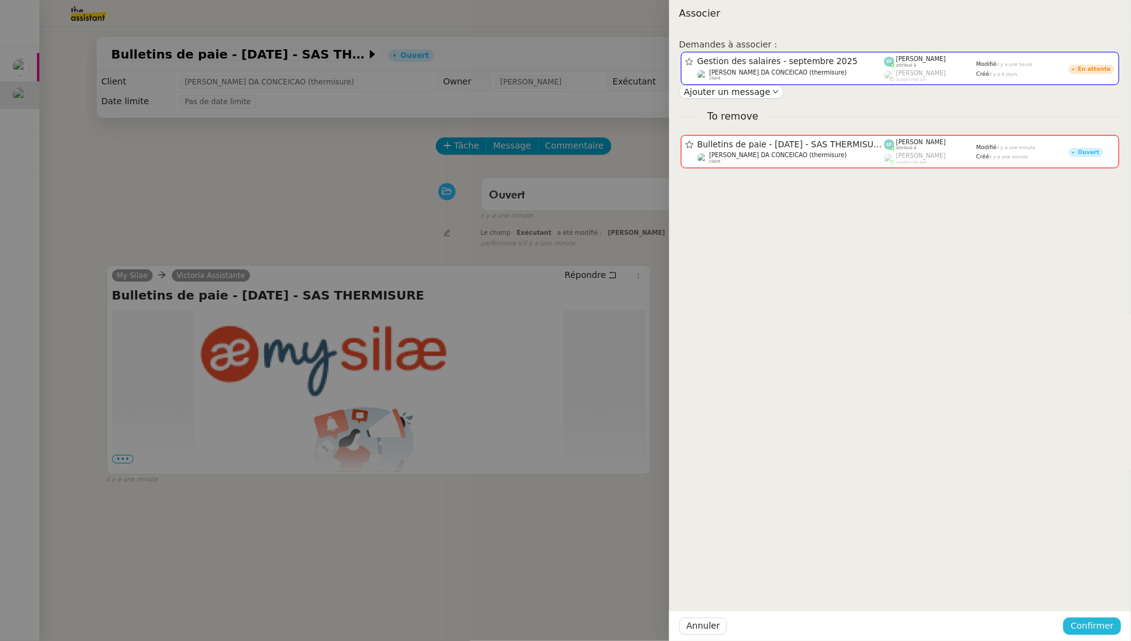
click at [1103, 624] on span "Confirmer" at bounding box center [1092, 625] width 43 height 14
click at [1101, 596] on span "Ajouter" at bounding box center [1093, 592] width 31 height 12
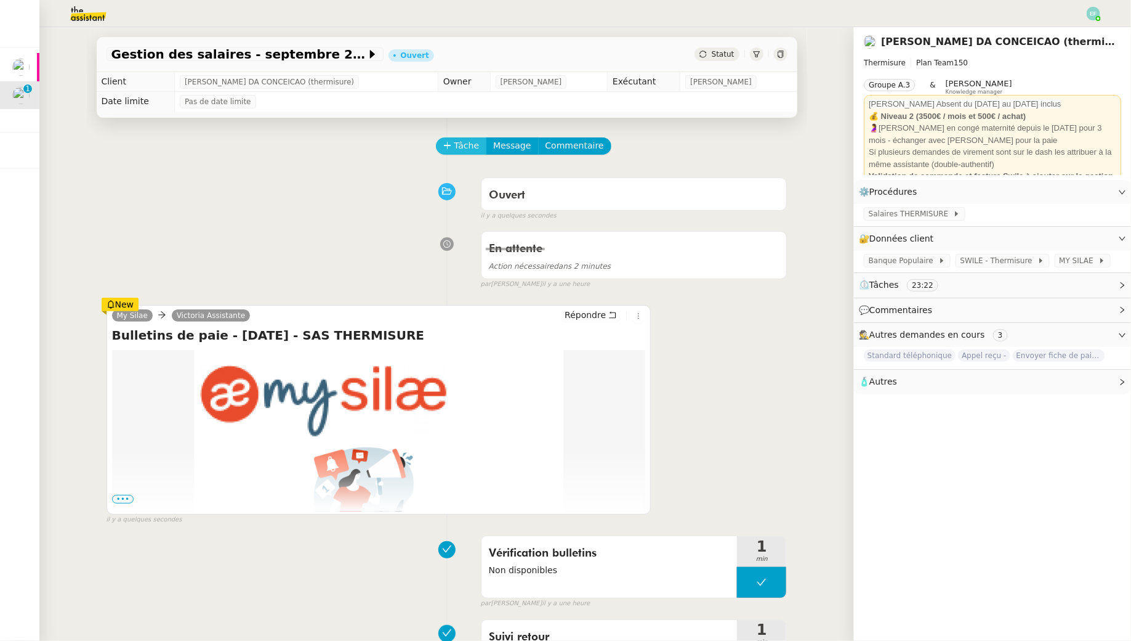
click at [473, 145] on span "Tâche" at bounding box center [467, 146] width 25 height 14
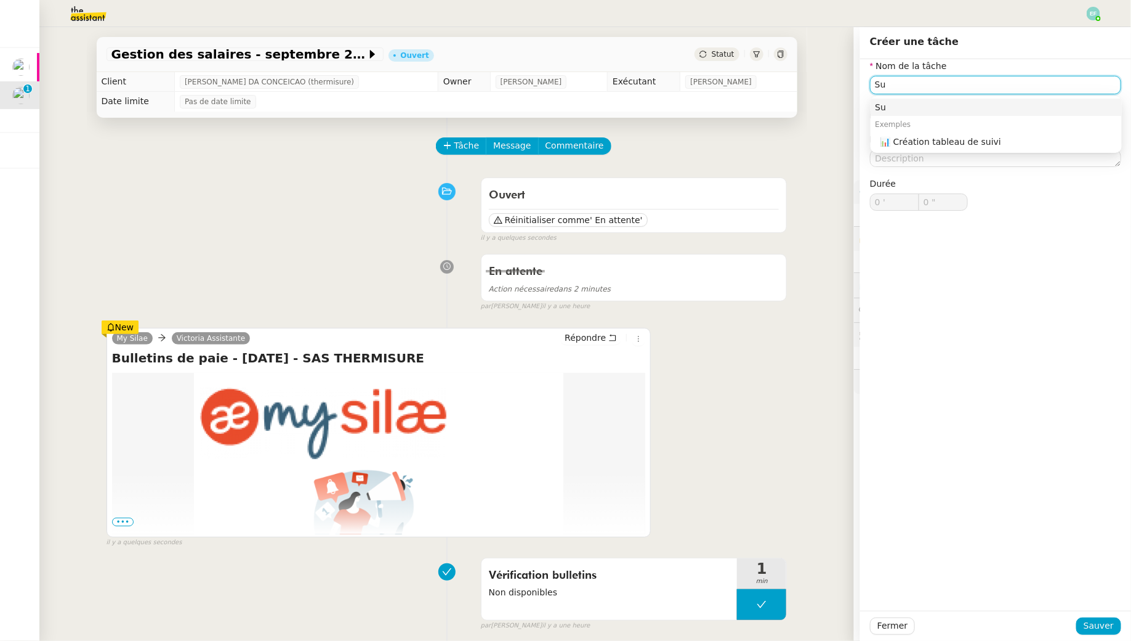
type input "S"
type input "Envoi bulletins"
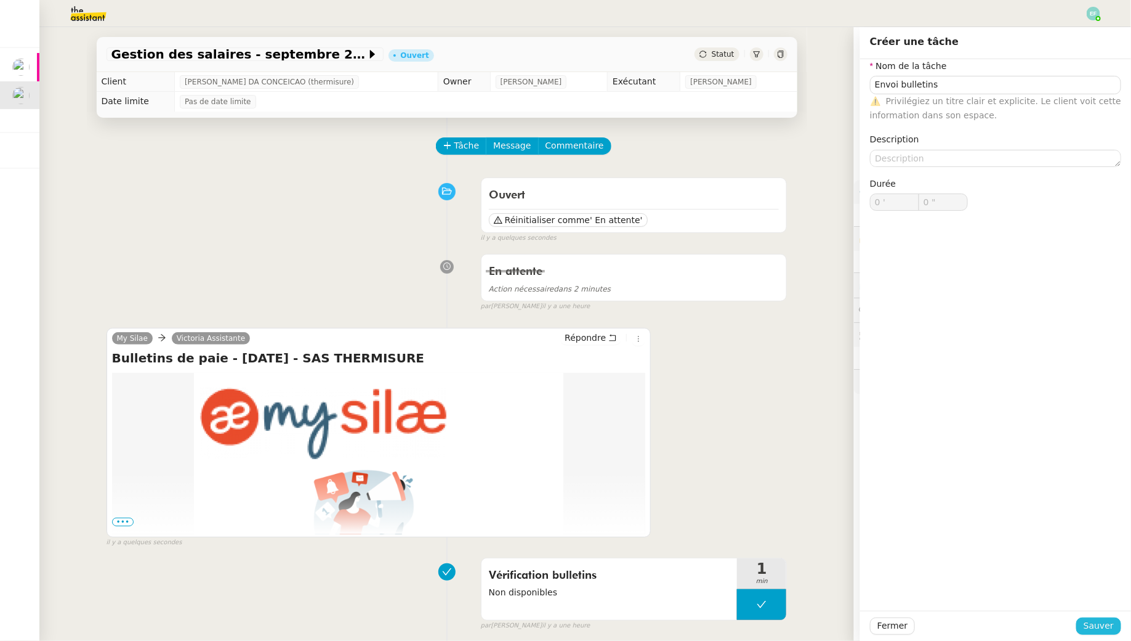
click at [1109, 628] on span "Sauver" at bounding box center [1099, 625] width 30 height 14
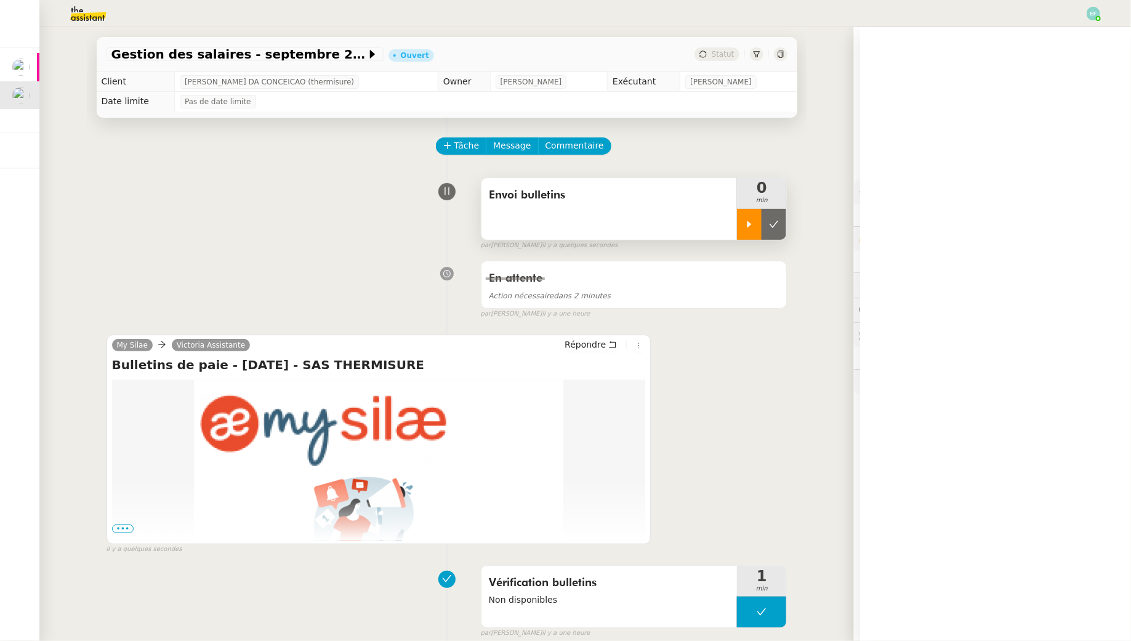
click at [748, 219] on div at bounding box center [749, 224] width 25 height 31
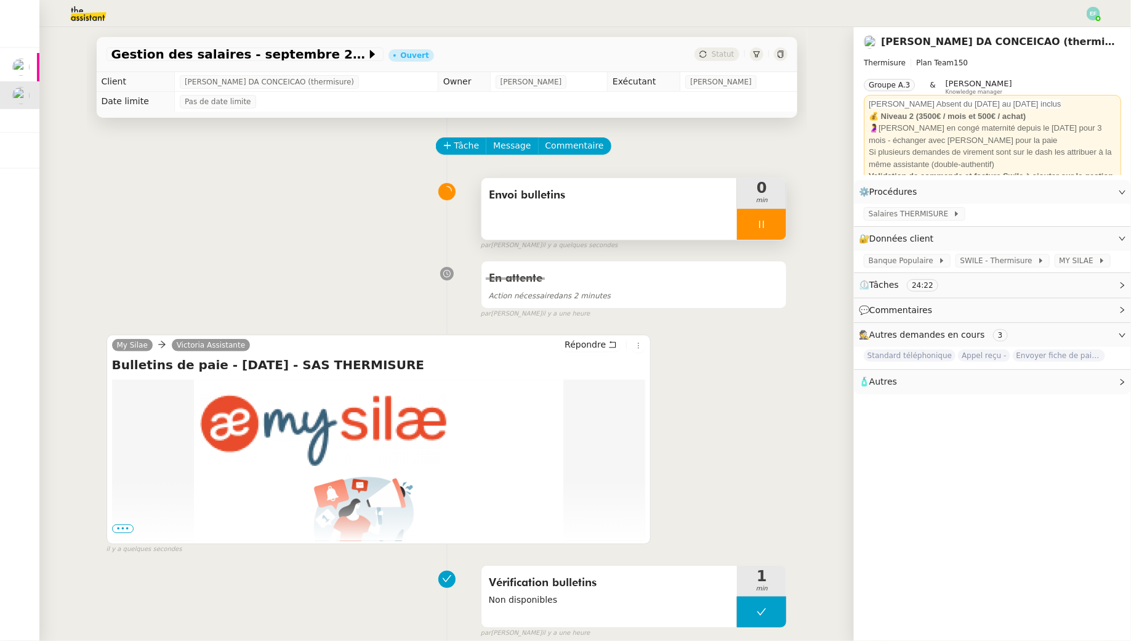
click at [608, 209] on div "Envoi bulletins" at bounding box center [610, 209] width 256 height 62
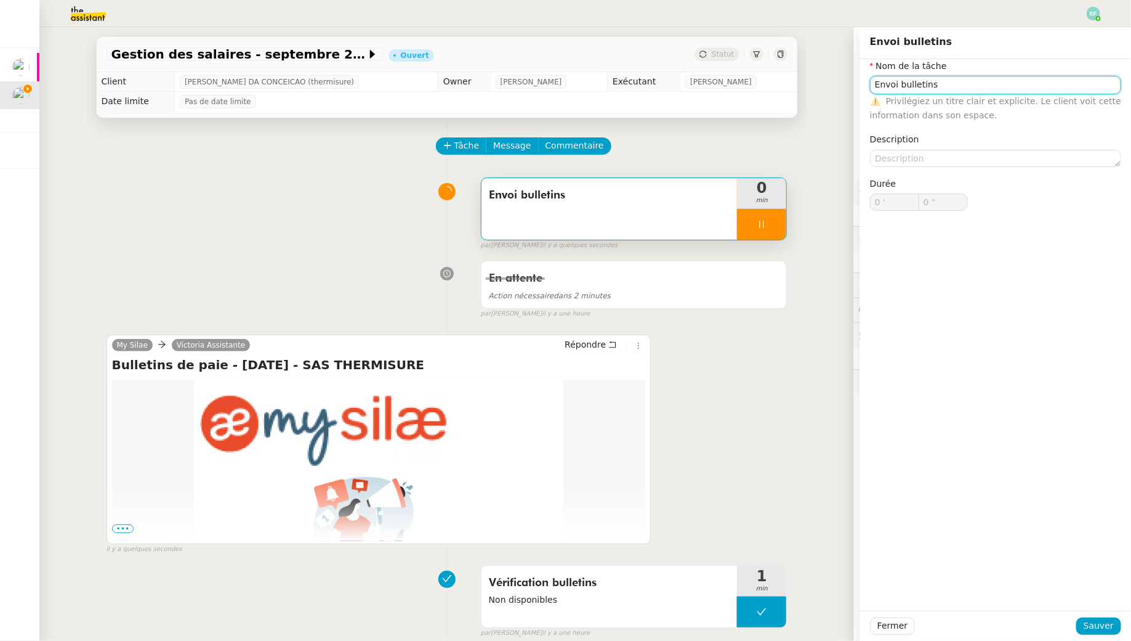
click at [883, 87] on input "Envoi bulletins" at bounding box center [995, 85] width 251 height 18
type input "T bulletins"
type input "1 ""
type input "Transmissio bulletins"
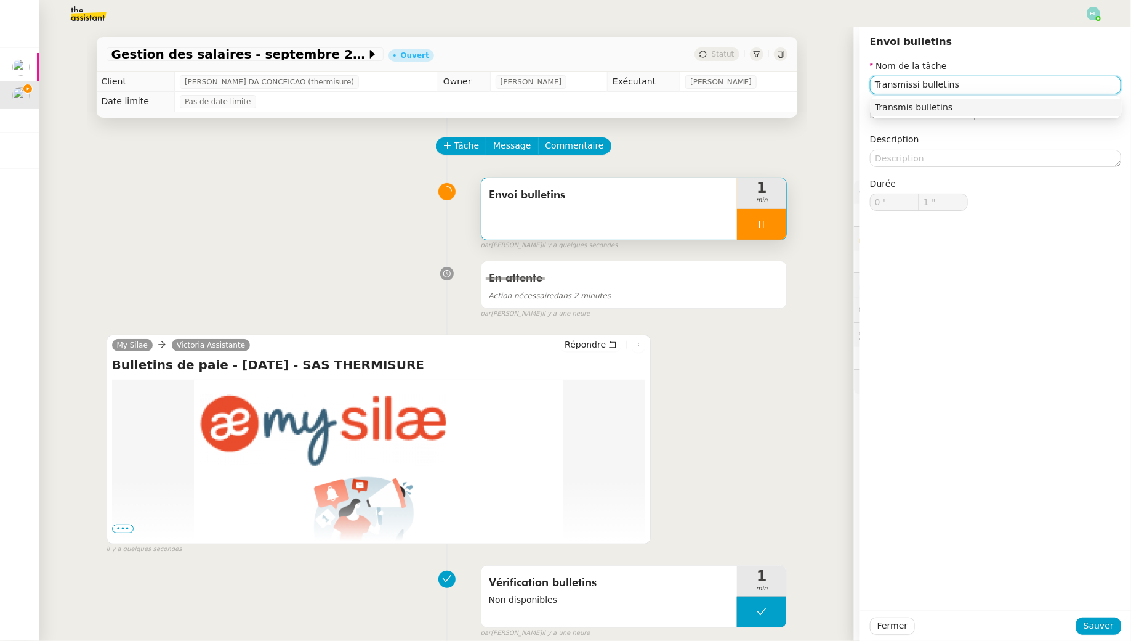
type input "2 ""
type input "Transmission bulletins"
type input "3 ""
type input "Transmission bulletins"
click at [1106, 632] on span "Sauver" at bounding box center [1099, 625] width 30 height 14
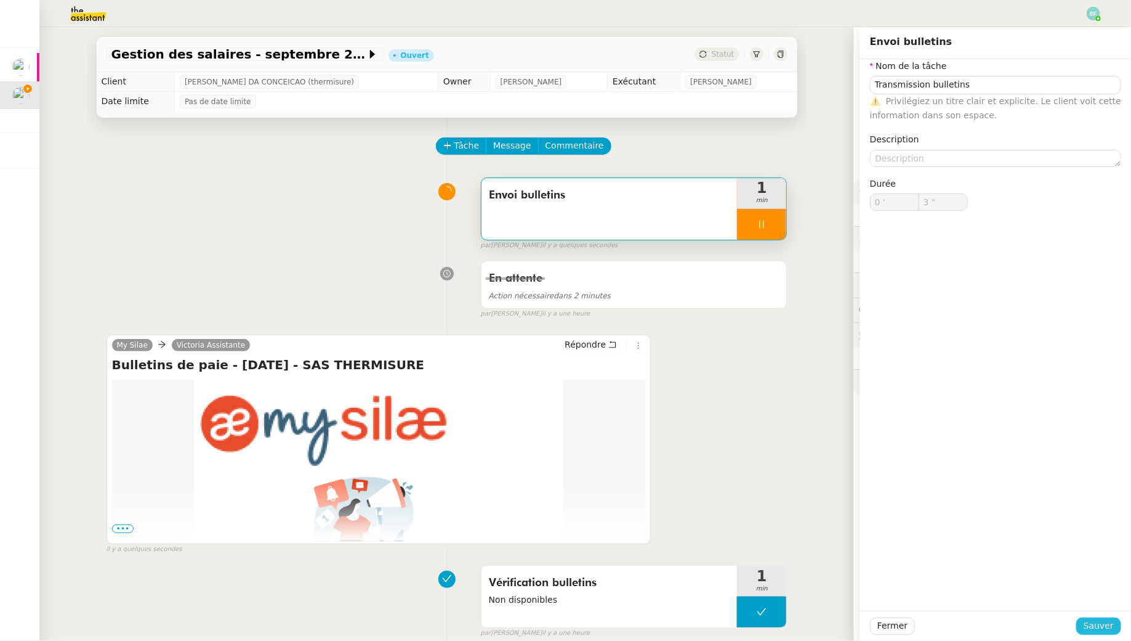
type input "4 ""
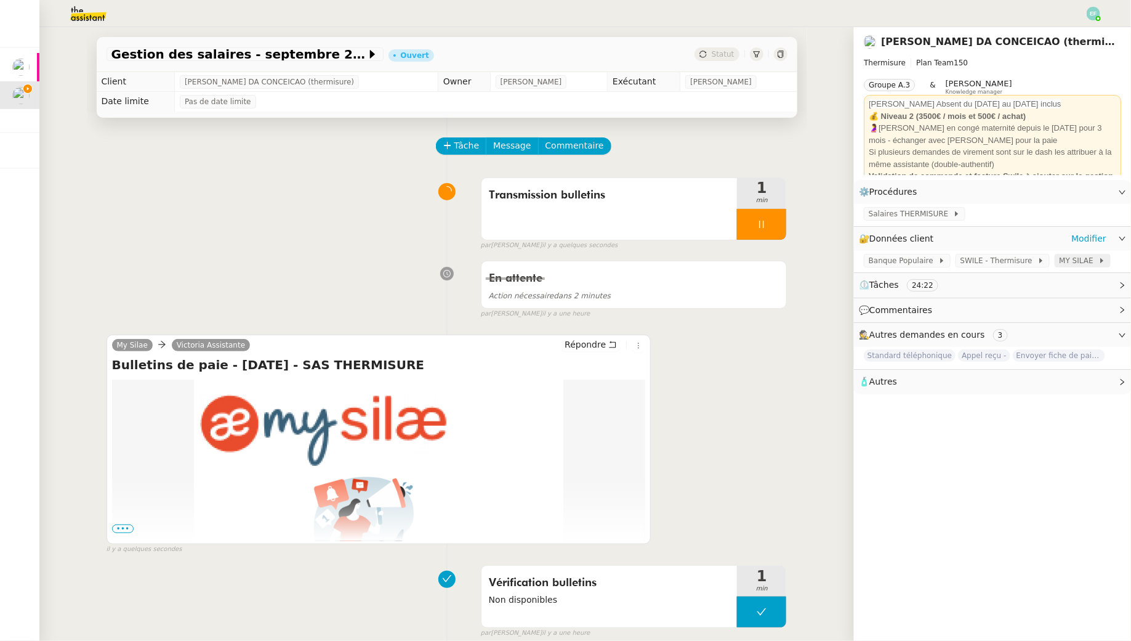
click at [1062, 257] on span "MY SILAE" at bounding box center [1079, 260] width 39 height 12
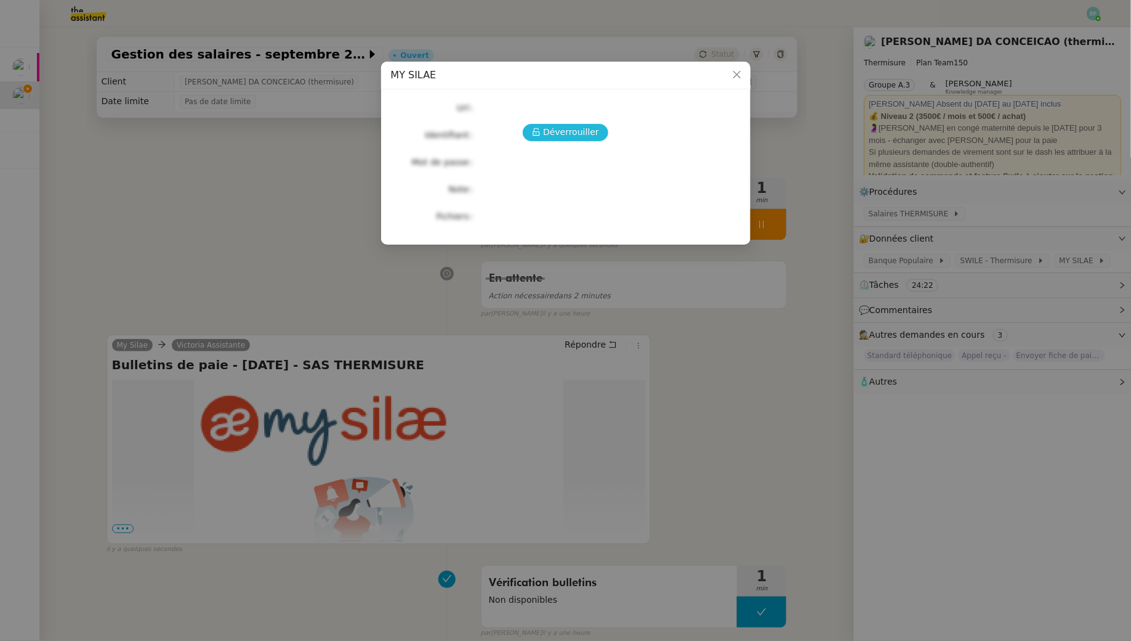
click at [554, 128] on span "Déverrouiller" at bounding box center [571, 132] width 56 height 14
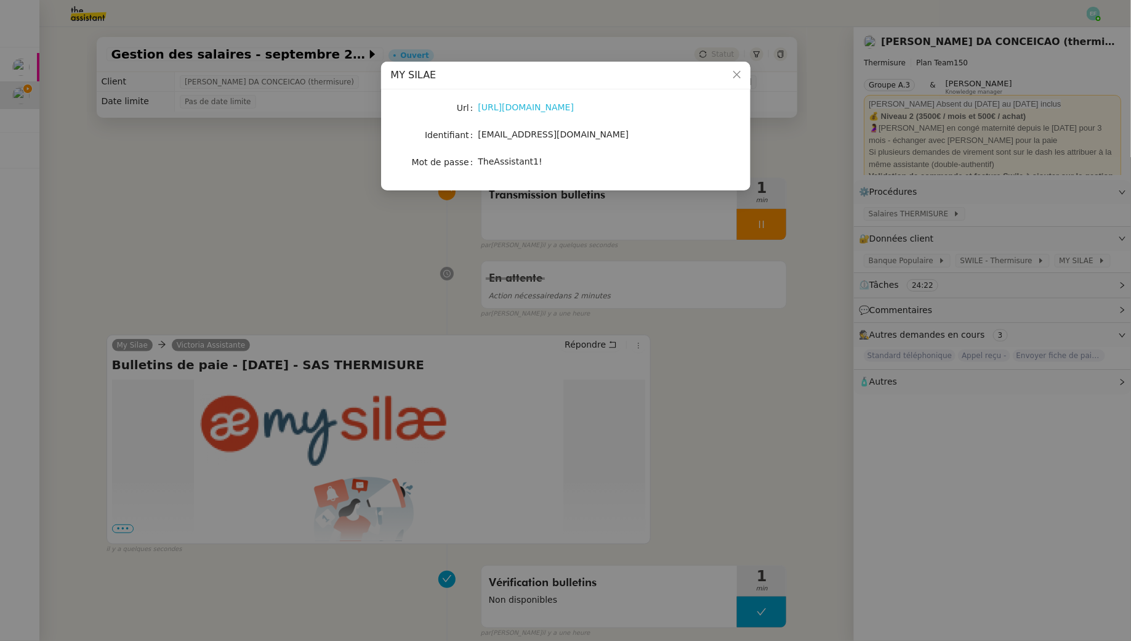
click at [575, 103] on link "https://my.silae.fr/sign-in?redirect=/home" at bounding box center [527, 107] width 96 height 10
click at [514, 158] on span "TheAssistant1!" at bounding box center [511, 161] width 64 height 10
copy span "TheAssistant1!"
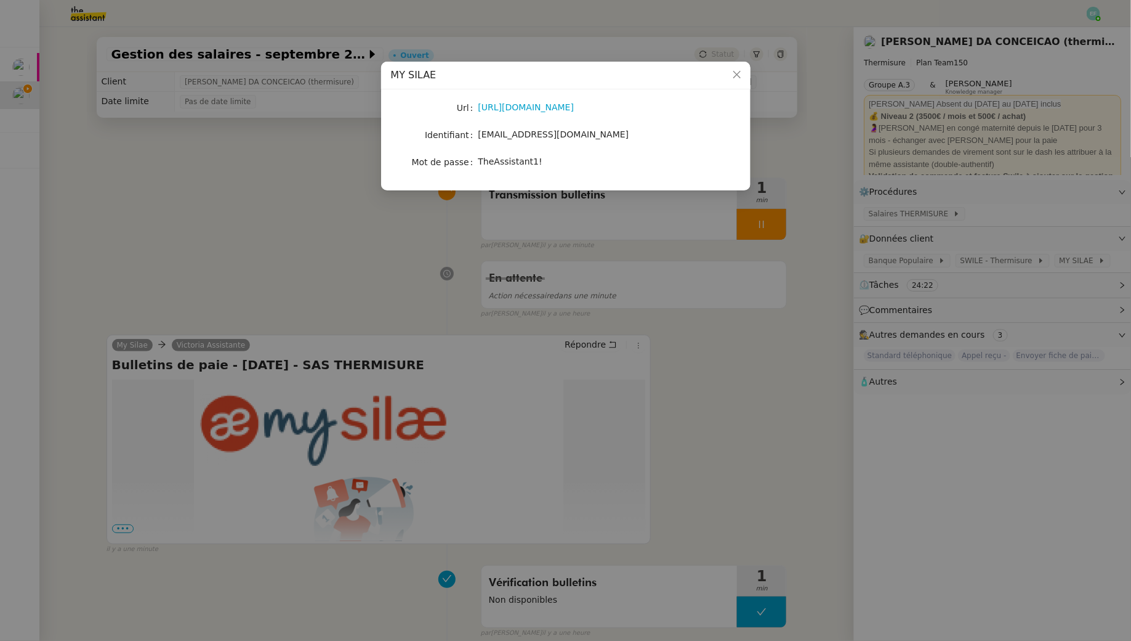
click at [355, 259] on nz-modal-container "MY SILAE Url https://my.silae.fr/sign-in?redirect=/home Identifiant victoria.as…" at bounding box center [565, 320] width 1131 height 641
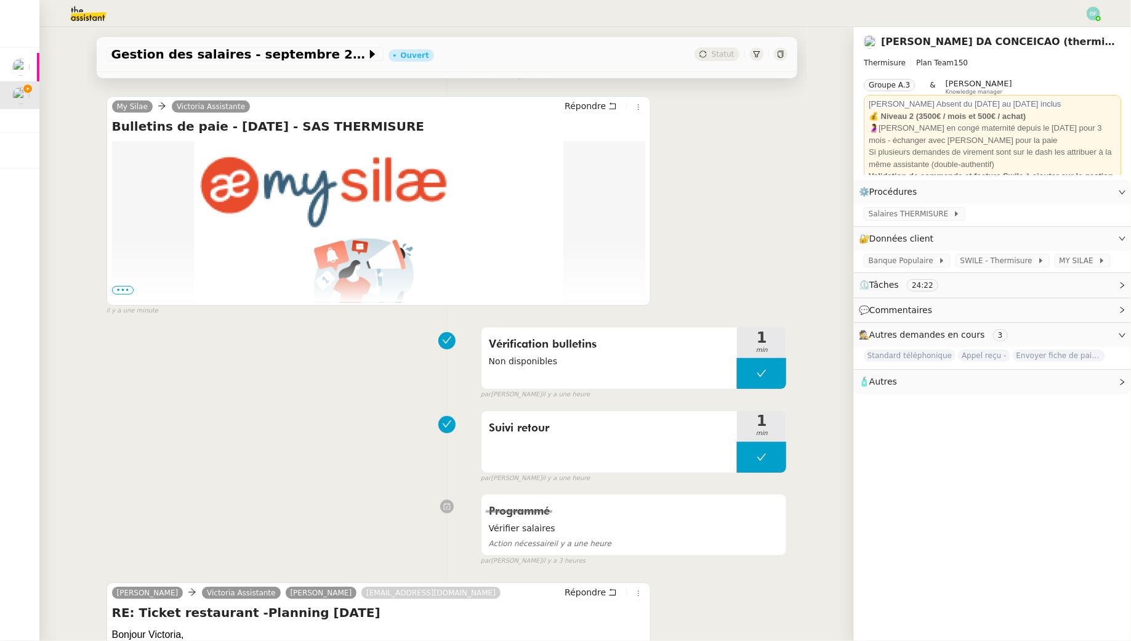
scroll to position [527, 0]
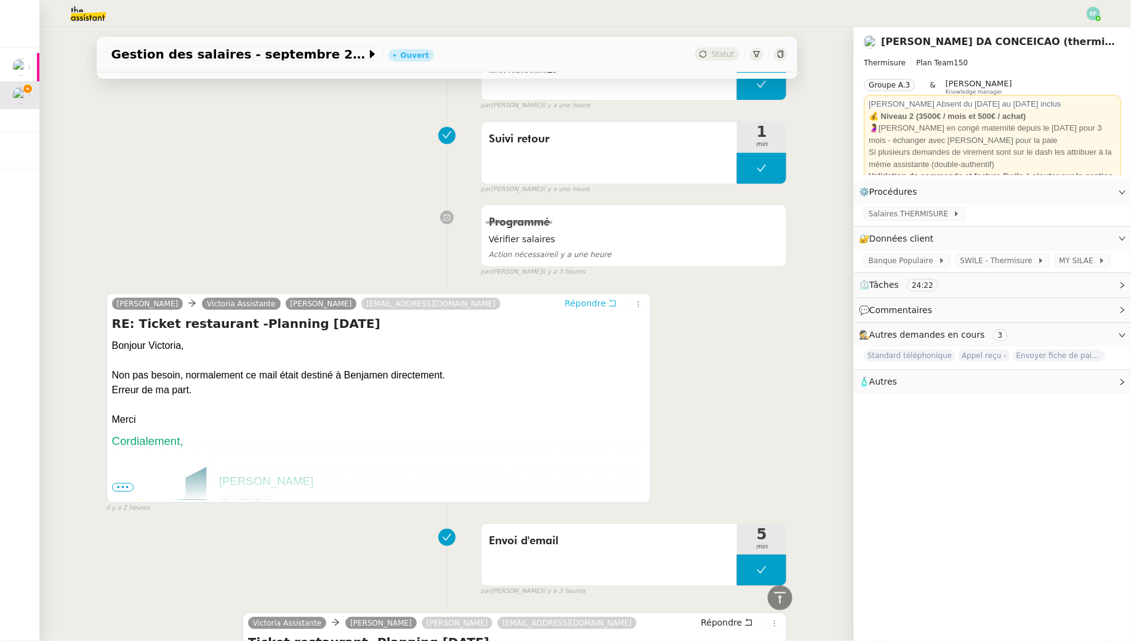
click at [610, 303] on icon at bounding box center [613, 303] width 9 height 9
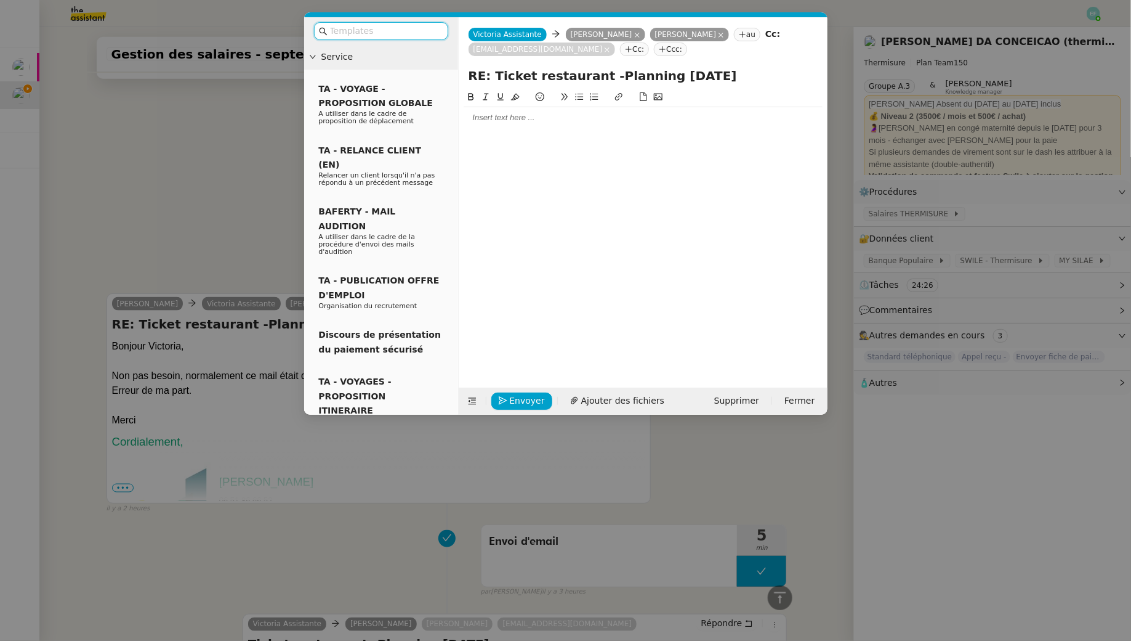
scroll to position [622, 0]
click at [610, 49] on icon at bounding box center [607, 50] width 6 height 6
click at [637, 119] on div at bounding box center [643, 117] width 359 height 11
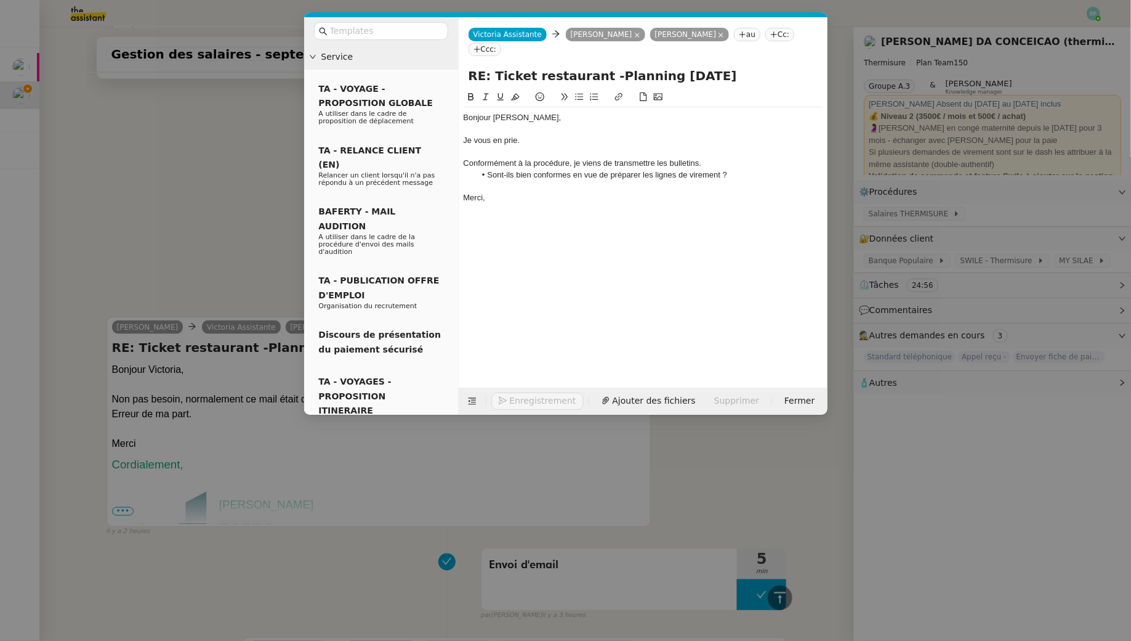
scroll to position [734, 0]
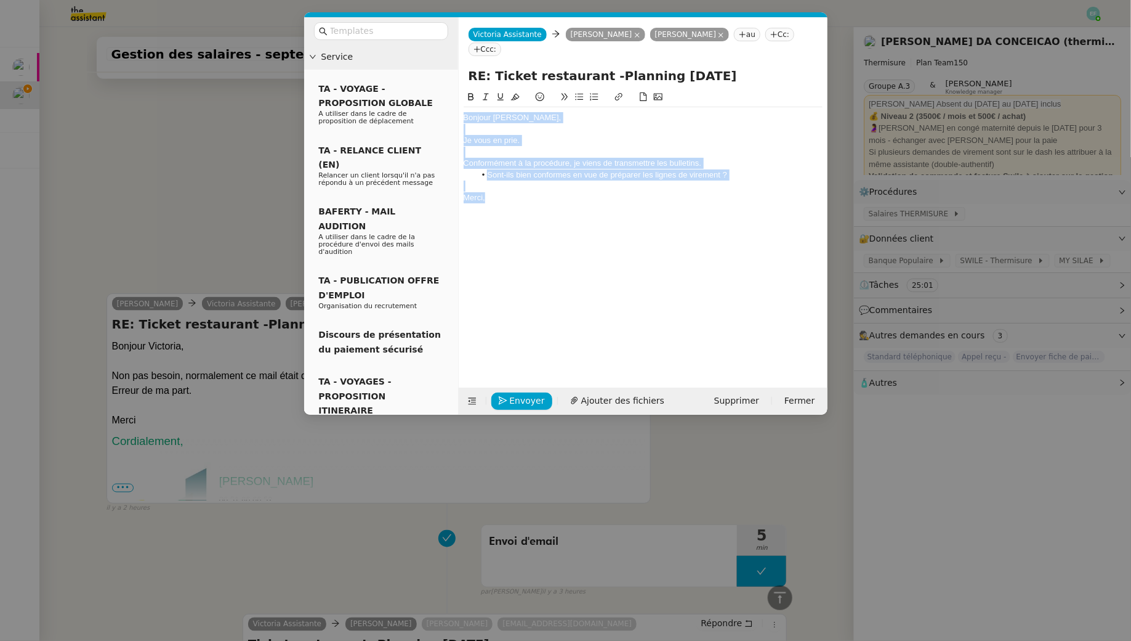
drag, startPoint x: 538, startPoint y: 201, endPoint x: 405, endPoint y: 54, distance: 198.0
click at [405, 54] on nz-layout "Service TA - VOYAGE - PROPOSITION GLOBALE A utiliser dans le cadre de propositi…" at bounding box center [566, 215] width 524 height 397
copy div "Bonjour Jérémy, Je vous en prie. Conformément à la procédure, je viens de trans…"
click at [591, 176] on li "Sont-ils bien conformes en vue de préparer les lignes de virement ?" at bounding box center [649, 174] width 347 height 11
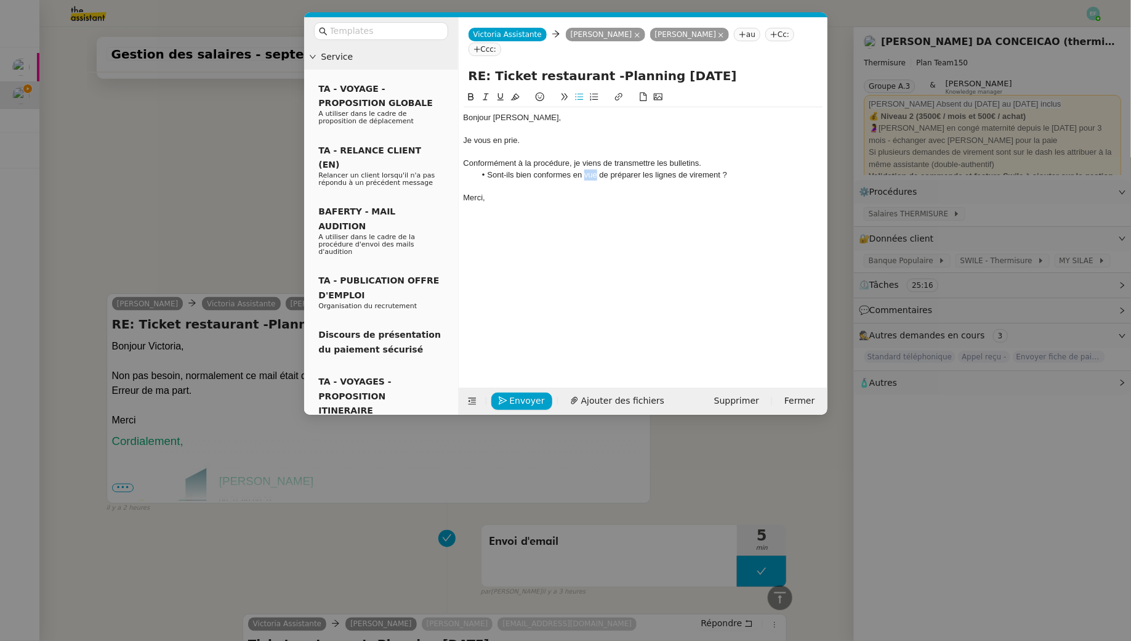
click at [591, 176] on li "Sont-ils bien conformes en vue de préparer les lignes de virement ?" at bounding box center [649, 174] width 347 height 11
click at [726, 190] on div at bounding box center [643, 185] width 359 height 11
click at [679, 14] on div "[PERSON_NAME][EMAIL_ADDRESS][DOMAIN_NAME]" at bounding box center [702, 1] width 179 height 36
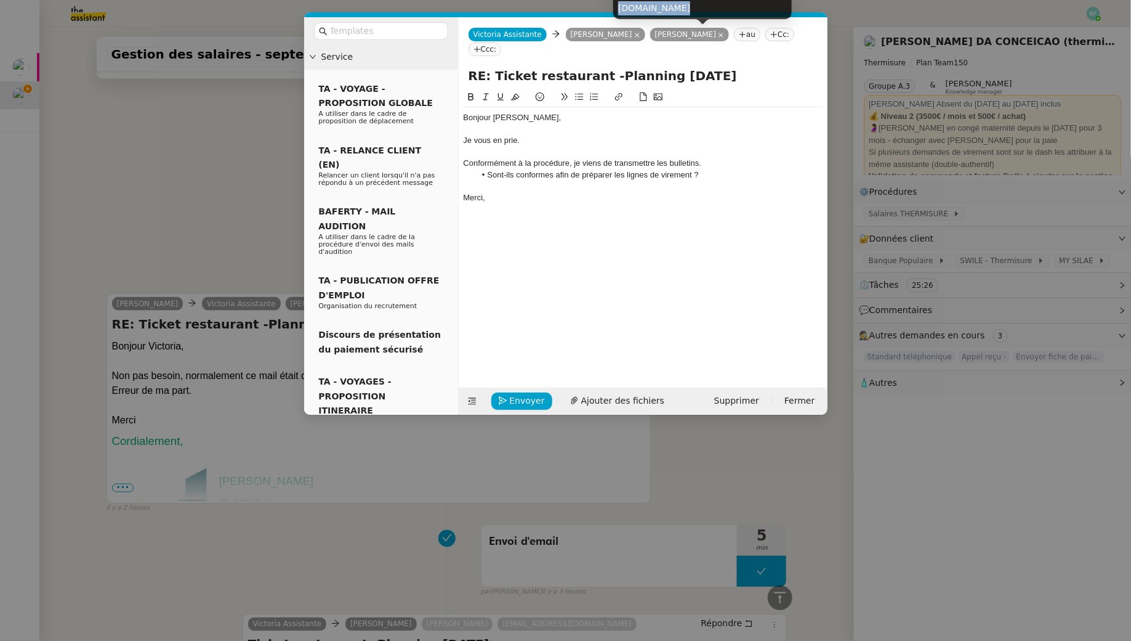
click at [679, 14] on div "[PERSON_NAME][EMAIL_ADDRESS][DOMAIN_NAME]" at bounding box center [702, 1] width 179 height 36
copy body "[PERSON_NAME][EMAIL_ADDRESS][DOMAIN_NAME]"
click at [794, 29] on nz-tag "Cc:" at bounding box center [780, 35] width 29 height 14
paste input "[PERSON_NAME][EMAIL_ADDRESS][DOMAIN_NAME]"
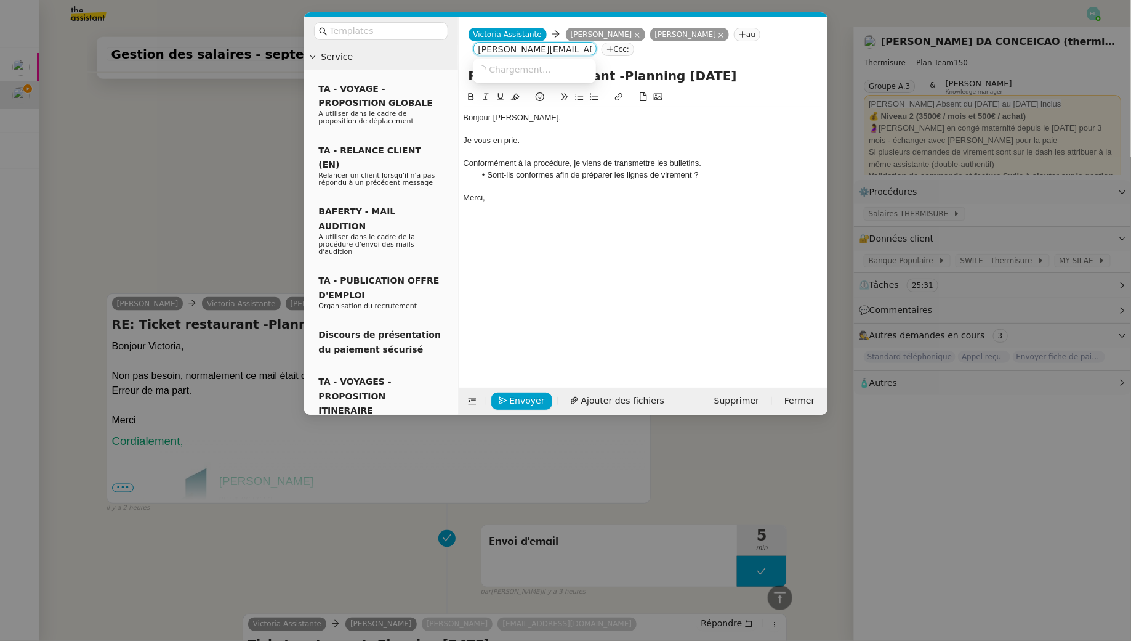
scroll to position [0, 25]
type input "[PERSON_NAME][EMAIL_ADDRESS][DOMAIN_NAME]"
click at [565, 71] on span "[PERSON_NAME]" at bounding box center [565, 69] width 175 height 10
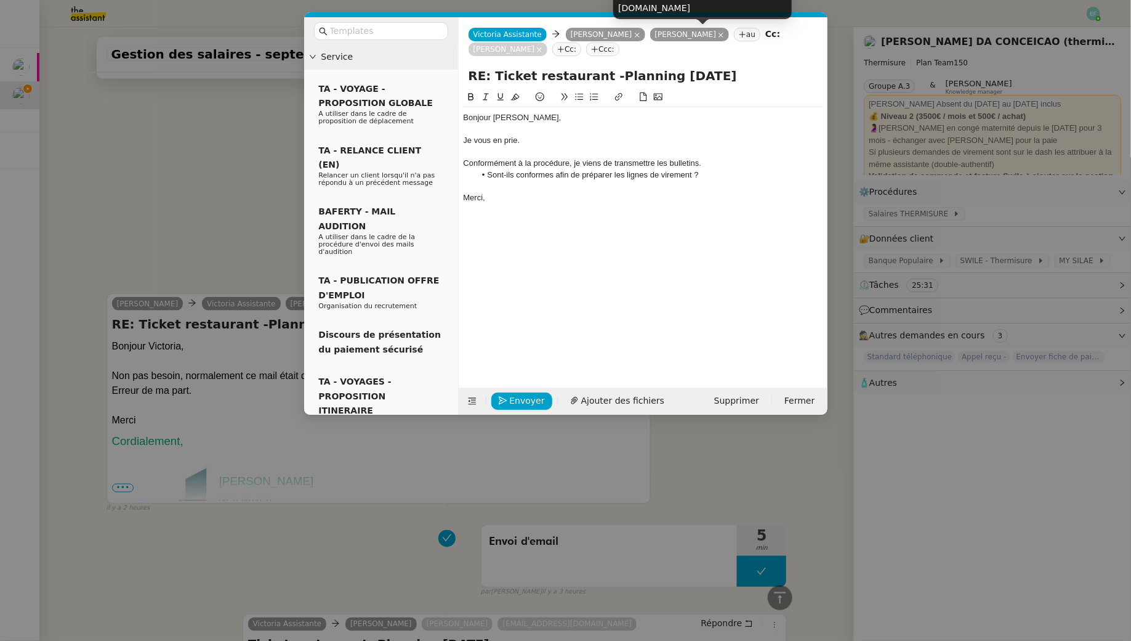
click at [724, 34] on icon at bounding box center [721, 35] width 5 height 5
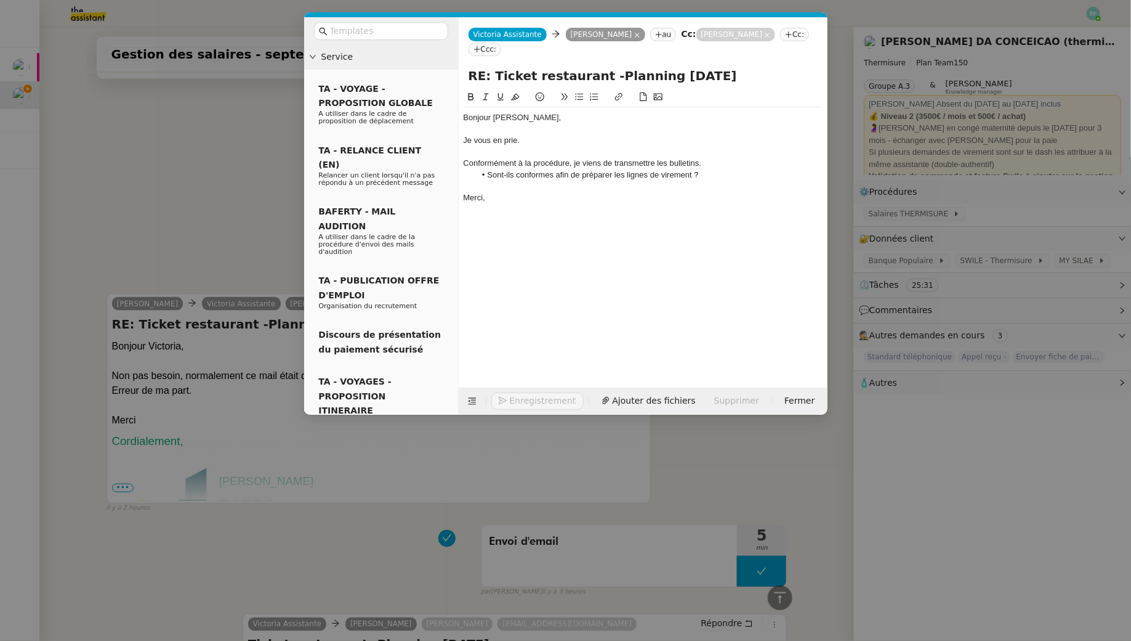
click at [549, 122] on div "Bonjour [PERSON_NAME]," at bounding box center [643, 117] width 359 height 11
drag, startPoint x: 554, startPoint y: 177, endPoint x: 490, endPoint y: 178, distance: 63.5
click at [490, 178] on li "Sont-ils conformes afin de préparer les lignes de virement ?" at bounding box center [649, 174] width 347 height 11
click at [525, 202] on div "Merci," at bounding box center [643, 197] width 359 height 11
click at [516, 394] on span "Envoyer" at bounding box center [527, 401] width 35 height 14
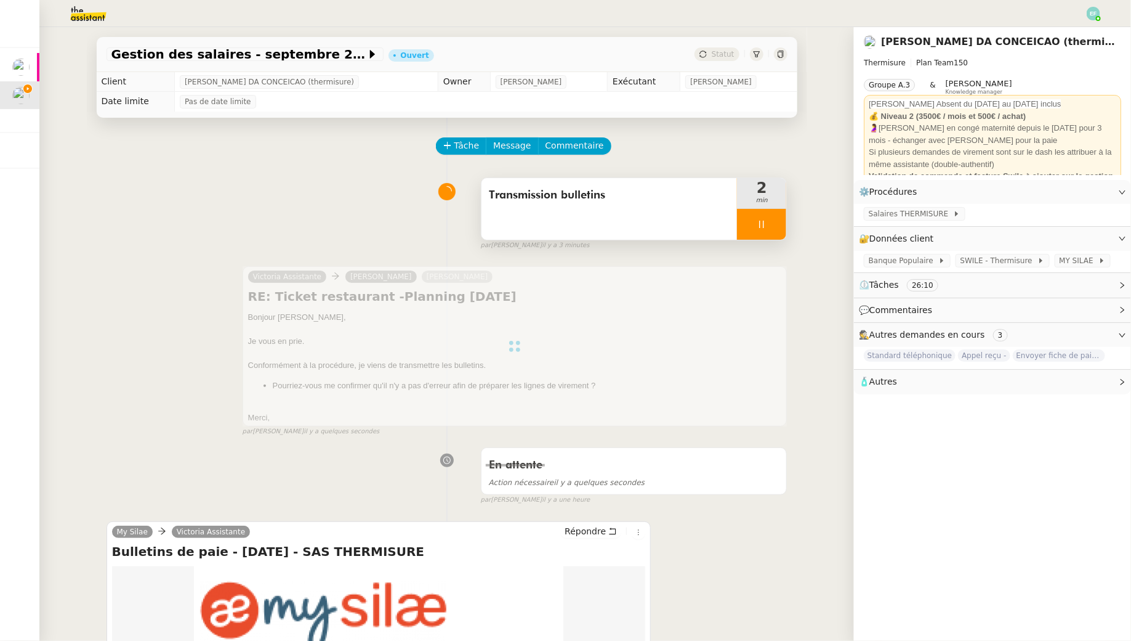
click at [761, 225] on icon at bounding box center [762, 224] width 10 height 10
click at [755, 225] on icon at bounding box center [750, 224] width 10 height 10
click at [686, 206] on div "Transmission bulletins" at bounding box center [610, 209] width 256 height 62
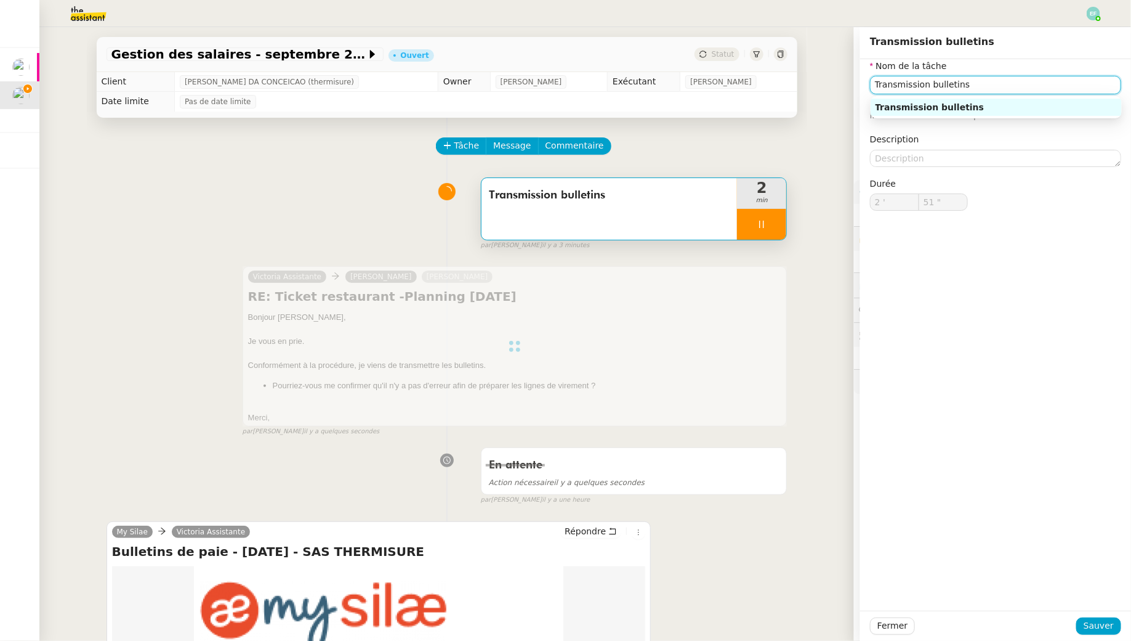
click at [987, 78] on input "Transmission bulletins" at bounding box center [995, 85] width 251 height 18
type input "52 ""
type input "Transmission bulletins"
type input "2 '"
type input "52 ""
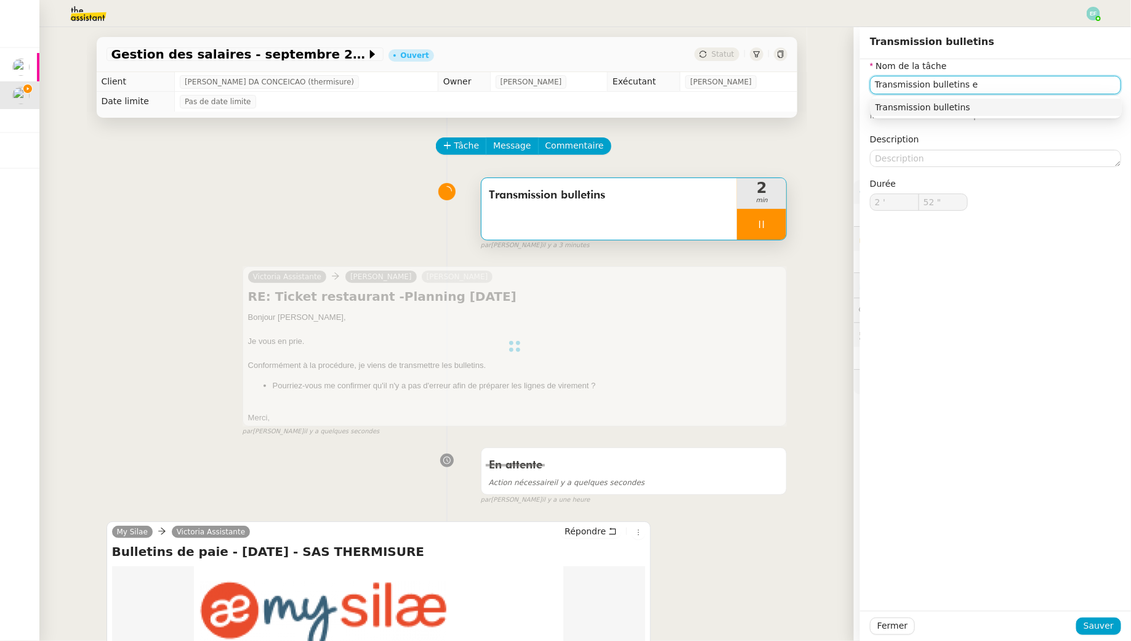
type input "Transmission bulletins en"
type input "53 ""
type input "Transmission bulletins + e"
type input "54 ""
type input "Transmission bulletins + envoi d'ema"
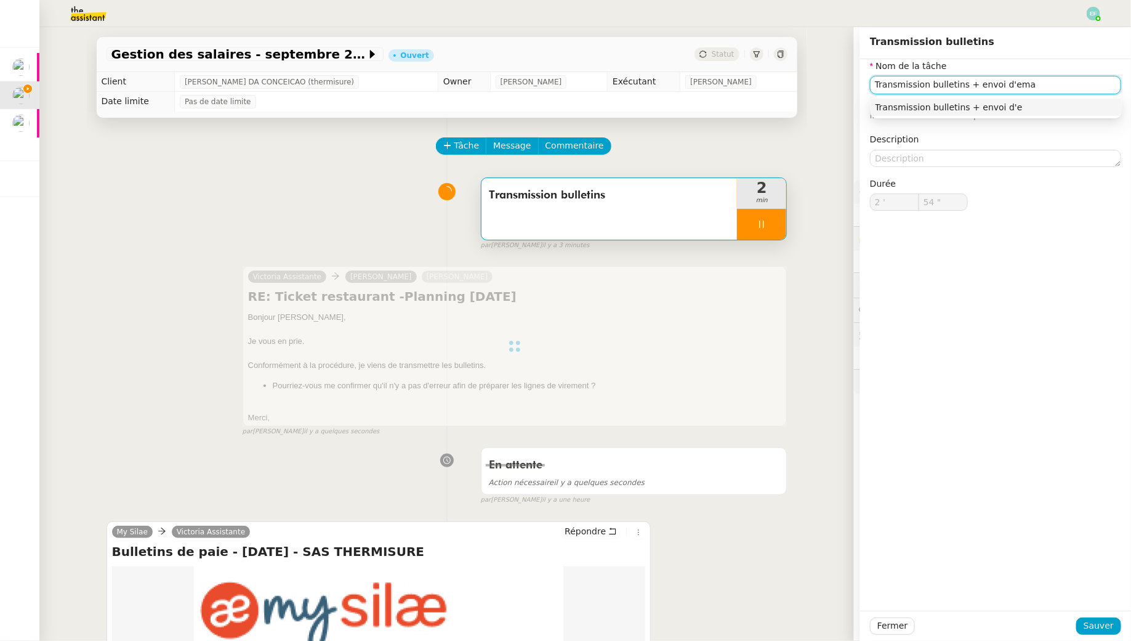
type input "55 ""
type input "Transmission bulletins + envoi d'email"
type input "57 ""
type input "Transmission bulletins + envoi d'email"
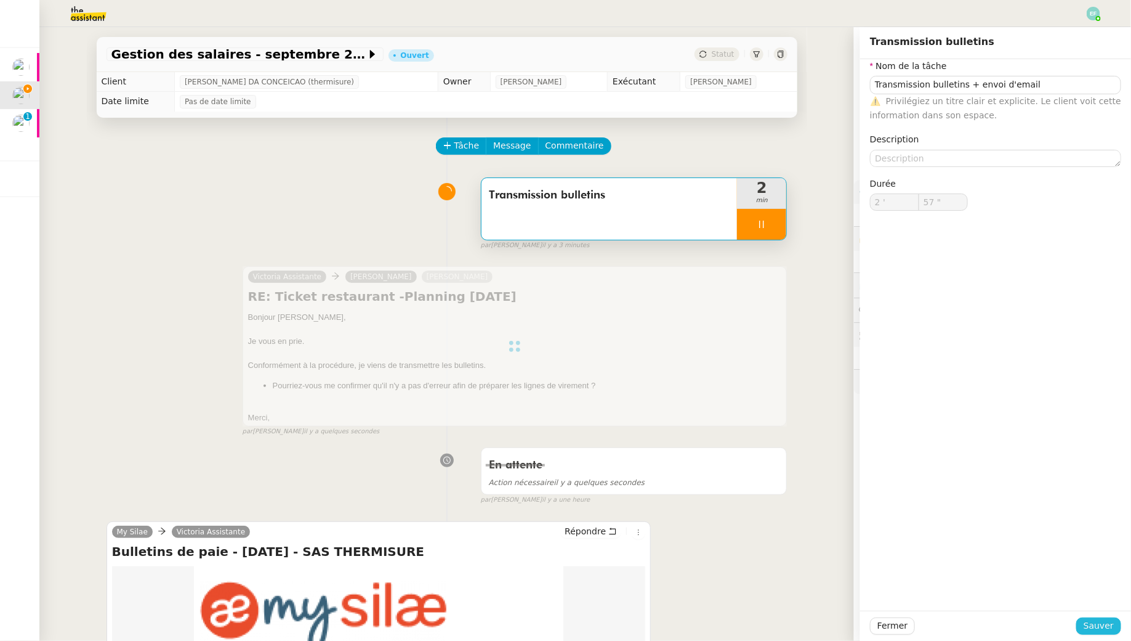
click at [1090, 628] on span "Sauver" at bounding box center [1099, 625] width 30 height 14
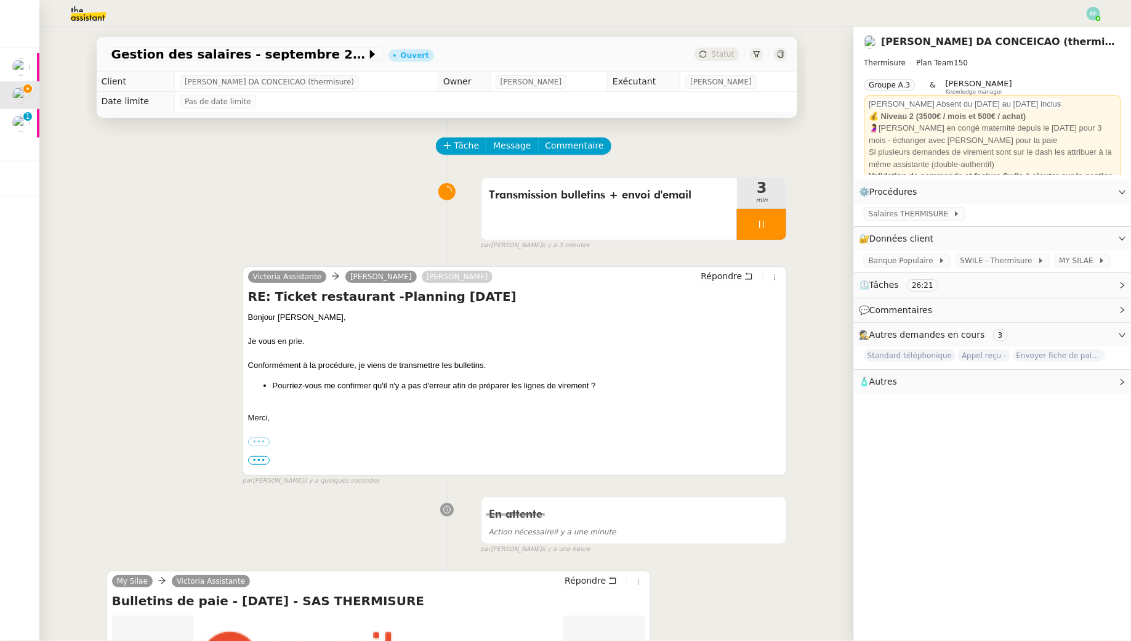
click at [769, 229] on div at bounding box center [761, 224] width 49 height 31
click at [777, 229] on icon at bounding box center [774, 224] width 10 height 10
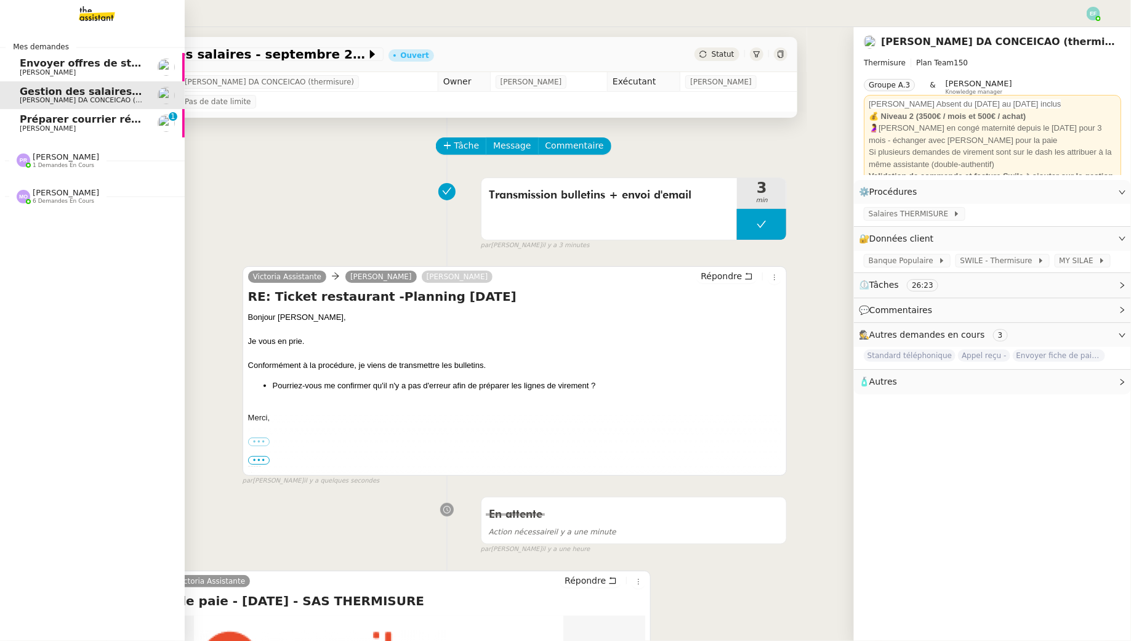
click at [26, 119] on span "Préparer courrier réponse reprise AVENTURINE RH" at bounding box center [160, 119] width 281 height 12
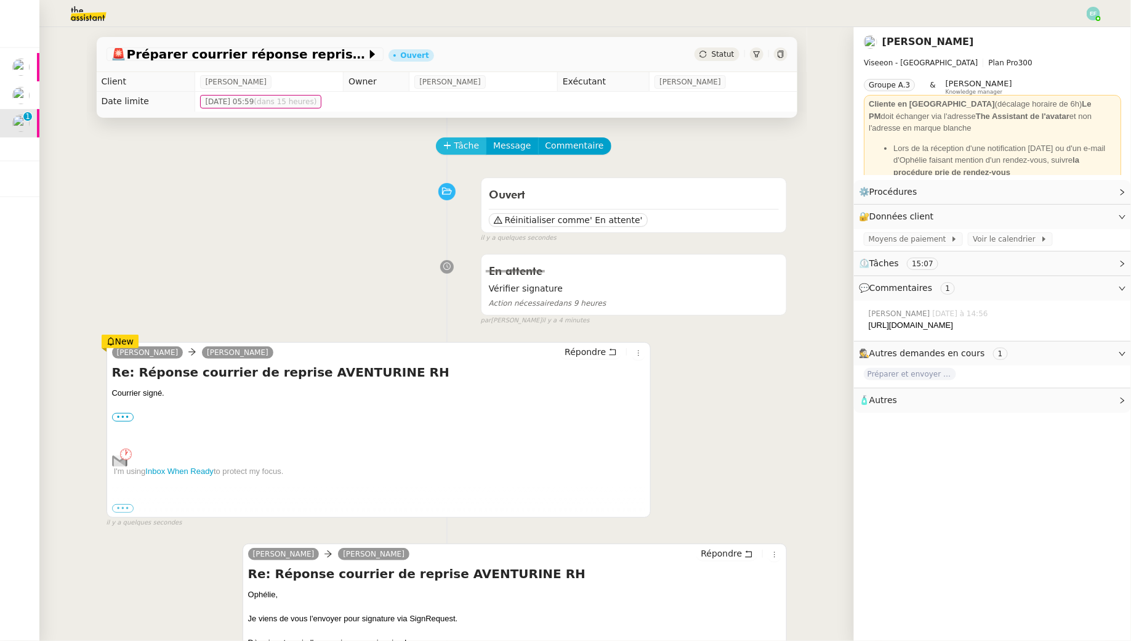
click at [466, 147] on span "Tâche" at bounding box center [467, 146] width 25 height 14
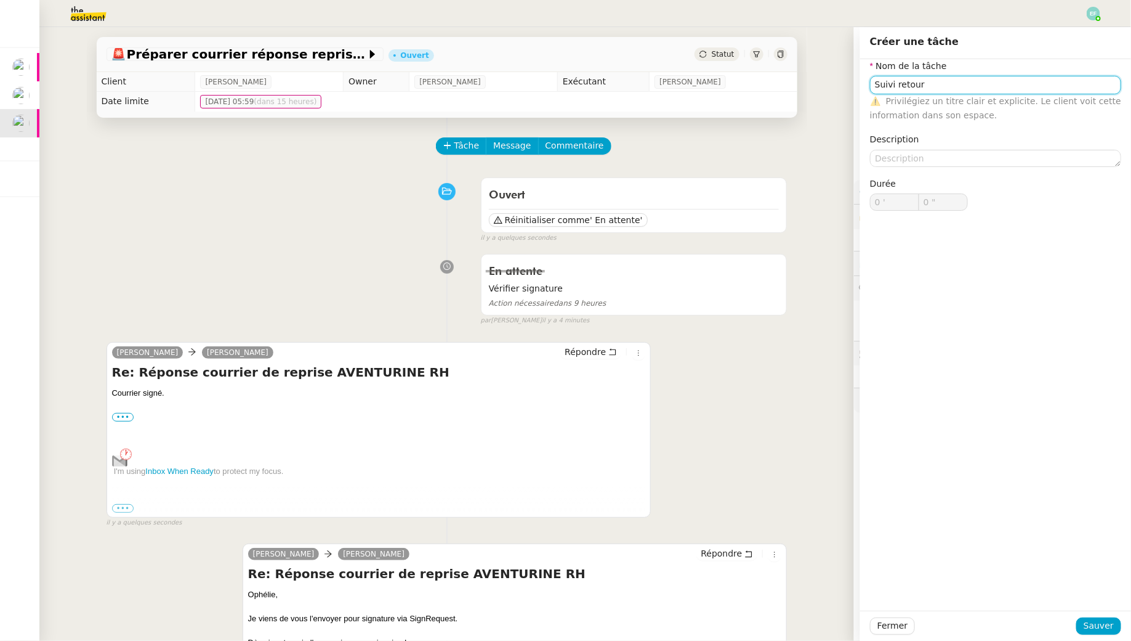
type input "Suivi retour"
click at [1106, 640] on div "Fermer Sauver" at bounding box center [995, 625] width 271 height 30
click at [1101, 626] on span "Sauver" at bounding box center [1099, 625] width 30 height 14
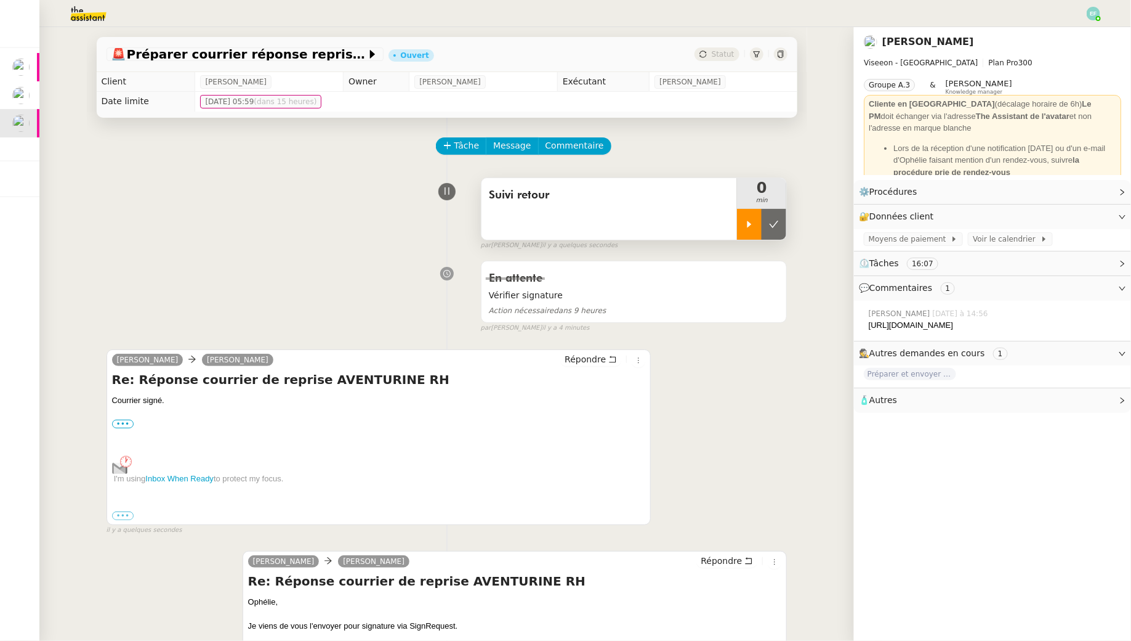
click at [747, 233] on div at bounding box center [749, 224] width 25 height 31
click at [775, 230] on div at bounding box center [761, 224] width 49 height 31
click at [776, 230] on button at bounding box center [774, 224] width 25 height 31
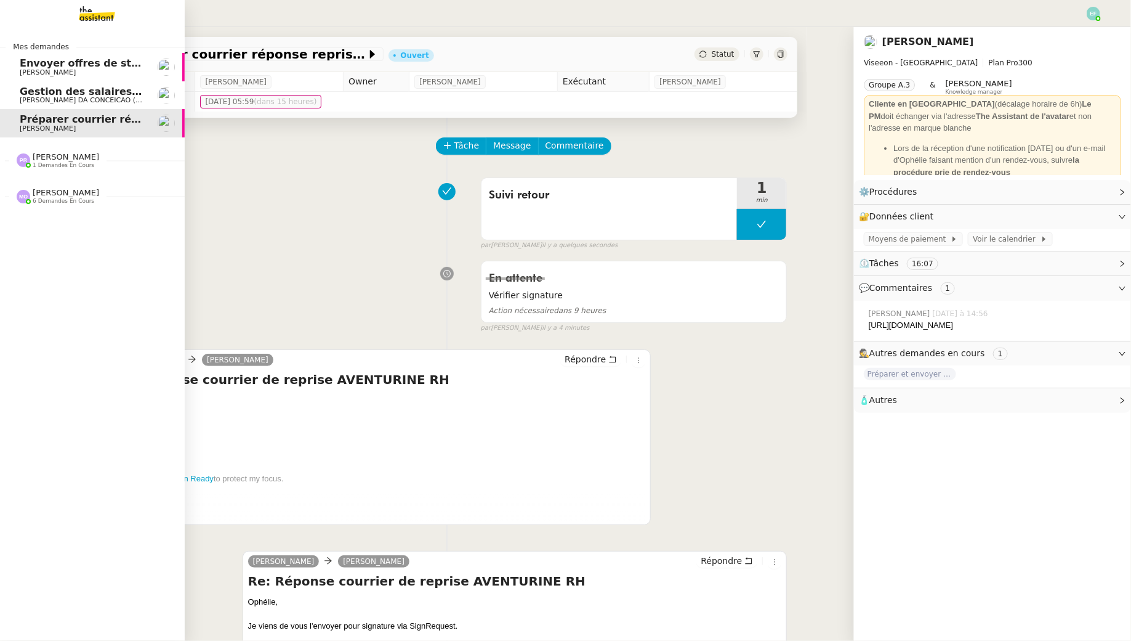
click at [25, 97] on span "[PERSON_NAME] DA CONCEICAO (thermisure)" at bounding box center [97, 100] width 155 height 8
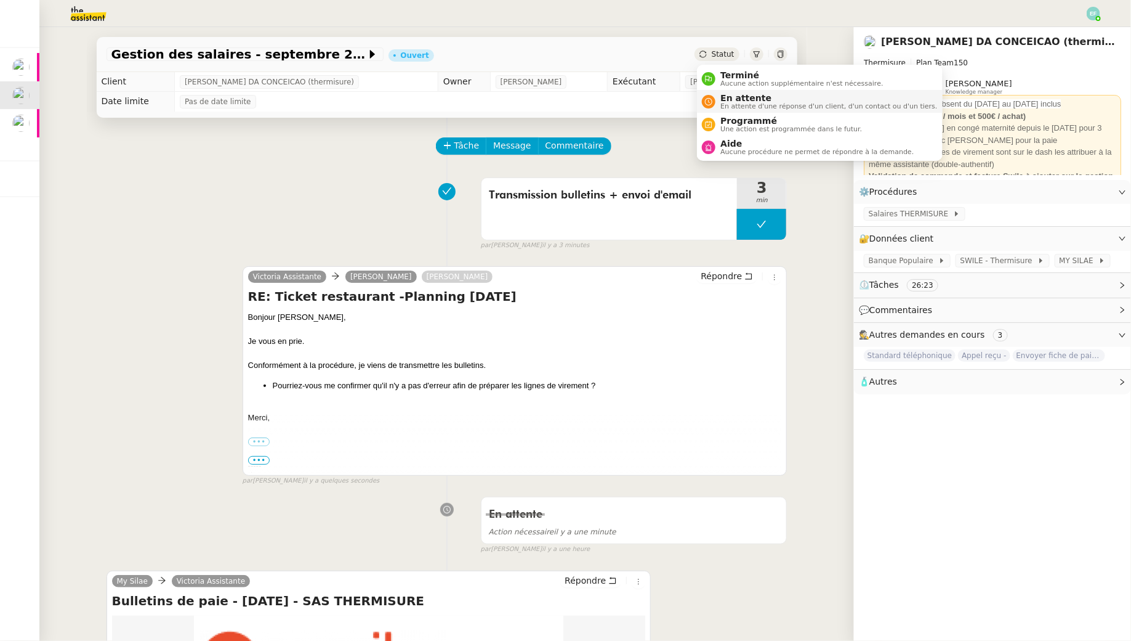
click at [721, 102] on span "En attente" at bounding box center [829, 98] width 217 height 10
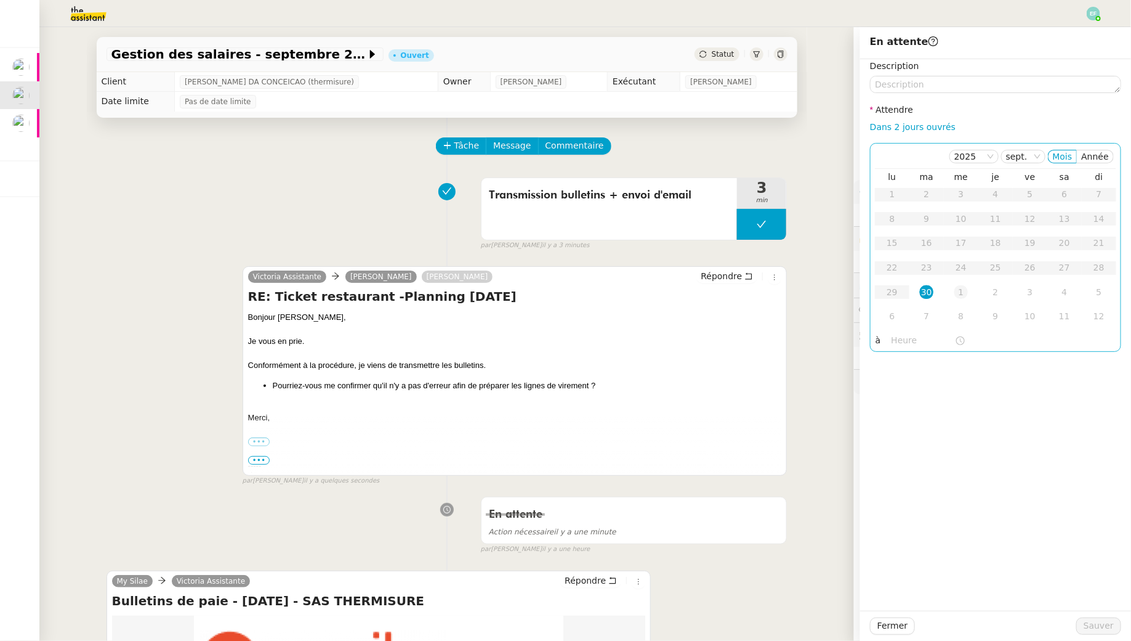
click at [958, 288] on div "1" at bounding box center [962, 292] width 14 height 14
click at [1094, 620] on span "Sauver" at bounding box center [1099, 625] width 30 height 14
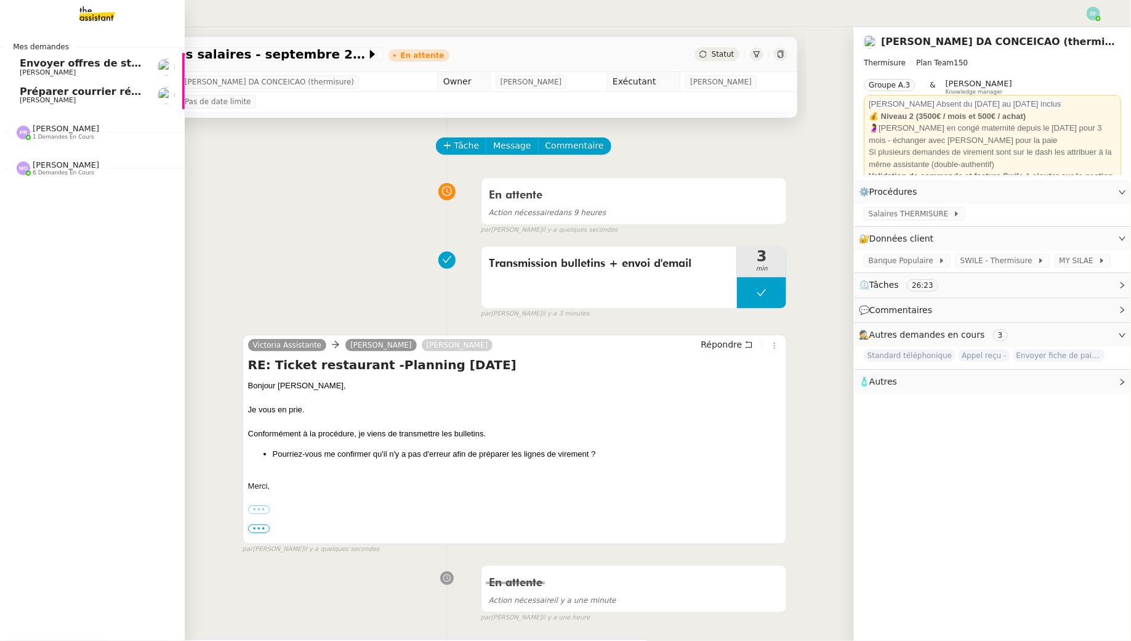
click at [49, 64] on span "Envoyer offres de stage aux écoles" at bounding box center [117, 63] width 194 height 12
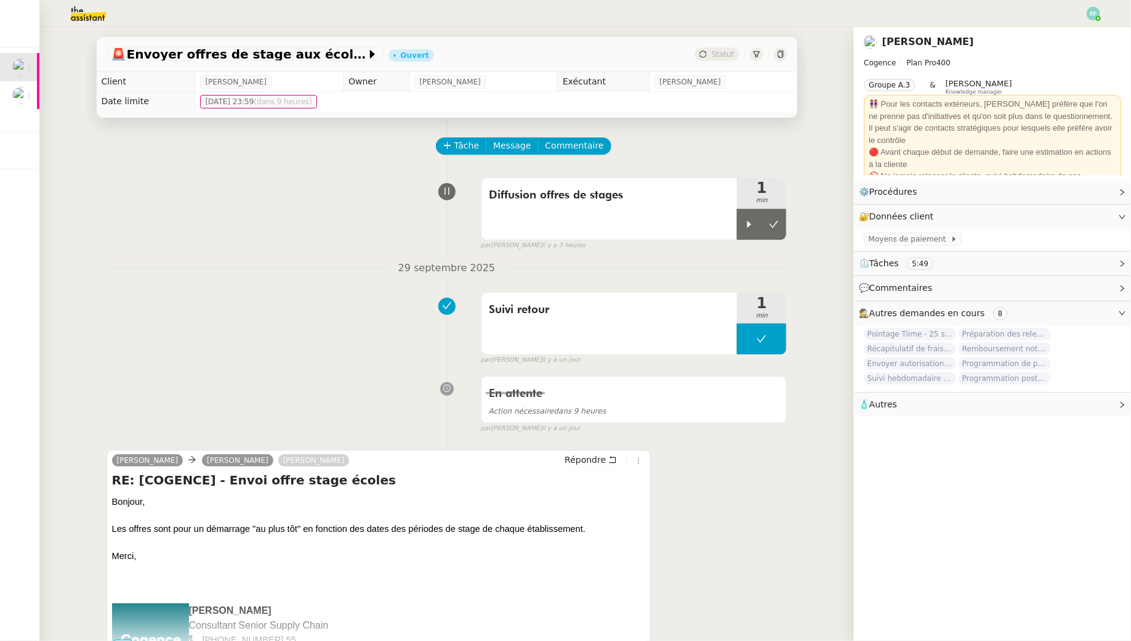
click at [1090, 11] on img at bounding box center [1094, 14] width 14 height 14
click at [1080, 38] on li "Suivi" at bounding box center [1061, 34] width 80 height 17
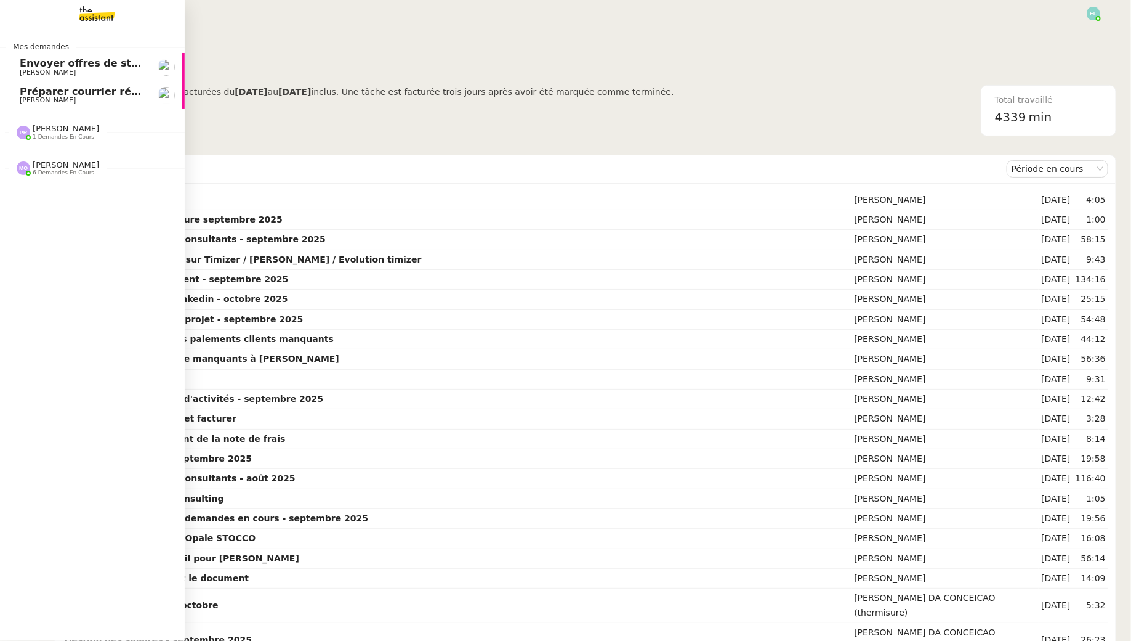
click at [18, 97] on link "Préparer courrier réponse reprise AVENTURINE RH [PERSON_NAME]" at bounding box center [92, 95] width 185 height 28
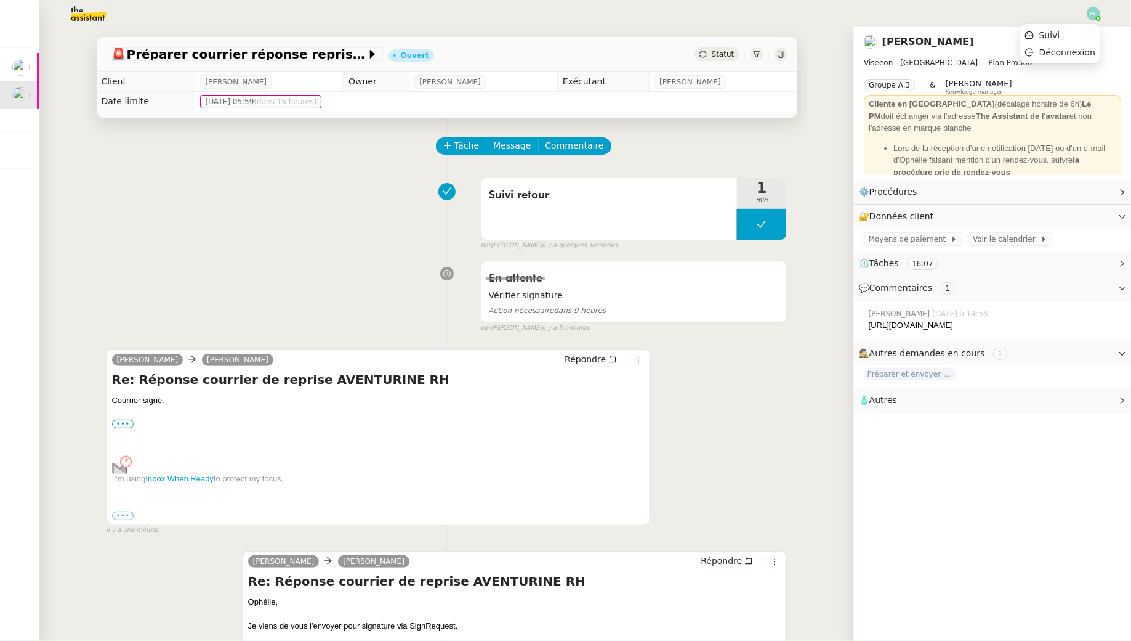
click at [1099, 12] on img at bounding box center [1094, 14] width 14 height 14
click at [1084, 31] on li "Suivi" at bounding box center [1061, 34] width 80 height 17
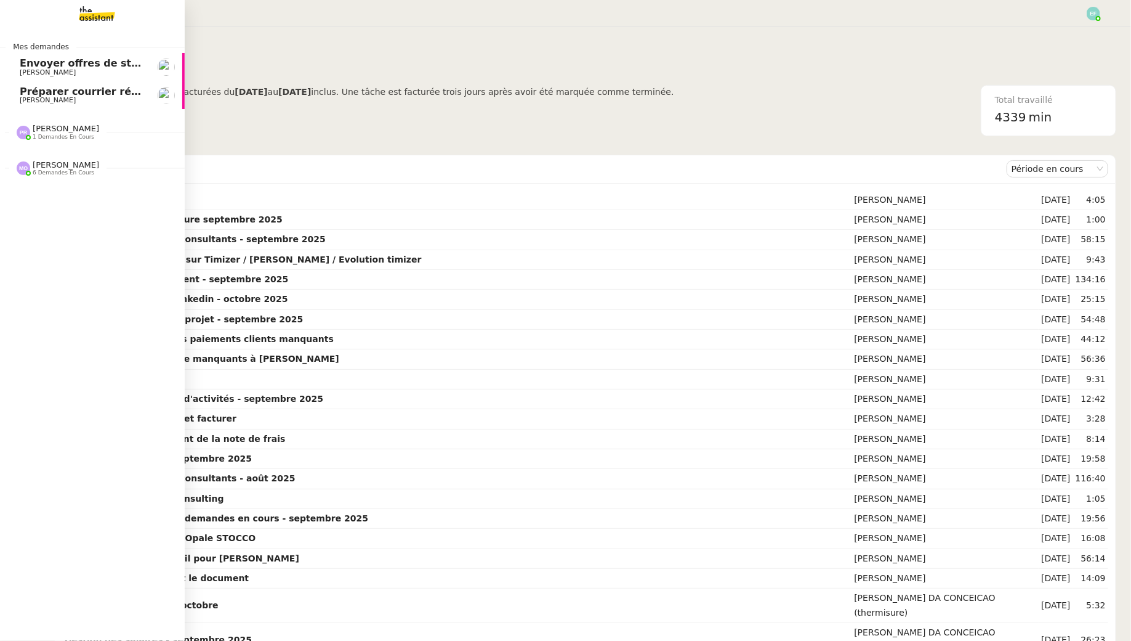
click at [57, 132] on span "[PERSON_NAME]" at bounding box center [66, 128] width 67 height 9
click at [105, 155] on span "Pré-comptabilité - juillet / aout 2025" at bounding box center [122, 156] width 204 height 12
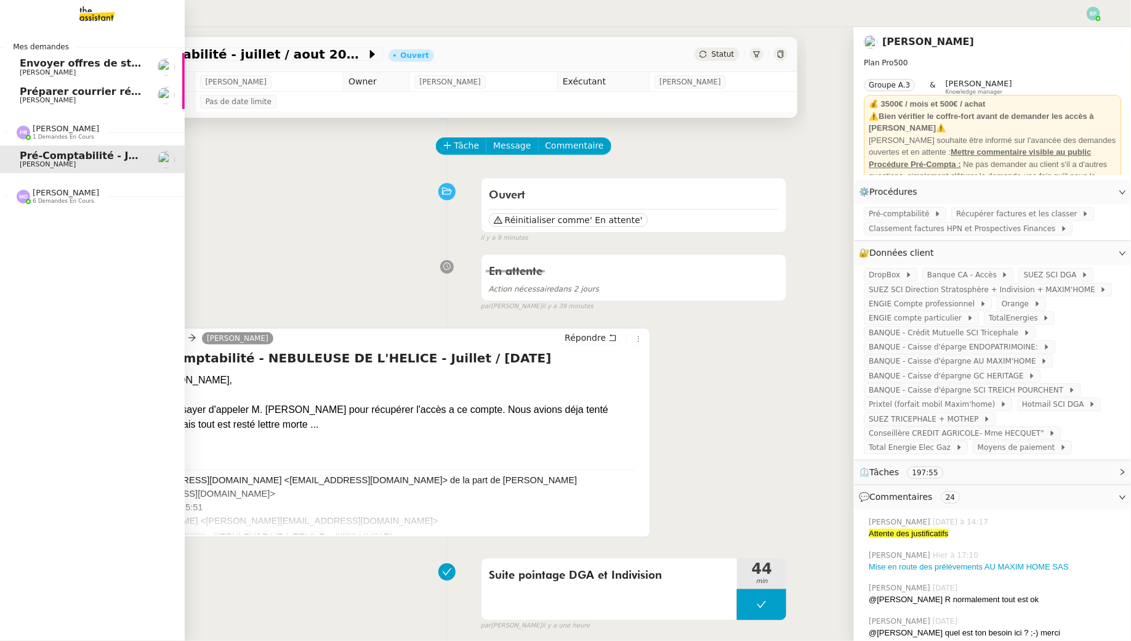
click at [41, 202] on span "6 demandes en cours" at bounding box center [64, 201] width 62 height 7
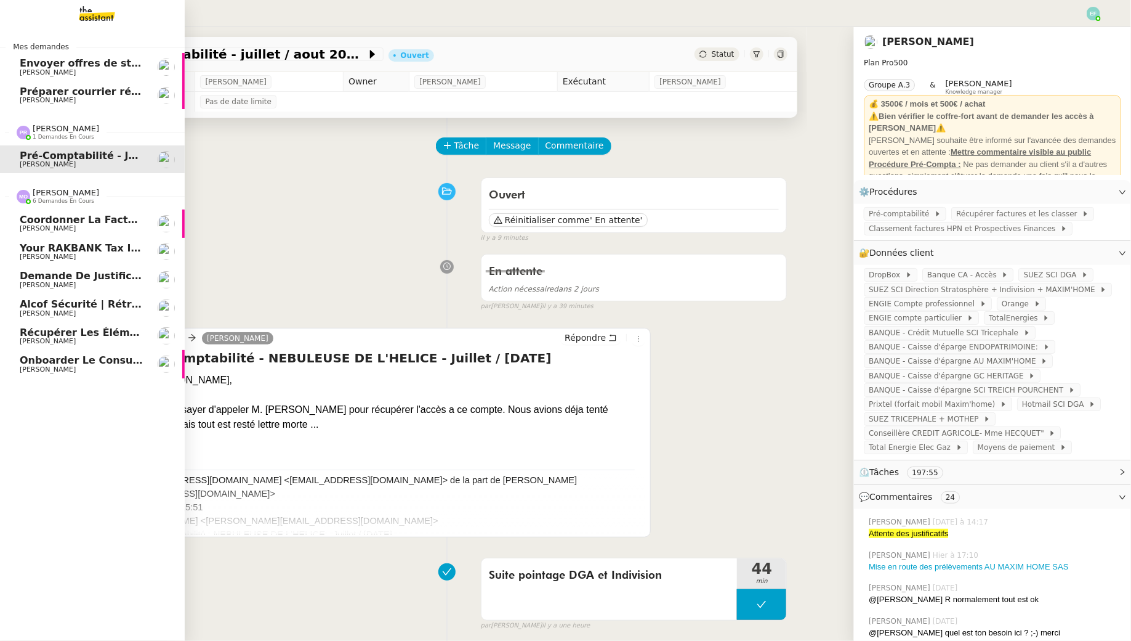
click at [60, 365] on span "Onboarder le consultant [PERSON_NAME]" at bounding box center [137, 360] width 235 height 12
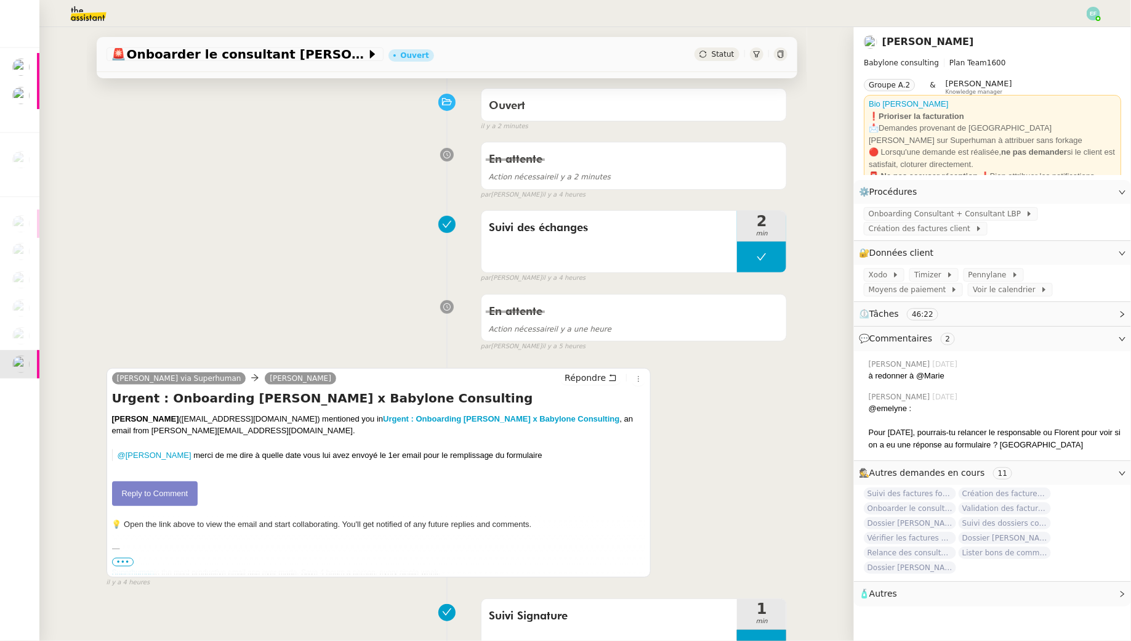
scroll to position [226, 0]
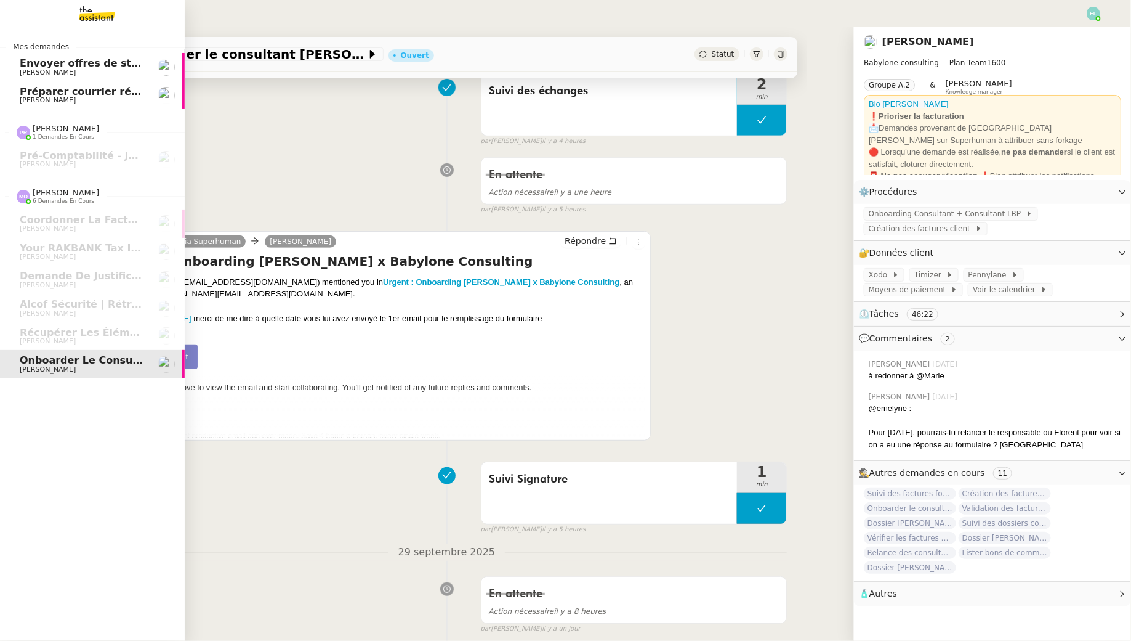
click at [81, 68] on span "Envoyer offres de stage aux écoles" at bounding box center [117, 63] width 194 height 12
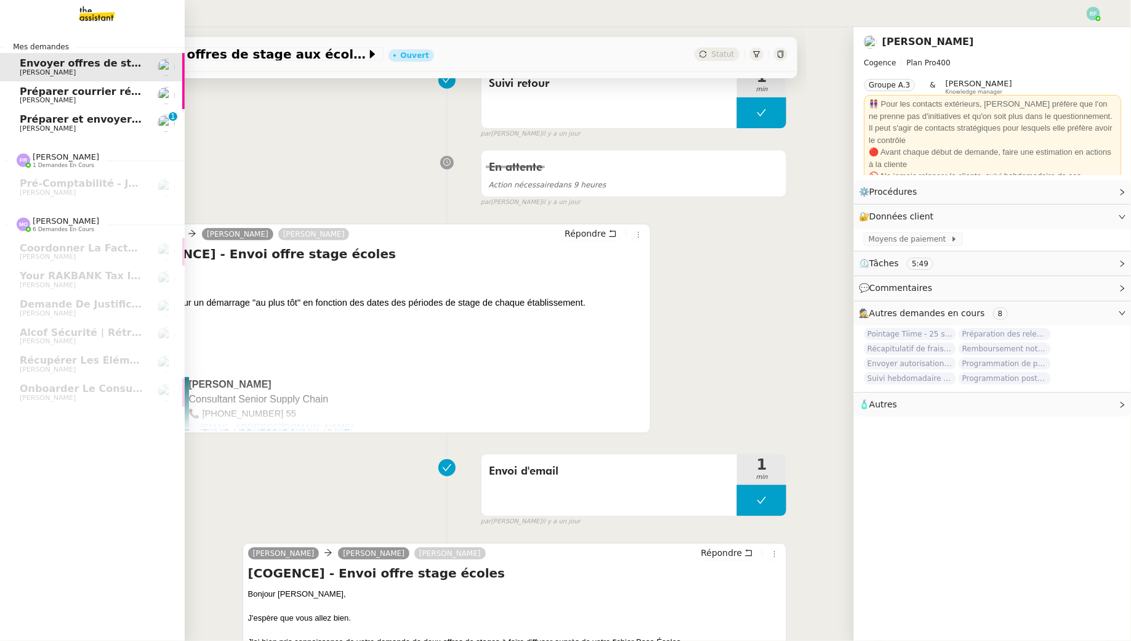
click at [20, 118] on span "Préparer et envoyer le courrier de résiliation" at bounding box center [145, 119] width 250 height 12
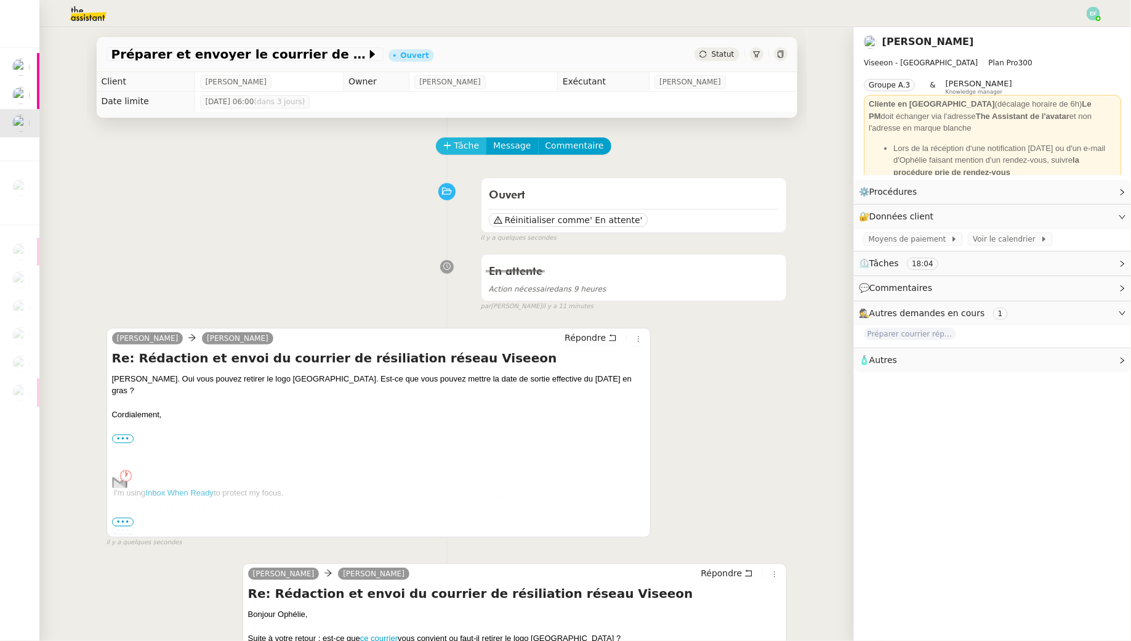
click at [470, 148] on span "Tâche" at bounding box center [467, 146] width 25 height 14
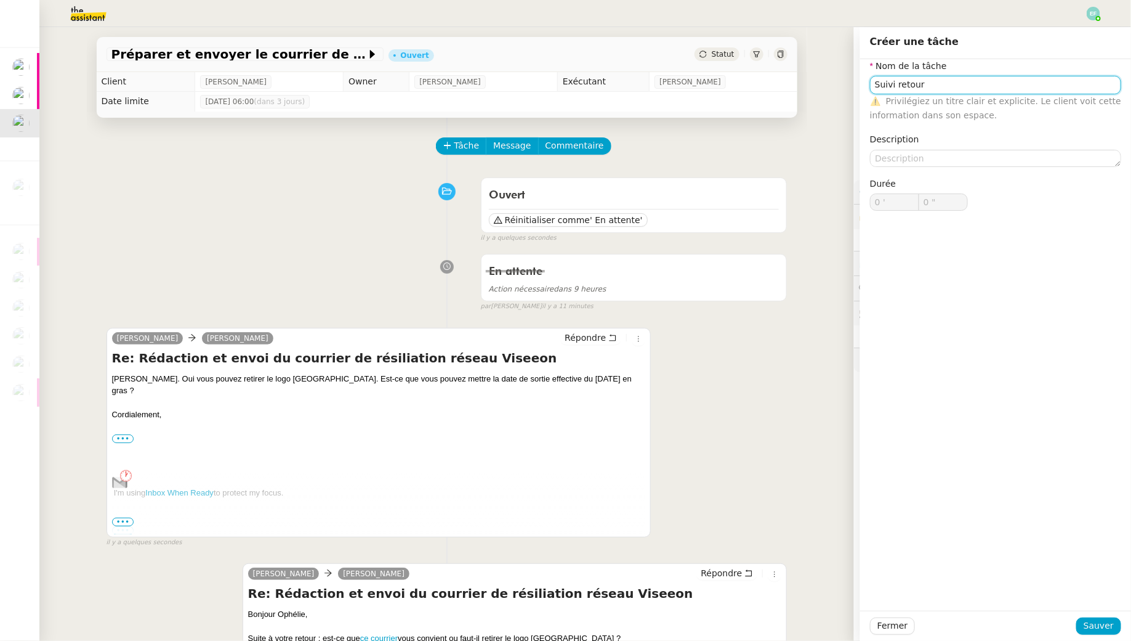
type input "Suivi retour"
click at [1085, 614] on div "Fermer Sauver" at bounding box center [995, 625] width 271 height 30
click at [1095, 621] on span "Sauver" at bounding box center [1099, 625] width 30 height 14
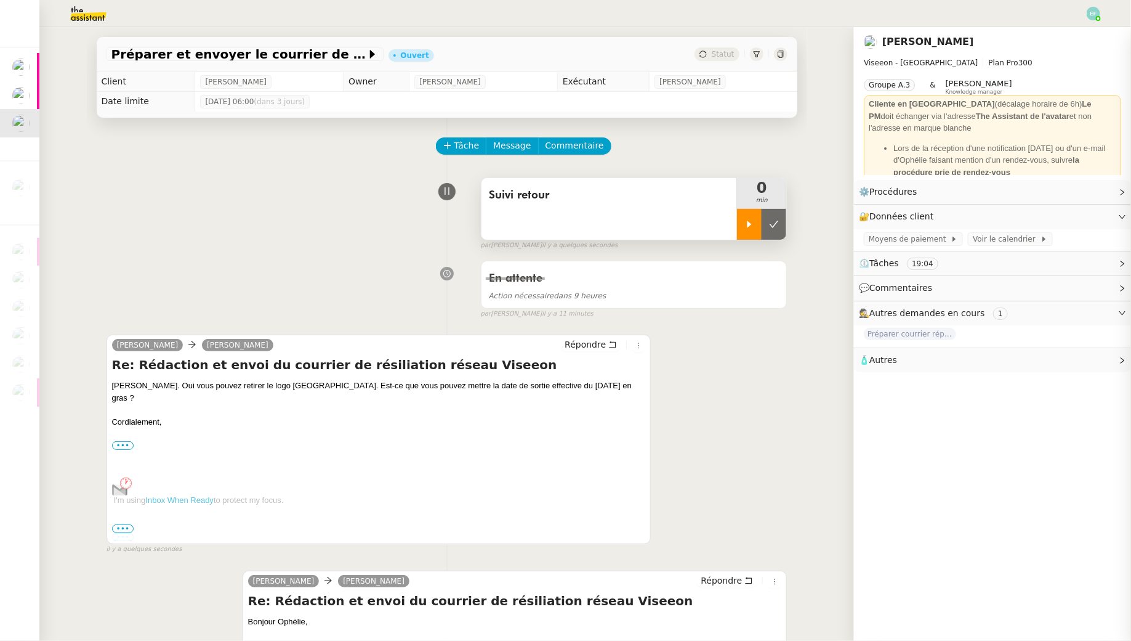
click at [756, 220] on div at bounding box center [749, 224] width 25 height 31
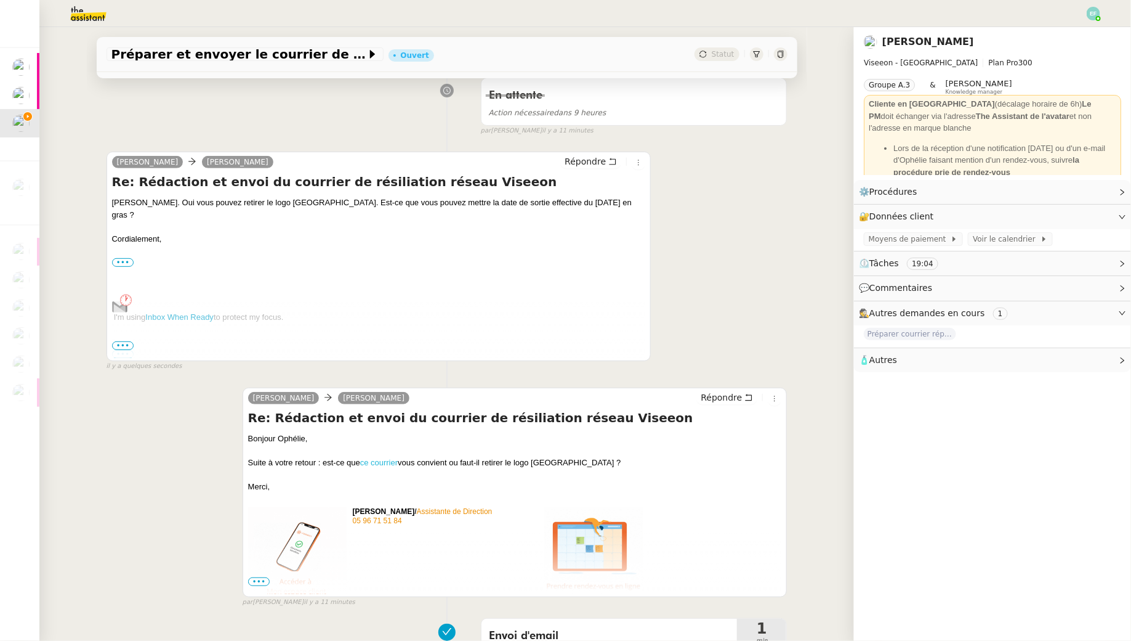
click at [389, 458] on link "ce courrier" at bounding box center [379, 462] width 38 height 9
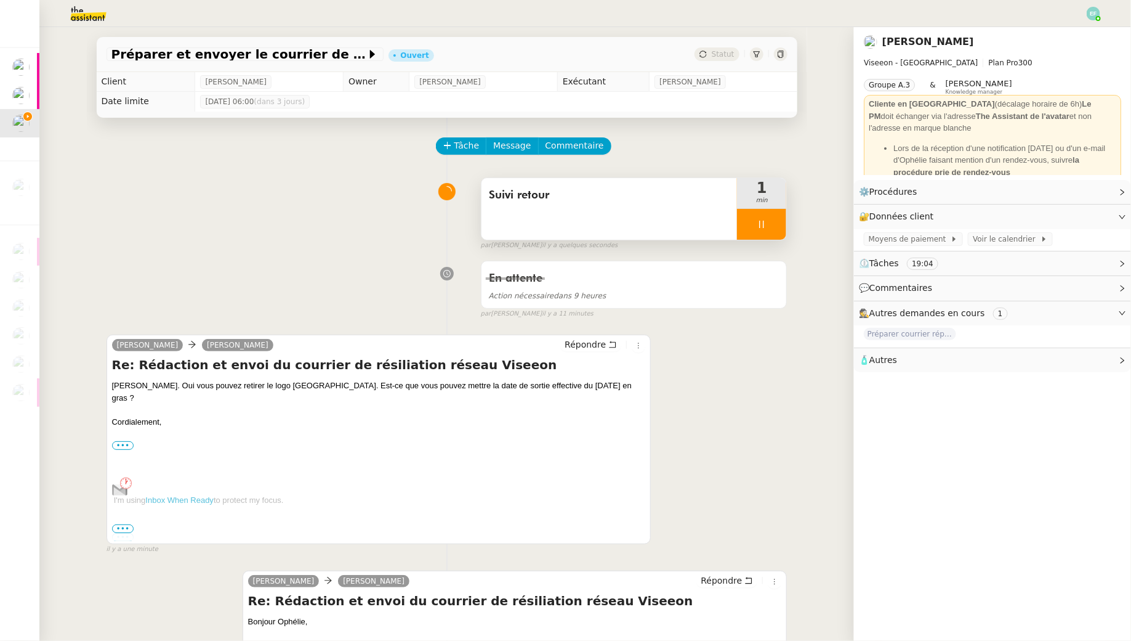
click at [756, 229] on div at bounding box center [761, 224] width 49 height 31
click at [774, 229] on icon at bounding box center [774, 224] width 10 height 10
click at [451, 147] on button "Tâche" at bounding box center [461, 145] width 51 height 17
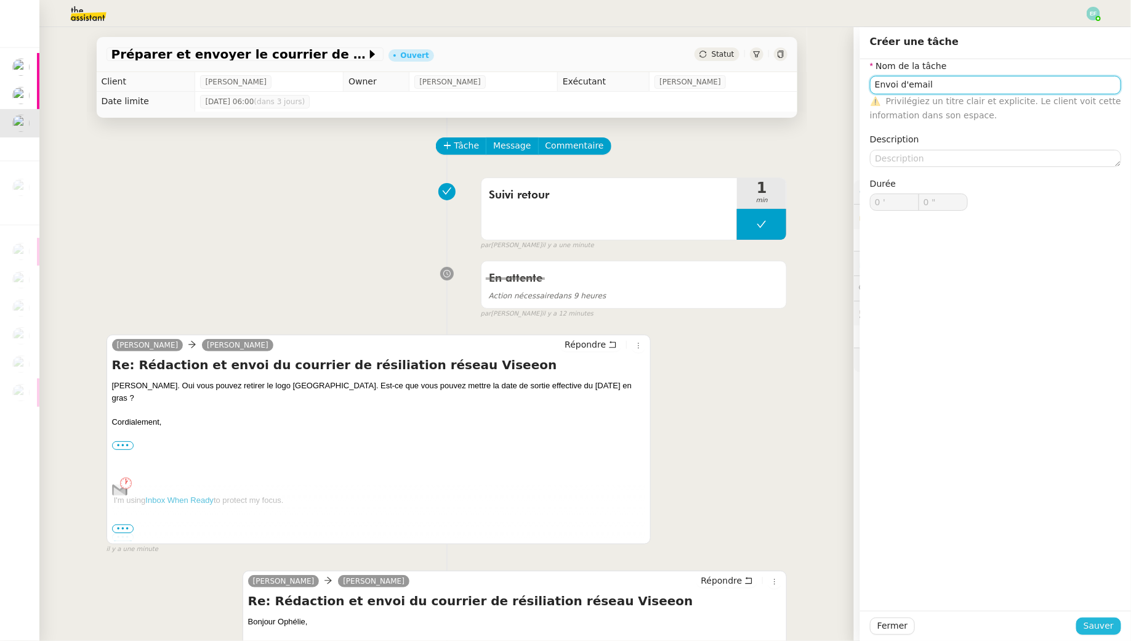
type input "Envoi d'email"
click at [1108, 630] on span "Sauver" at bounding box center [1099, 625] width 30 height 14
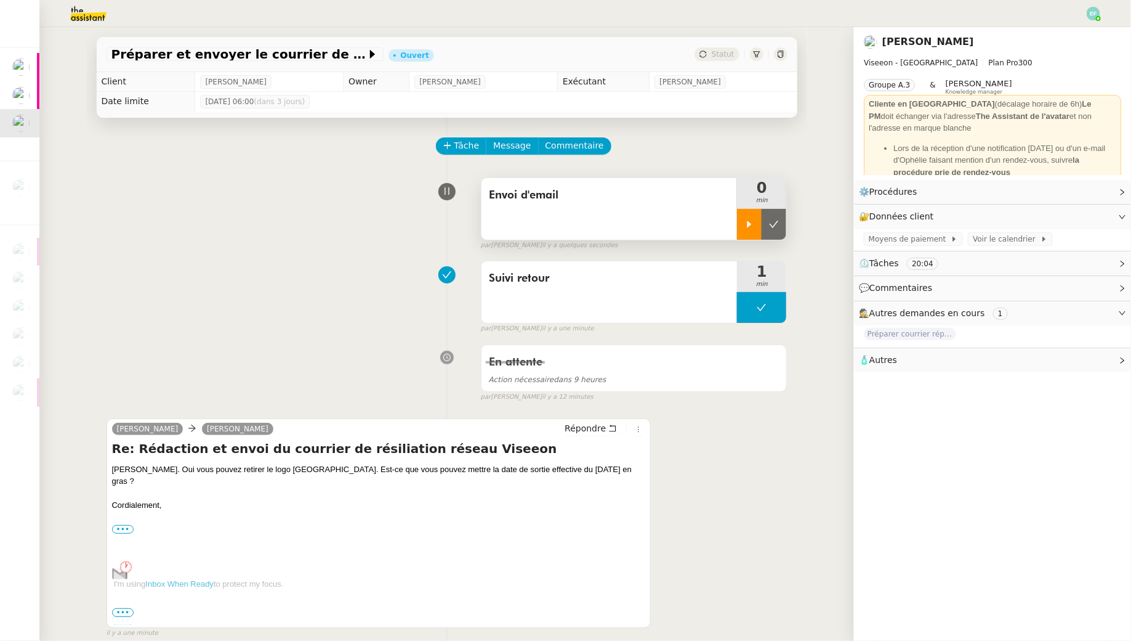
click at [747, 225] on icon at bounding box center [750, 224] width 10 height 10
click at [607, 427] on button "Répondre" at bounding box center [590, 428] width 61 height 14
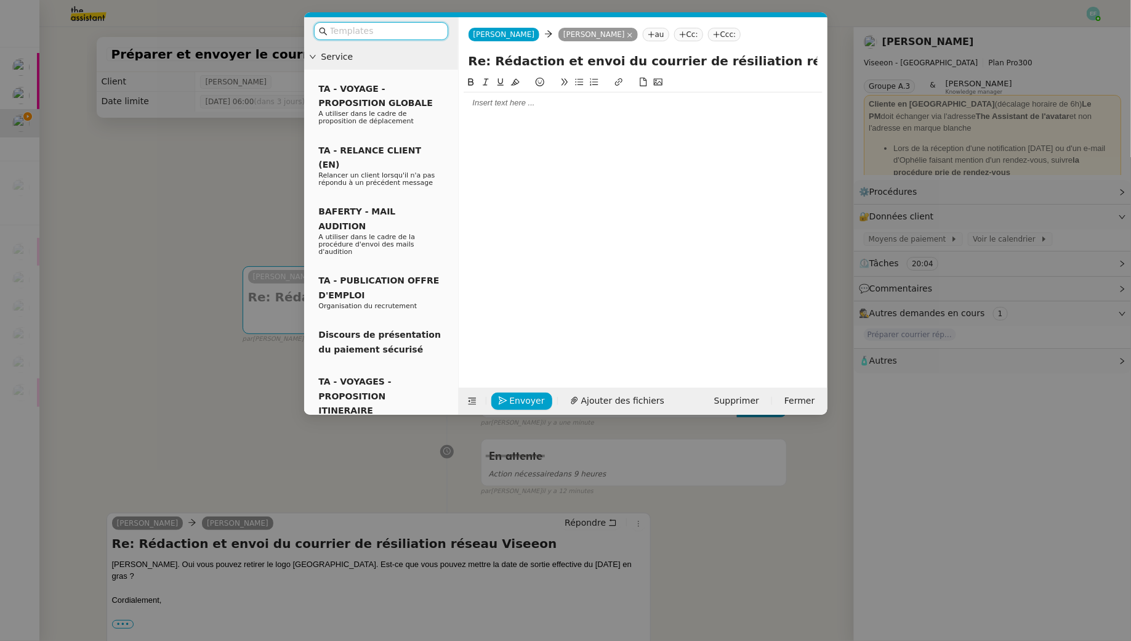
click at [536, 108] on div at bounding box center [643, 102] width 359 height 11
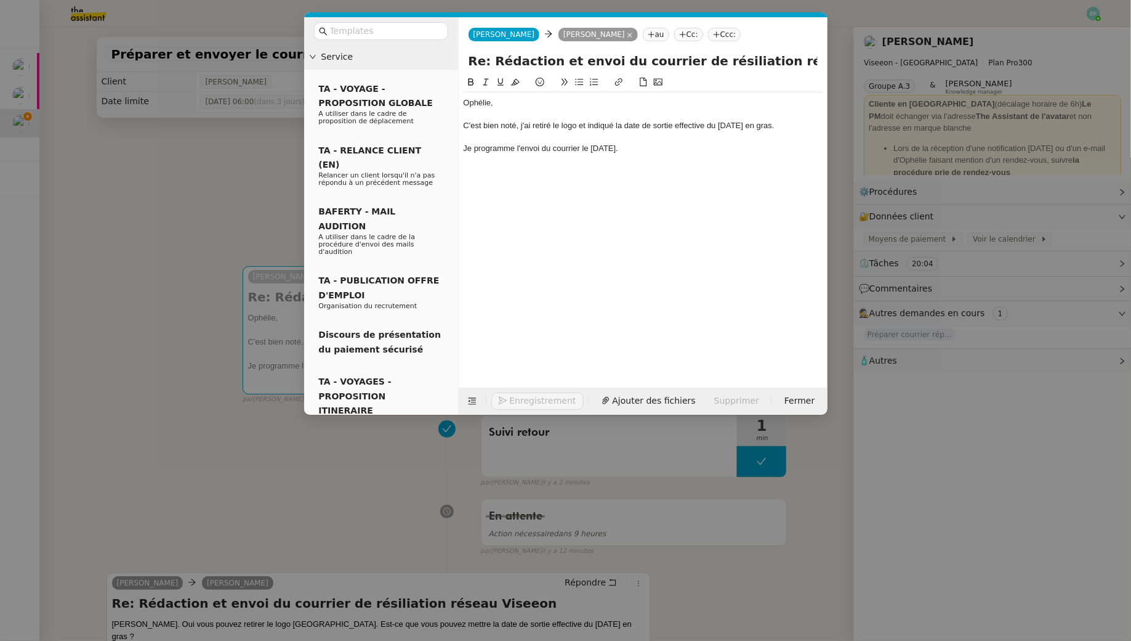
click at [288, 227] on nz-modal-container "Service TA - VOYAGE - PROPOSITION GLOBALE A utiliser dans le cadre de propositi…" at bounding box center [565, 320] width 1131 height 641
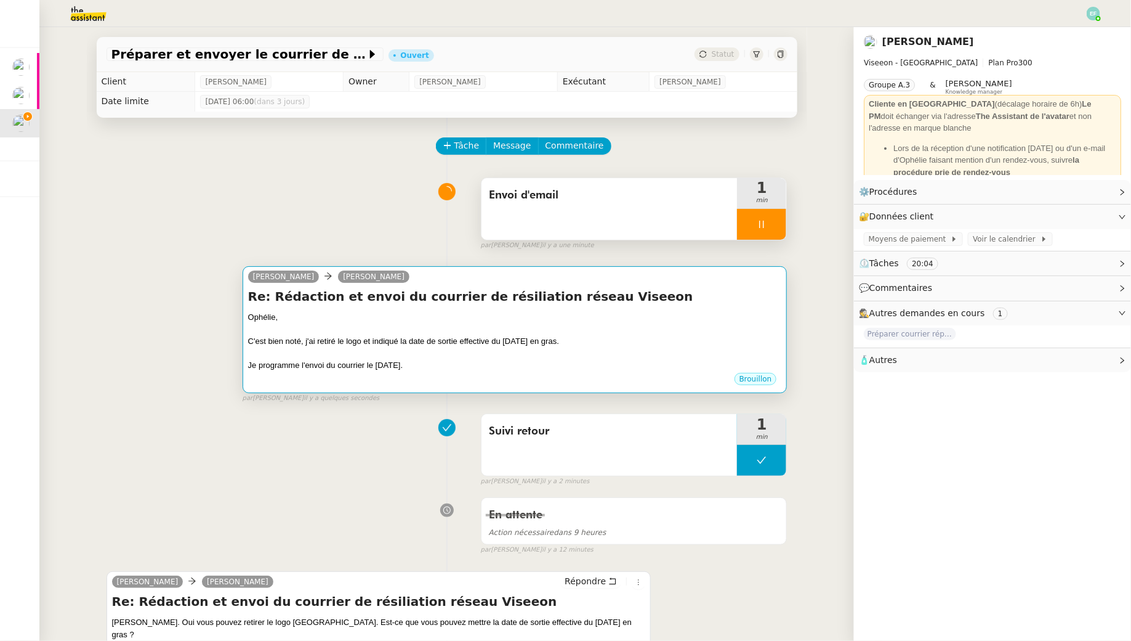
click at [349, 347] on div at bounding box center [515, 353] width 534 height 12
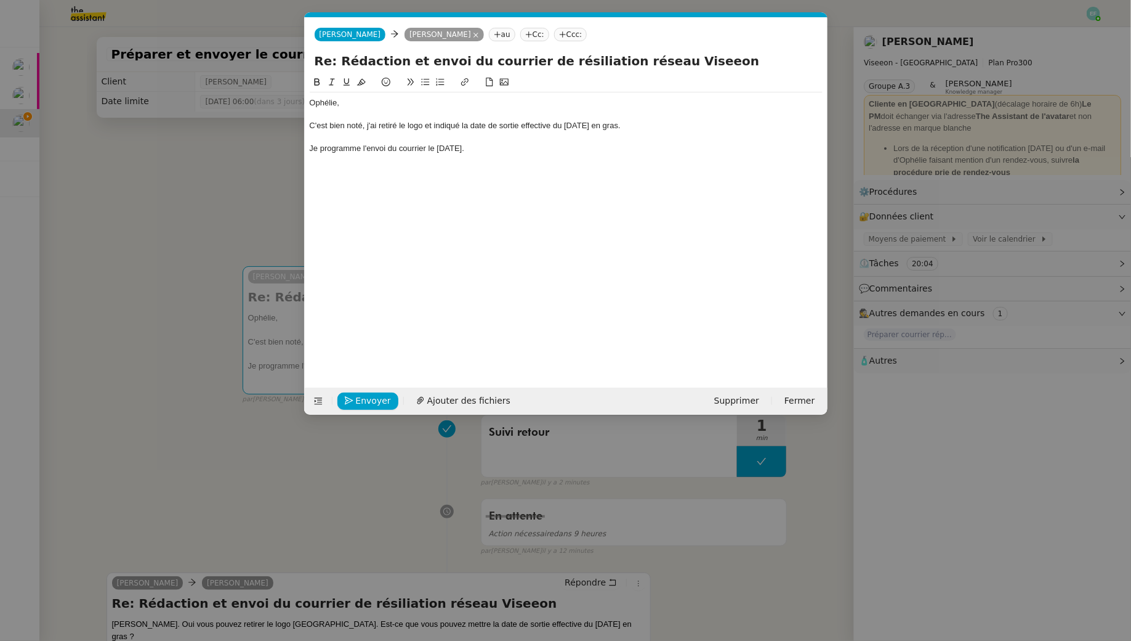
scroll to position [0, 26]
click at [474, 152] on div "Je programme l'envoi du courrier le 3 octobre." at bounding box center [566, 148] width 513 height 11
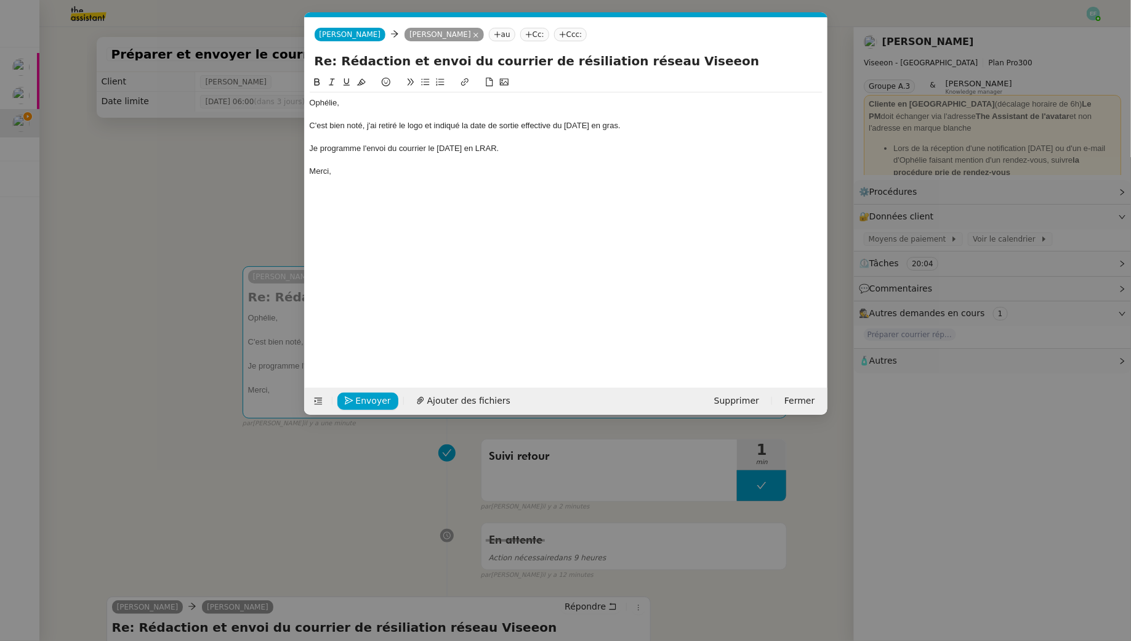
click at [310, 149] on div "Je programme l'envoi du courrier le 3 octobre en LRAR." at bounding box center [566, 148] width 513 height 11
click at [427, 169] on div "Merci," at bounding box center [566, 171] width 513 height 11
click at [376, 392] on button "Envoyer" at bounding box center [368, 400] width 61 height 17
click at [376, 392] on button "Confirmer l'envoi" at bounding box center [388, 400] width 100 height 17
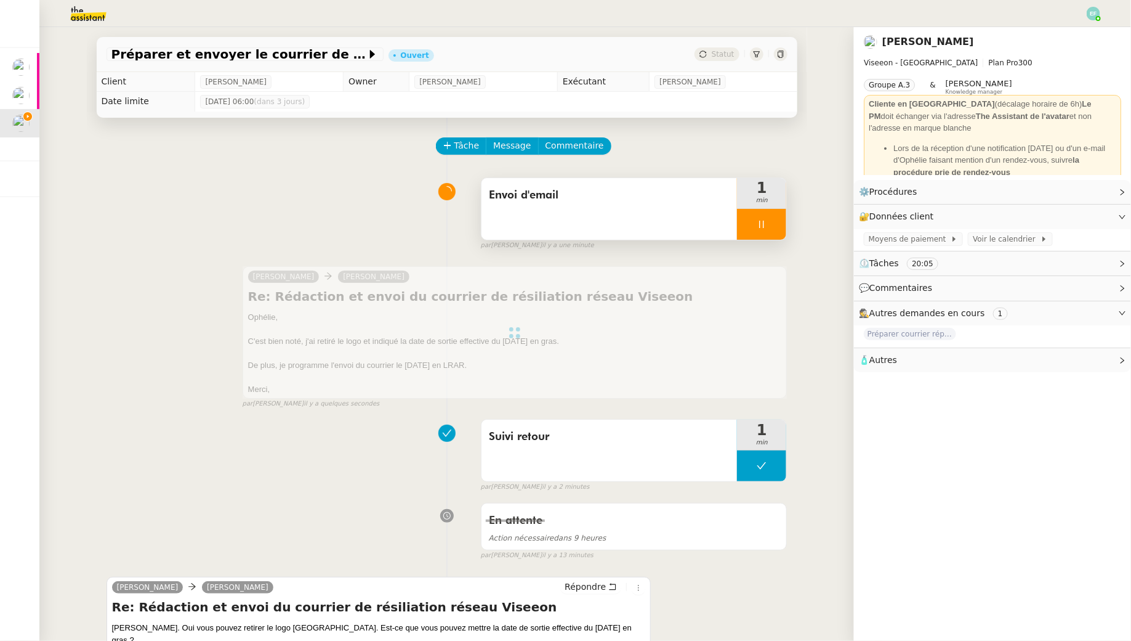
click at [763, 238] on div at bounding box center [761, 224] width 49 height 31
click at [776, 231] on button at bounding box center [774, 224] width 25 height 31
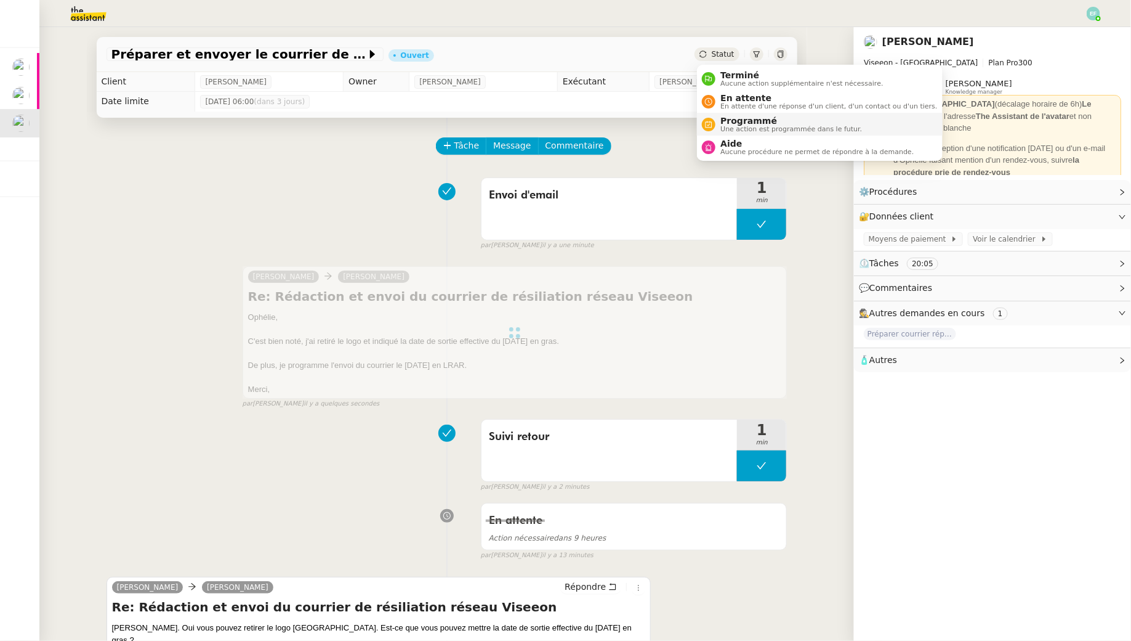
click at [725, 127] on span "Une action est programmée dans le futur." at bounding box center [792, 129] width 142 height 7
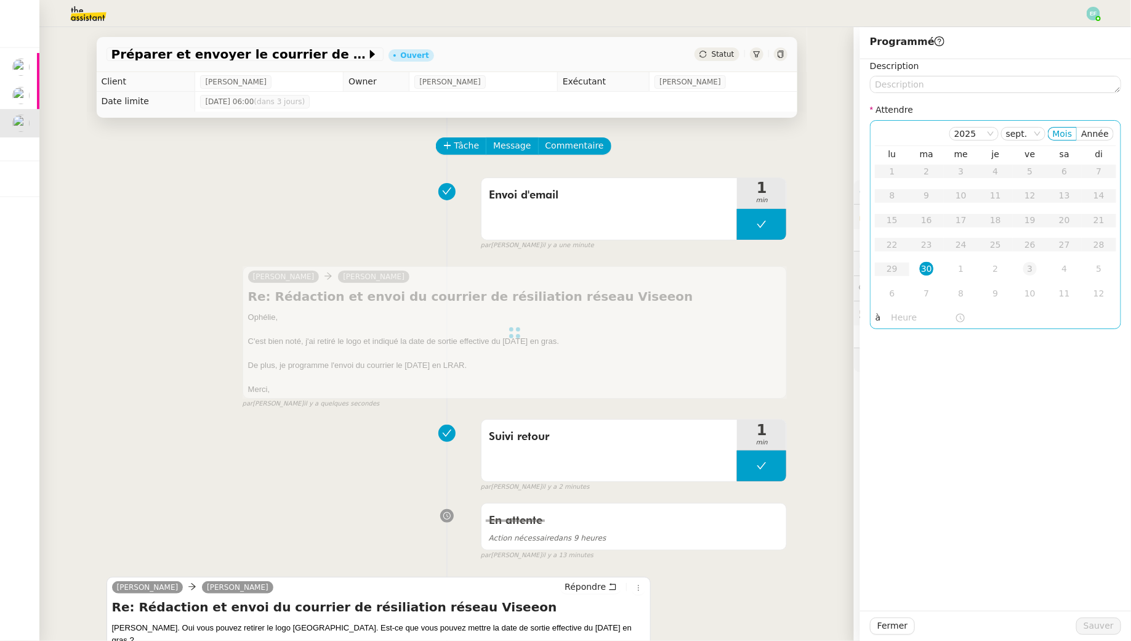
click at [1026, 272] on div "3" at bounding box center [1031, 269] width 14 height 14
click at [902, 85] on textarea at bounding box center [995, 84] width 251 height 17
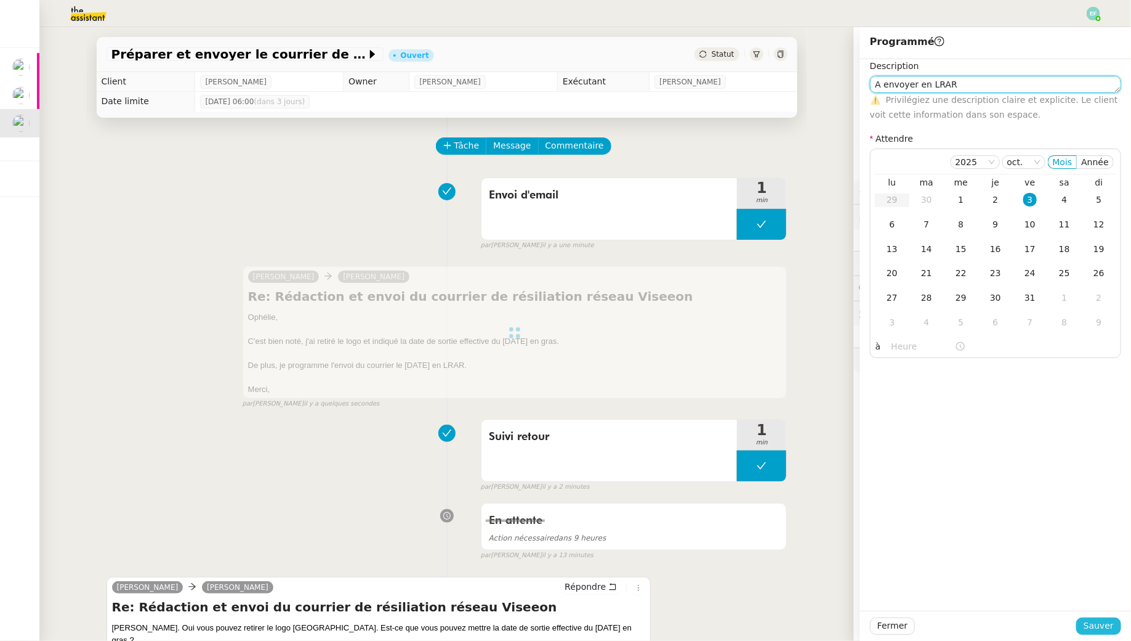
type textarea "A envoyer en LRAR"
click at [1094, 628] on span "Sauver" at bounding box center [1099, 625] width 30 height 14
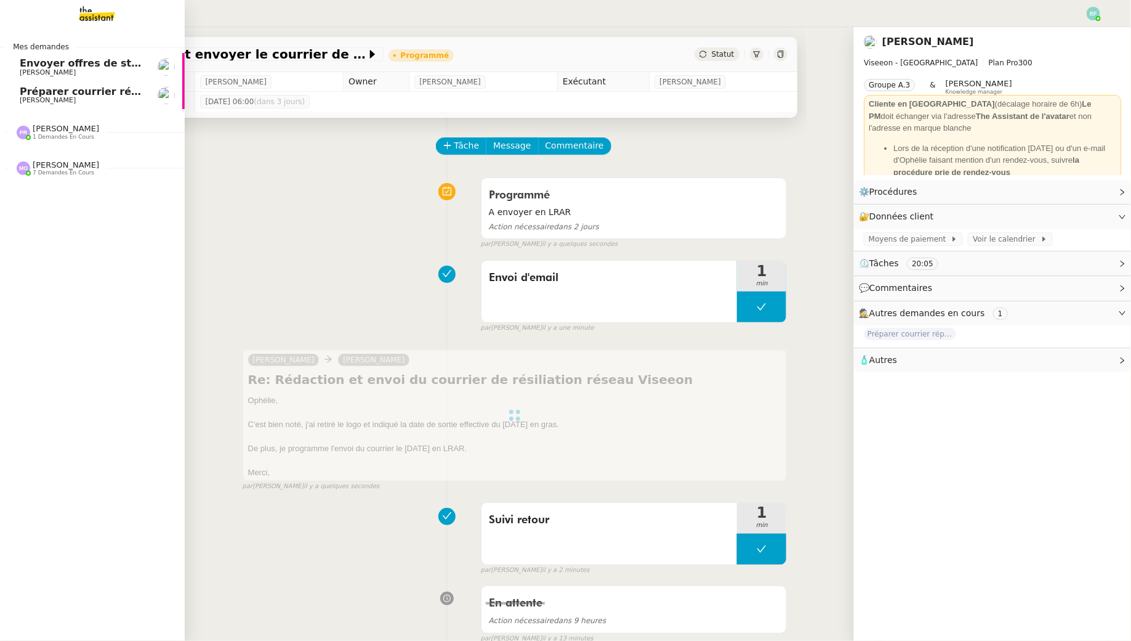
click at [41, 99] on span "[PERSON_NAME]" at bounding box center [48, 100] width 56 height 8
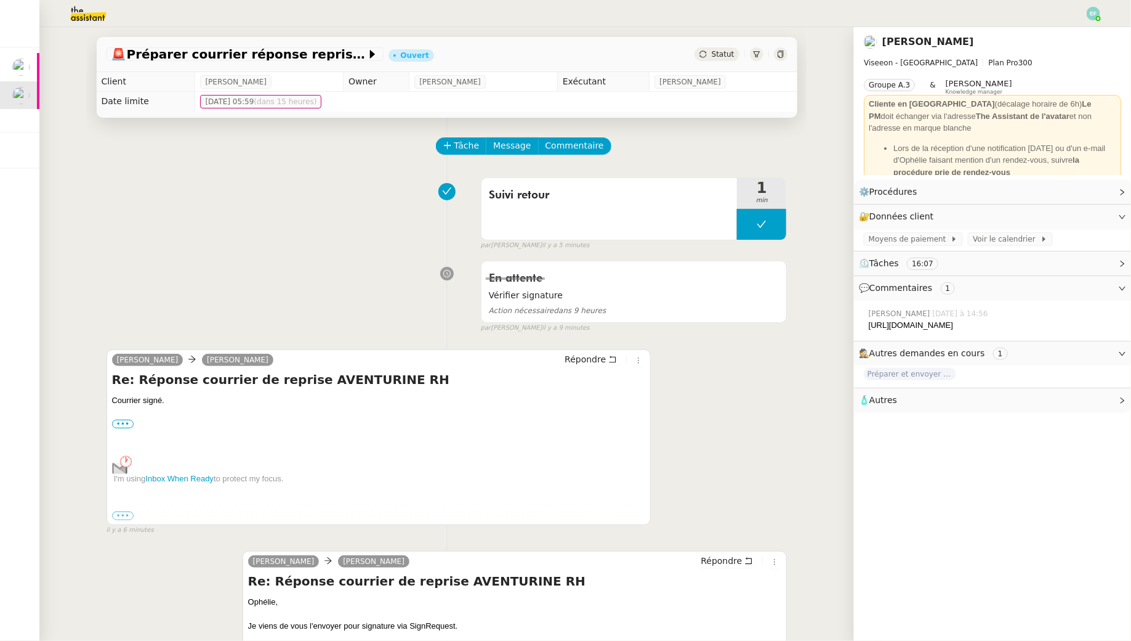
click at [1095, 15] on img at bounding box center [1094, 14] width 14 height 14
click at [1089, 31] on li "Suivi" at bounding box center [1061, 34] width 80 height 17
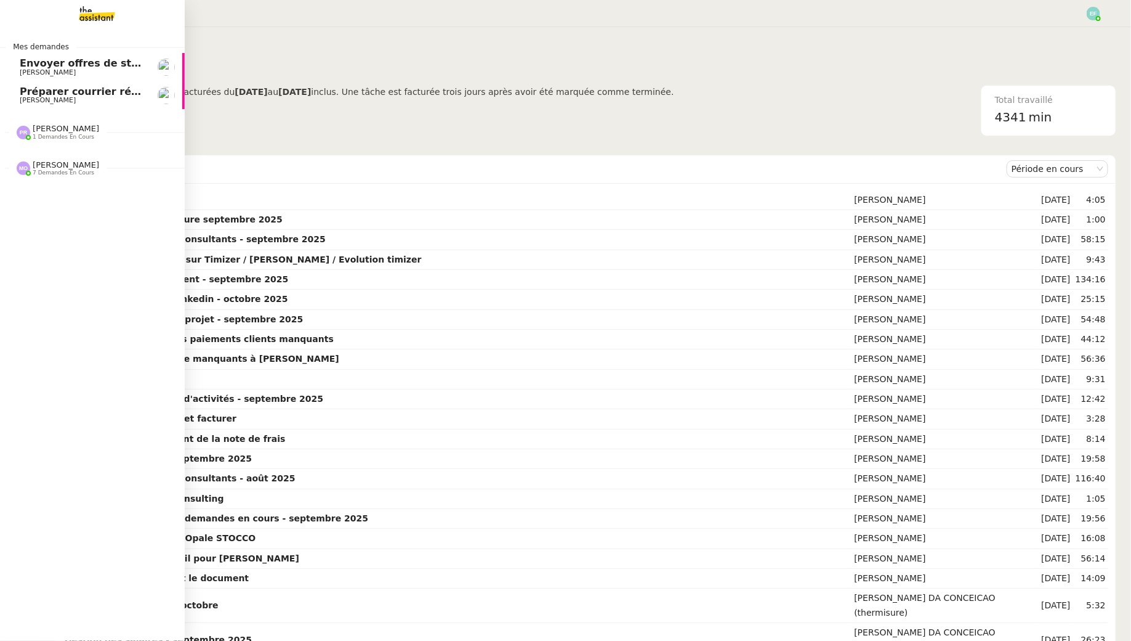
click at [25, 95] on span "Préparer courrier réponse reprise AVENTURINE RH" at bounding box center [160, 92] width 281 height 12
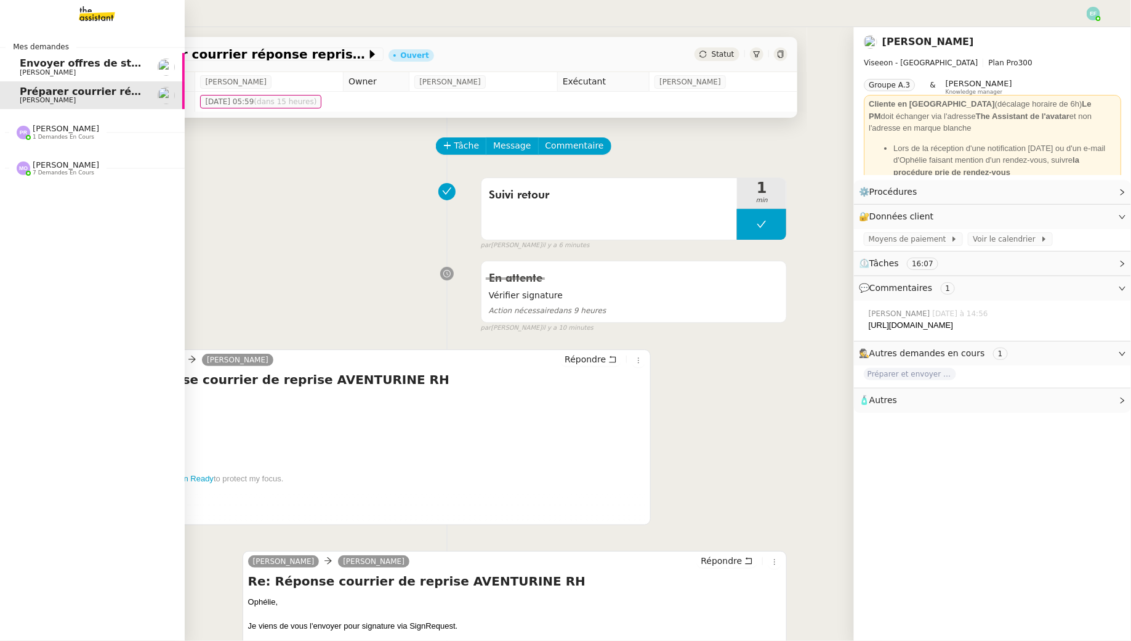
click at [59, 62] on span "Envoyer offres de stage aux écoles" at bounding box center [117, 63] width 194 height 12
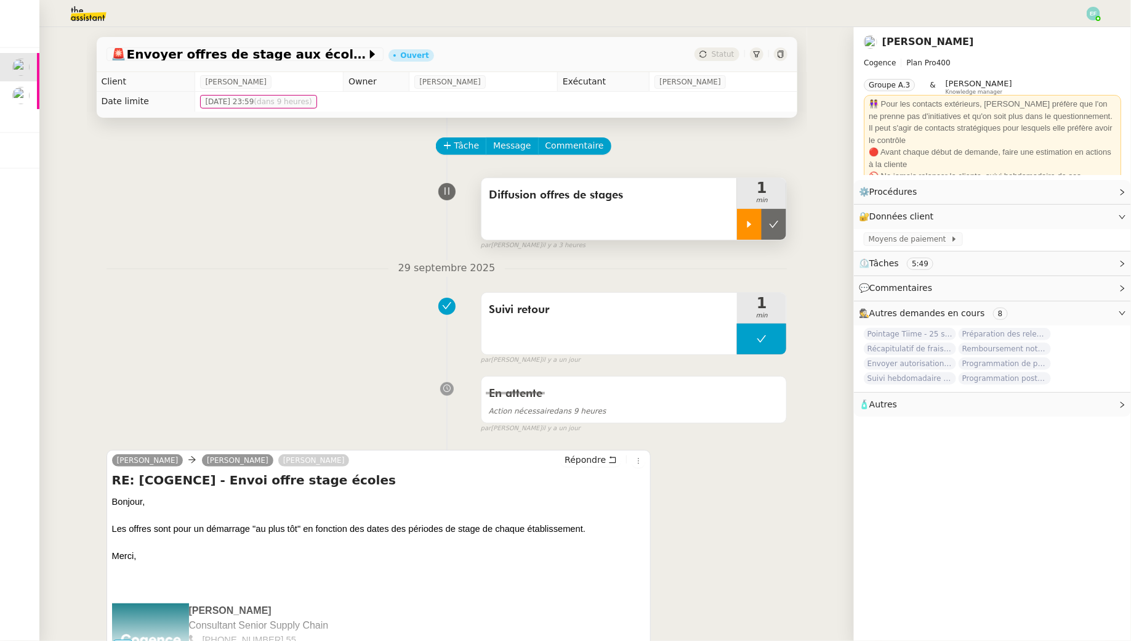
click at [743, 222] on div at bounding box center [749, 224] width 25 height 31
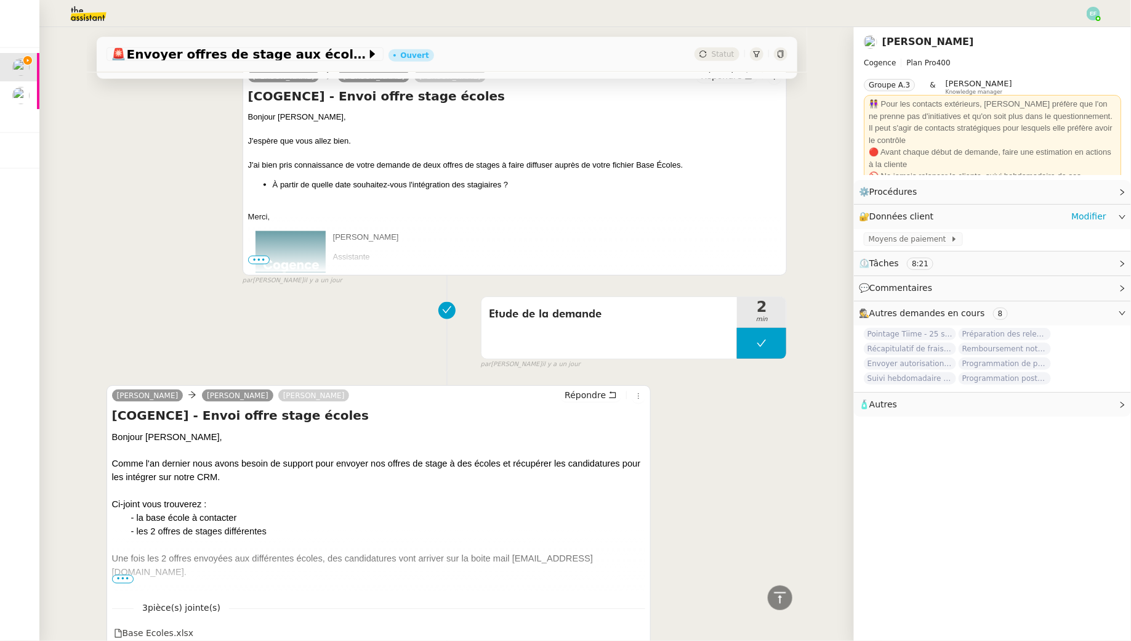
scroll to position [806, 0]
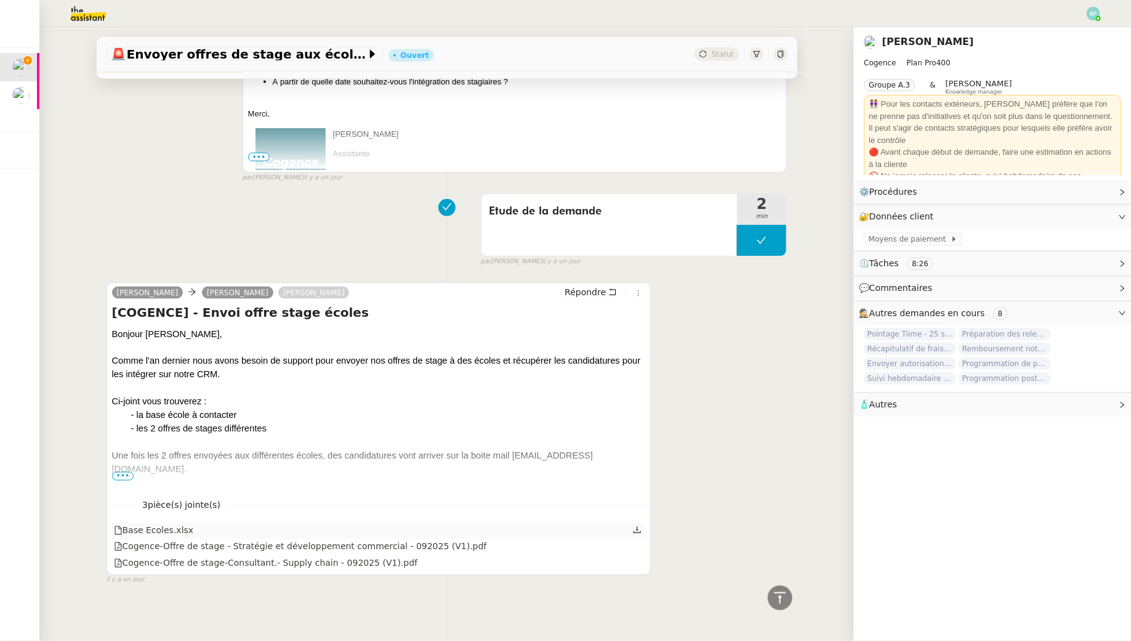
click at [641, 527] on icon at bounding box center [637, 529] width 9 height 9
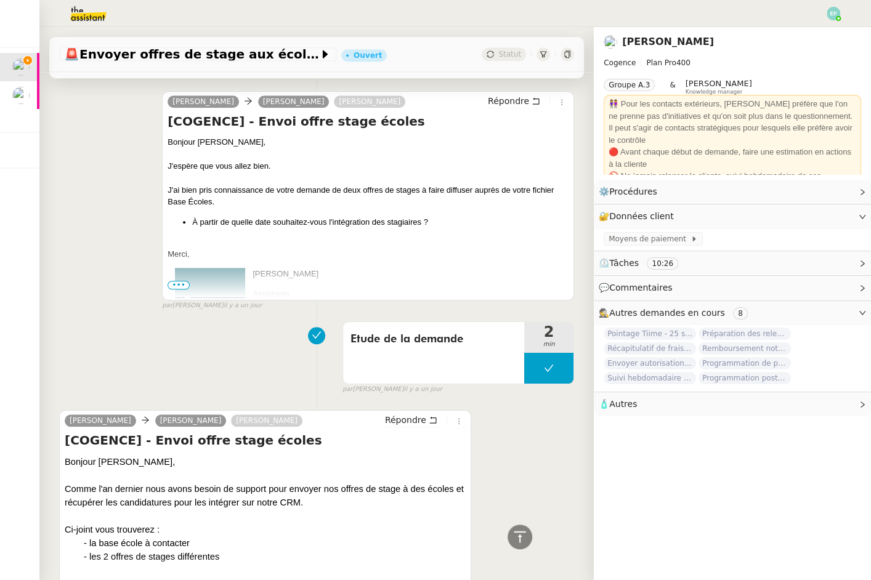
scroll to position [866, 0]
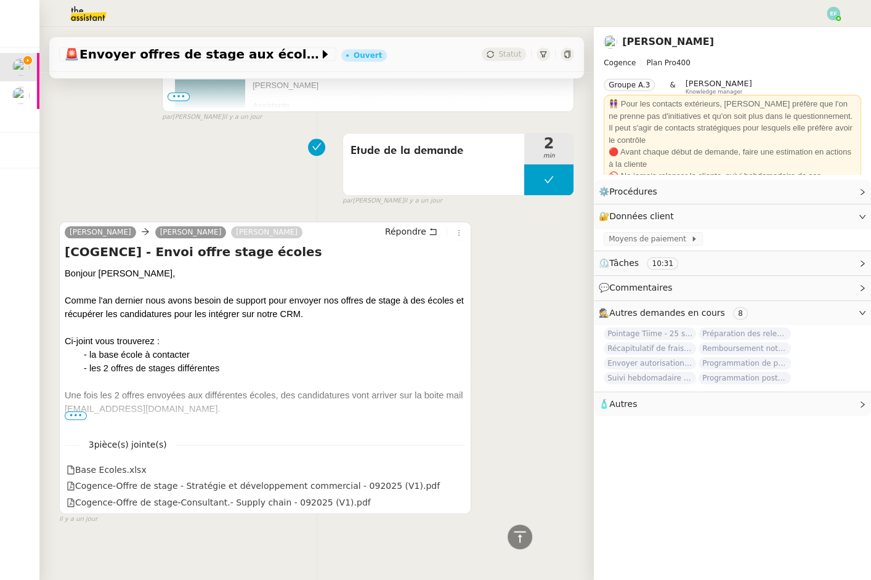
click at [76, 414] on span "•••" at bounding box center [76, 415] width 22 height 9
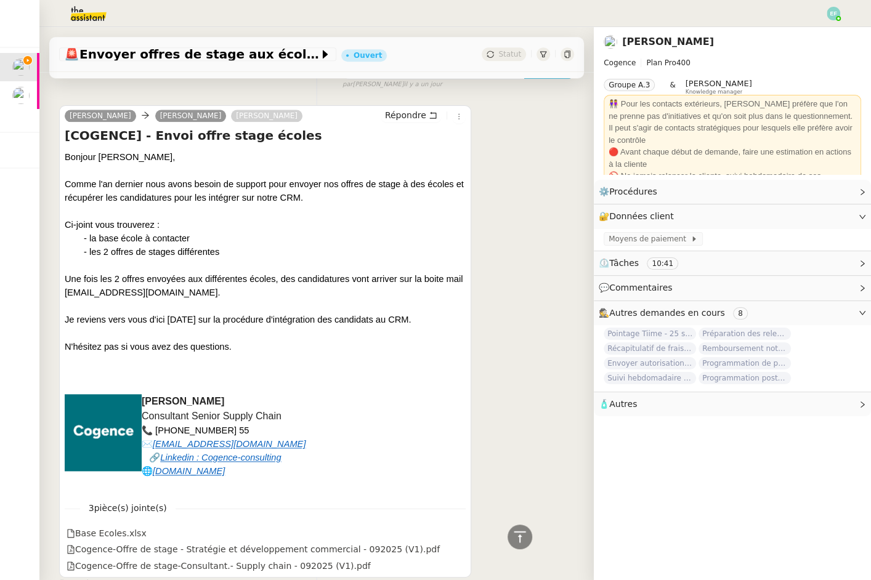
scroll to position [1046, 0]
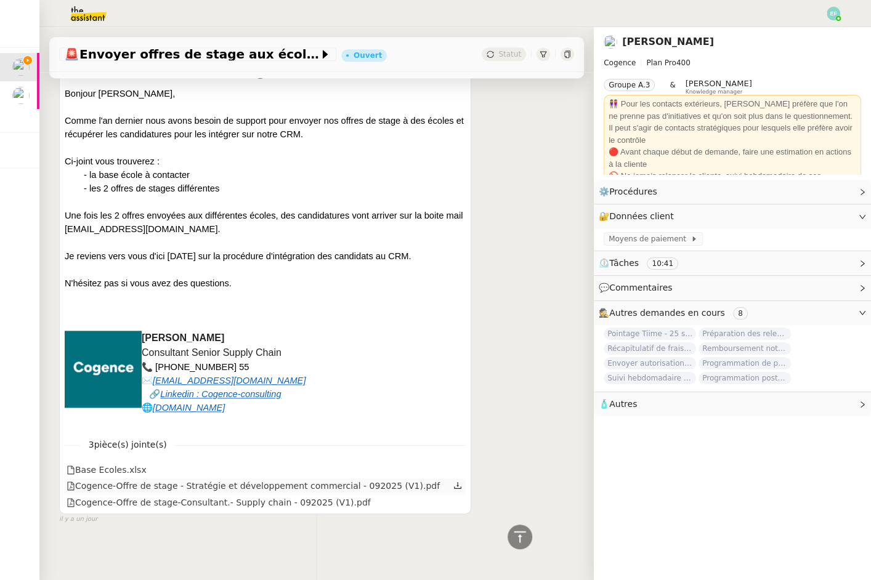
click at [461, 483] on icon at bounding box center [457, 485] width 9 height 9
click at [458, 504] on link at bounding box center [457, 502] width 9 height 14
click at [833, 217] on link "Modifier" at bounding box center [828, 216] width 35 height 14
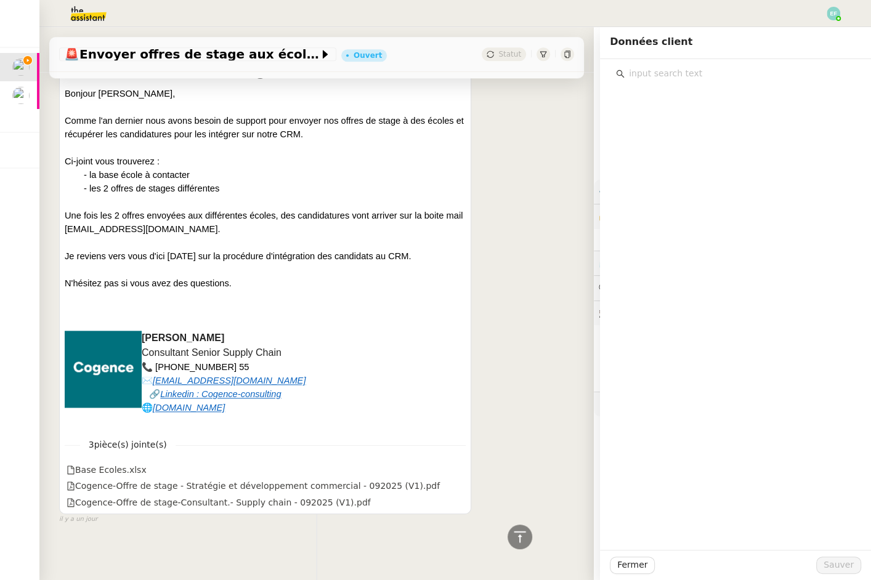
click at [730, 75] on input "text" at bounding box center [740, 73] width 230 height 17
type input "EPF"
click at [701, 115] on h4 "EPF" at bounding box center [743, 118] width 208 height 14
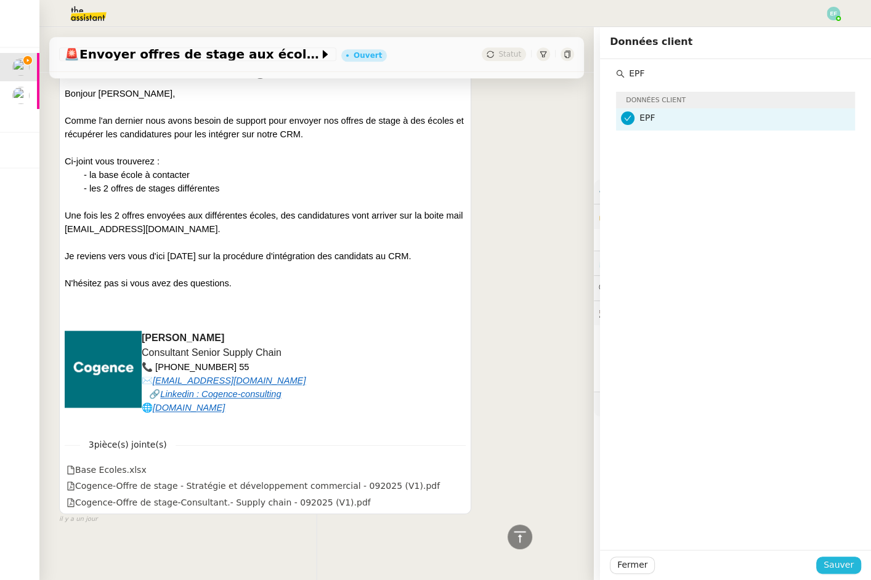
click at [844, 560] on span "Sauver" at bounding box center [839, 565] width 30 height 14
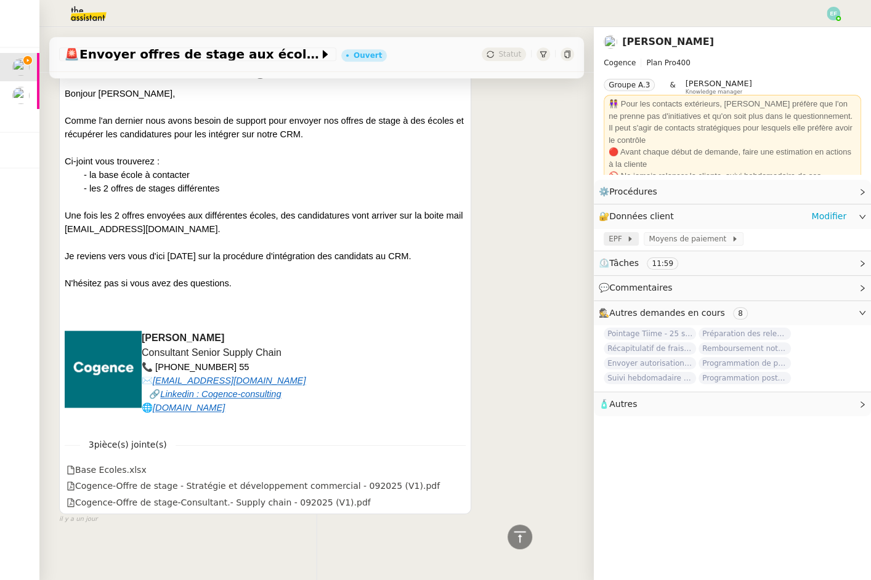
click at [629, 236] on icon at bounding box center [629, 238] width 7 height 7
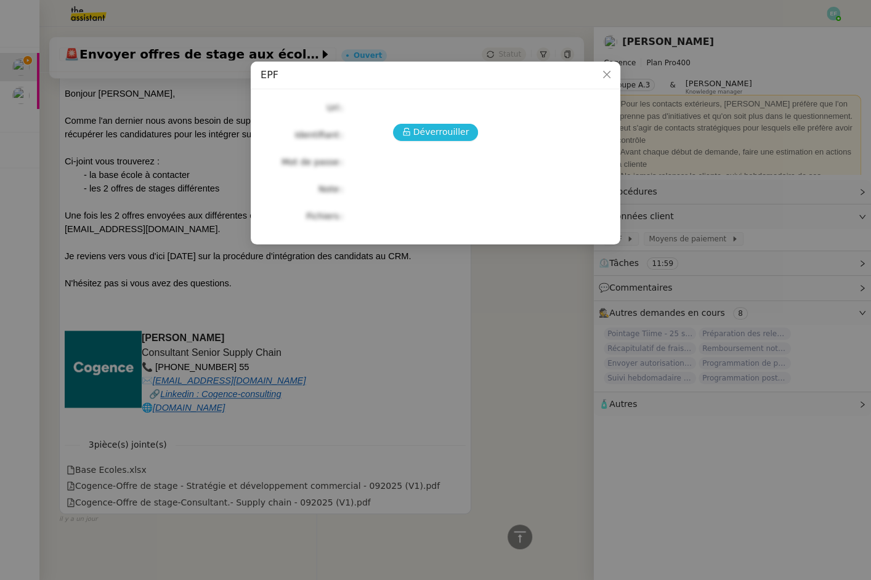
click at [417, 124] on button "Déverrouiller" at bounding box center [436, 132] width 86 height 17
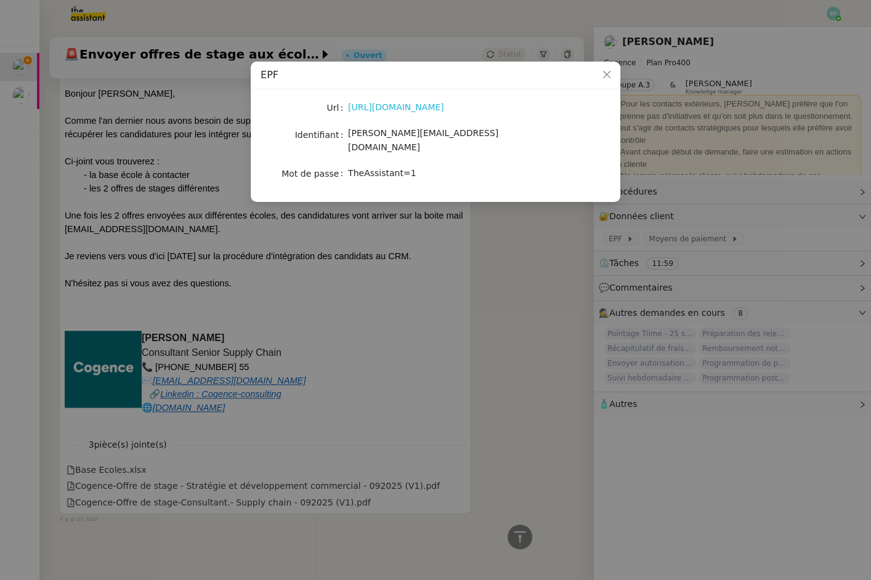
click at [403, 107] on link "[URL][DOMAIN_NAME]" at bounding box center [396, 107] width 96 height 10
click at [453, 300] on nz-modal-container "EPF Url [URL][DOMAIN_NAME] Identifiant [PERSON_NAME][EMAIL_ADDRESS][DOMAIN_NAME…" at bounding box center [435, 290] width 871 height 580
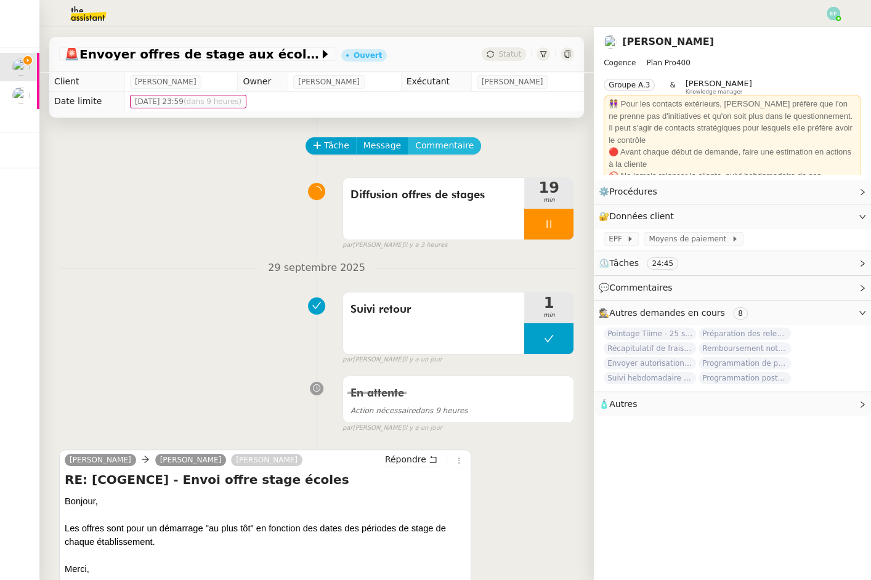
click at [447, 148] on span "Commentaire" at bounding box center [444, 146] width 59 height 14
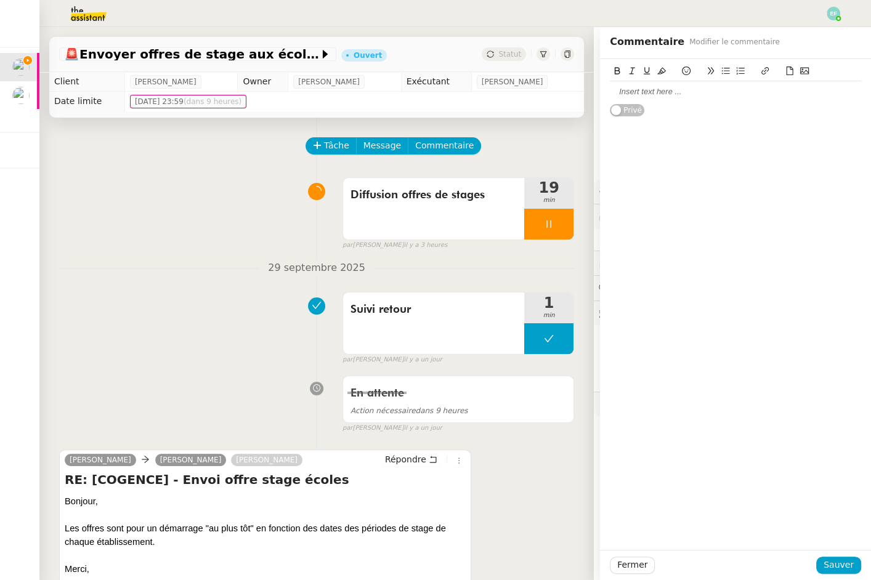
click at [678, 103] on div "Privé" at bounding box center [735, 88] width 251 height 58
click at [678, 102] on div "Privé" at bounding box center [735, 88] width 251 height 58
click at [674, 91] on div at bounding box center [735, 91] width 251 height 11
click at [841, 568] on span "Sauver" at bounding box center [839, 565] width 30 height 14
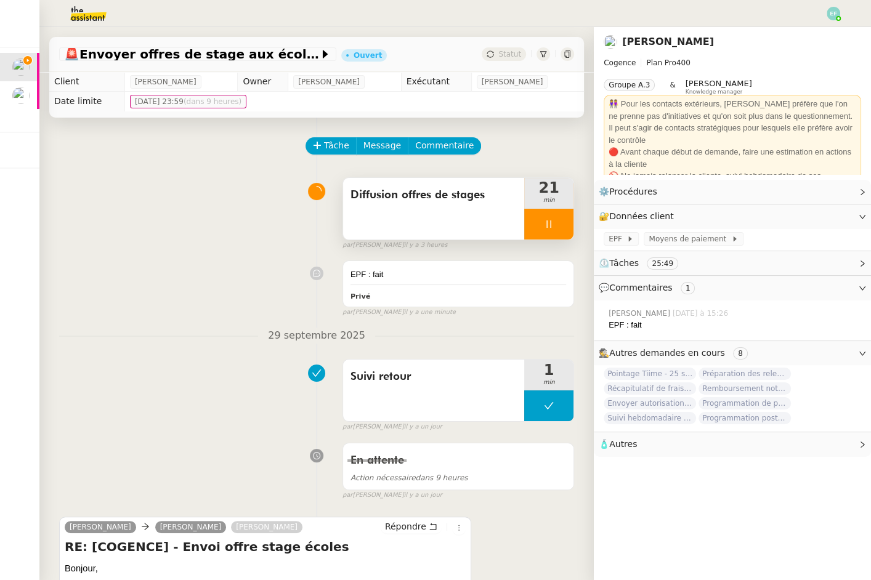
click at [544, 221] on icon at bounding box center [549, 224] width 10 height 10
click at [540, 222] on icon at bounding box center [537, 224] width 10 height 10
click at [553, 221] on icon at bounding box center [549, 224] width 10 height 10
click at [565, 227] on icon at bounding box center [561, 224] width 10 height 10
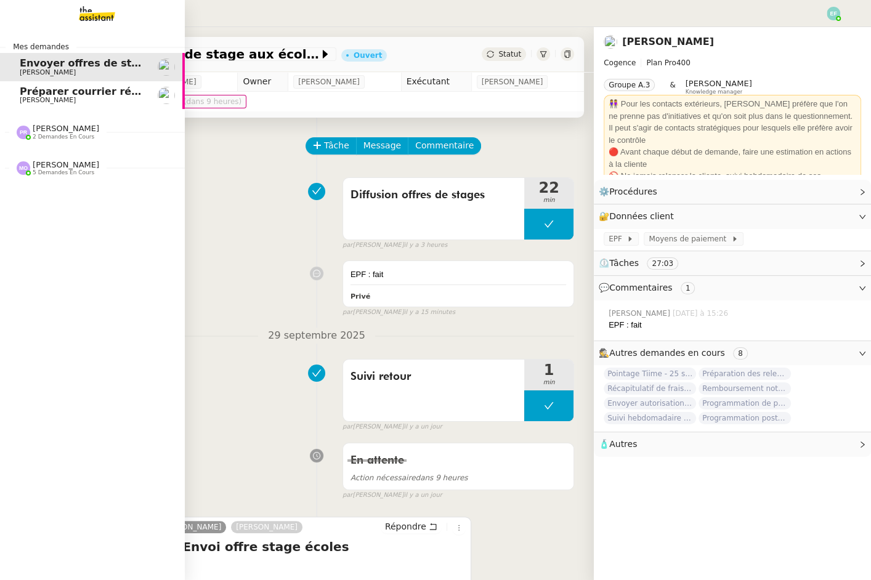
click at [34, 97] on span "[PERSON_NAME]" at bounding box center [48, 100] width 56 height 8
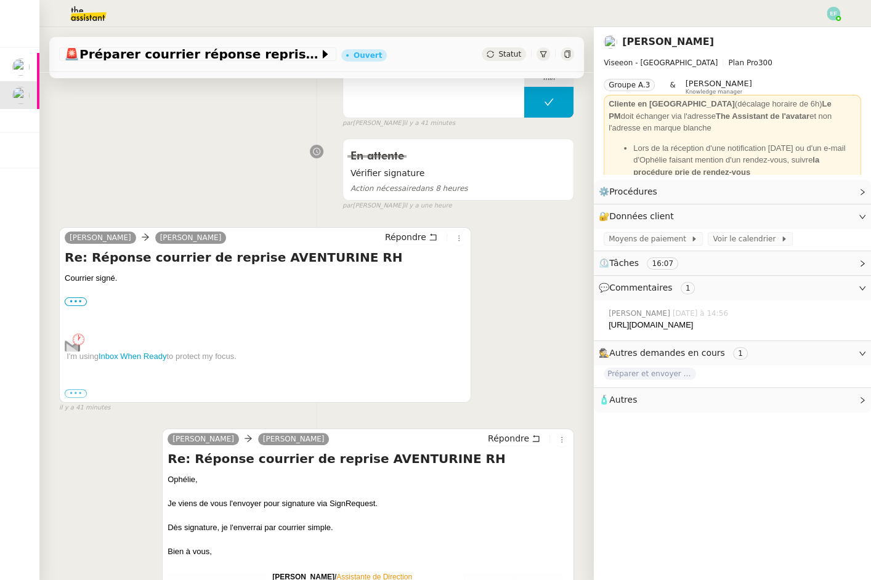
scroll to position [130, 0]
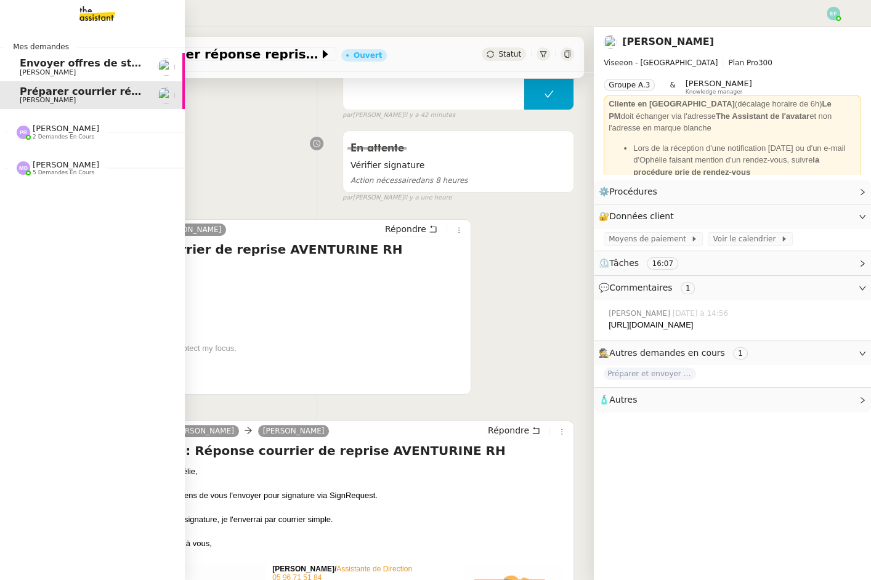
click at [68, 67] on span "Envoyer offres de stage aux écoles" at bounding box center [117, 63] width 194 height 12
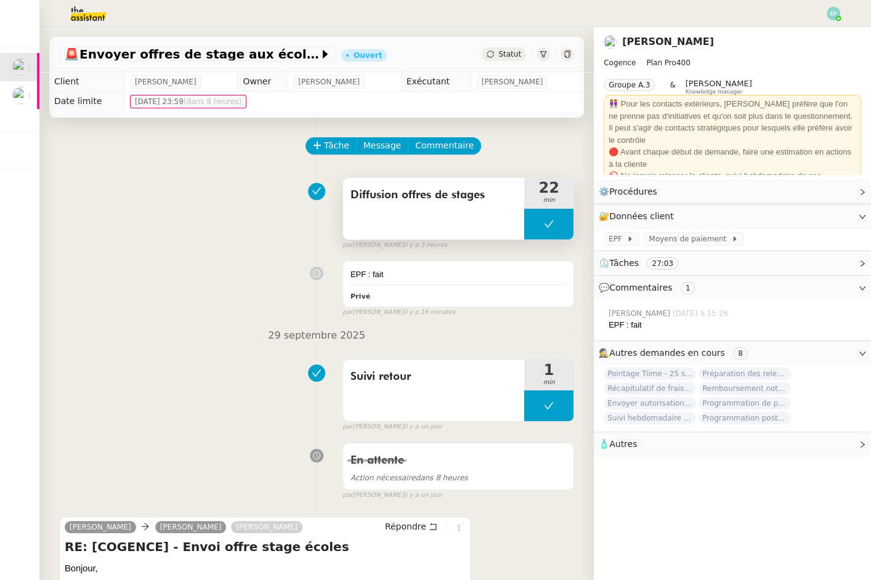
click at [539, 237] on button at bounding box center [548, 224] width 49 height 31
drag, startPoint x: 548, startPoint y: 216, endPoint x: 539, endPoint y: 221, distance: 9.9
click at [539, 221] on icon at bounding box center [537, 224] width 10 height 10
click at [825, 224] on link "Modifier" at bounding box center [828, 216] width 35 height 14
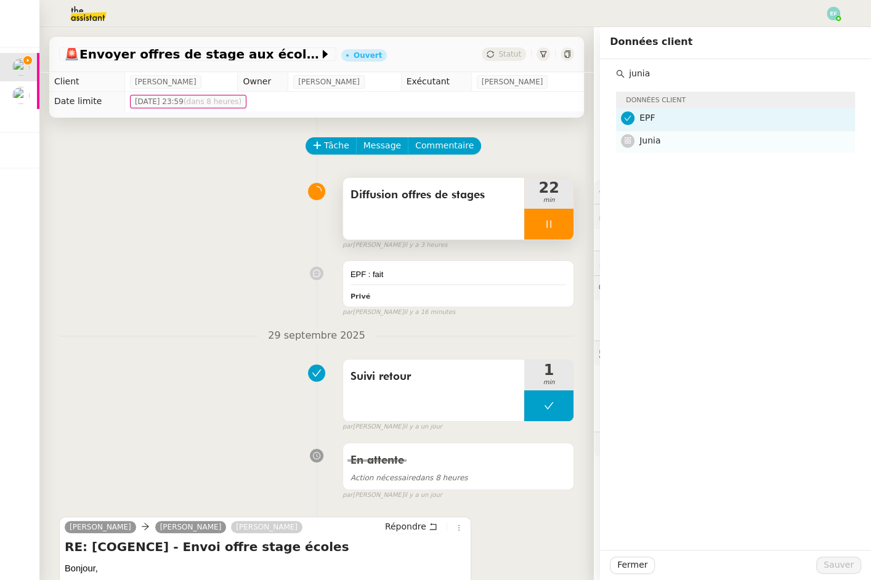
type input "junia"
click at [705, 137] on h4 "Junia" at bounding box center [743, 141] width 208 height 14
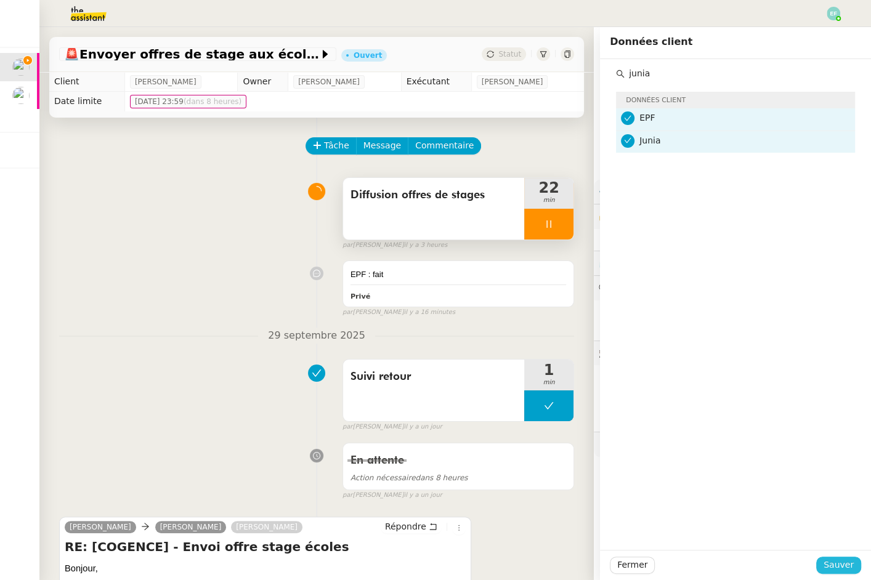
click at [827, 573] on button "Sauver" at bounding box center [838, 565] width 45 height 17
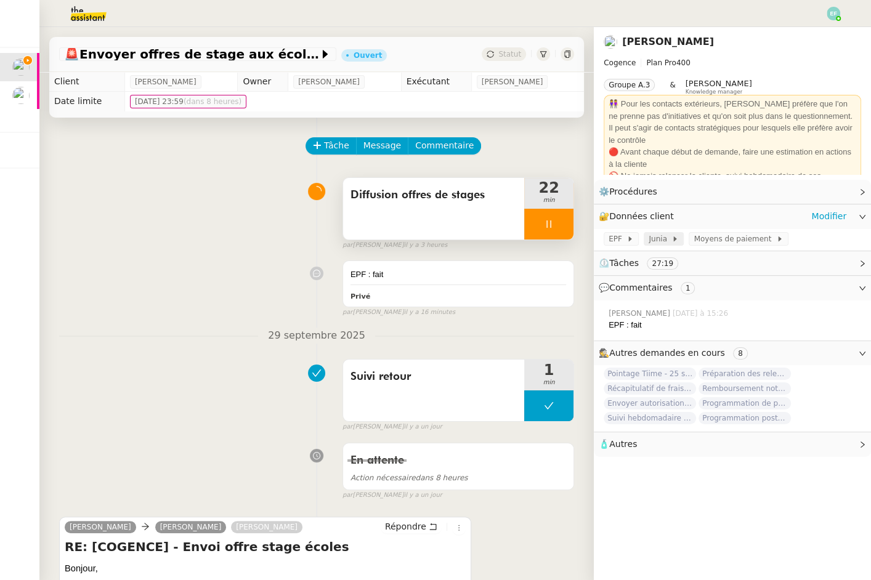
click at [667, 240] on span at bounding box center [669, 239] width 5 height 9
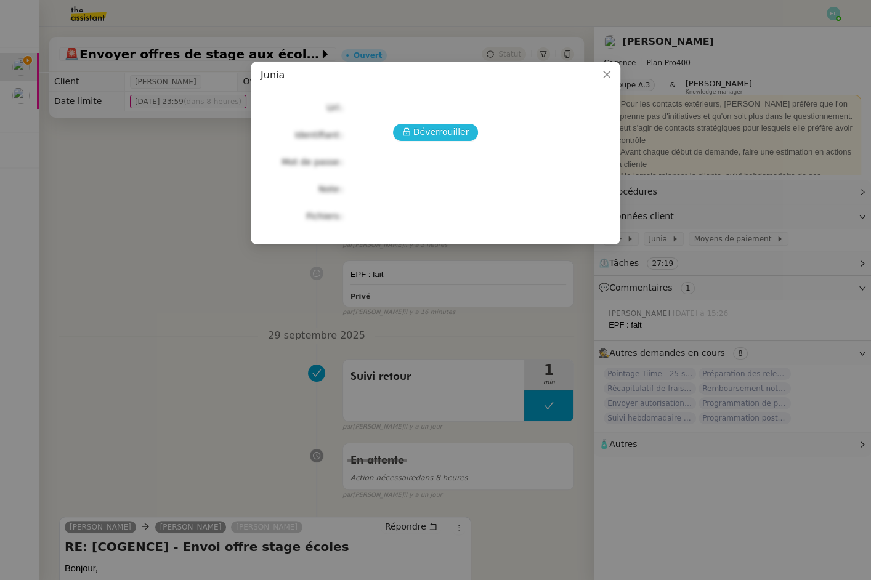
click at [427, 124] on button "Déverrouiller" at bounding box center [436, 132] width 86 height 17
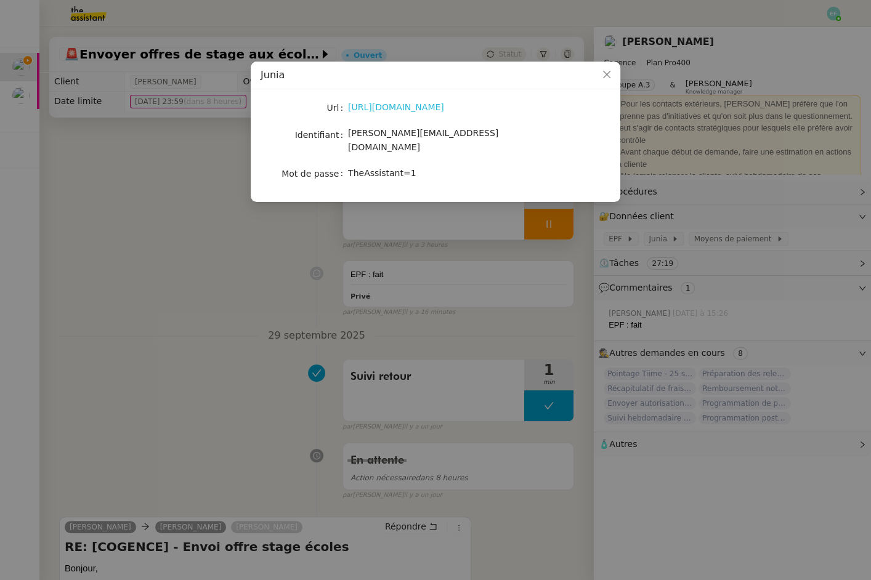
click at [419, 110] on link "https://junia.jobteaser.com" at bounding box center [396, 107] width 96 height 10
click at [273, 262] on nz-modal-container "Junia Url https://junia.jobteaser.com Identifiant louise@cogence-consulting.com…" at bounding box center [435, 290] width 871 height 580
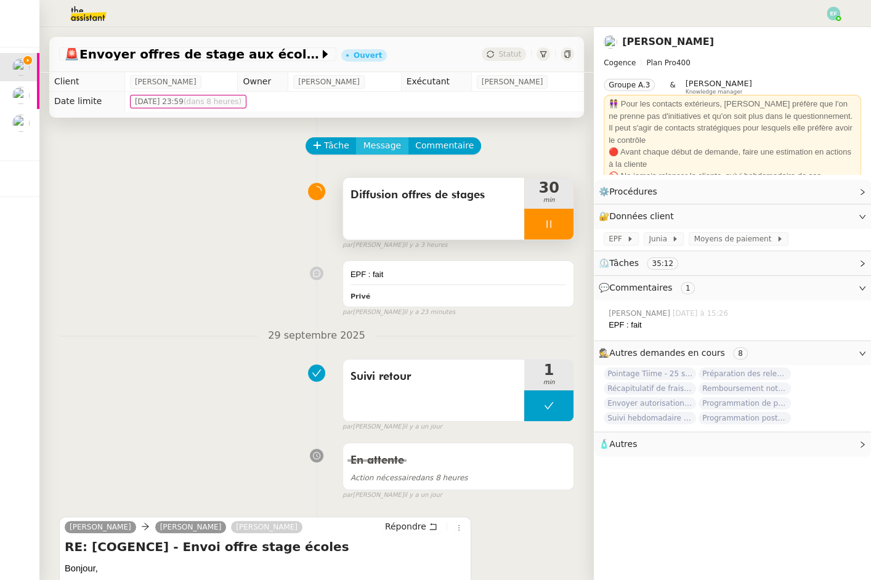
click at [385, 145] on span "Message" at bounding box center [382, 146] width 38 height 14
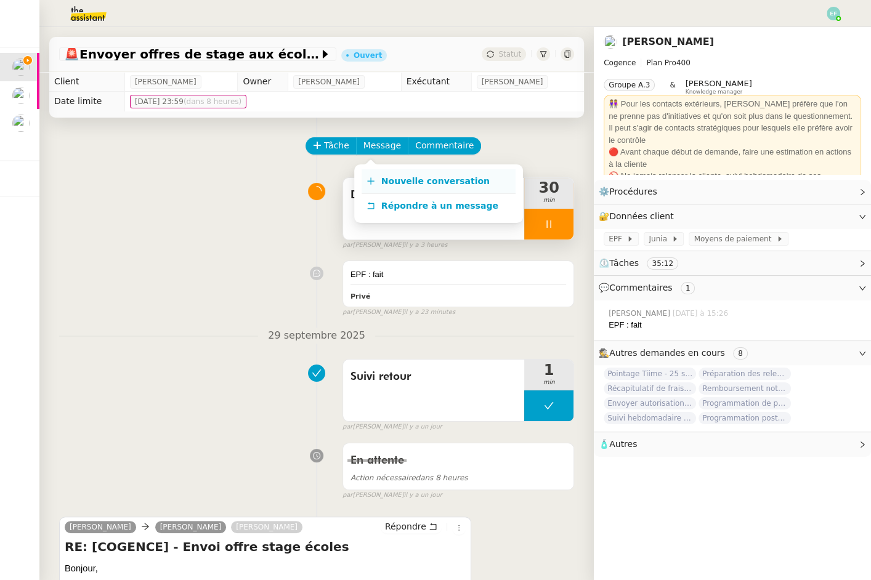
click at [393, 178] on span "Nouvelle conversation" at bounding box center [435, 181] width 108 height 10
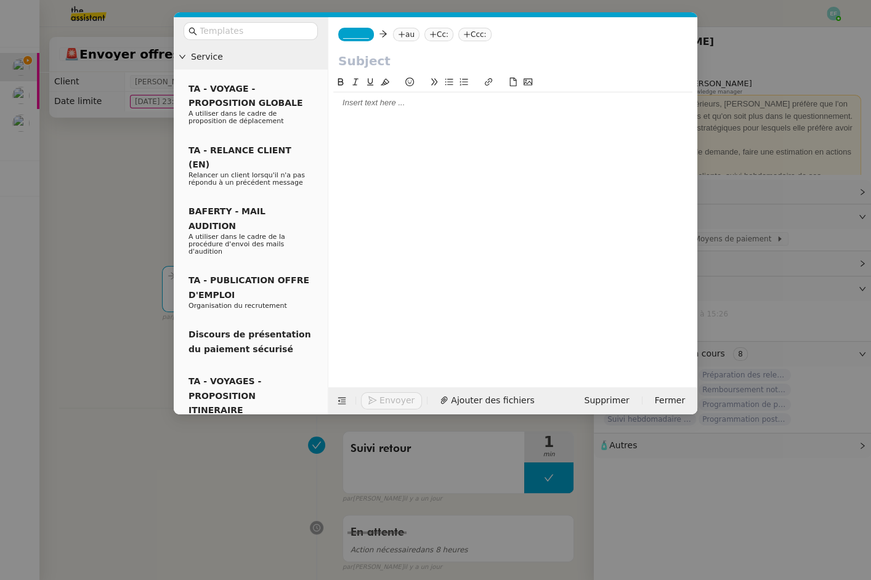
click at [410, 34] on nz-tag "au" at bounding box center [406, 35] width 26 height 14
paste input "[EMAIL_ADDRESS][DOMAIN_NAME]"
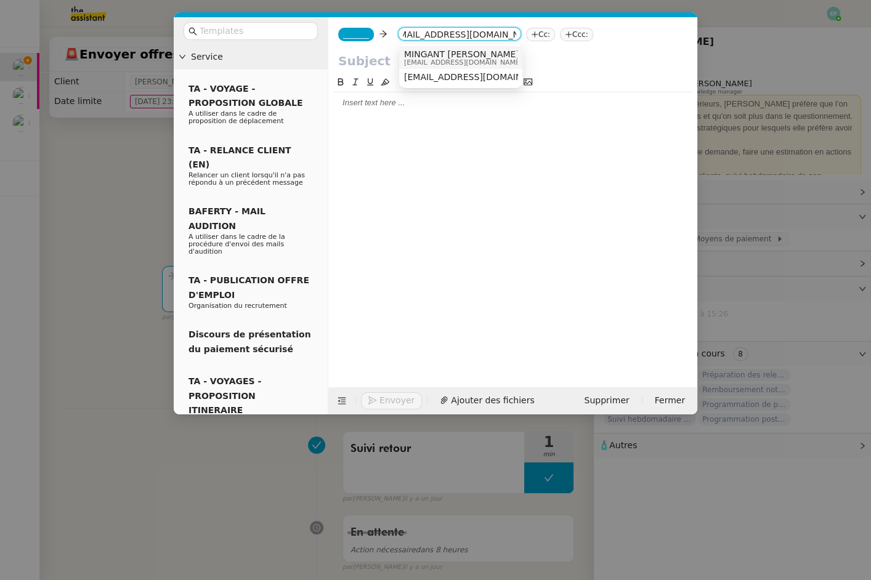
type input "[EMAIL_ADDRESS][DOMAIN_NAME]"
click at [486, 56] on span "MINGANT [PERSON_NAME]" at bounding box center [463, 54] width 118 height 10
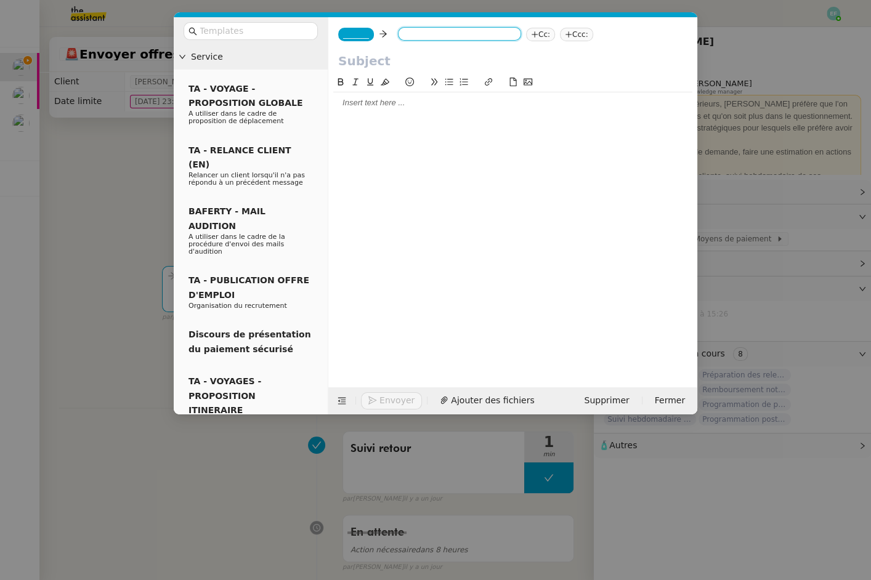
scroll to position [0, 0]
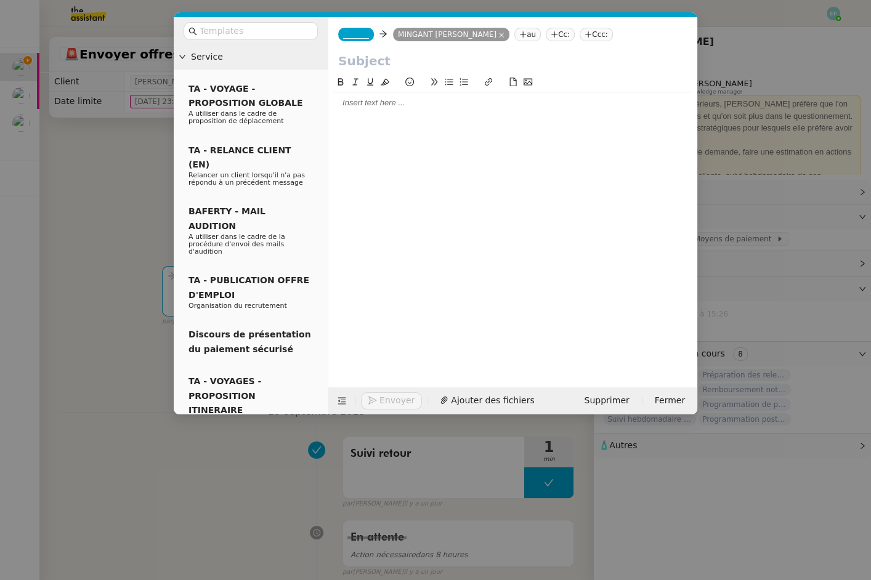
click at [136, 160] on nz-modal-container "Service TA - VOYAGE - PROPOSITION GLOBALE A utiliser dans le cadre de propositi…" at bounding box center [435, 290] width 871 height 580
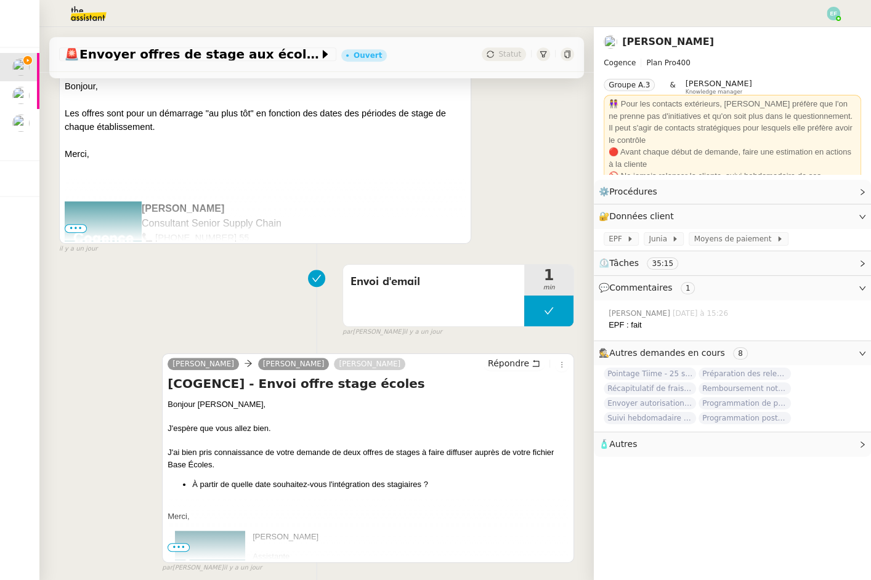
scroll to position [1008, 0]
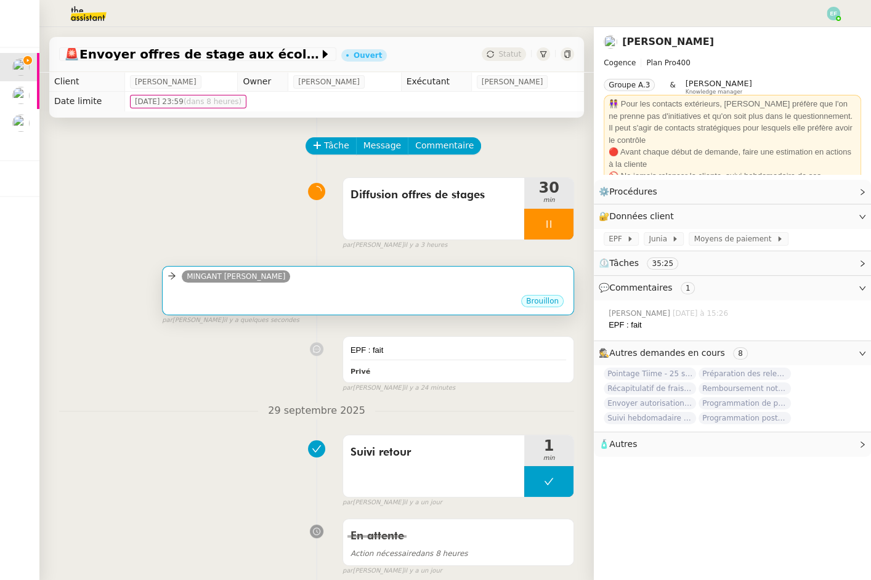
click at [293, 288] on div "•••" at bounding box center [368, 291] width 401 height 6
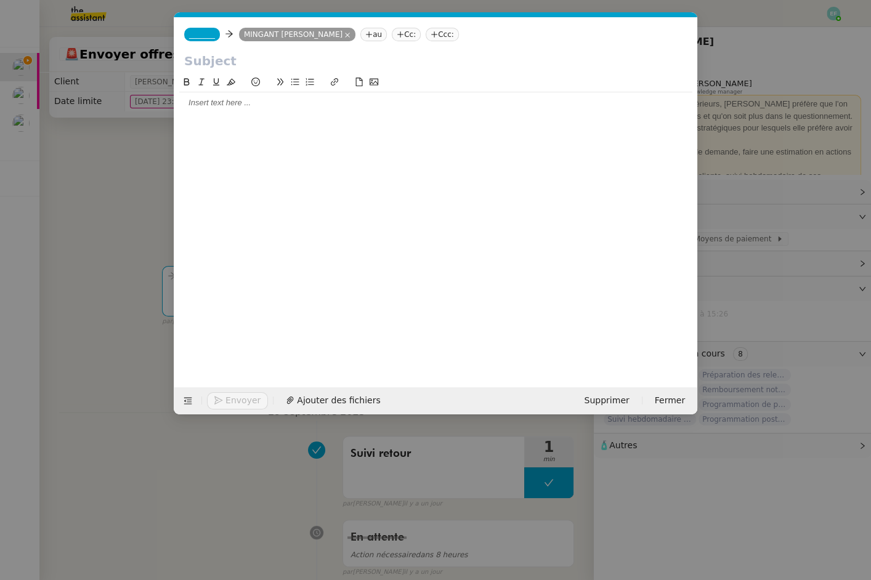
scroll to position [0, 26]
click at [211, 39] on nz-tag "_______" at bounding box center [202, 35] width 36 height 14
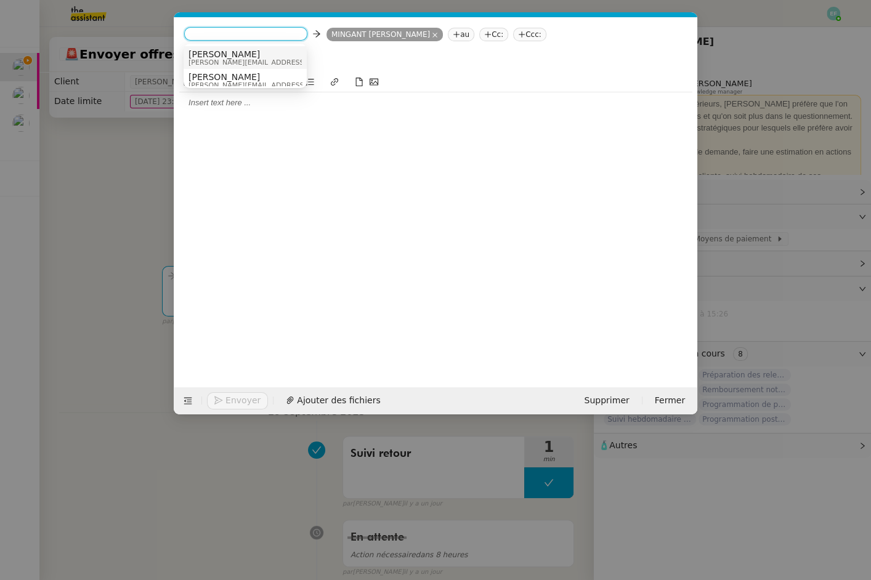
click at [254, 60] on span "[PERSON_NAME][EMAIL_ADDRESS][DOMAIN_NAME]" at bounding box center [275, 62] width 175 height 7
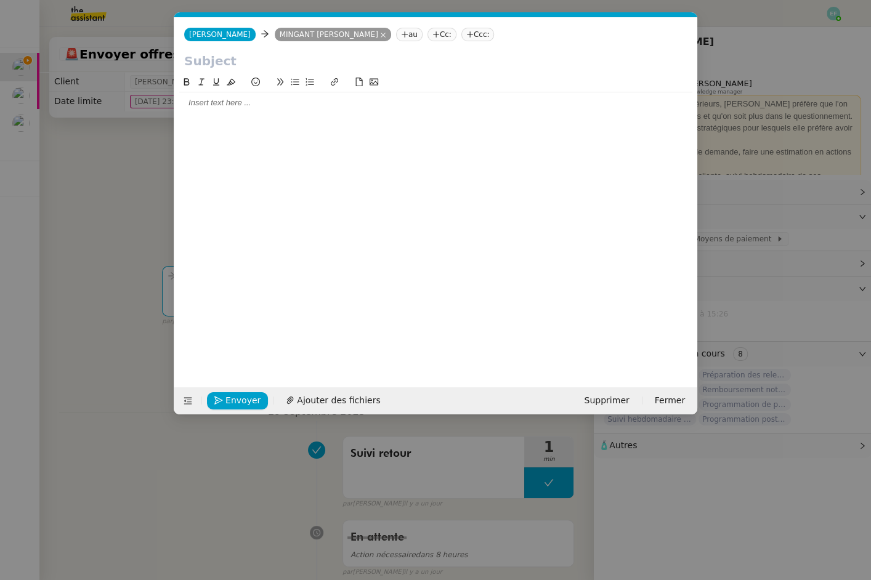
click at [238, 60] on input "text" at bounding box center [435, 61] width 503 height 18
type input "O"
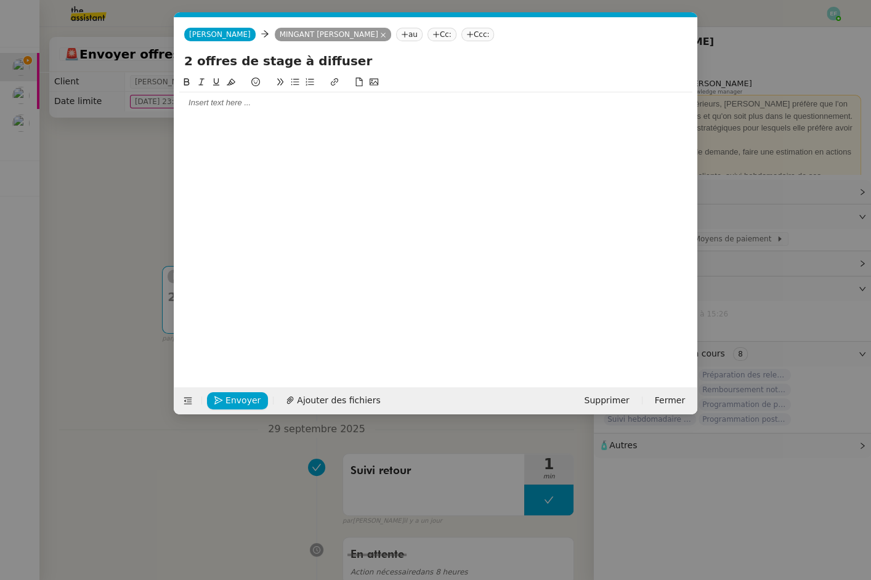
type input "2 offres de stage à diffuser"
click at [83, 147] on nz-modal-container "Service TA - VOYAGE - PROPOSITION GLOBALE A utiliser dans le cadre de propositi…" at bounding box center [435, 290] width 871 height 580
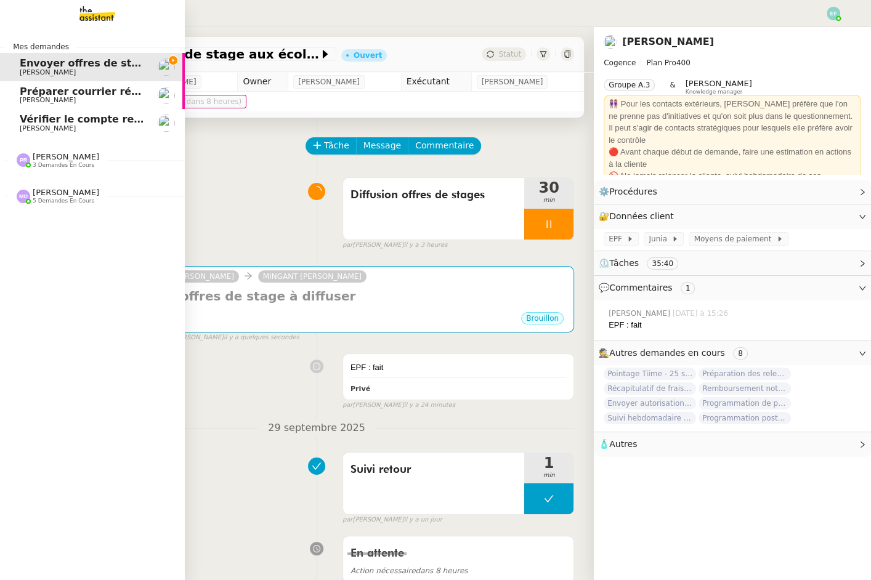
click at [18, 127] on link "Vérifier le compte rendu sur Timizer / [PERSON_NAME] / Evolution timizer [PERSO…" at bounding box center [92, 123] width 185 height 28
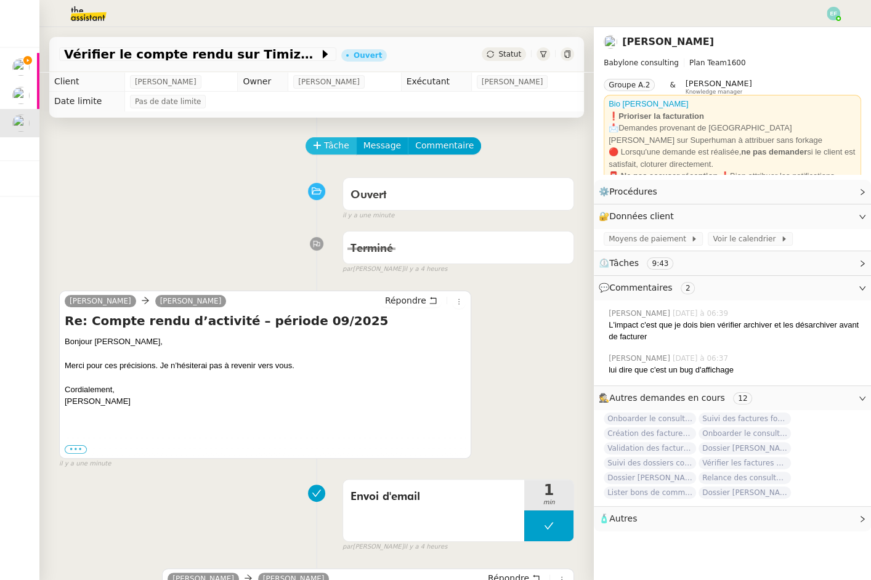
click at [344, 139] on span "Tâche" at bounding box center [336, 146] width 25 height 14
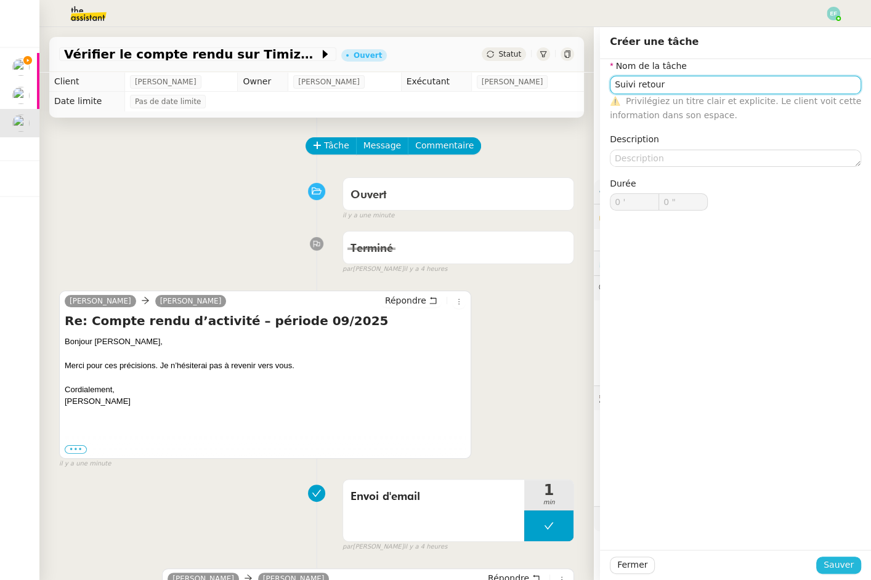
type input "Suivi retour"
click at [832, 560] on span "Sauver" at bounding box center [839, 565] width 30 height 14
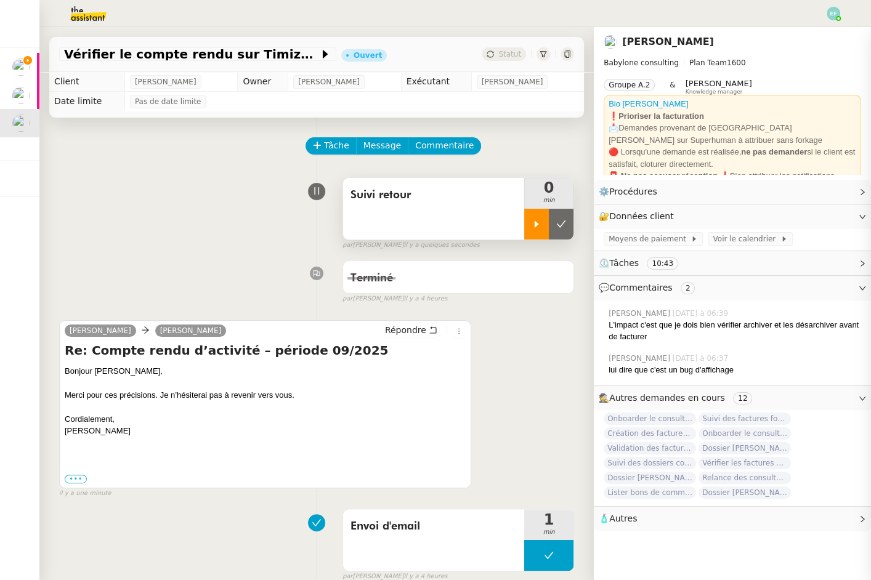
click at [533, 228] on icon at bounding box center [537, 224] width 10 height 10
click at [548, 219] on icon at bounding box center [549, 224] width 10 height 10
click at [556, 220] on icon at bounding box center [561, 224] width 10 height 10
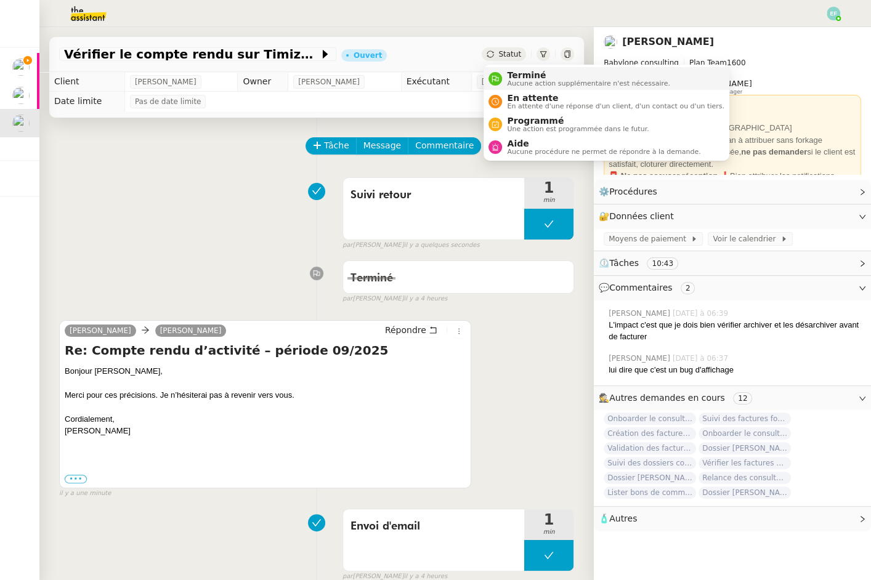
click at [506, 80] on div "Terminé Aucune action supplémentaire n'est nécessaire." at bounding box center [586, 78] width 168 height 17
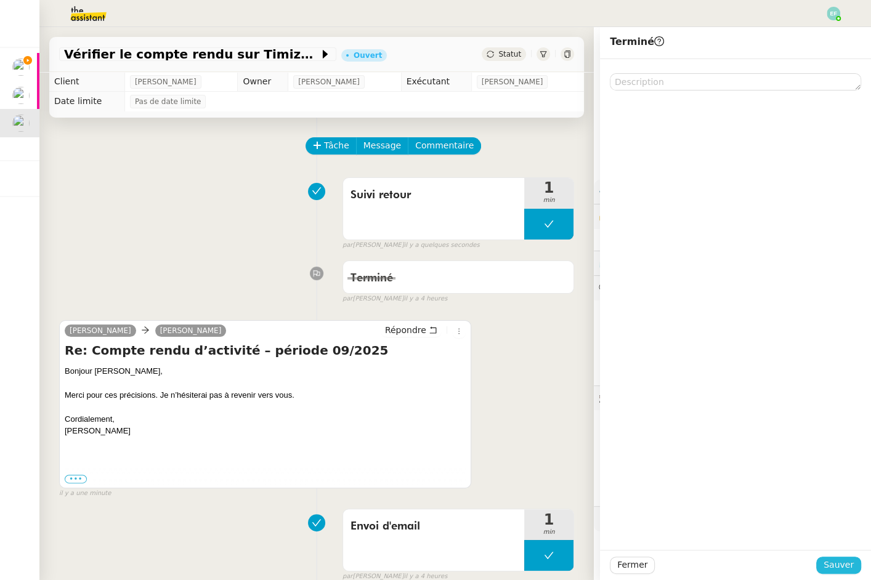
click at [841, 567] on span "Sauver" at bounding box center [839, 565] width 30 height 14
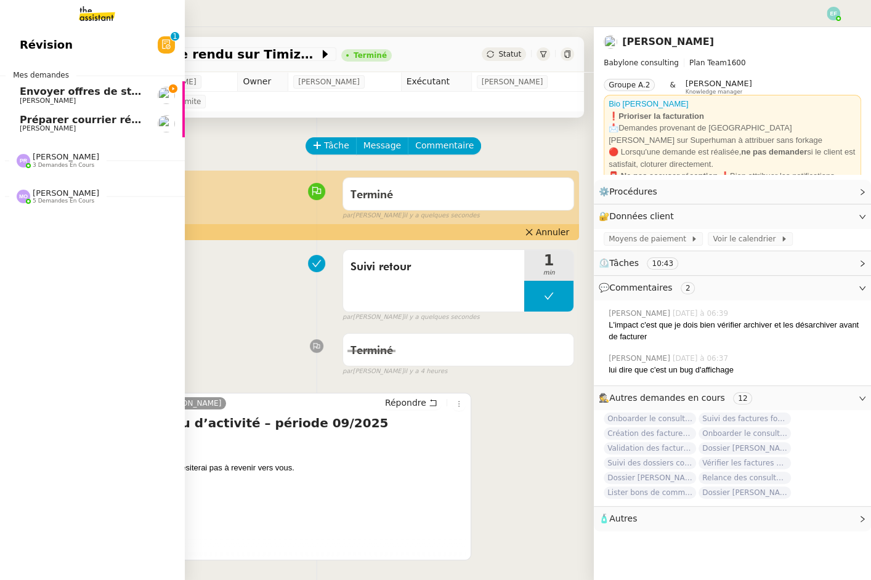
click at [26, 102] on span "[PERSON_NAME]" at bounding box center [48, 101] width 56 height 8
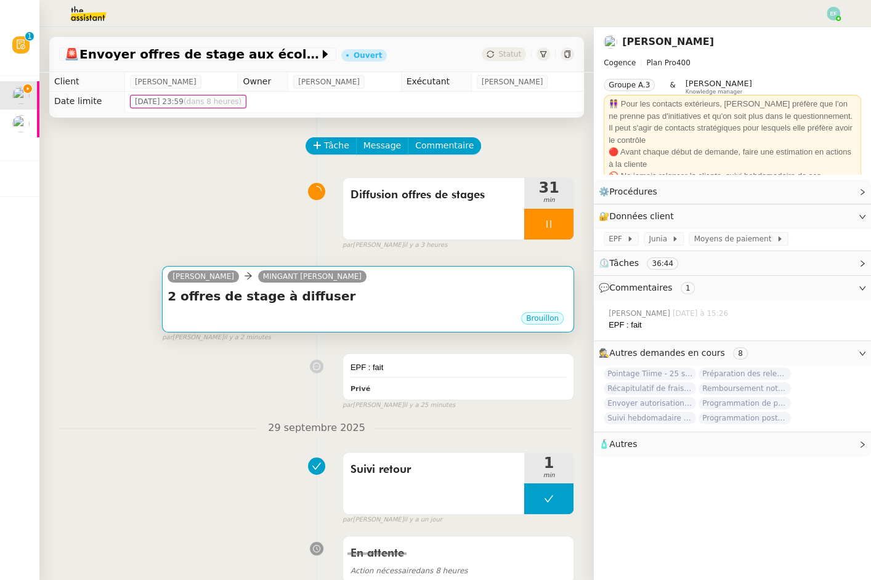
click at [381, 281] on div "[PERSON_NAME] [PERSON_NAME]" at bounding box center [368, 278] width 401 height 18
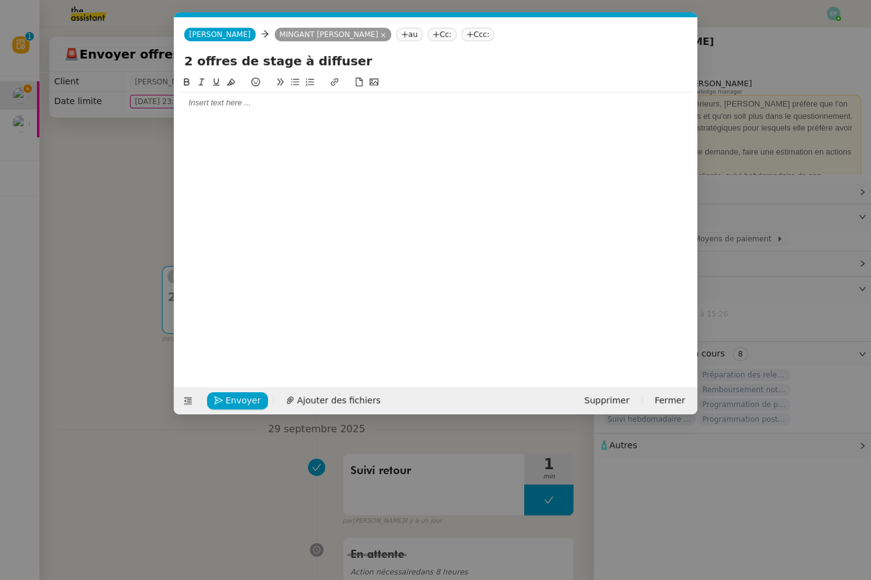
scroll to position [0, 26]
drag, startPoint x: 379, startPoint y: 66, endPoint x: 193, endPoint y: 55, distance: 186.3
click at [195, 55] on input "2 offres de stage à diffuser" at bounding box center [435, 61] width 503 height 18
click at [209, 60] on input "2 offres de stage à diffuser" at bounding box center [435, 61] width 503 height 18
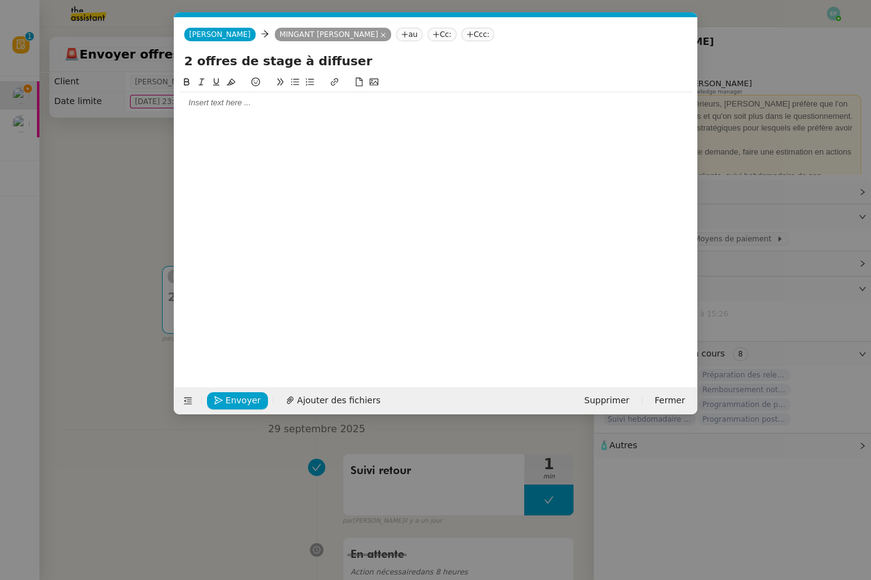
click at [209, 60] on input "2 offres de stage à diffuser" at bounding box center [435, 61] width 503 height 18
paste input "Diffusion de deux offres de stage"
type input "Diffusion de deux offres de stage"
click at [267, 102] on div at bounding box center [435, 102] width 513 height 11
click at [399, 105] on div at bounding box center [435, 102] width 513 height 11
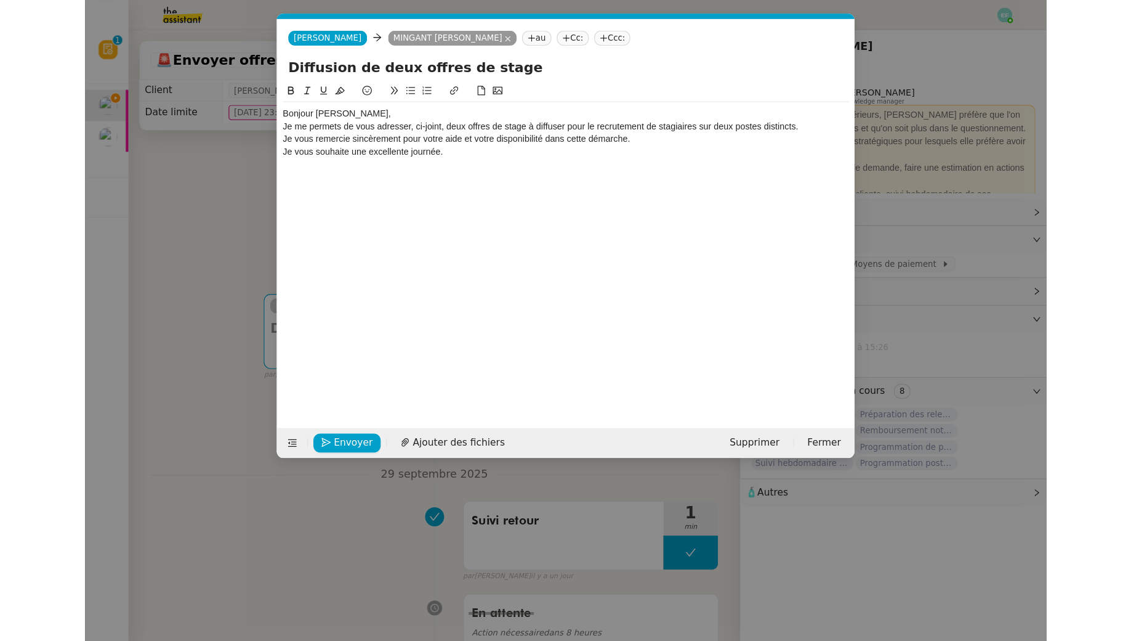
scroll to position [0, 0]
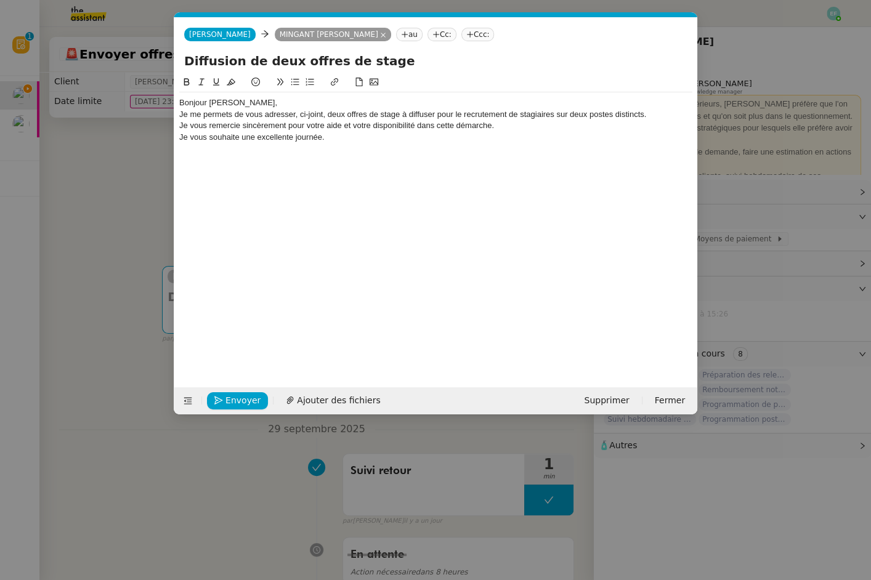
click at [295, 102] on div "Bonjour [PERSON_NAME]," at bounding box center [435, 102] width 513 height 11
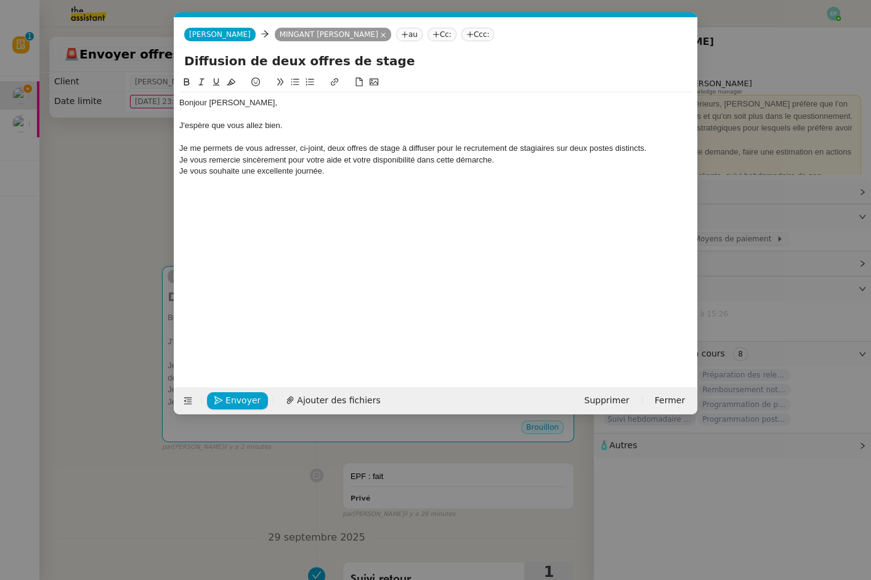
click at [665, 151] on div "Je me permets de vous adresser, ci-joint, deux offres de stage à diffuser pour …" at bounding box center [435, 148] width 513 height 11
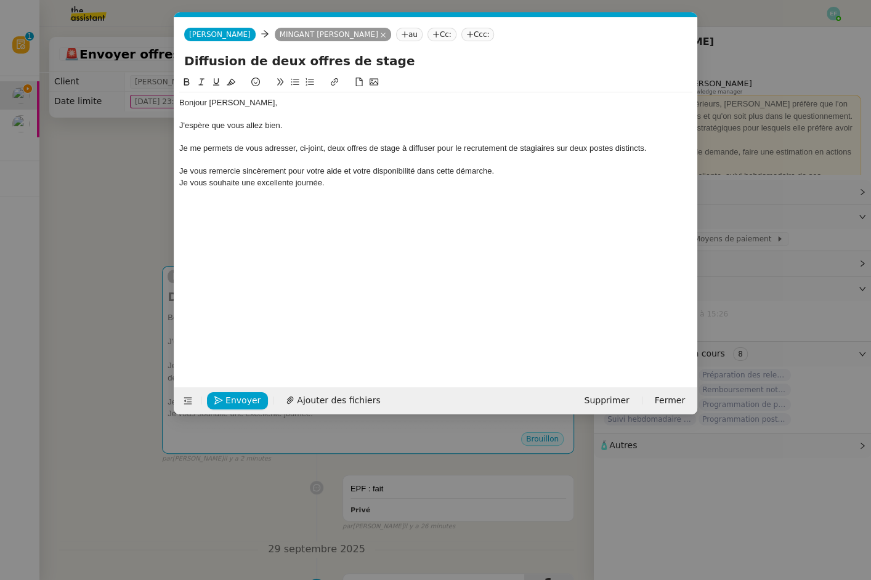
click at [511, 172] on div "Je vous remercie sincèrement pour votre aide et votre disponibilité dans cette …" at bounding box center [435, 171] width 513 height 11
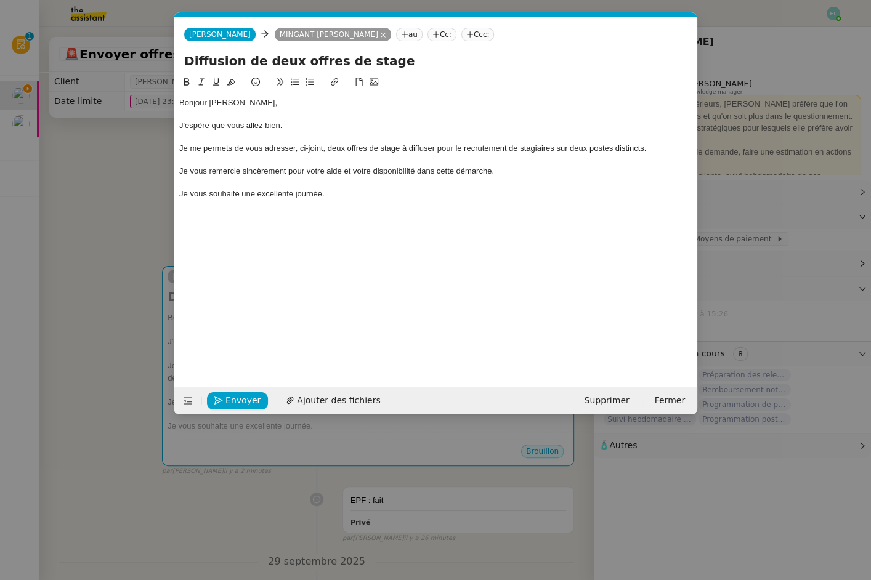
click at [358, 196] on div "Je vous souhaite une excellente journée." at bounding box center [435, 193] width 513 height 11
drag, startPoint x: 344, startPoint y: 410, endPoint x: 338, endPoint y: 401, distance: 11.0
click at [338, 401] on div "Envoyer Ajouter des fichiers Supprimer Fermer" at bounding box center [435, 400] width 523 height 27
click at [338, 401] on span "Ajouter des fichiers" at bounding box center [338, 401] width 83 height 14
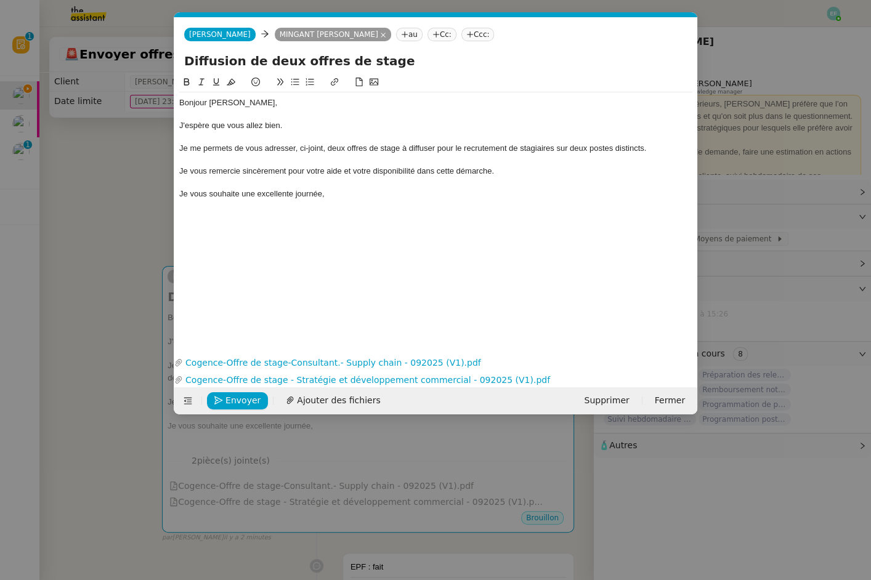
click at [184, 59] on input "Diffusion de deux offres de stage" at bounding box center [435, 61] width 503 height 18
click at [259, 62] on input "COGENCE : Diffusion de deux offres de stage" at bounding box center [435, 61] width 503 height 18
type input "COGENCE : Diffusion de deux offres de stage"
click at [368, 132] on div at bounding box center [435, 137] width 513 height 11
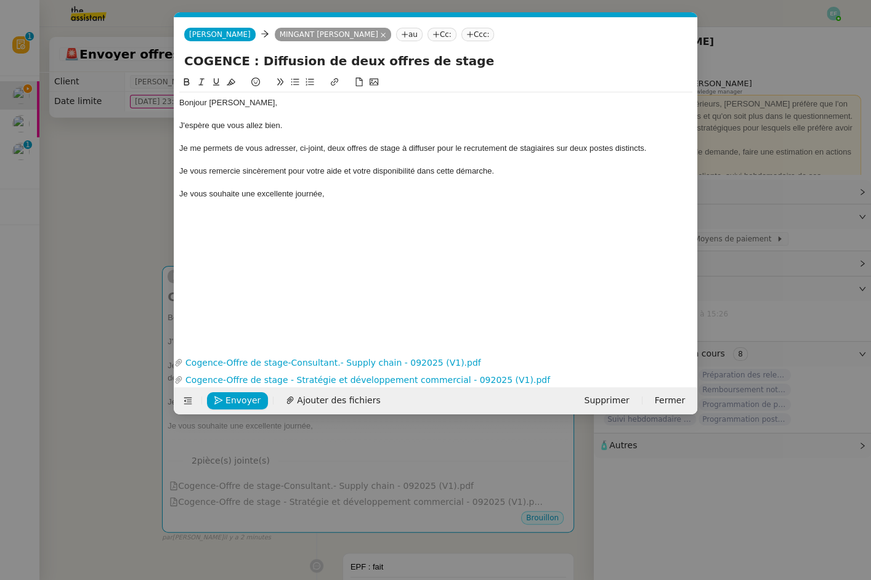
click at [375, 196] on div "Je vous souhaite une excellente journée," at bounding box center [435, 193] width 513 height 11
drag, startPoint x: 364, startPoint y: 195, endPoint x: 177, endPoint y: 196, distance: 187.2
click at [177, 196] on nz-spin "Bonjour [PERSON_NAME], J'espère que vous allez bien. Je me permets de vous adre…" at bounding box center [435, 207] width 523 height 264
click at [245, 405] on span "Envoyer" at bounding box center [242, 401] width 35 height 14
click at [245, 405] on span "Confirmer l'envoi" at bounding box center [262, 401] width 74 height 14
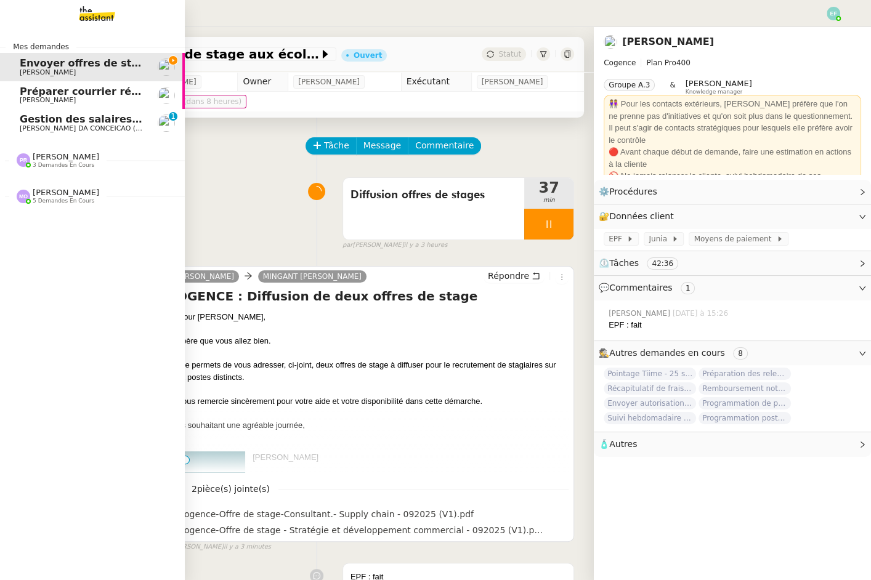
click at [28, 129] on span "[PERSON_NAME] DA CONCEICAO (thermisure)" at bounding box center [97, 128] width 155 height 8
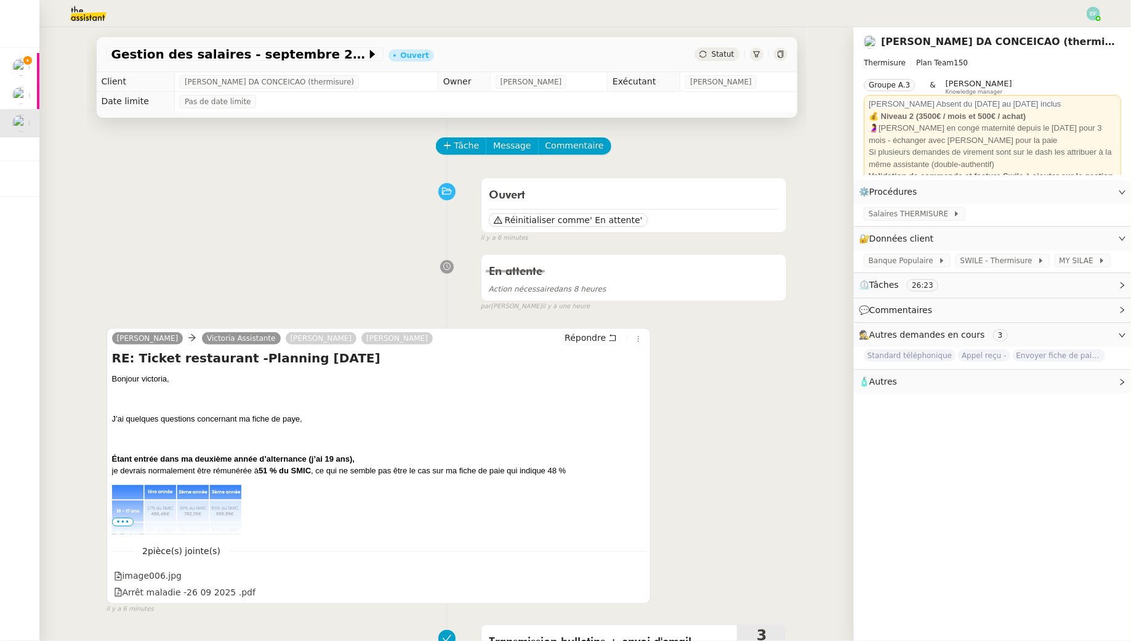
click at [119, 520] on span "•••" at bounding box center [123, 521] width 22 height 9
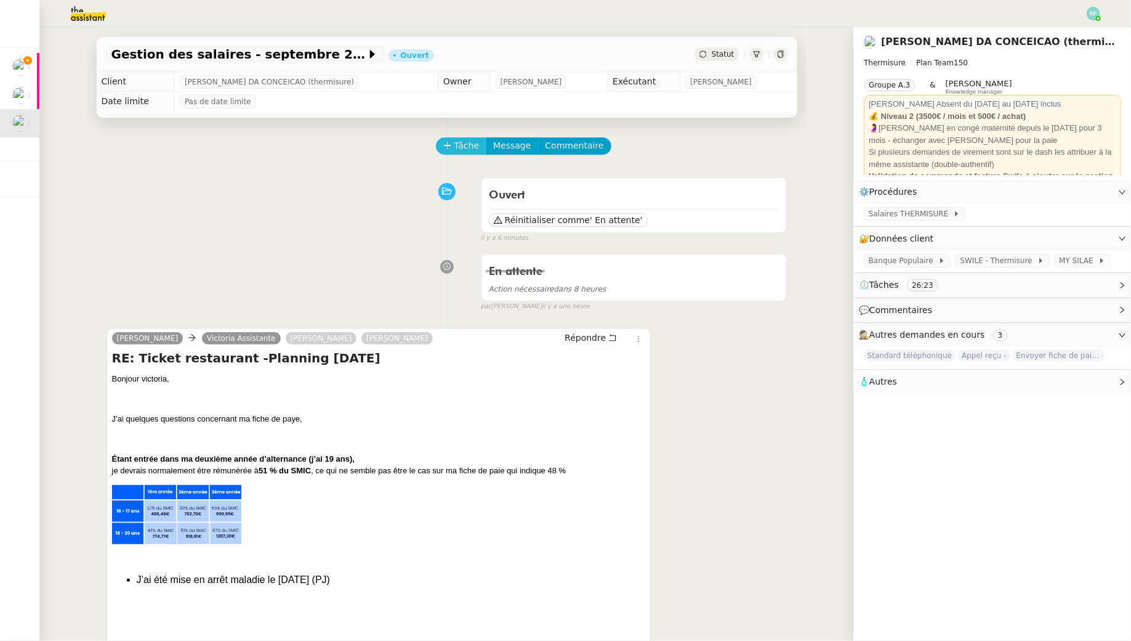
click at [467, 149] on span "Tâche" at bounding box center [467, 146] width 25 height 14
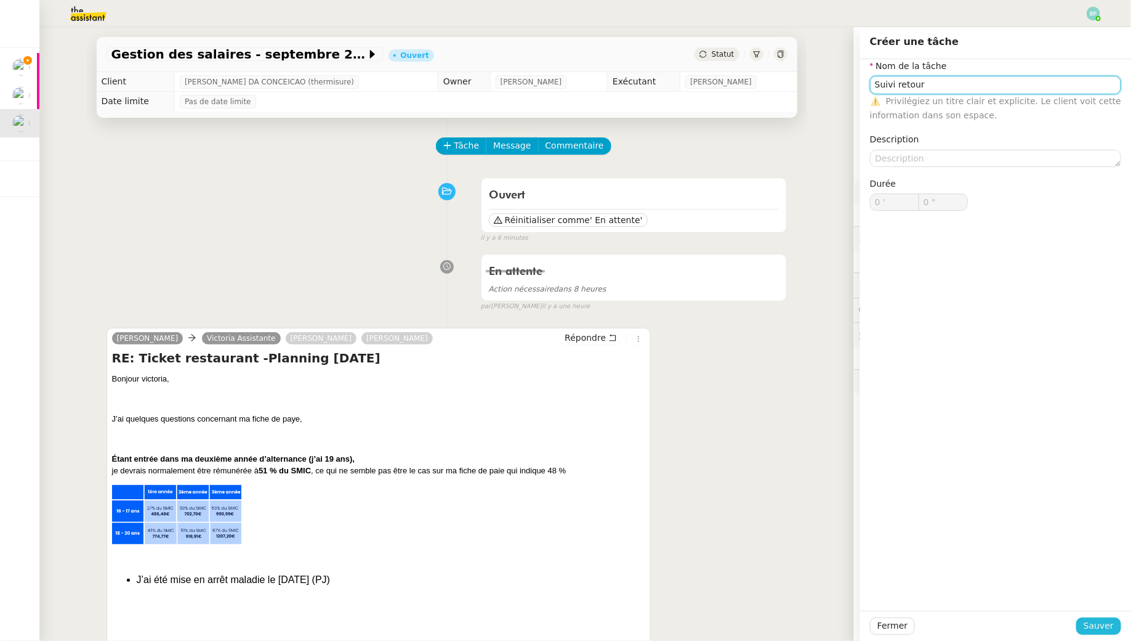
type input "Suivi retour"
click at [870, 580] on span "Sauver" at bounding box center [1099, 625] width 30 height 14
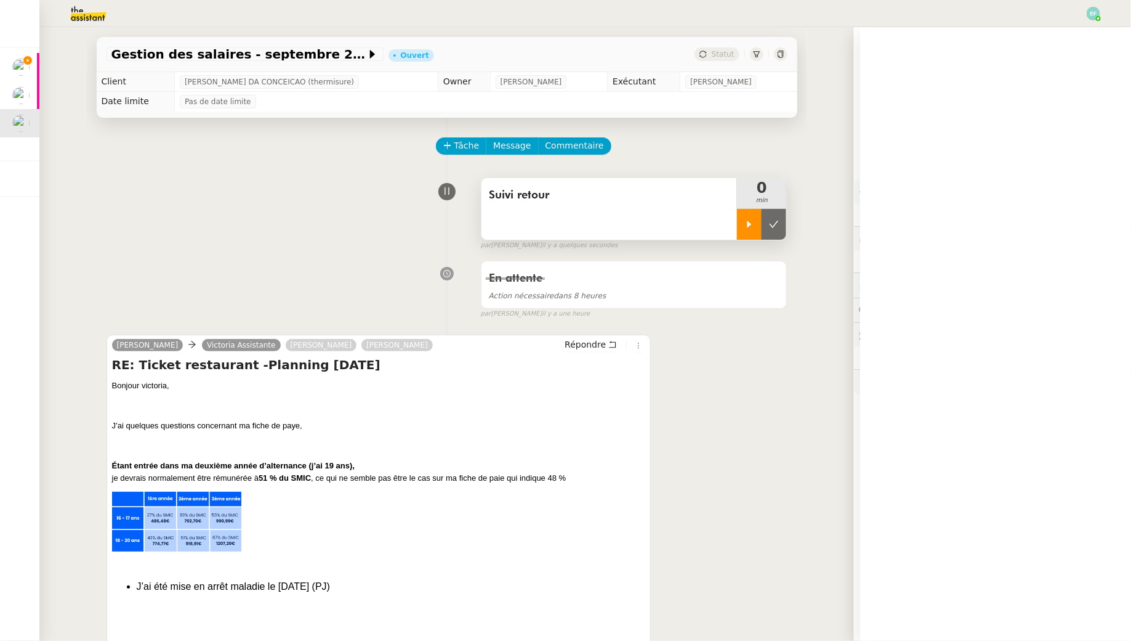
click at [743, 232] on div at bounding box center [749, 224] width 25 height 31
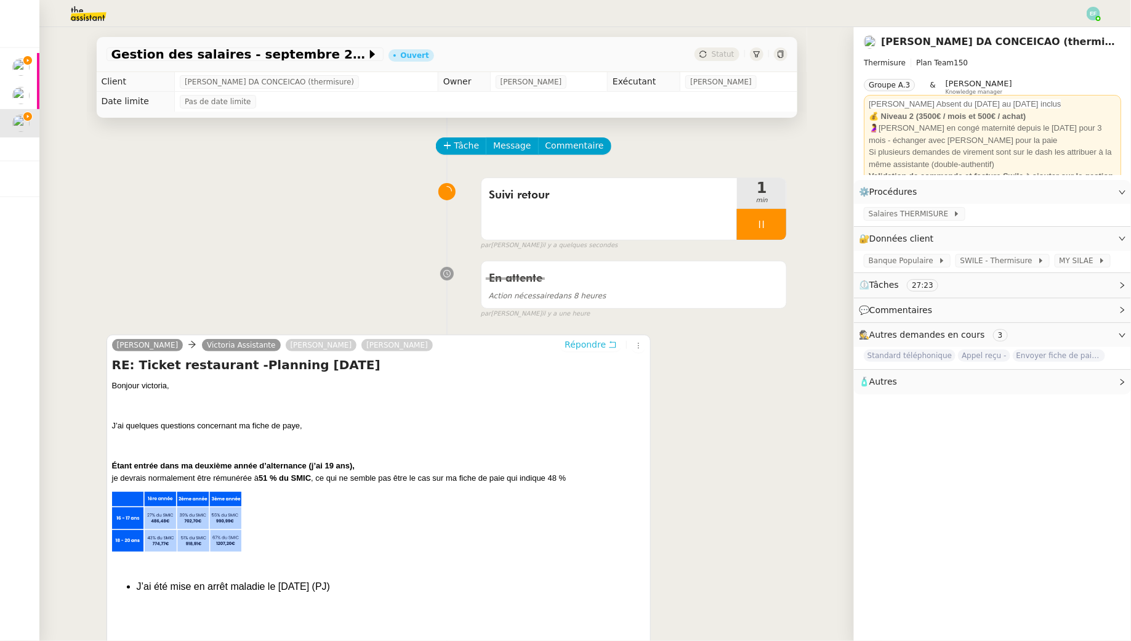
click at [613, 344] on icon at bounding box center [613, 344] width 9 height 9
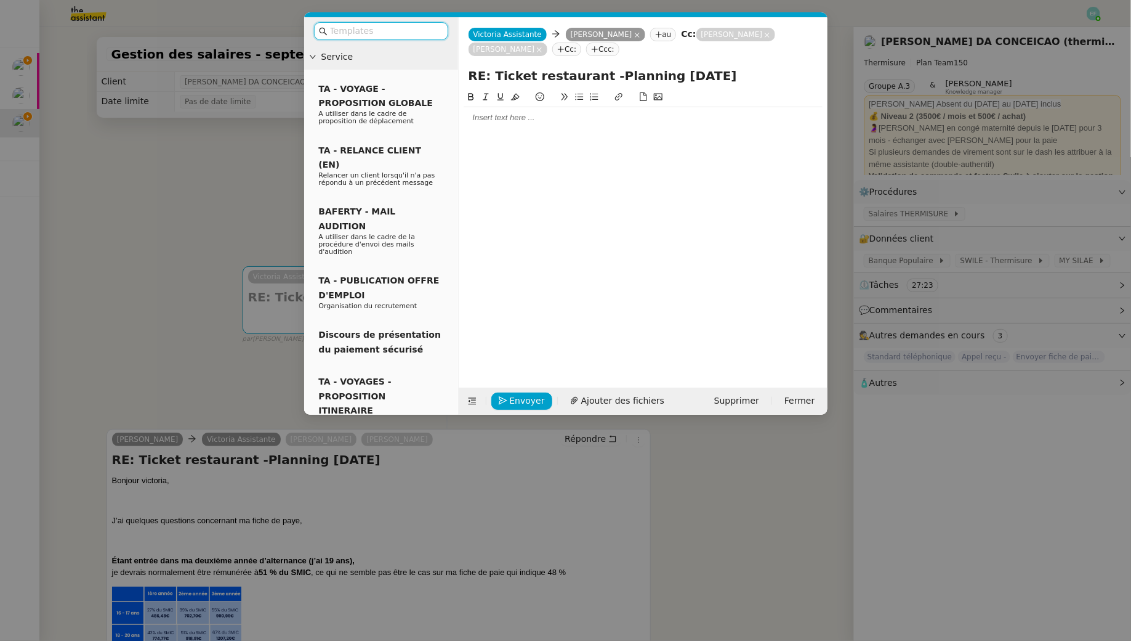
click at [546, 114] on div at bounding box center [643, 117] width 359 height 11
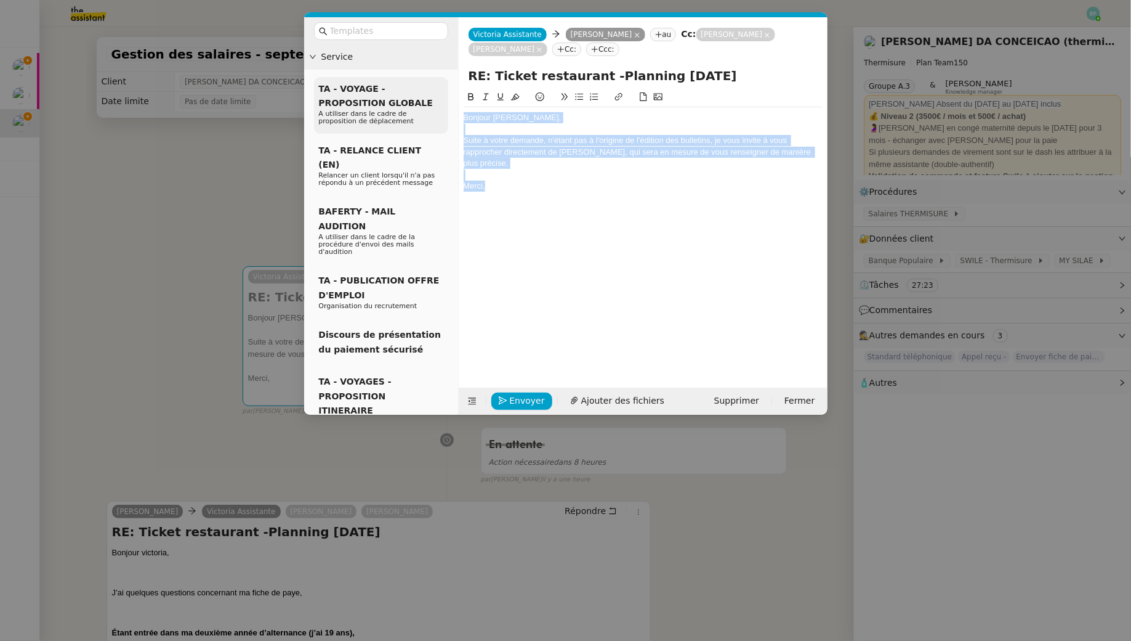
drag, startPoint x: 496, startPoint y: 195, endPoint x: 434, endPoint y: 99, distance: 114.1
click at [434, 99] on nz-layout "Service TA - VOYAGE - PROPOSITION GLOBALE A utiliser dans le cadre de propositi…" at bounding box center [566, 215] width 524 height 397
copy div "Bonjour [PERSON_NAME], Suite à votre demande, n'étant pas à l'origine de l'édit…"
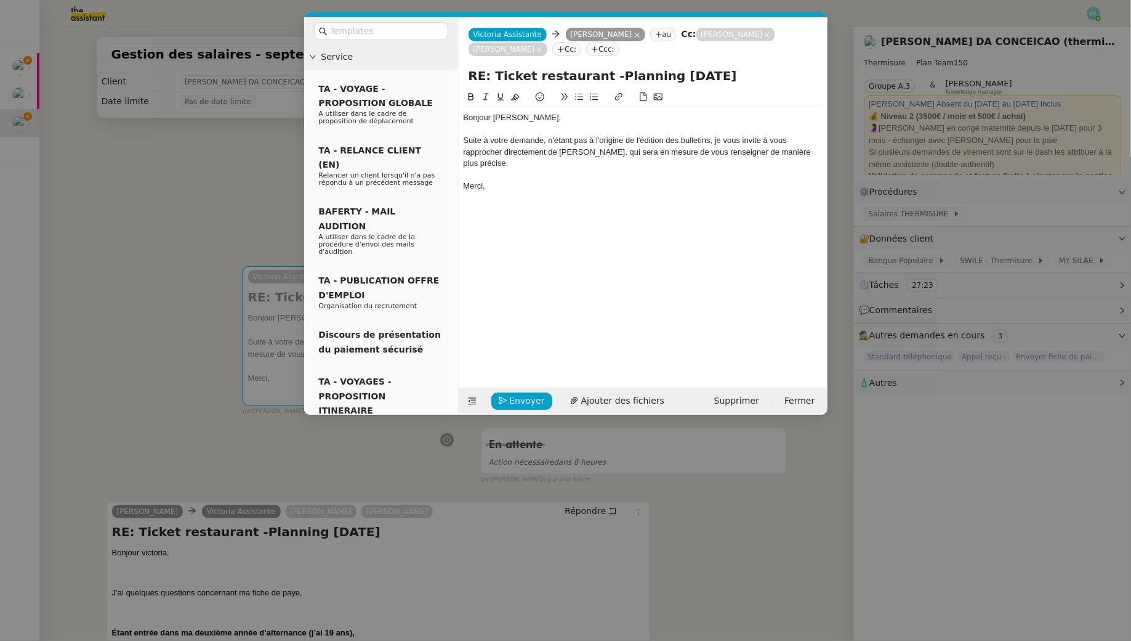
click at [235, 194] on nz-modal-container "Service TA - VOYAGE - PROPOSITION GLOBALE A utiliser dans le cadre de propositi…" at bounding box center [565, 320] width 1131 height 641
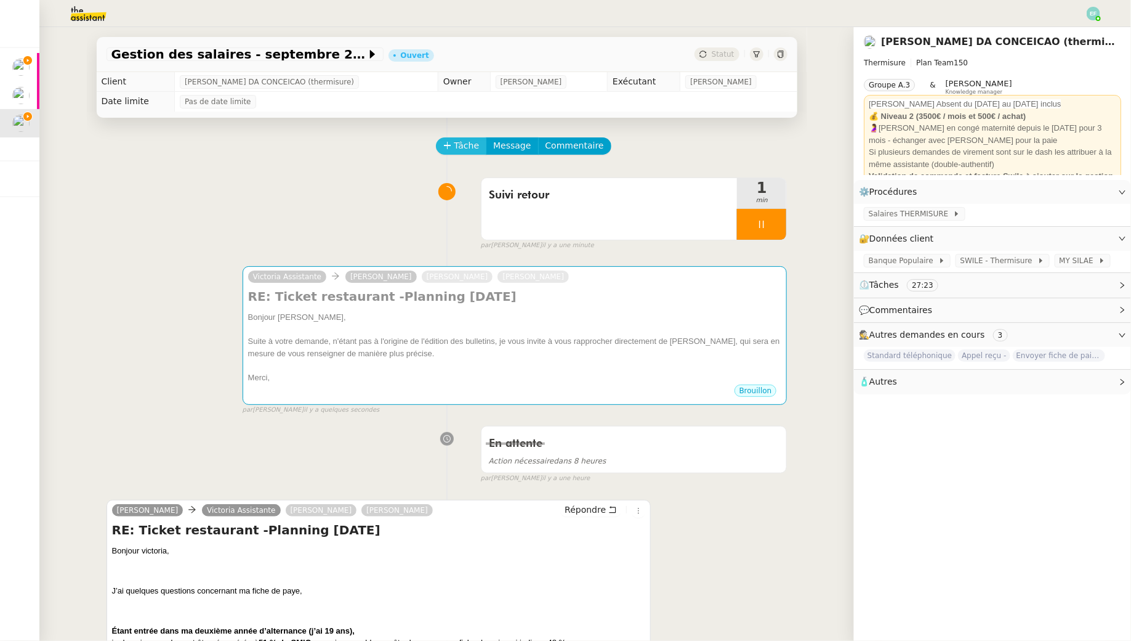
click at [455, 142] on span "Tâche" at bounding box center [467, 146] width 25 height 14
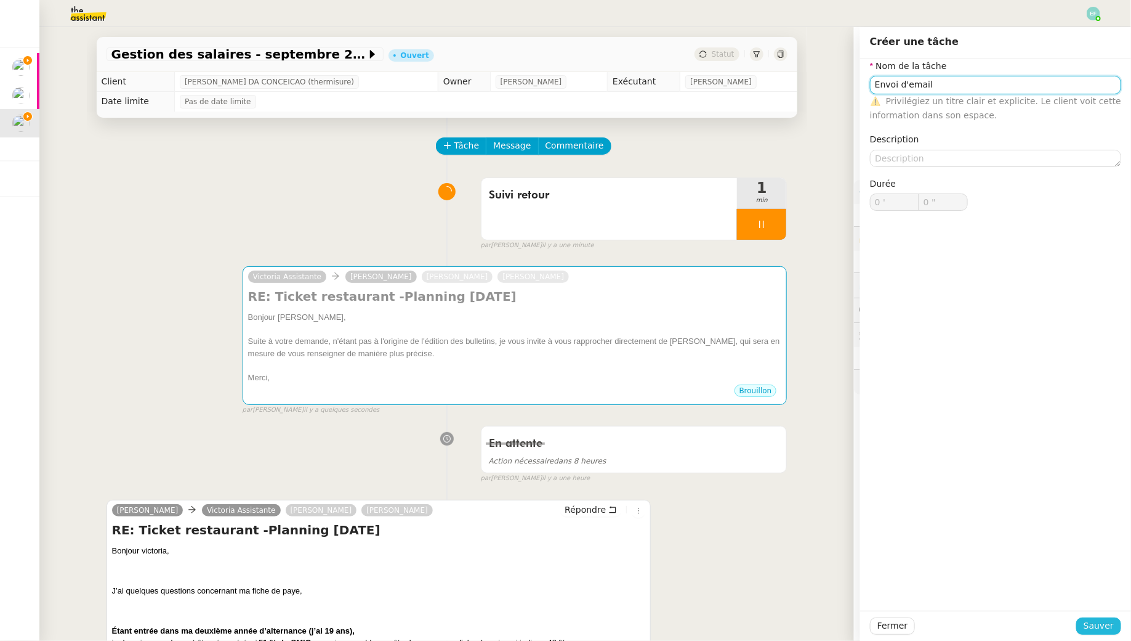
type input "Envoi d'email"
click at [870, 580] on span "Sauver" at bounding box center [1099, 625] width 30 height 14
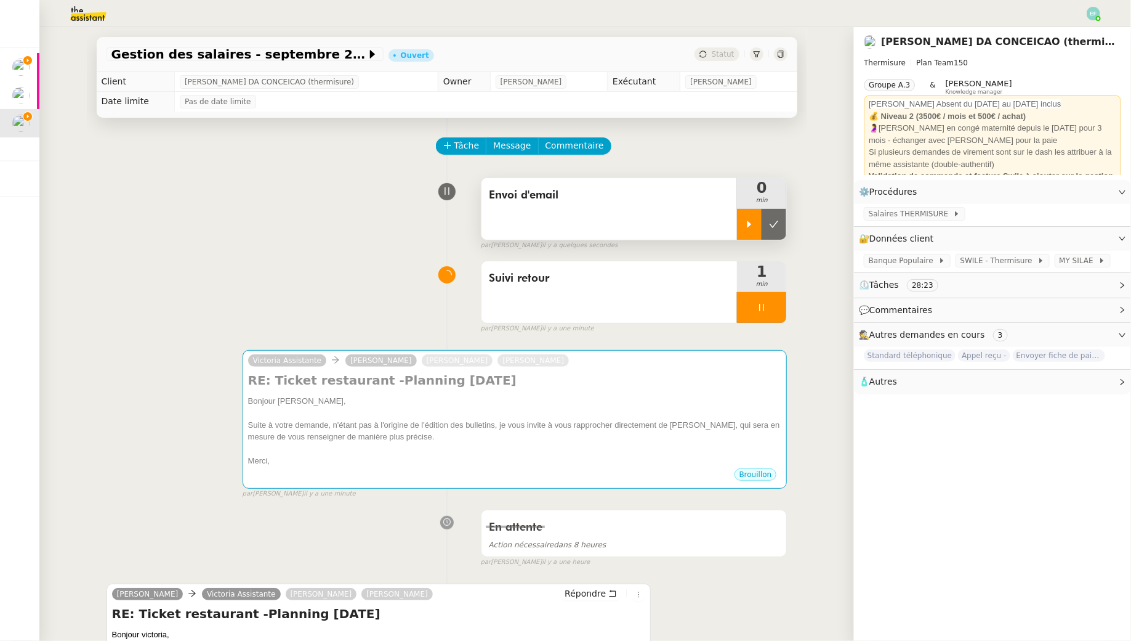
click at [749, 222] on icon at bounding box center [750, 224] width 4 height 7
click at [758, 307] on icon at bounding box center [762, 307] width 10 height 10
click at [771, 308] on icon at bounding box center [774, 307] width 10 height 10
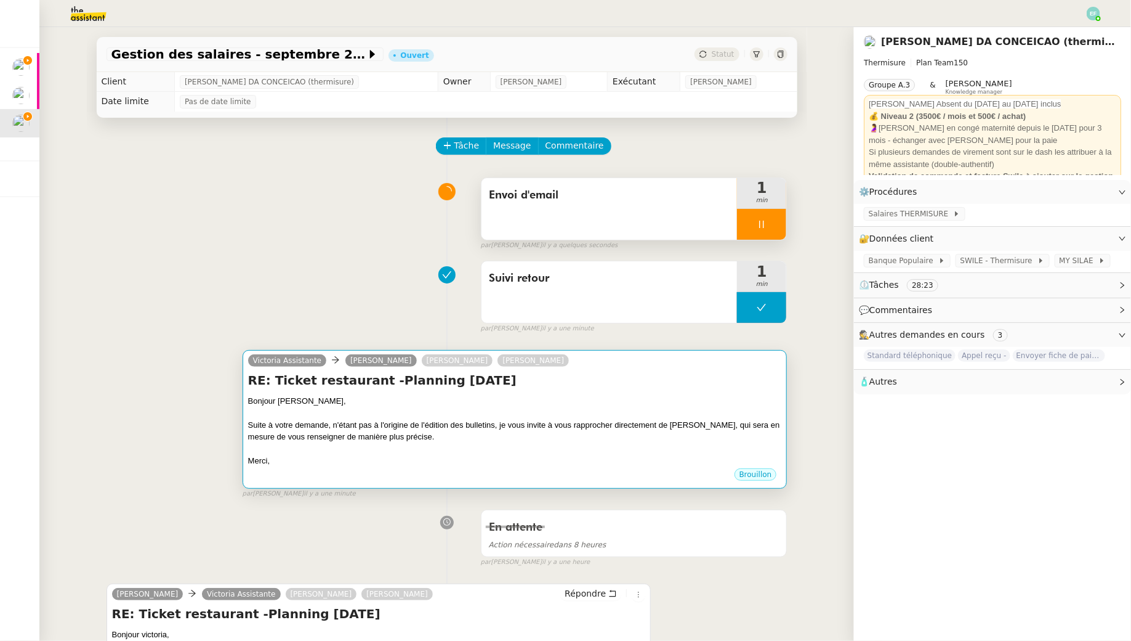
click at [610, 387] on h4 "RE: Ticket restaurant -Planning [DATE]" at bounding box center [515, 379] width 534 height 17
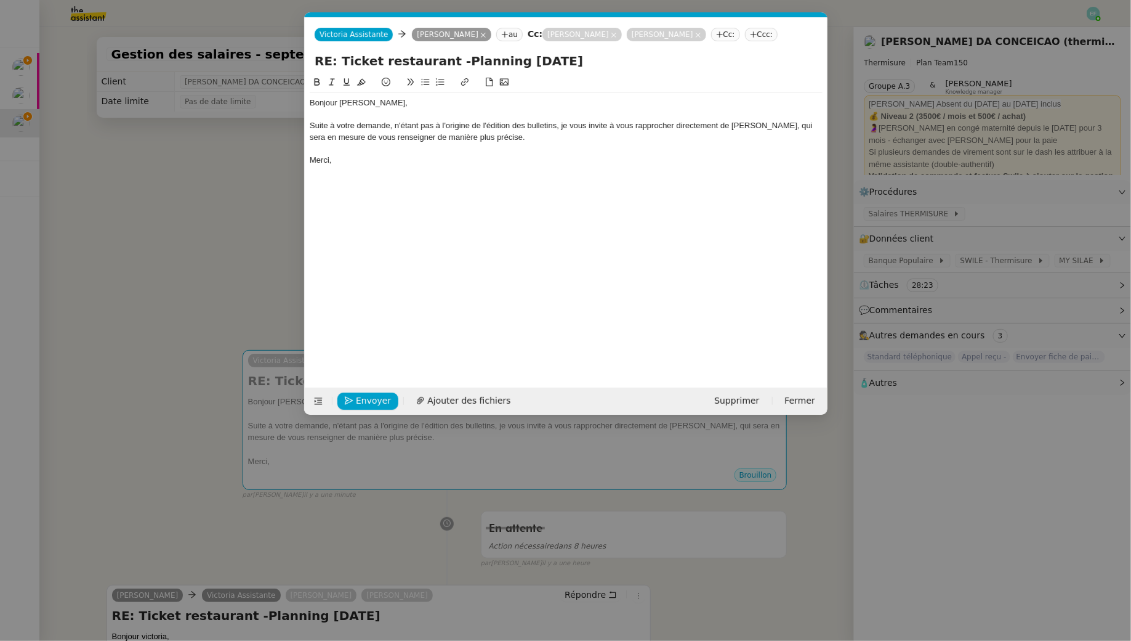
scroll to position [0, 26]
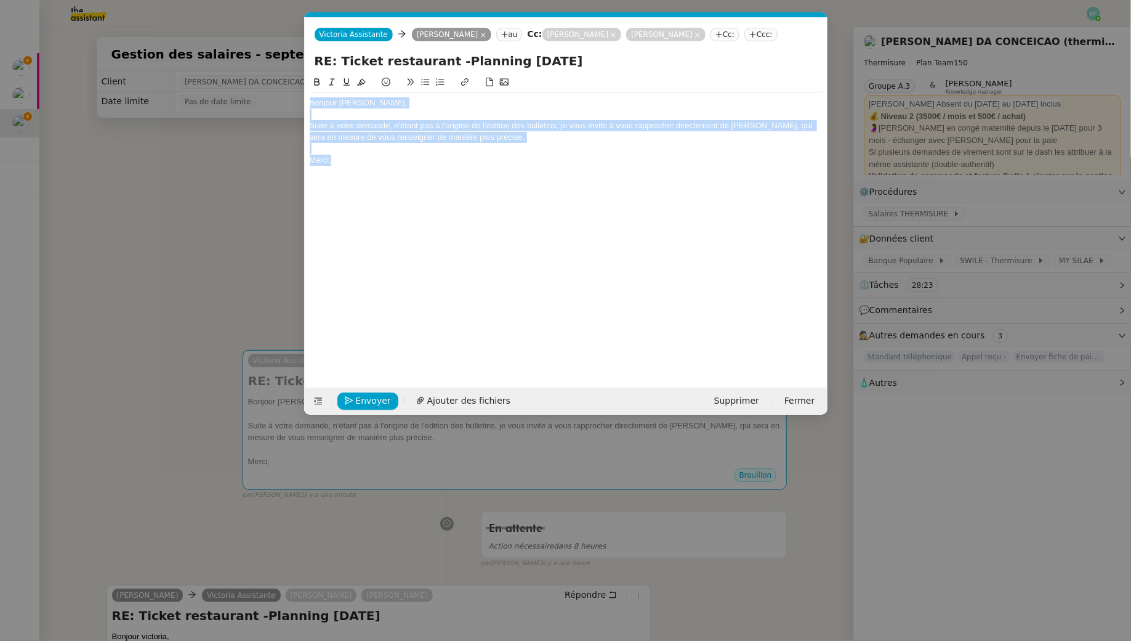
drag, startPoint x: 361, startPoint y: 157, endPoint x: 280, endPoint y: 63, distance: 124.1
click at [280, 63] on nz-modal-container "Service TA - VOYAGE - PROPOSITION GLOBALE A utiliser dans le cadre de propositi…" at bounding box center [565, 320] width 1131 height 641
copy div "Bonjour [PERSON_NAME], Suite à votre demande, n'étant pas à l'origine de l'édit…"
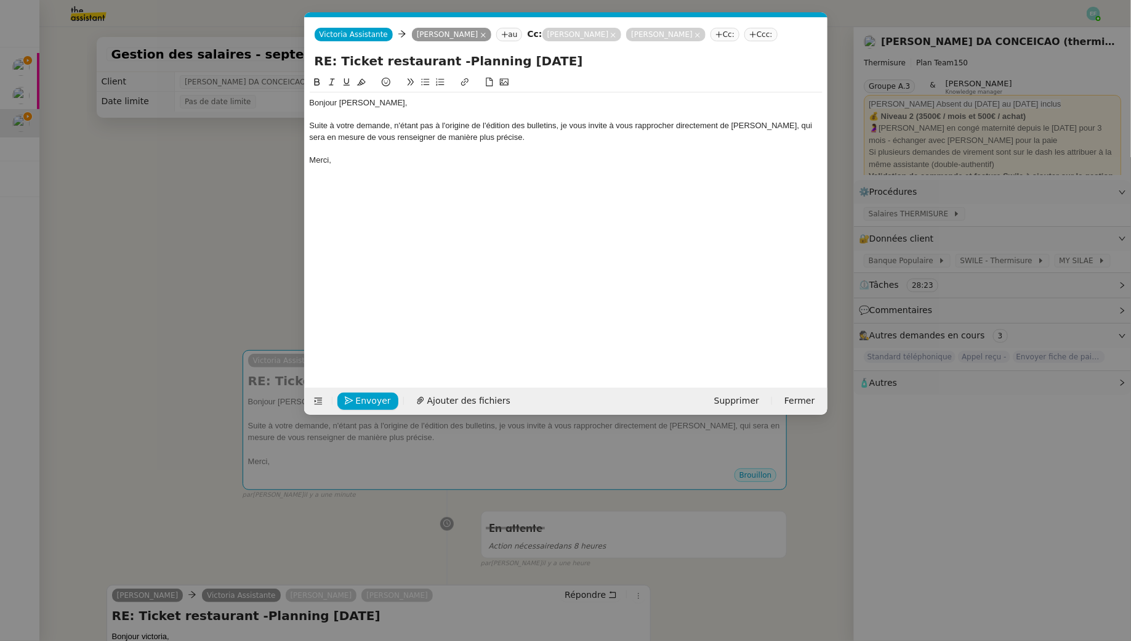
click at [382, 160] on div "Merci," at bounding box center [566, 160] width 513 height 11
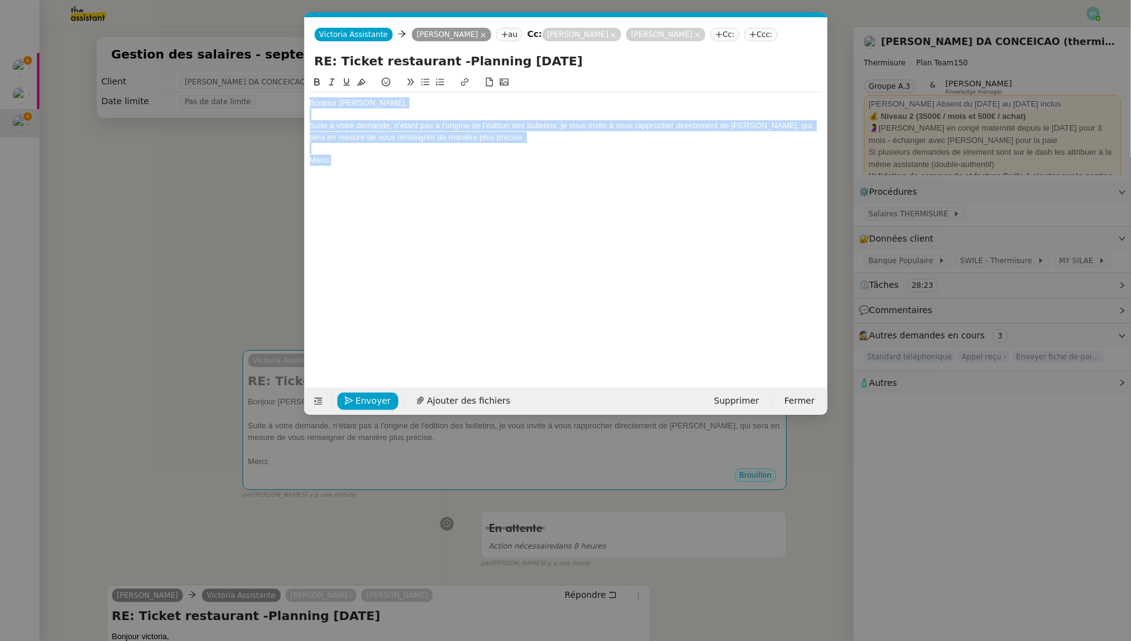
drag, startPoint x: 392, startPoint y: 165, endPoint x: 296, endPoint y: 63, distance: 140.3
click at [296, 63] on nz-modal-container "Service TA - VOYAGE - PROPOSITION GLOBALE A utiliser dans le cadre de propositi…" at bounding box center [565, 320] width 1131 height 641
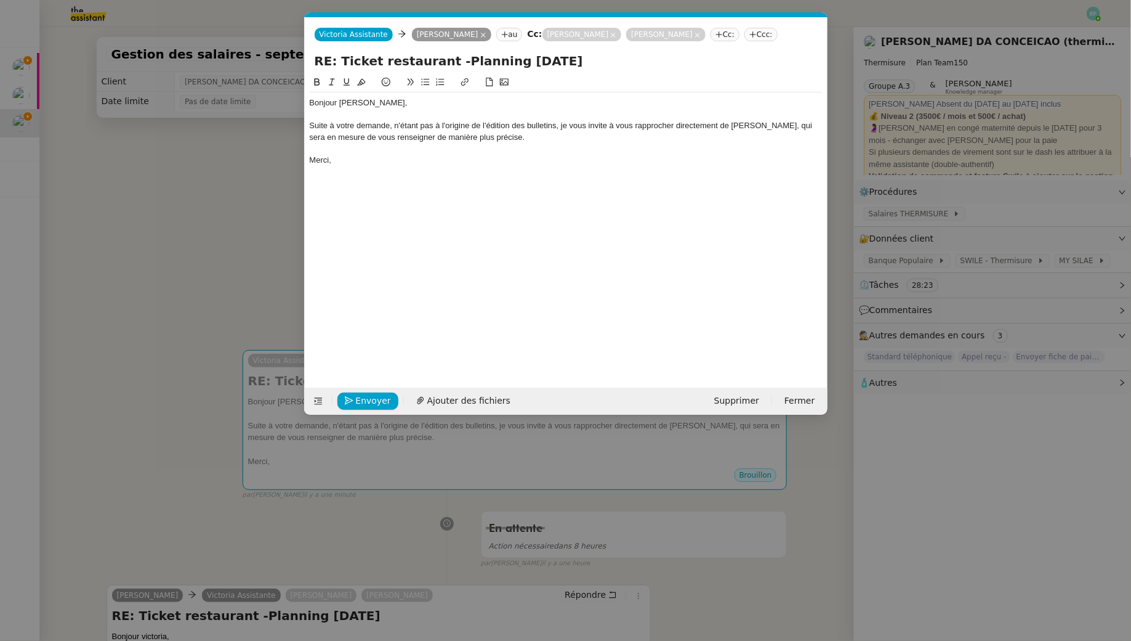
scroll to position [0, 0]
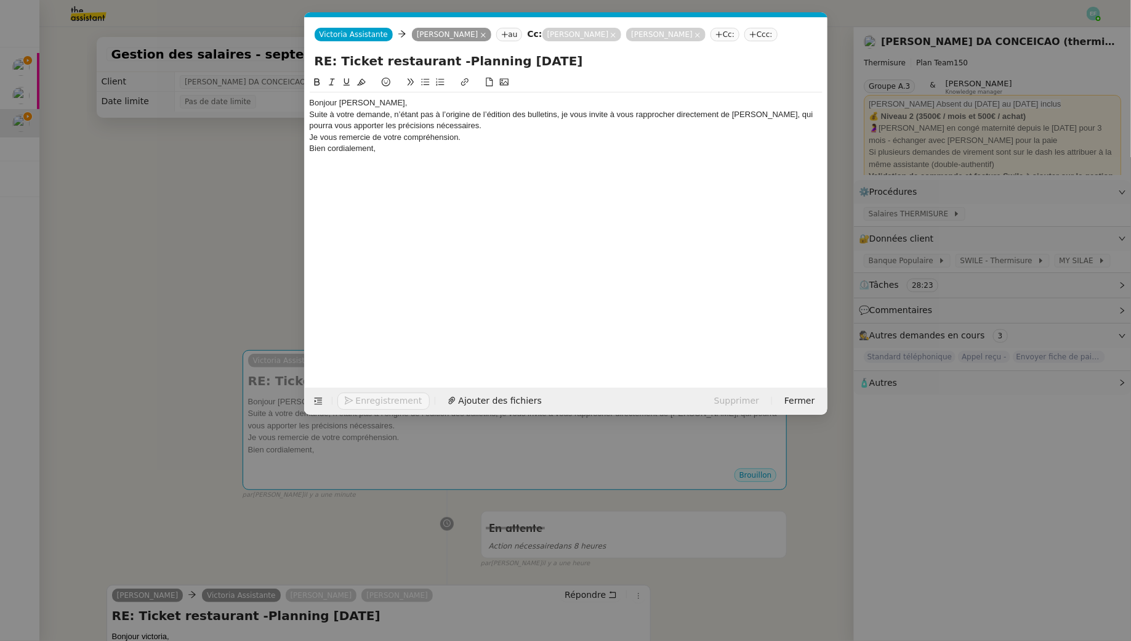
click at [405, 100] on div "Bonjour [PERSON_NAME]," at bounding box center [566, 102] width 513 height 11
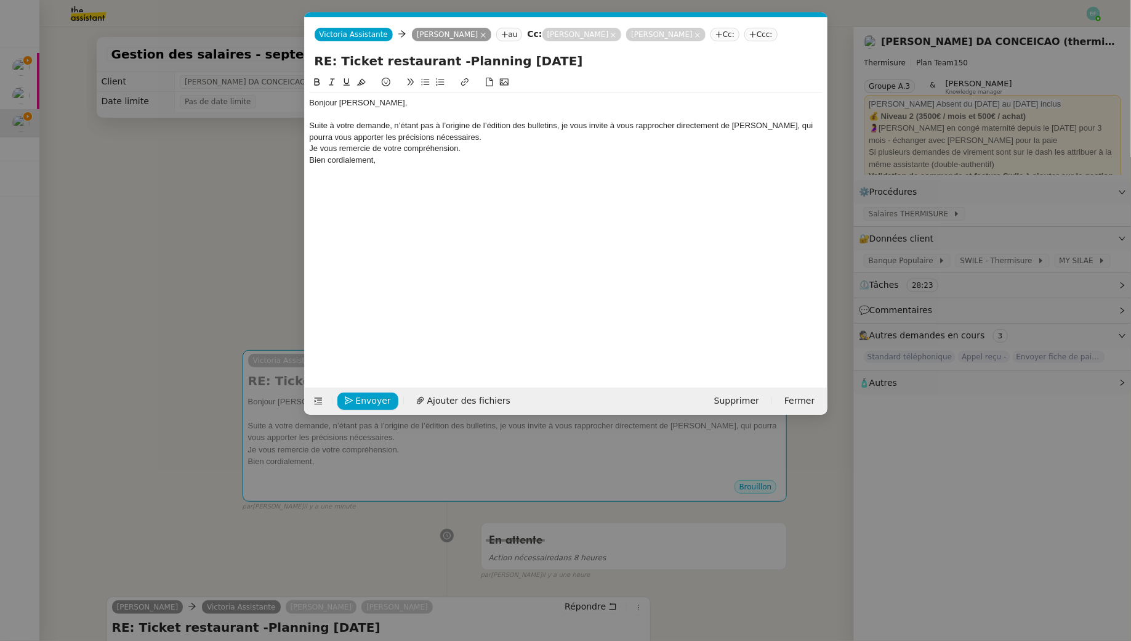
click at [517, 140] on div "Suite à votre demande, n’étant pas à l’origine de l’édition des bulletins, je v…" at bounding box center [566, 131] width 513 height 23
click at [628, 131] on div "Suite à votre demande, n’étant pas à l’origine de l’édition des bulletins, je v…" at bounding box center [566, 131] width 513 height 23
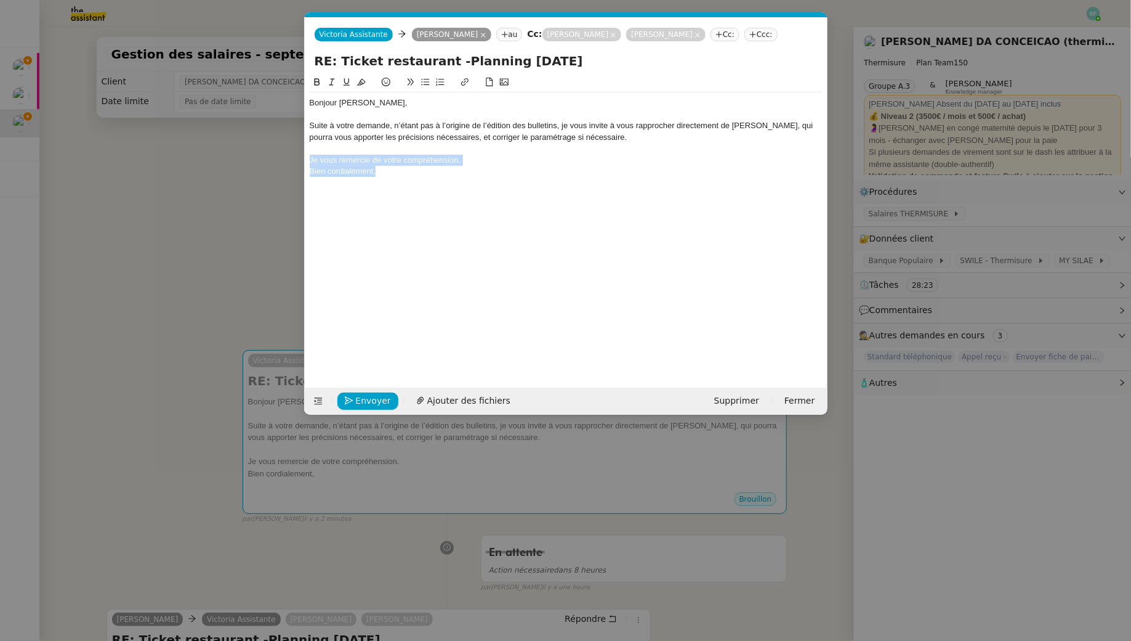
drag, startPoint x: 414, startPoint y: 168, endPoint x: 291, endPoint y: 158, distance: 123.6
click at [291, 158] on nz-modal-container "Service TA - VOYAGE - PROPOSITION GLOBALE A utiliser dans le cadre de propositi…" at bounding box center [565, 320] width 1131 height 641
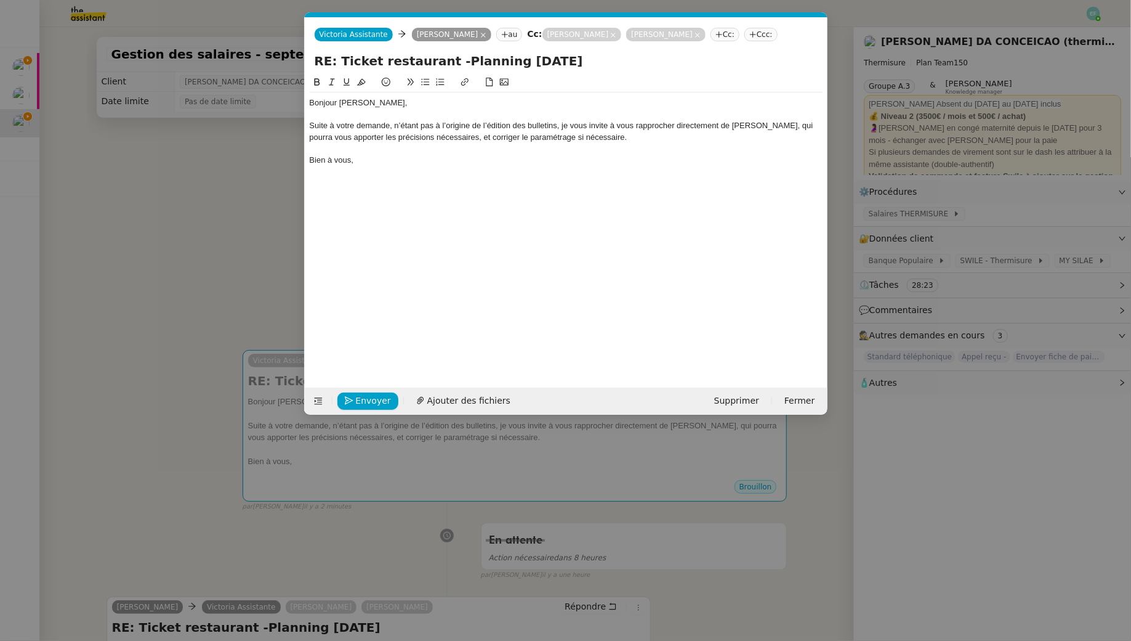
click at [148, 216] on nz-modal-container "Service TA - VOYAGE - PROPOSITION GLOBALE A utiliser dans le cadre de propositi…" at bounding box center [565, 320] width 1131 height 641
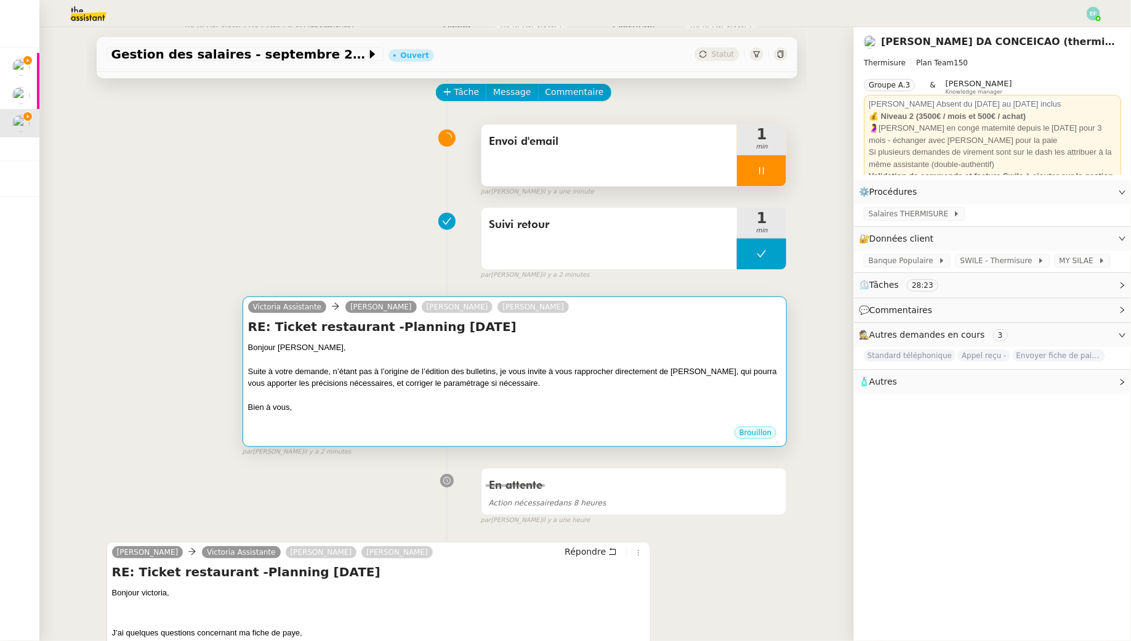
scroll to position [55, 0]
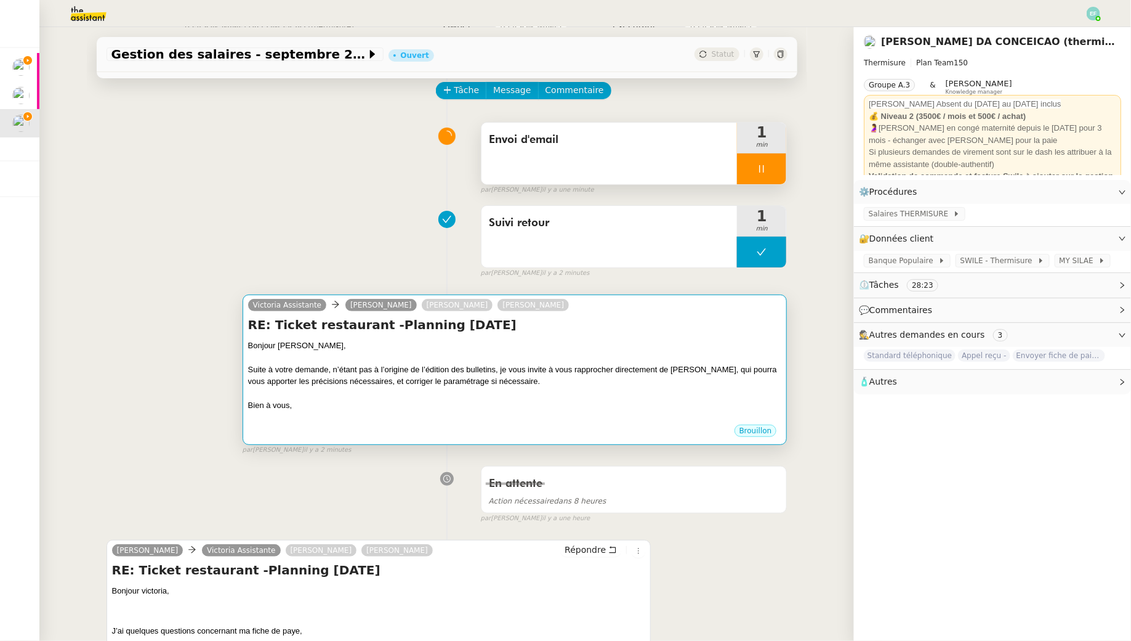
click at [664, 401] on div "Bien à vous," at bounding box center [515, 405] width 534 height 12
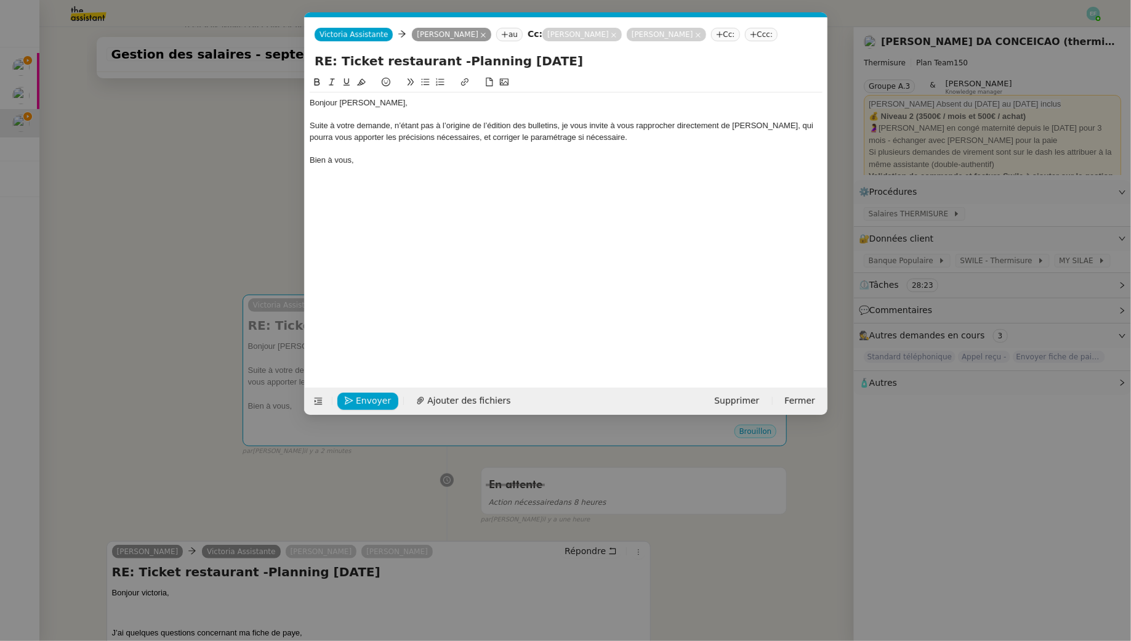
scroll to position [0, 26]
click at [552, 138] on div "Suite à votre demande, n’étant pas à l’origine de l’édition des bulletins, je v…" at bounding box center [566, 131] width 513 height 23
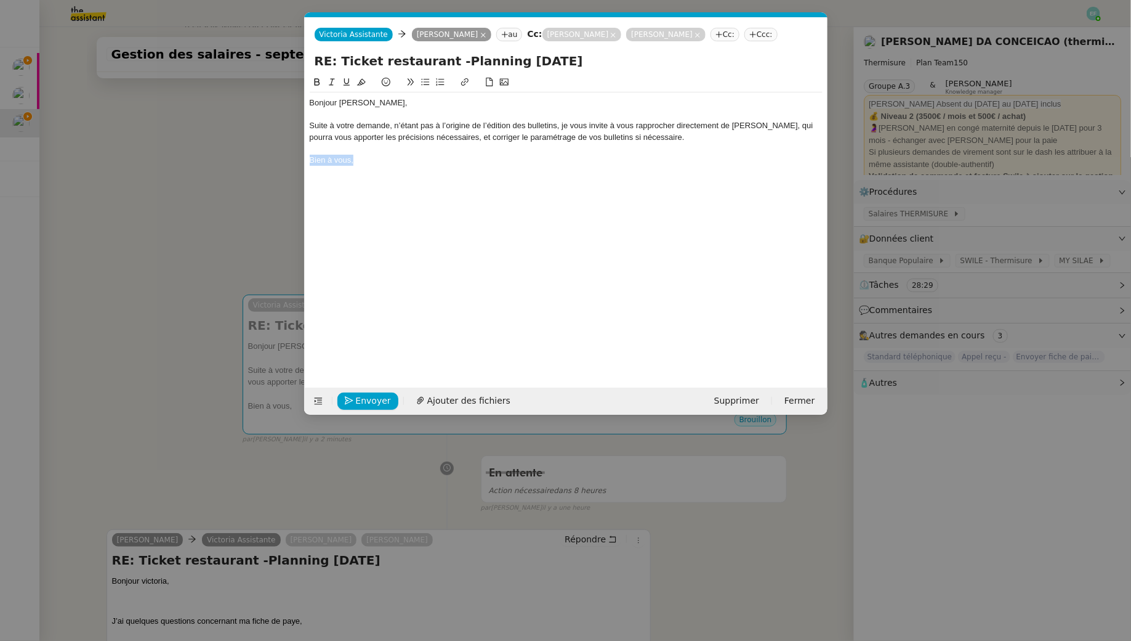
drag, startPoint x: 361, startPoint y: 159, endPoint x: 311, endPoint y: 159, distance: 49.9
click at [311, 159] on div "Bien à vous," at bounding box center [566, 160] width 513 height 11
click at [389, 183] on div "Bonjour [PERSON_NAME], Suite à votre demande, n’étant pas à l’origine de l’édit…" at bounding box center [566, 221] width 513 height 293
click at [368, 395] on span "Envoyer" at bounding box center [373, 401] width 35 height 14
click at [368, 395] on span "Confirmer l'envoi" at bounding box center [393, 401] width 74 height 14
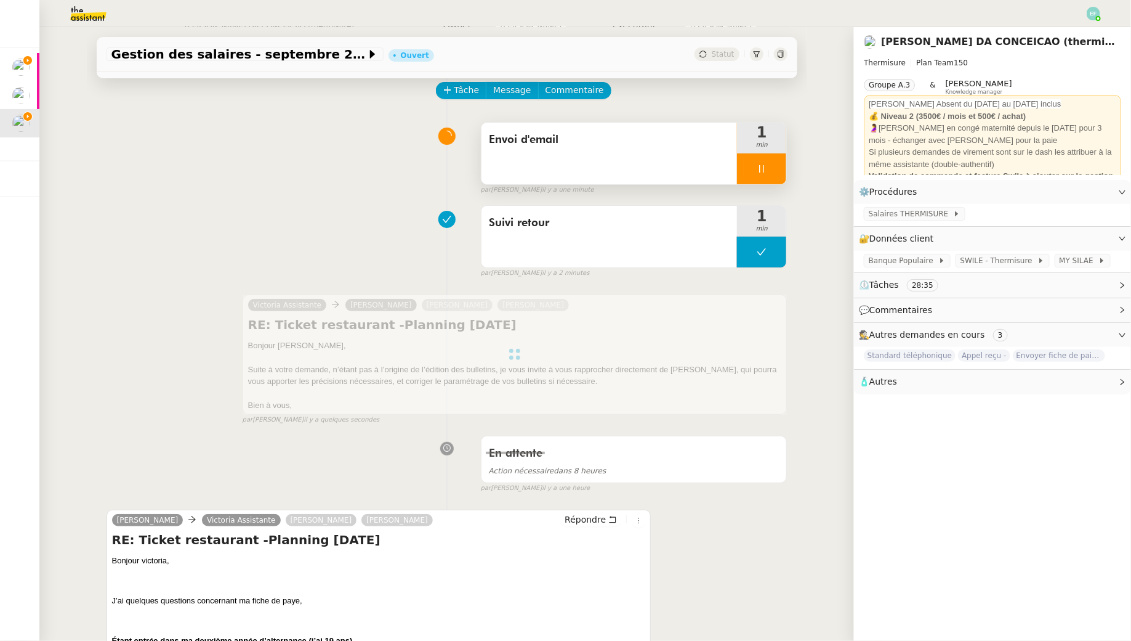
click at [772, 176] on div at bounding box center [761, 168] width 49 height 31
click at [777, 176] on button at bounding box center [774, 168] width 25 height 31
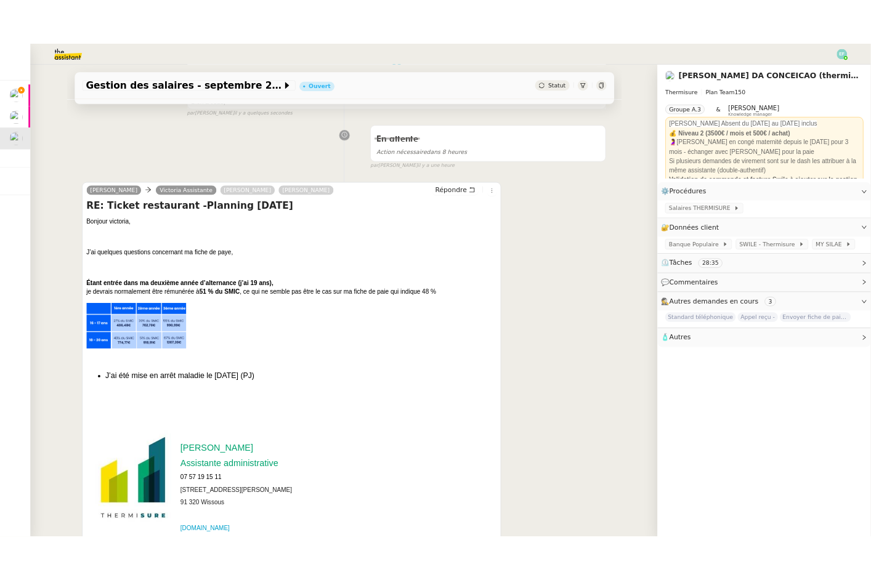
scroll to position [0, 0]
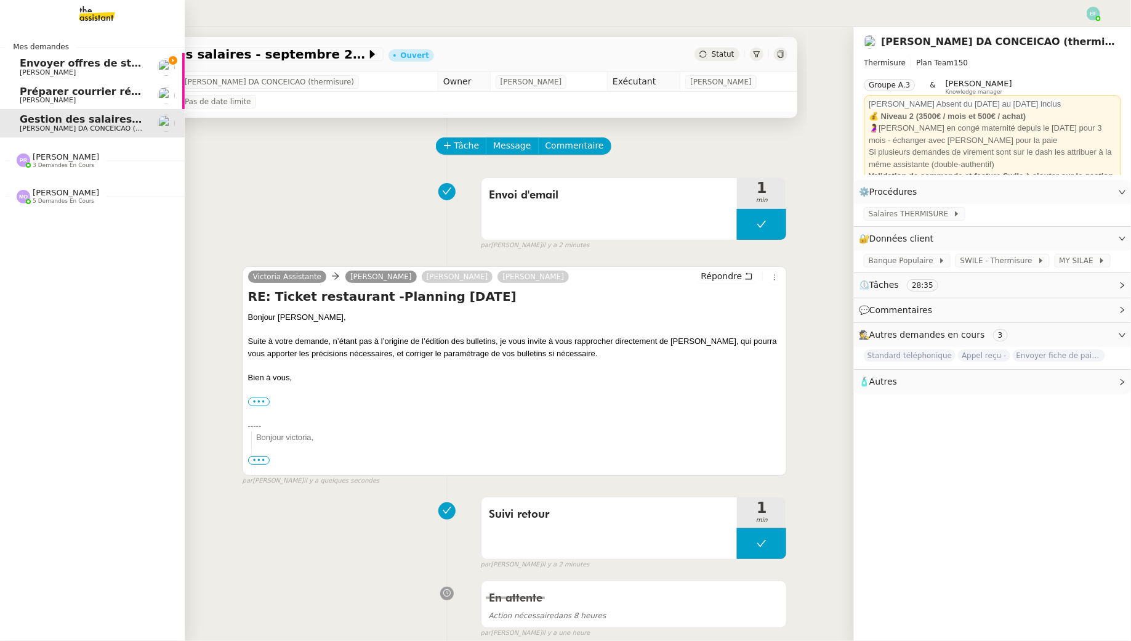
click at [28, 59] on span "Envoyer offres de stage aux écoles" at bounding box center [117, 63] width 194 height 12
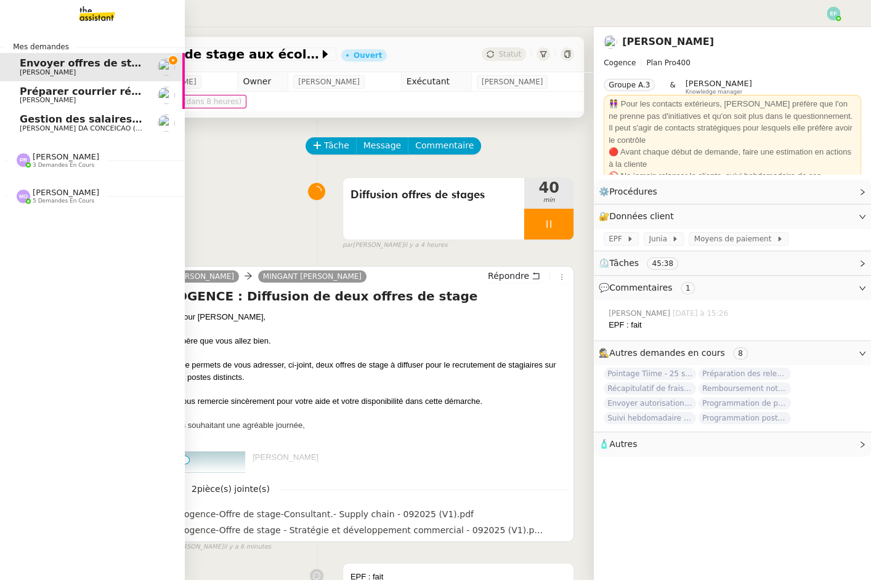
click at [55, 132] on link "Gestion des salaires - [DATE] [PERSON_NAME] (thermisure)" at bounding box center [92, 123] width 185 height 28
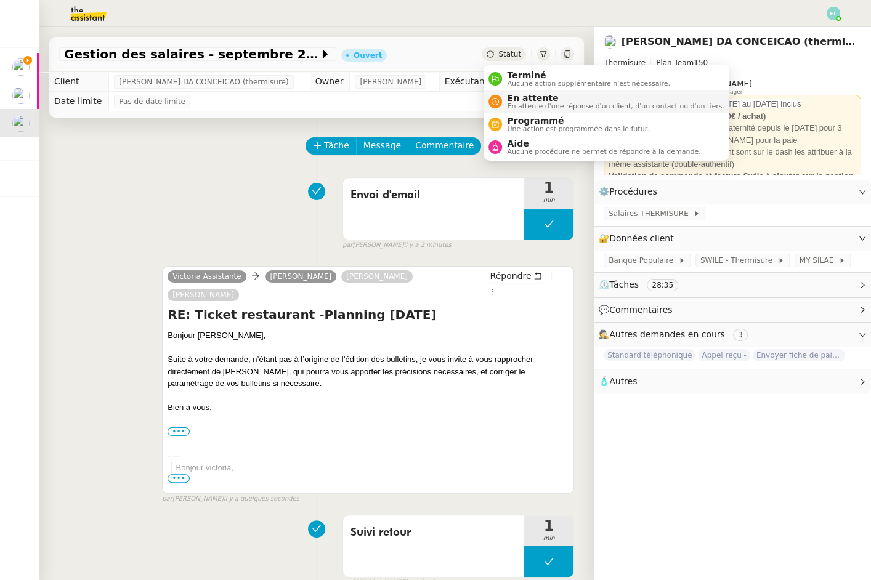
click at [516, 99] on span "En attente" at bounding box center [615, 98] width 217 height 10
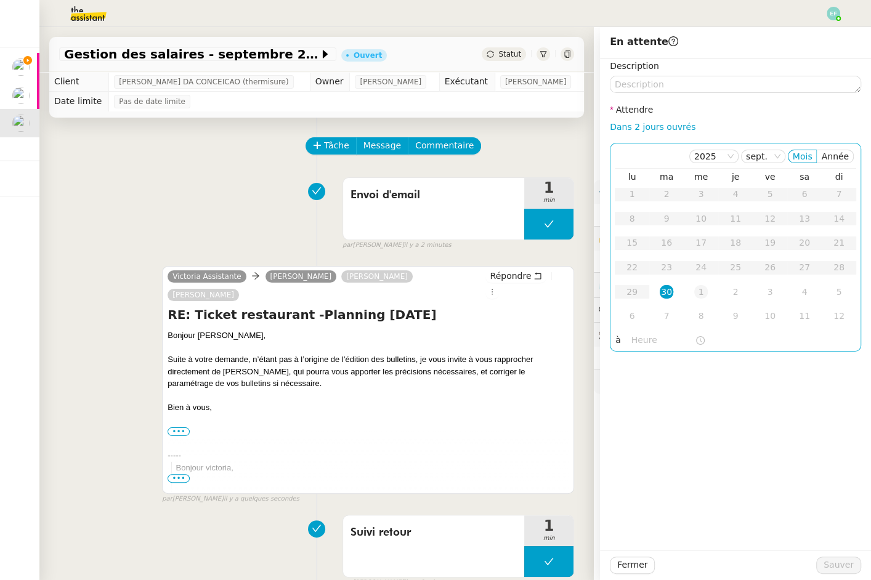
click at [702, 290] on div "1" at bounding box center [701, 292] width 14 height 14
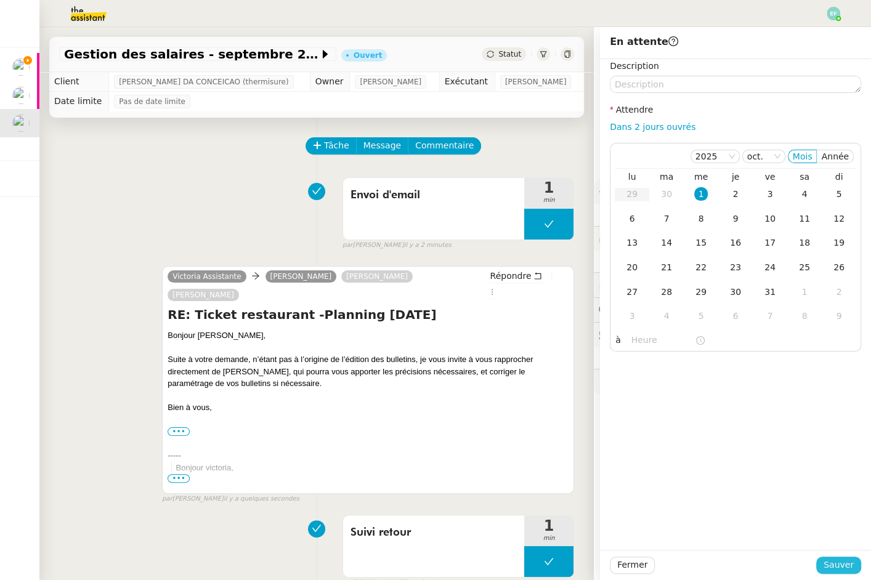
click at [833, 564] on span "Sauver" at bounding box center [839, 565] width 30 height 14
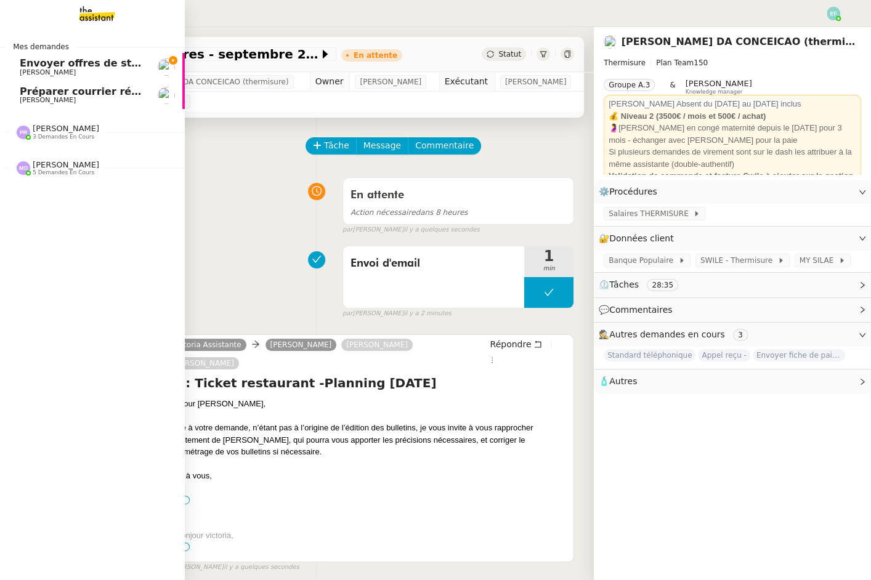
click at [28, 66] on span "Envoyer offres de stage aux écoles" at bounding box center [117, 63] width 194 height 12
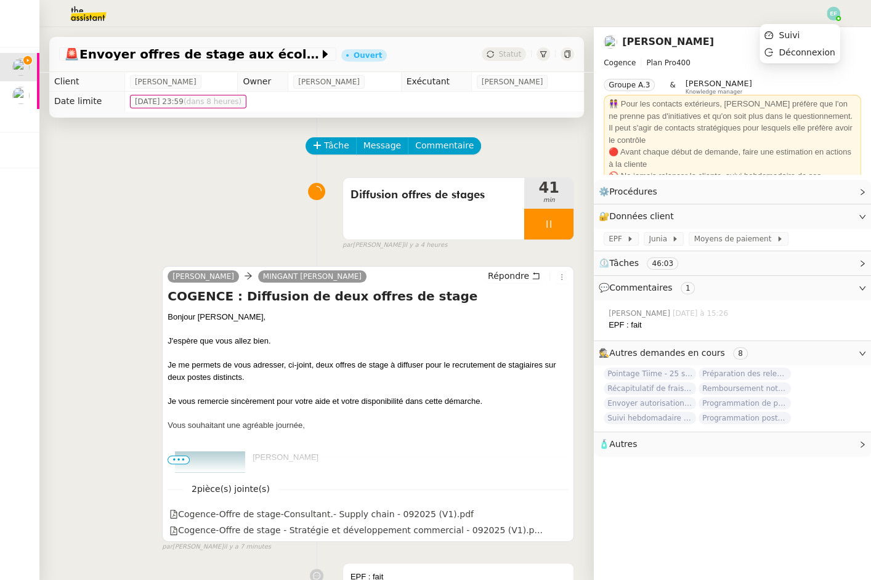
click at [835, 16] on img at bounding box center [834, 14] width 14 height 14
click at [824, 33] on li "Suivi" at bounding box center [799, 34] width 80 height 17
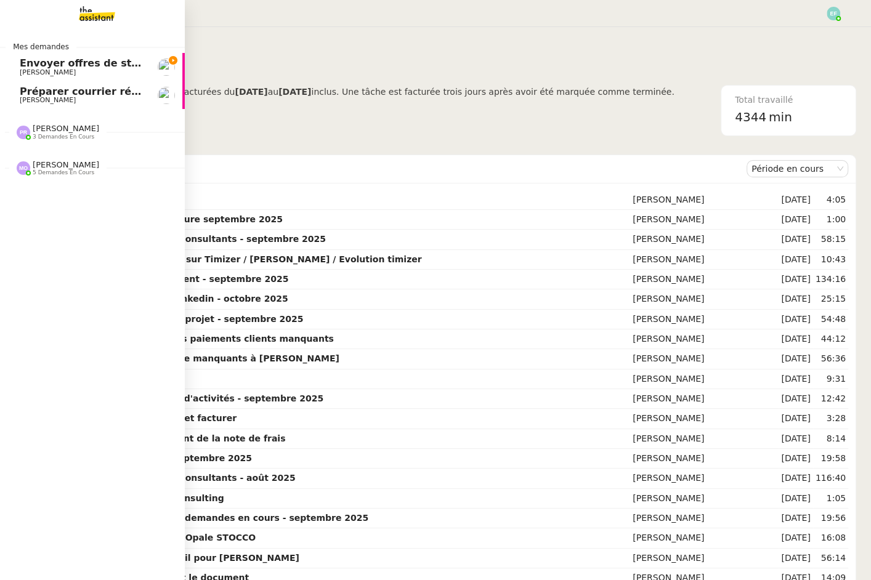
click at [35, 68] on span "[PERSON_NAME]" at bounding box center [48, 72] width 56 height 8
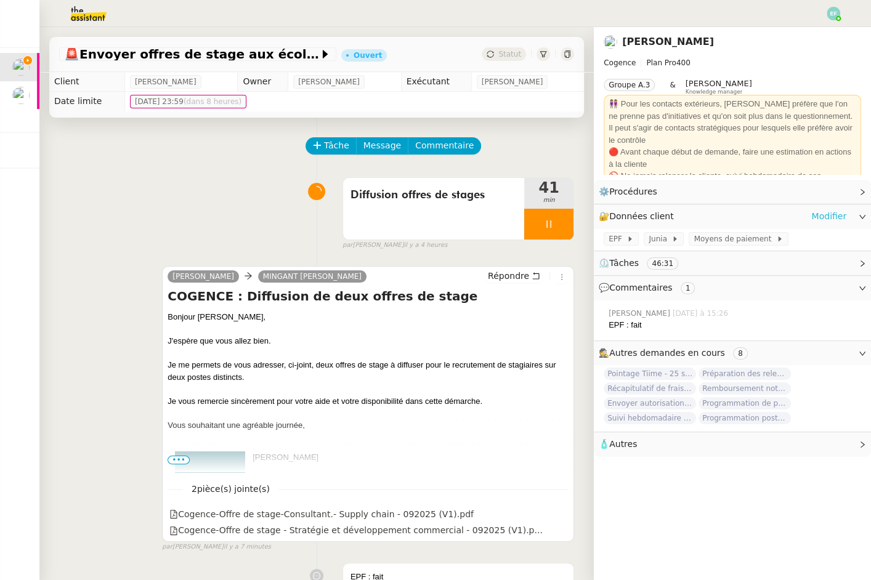
click at [834, 213] on link "Modifier" at bounding box center [828, 216] width 35 height 14
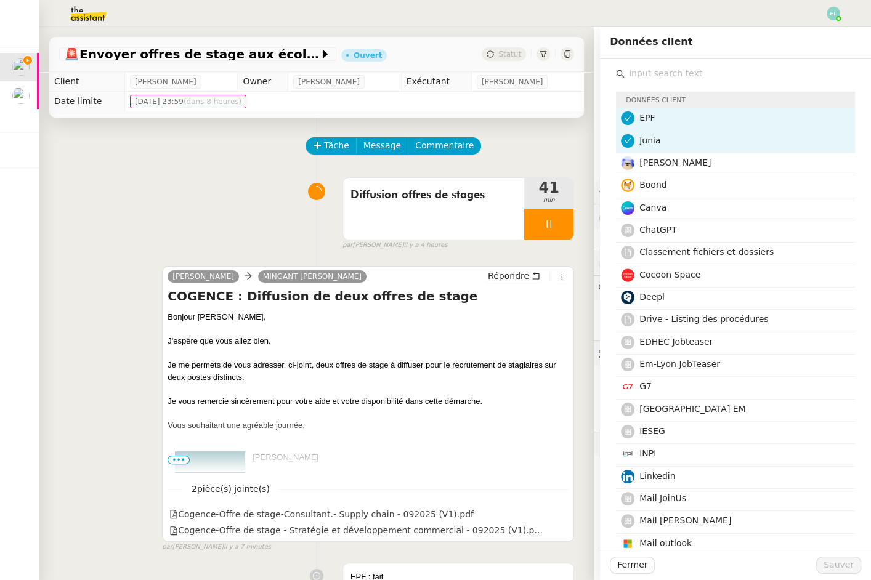
click at [670, 73] on input "text" at bounding box center [740, 73] width 230 height 17
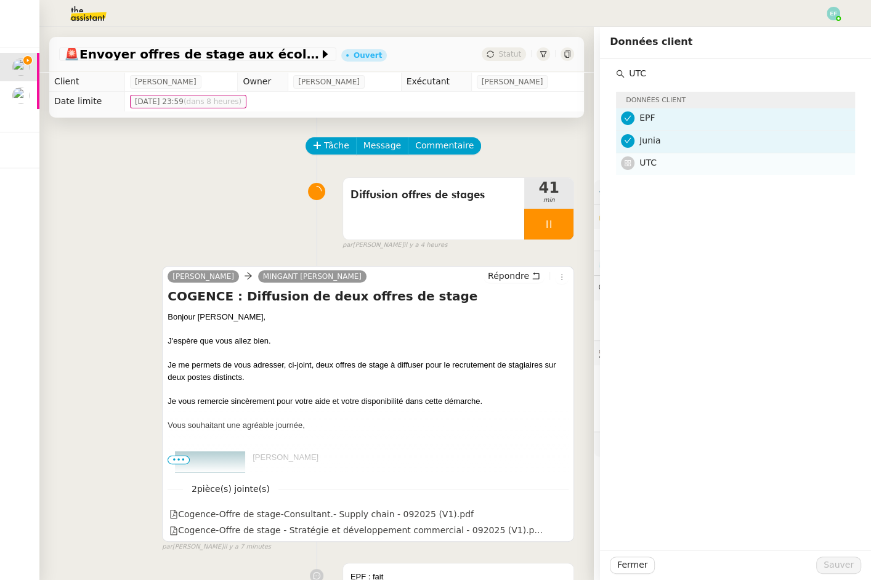
type input "UTC"
click at [701, 159] on h4 "UTC" at bounding box center [743, 163] width 208 height 14
click at [833, 560] on span "Sauver" at bounding box center [839, 565] width 30 height 14
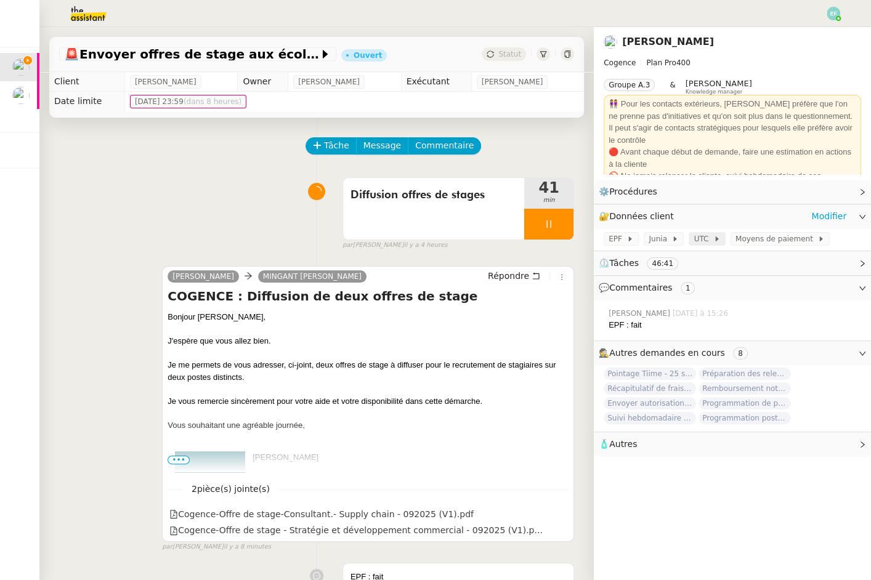
click at [708, 238] on span at bounding box center [710, 239] width 5 height 9
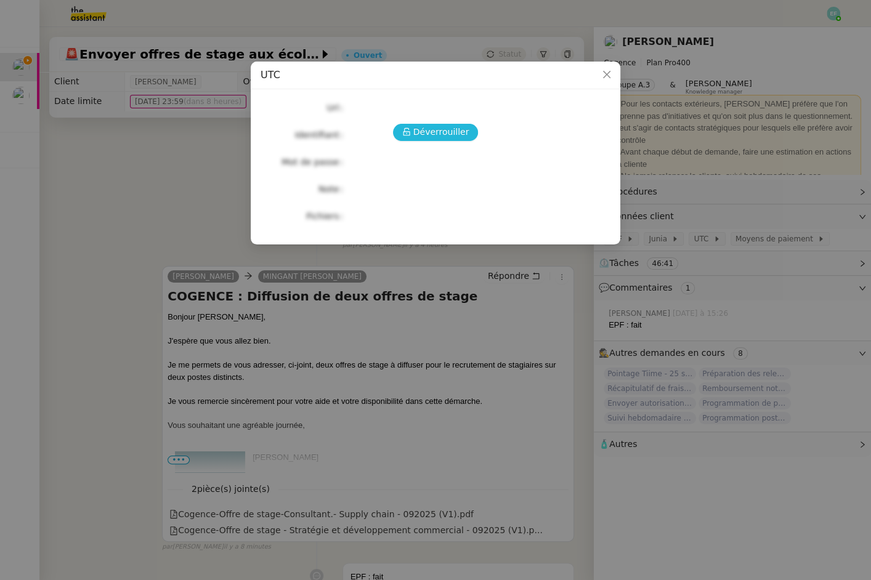
click at [463, 136] on span "Déverrouiller" at bounding box center [441, 132] width 56 height 14
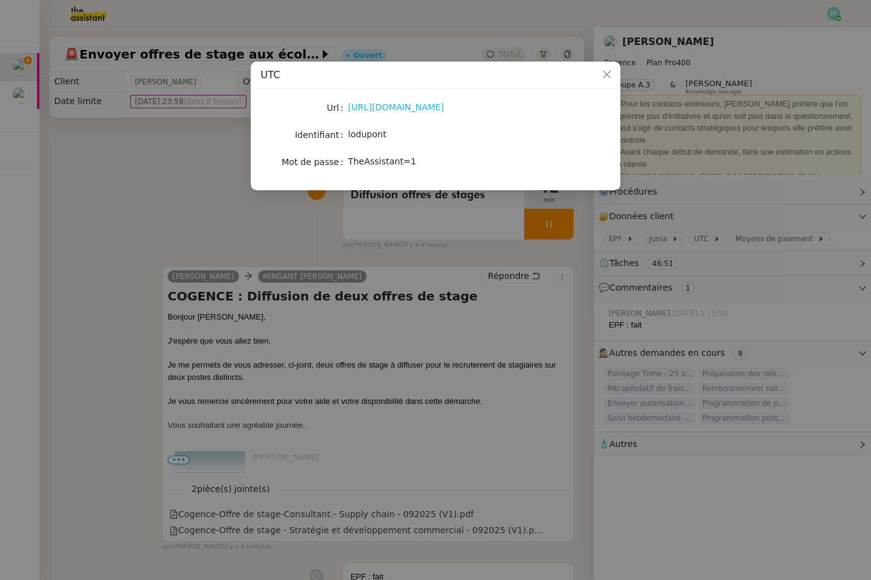
click at [444, 105] on link "[URL][DOMAIN_NAME]" at bounding box center [396, 107] width 96 height 10
click at [379, 130] on span "lodupont" at bounding box center [367, 134] width 38 height 10
copy span "lodupont"
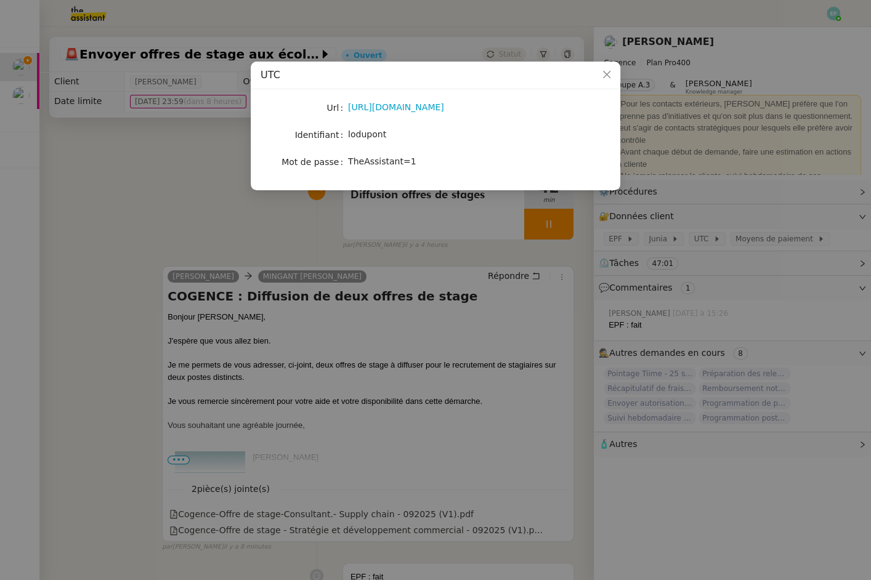
click at [360, 166] on div "TheAssistant=1" at bounding box center [450, 162] width 204 height 14
click at [361, 166] on div "TheAssistant=1" at bounding box center [450, 162] width 204 height 14
copy span "TheAssistant=1"
click at [180, 182] on nz-modal-container "UTC Url [URL][DOMAIN_NAME] Identifiant lodupont Mot de passe [SECURITY_DATA]" at bounding box center [435, 290] width 871 height 580
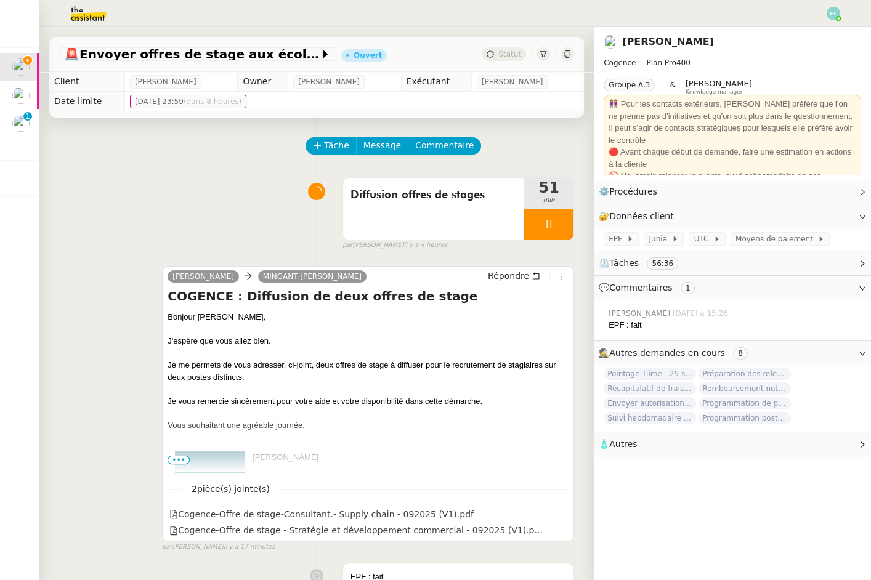
scroll to position [1235, 0]
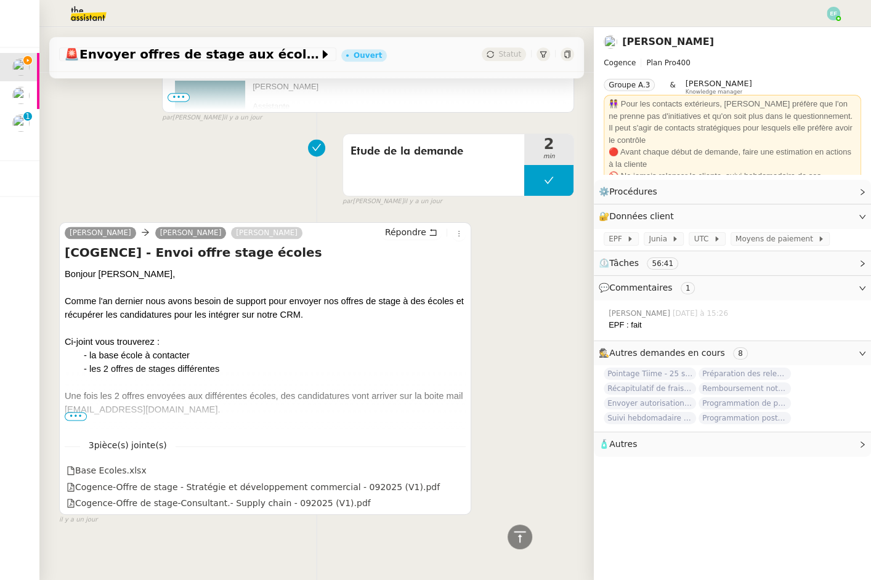
click at [76, 412] on span "•••" at bounding box center [76, 416] width 22 height 9
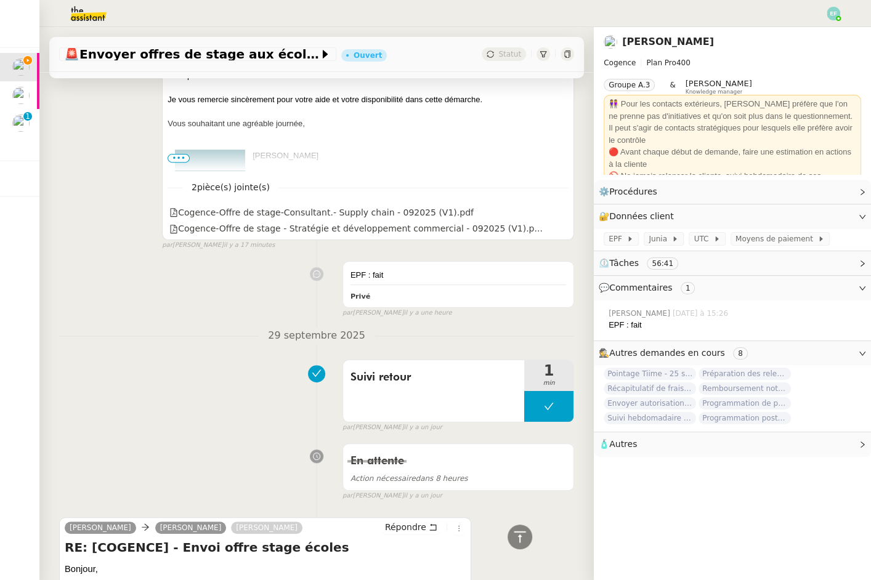
scroll to position [0, 0]
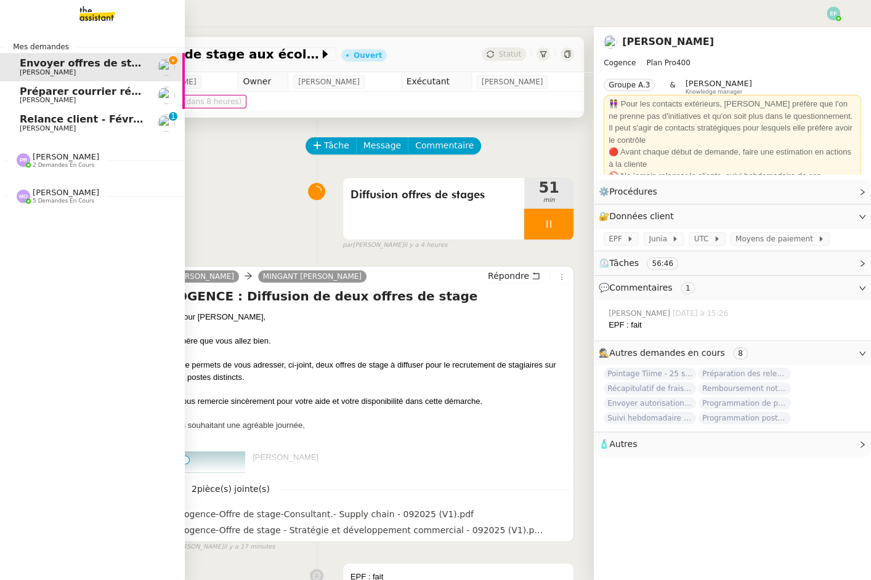
click at [30, 129] on span "[PERSON_NAME]" at bounding box center [48, 128] width 56 height 8
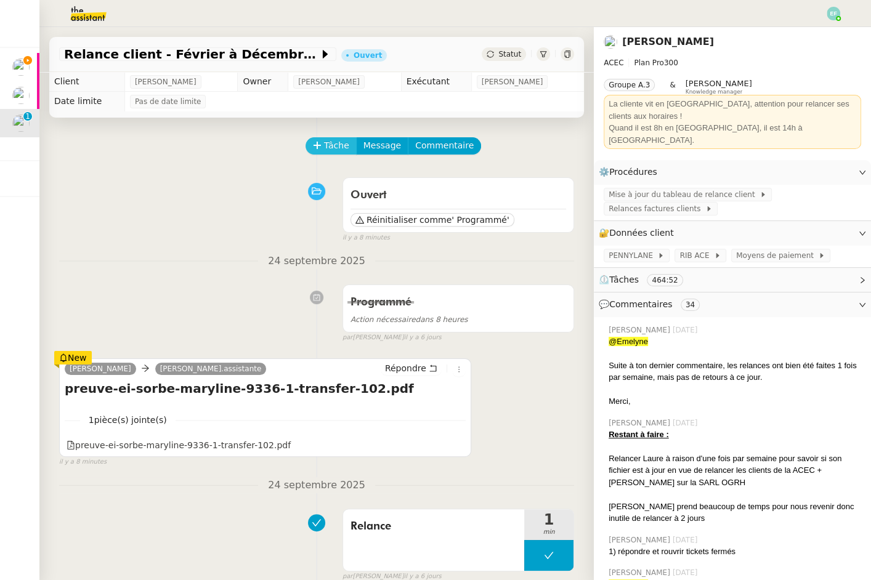
click at [333, 144] on span "Tâche" at bounding box center [336, 146] width 25 height 14
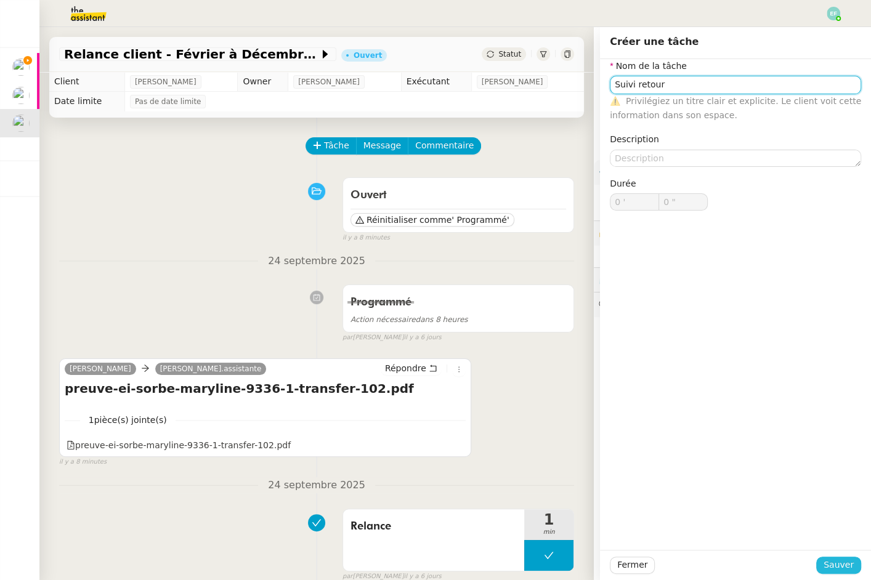
type input "Suivi retour"
click at [842, 562] on span "Sauver" at bounding box center [839, 565] width 30 height 14
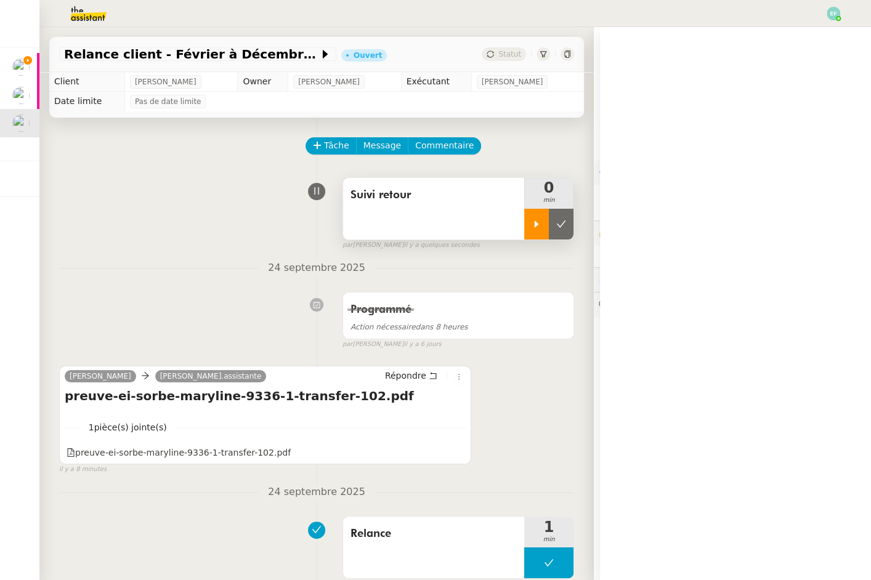
click at [539, 220] on icon at bounding box center [537, 224] width 10 height 10
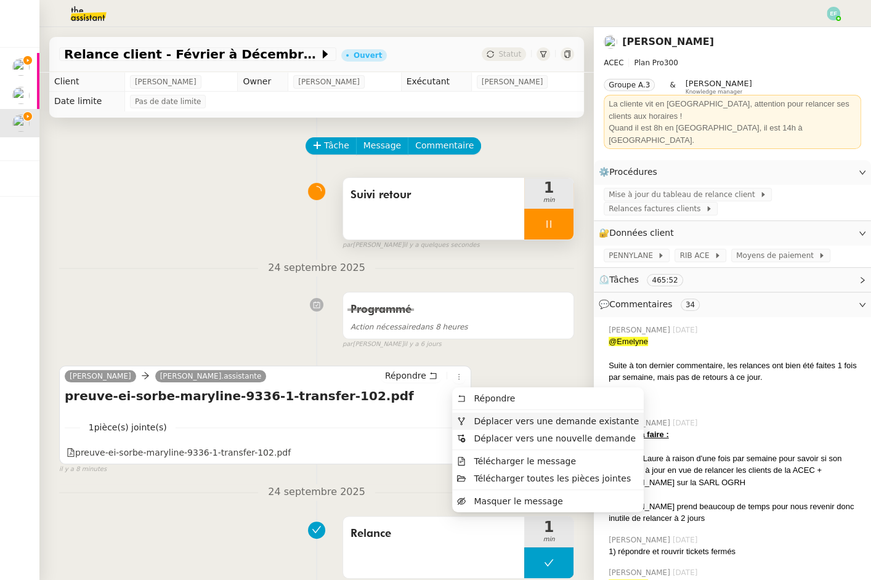
click at [476, 418] on span "Déplacer vers une demande existante" at bounding box center [556, 421] width 165 height 10
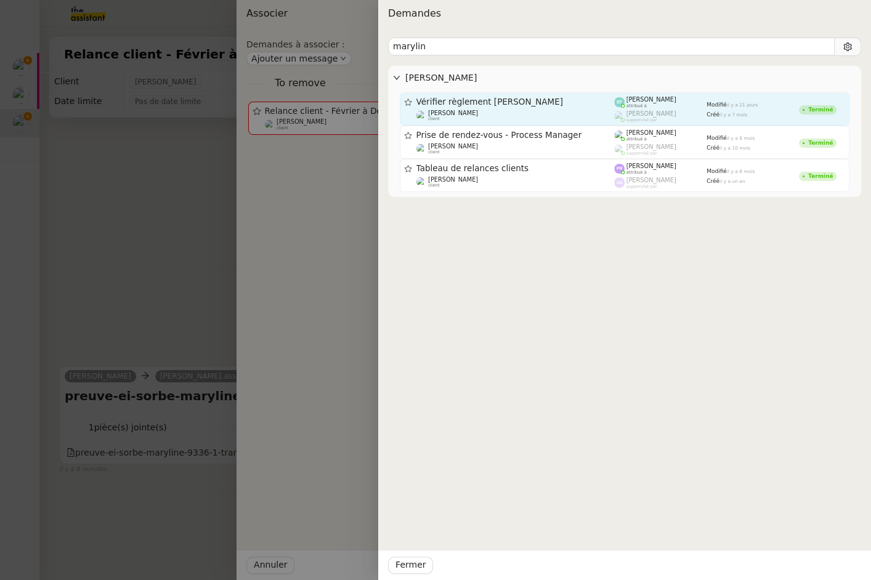
type input "marylin"
click at [581, 107] on div "Vérifier règlement [PERSON_NAME] [PERSON_NAME] client" at bounding box center [515, 109] width 198 height 25
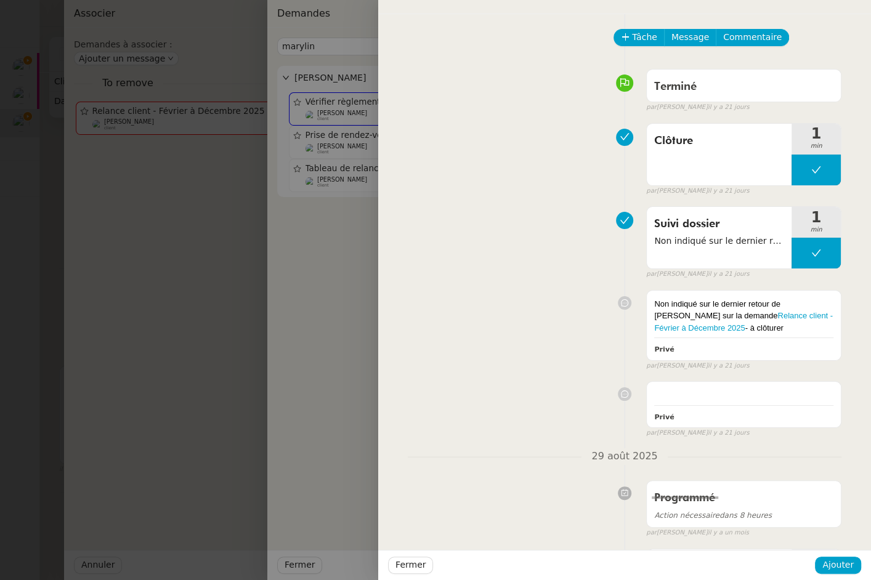
click at [108, 328] on div at bounding box center [435, 290] width 871 height 580
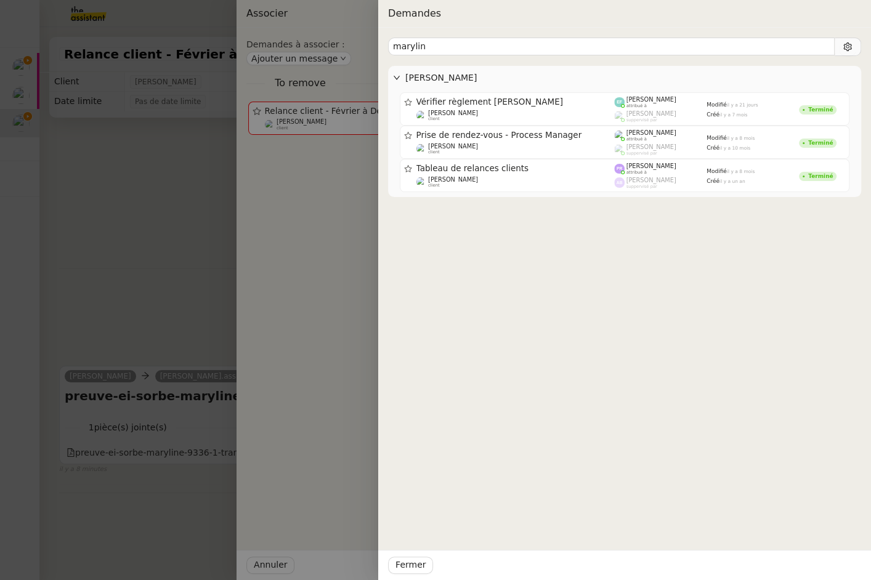
click at [138, 328] on div at bounding box center [435, 290] width 871 height 580
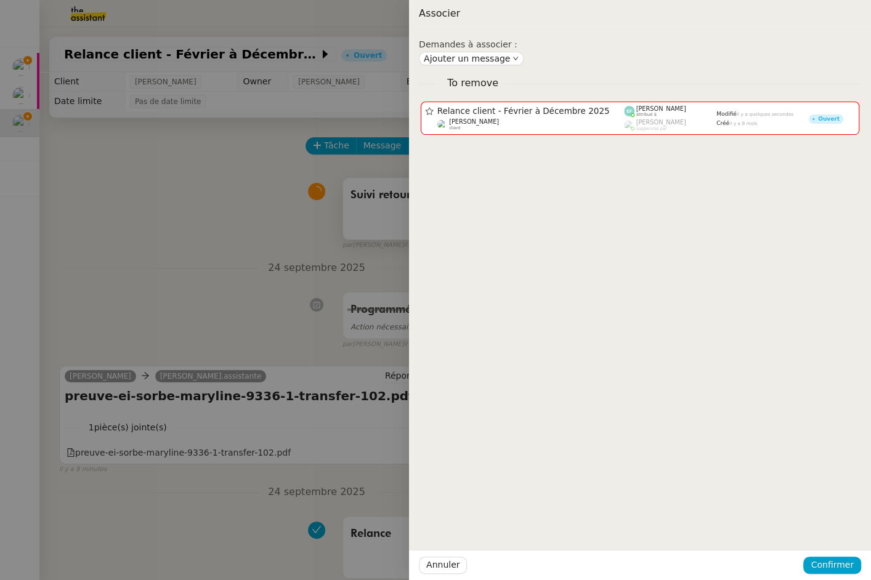
click at [138, 328] on div at bounding box center [435, 290] width 871 height 580
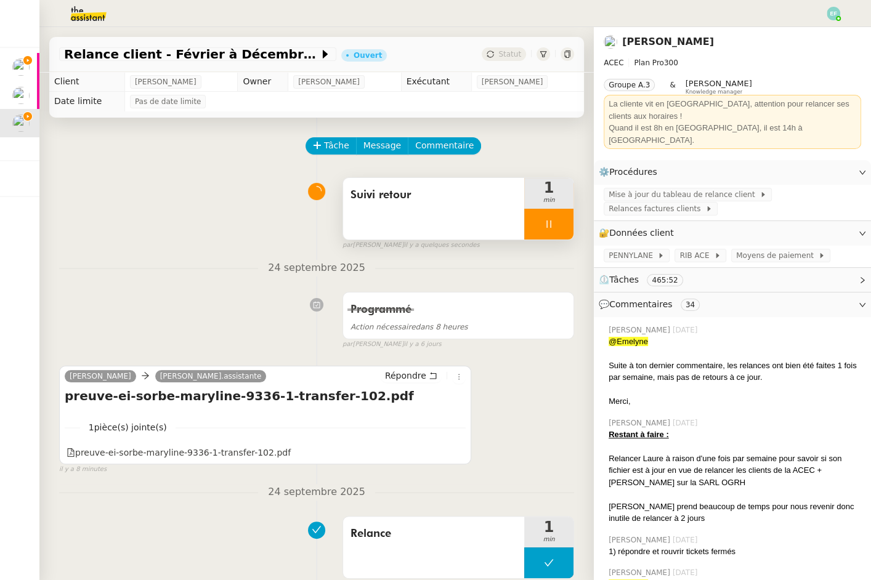
click at [552, 216] on div at bounding box center [548, 224] width 49 height 31
click at [562, 221] on icon at bounding box center [561, 224] width 10 height 10
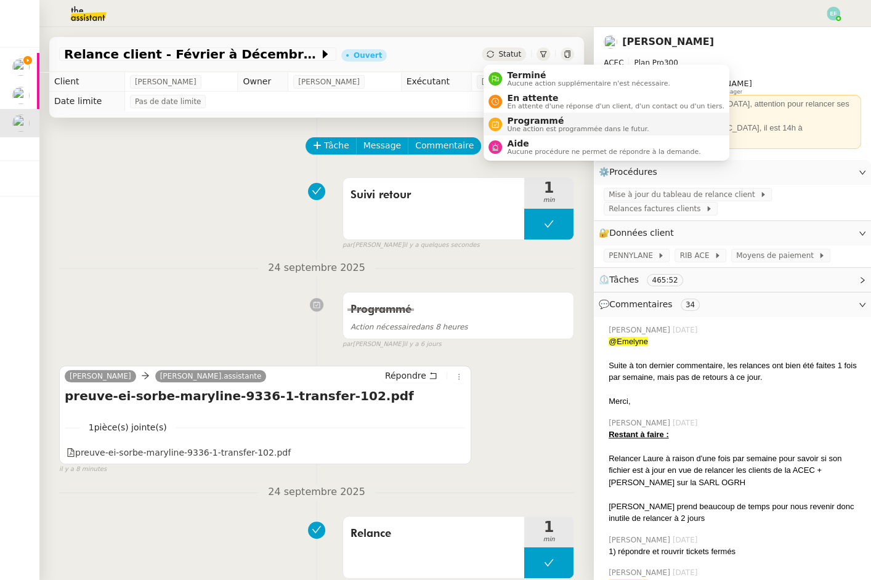
click at [520, 124] on span "Programmé" at bounding box center [578, 121] width 142 height 10
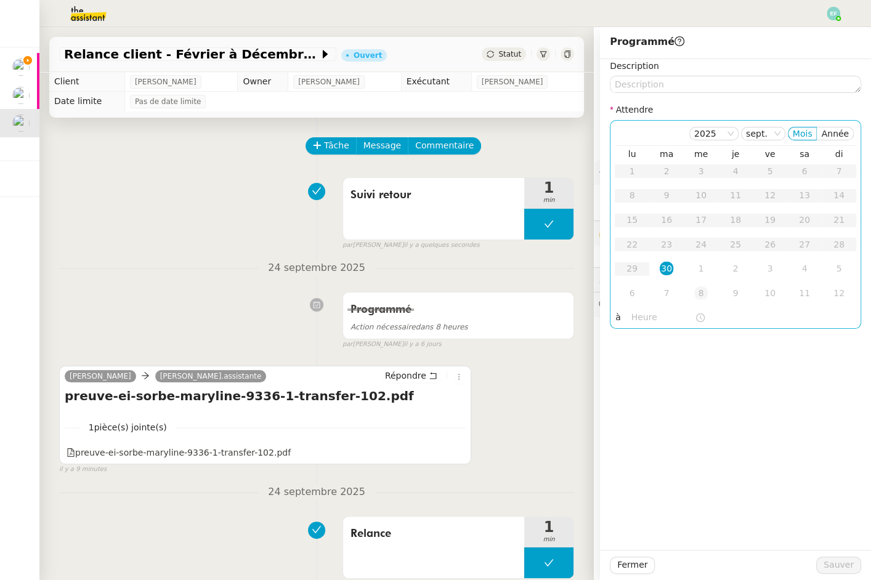
click at [706, 293] on div "8" at bounding box center [701, 293] width 14 height 14
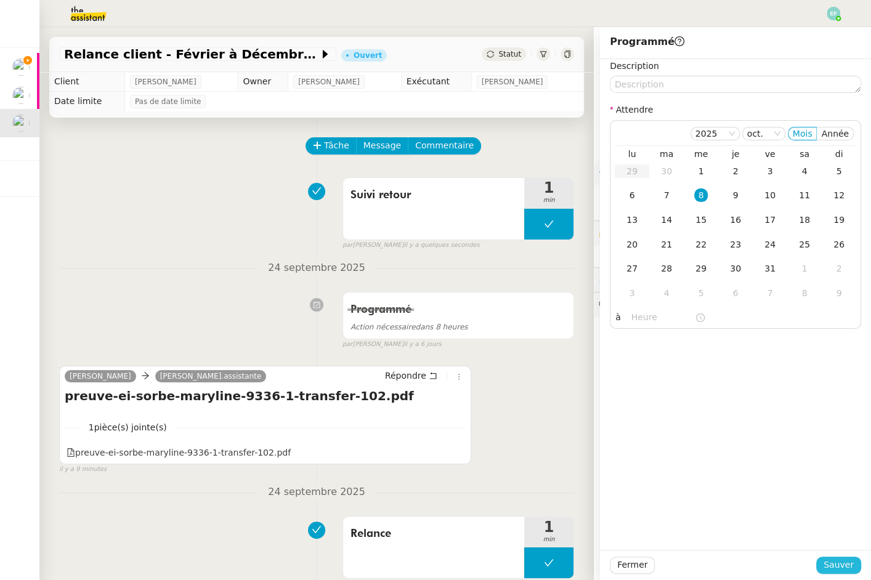
click at [848, 570] on span "Sauver" at bounding box center [839, 565] width 30 height 14
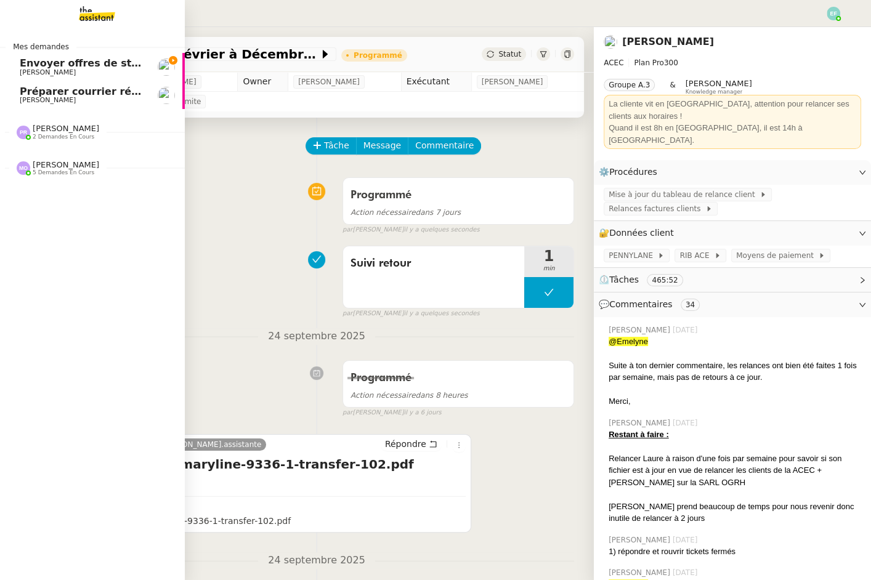
click at [34, 67] on span "Envoyer offres de stage aux écoles" at bounding box center [117, 63] width 194 height 12
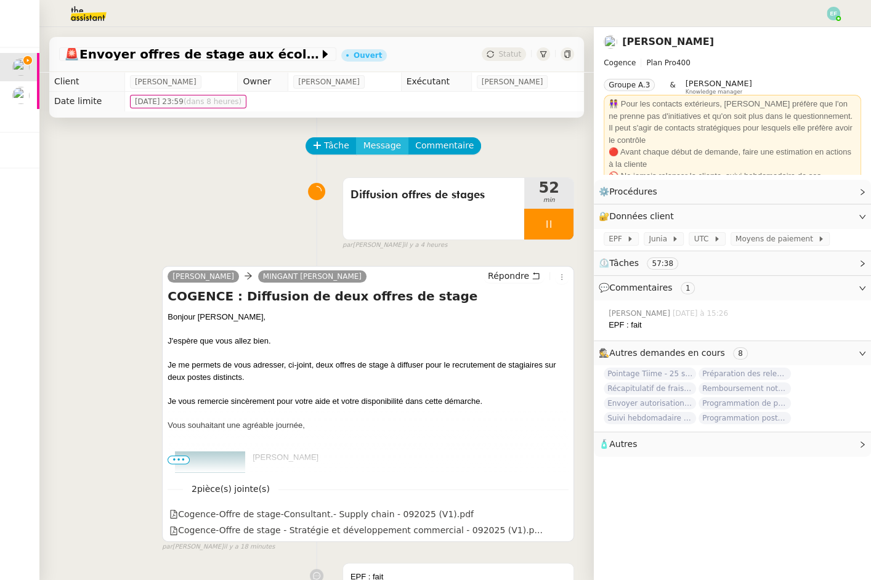
click at [373, 147] on span "Message" at bounding box center [382, 146] width 38 height 14
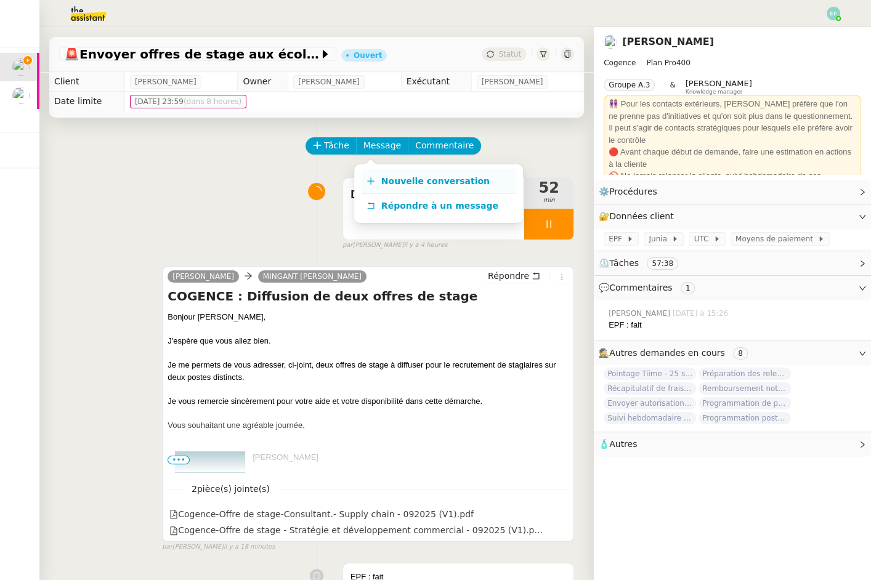
click at [404, 174] on link "Nouvelle conversation" at bounding box center [439, 181] width 154 height 25
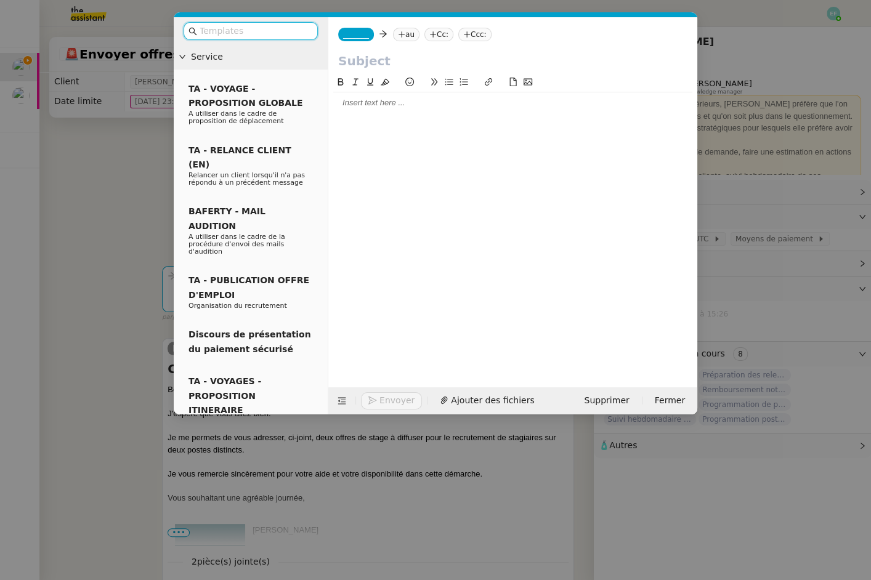
click at [408, 36] on nz-tag "au" at bounding box center [406, 35] width 26 height 14
click at [0, 0] on input at bounding box center [0, 0] width 0 height 0
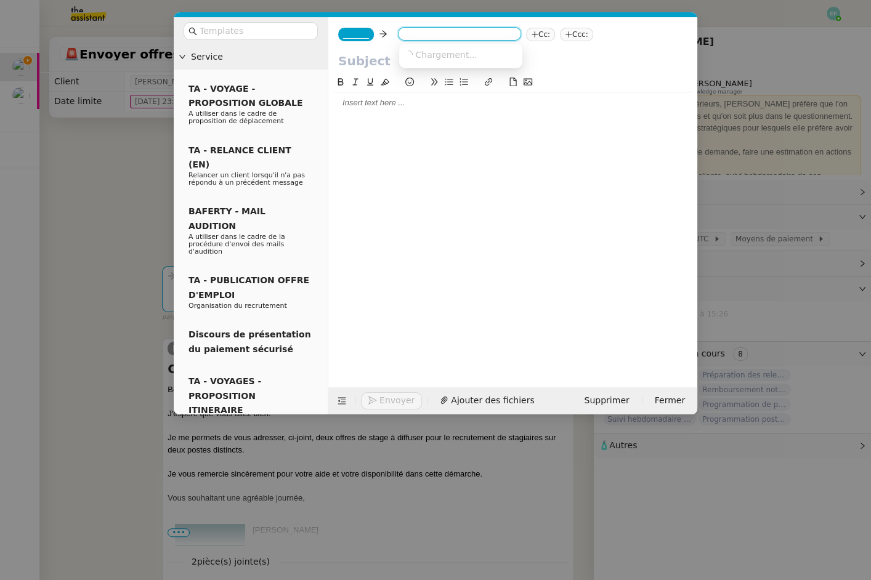
paste input "[PERSON_NAME][EMAIL_ADDRESS][DOMAIN_NAME]"
type input "[PERSON_NAME][EMAIL_ADDRESS][DOMAIN_NAME]"
click at [458, 55] on span "[PERSON_NAME]" at bounding box center [491, 54] width 175 height 10
click at [352, 30] on span "_______" at bounding box center [356, 34] width 26 height 9
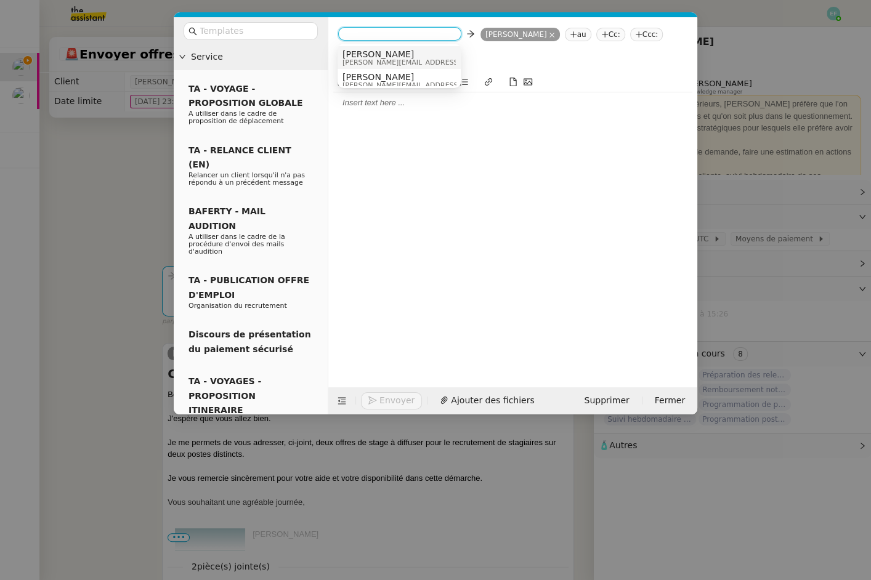
click at [402, 57] on span "[PERSON_NAME]" at bounding box center [429, 54] width 175 height 10
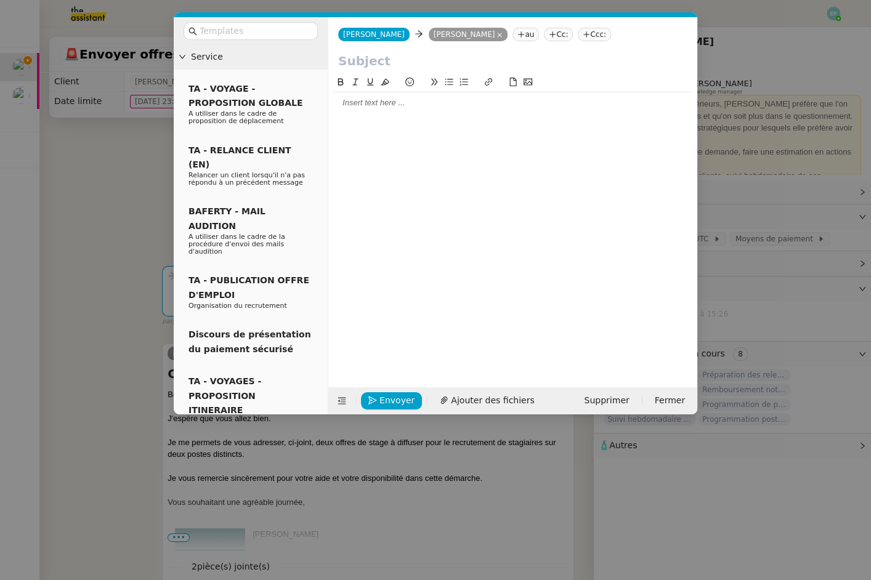
click at [87, 205] on nz-modal-container "Service TA - VOYAGE - PROPOSITION GLOBALE A utiliser dans le cadre de propositi…" at bounding box center [435, 290] width 871 height 580
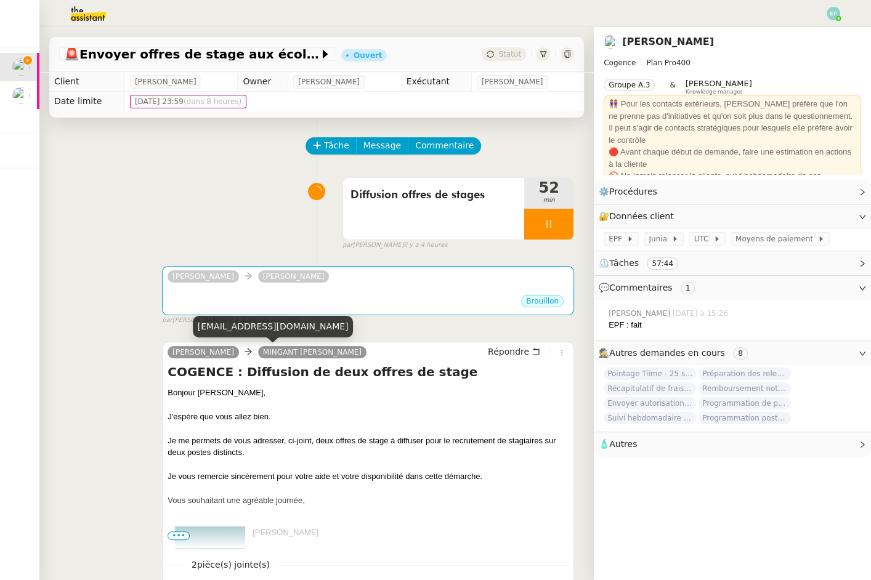
click at [313, 371] on h4 "COGENCE : Diffusion de deux offres de stage" at bounding box center [368, 371] width 401 height 17
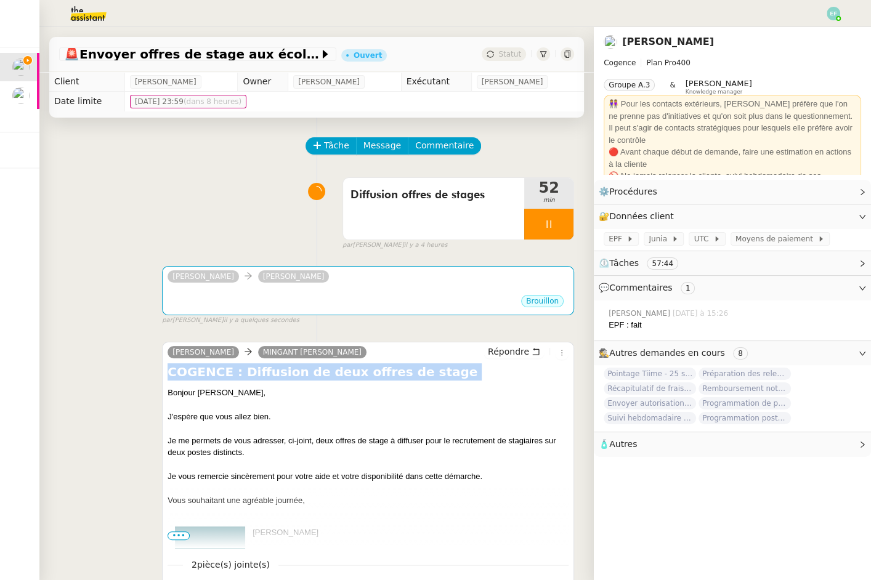
click at [313, 371] on h4 "COGENCE : Diffusion de deux offres de stage" at bounding box center [368, 371] width 401 height 17
copy div "COGENCE : Diffusion de deux offres de stage"
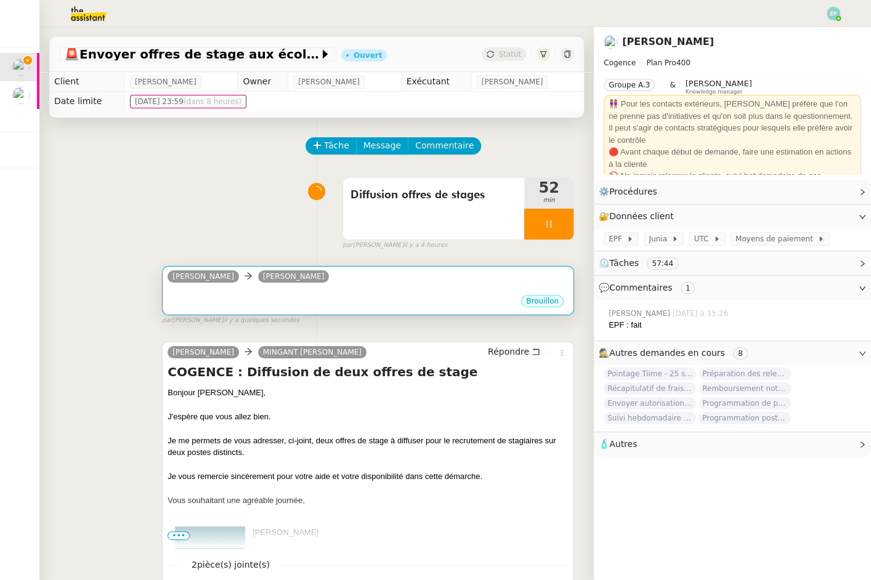
click at [315, 276] on div "[PERSON_NAME]" at bounding box center [368, 278] width 401 height 18
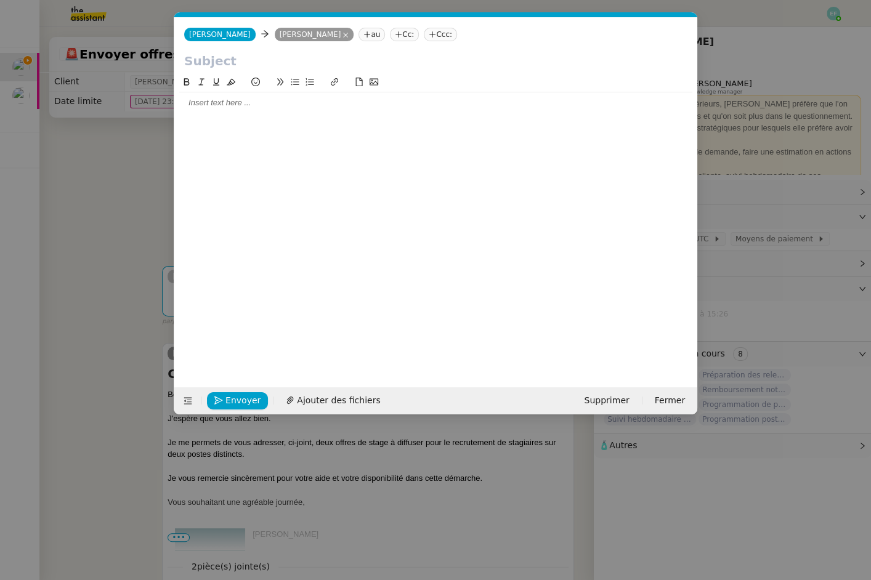
scroll to position [0, 26]
click at [300, 54] on input "text" at bounding box center [435, 61] width 503 height 18
paste input "COGENCE : Diffusion de deux offres de stage"
type input "COGENCE : Diffusion de deux offres de stage"
click at [107, 207] on nz-modal-container "Service TA - VOYAGE - PROPOSITION GLOBALE A utiliser dans le cadre de propositi…" at bounding box center [435, 290] width 871 height 580
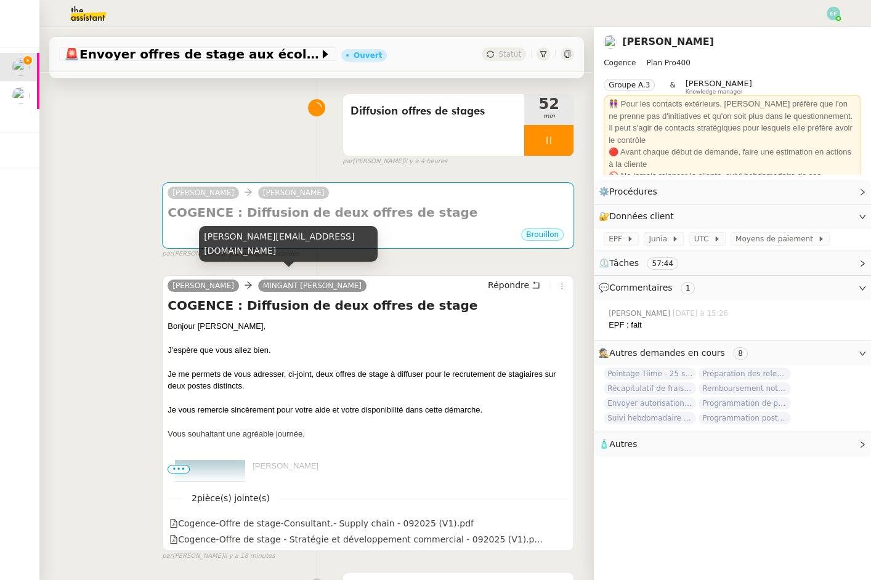
scroll to position [171, 0]
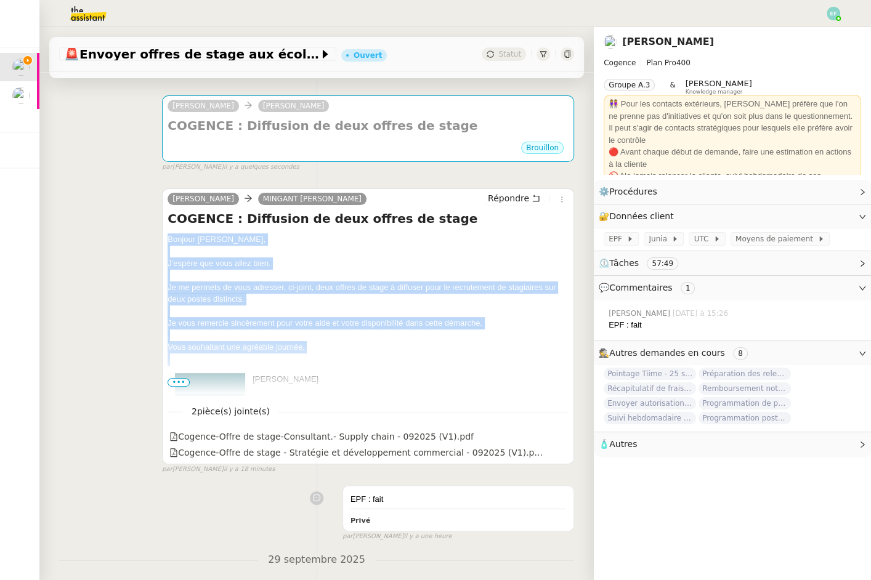
drag, startPoint x: 166, startPoint y: 238, endPoint x: 326, endPoint y: 357, distance: 199.9
click at [326, 357] on div "[PERSON_NAME] [PERSON_NAME] COGENCE : Diffusion de deux offres de stage Bonjour…" at bounding box center [368, 326] width 412 height 276
copy div "Bonjour [PERSON_NAME], J'espère que vous allez bien. Je me permets de vous adre…"
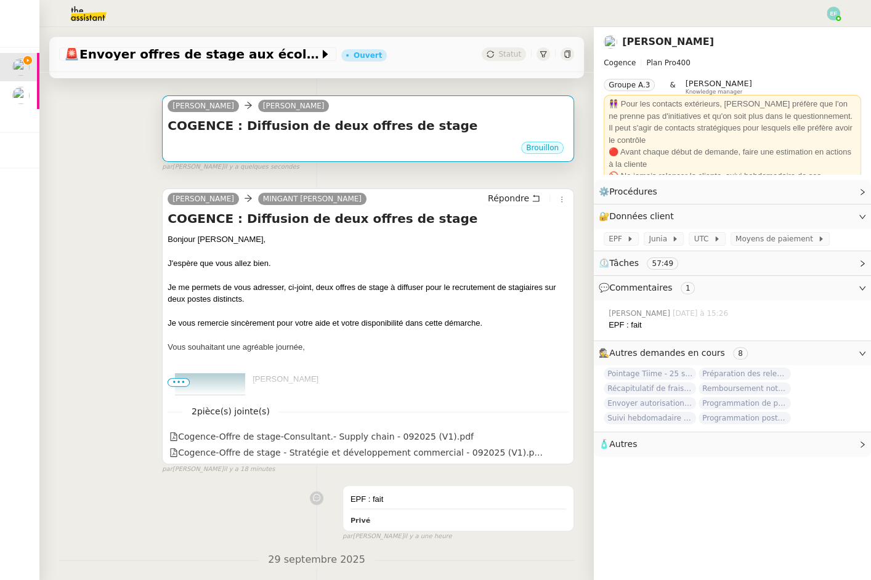
click at [397, 118] on h4 "COGENCE : Diffusion de deux offres de stage" at bounding box center [368, 125] width 401 height 17
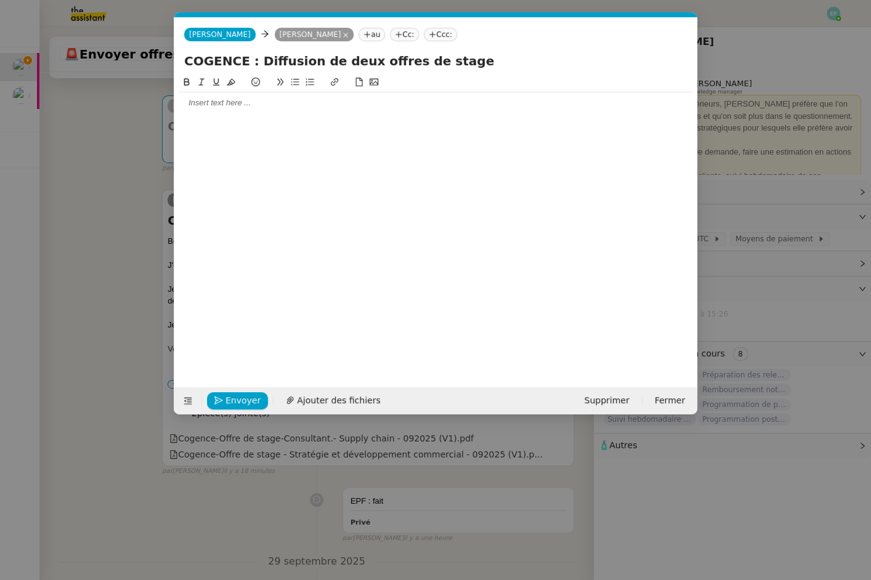
scroll to position [0, 26]
click at [317, 96] on div at bounding box center [435, 102] width 513 height 21
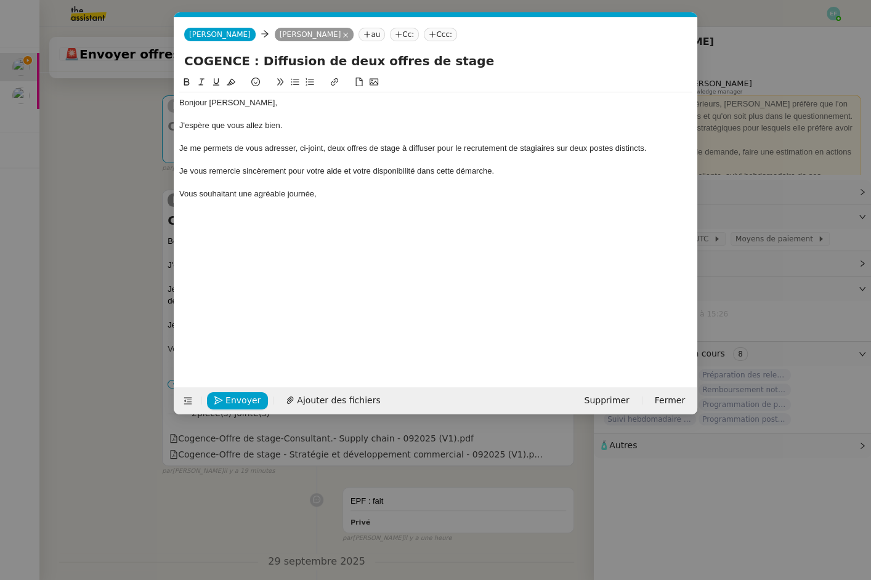
scroll to position [0, 0]
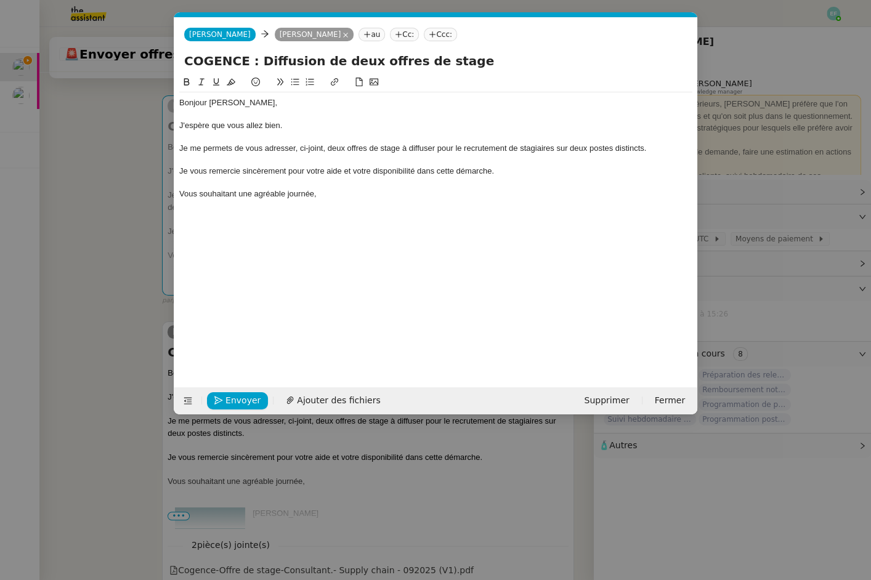
click at [237, 103] on div "Bonjour [PERSON_NAME]," at bounding box center [435, 102] width 513 height 11
click at [305, 399] on span "Ajouter des fichiers" at bounding box center [338, 401] width 83 height 14
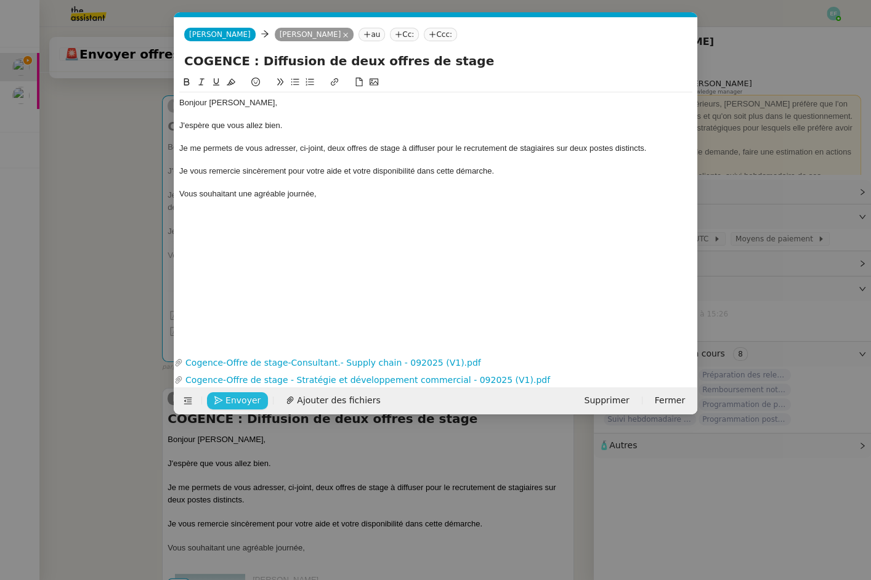
click at [234, 402] on span "Envoyer" at bounding box center [242, 401] width 35 height 14
click at [234, 402] on span "Confirmer l'envoi" at bounding box center [262, 401] width 74 height 14
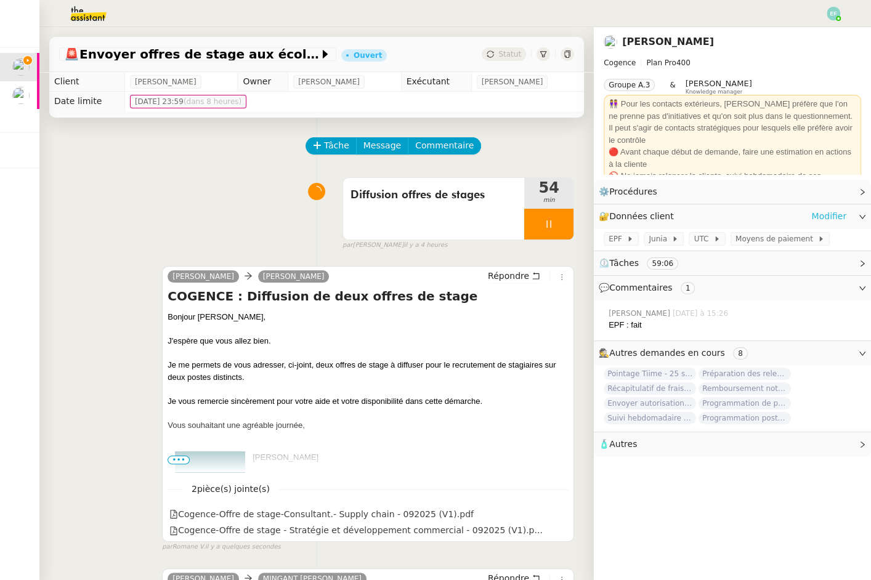
click at [822, 222] on link "Modifier" at bounding box center [828, 216] width 35 height 14
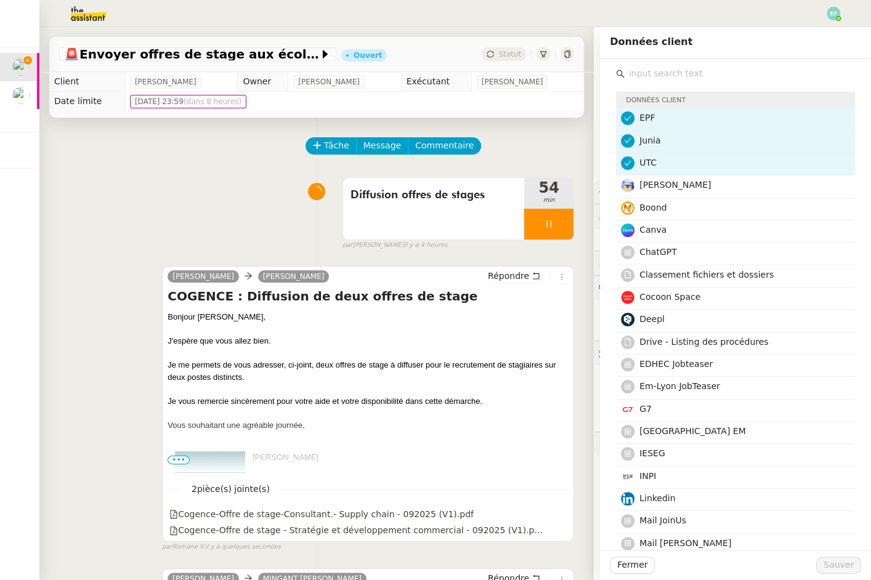
click at [674, 73] on input "text" at bounding box center [740, 73] width 230 height 17
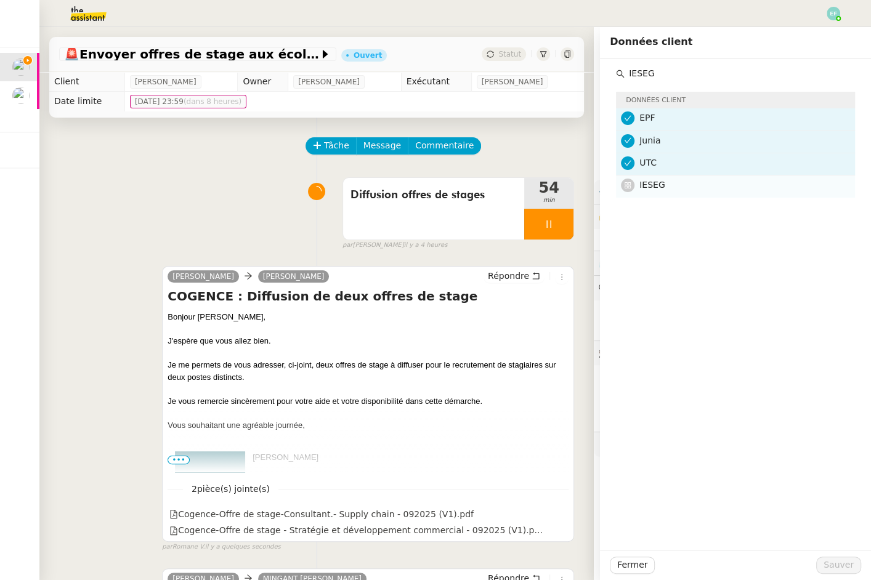
type input "IESEG"
click at [686, 178] on h4 "IESEG" at bounding box center [743, 185] width 208 height 14
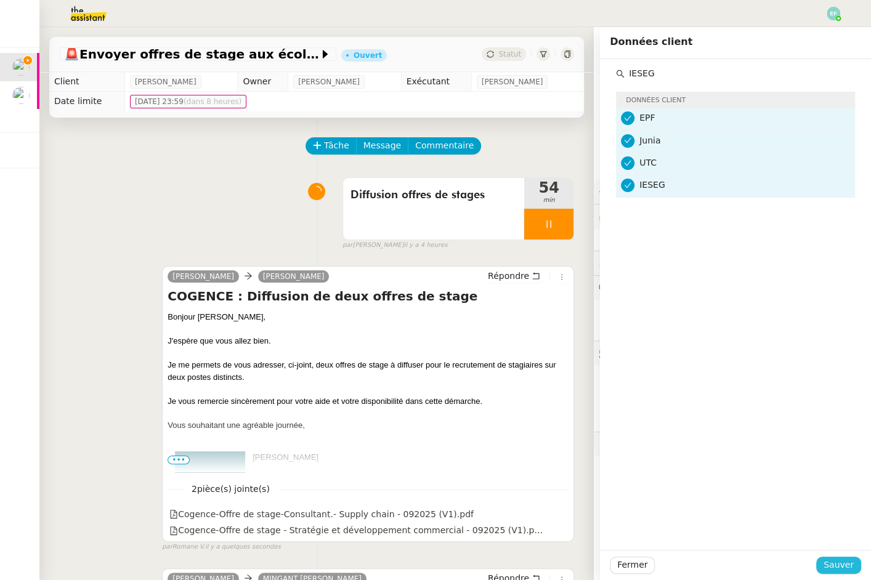
click at [830, 561] on span "Sauver" at bounding box center [839, 565] width 30 height 14
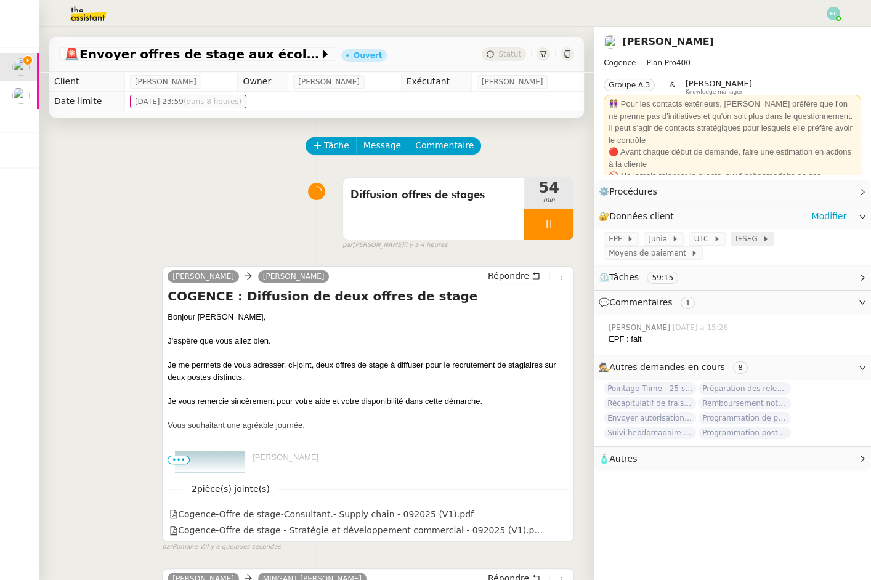
click at [739, 239] on span "IESEG" at bounding box center [748, 239] width 26 height 12
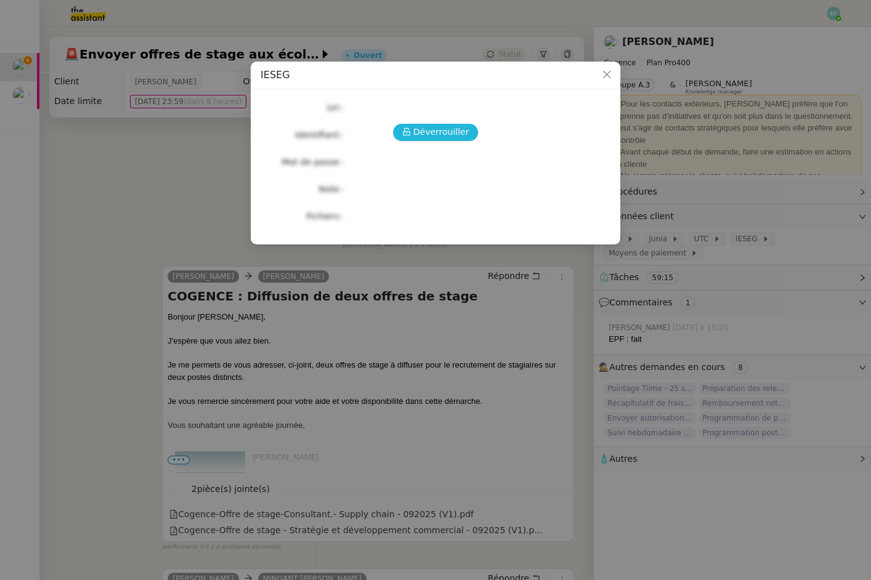
click at [459, 132] on span "Déverrouiller" at bounding box center [441, 132] width 56 height 14
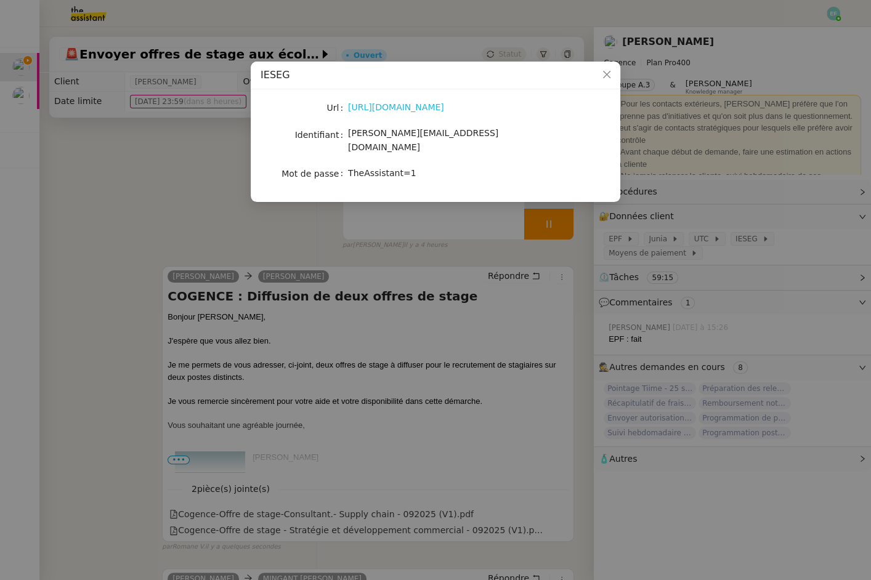
click at [432, 110] on link "[URL][DOMAIN_NAME]" at bounding box center [396, 107] width 96 height 10
click at [199, 187] on nz-modal-container "IESEG Url [URL][DOMAIN_NAME] Identifiant [PERSON_NAME][EMAIL_ADDRESS][DOMAIN_NA…" at bounding box center [435, 290] width 871 height 580
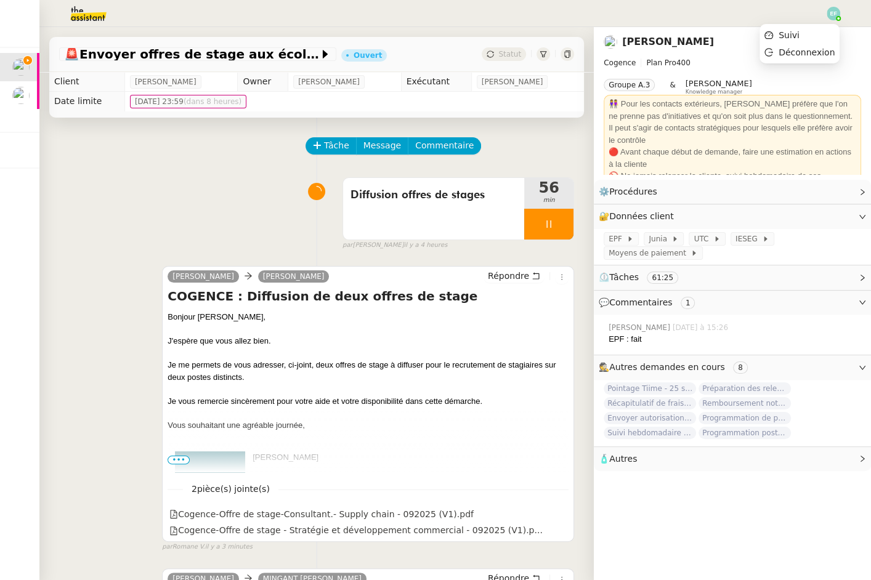
click at [833, 13] on img at bounding box center [834, 14] width 14 height 14
click at [820, 30] on li "Suivi" at bounding box center [799, 34] width 80 height 17
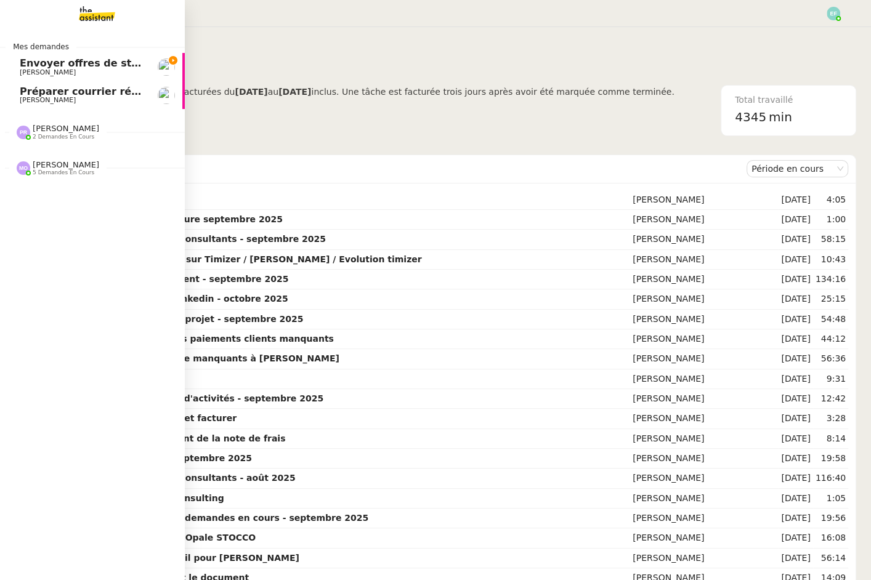
click at [37, 60] on span "Envoyer offres de stage aux écoles" at bounding box center [117, 63] width 194 height 12
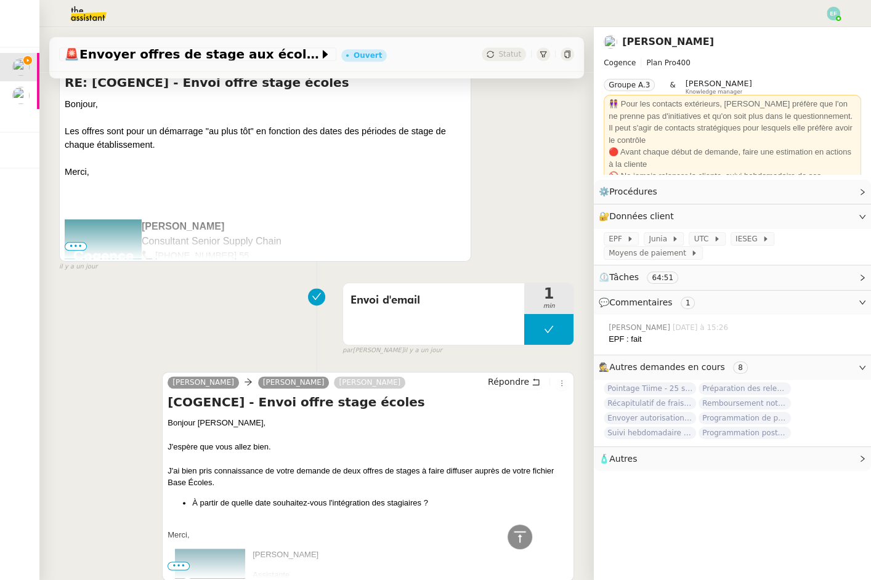
scroll to position [968, 0]
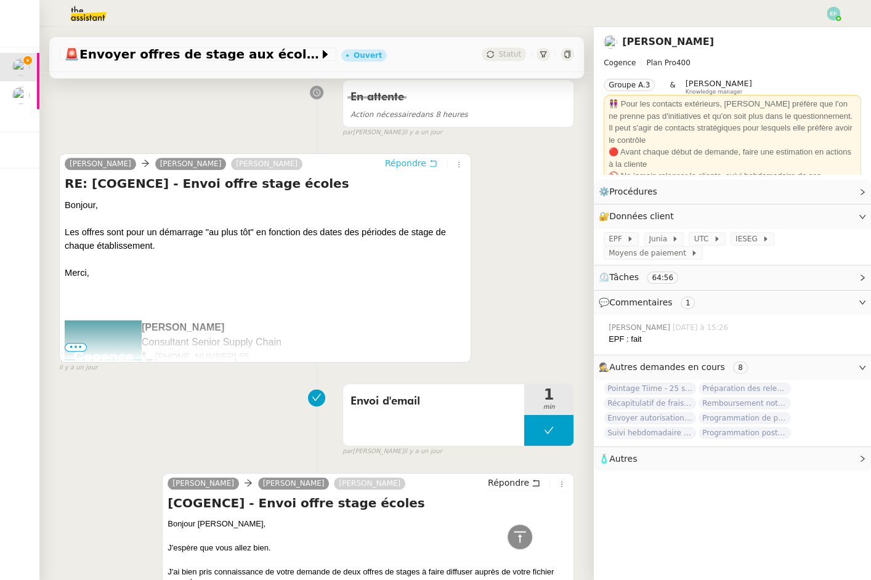
click at [423, 163] on span "Répondre" at bounding box center [405, 163] width 41 height 12
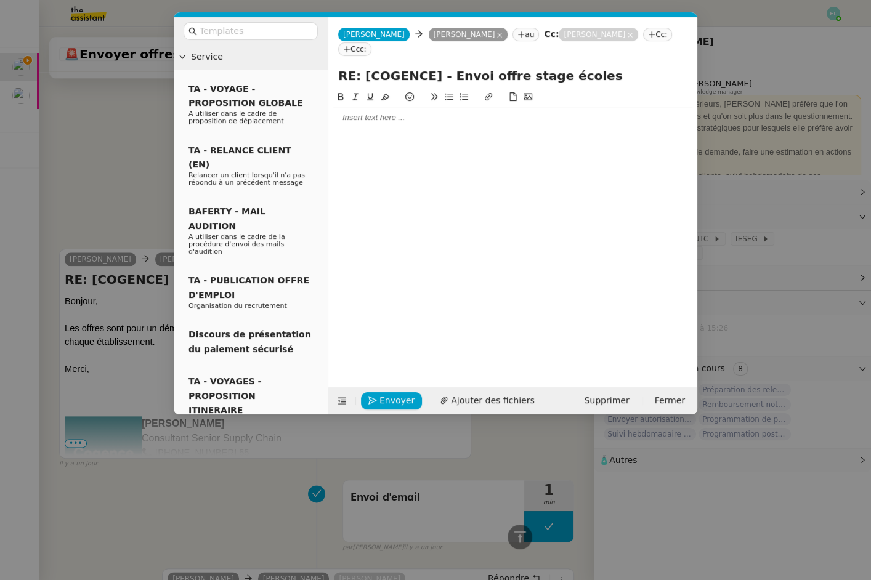
scroll to position [1062, 0]
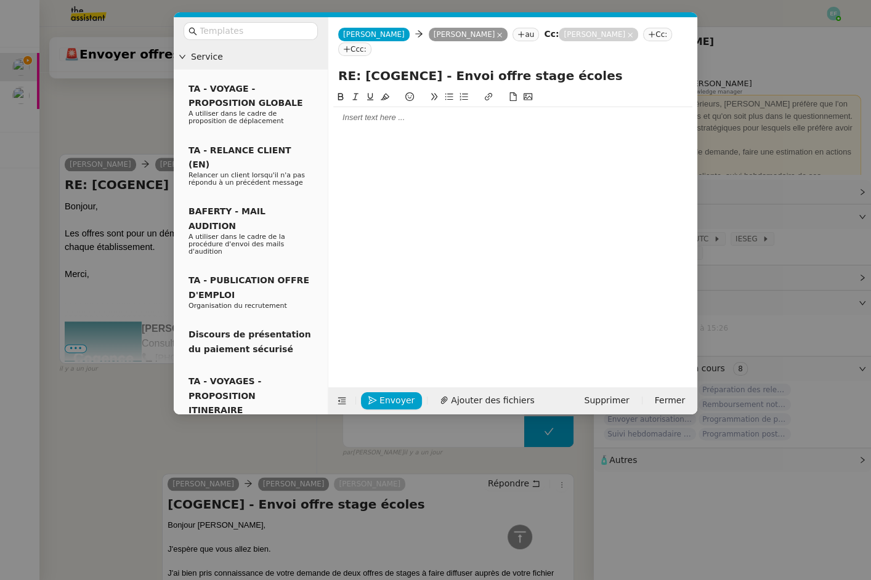
click at [379, 107] on div at bounding box center [512, 117] width 359 height 21
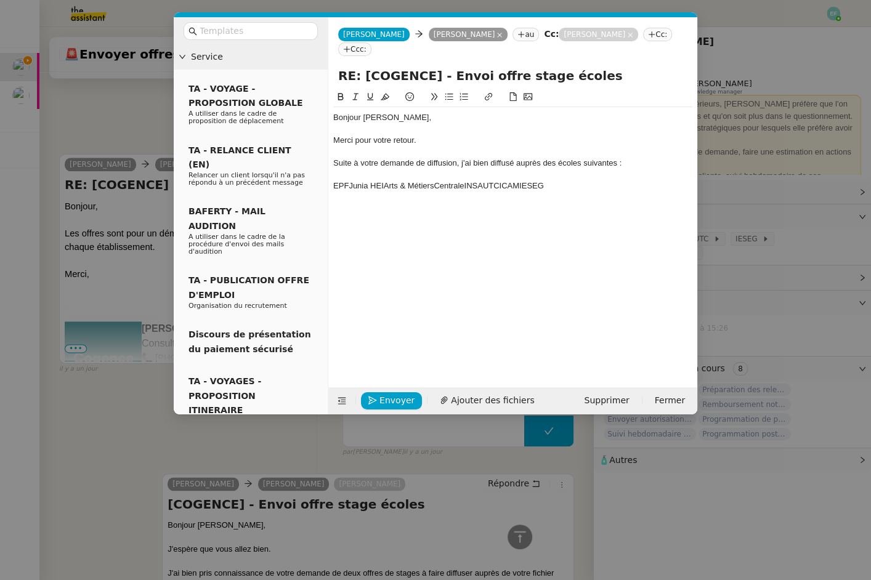
scroll to position [1146, 0]
click at [347, 180] on div "EPFJunia HEIArts & MétiersCentraleINSAUTCICAMIESEG" at bounding box center [512, 185] width 359 height 11
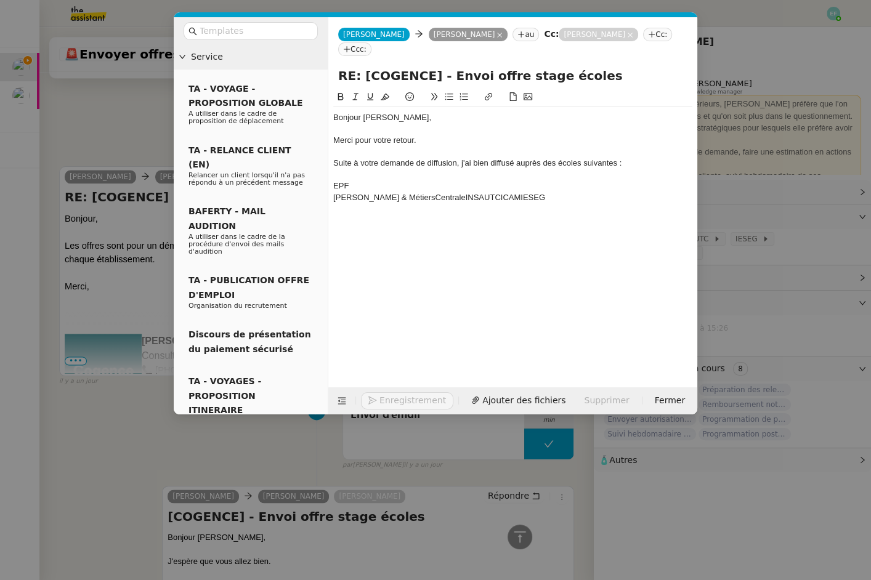
scroll to position [1159, 0]
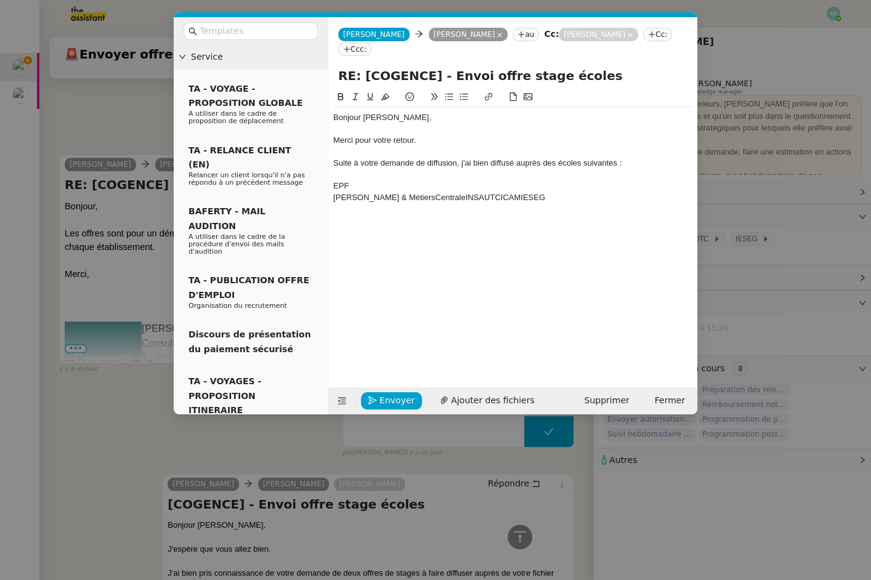
click at [352, 192] on div "[PERSON_NAME] & MétiersCentraleINSAUTCICAMIESEG" at bounding box center [512, 197] width 359 height 11
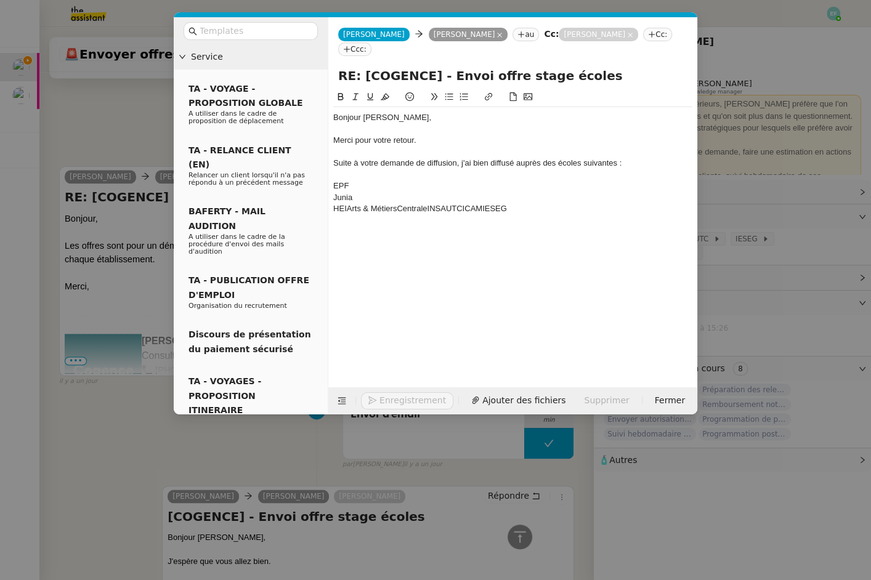
scroll to position [1171, 0]
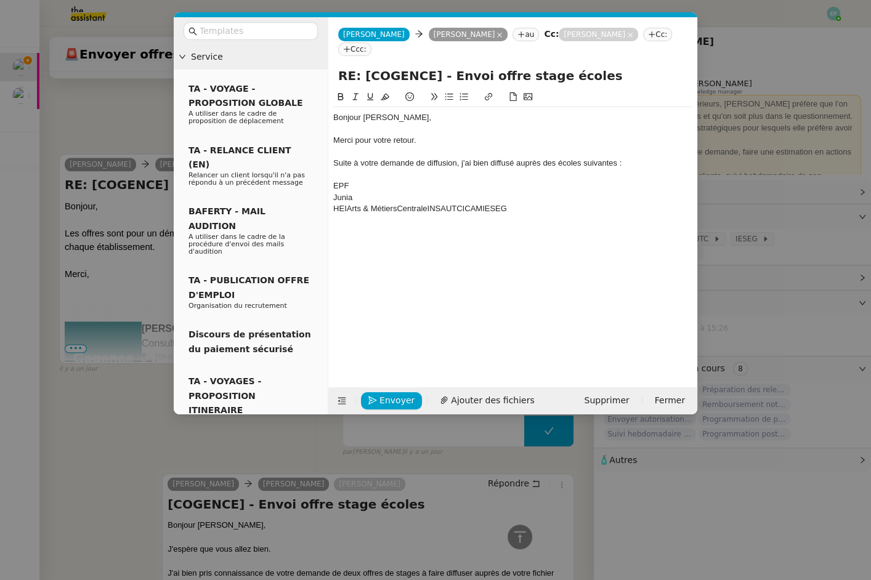
click at [349, 203] on div "HEIArts & MétiersCentraleINSAUTCICAMIESEG" at bounding box center [512, 208] width 359 height 11
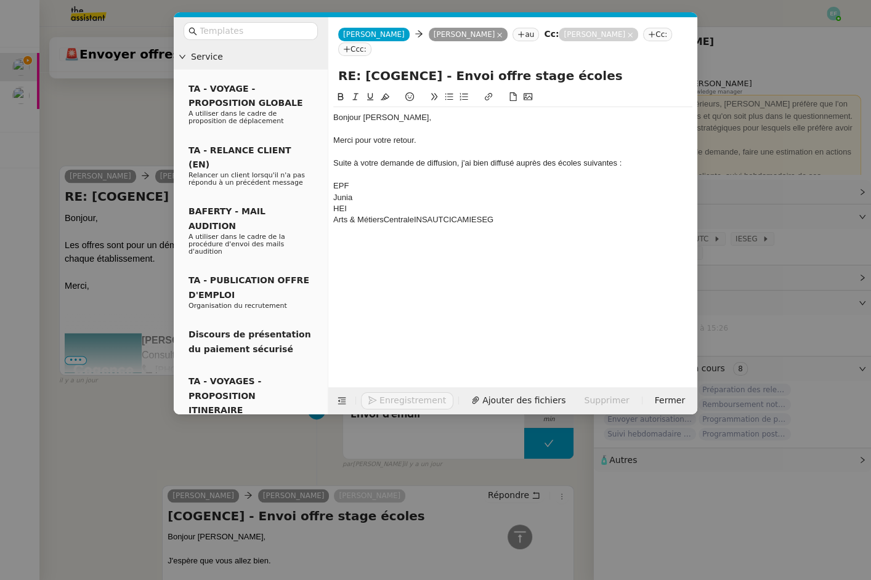
scroll to position [1183, 0]
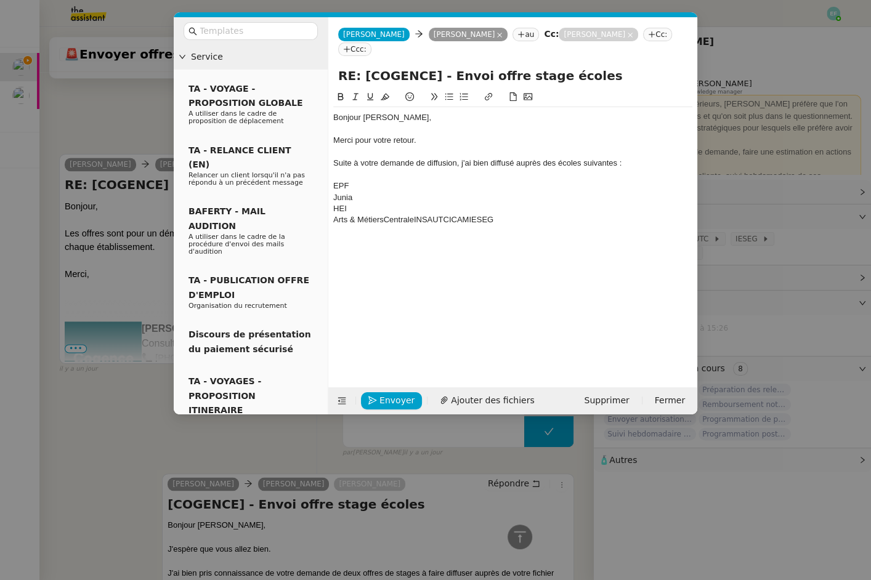
click at [384, 214] on div "Arts & MétiersCentraleINSAUTCICAMIESEG" at bounding box center [512, 219] width 359 height 11
click at [363, 226] on div "CentraleINSAUTCICAMIESEG" at bounding box center [512, 231] width 359 height 11
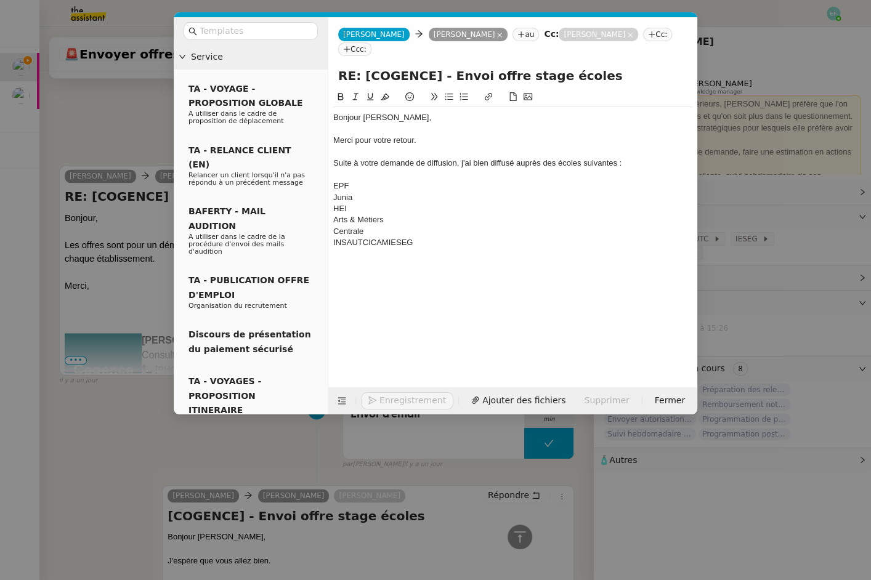
scroll to position [1207, 0]
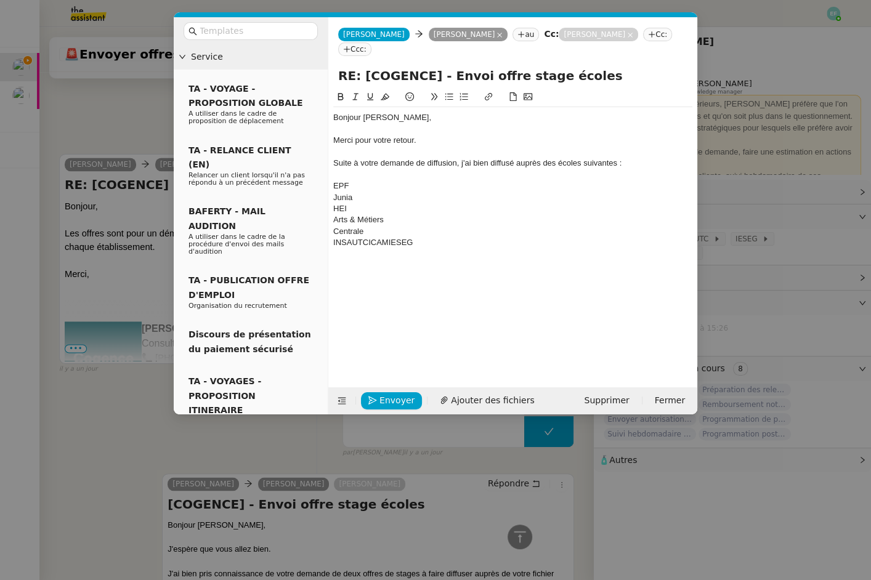
click at [362, 237] on div "INSAUTCICAMIESEG" at bounding box center [512, 242] width 359 height 11
click at [392, 237] on div "INSAUTCICAMIESEG" at bounding box center [512, 242] width 359 height 11
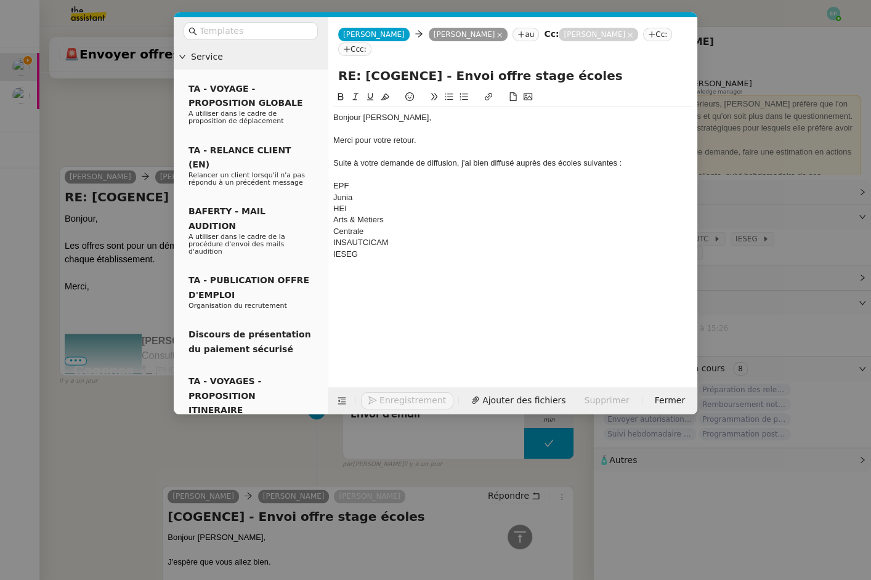
scroll to position [1218, 0]
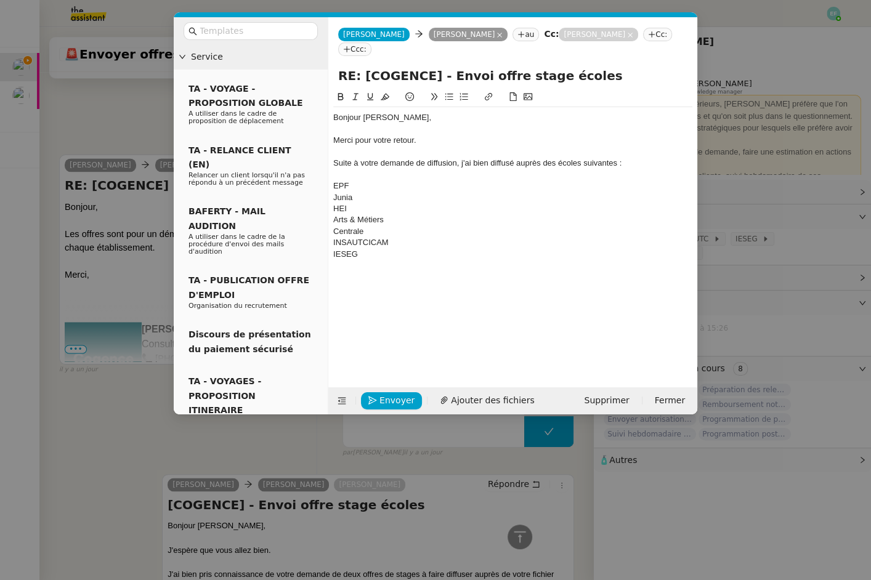
click at [366, 237] on div "INSAUTCICAM" at bounding box center [512, 242] width 359 height 11
click at [350, 237] on div "INSAUTC" at bounding box center [512, 242] width 359 height 11
click at [497, 158] on div "Suite à votre demande de diffusion, j'ai bien diffusé auprès des écoles suivant…" at bounding box center [512, 163] width 359 height 11
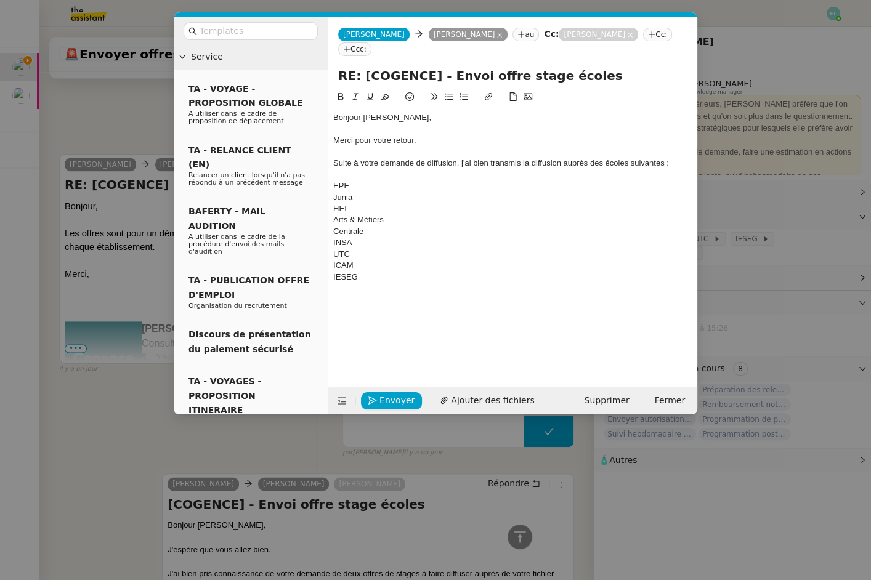
click at [662, 158] on div "Suite à votre demande de diffusion, j'ai bien transmis la diffusion auprès des …" at bounding box center [512, 163] width 359 height 11
drag, startPoint x: 380, startPoint y: 267, endPoint x: 323, endPoint y: 186, distance: 98.6
click at [323, 186] on nz-layout "Service TA - VOYAGE - PROPOSITION GLOBALE A utiliser dans le cadre de propositi…" at bounding box center [436, 215] width 524 height 397
click at [368, 237] on div "Centrale" at bounding box center [512, 242] width 359 height 11
drag, startPoint x: 365, startPoint y: 277, endPoint x: 328, endPoint y: 185, distance: 99.2
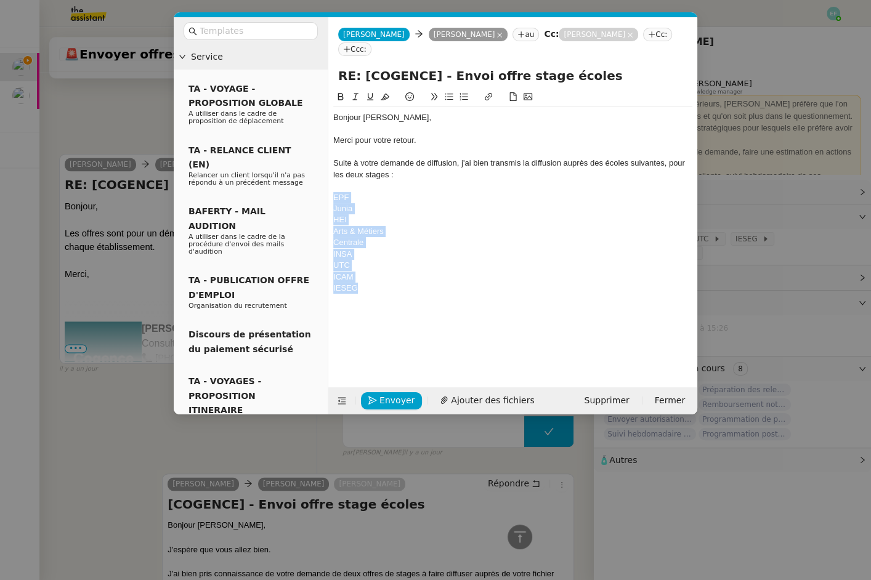
click at [328, 185] on nz-spin "Bonjour [PERSON_NAME], Merci pour votre retour. Suite à votre demande de diffus…" at bounding box center [512, 231] width 369 height 283
click at [452, 92] on icon at bounding box center [449, 96] width 9 height 9
click at [405, 283] on li "IESEG" at bounding box center [519, 288] width 347 height 11
drag, startPoint x: 438, startPoint y: 297, endPoint x: 392, endPoint y: 297, distance: 46.2
click at [392, 306] on div "Je poursuivrai la demande" at bounding box center [512, 311] width 359 height 11
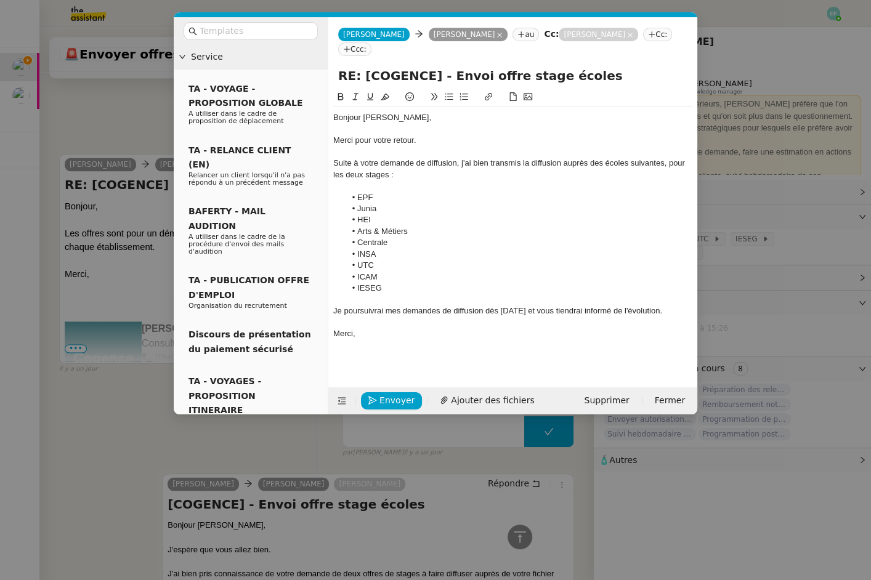
click at [382, 306] on div "Je poursuivrai mes demandes de diffusion dès [DATE] et vous tiendrai informé de…" at bounding box center [512, 311] width 359 height 11
click at [356, 90] on button at bounding box center [355, 97] width 15 height 14
click at [402, 333] on div "Bonjour [PERSON_NAME], Merci pour votre retour. Suite à votre demande de diffus…" at bounding box center [512, 229] width 359 height 278
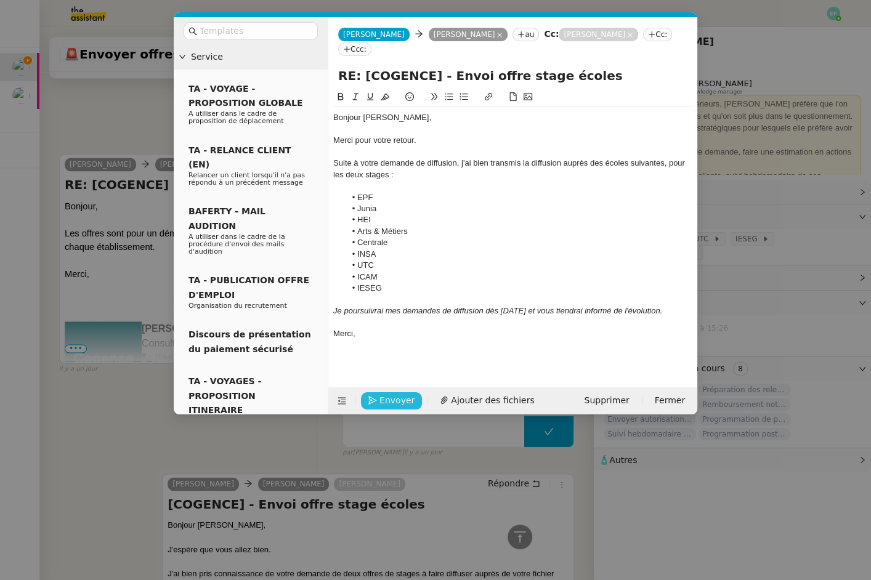
click at [391, 399] on span "Envoyer" at bounding box center [396, 401] width 35 height 14
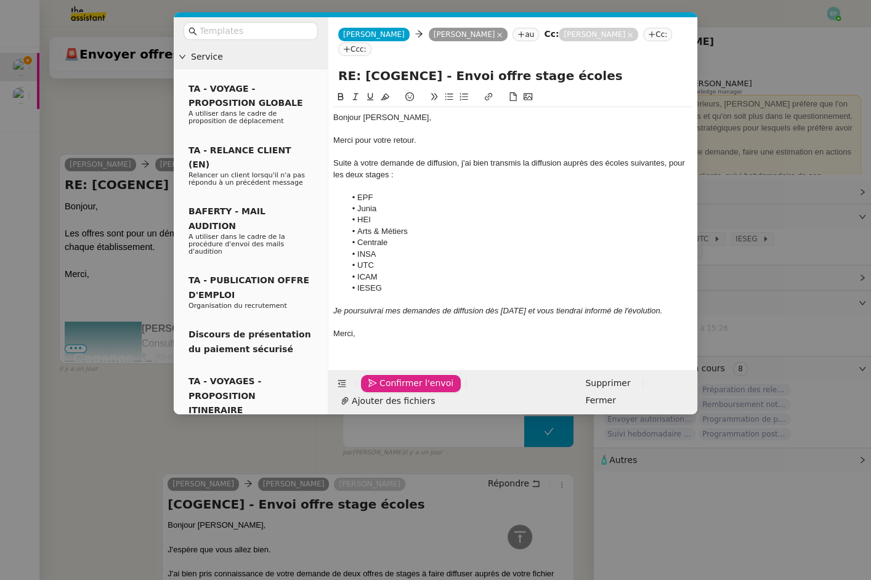
click at [391, 391] on span "Confirmer l'envoi" at bounding box center [416, 383] width 74 height 14
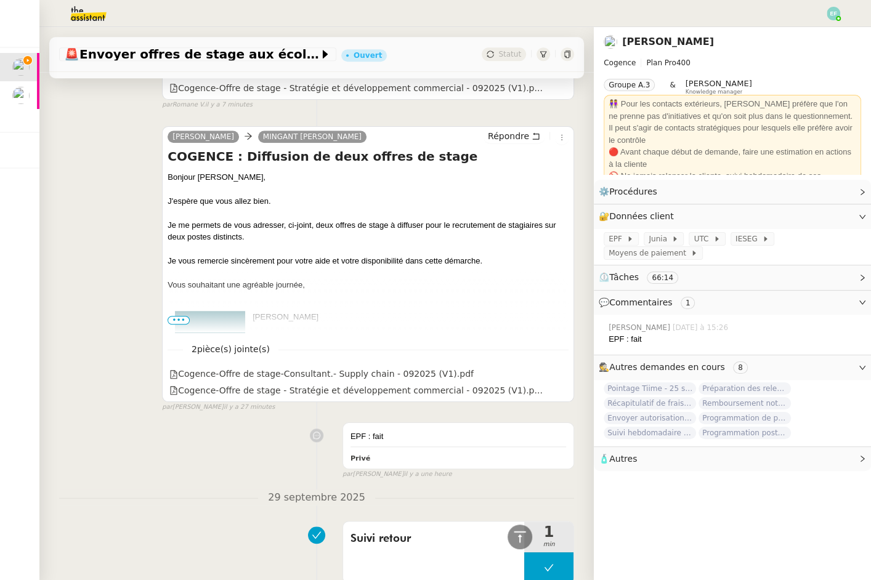
scroll to position [0, 0]
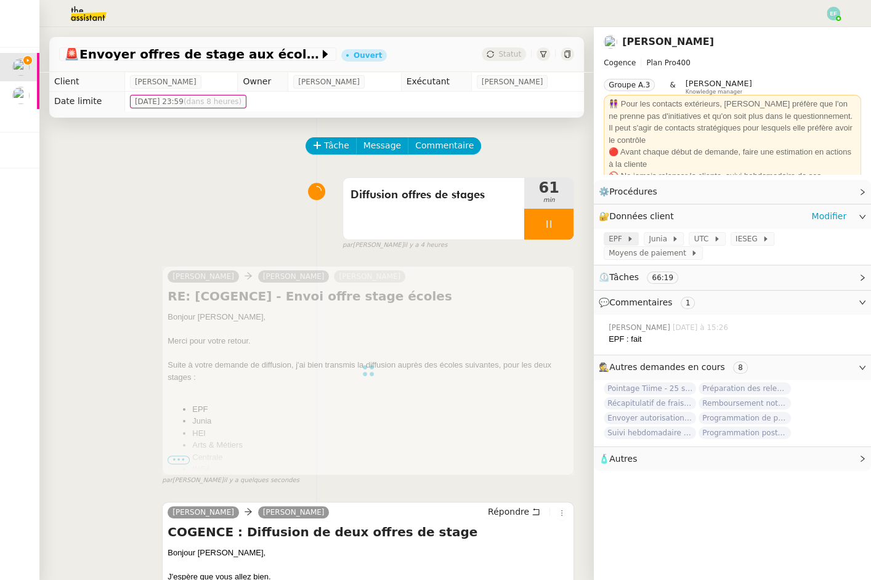
click at [631, 239] on icon at bounding box center [629, 238] width 7 height 7
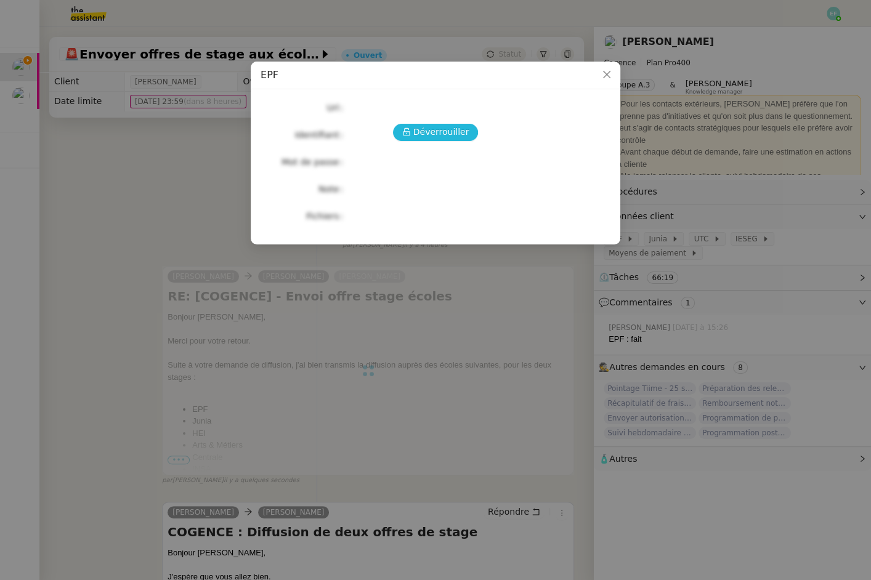
click at [432, 137] on span "Déverrouiller" at bounding box center [441, 132] width 56 height 14
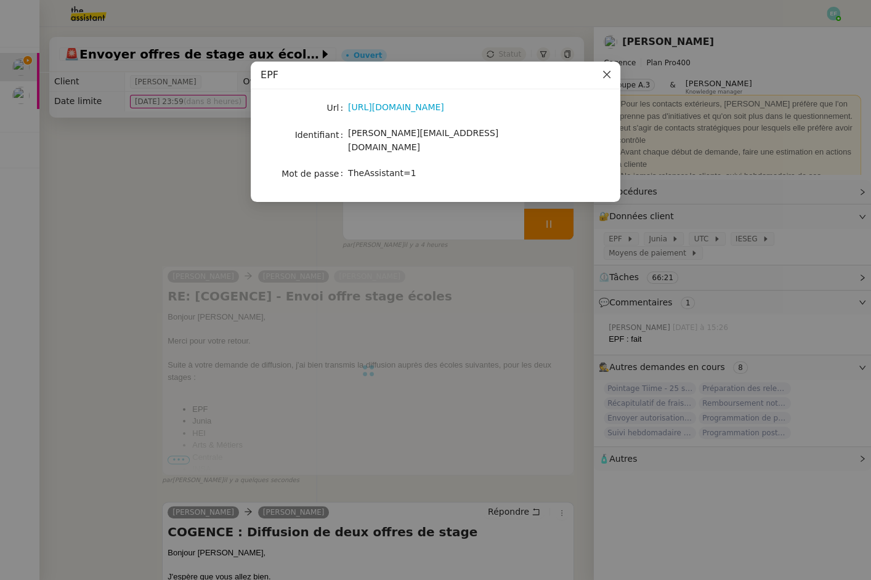
click at [605, 75] on icon "Close" at bounding box center [607, 75] width 10 height 10
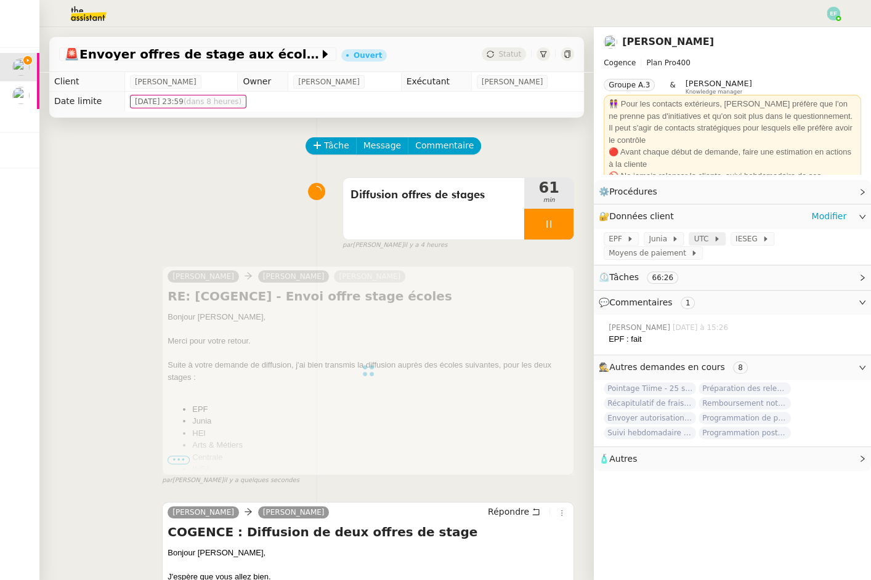
click at [700, 235] on span "UTC" at bounding box center [703, 239] width 19 height 12
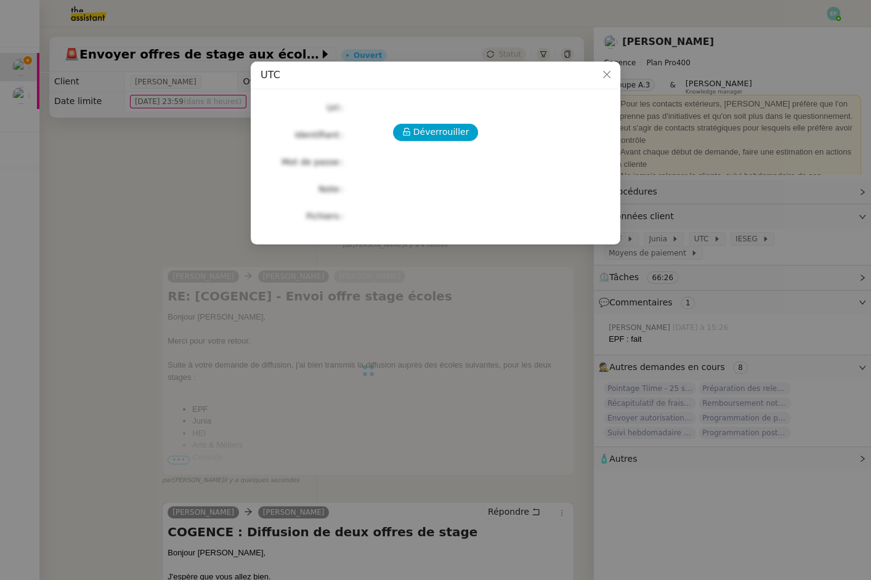
click at [432, 119] on div "Déverrouiller Url Identifiant Mot de passe Note Fichiers Upload" at bounding box center [436, 162] width 350 height 126
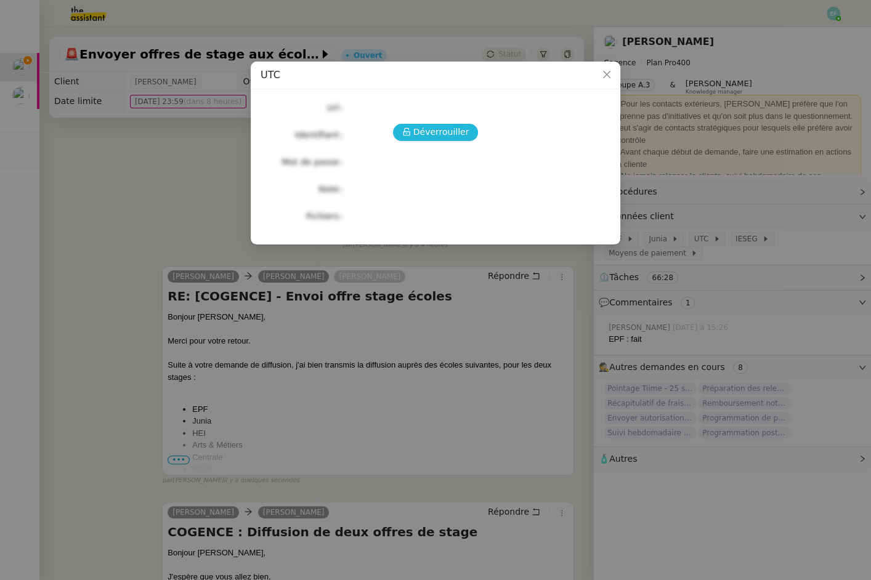
click at [433, 130] on span "Déverrouiller" at bounding box center [441, 132] width 56 height 14
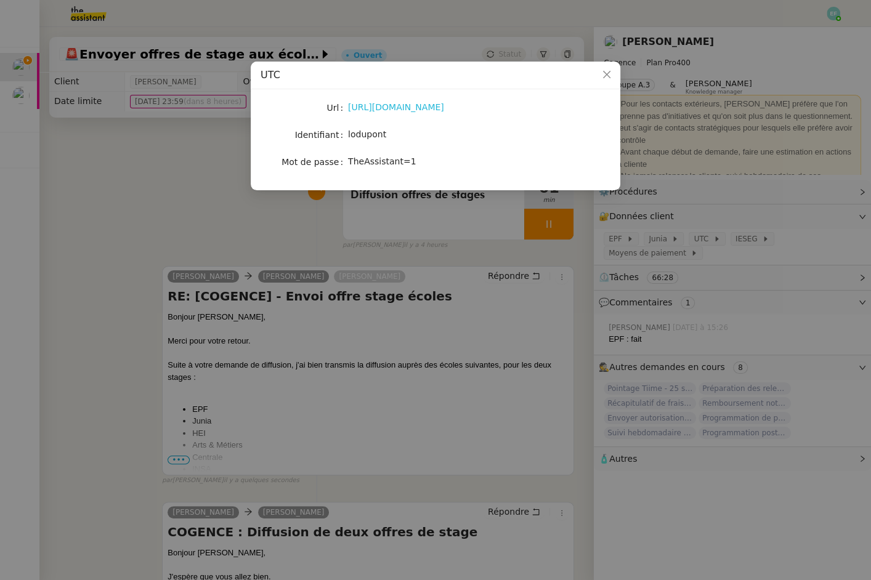
click at [408, 108] on link "[URL][DOMAIN_NAME]" at bounding box center [396, 107] width 96 height 10
click at [212, 229] on nz-modal-container "UTC Url [URL][DOMAIN_NAME] Identifiant lodupont Mot de passe [SECURITY_DATA]" at bounding box center [435, 290] width 871 height 580
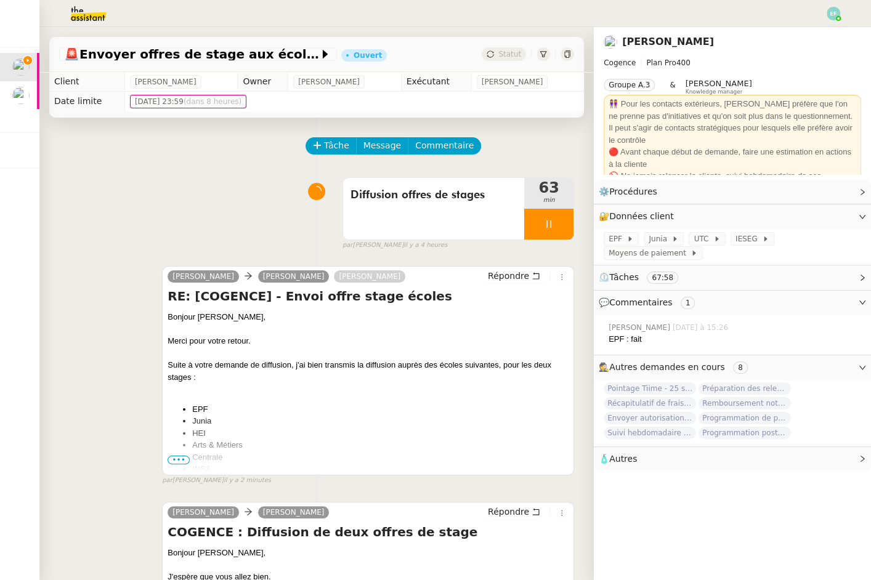
scroll to position [136, 0]
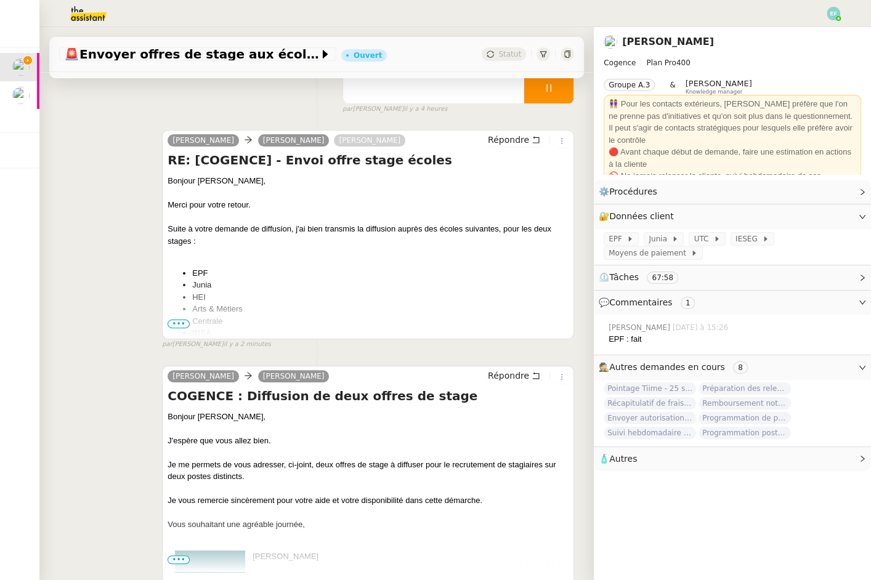
click at [183, 322] on span "•••" at bounding box center [179, 324] width 22 height 9
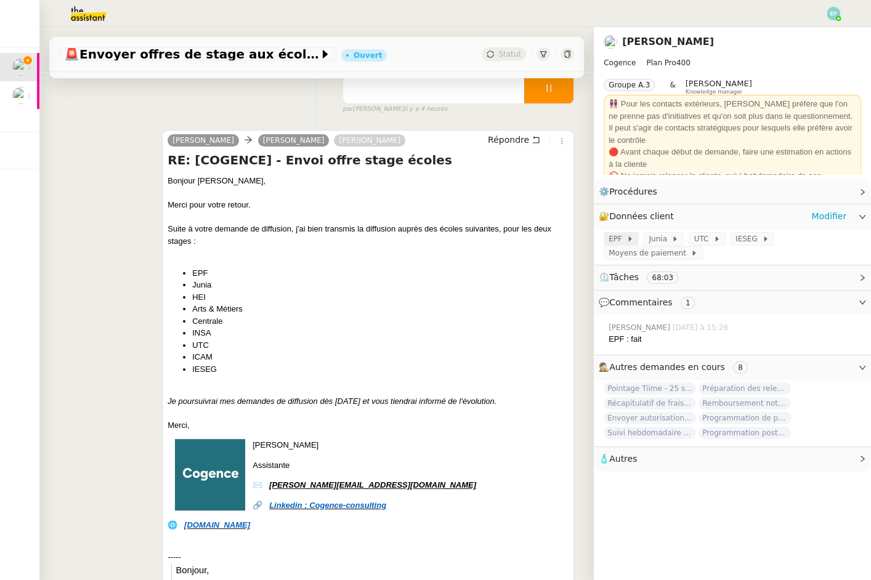
click at [609, 242] on span "EPF" at bounding box center [618, 239] width 18 height 12
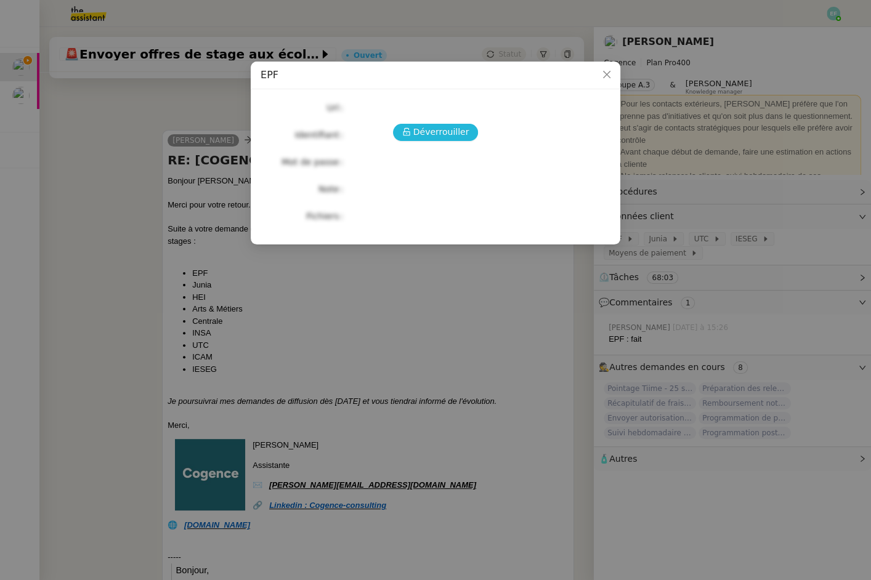
click at [432, 137] on span "Déverrouiller" at bounding box center [441, 132] width 56 height 14
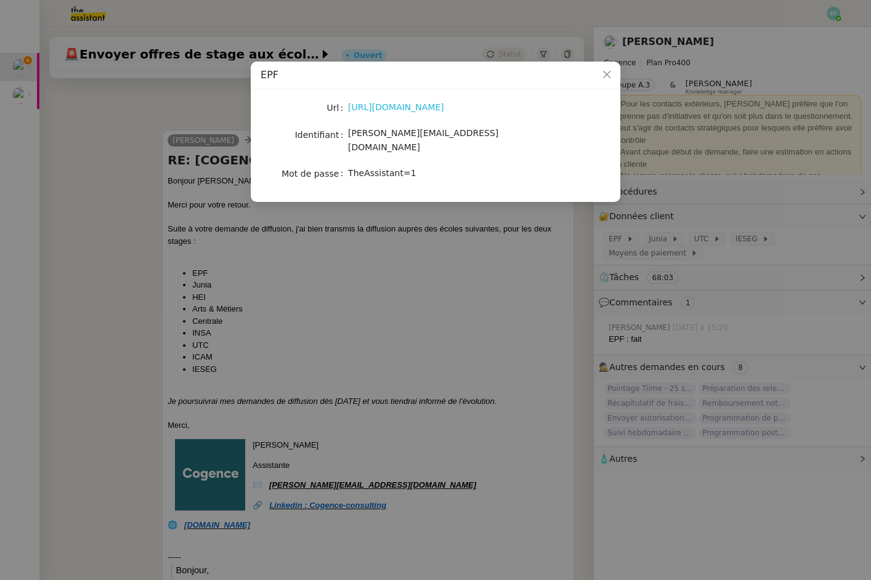
click at [413, 103] on link "[URL][DOMAIN_NAME]" at bounding box center [396, 107] width 96 height 10
click at [439, 105] on link "[URL][DOMAIN_NAME]" at bounding box center [396, 107] width 96 height 10
click at [247, 281] on nz-modal-container "EPF Url [URL][DOMAIN_NAME] Identifiant [PERSON_NAME][EMAIL_ADDRESS][DOMAIN_NAME…" at bounding box center [435, 290] width 871 height 580
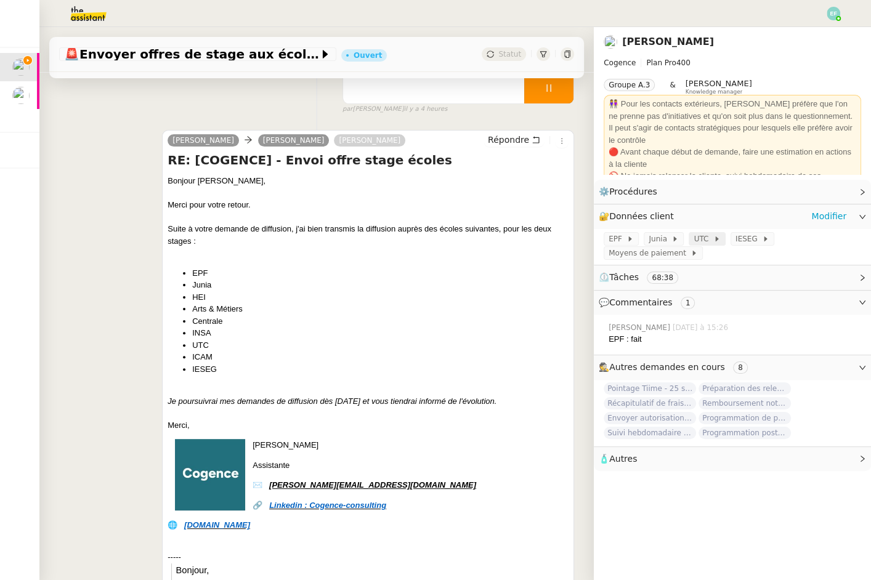
click at [705, 243] on span "UTC" at bounding box center [703, 239] width 19 height 12
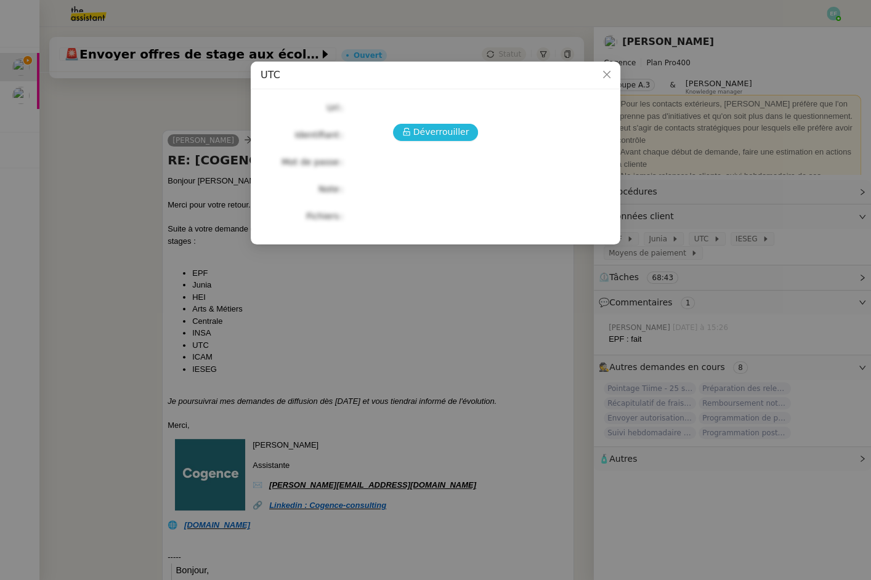
click at [450, 128] on span "Déverrouiller" at bounding box center [441, 132] width 56 height 14
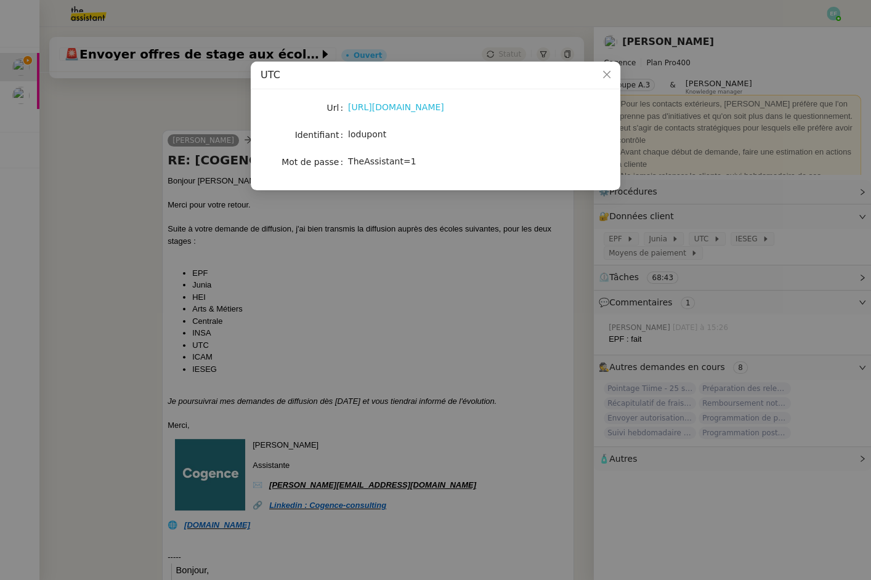
click at [442, 105] on link "[URL][DOMAIN_NAME]" at bounding box center [396, 107] width 96 height 10
click at [129, 143] on nz-modal-container "UTC Url [URL][DOMAIN_NAME] Identifiant lodupont Mot de passe [SECURITY_DATA]" at bounding box center [435, 290] width 871 height 580
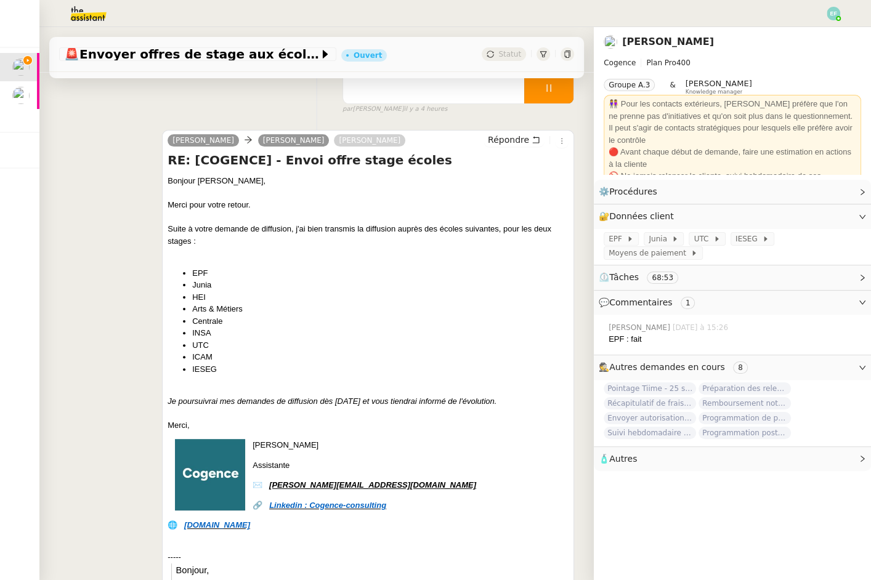
scroll to position [0, 0]
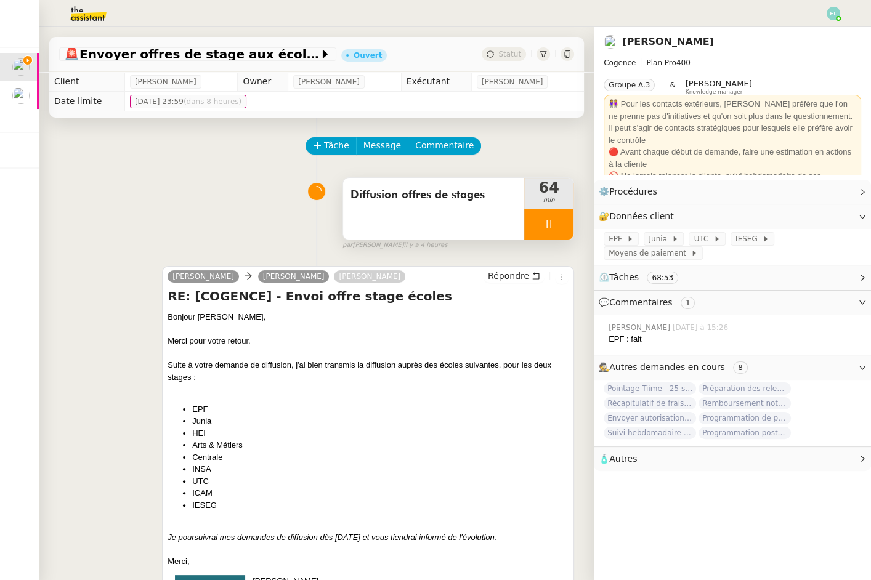
click at [567, 224] on div at bounding box center [548, 224] width 49 height 31
click at [567, 224] on button at bounding box center [561, 224] width 25 height 31
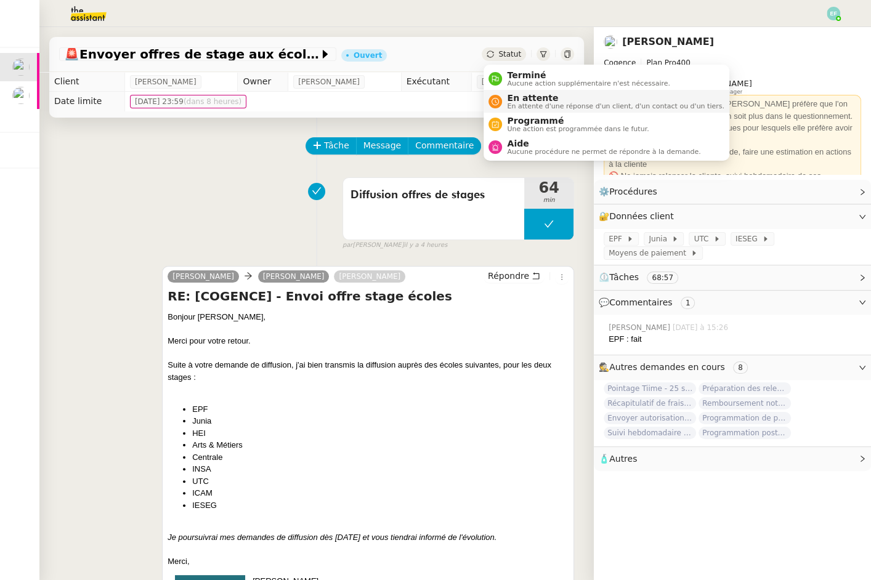
click at [516, 101] on span "En attente" at bounding box center [615, 98] width 217 height 10
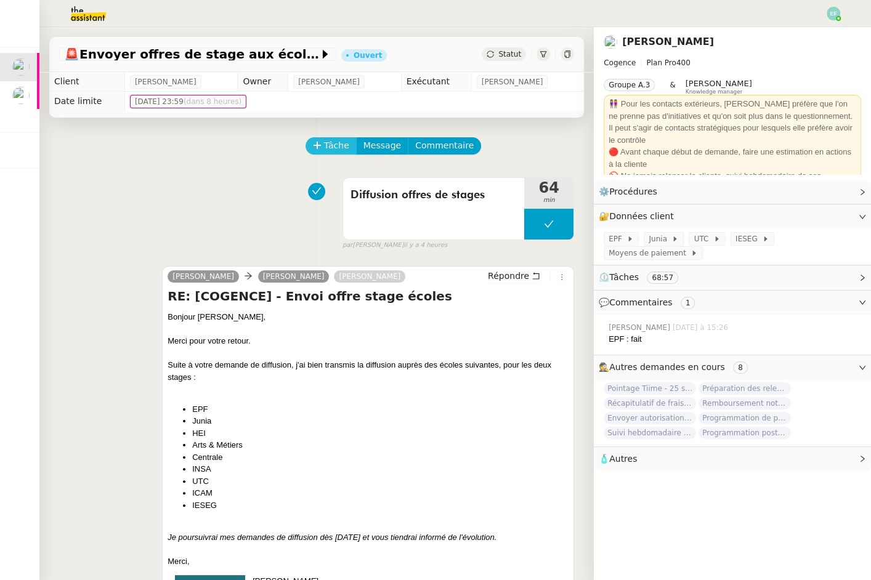
click at [334, 141] on span "Tâche" at bounding box center [336, 146] width 25 height 14
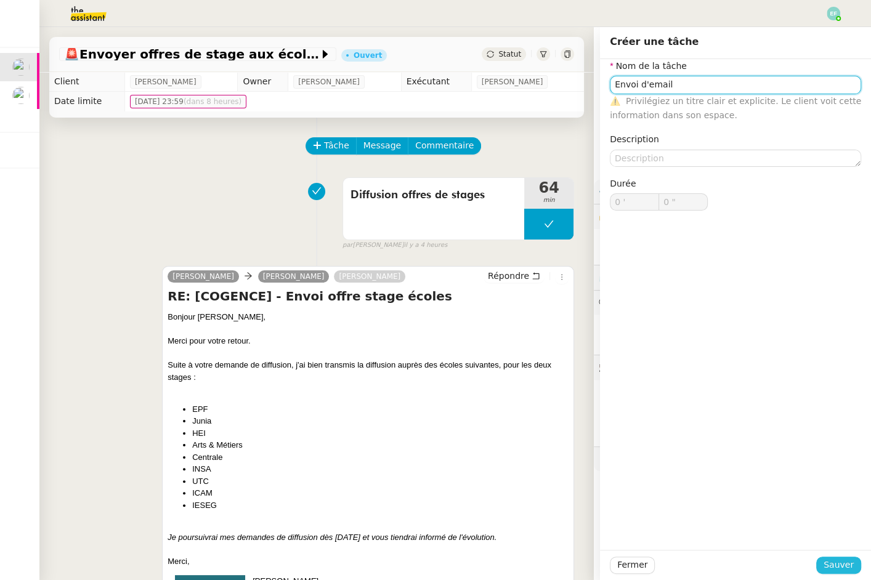
type input "Envoi d'email"
click at [838, 565] on span "Sauver" at bounding box center [839, 565] width 30 height 14
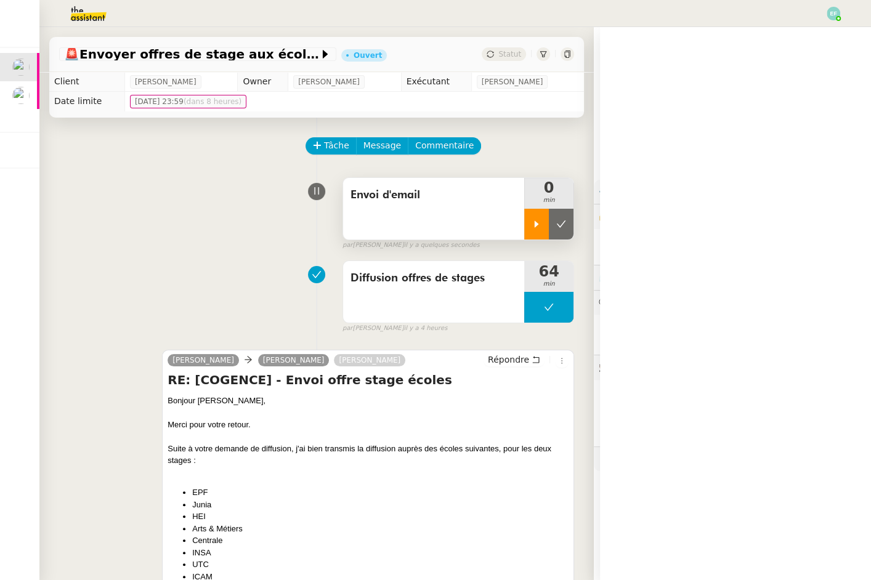
click at [545, 219] on div at bounding box center [536, 224] width 25 height 31
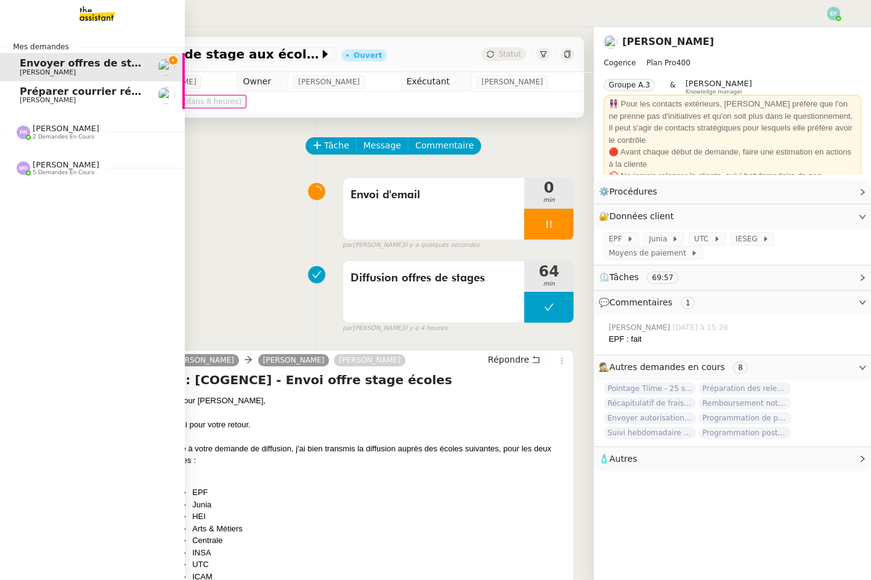
click at [21, 94] on span "Préparer courrier réponse reprise AVENTURINE RH" at bounding box center [160, 92] width 281 height 12
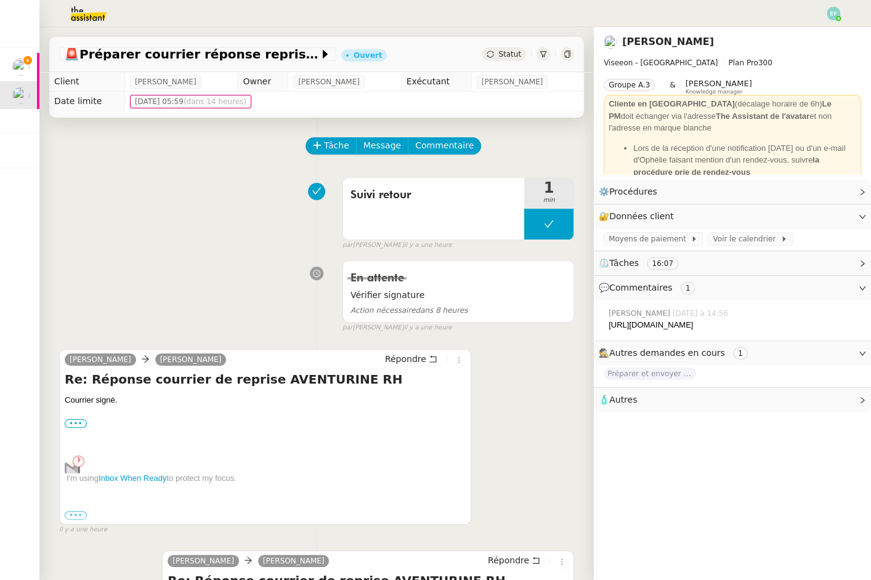
click at [828, 14] on img at bounding box center [834, 14] width 14 height 14
click at [827, 28] on li "Suivi" at bounding box center [799, 34] width 80 height 17
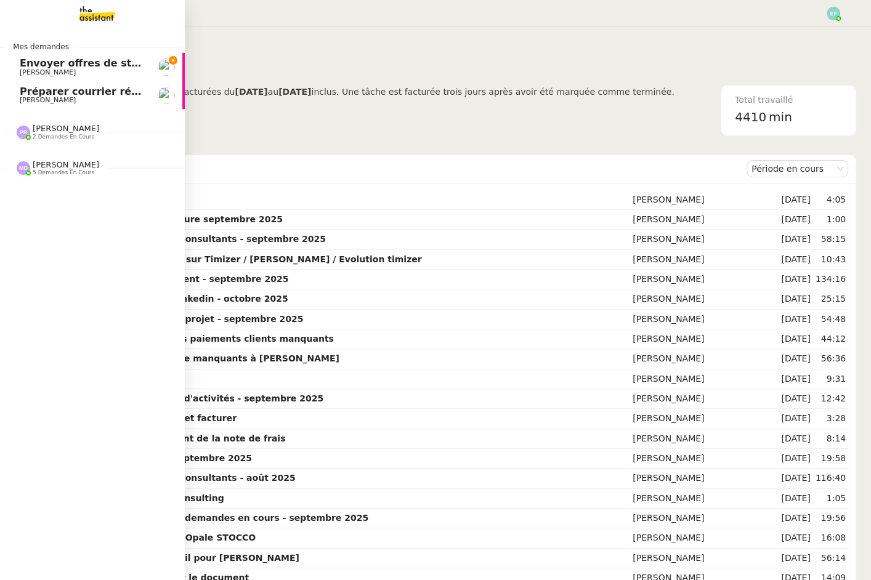
click at [17, 94] on link "Préparer courrier réponse reprise AVENTURINE RH [PERSON_NAME]" at bounding box center [92, 95] width 185 height 28
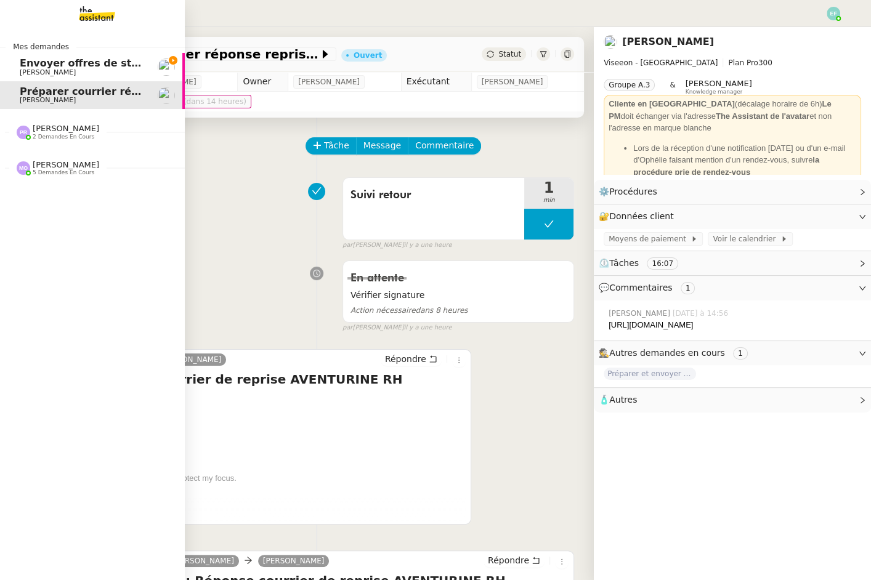
click at [28, 65] on span "Envoyer offres de stage aux écoles" at bounding box center [117, 63] width 194 height 12
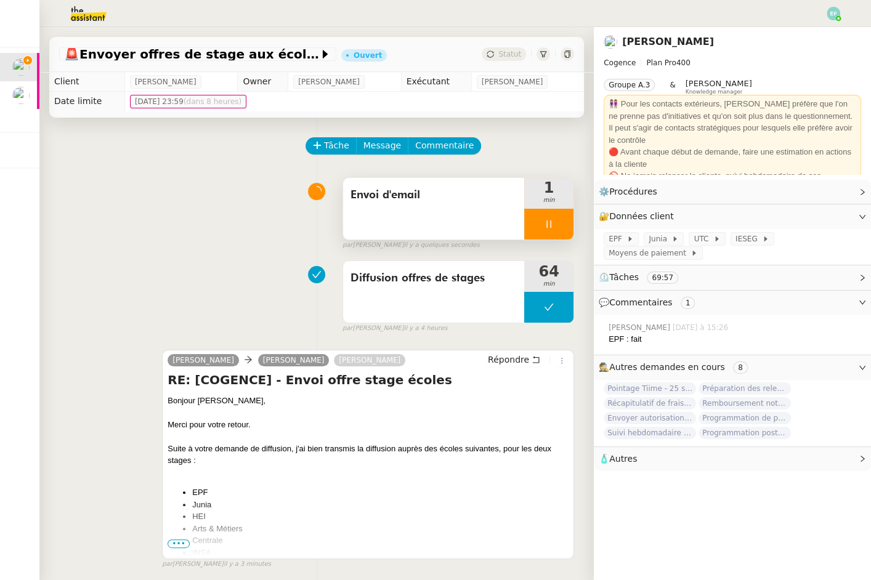
click at [549, 225] on icon at bounding box center [549, 224] width 10 height 10
click at [565, 225] on icon at bounding box center [561, 224] width 10 height 10
click at [836, 14] on img at bounding box center [834, 14] width 14 height 14
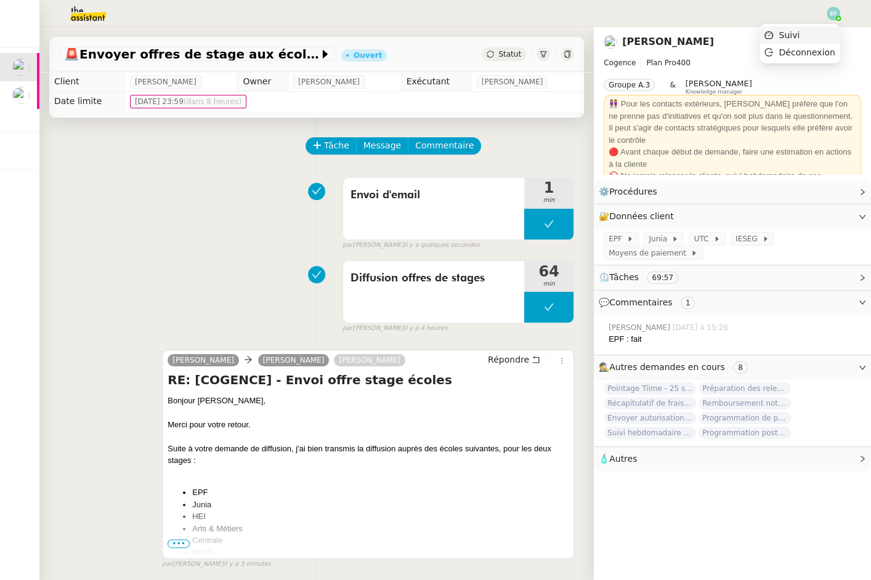
click at [819, 28] on li "Suivi" at bounding box center [799, 34] width 80 height 17
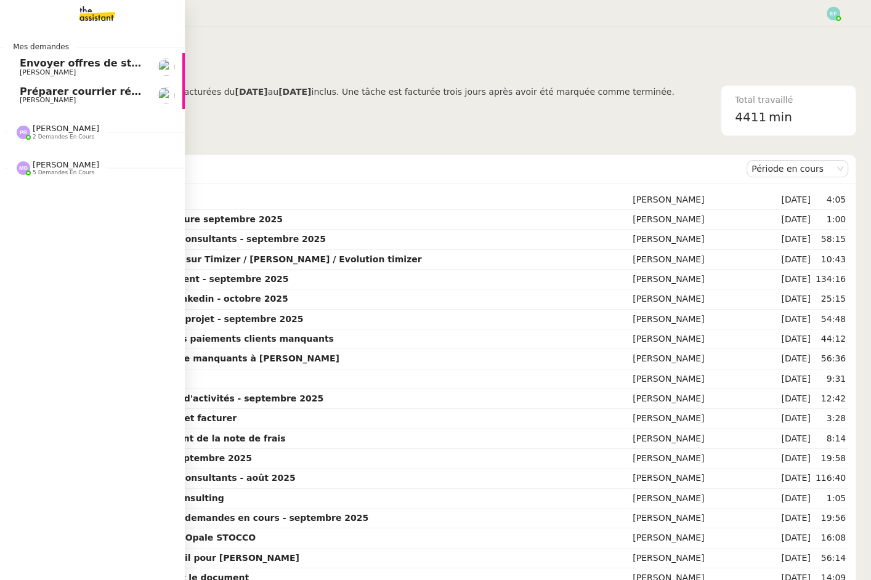
click at [30, 62] on span "Envoyer offres de stage aux écoles" at bounding box center [117, 63] width 194 height 12
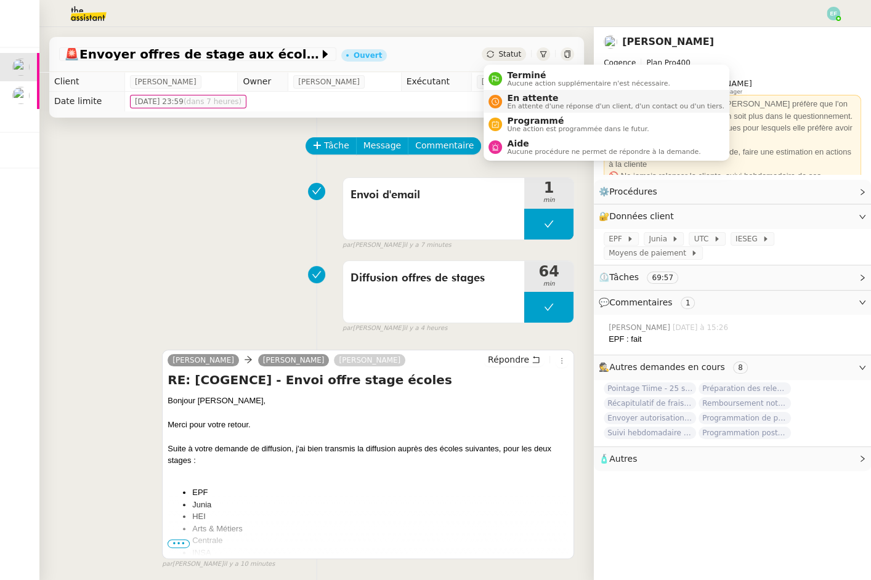
click at [526, 103] on span "En attente d'une réponse d'un client, d'un contact ou d'un tiers." at bounding box center [615, 106] width 217 height 7
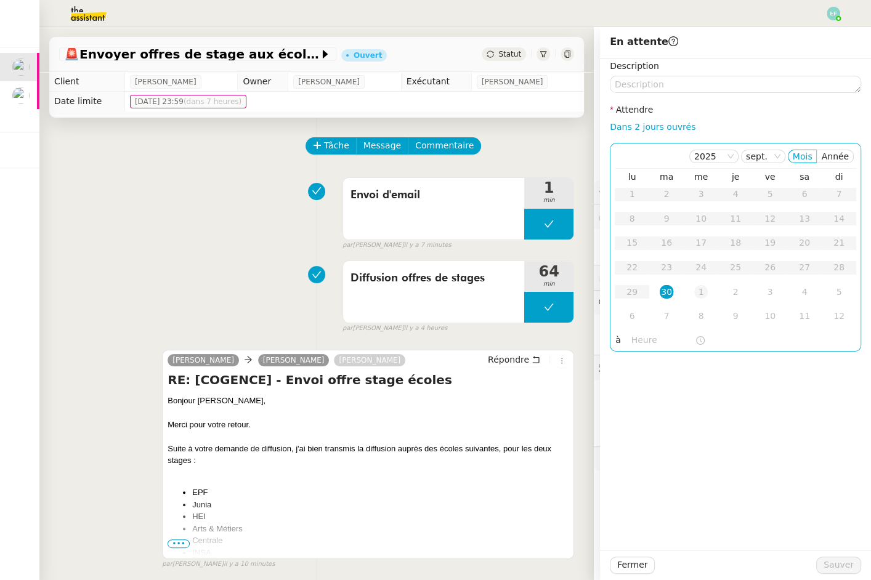
click at [701, 293] on div "1" at bounding box center [701, 292] width 14 height 14
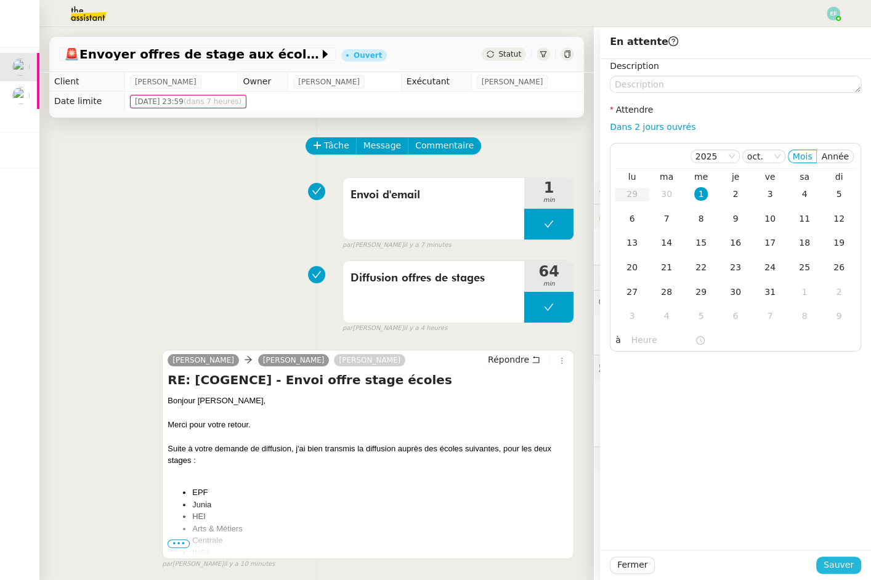
click at [836, 565] on span "Sauver" at bounding box center [839, 565] width 30 height 14
